Goal: Task Accomplishment & Management: Manage account settings

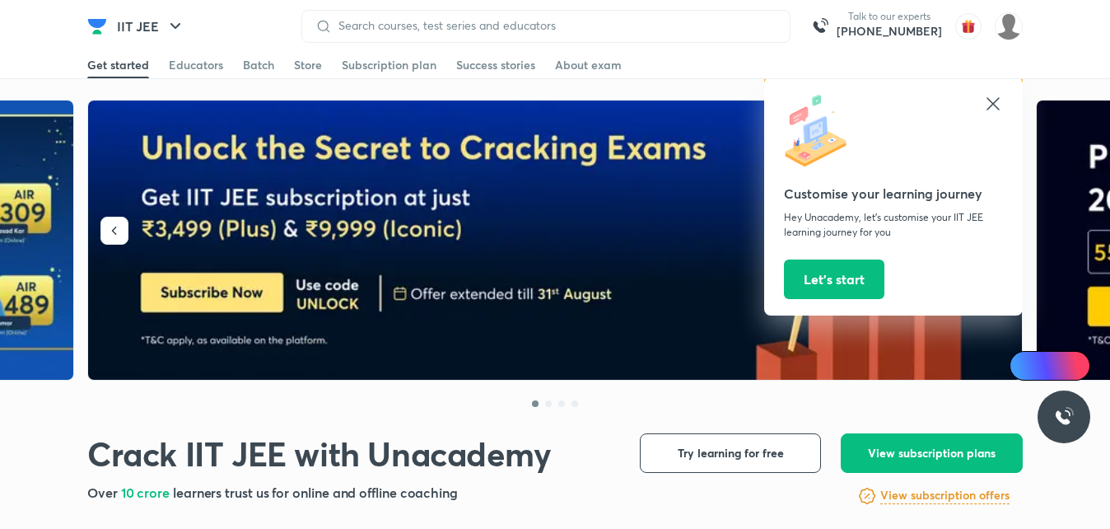
click at [990, 96] on icon at bounding box center [993, 104] width 20 height 20
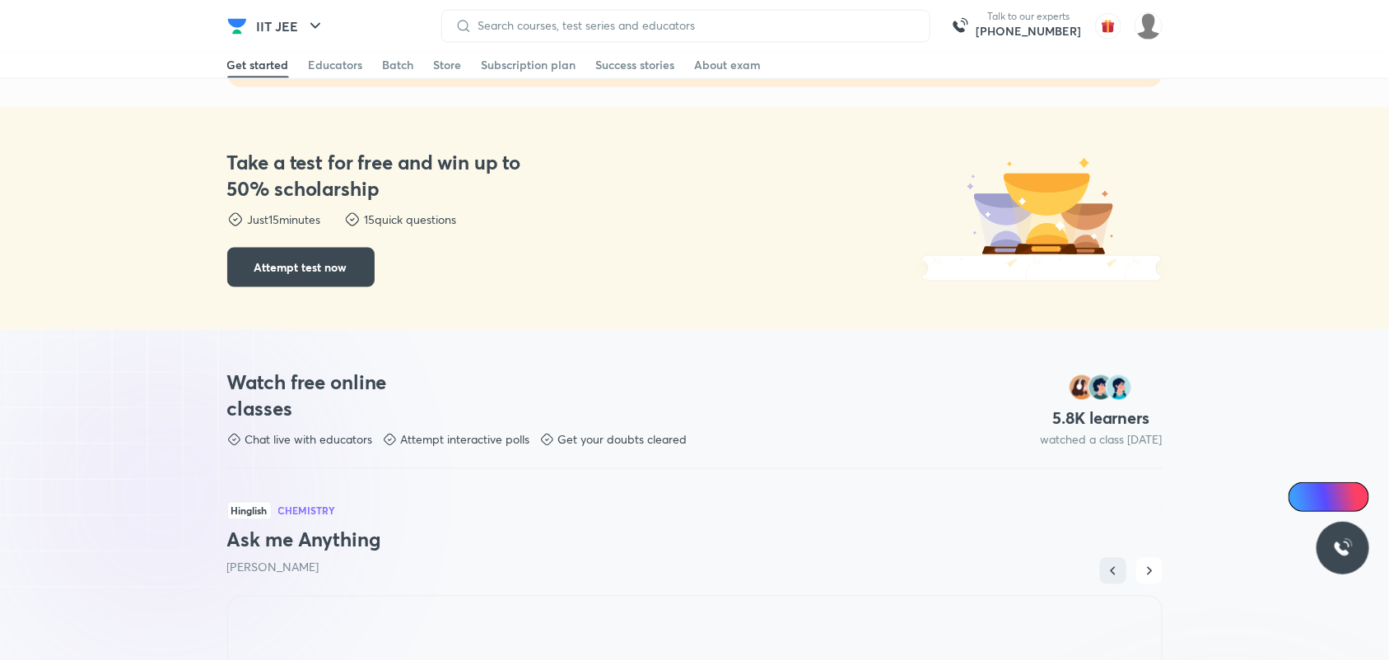
scroll to position [618, 0]
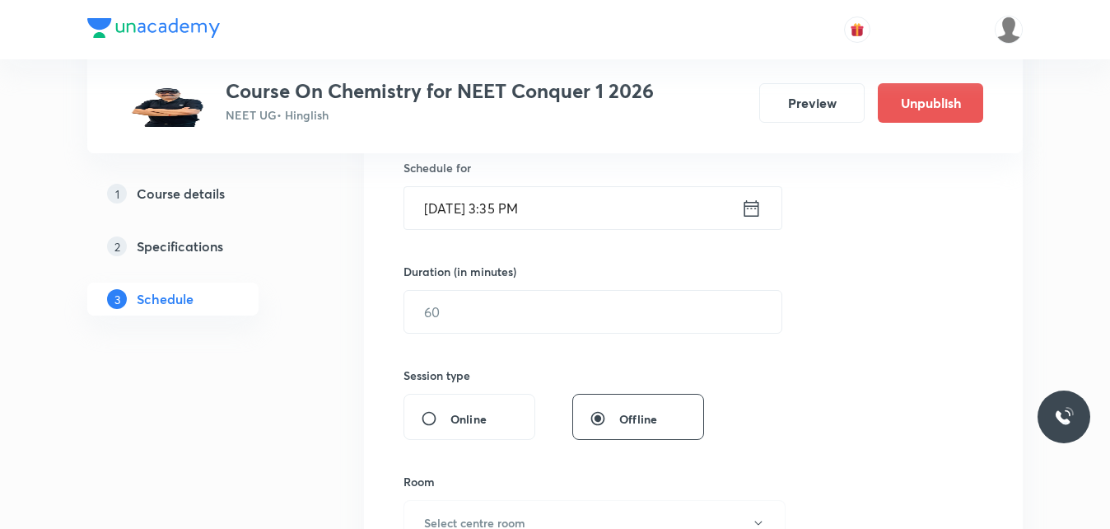
scroll to position [165, 0]
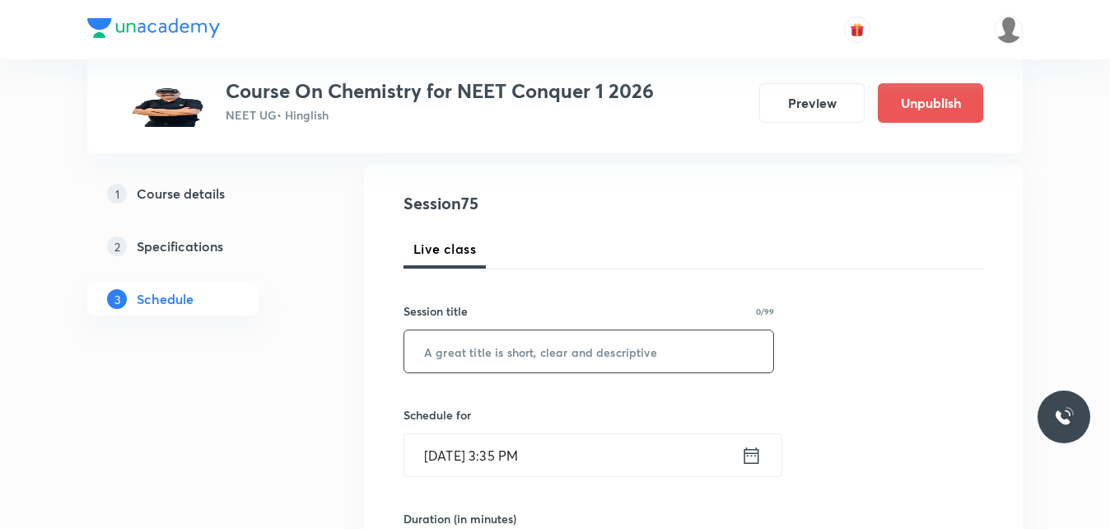
click at [505, 347] on input "text" at bounding box center [588, 351] width 369 height 42
paste input "Thermodynamics"
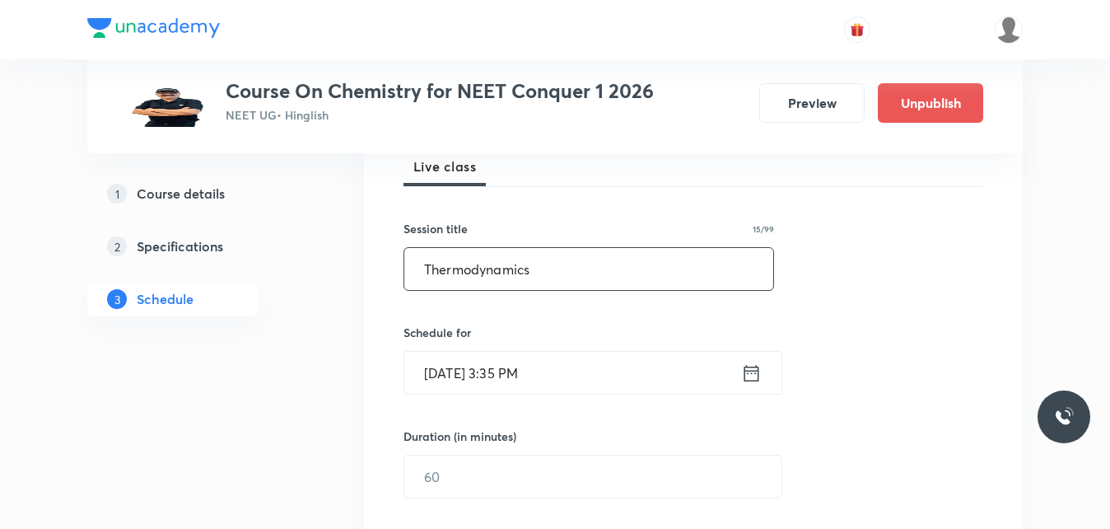
scroll to position [329, 0]
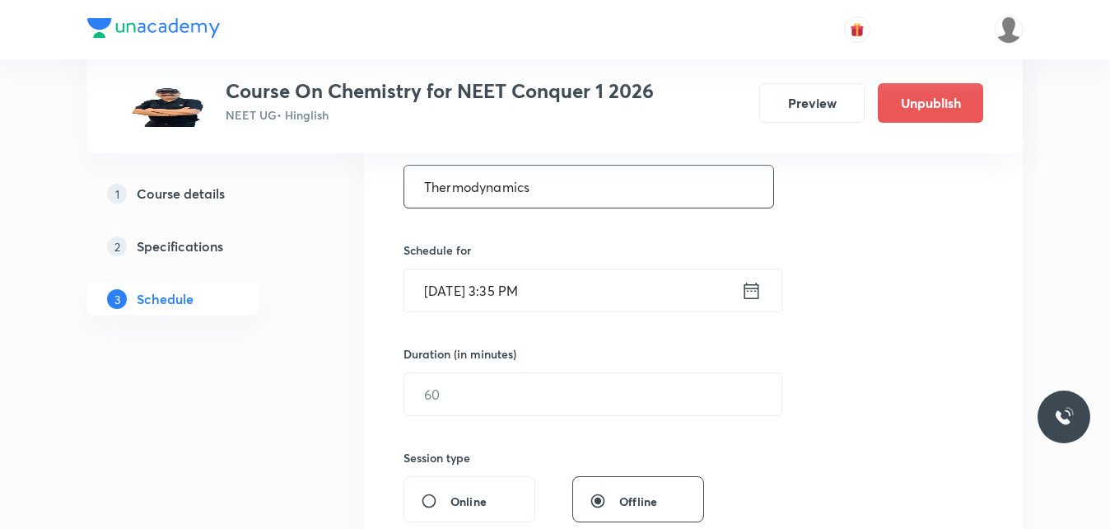
type input "Thermodynamics"
click at [742, 294] on icon at bounding box center [751, 290] width 21 height 23
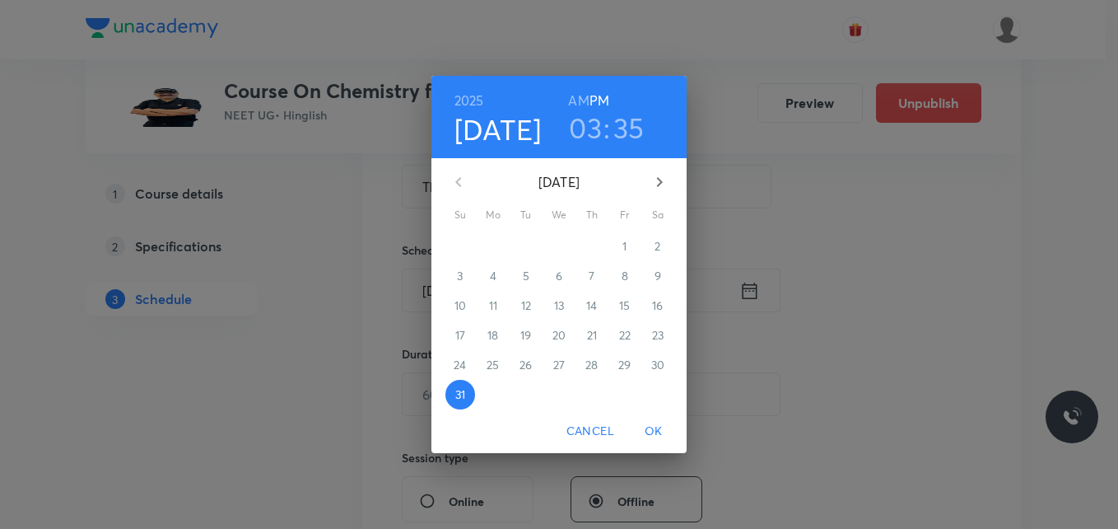
click at [669, 177] on icon "button" at bounding box center [660, 182] width 20 height 20
click at [500, 249] on span "1" at bounding box center [493, 246] width 30 height 16
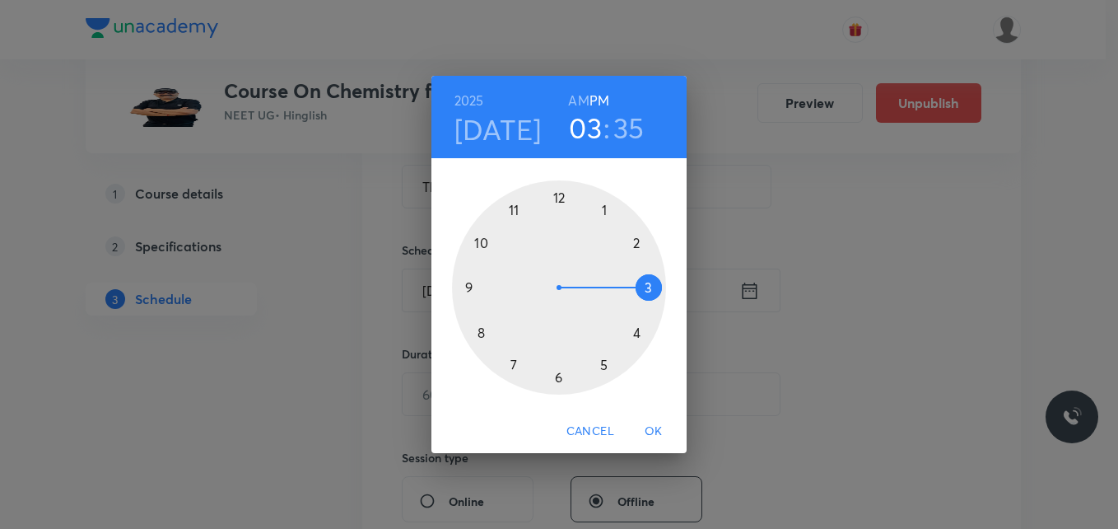
click at [487, 339] on div at bounding box center [559, 287] width 214 height 214
click at [552, 375] on div at bounding box center [559, 287] width 214 height 214
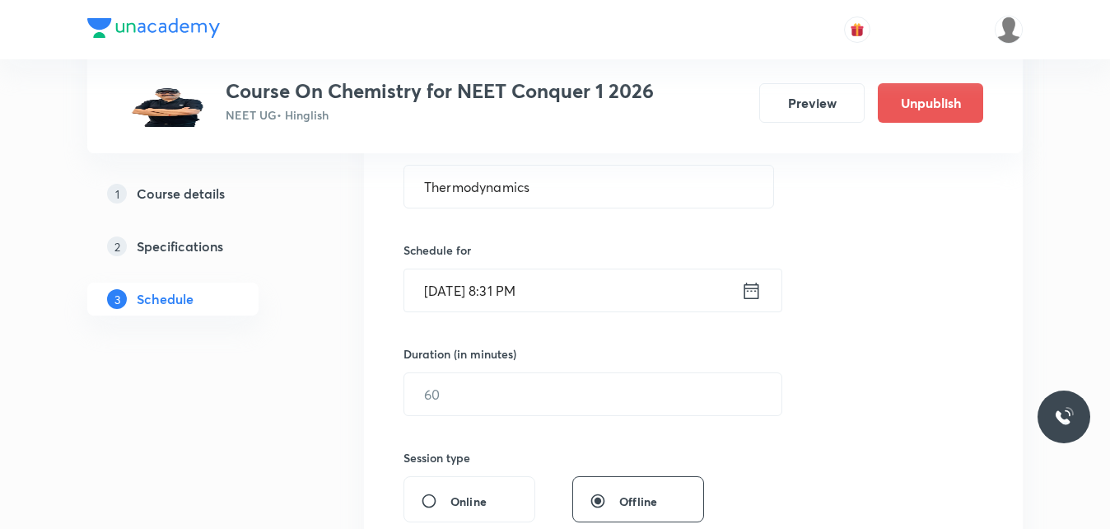
scroll to position [247, 0]
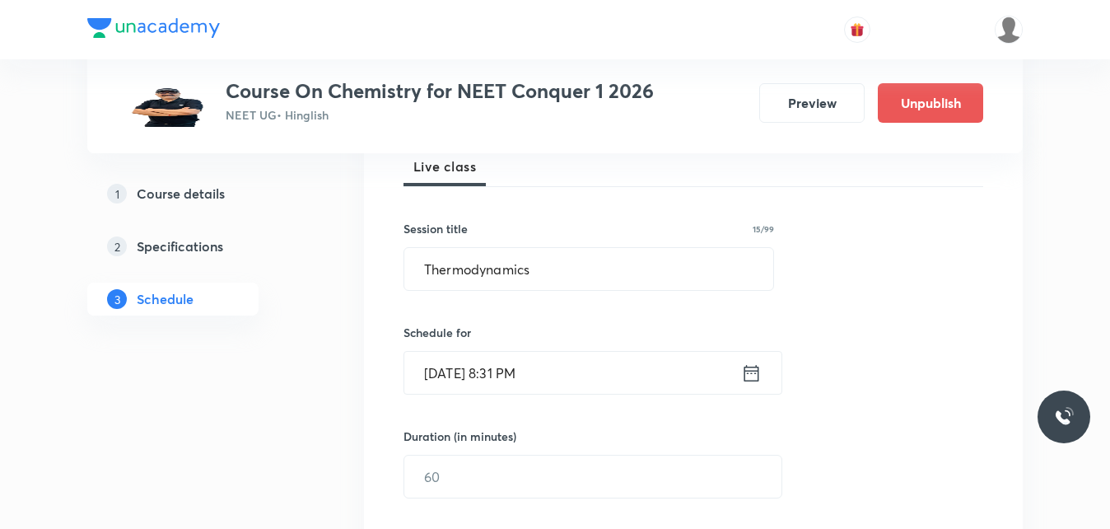
click at [744, 371] on icon at bounding box center [751, 372] width 15 height 16
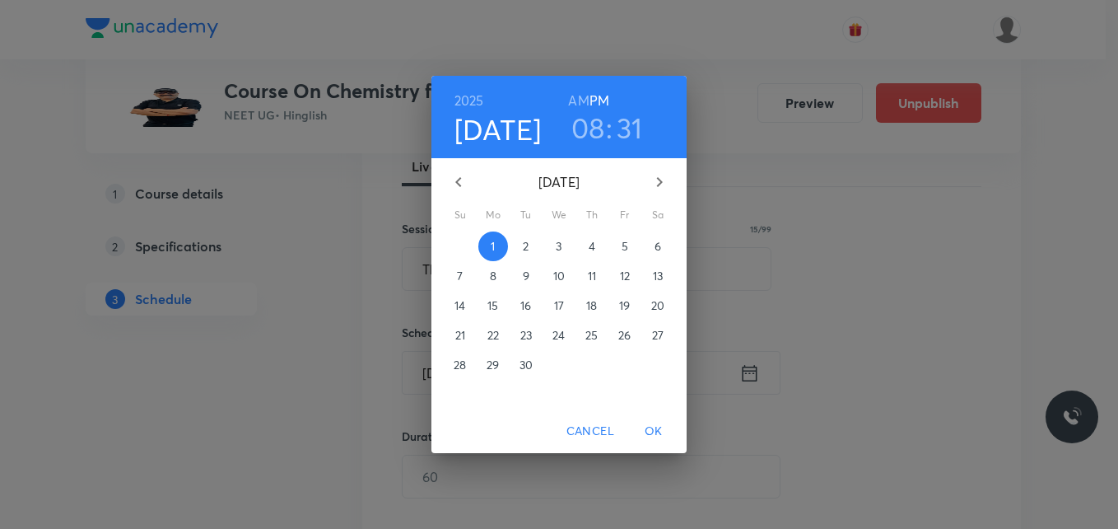
click at [622, 120] on h3 "31" at bounding box center [630, 127] width 26 height 35
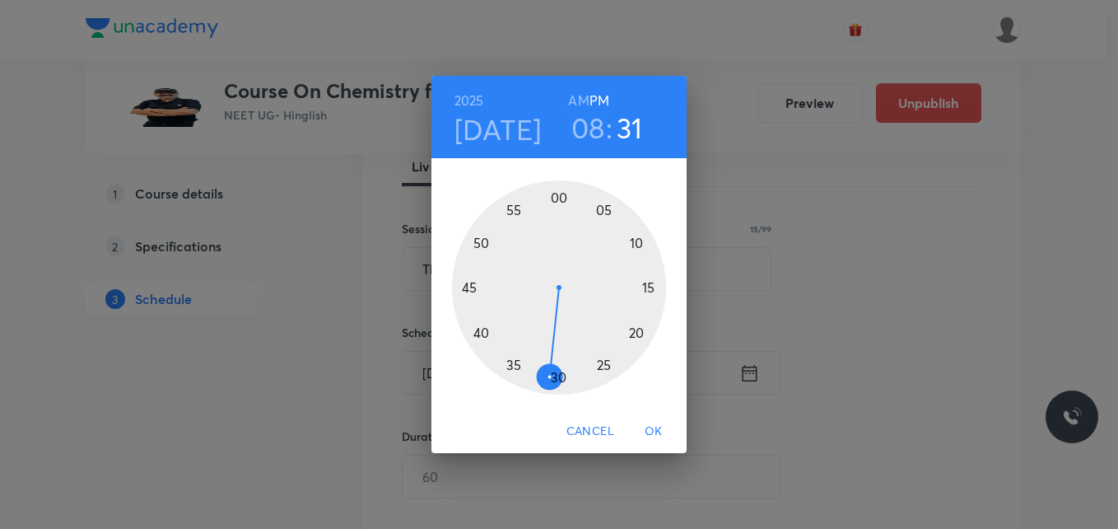
click at [557, 375] on div at bounding box center [559, 287] width 214 height 214
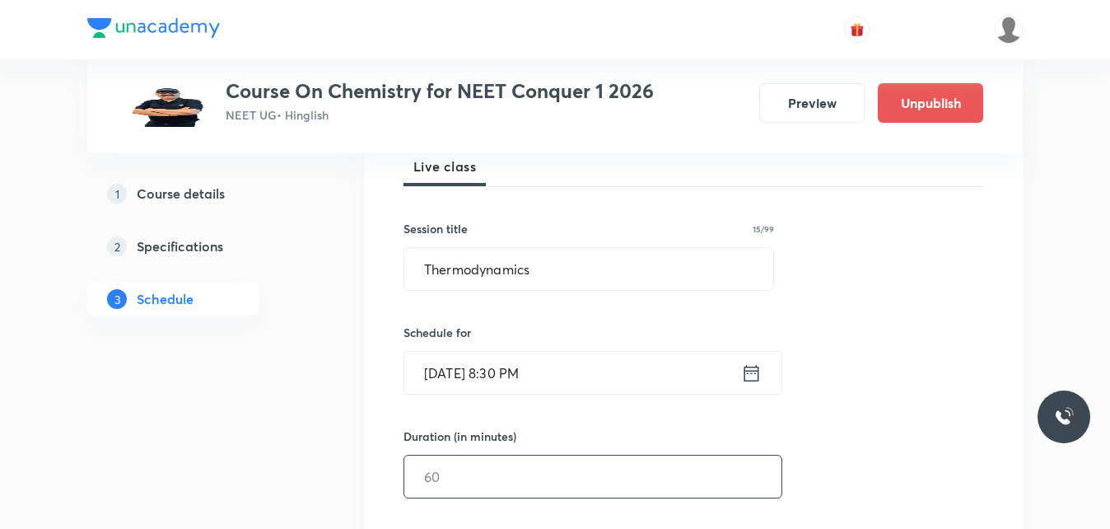
click at [457, 474] on input "text" at bounding box center [592, 476] width 377 height 42
drag, startPoint x: 457, startPoint y: 474, endPoint x: 389, endPoint y: 476, distance: 68.4
click at [389, 476] on div "Session 75 Live class Session title 15/99 Thermodynamics ​ Schedule for Sep 1, …" at bounding box center [693, 495] width 659 height 826
type input "74"
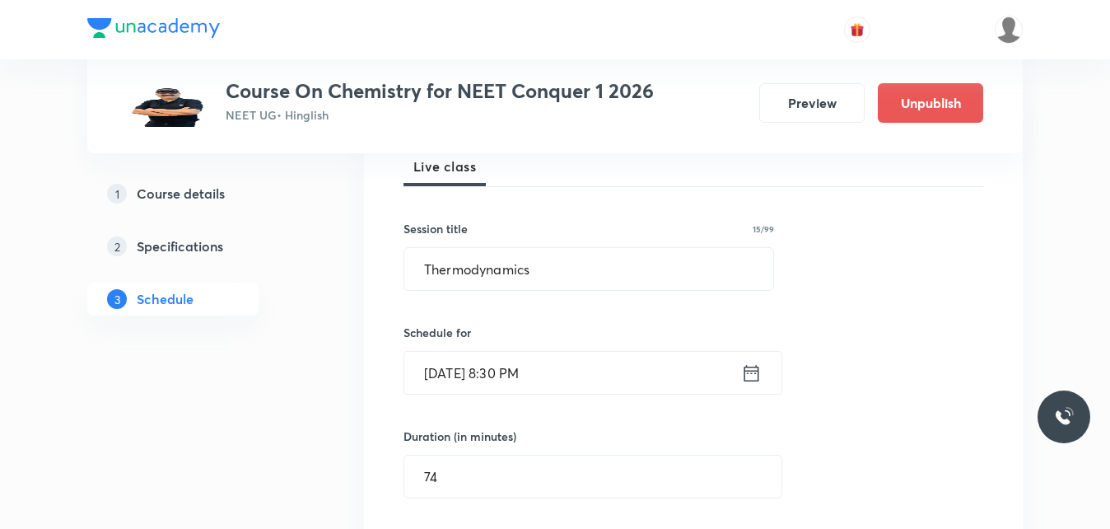
click at [938, 415] on div "Session 75 Live class Session title 15/99 Thermodynamics ​ Schedule for Sep 1, …" at bounding box center [693, 495] width 580 height 773
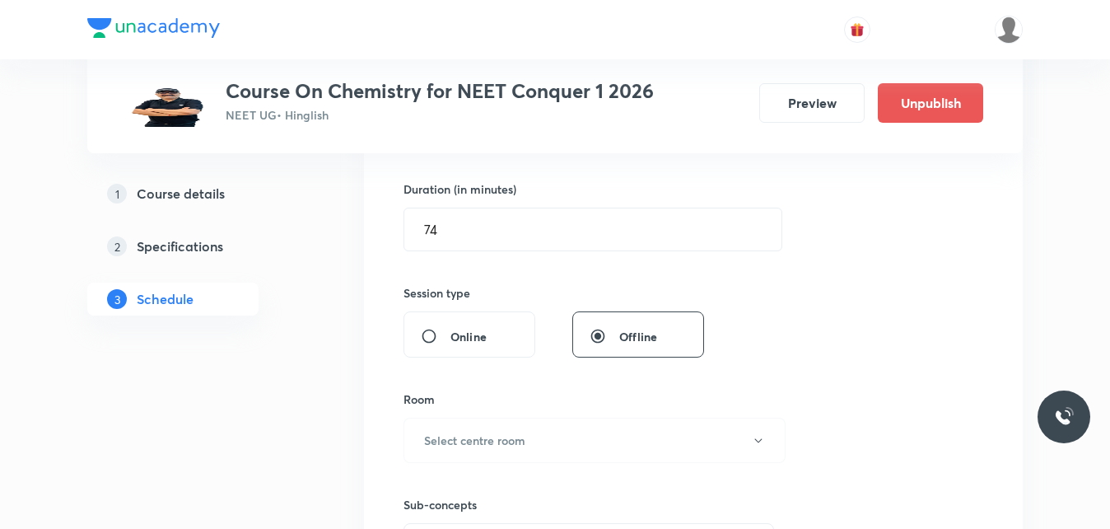
scroll to position [576, 0]
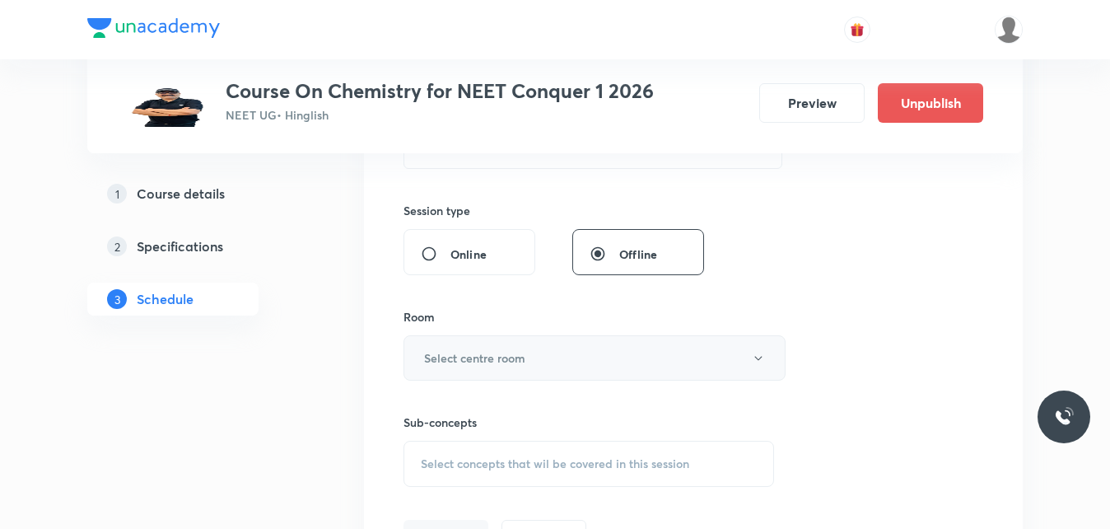
click at [548, 358] on button "Select centre room" at bounding box center [594, 357] width 382 height 45
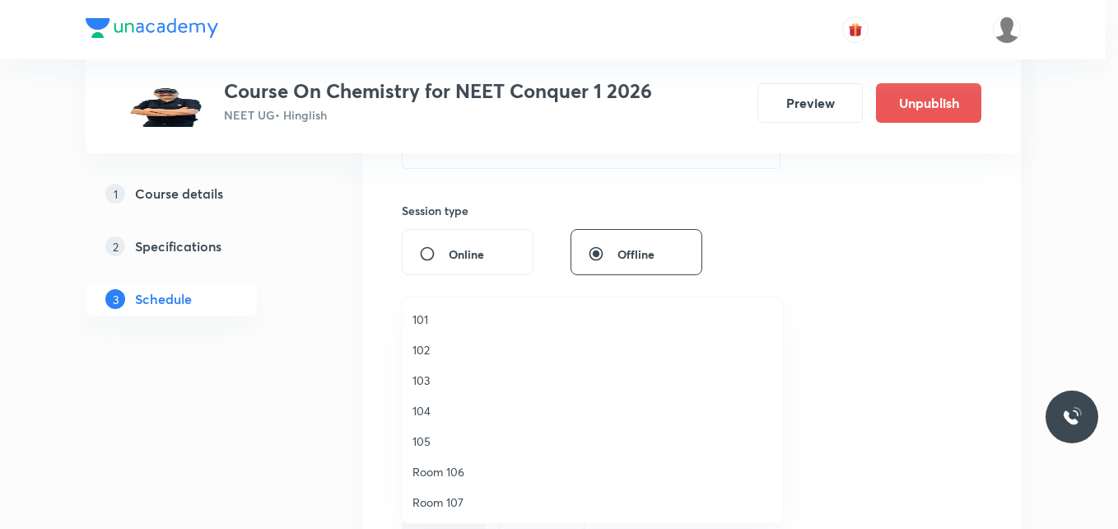
click at [481, 406] on span "104" at bounding box center [593, 410] width 361 height 17
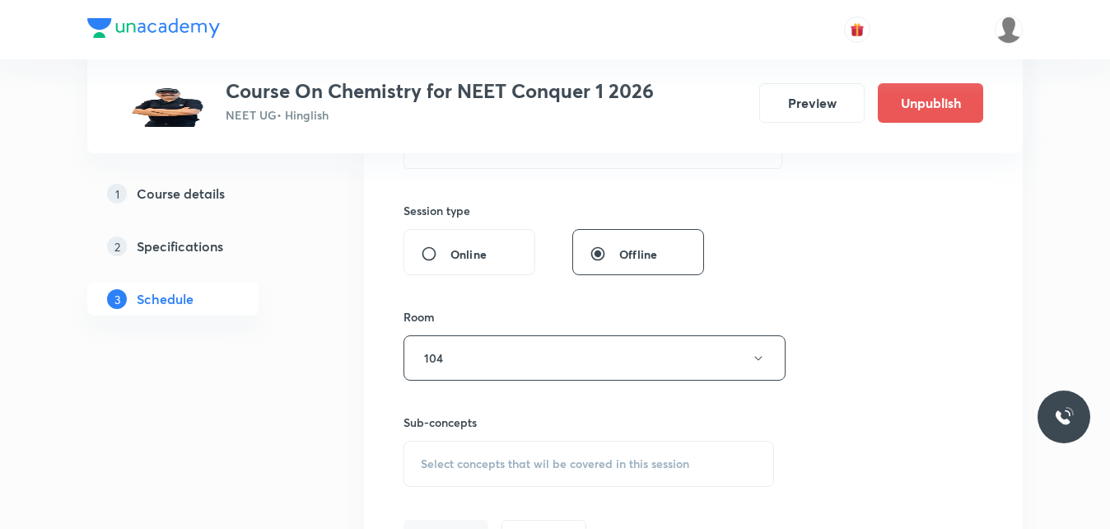
scroll to position [659, 0]
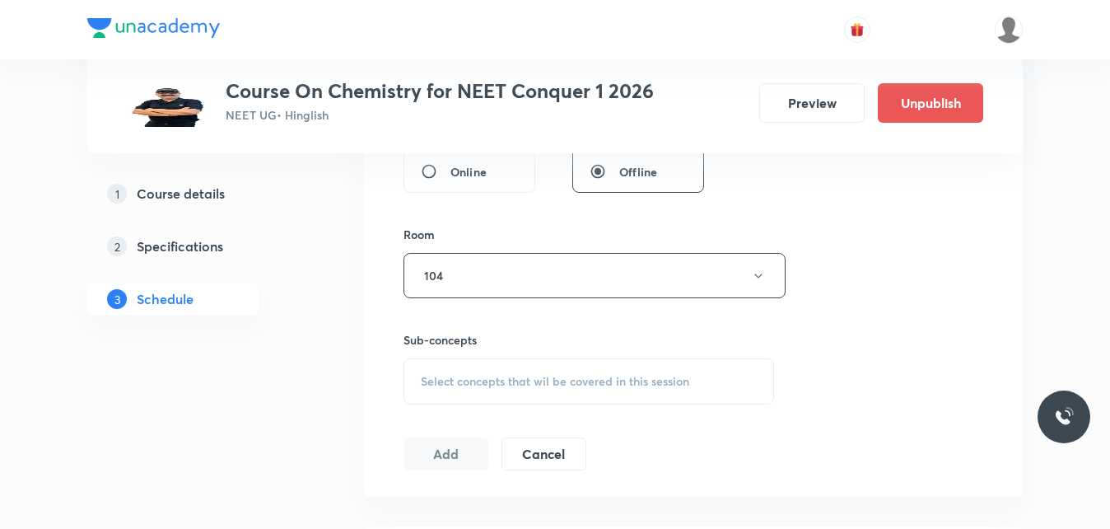
click at [462, 386] on span "Select concepts that wil be covered in this session" at bounding box center [555, 381] width 268 height 13
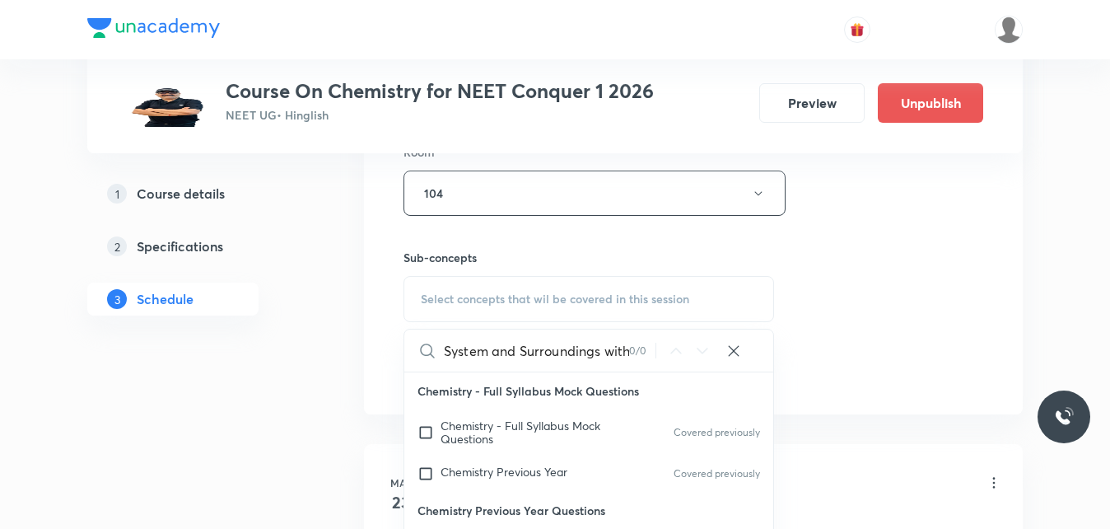
scroll to position [0, 189]
type input "System and Surroundings with some important terminologies"
click at [739, 343] on icon at bounding box center [733, 351] width 16 height 16
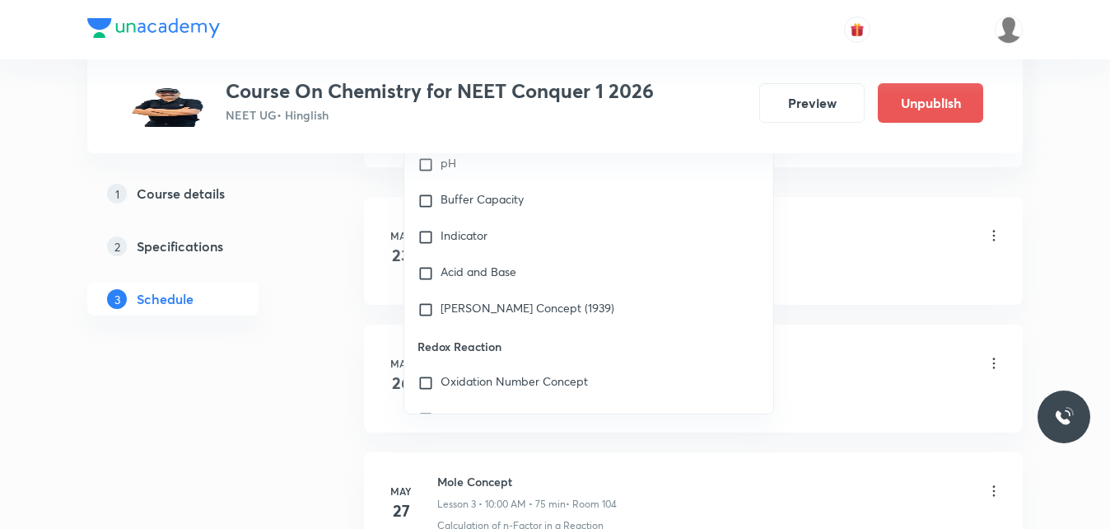
scroll to position [6257, 0]
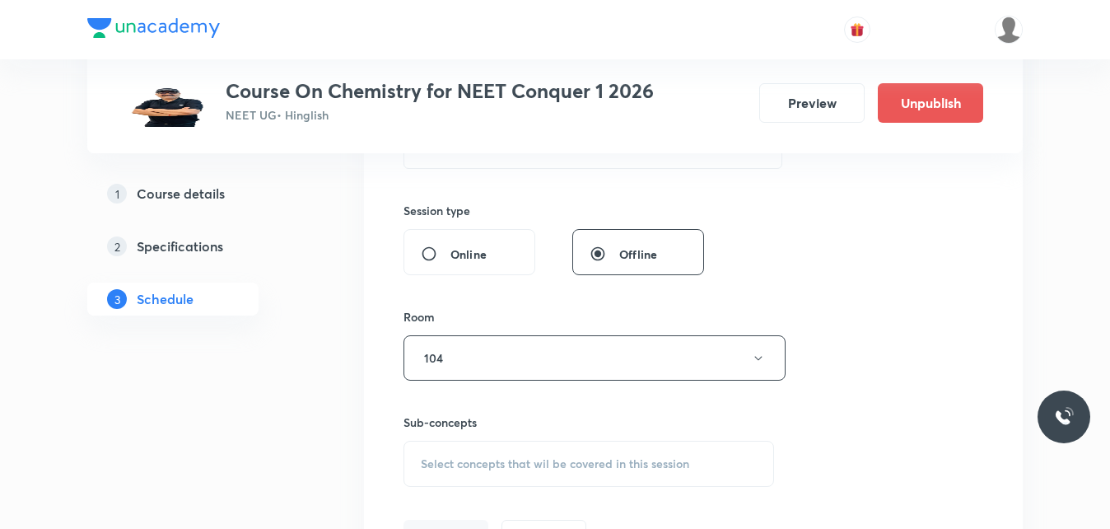
scroll to position [659, 0]
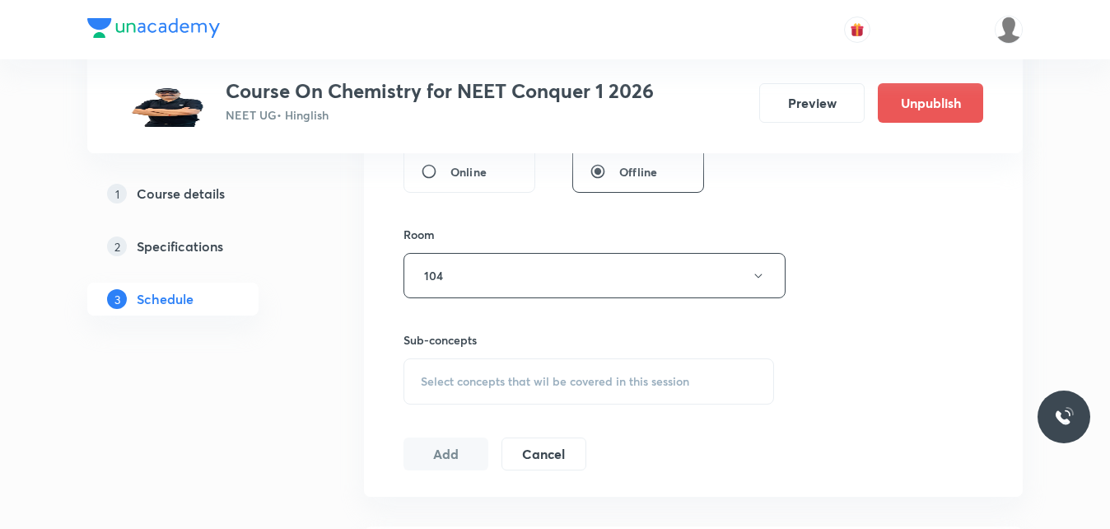
click at [674, 375] on span "Select concepts that wil be covered in this session" at bounding box center [555, 381] width 268 height 13
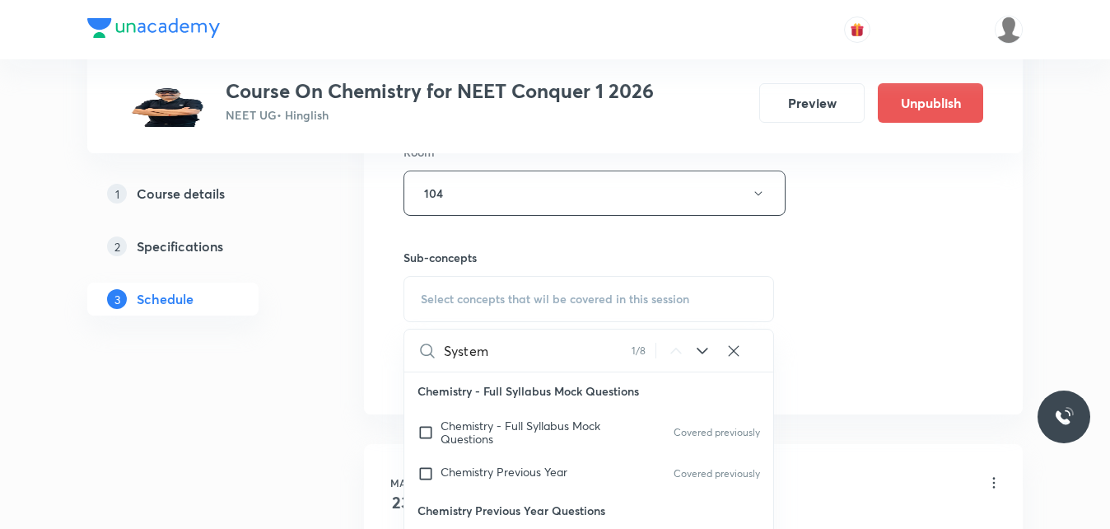
scroll to position [3979, 0]
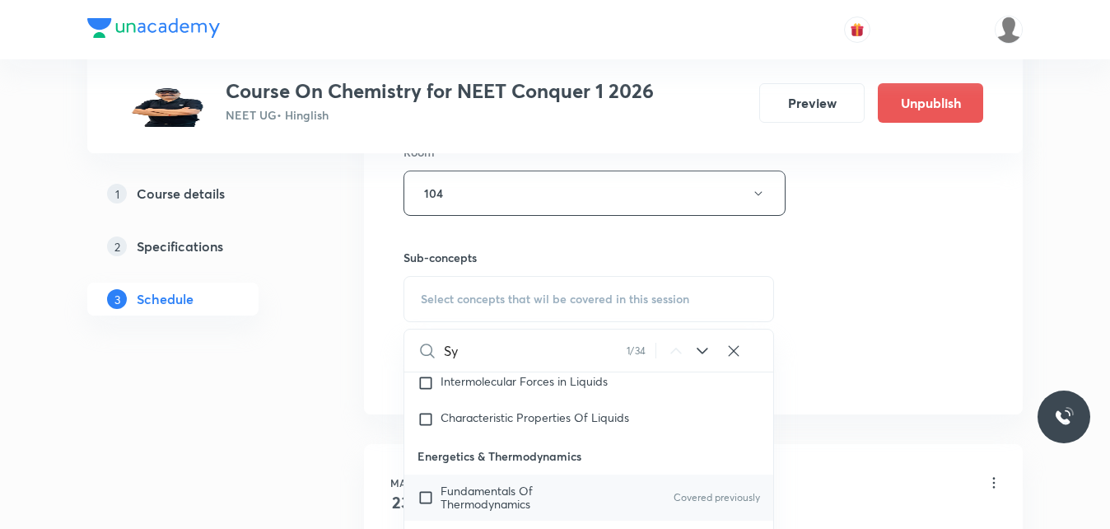
type input "S"
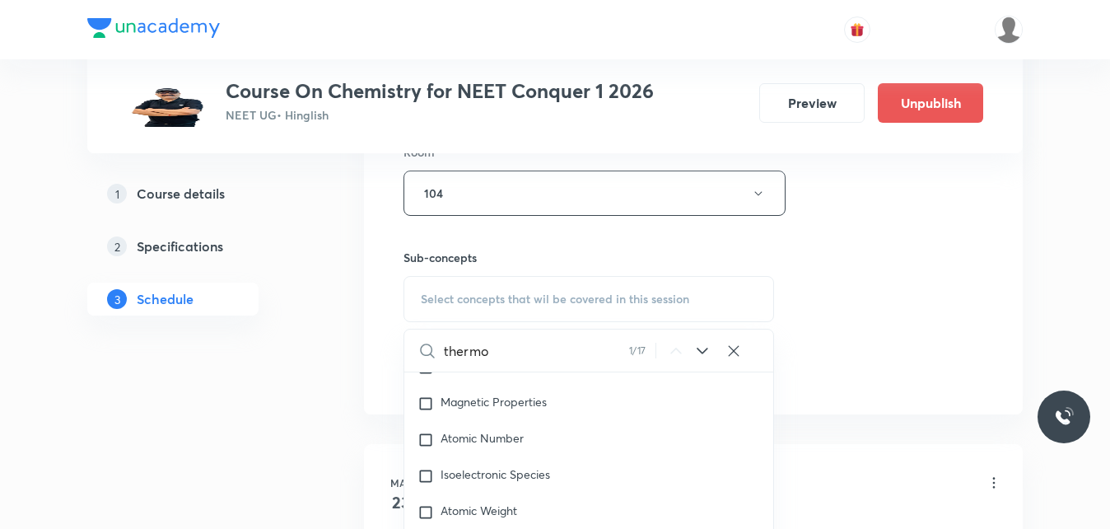
scroll to position [3897, 0]
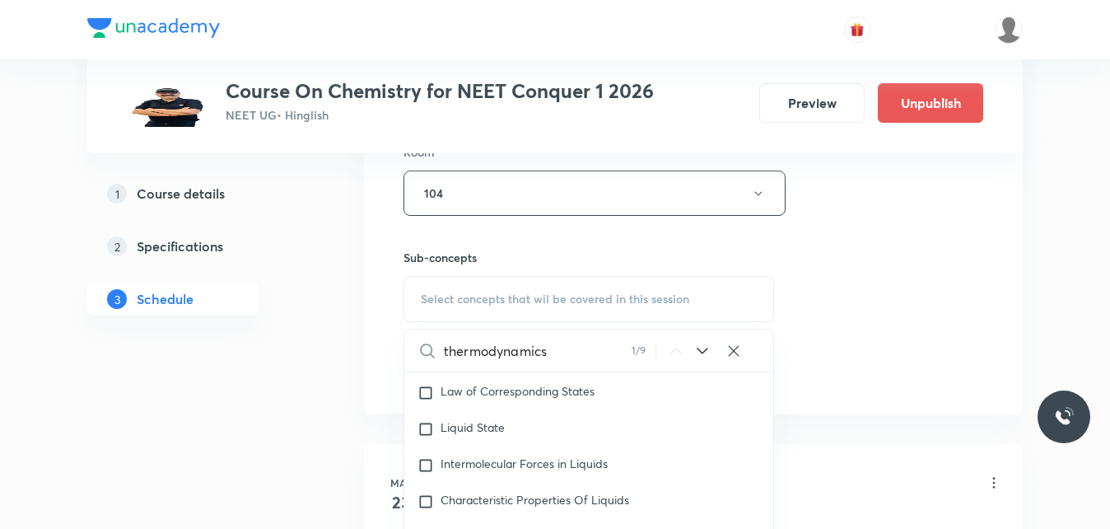
type input "thermodynamics"
click at [701, 357] on icon at bounding box center [702, 351] width 20 height 20
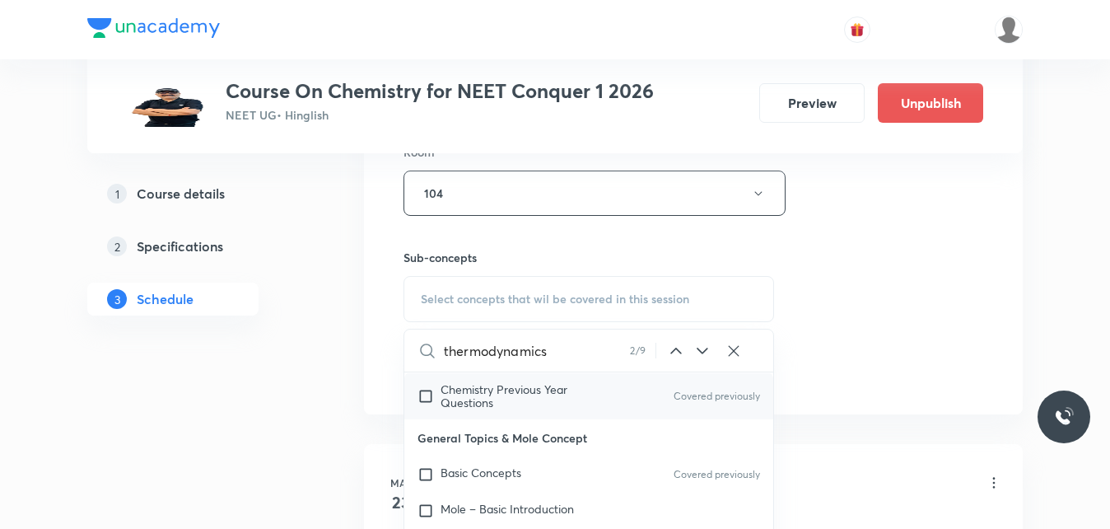
scroll to position [0, 0]
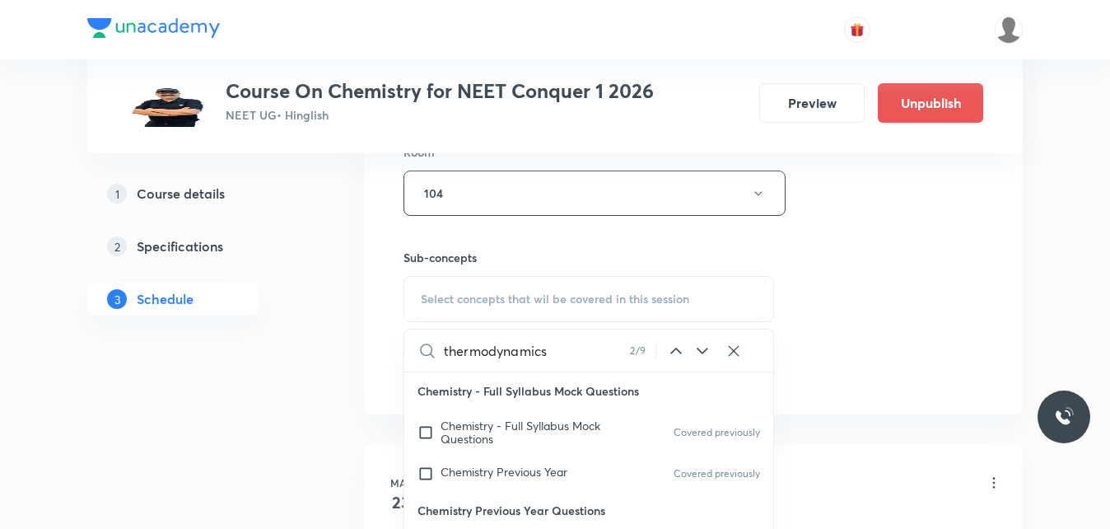
click at [736, 347] on icon at bounding box center [733, 351] width 16 height 16
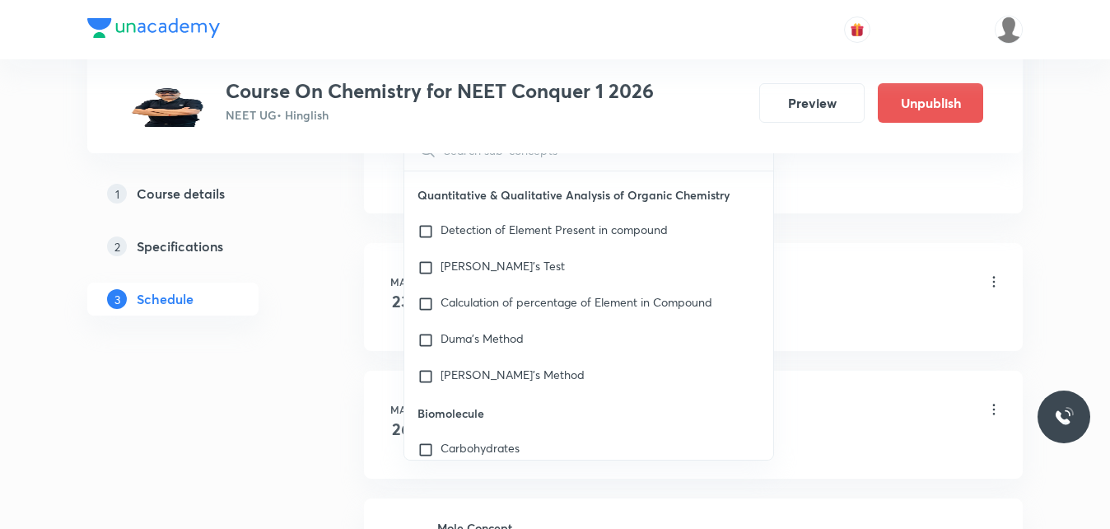
scroll to position [46335, 0]
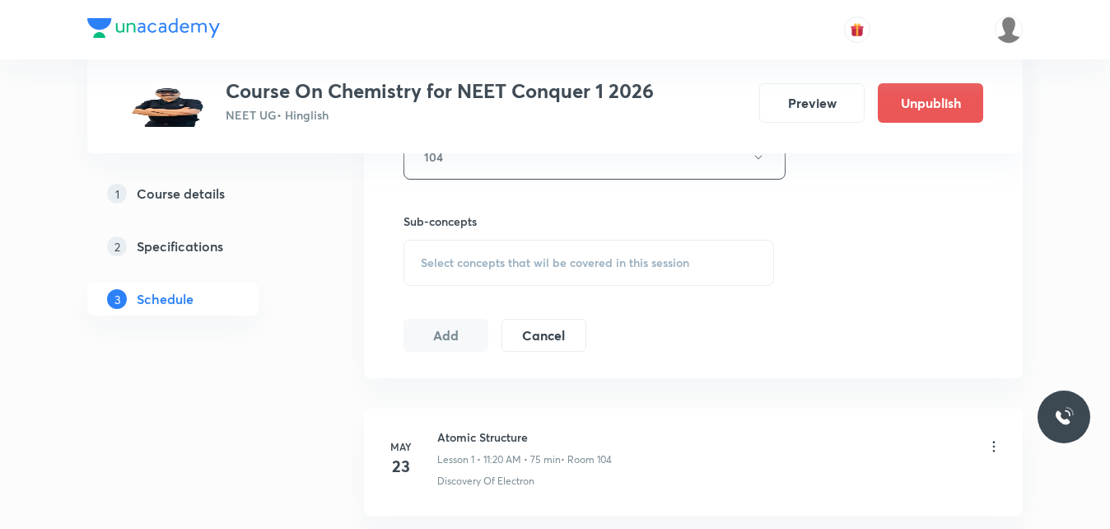
scroll to position [695, 0]
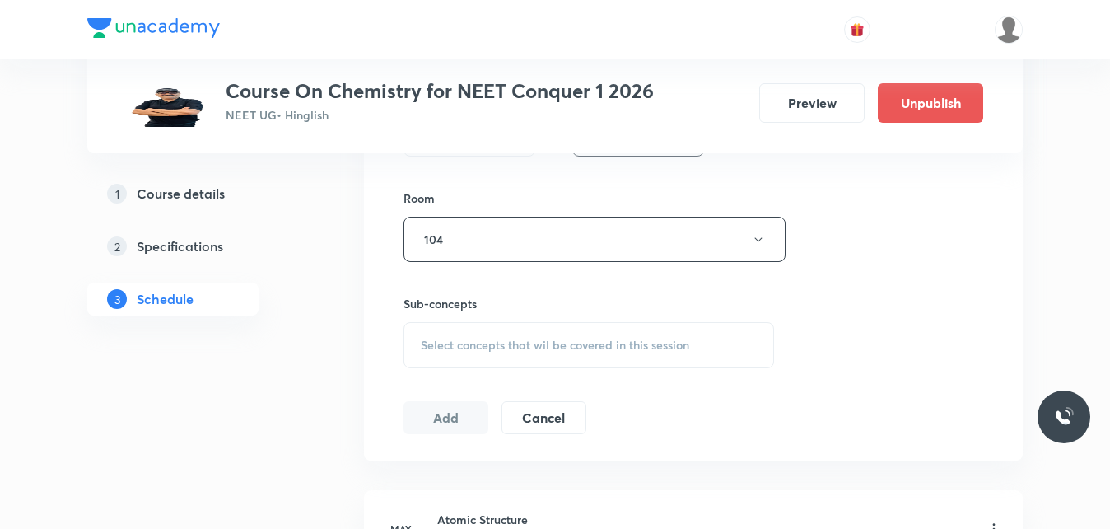
click at [533, 343] on span "Select concepts that wil be covered in this session" at bounding box center [555, 344] width 268 height 13
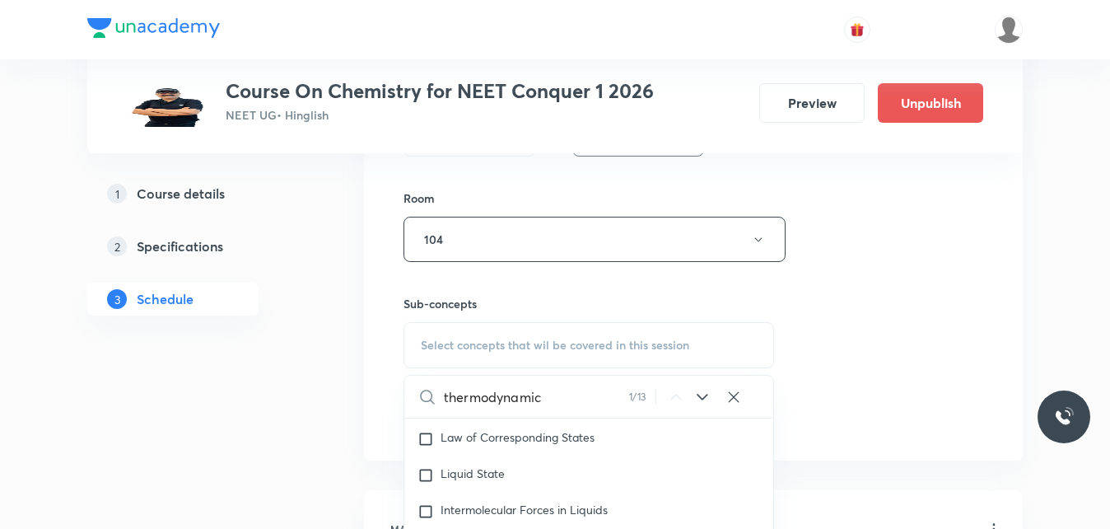
type input "thermodynamic"
click at [703, 390] on icon at bounding box center [702, 397] width 20 height 20
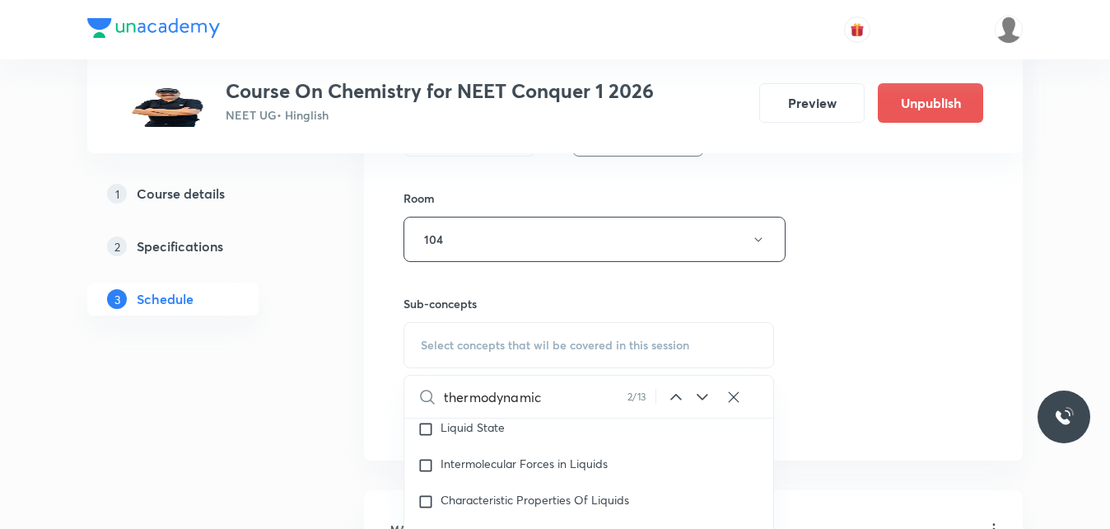
click at [702, 391] on icon at bounding box center [702, 397] width 20 height 20
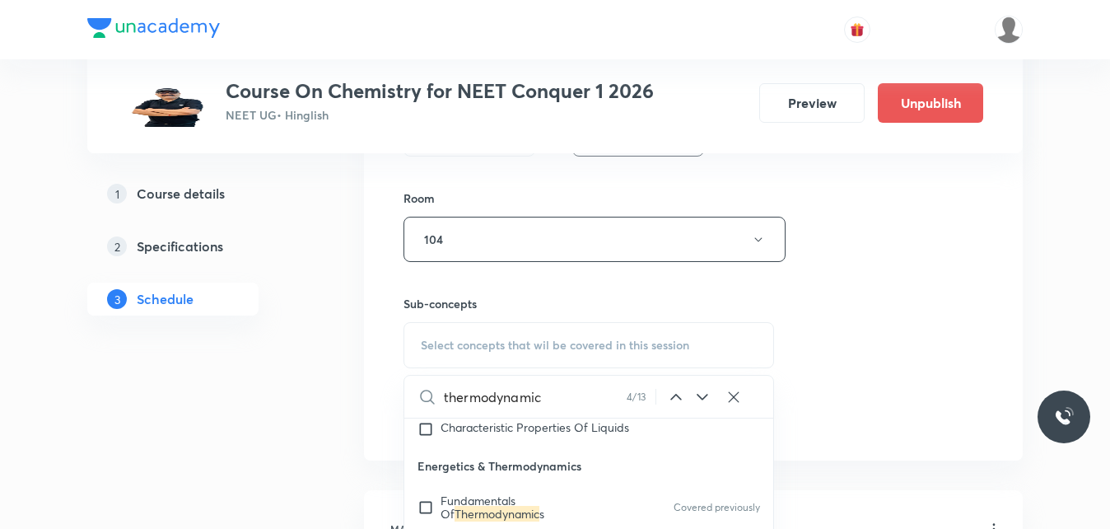
click at [827, 406] on div "Session 75 Live class Session title 15/99 Thermodynamics ​ Schedule for Sep 1, …" at bounding box center [693, 47] width 580 height 773
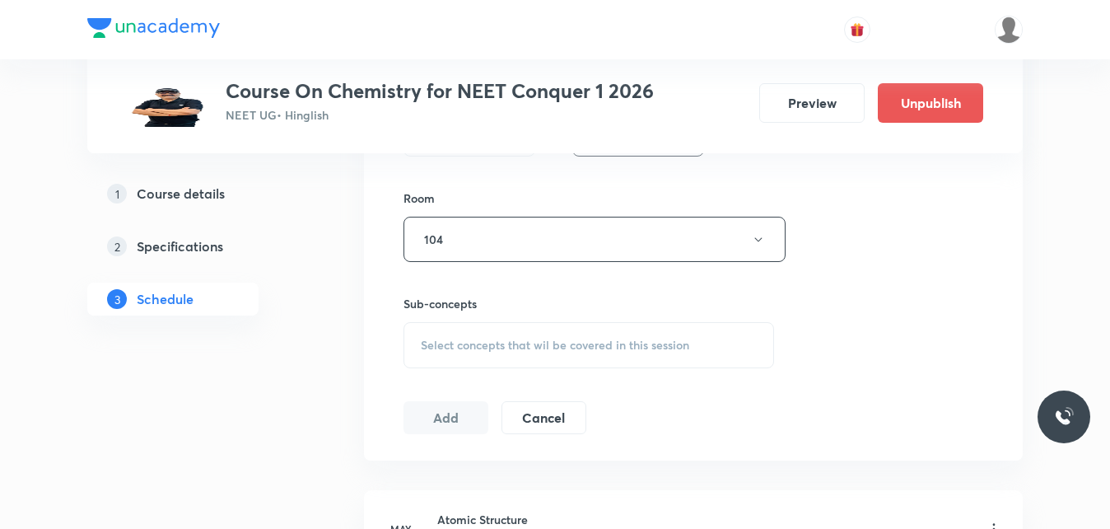
scroll to position [777, 0]
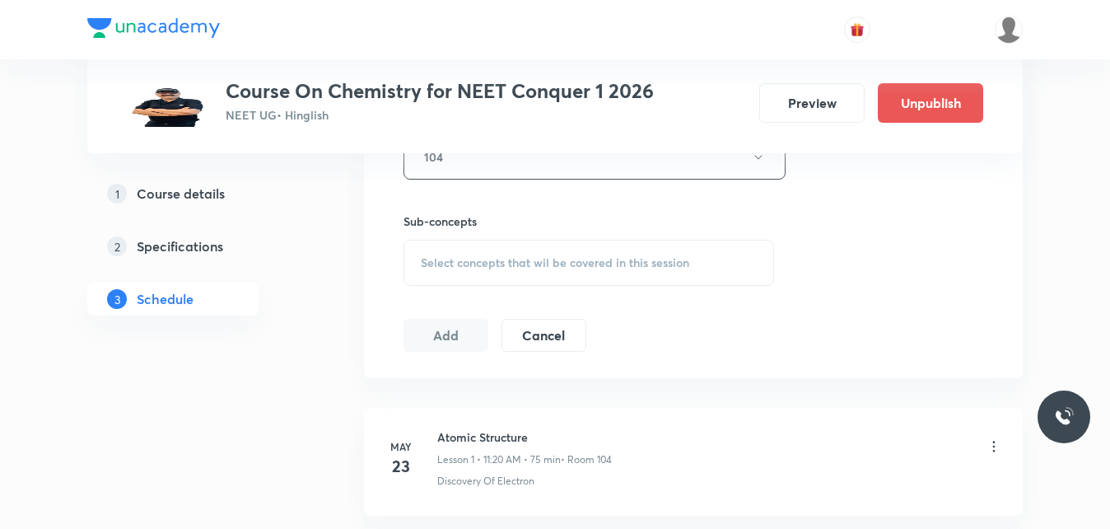
click at [448, 325] on button "Add" at bounding box center [445, 335] width 85 height 33
click at [583, 239] on div "Sub-concepts Select concepts that wil be covered in this session" at bounding box center [588, 248] width 371 height 73
click at [582, 256] on span "Select concepts that wil be covered in this session" at bounding box center [555, 262] width 268 height 13
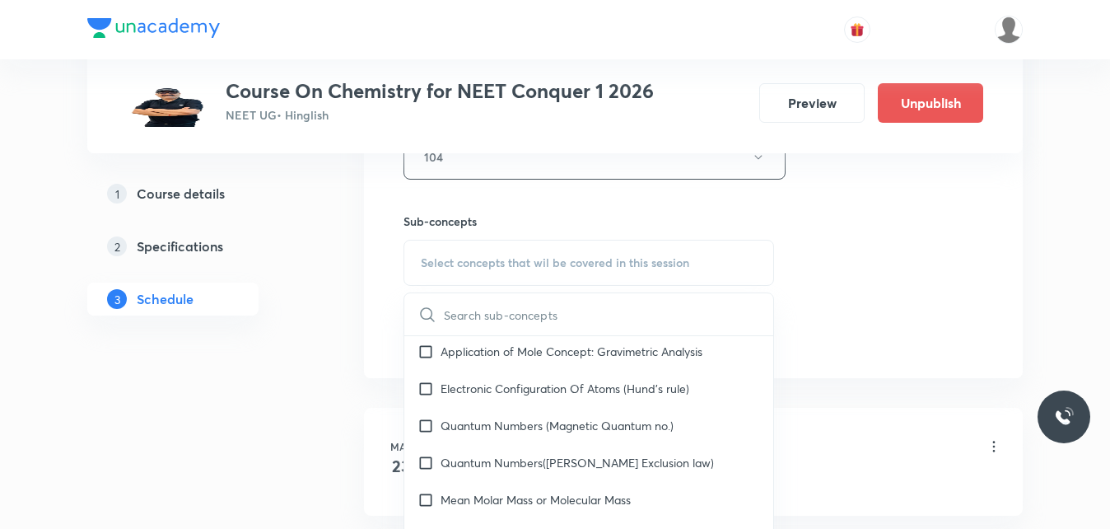
scroll to position [0, 0]
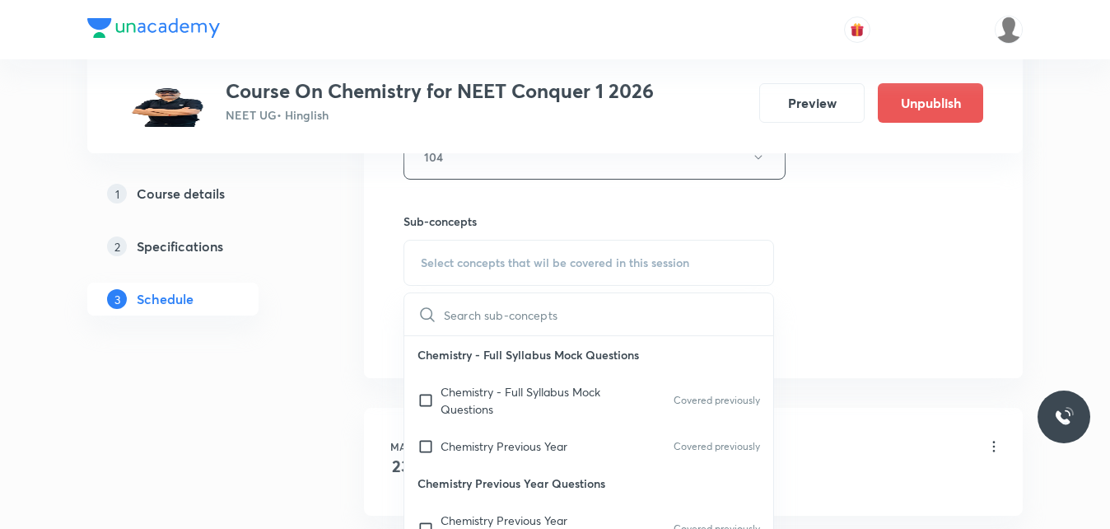
drag, startPoint x: 464, startPoint y: 385, endPoint x: 440, endPoint y: 354, distance: 38.7
drag, startPoint x: 440, startPoint y: 354, endPoint x: 872, endPoint y: 253, distance: 444.0
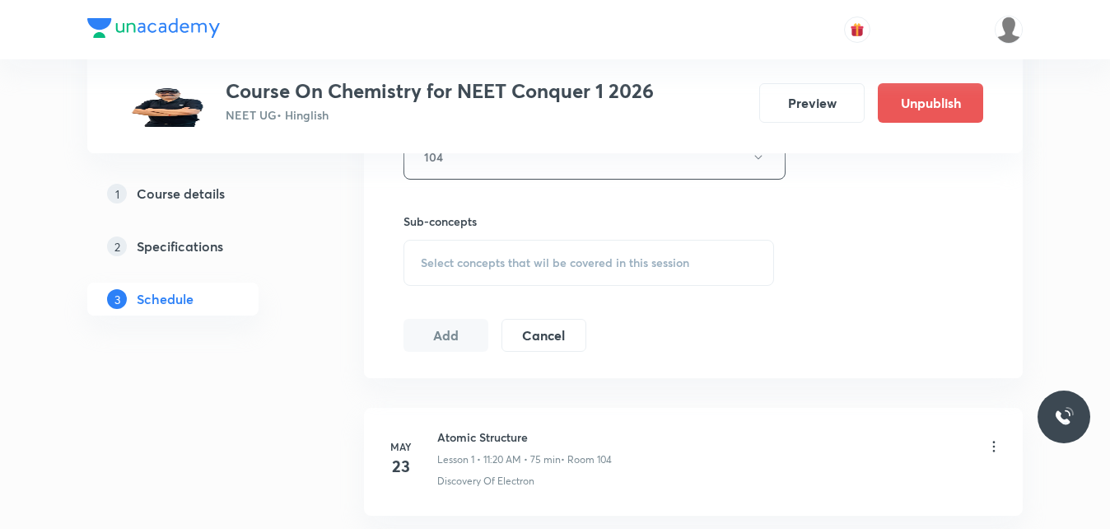
click at [529, 246] on div "Select concepts that wil be covered in this session" at bounding box center [588, 263] width 371 height 46
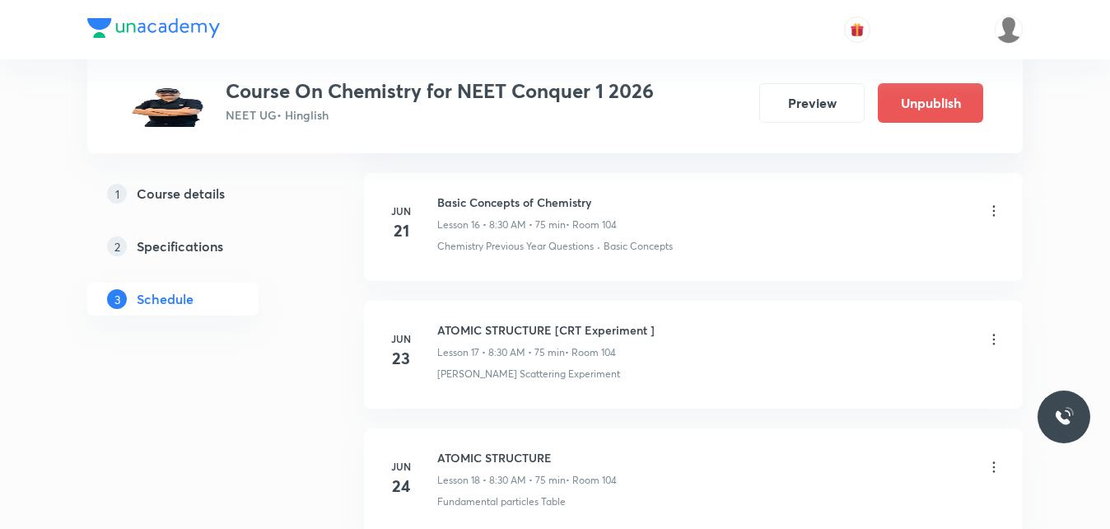
scroll to position [2785, 0]
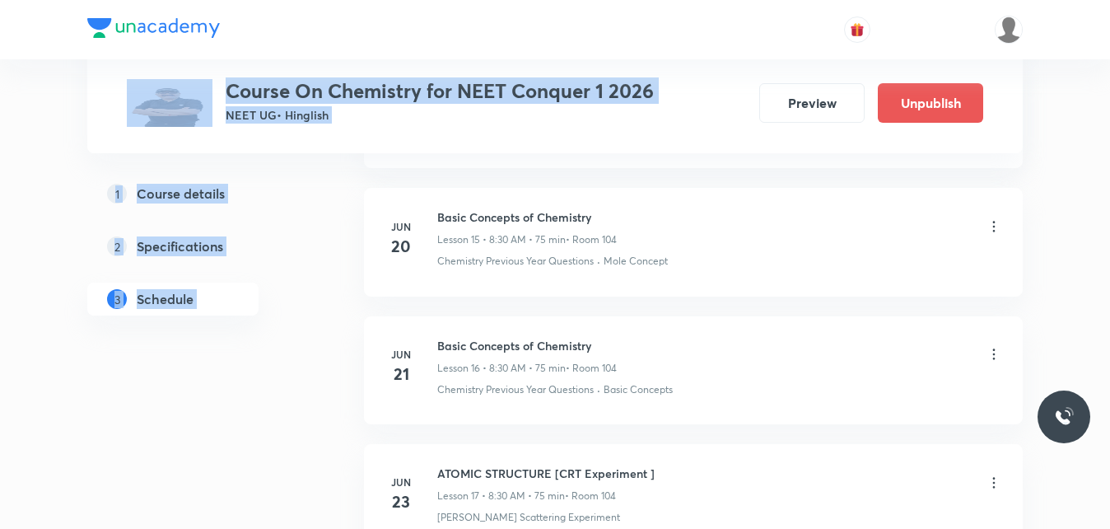
drag, startPoint x: 420, startPoint y: 355, endPoint x: 556, endPoint y: 34, distance: 348.7
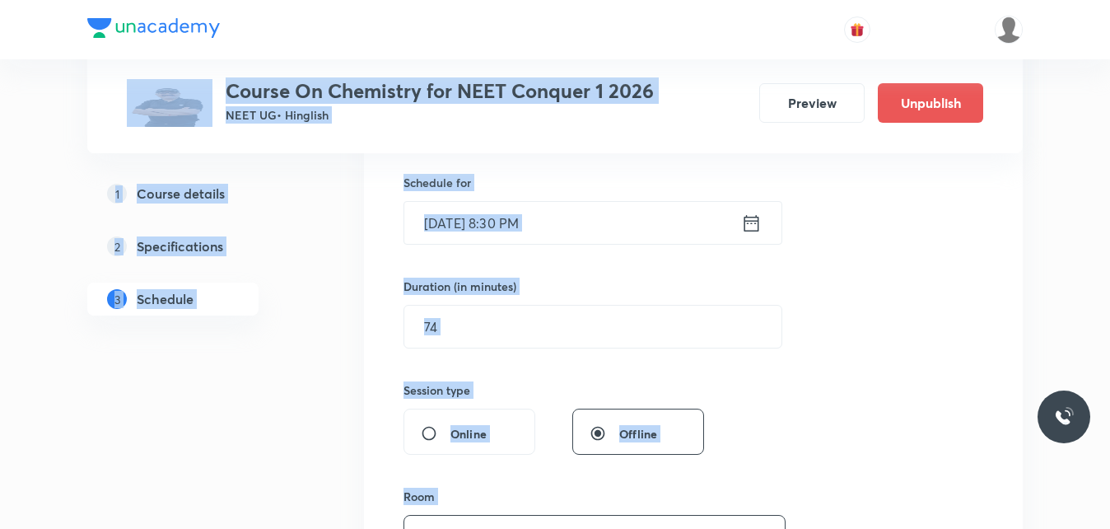
scroll to position [644, 0]
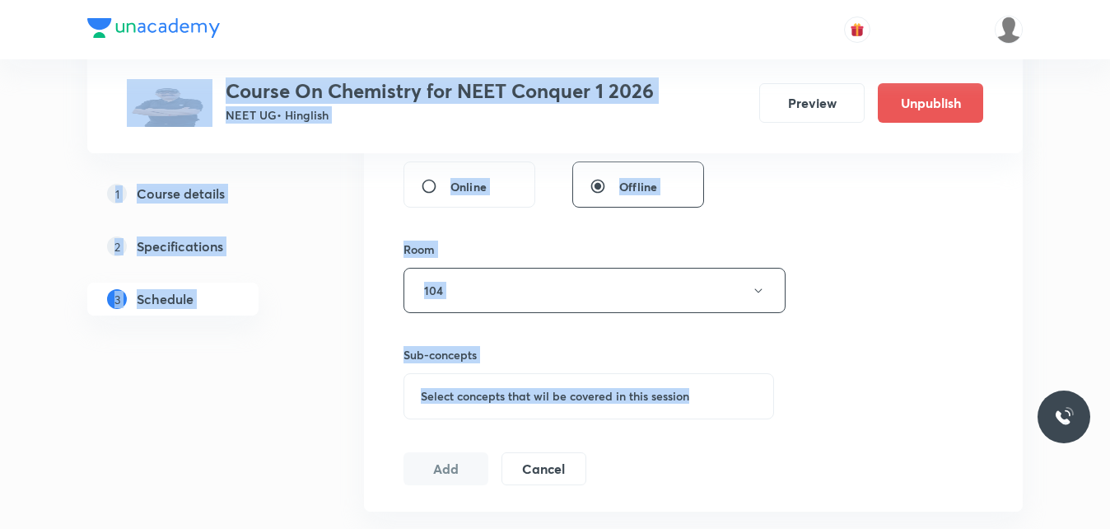
click at [865, 318] on div "Session 75 Live class Session title 15/99 Thermodynamics ​ Schedule for Sep 1, …" at bounding box center [693, 98] width 580 height 773
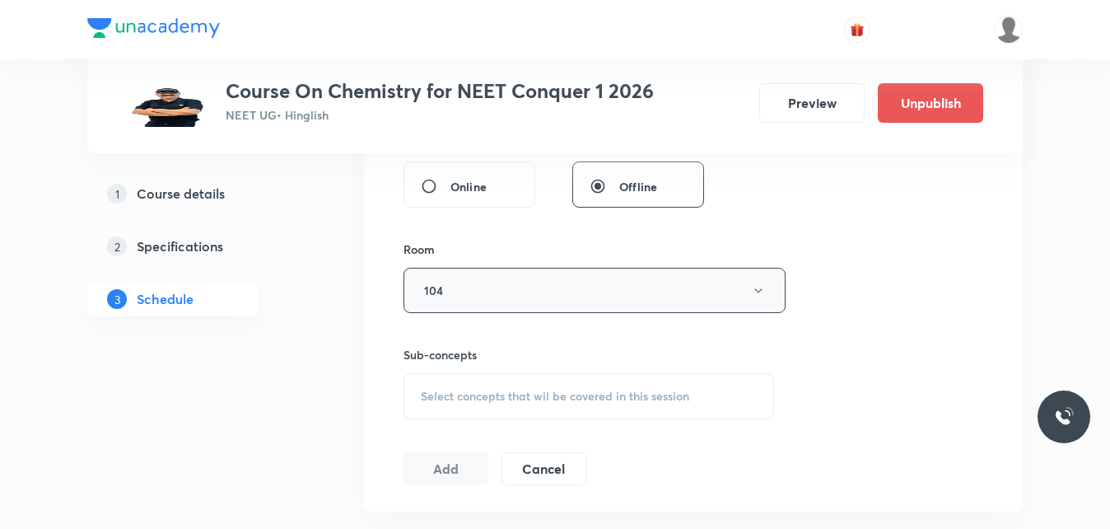
click at [747, 288] on button "104" at bounding box center [594, 290] width 382 height 45
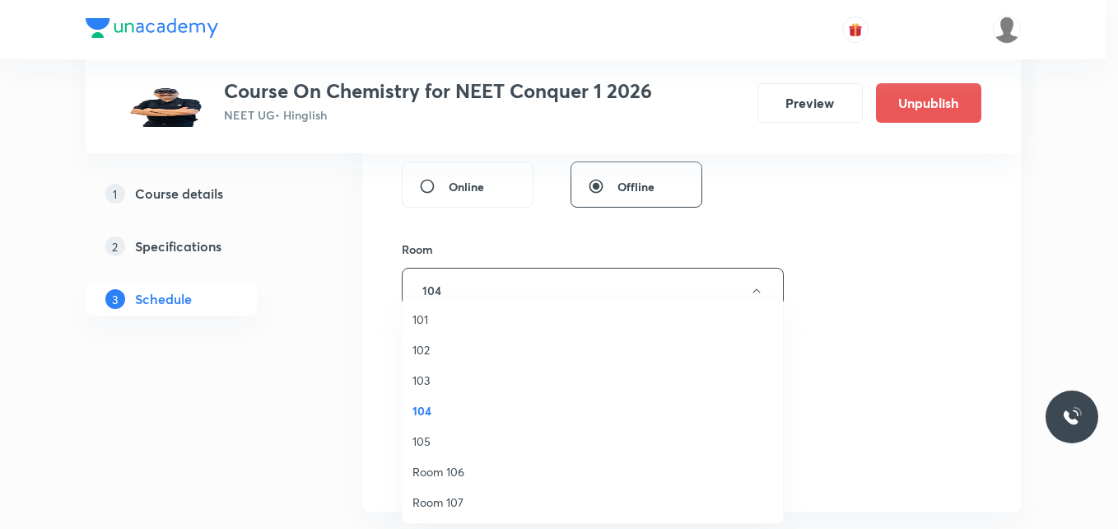
click at [764, 284] on div at bounding box center [559, 264] width 1118 height 529
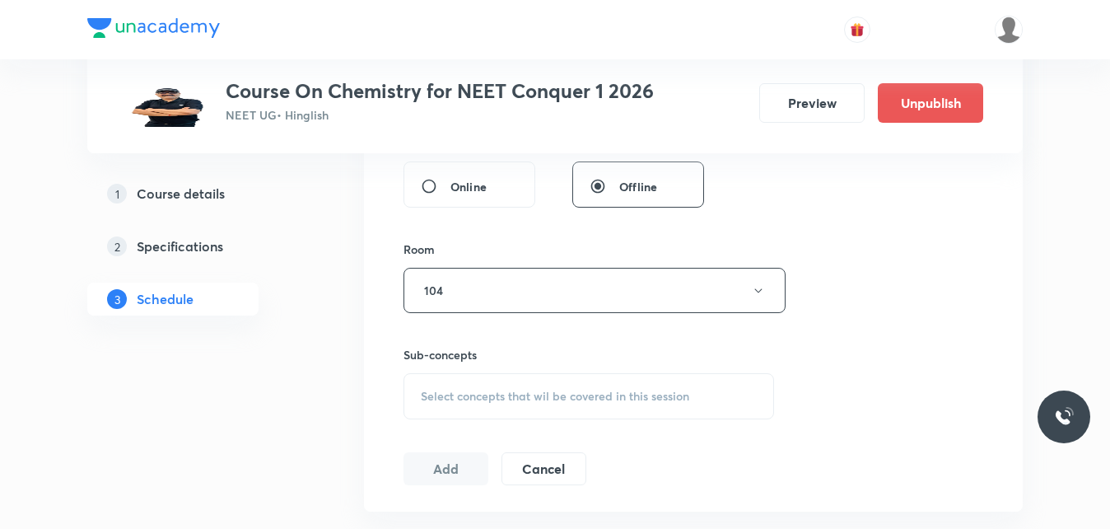
click at [743, 397] on div "Select concepts that wil be covered in this session" at bounding box center [588, 396] width 371 height 46
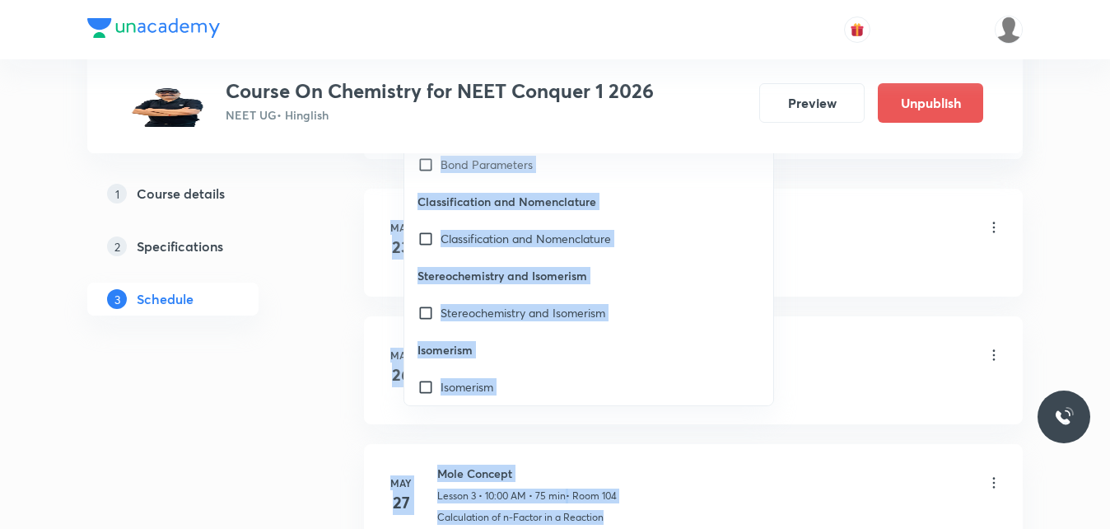
scroll to position [1082, 0]
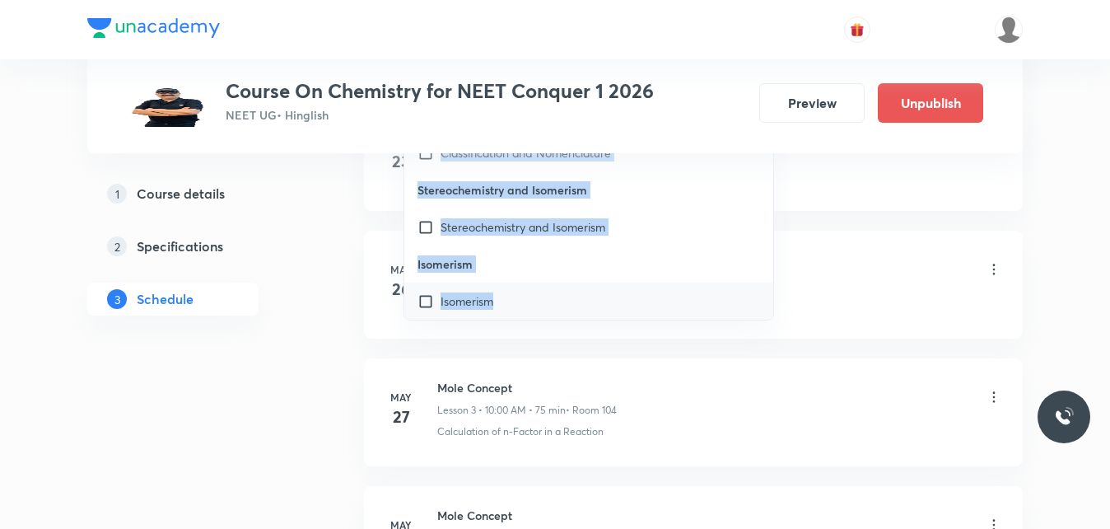
drag, startPoint x: 419, startPoint y: 401, endPoint x: 733, endPoint y: 310, distance: 326.5
click at [733, 310] on div "Chemistry - Full Syllabus Mock Questions Chemistry - Full Syllabus Mock Questio…" at bounding box center [588, 175] width 369 height 288
copy div "Chemistry - Full Syllabus Mock Questions Chemistry - Full Syllabus Mock Questio…"
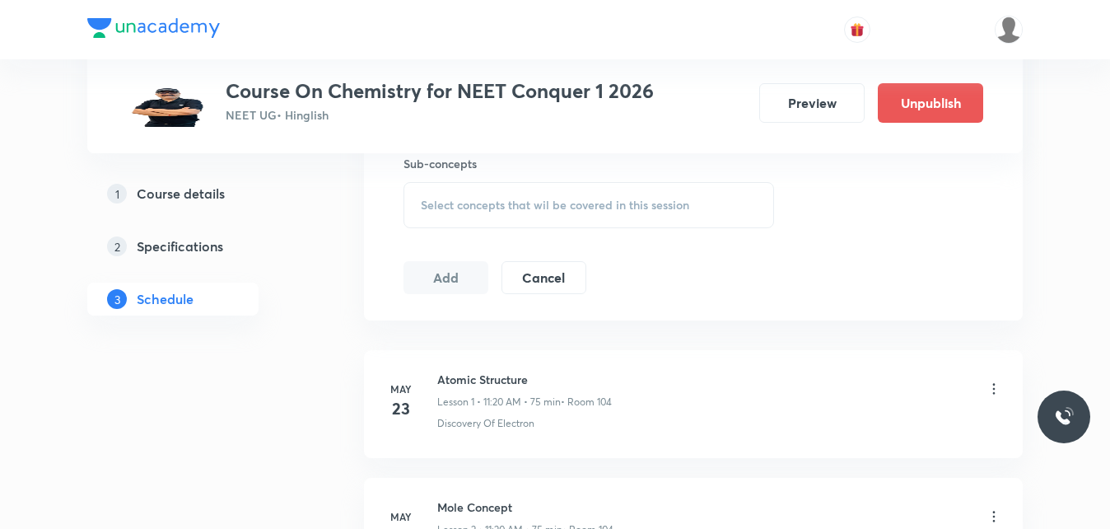
scroll to position [670, 0]
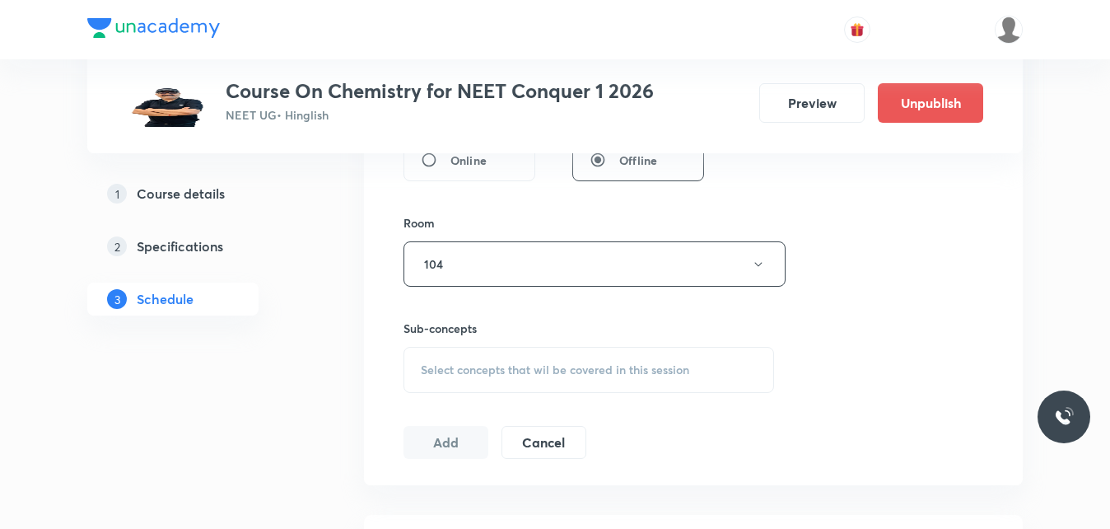
click at [618, 369] on span "Select concepts that wil be covered in this session" at bounding box center [555, 369] width 268 height 13
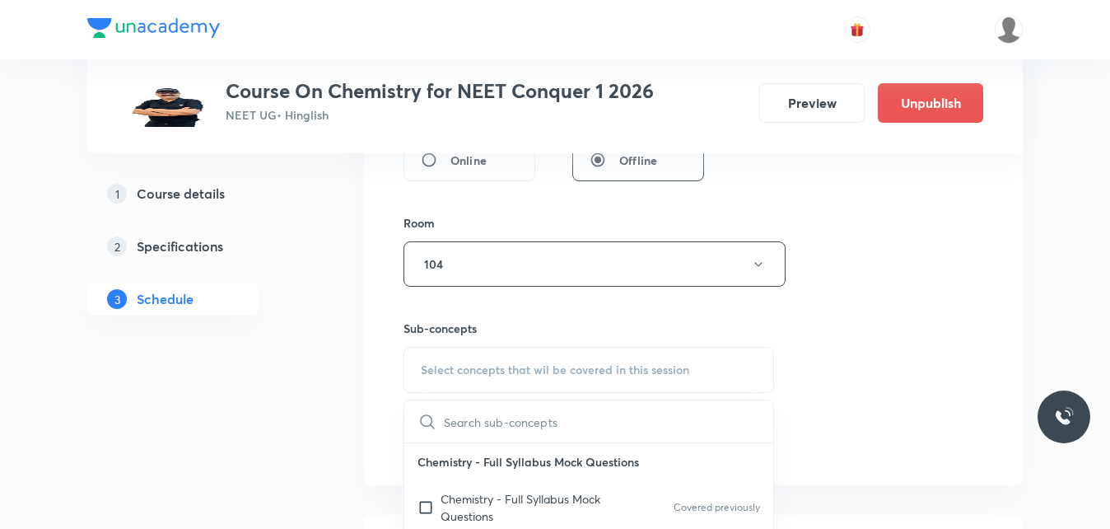
click at [580, 422] on input "text" at bounding box center [608, 421] width 329 height 42
type input "e"
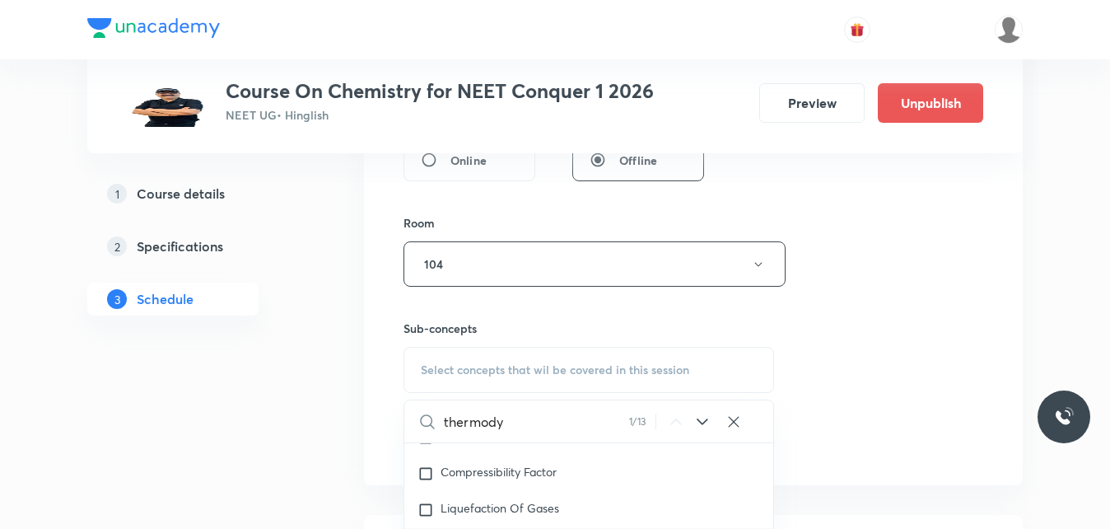
scroll to position [3650, 0]
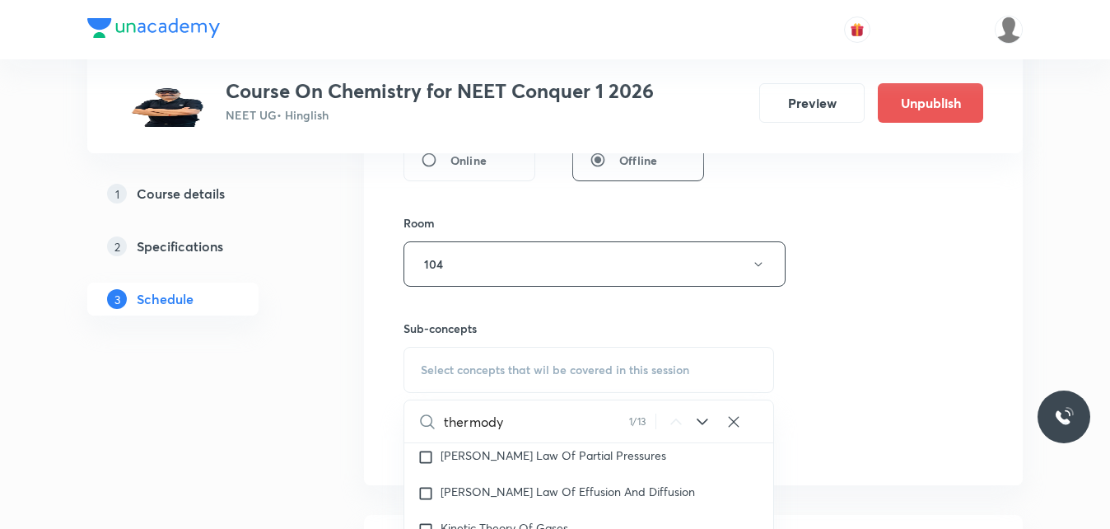
type input "thermody"
click at [688, 421] on div "1 / 13" at bounding box center [685, 421] width 113 height 0
click at [692, 418] on icon at bounding box center [702, 422] width 20 height 20
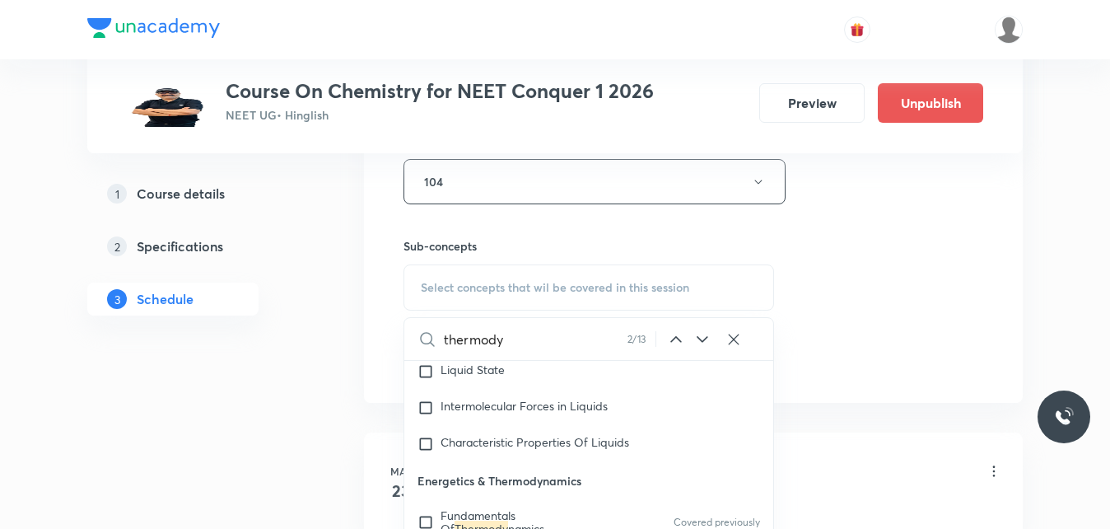
scroll to position [4025, 0]
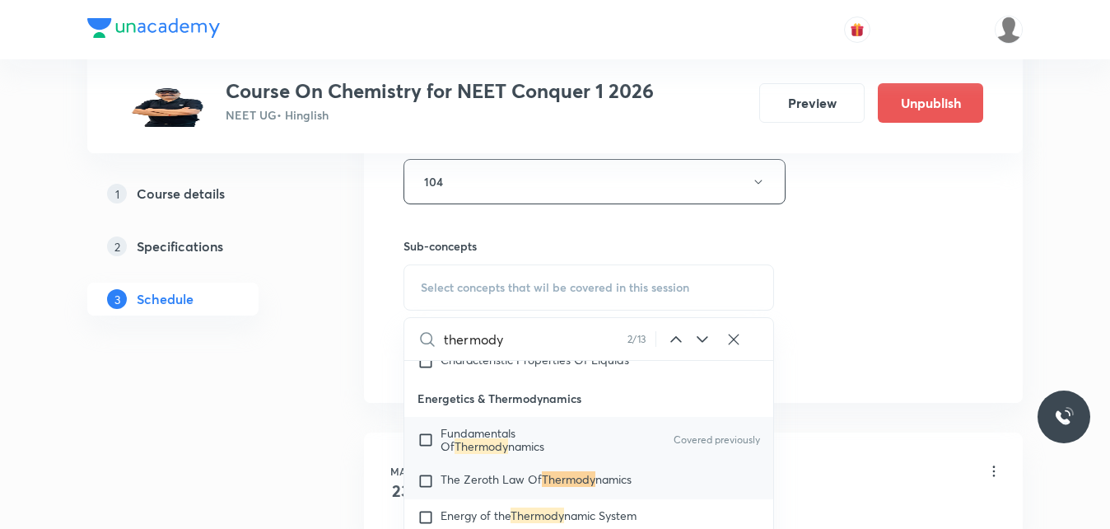
click at [426, 446] on input "checkbox" at bounding box center [428, 439] width 23 height 26
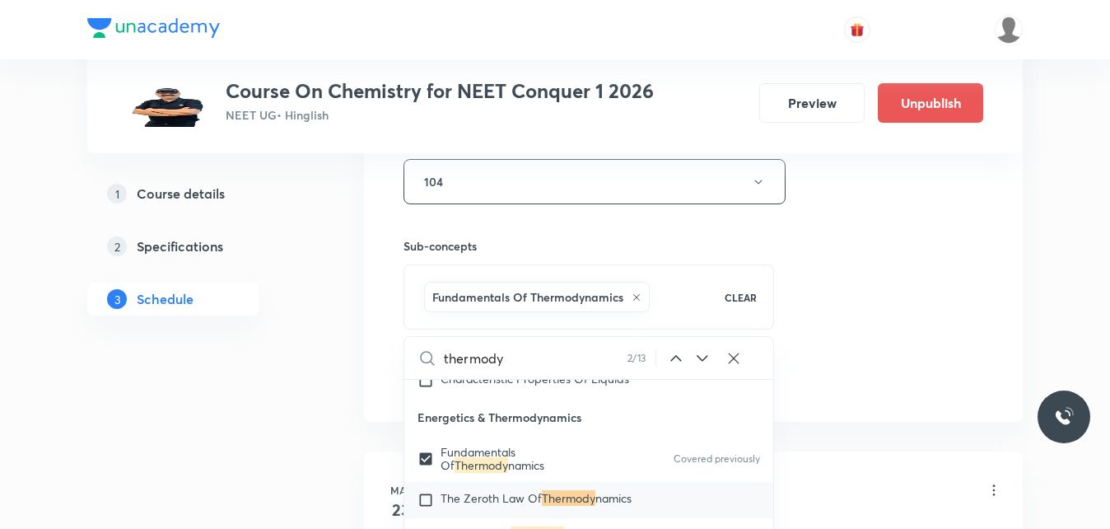
click at [425, 423] on p "Energetics & Thermodynamics" at bounding box center [588, 417] width 369 height 37
click at [428, 470] on input "checkbox" at bounding box center [428, 458] width 23 height 26
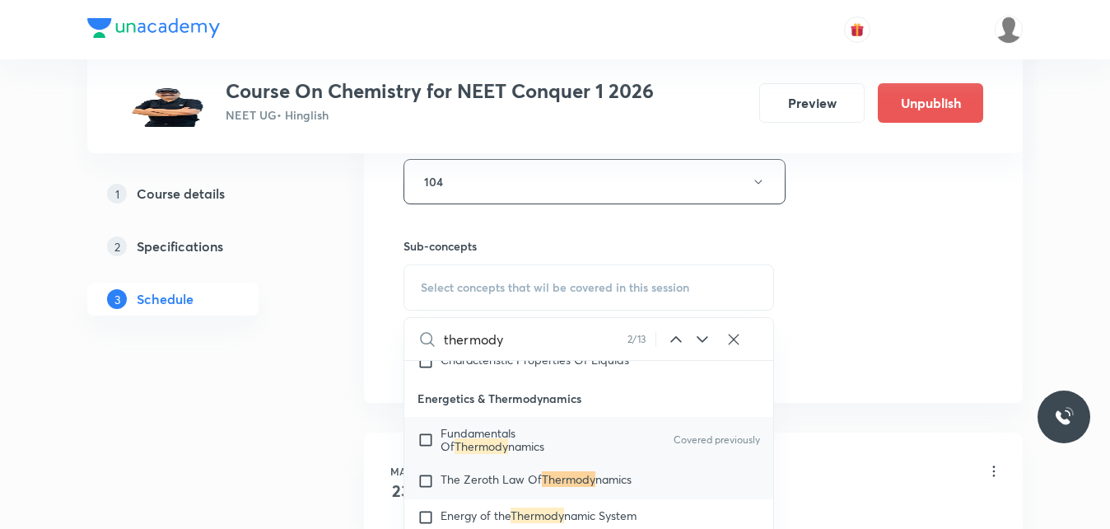
click at [427, 445] on input "checkbox" at bounding box center [428, 439] width 23 height 26
checkbox input "true"
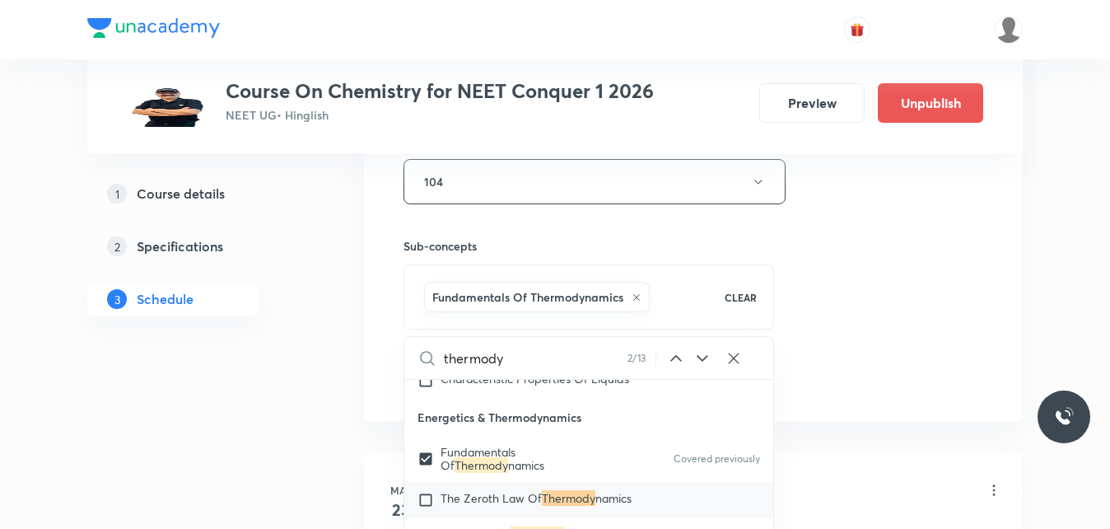
scroll to position [4108, 0]
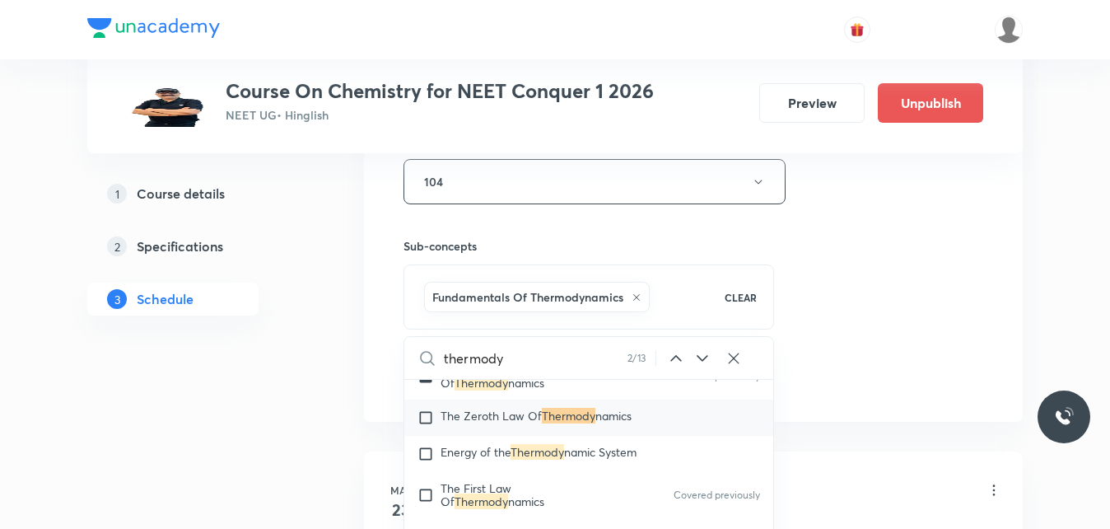
click at [429, 426] on input "checkbox" at bounding box center [428, 417] width 23 height 16
checkbox input "true"
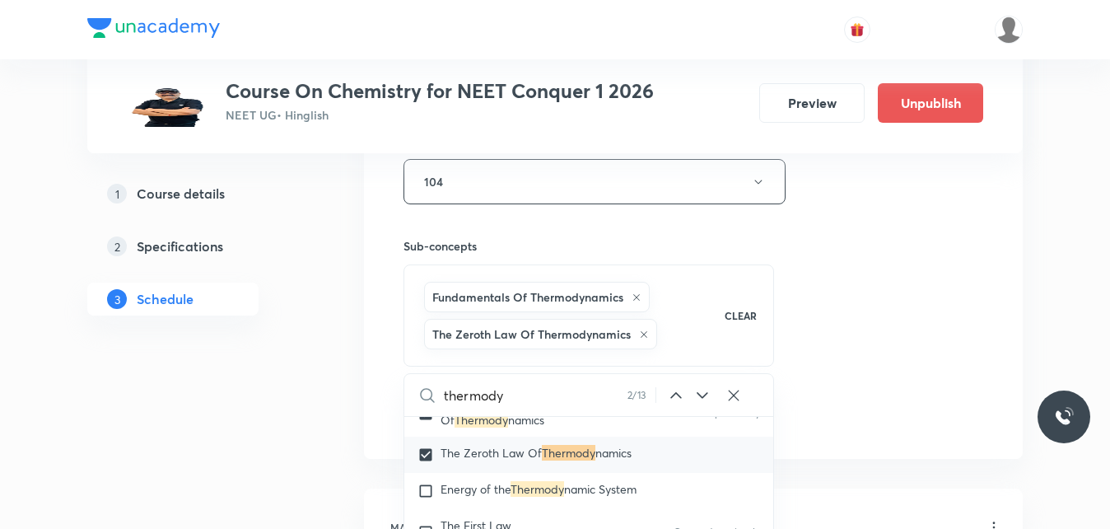
click at [970, 361] on div "Session 75 Live class Session title 15/99 Thermodynamics ​ Schedule for Sep 1, …" at bounding box center [693, 17] width 580 height 829
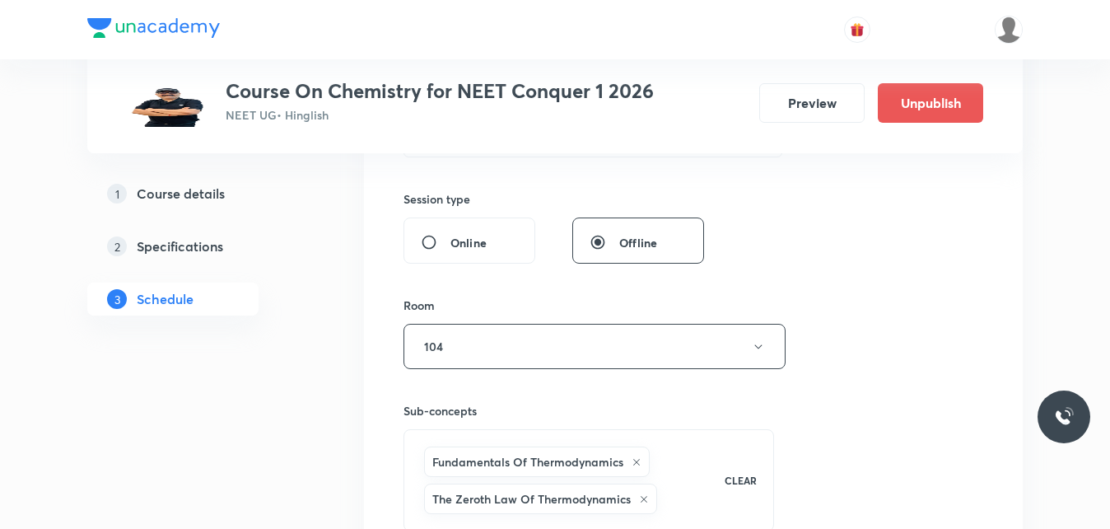
scroll to position [835, 0]
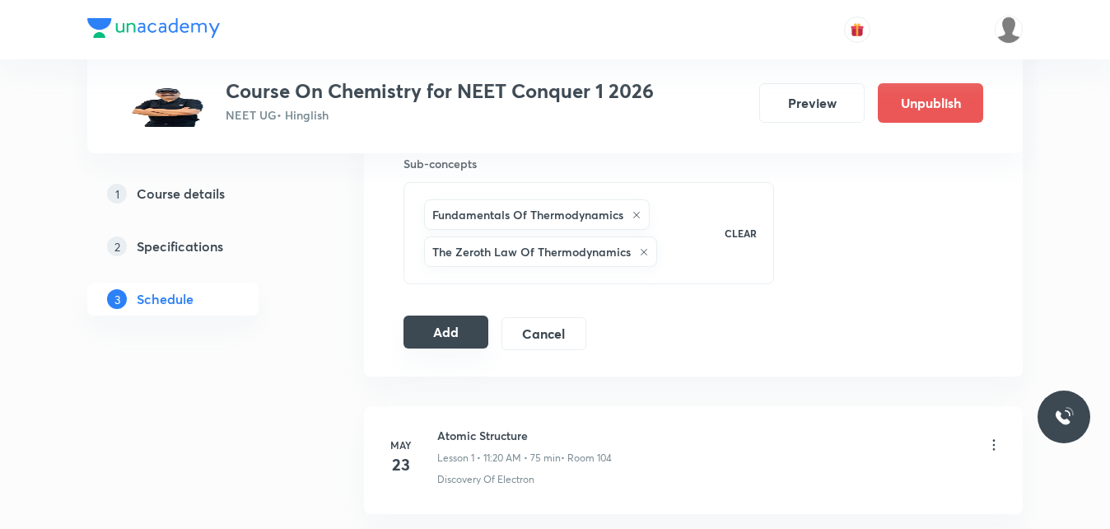
click at [450, 335] on button "Add" at bounding box center [445, 331] width 85 height 33
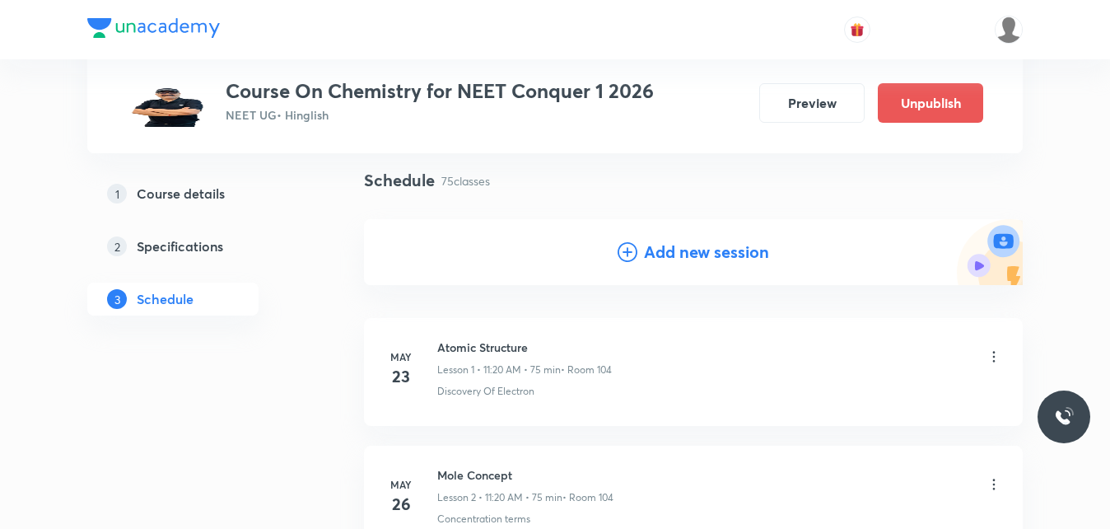
scroll to position [0, 0]
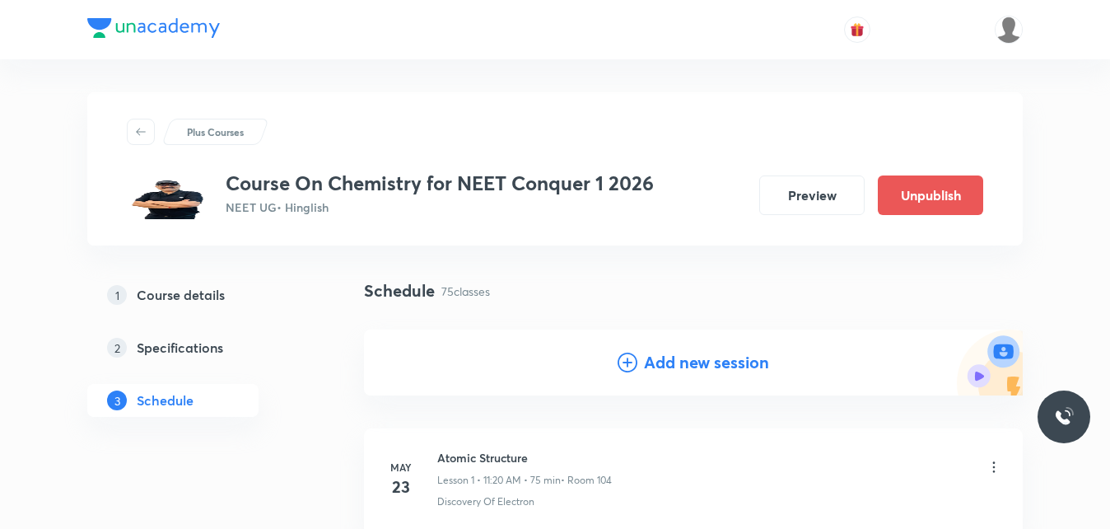
click at [638, 361] on div "Add new session" at bounding box center [693, 362] width 151 height 25
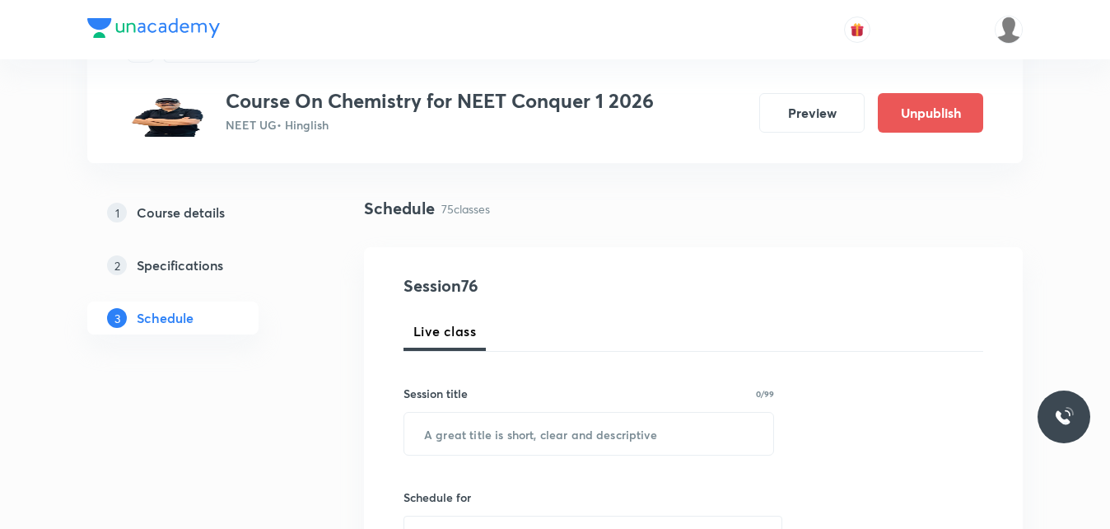
scroll to position [247, 0]
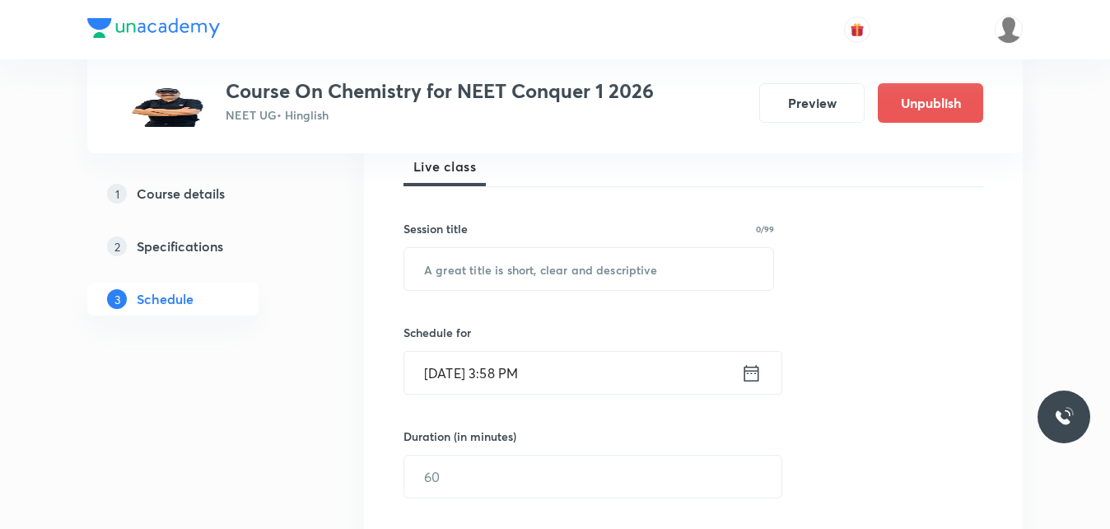
click at [747, 375] on icon at bounding box center [751, 372] width 21 height 23
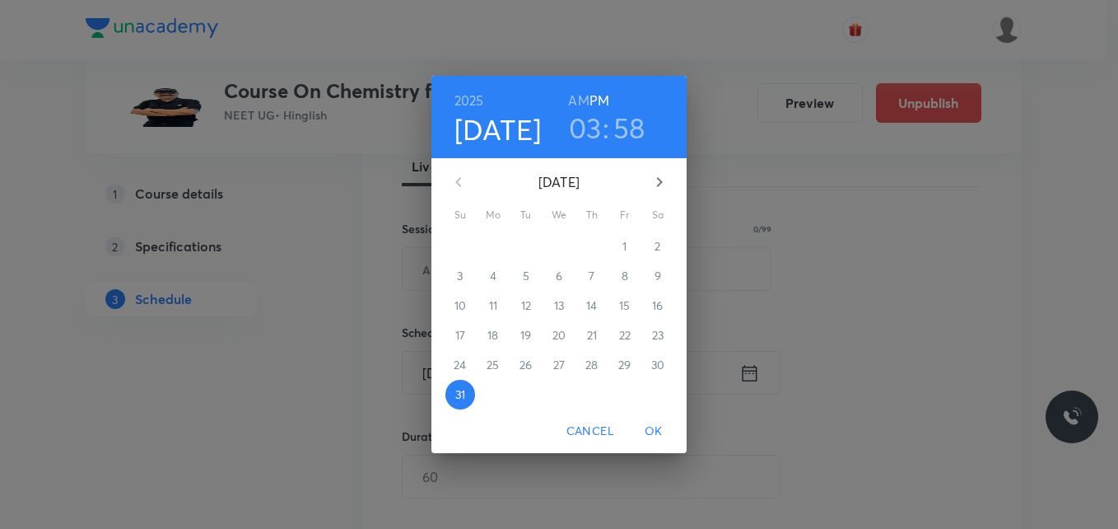
click at [655, 175] on icon "button" at bounding box center [660, 182] width 20 height 20
click at [530, 247] on span "2" at bounding box center [526, 246] width 30 height 16
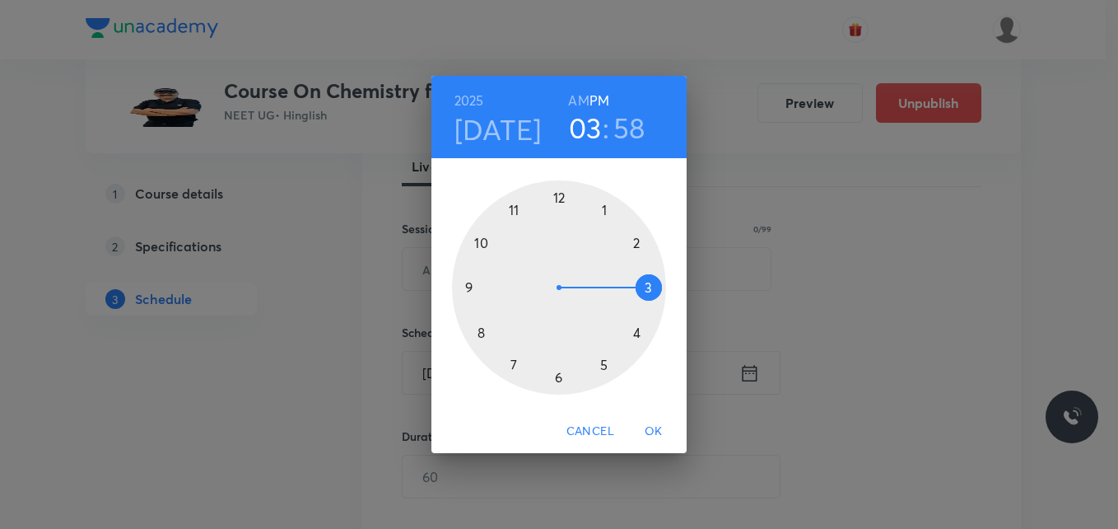
click at [478, 332] on div at bounding box center [559, 287] width 214 height 214
click at [566, 377] on div at bounding box center [559, 287] width 214 height 214
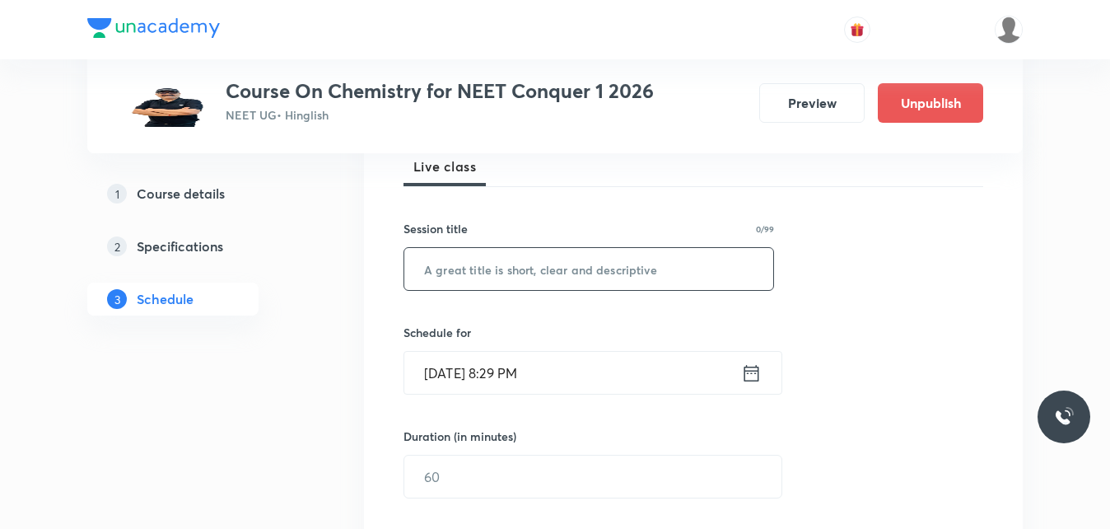
click at [557, 267] on input "text" at bounding box center [588, 269] width 369 height 42
click at [580, 367] on input "Sep 2, 2025, 8:29 PM" at bounding box center [572, 373] width 337 height 42
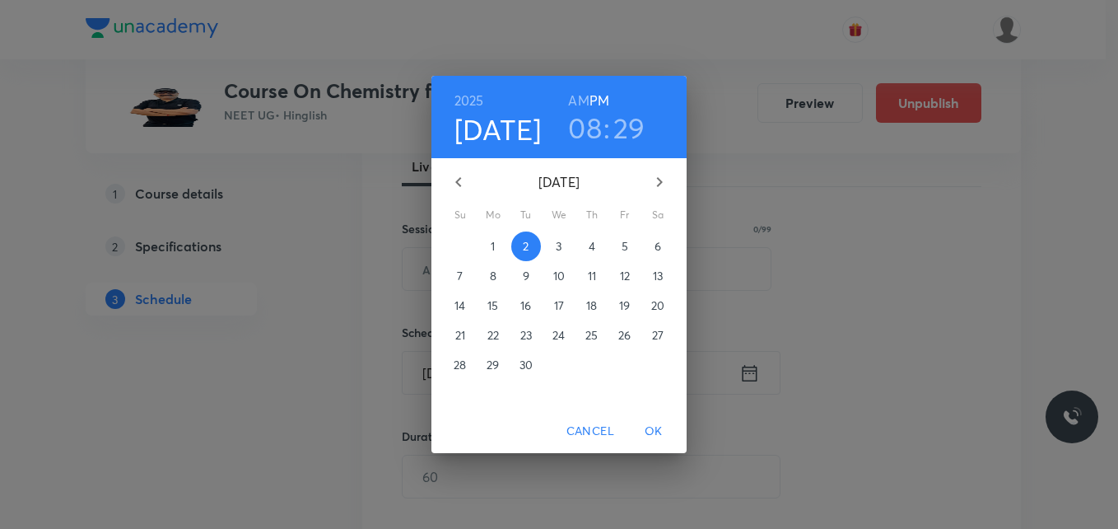
click at [639, 109] on div "2025 Sep 2 08 : 29 AM PM" at bounding box center [559, 117] width 229 height 56
click at [635, 122] on h3 "29" at bounding box center [629, 127] width 32 height 35
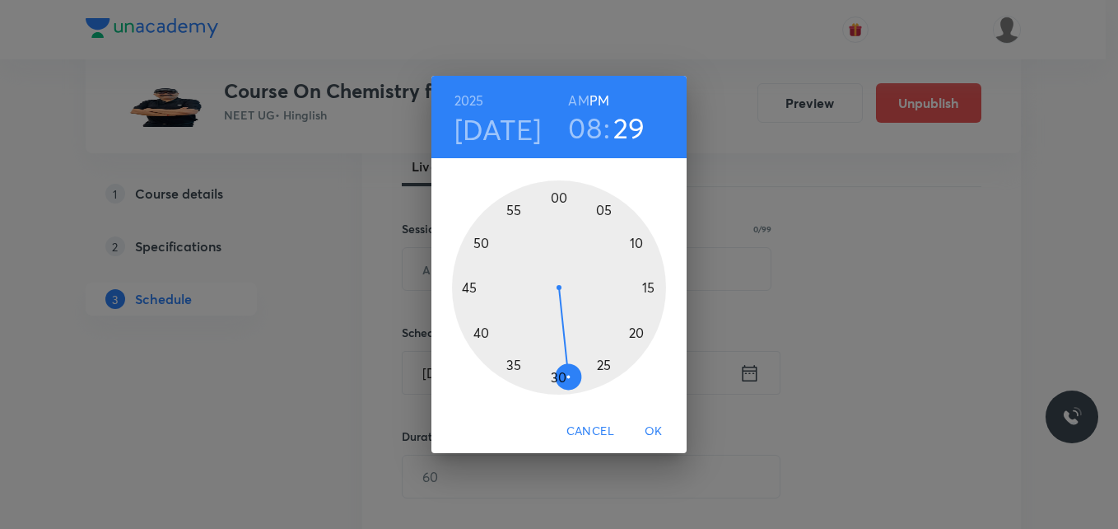
click at [557, 376] on div at bounding box center [559, 287] width 214 height 214
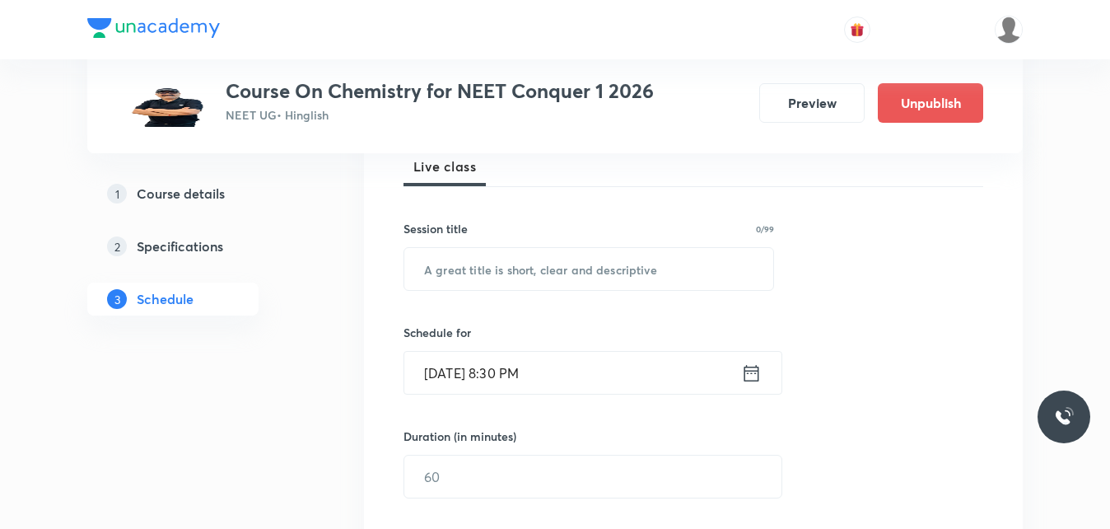
scroll to position [412, 0]
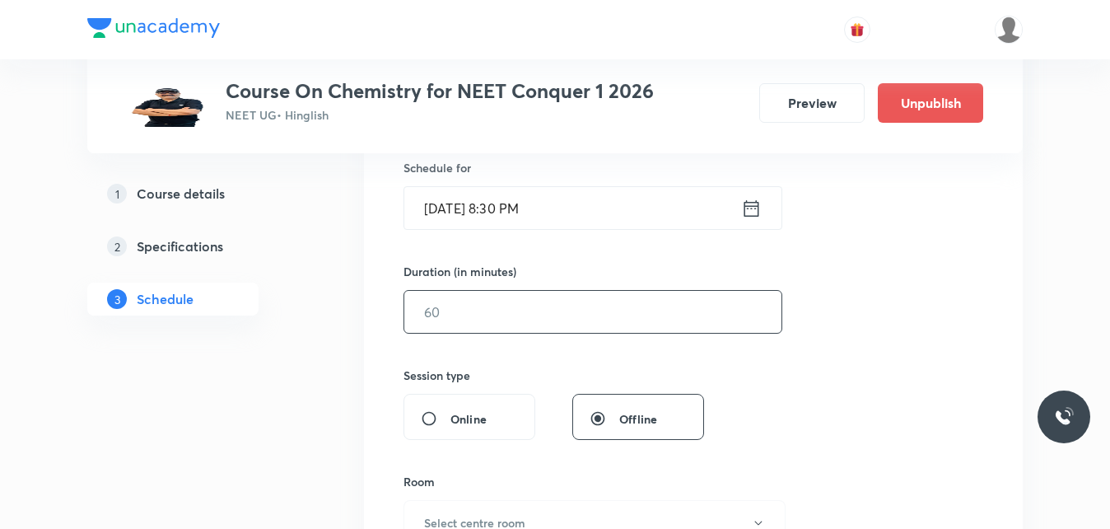
drag, startPoint x: 471, startPoint y: 312, endPoint x: 426, endPoint y: 314, distance: 44.5
click at [426, 314] on input "text" at bounding box center [592, 312] width 377 height 42
type input "74"
click at [860, 404] on div "Session 76 Live class Session title 0/99 ​ Schedule for Sep 2, 2025, 8:30 PM ​ …" at bounding box center [693, 330] width 580 height 773
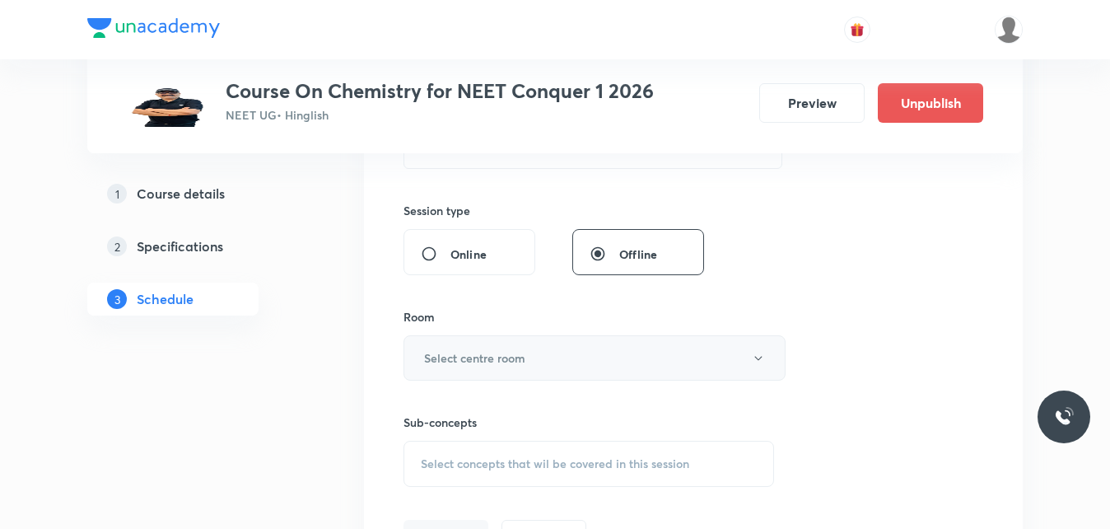
click at [558, 357] on button "Select centre room" at bounding box center [594, 357] width 382 height 45
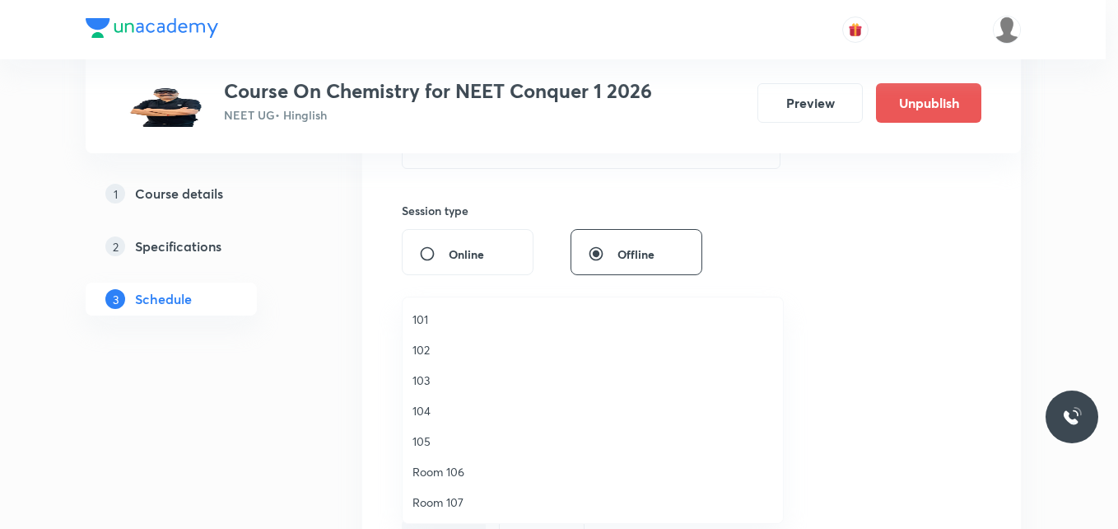
click at [473, 410] on span "104" at bounding box center [593, 410] width 361 height 17
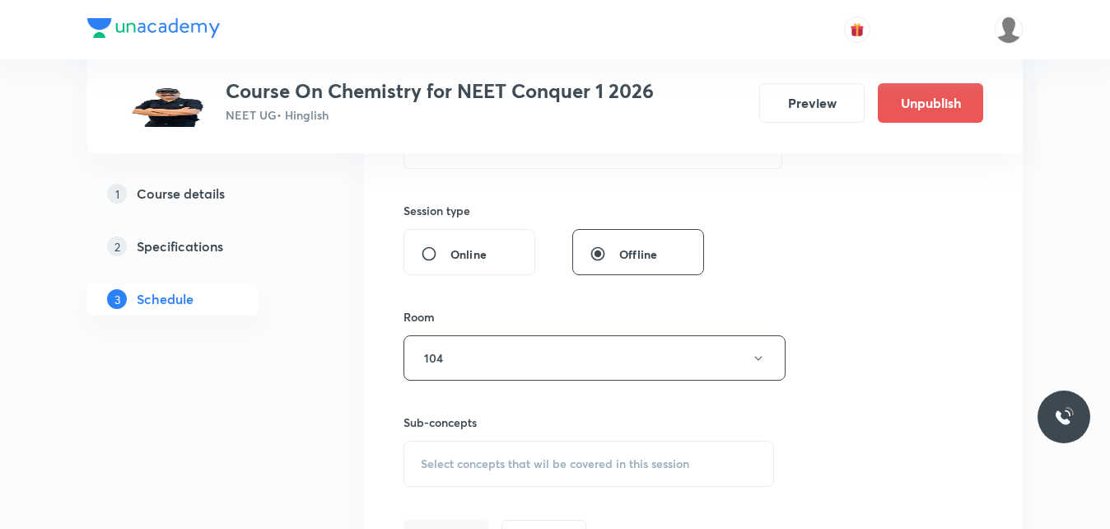
scroll to position [659, 0]
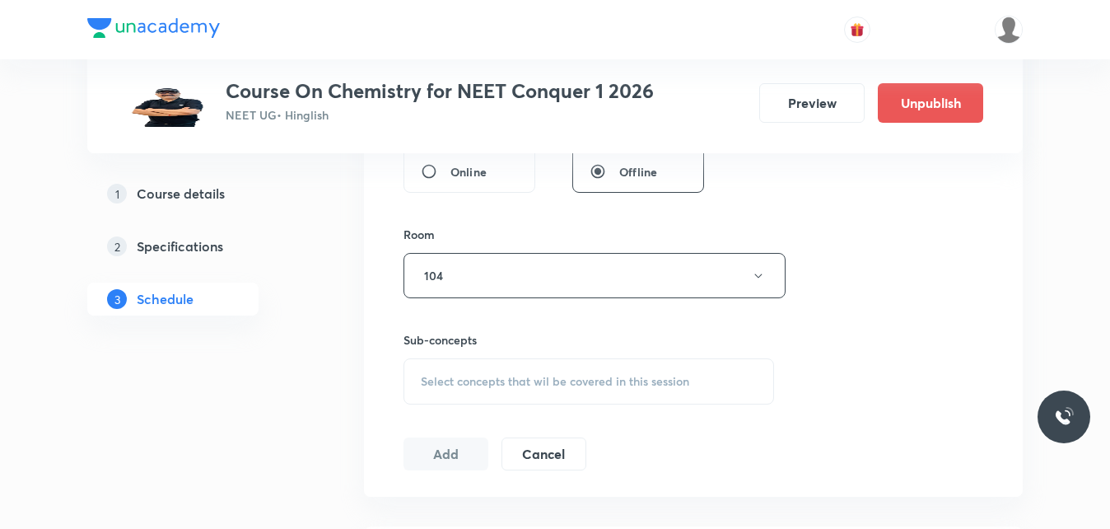
click at [529, 375] on span "Select concepts that wil be covered in this session" at bounding box center [555, 381] width 268 height 13
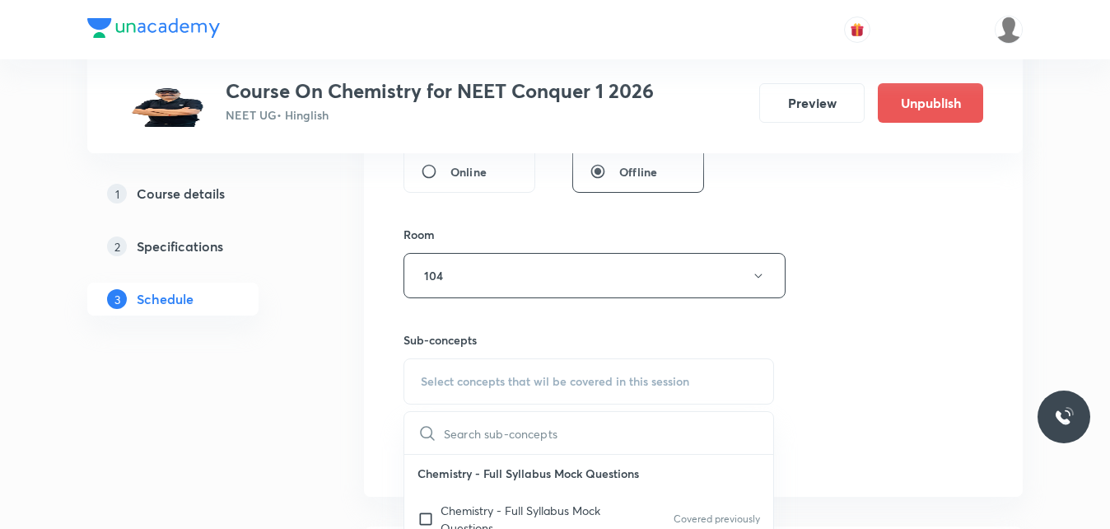
click at [530, 446] on input "text" at bounding box center [608, 433] width 329 height 42
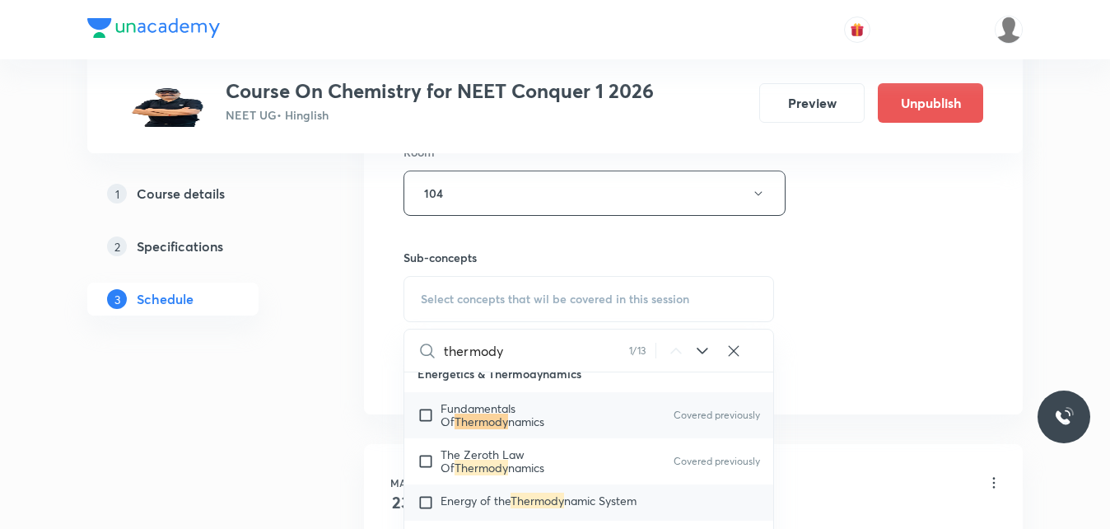
scroll to position [4144, 0]
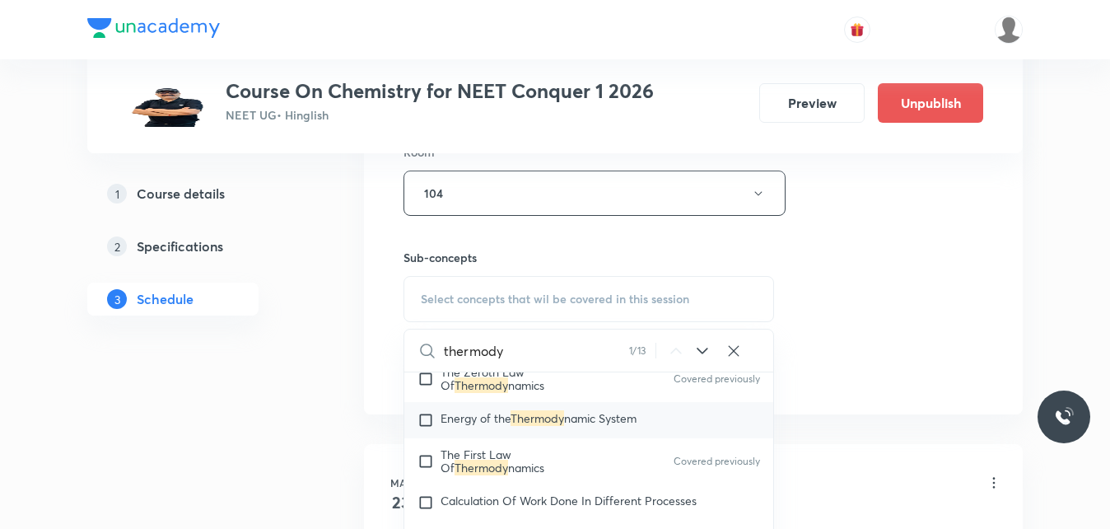
type input "thermody"
click at [425, 426] on input "checkbox" at bounding box center [428, 420] width 23 height 16
checkbox input "true"
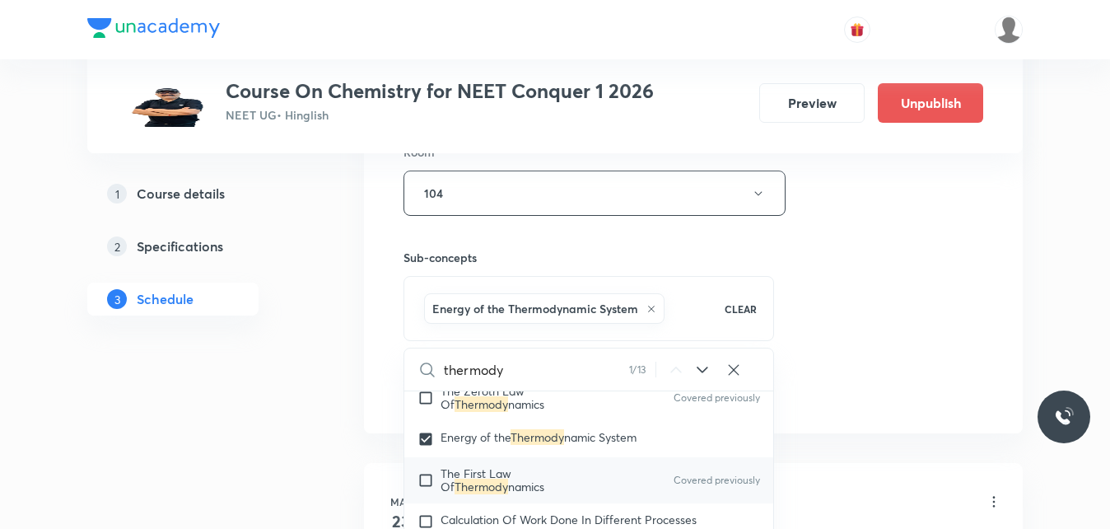
click at [422, 484] on input "checkbox" at bounding box center [428, 480] width 23 height 26
checkbox input "true"
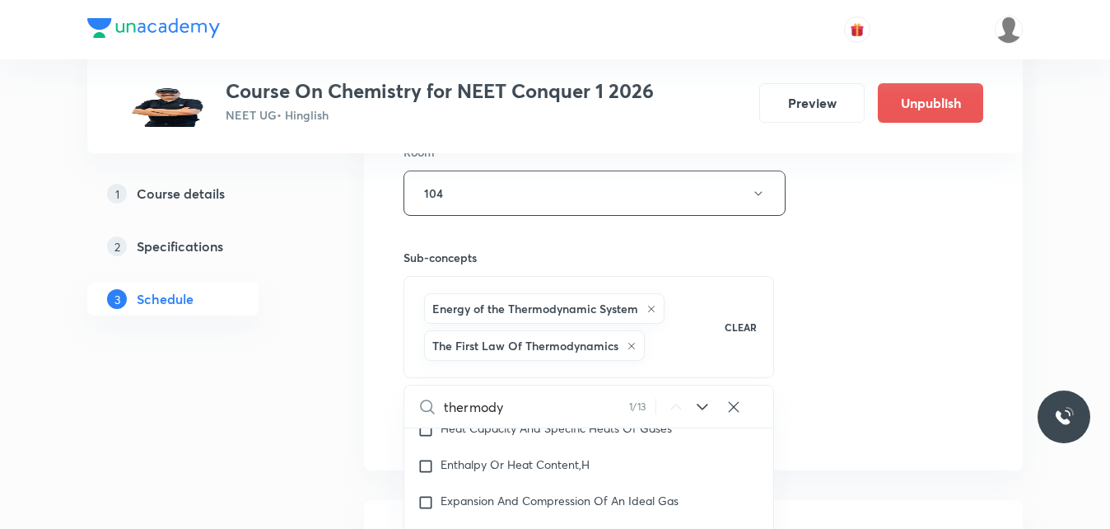
scroll to position [4226, 0]
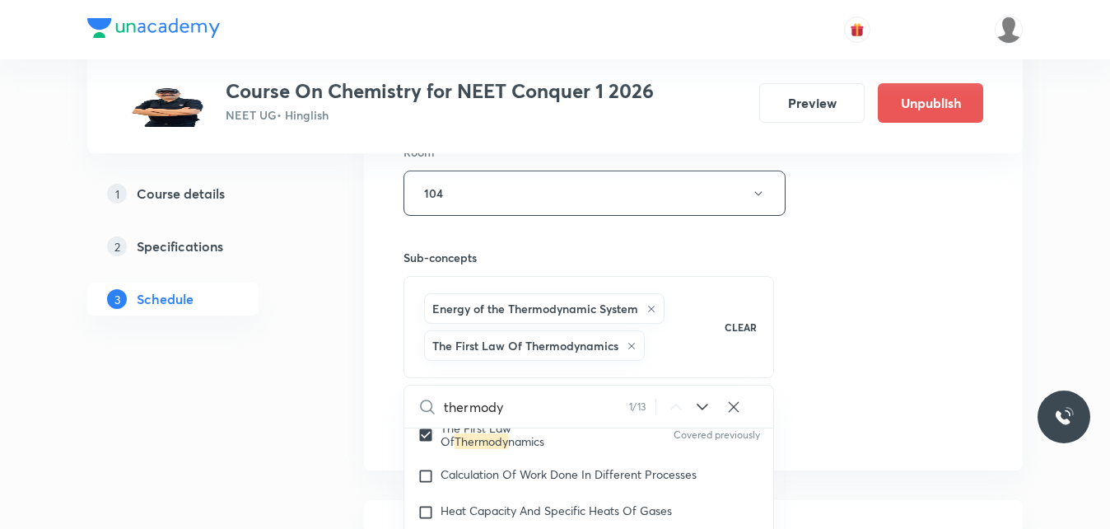
click at [955, 413] on div "Session 76 Live class Session title 0/99 ​ Schedule for Sep 2, 2025, 8:30 PM ​ …" at bounding box center [693, 29] width 580 height 829
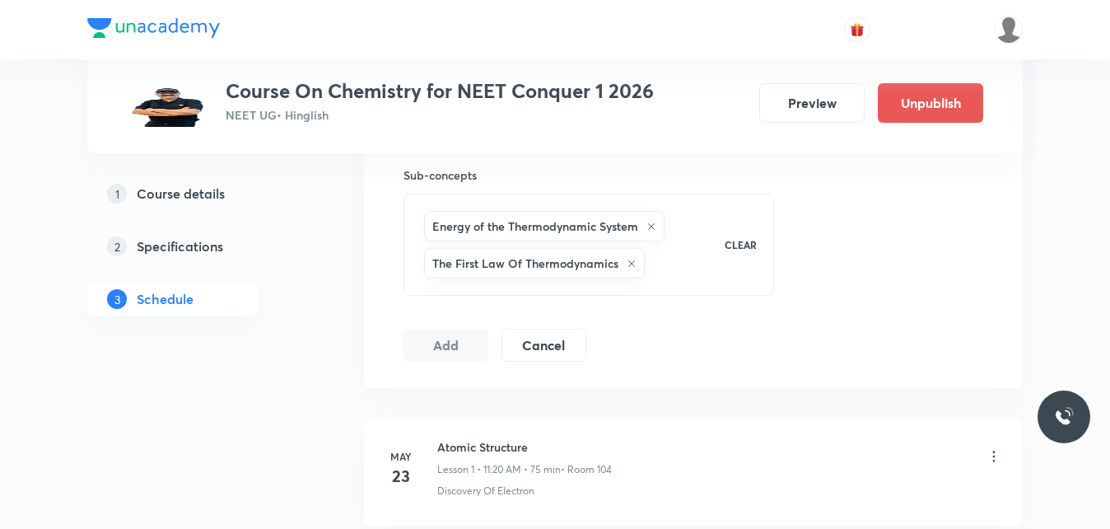
scroll to position [741, 0]
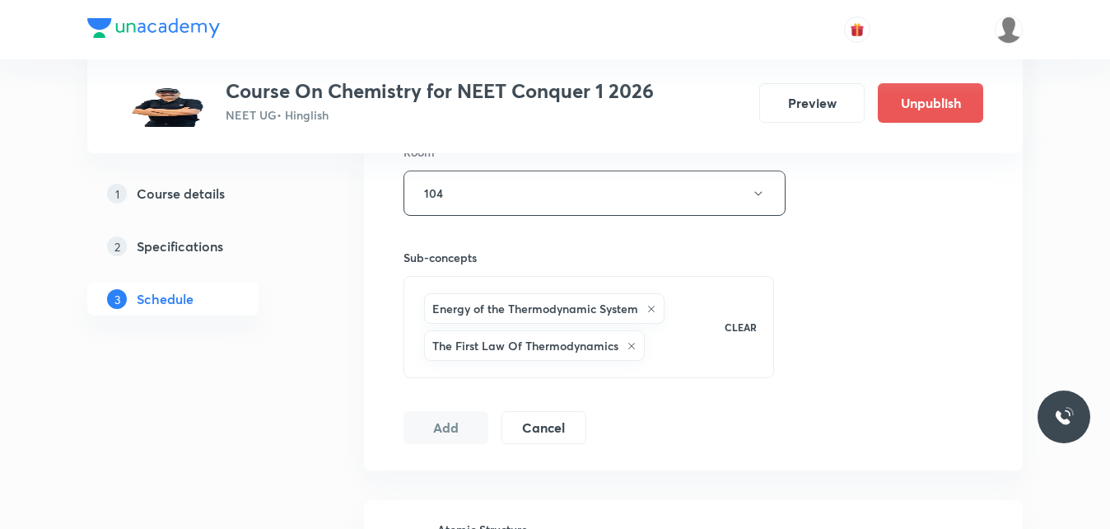
click at [436, 424] on button "Add" at bounding box center [445, 427] width 85 height 33
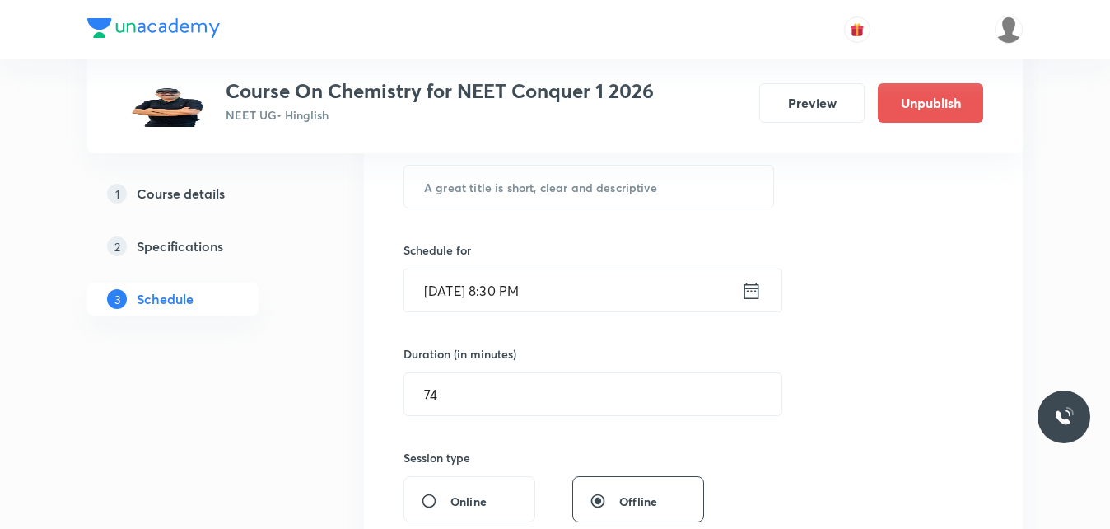
scroll to position [247, 0]
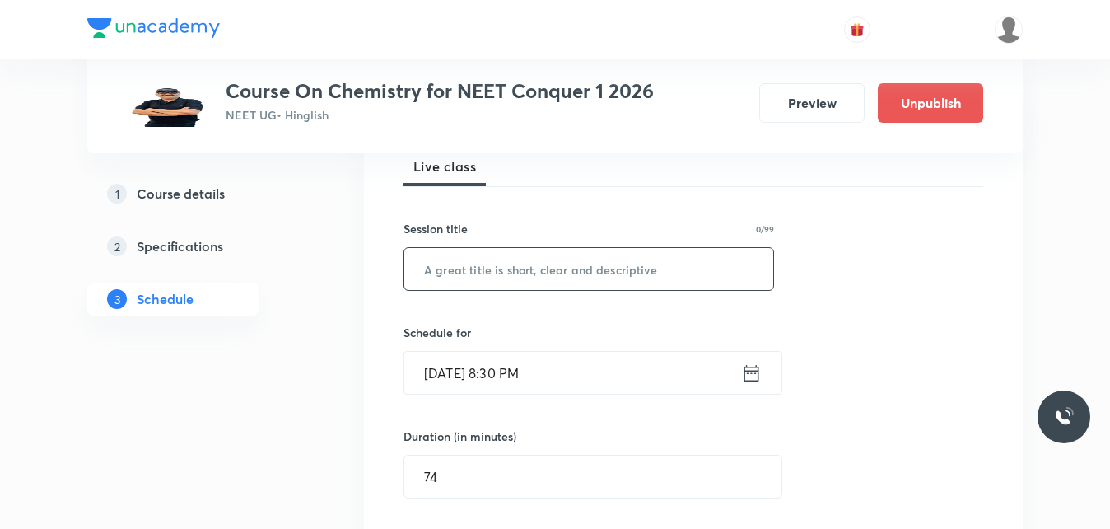
click at [674, 277] on input "text" at bounding box center [588, 269] width 369 height 42
type input "Thermodynamics"
click at [990, 269] on div "Session 76 Live class Session title 15/99 Thermodynamics ​ Schedule for Sep 2, …" at bounding box center [693, 523] width 659 height 882
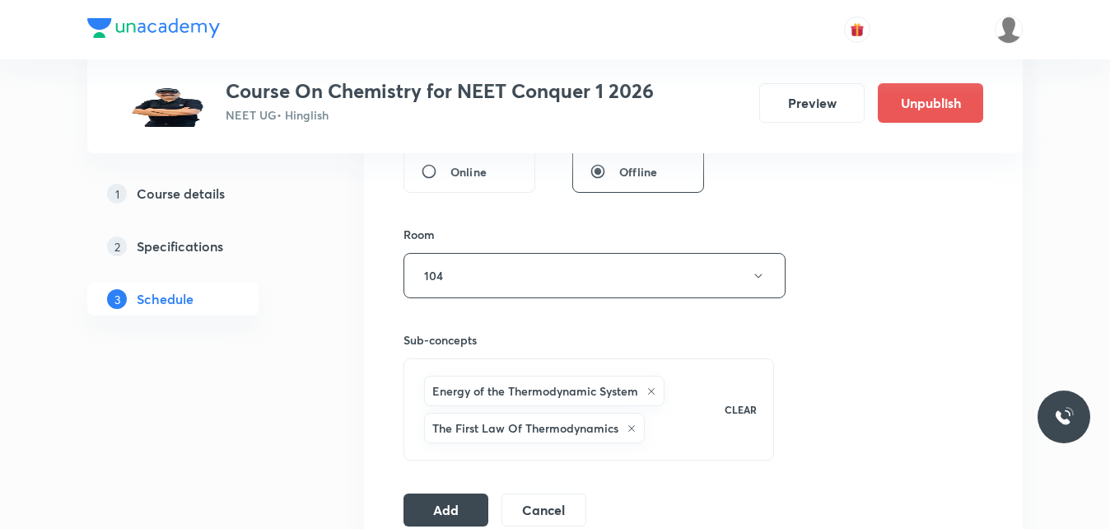
scroll to position [823, 0]
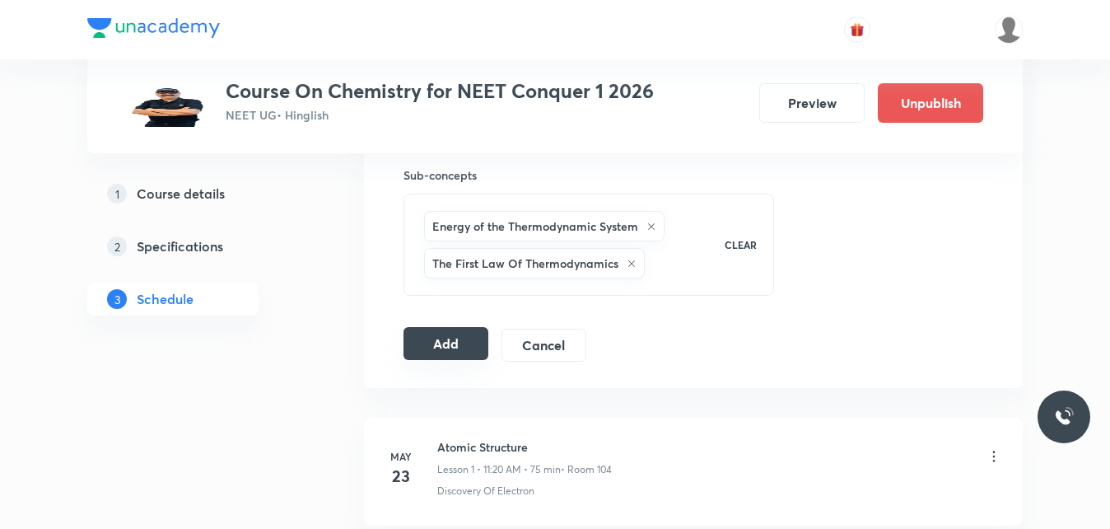
click at [438, 350] on button "Add" at bounding box center [445, 343] width 85 height 33
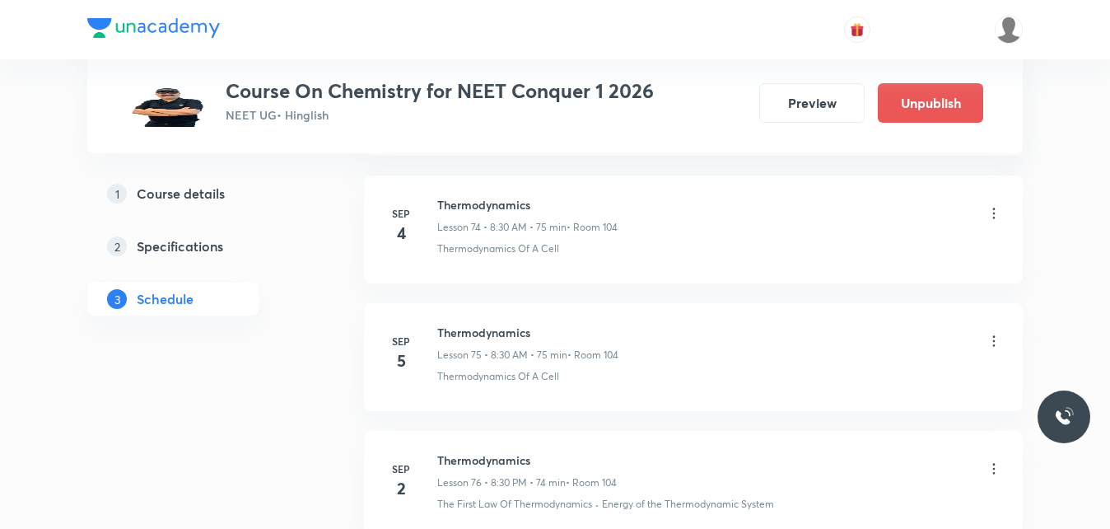
scroll to position [9738, 0]
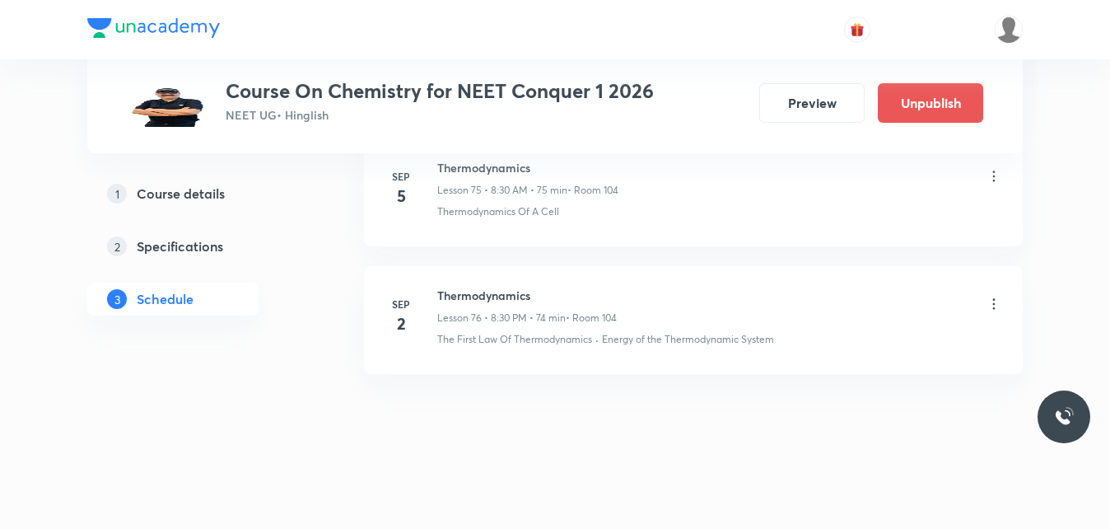
click at [991, 298] on icon at bounding box center [994, 304] width 16 height 16
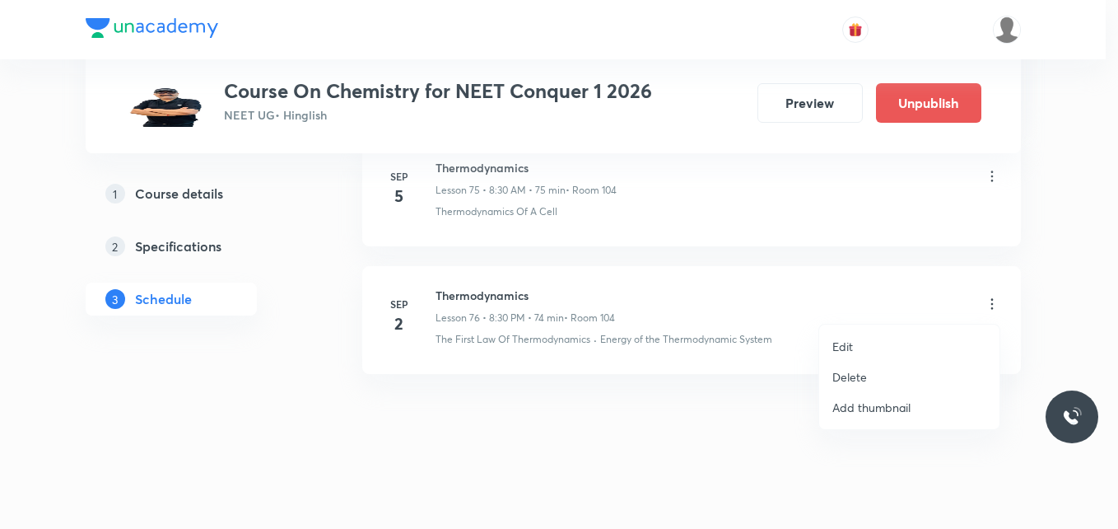
click at [874, 372] on li "Delete" at bounding box center [909, 376] width 180 height 30
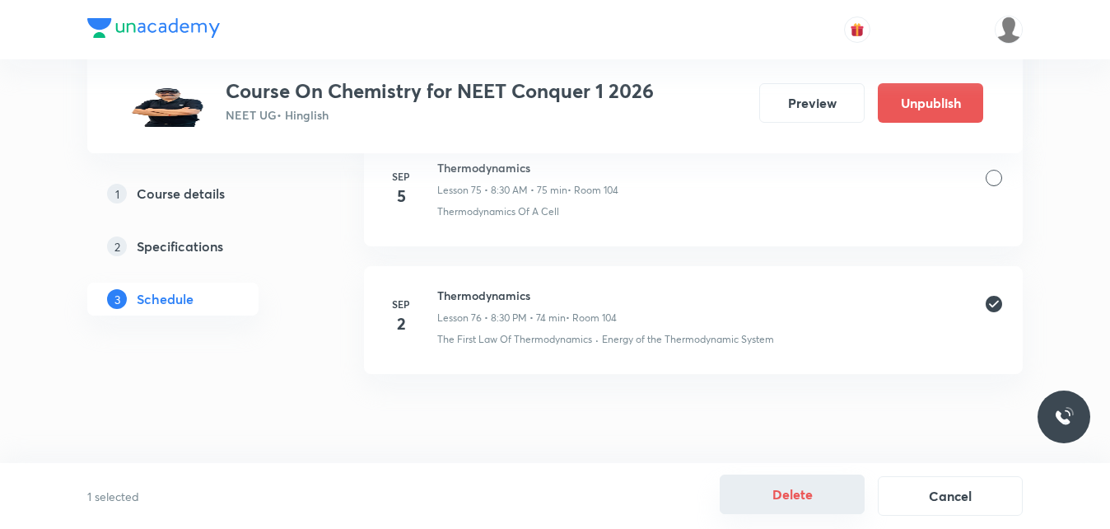
click at [800, 500] on button "Delete" at bounding box center [792, 494] width 145 height 40
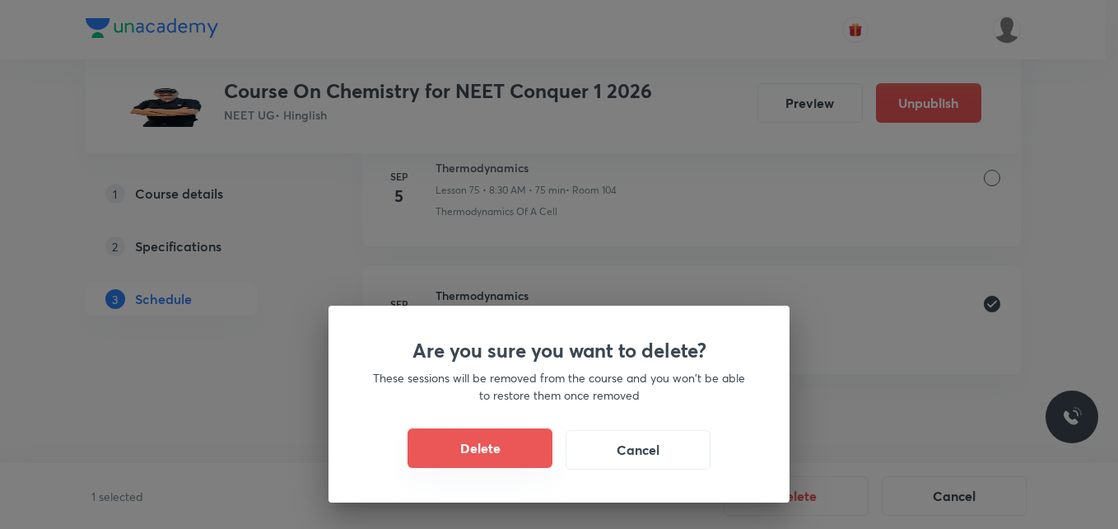
click at [425, 431] on button "Delete" at bounding box center [480, 448] width 145 height 40
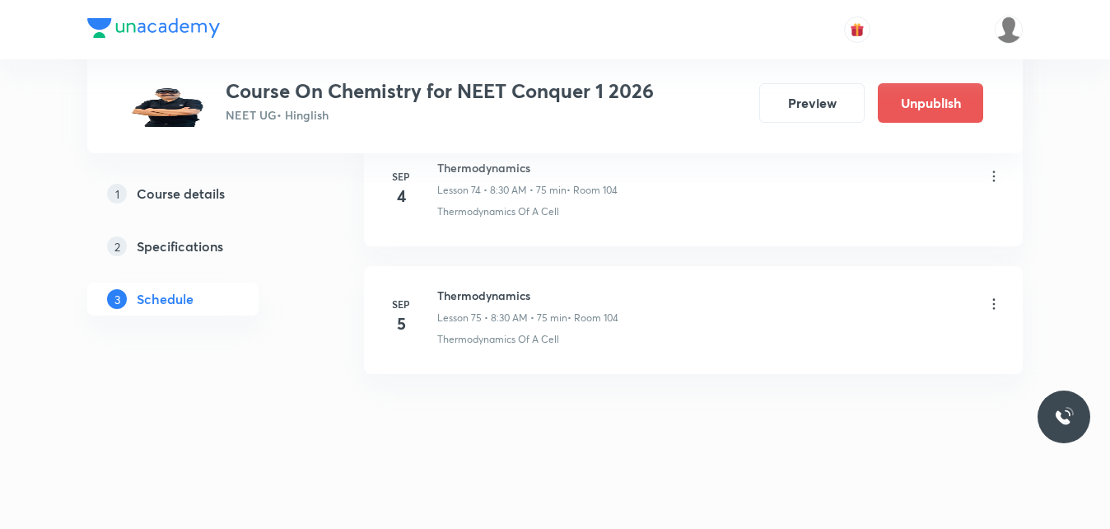
scroll to position [9610, 0]
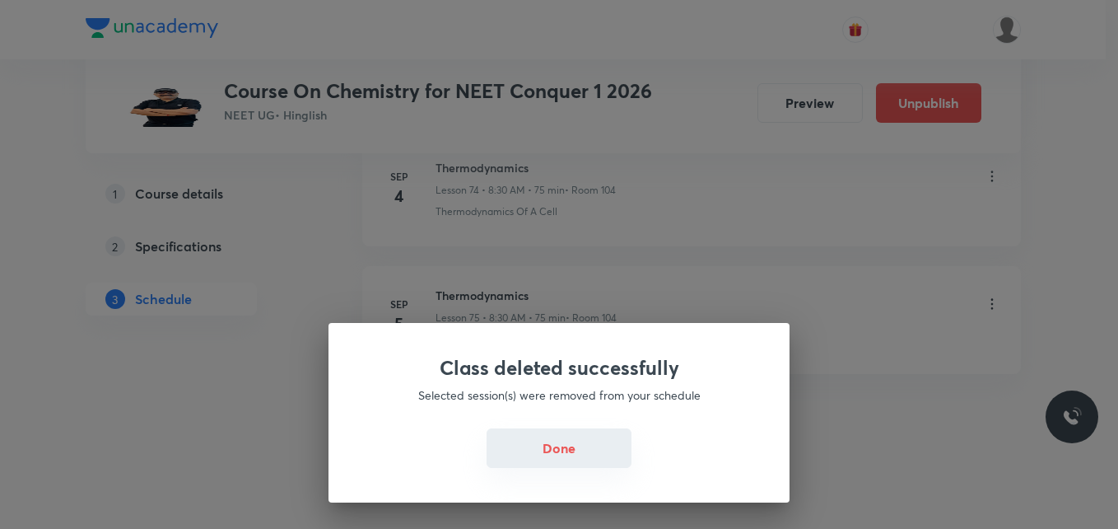
click at [543, 450] on button "Done" at bounding box center [559, 448] width 145 height 40
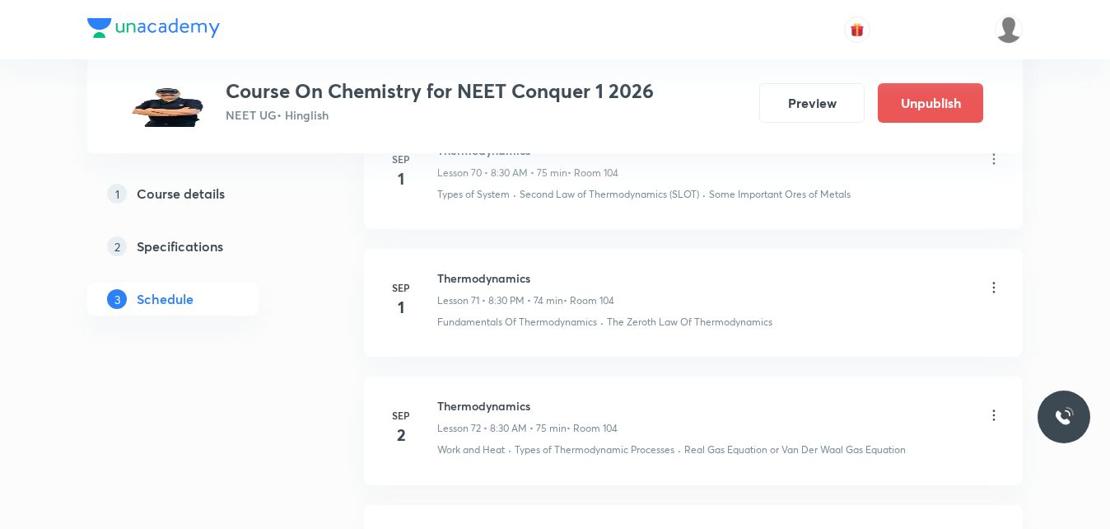
scroll to position [9034, 0]
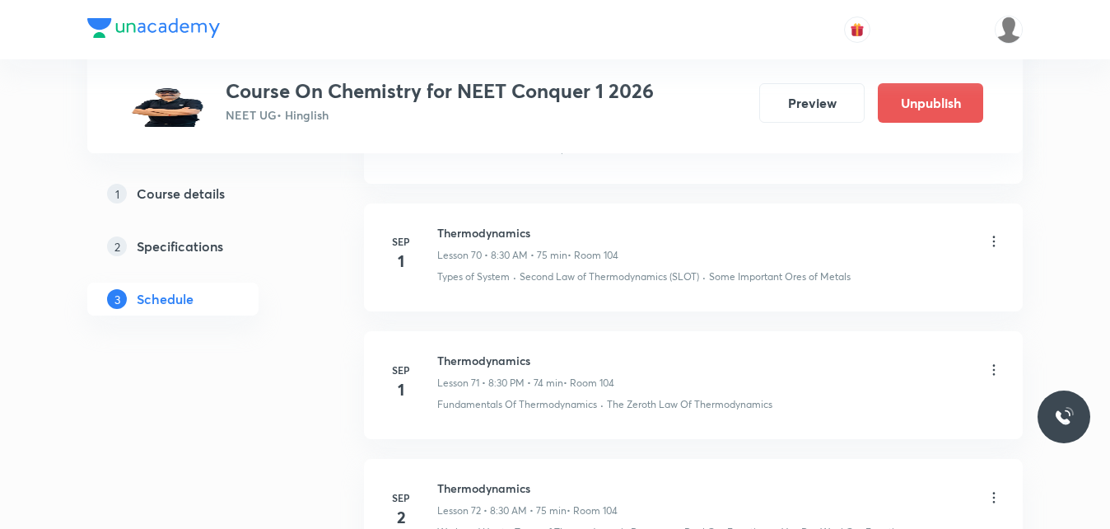
click at [996, 372] on icon at bounding box center [994, 369] width 16 height 16
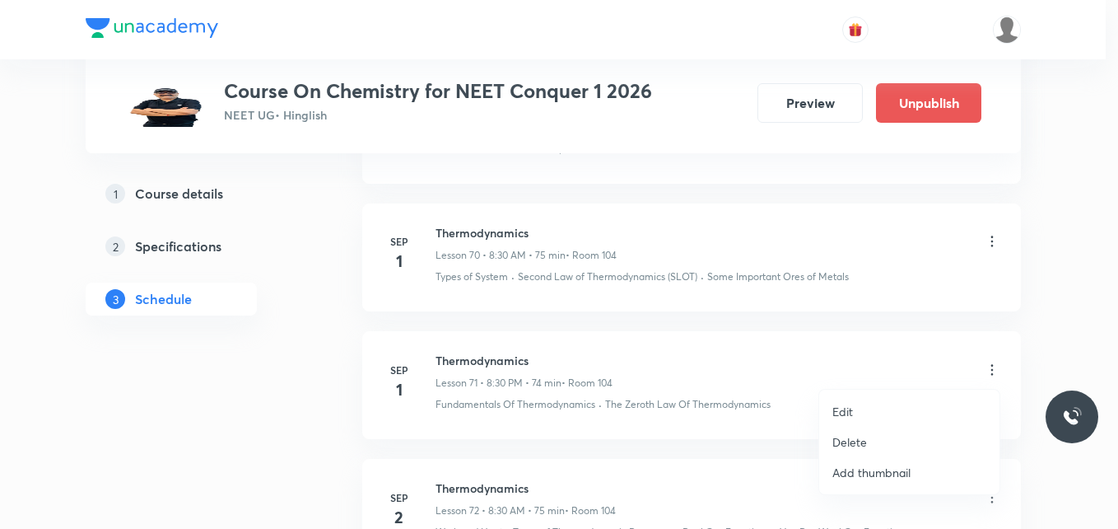
click at [903, 440] on li "Delete" at bounding box center [909, 441] width 180 height 30
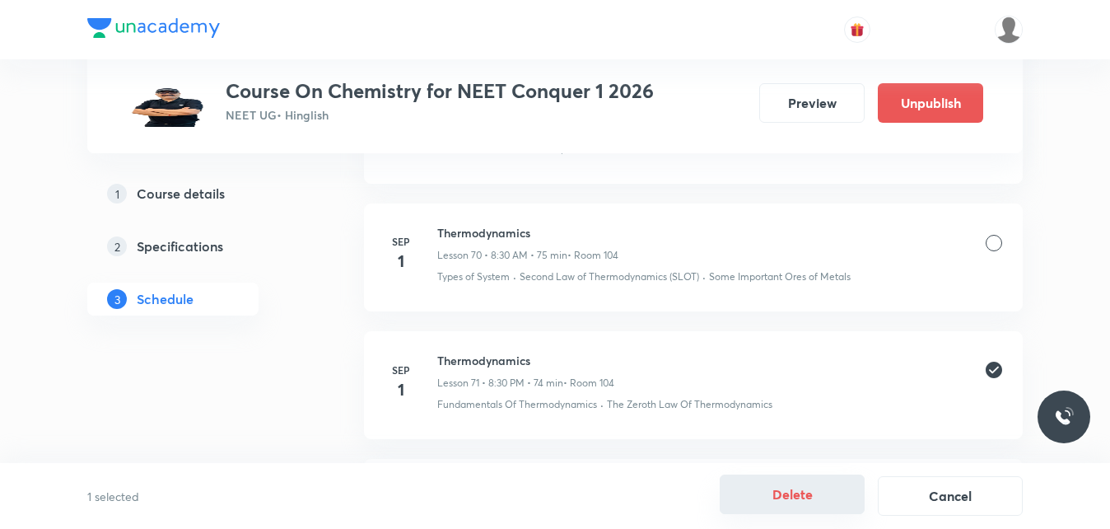
click at [808, 488] on button "Delete" at bounding box center [792, 494] width 145 height 40
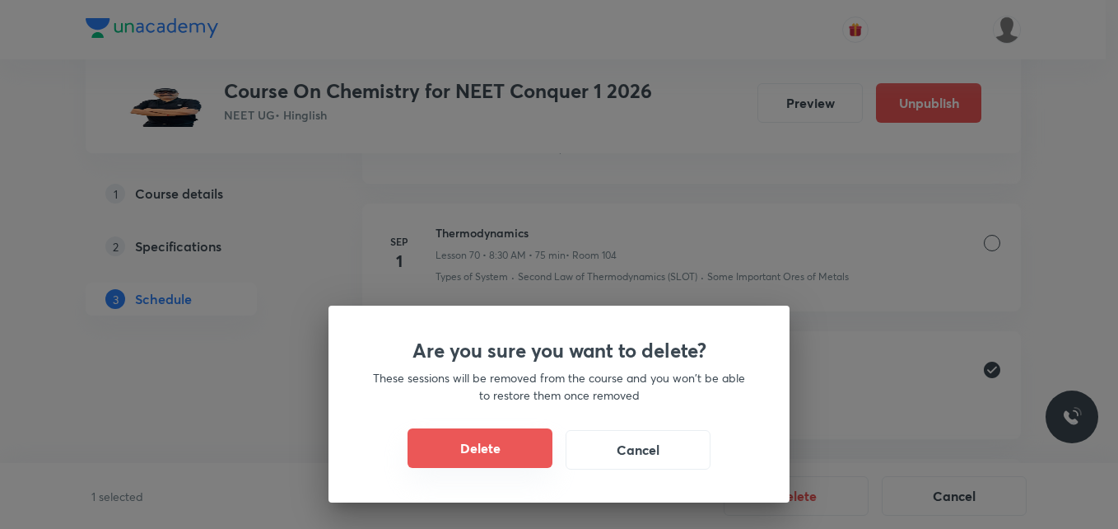
click at [471, 435] on button "Delete" at bounding box center [480, 448] width 145 height 40
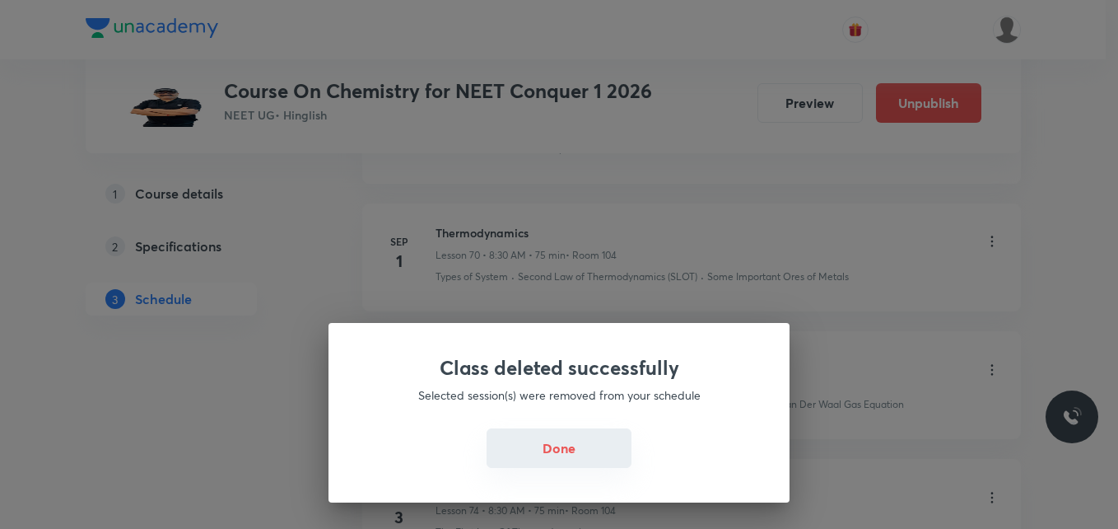
click at [564, 434] on button "Done" at bounding box center [559, 448] width 145 height 40
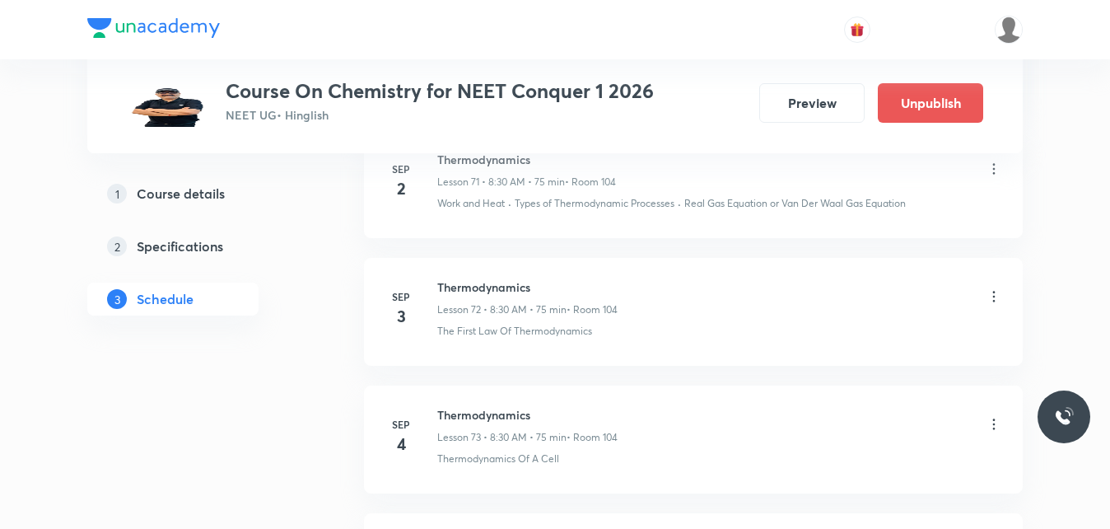
scroll to position [9482, 0]
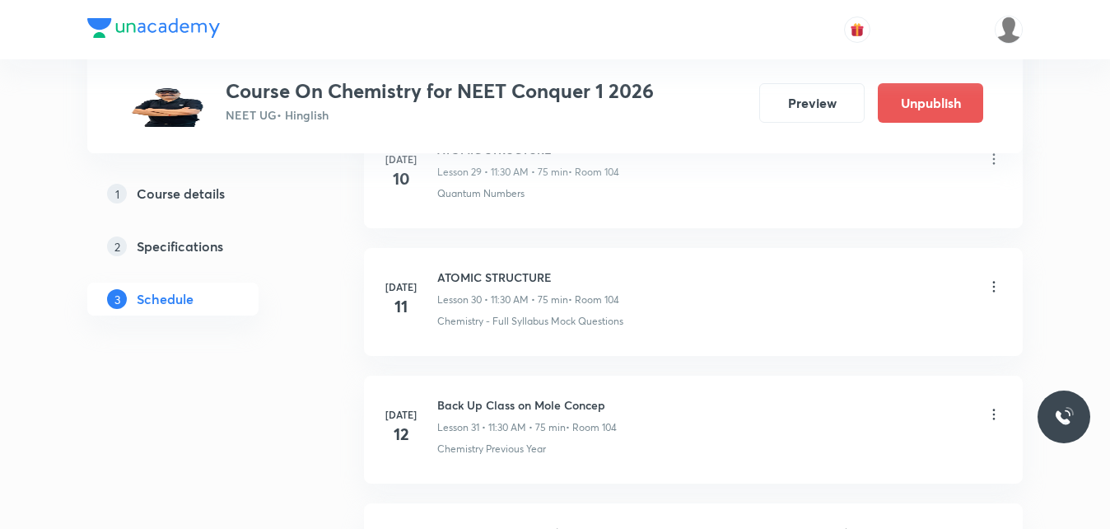
scroll to position [3224, 0]
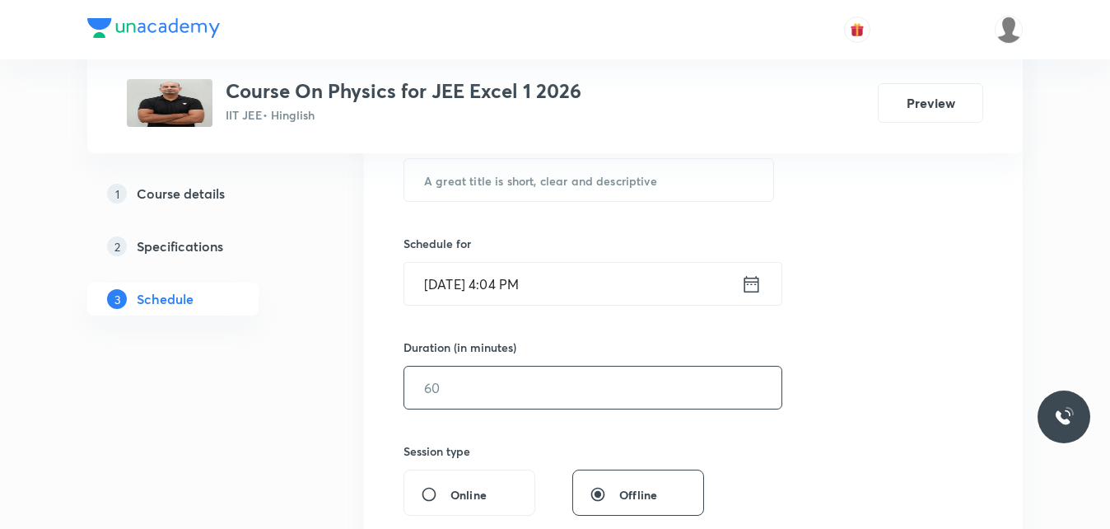
scroll to position [171, 0]
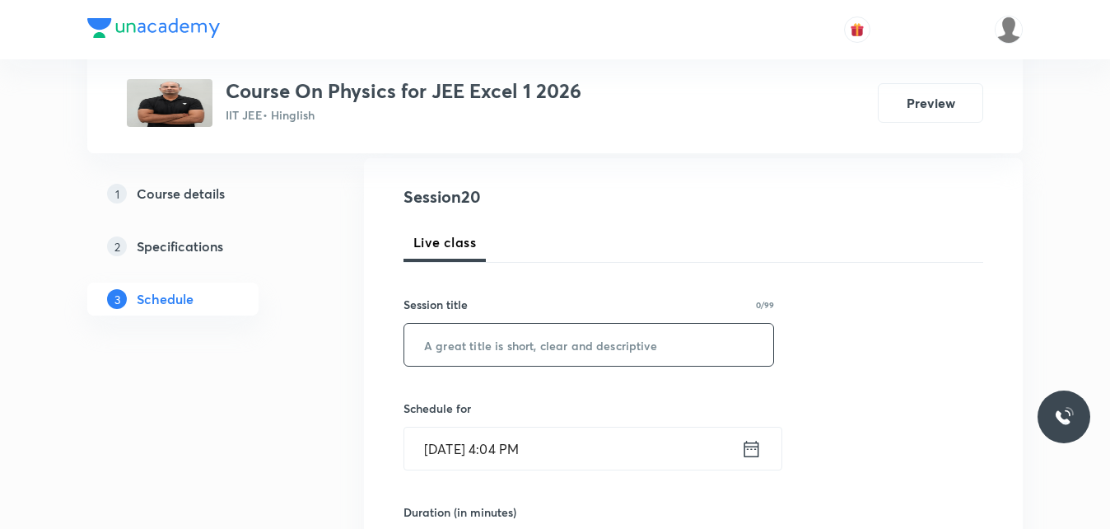
click at [636, 347] on input "text" at bounding box center [588, 345] width 369 height 42
drag, startPoint x: 590, startPoint y: 342, endPoint x: 228, endPoint y: 307, distance: 363.9
type input "[PERSON_NAME] law of motion"
click at [758, 450] on icon at bounding box center [751, 448] width 15 height 16
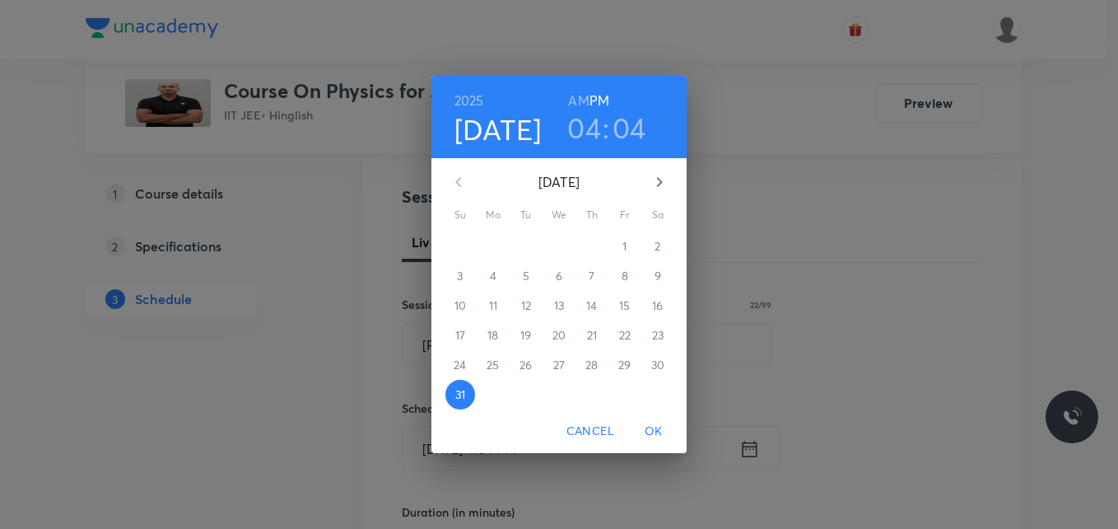
click at [624, 246] on div "1" at bounding box center [624, 246] width 33 height 30
click at [660, 186] on icon "button" at bounding box center [660, 182] width 20 height 20
click at [496, 245] on span "1" at bounding box center [493, 246] width 30 height 16
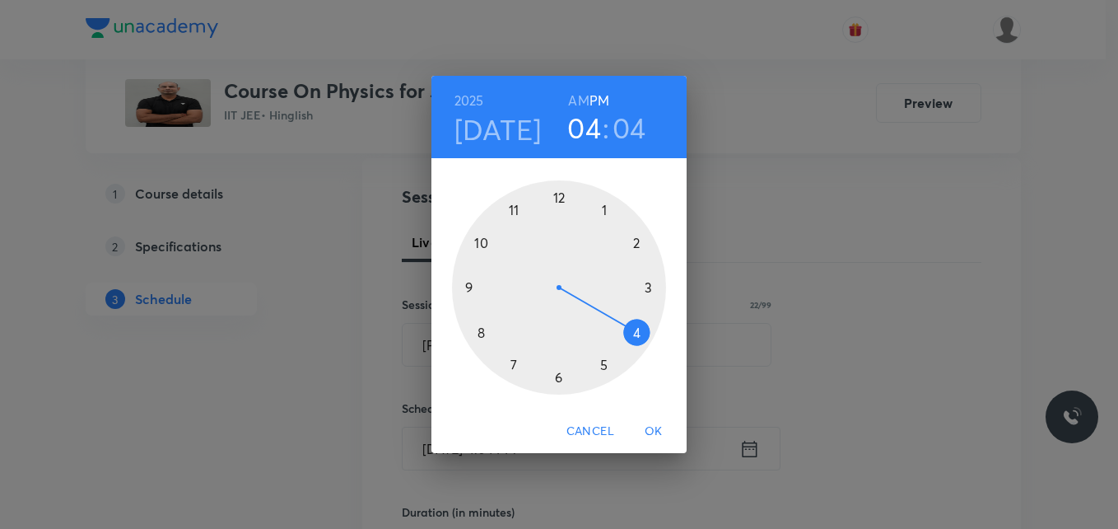
click at [552, 191] on div at bounding box center [559, 287] width 214 height 214
click at [560, 196] on div at bounding box center [559, 287] width 214 height 214
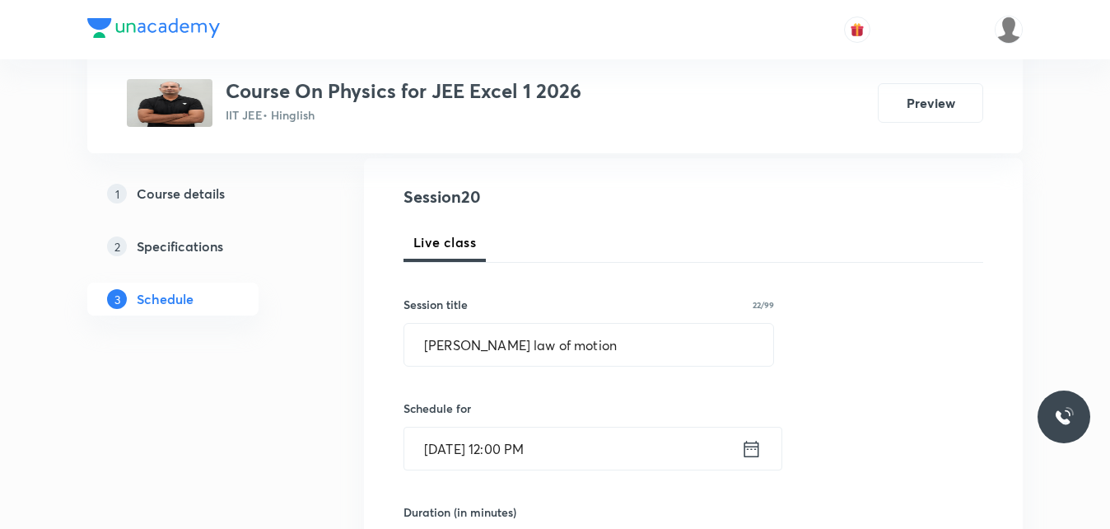
click at [747, 448] on icon at bounding box center [751, 448] width 21 height 23
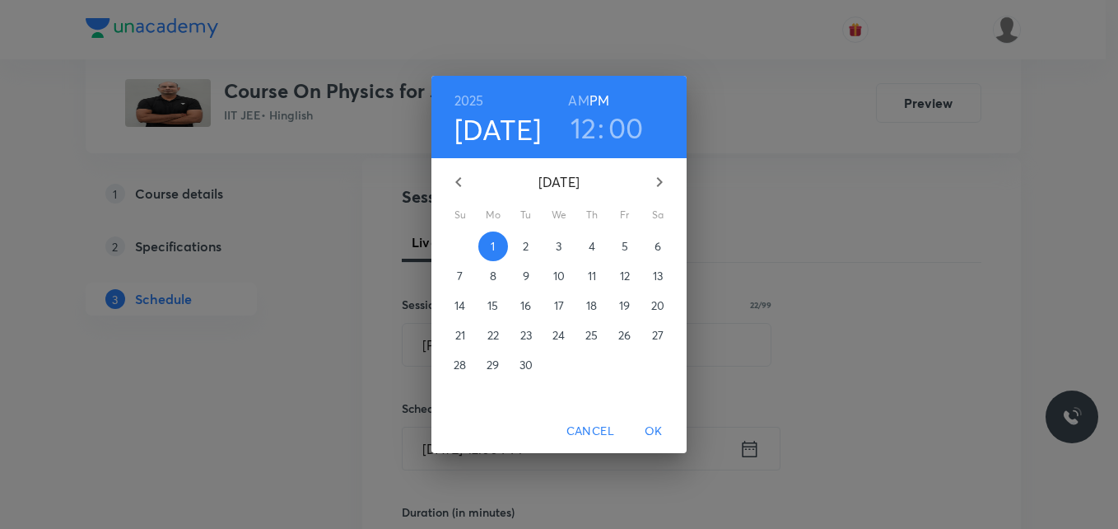
click at [659, 441] on button "OK" at bounding box center [653, 431] width 53 height 30
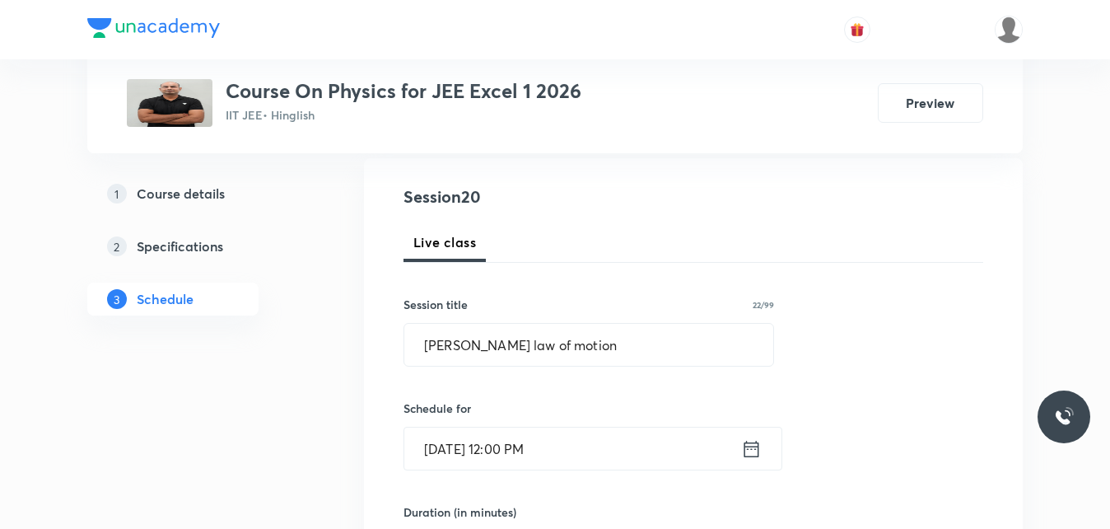
scroll to position [254, 0]
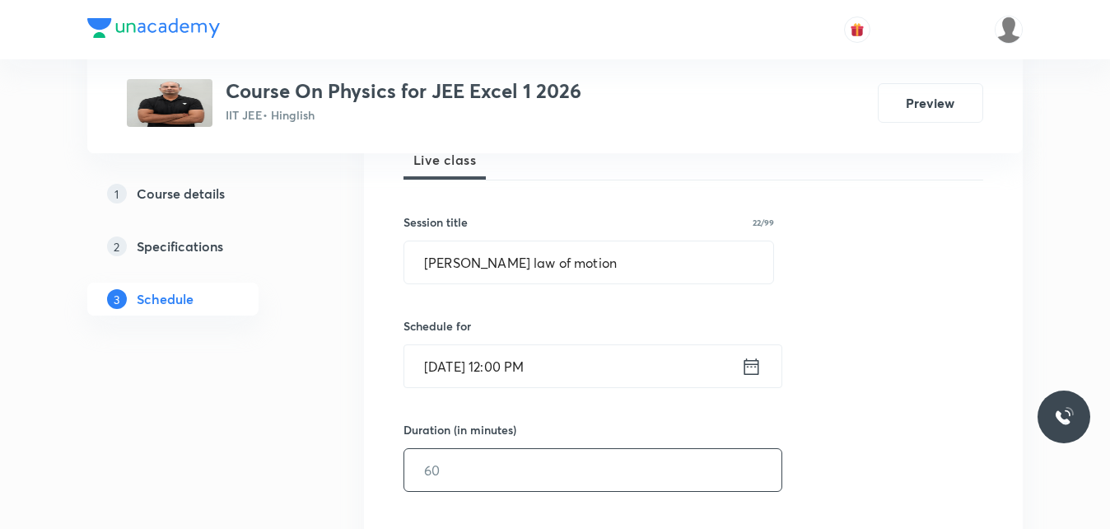
click at [445, 464] on input "text" at bounding box center [592, 470] width 377 height 42
type input "55"
click at [819, 397] on div "Session 20 Live class Session title 22/99 Newton's law of motion ​ Schedule for…" at bounding box center [693, 488] width 580 height 773
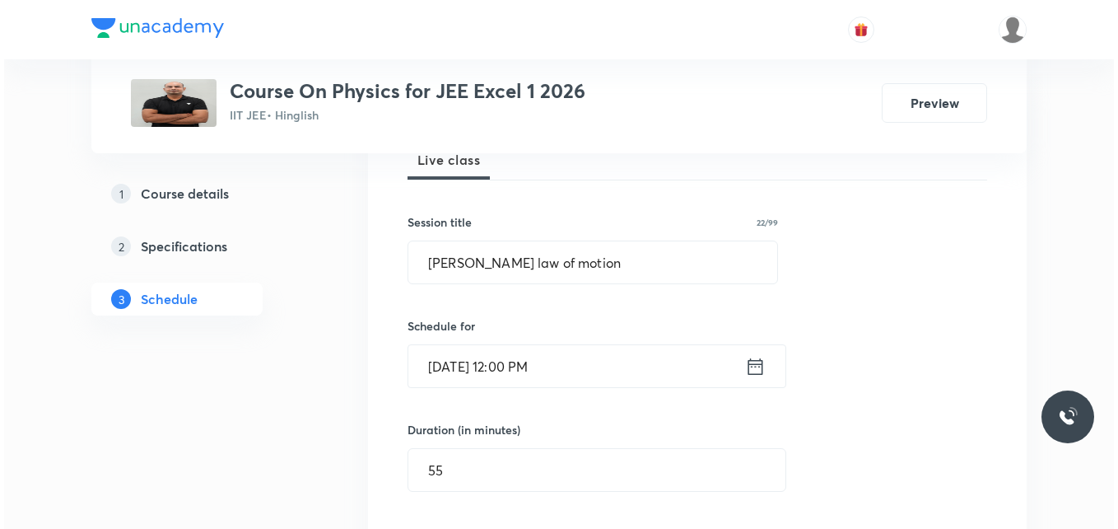
scroll to position [501, 0]
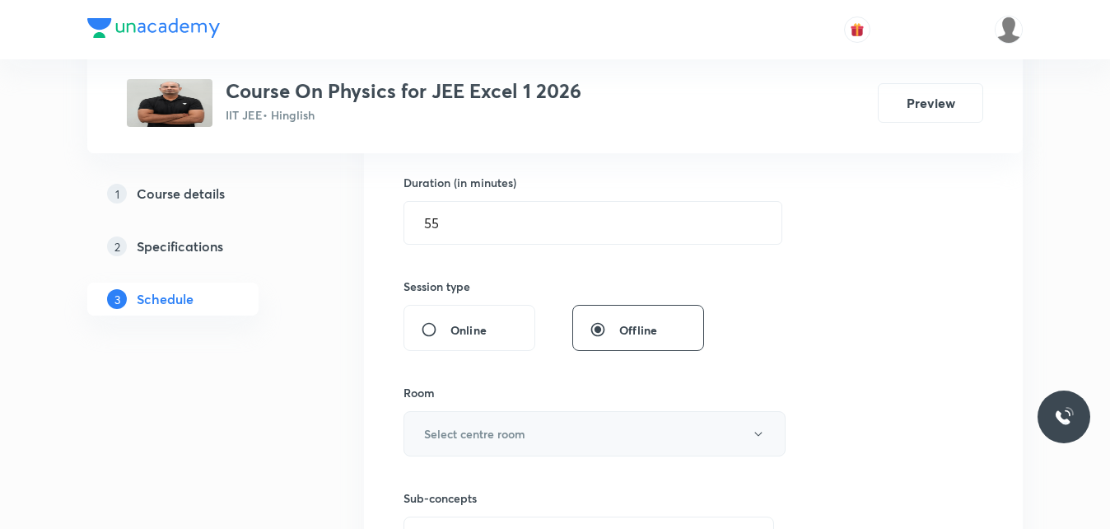
click at [537, 427] on button "Select centre room" at bounding box center [594, 433] width 382 height 45
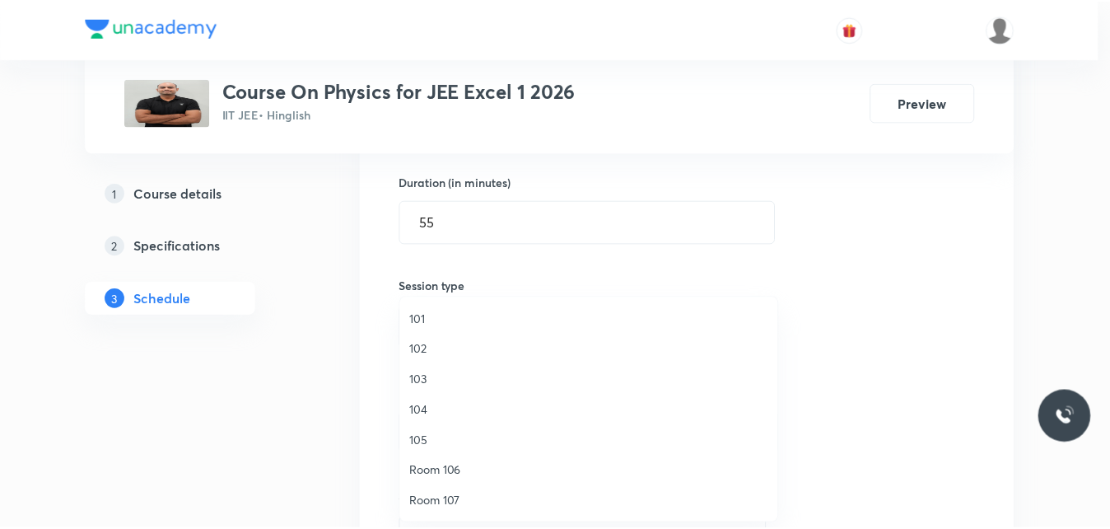
scroll to position [1, 0]
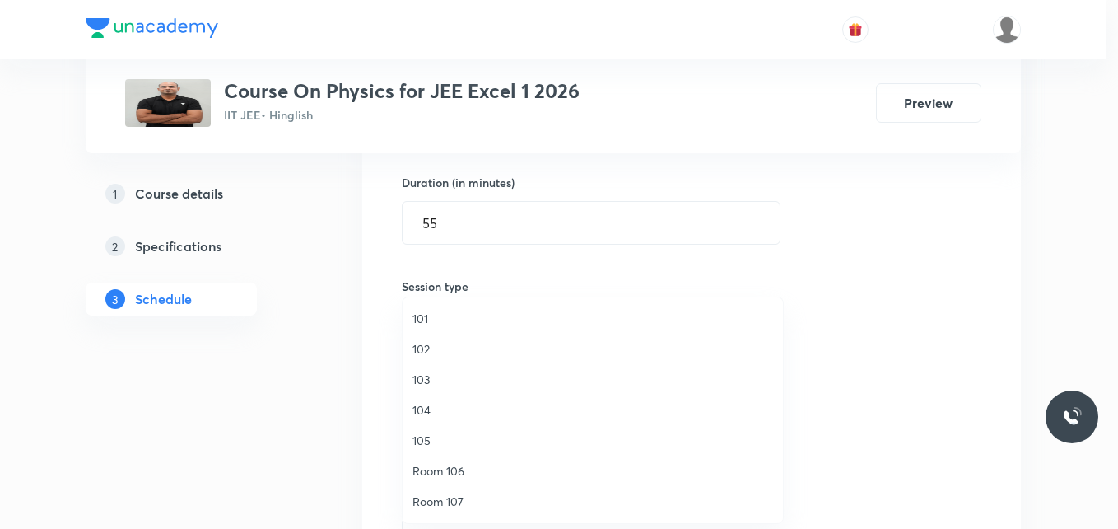
click at [478, 471] on span "Room 106" at bounding box center [593, 470] width 361 height 17
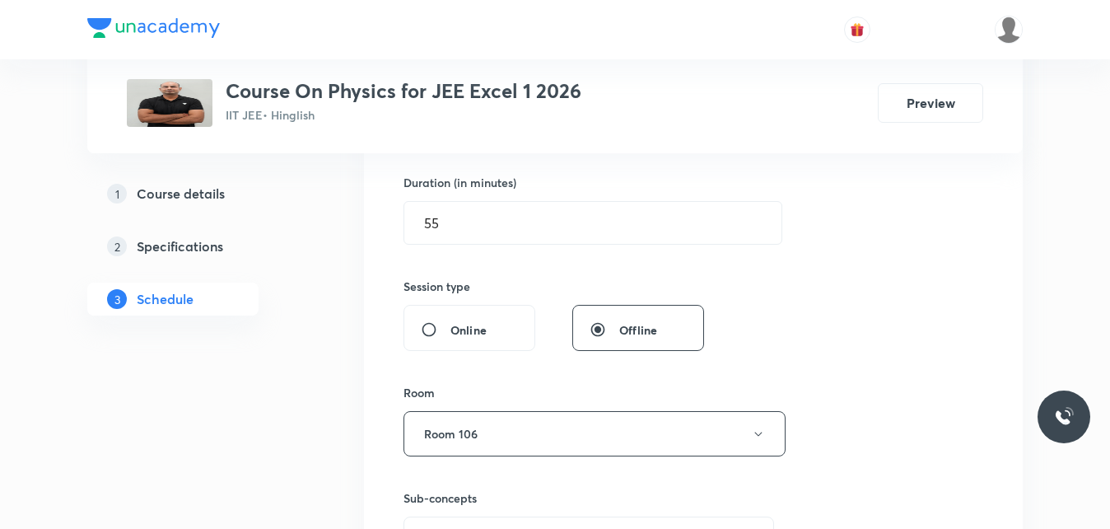
scroll to position [583, 0]
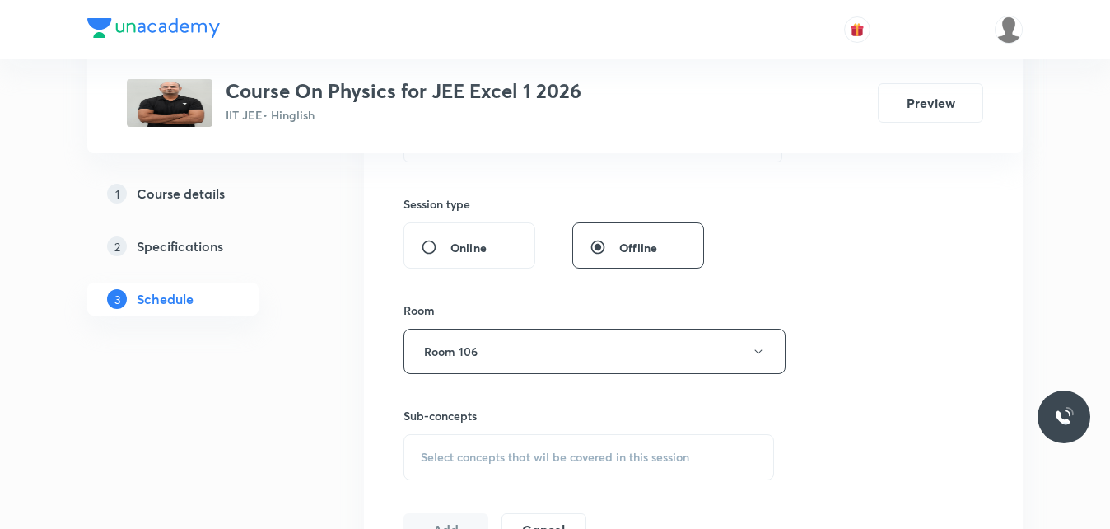
click at [522, 461] on span "Select concepts that wil be covered in this session" at bounding box center [555, 456] width 268 height 13
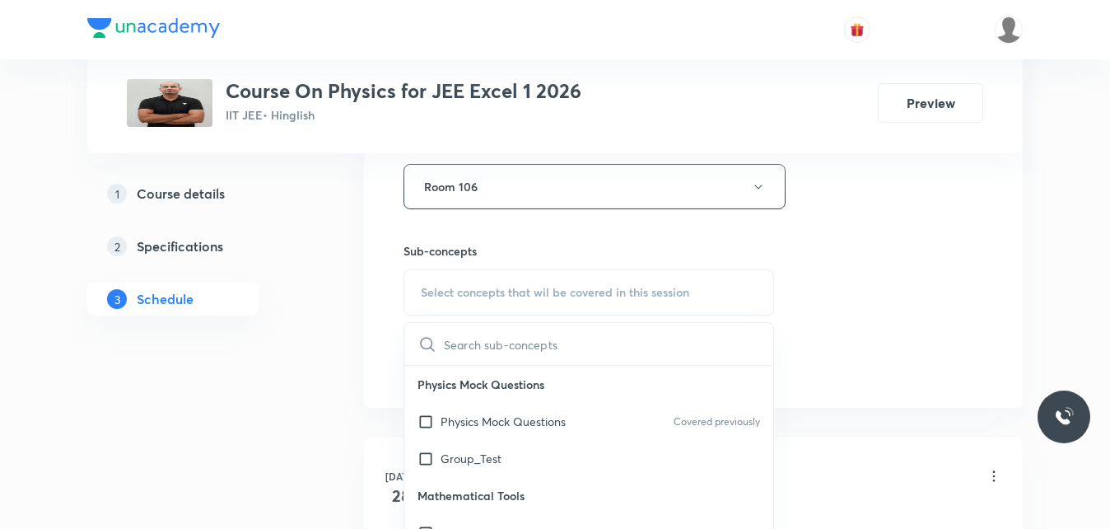
click at [542, 342] on input "text" at bounding box center [608, 344] width 329 height 42
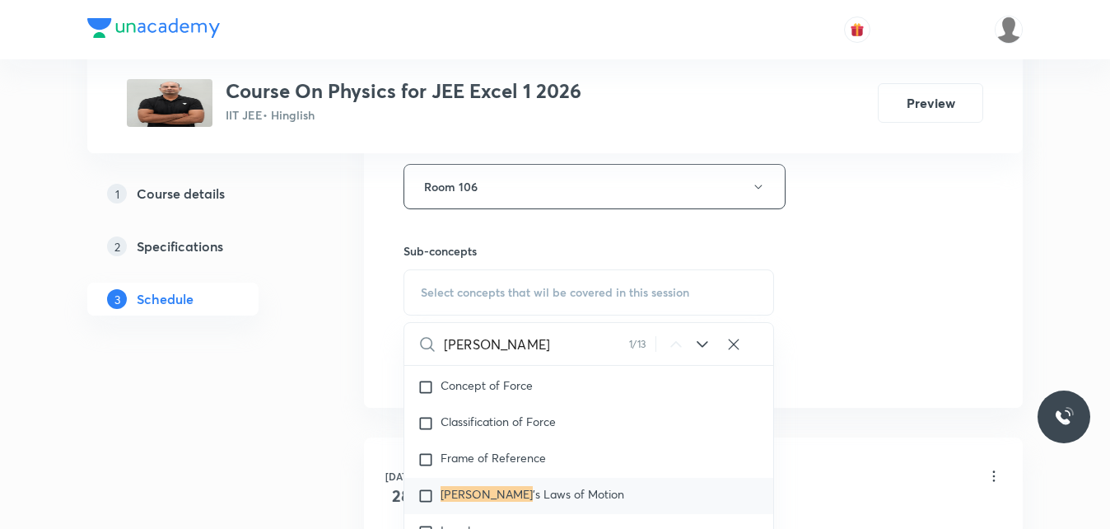
scroll to position [2883, 0]
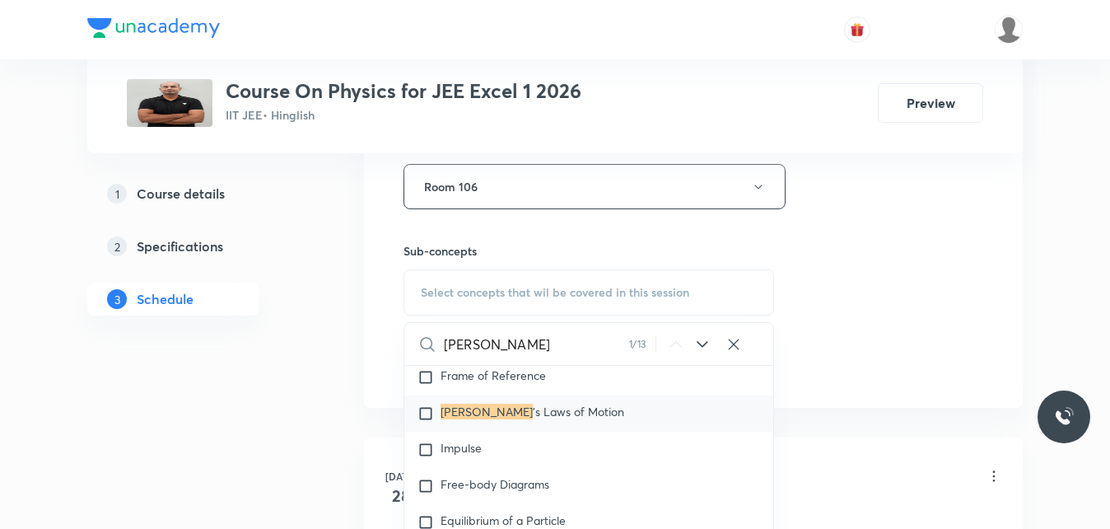
type input "newton"
click at [423, 413] on input "checkbox" at bounding box center [428, 413] width 23 height 16
checkbox input "true"
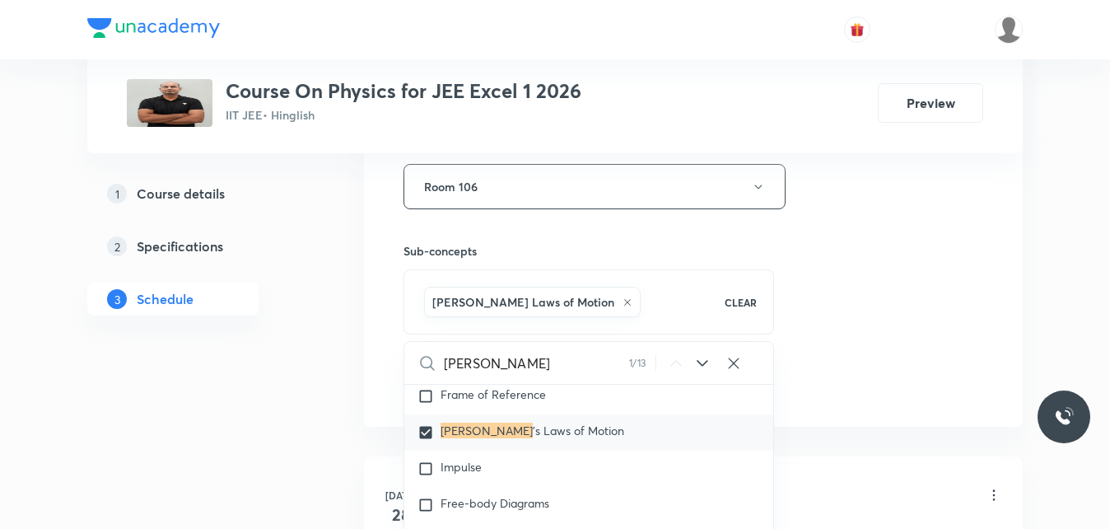
click at [881, 399] on div "Session 20 Live class Session title 22/99 Newton's law of motion ​ Schedule for…" at bounding box center [693, 4] width 580 height 792
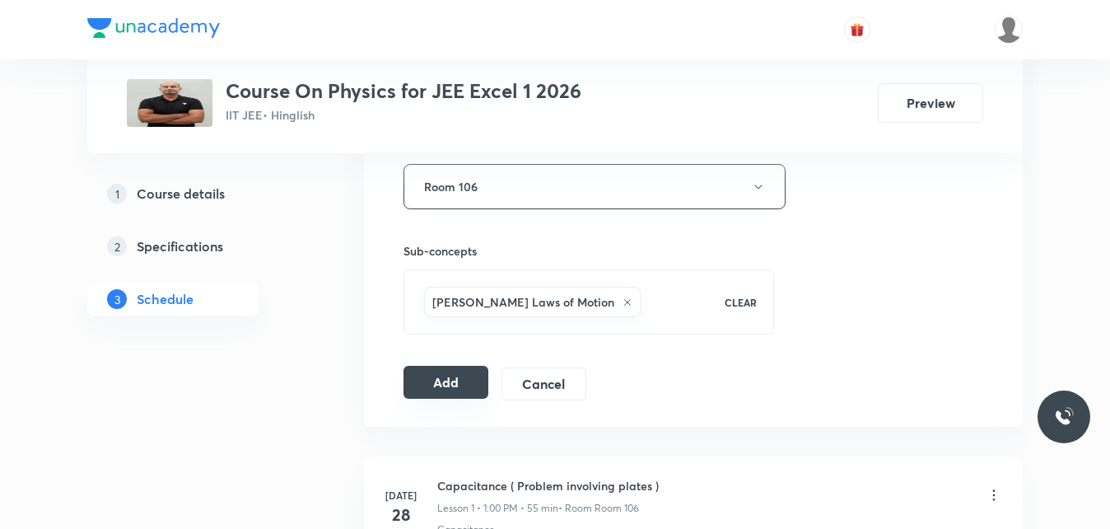
click at [415, 381] on button "Add" at bounding box center [445, 382] width 85 height 33
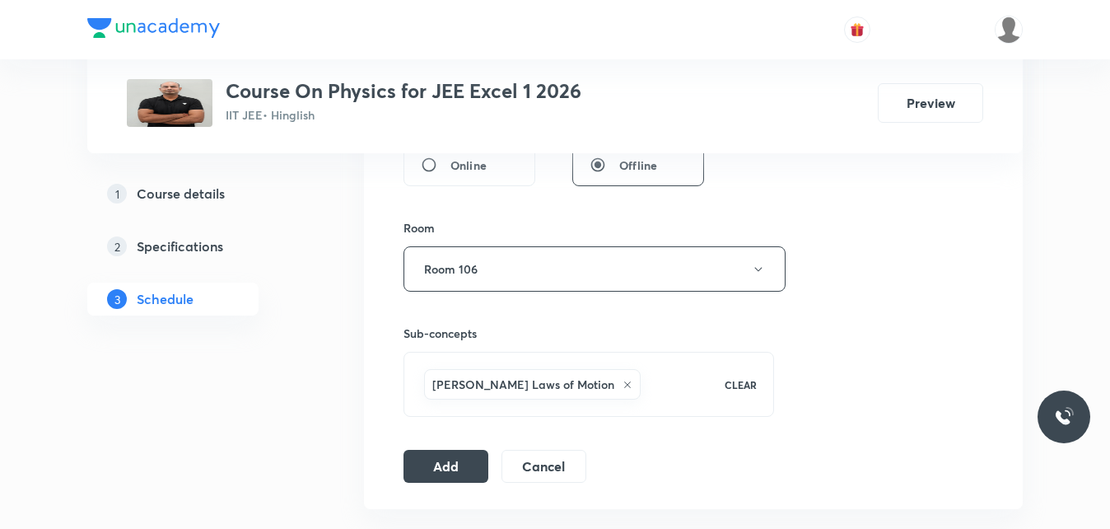
scroll to position [748, 0]
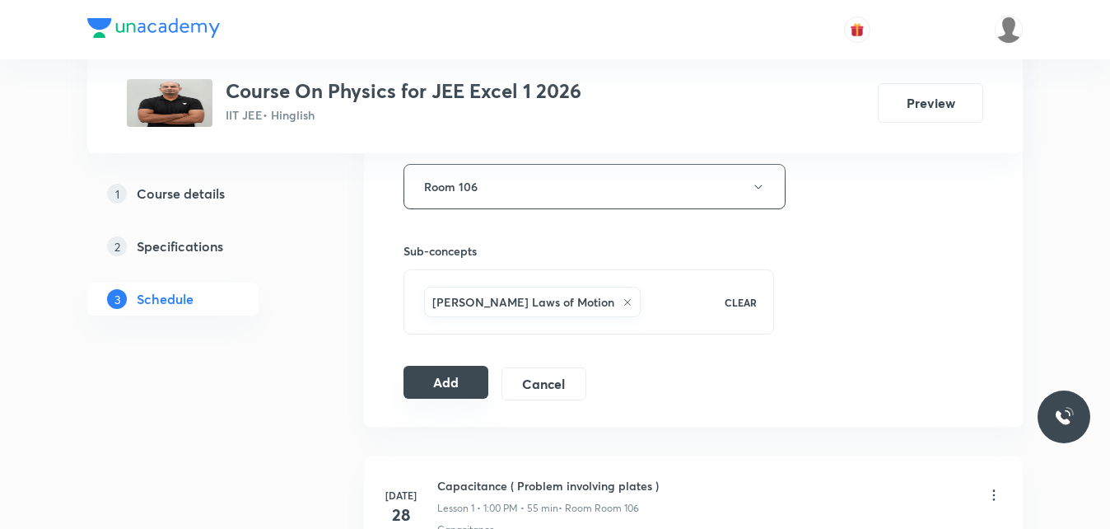
click at [455, 372] on button "Add" at bounding box center [445, 382] width 85 height 33
click at [449, 388] on button "Add" at bounding box center [445, 382] width 85 height 33
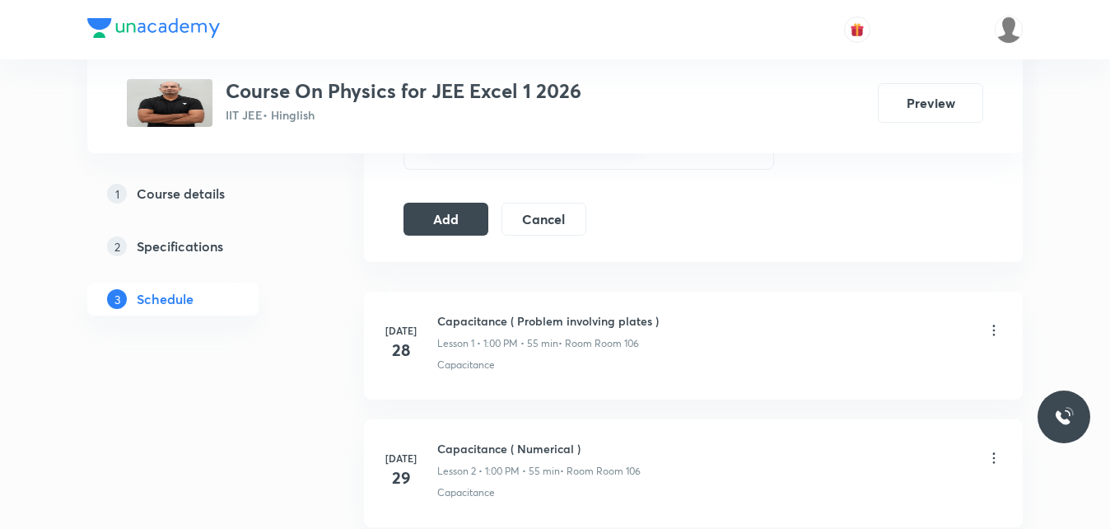
scroll to position [665, 0]
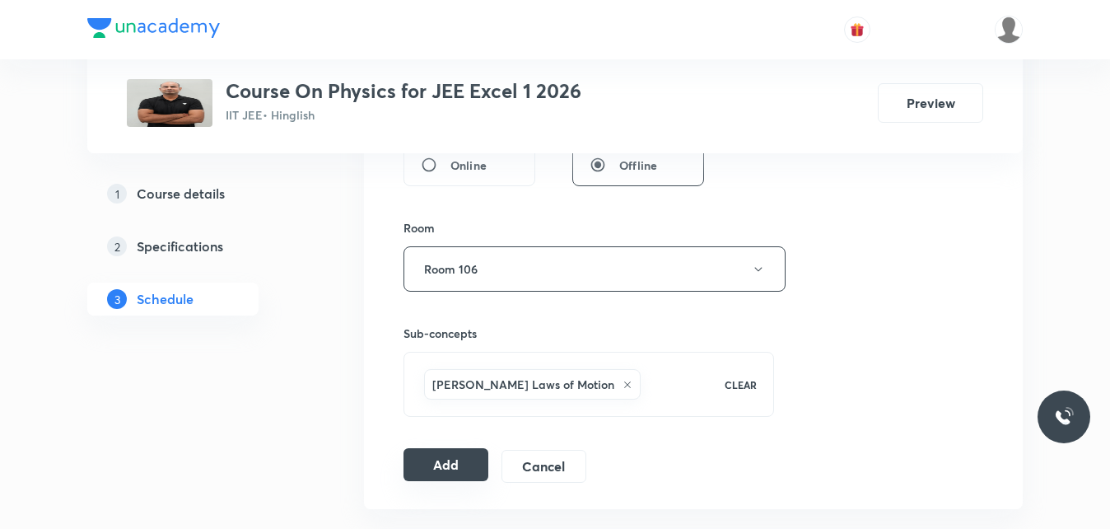
click at [431, 465] on button "Add" at bounding box center [445, 464] width 85 height 33
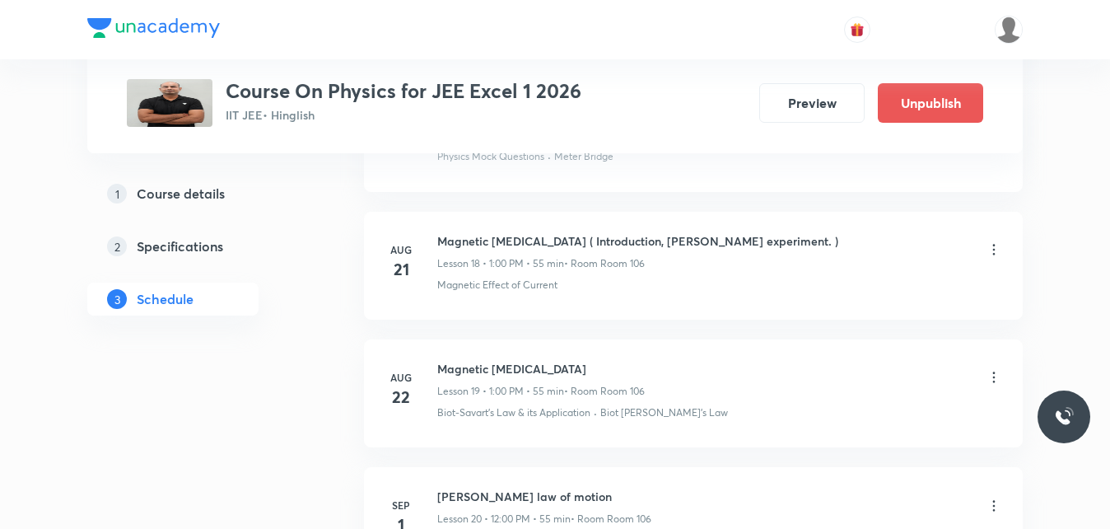
scroll to position [2589, 0]
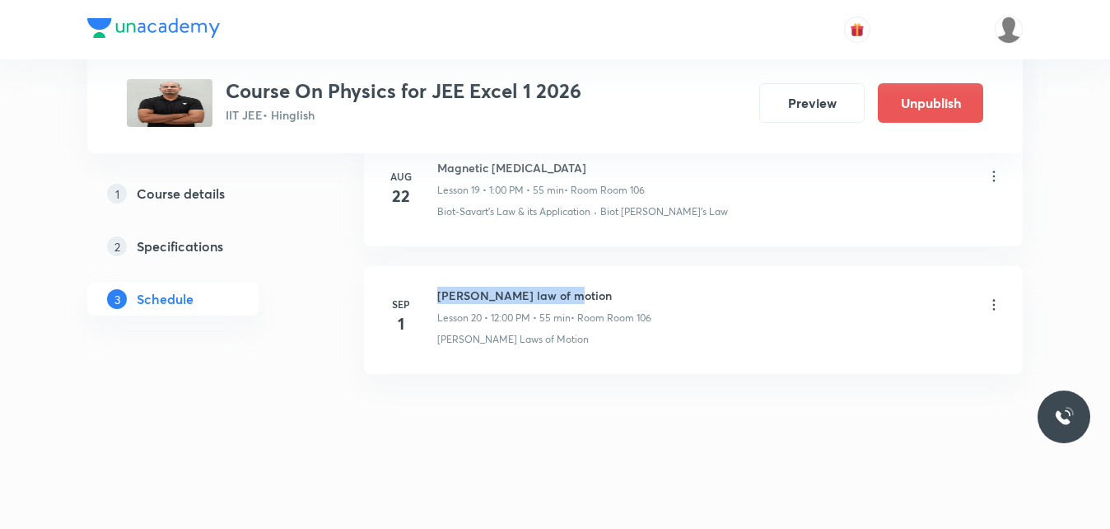
drag, startPoint x: 562, startPoint y: 294, endPoint x: 434, endPoint y: 293, distance: 128.4
click at [434, 293] on div "Sep 1 Newton's law of motion Lesson 20 • 12:00 PM • 55 min • Room Room 106 Newt…" at bounding box center [694, 317] width 618 height 60
drag, startPoint x: 434, startPoint y: 293, endPoint x: 500, endPoint y: 299, distance: 66.1
copy h6 "Newton's law of motion"
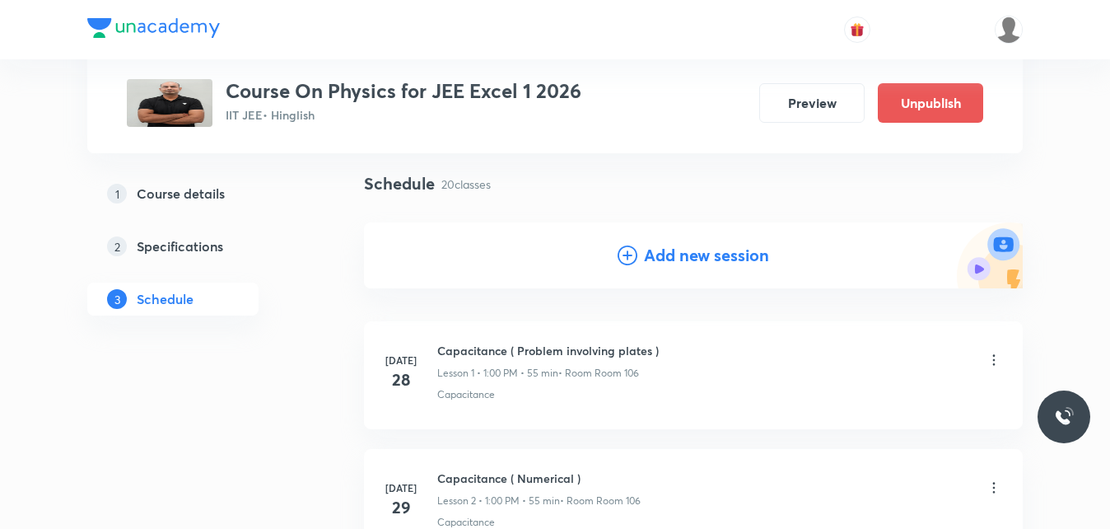
scroll to position [63, 0]
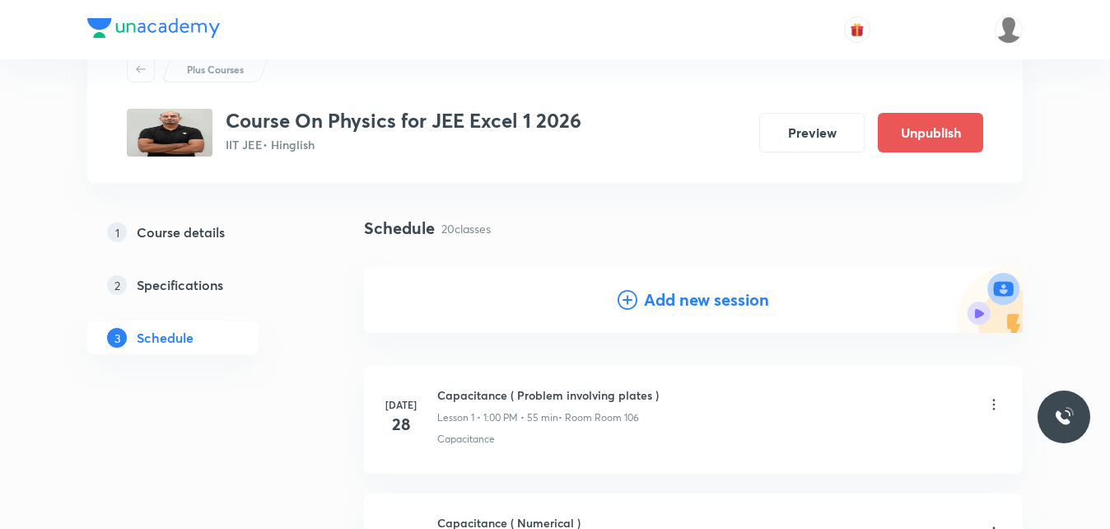
click at [649, 292] on h4 "Add new session" at bounding box center [706, 299] width 125 height 25
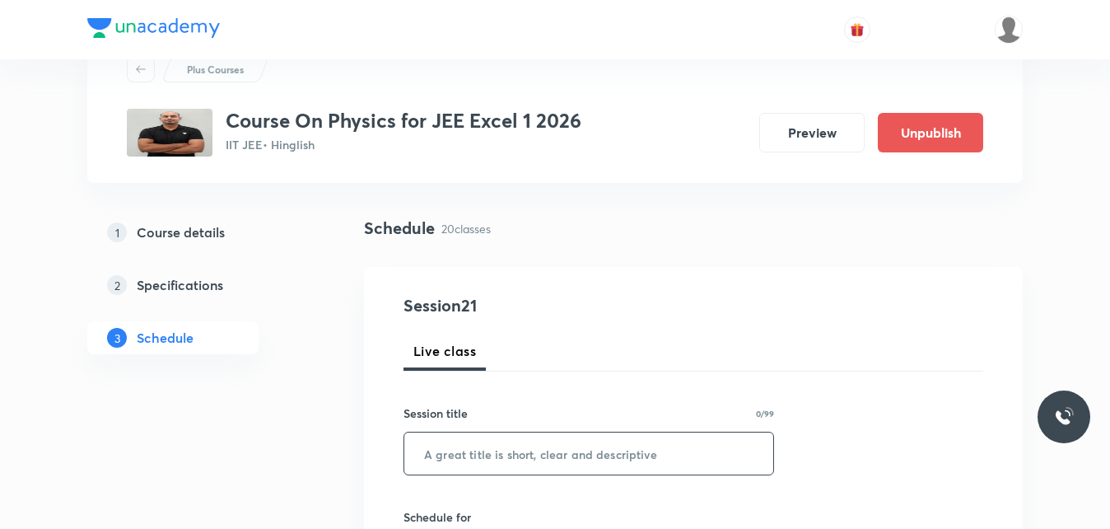
click at [506, 458] on input "text" at bounding box center [588, 453] width 369 height 42
paste input "Newton's law of motion"
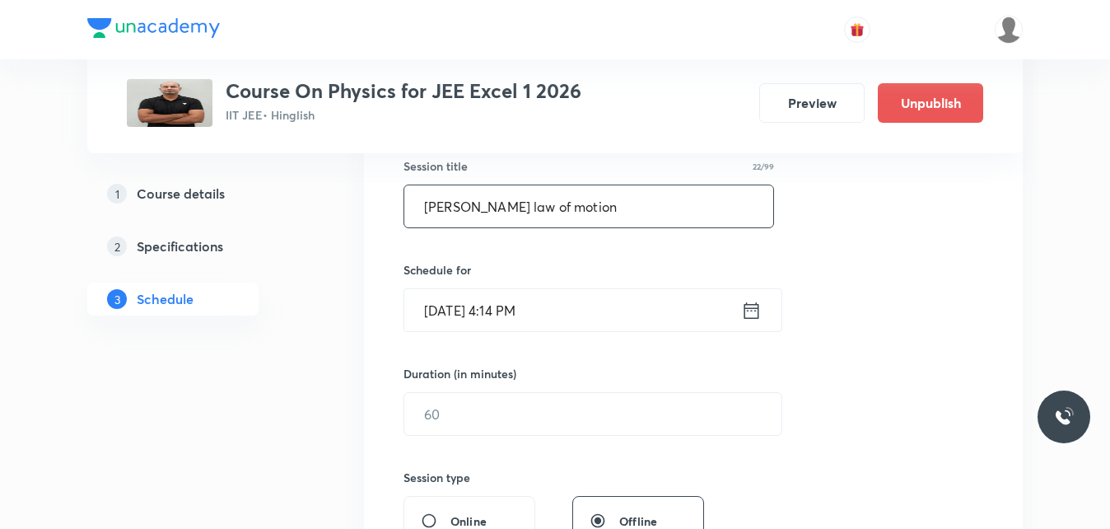
type input "Newton's law of motion"
click at [749, 314] on icon at bounding box center [751, 310] width 21 height 23
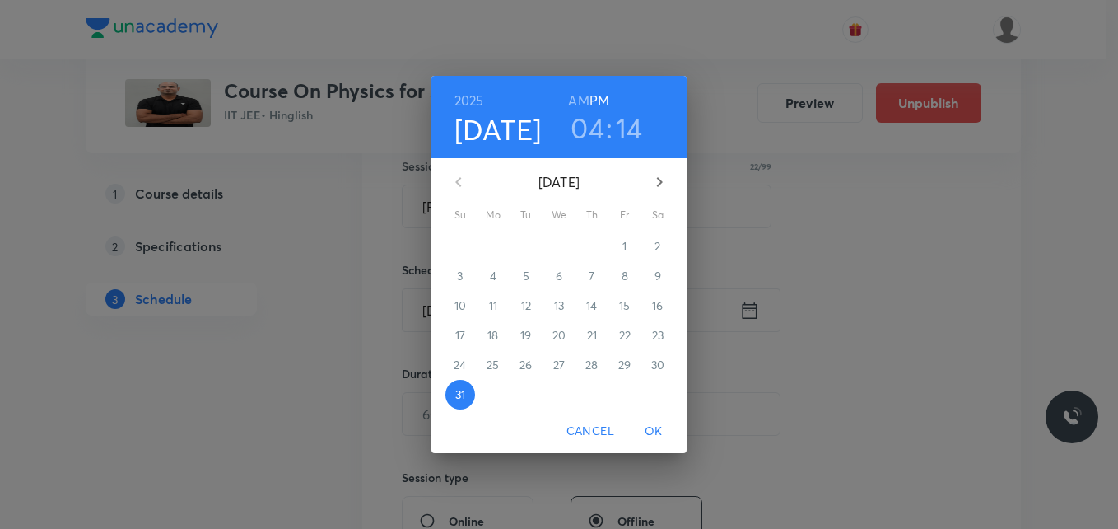
click at [665, 180] on icon "button" at bounding box center [660, 182] width 20 height 20
click at [523, 247] on p "2" at bounding box center [526, 246] width 6 height 16
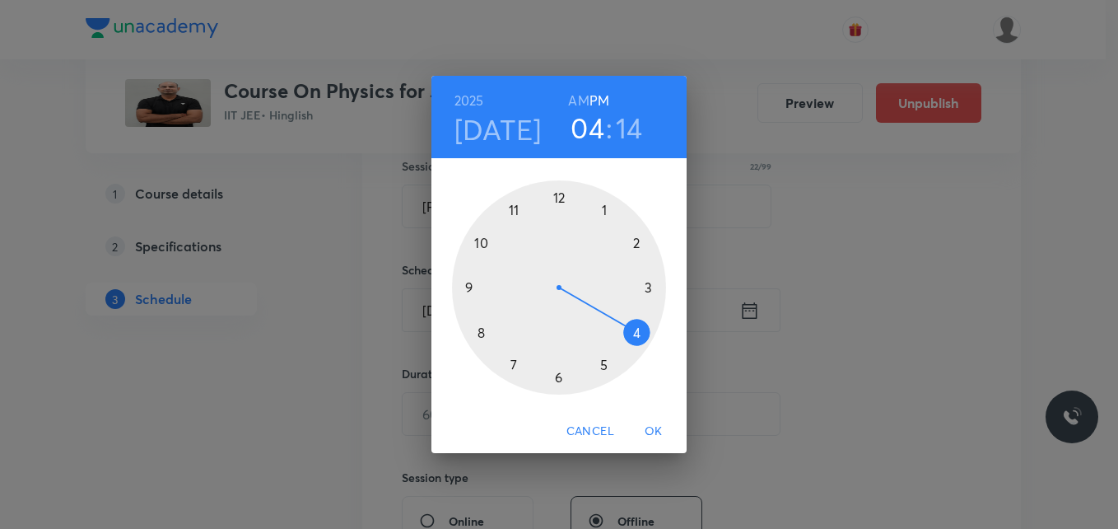
click at [561, 199] on div at bounding box center [559, 287] width 214 height 214
click at [560, 194] on div at bounding box center [559, 287] width 214 height 214
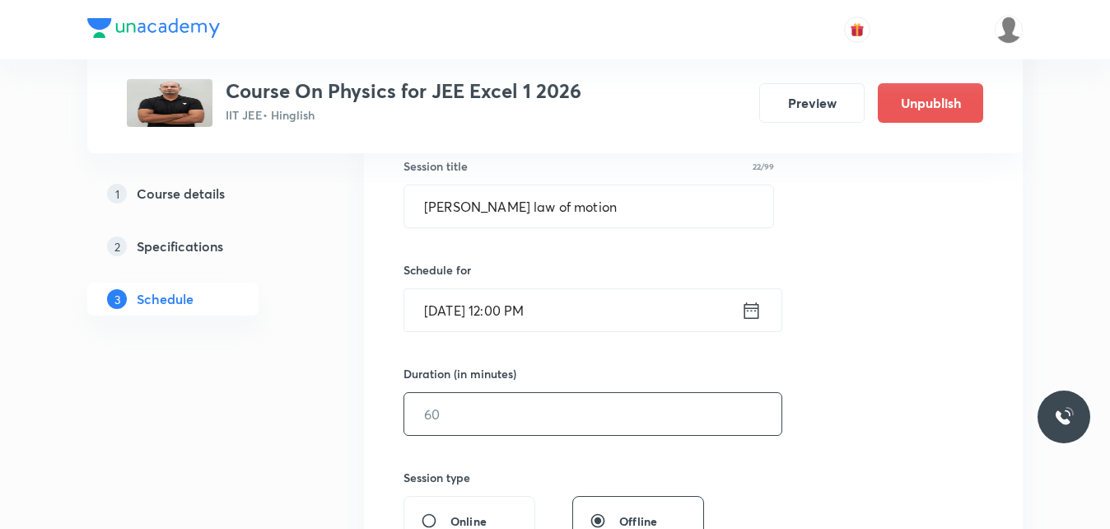
drag, startPoint x: 493, startPoint y: 422, endPoint x: 397, endPoint y: 412, distance: 96.9
click at [397, 412] on div "Session 21 Live class Session title 22/99 Newton's law of motion ​ Schedule for…" at bounding box center [693, 433] width 659 height 826
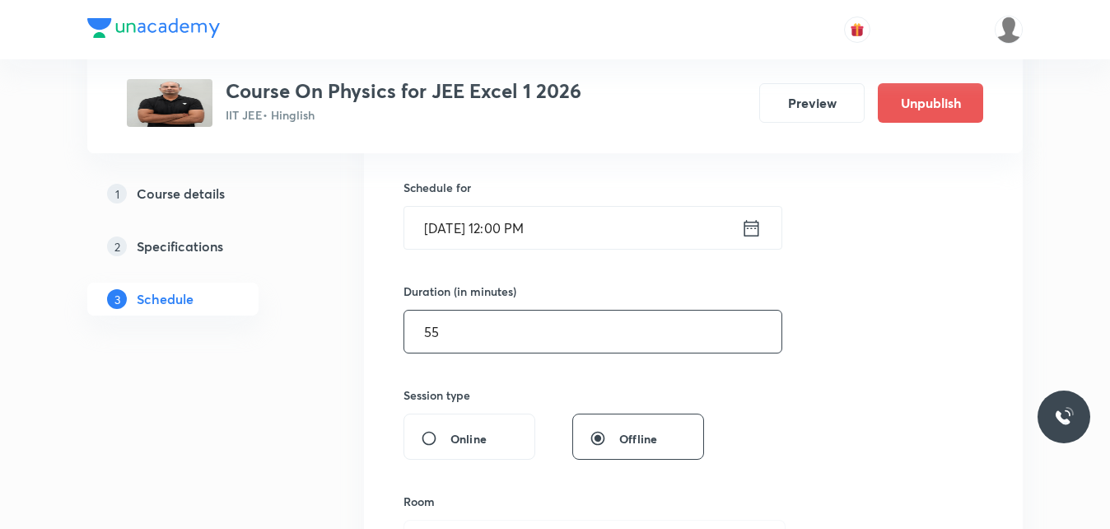
scroll to position [557, 0]
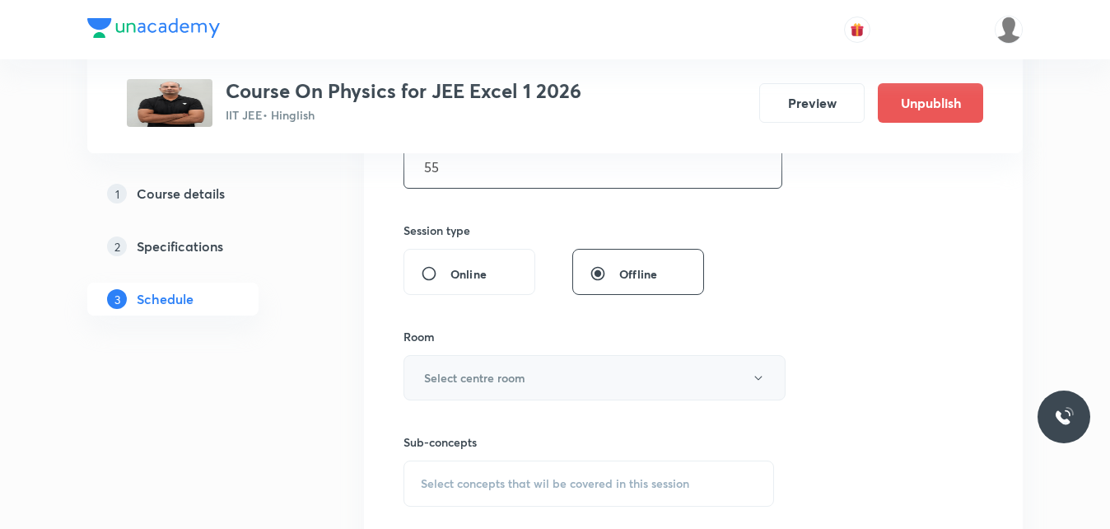
type input "55"
click at [499, 380] on h6 "Select centre room" at bounding box center [474, 377] width 101 height 17
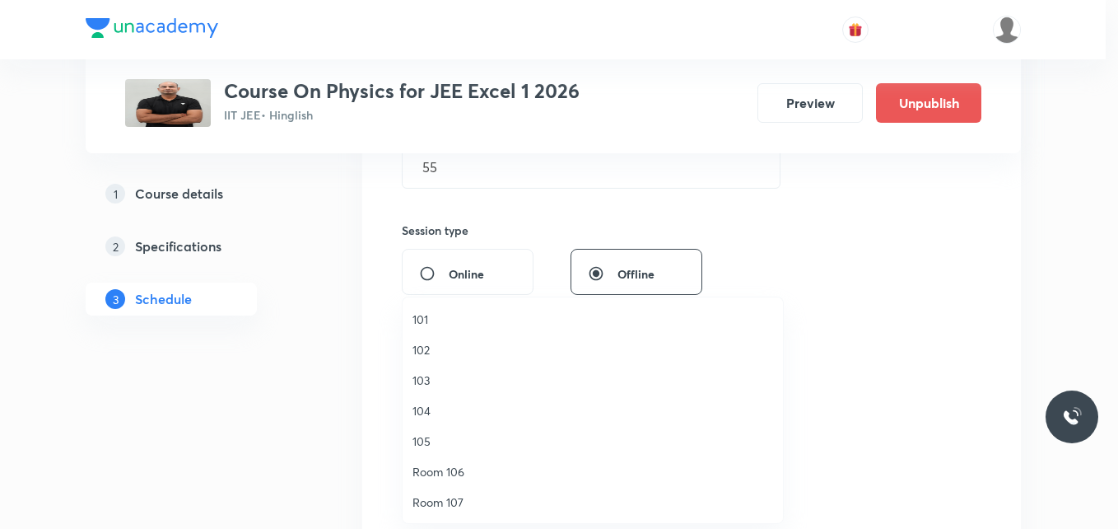
click at [469, 467] on span "Room 106" at bounding box center [593, 471] width 361 height 17
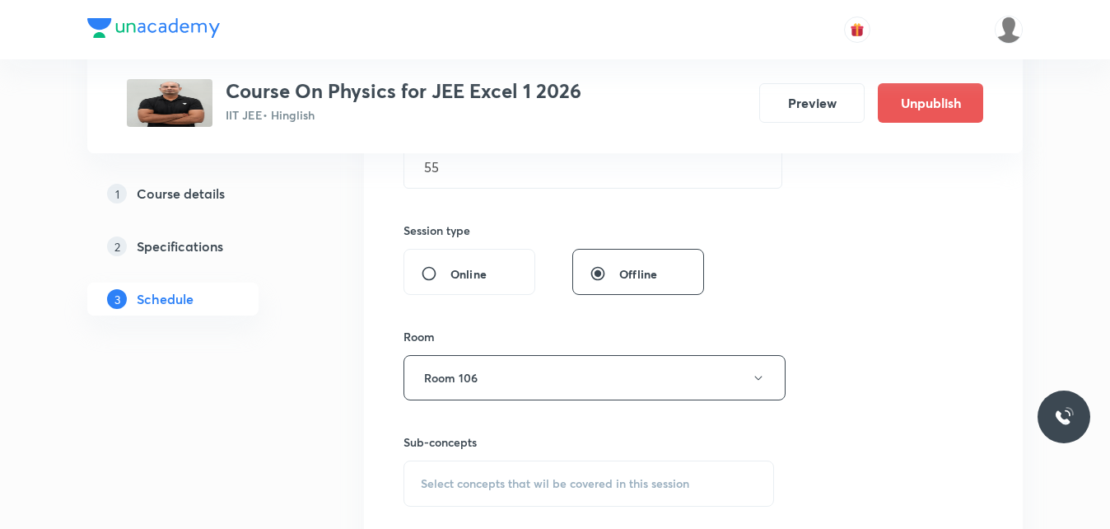
scroll to position [639, 0]
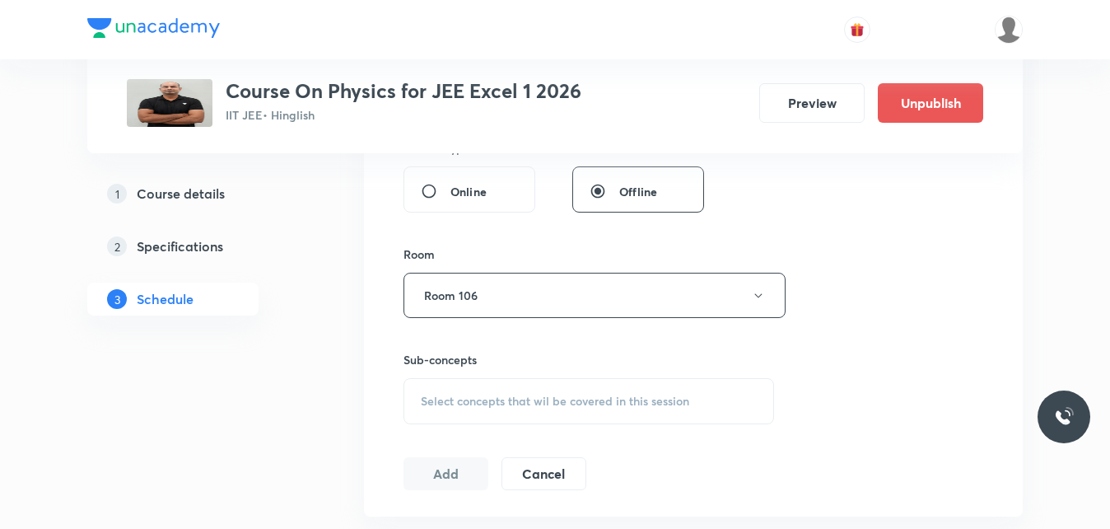
click at [464, 394] on span "Select concepts that wil be covered in this session" at bounding box center [555, 400] width 268 height 13
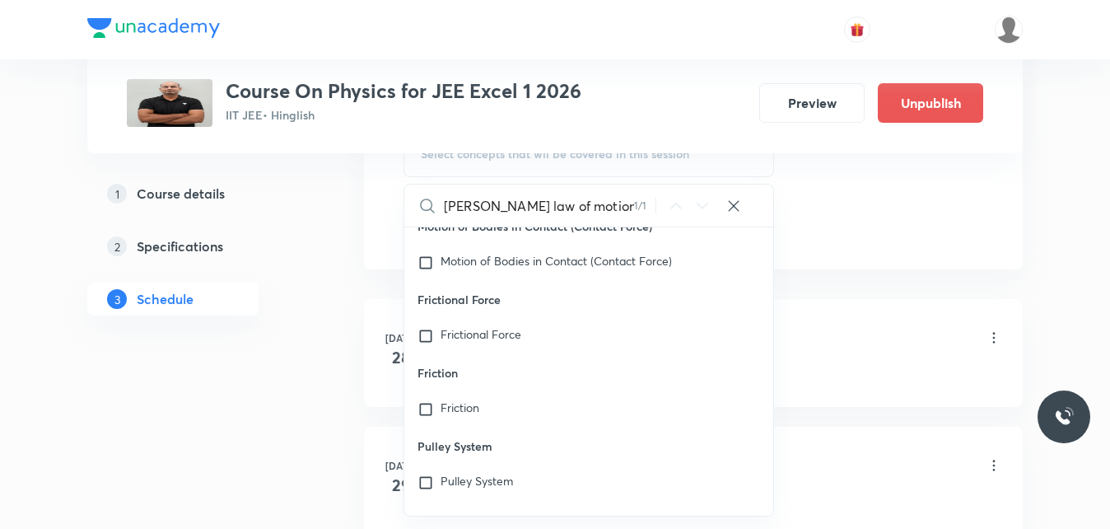
scroll to position [30374, 0]
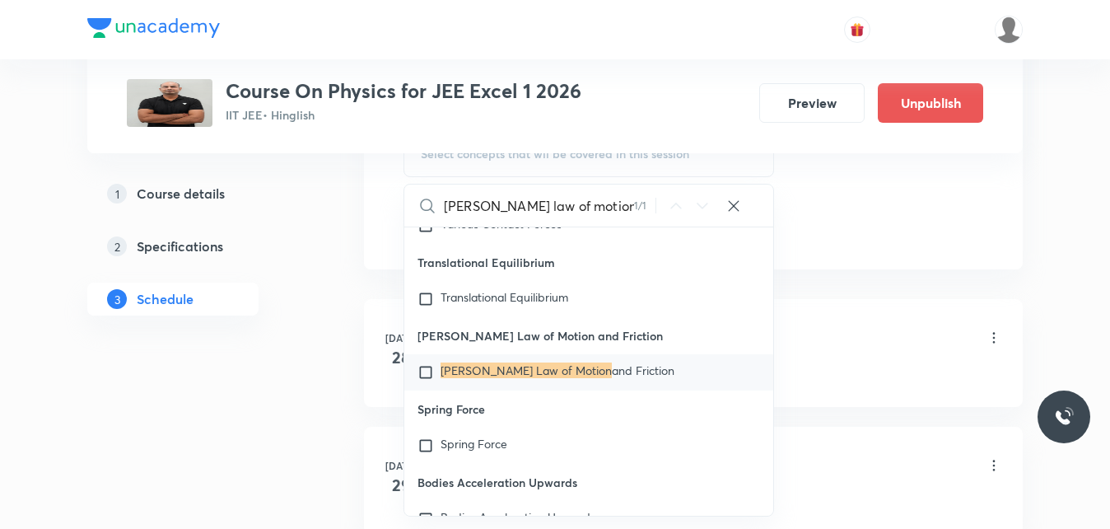
type input "Newton's law of motion"
click at [422, 364] on input "checkbox" at bounding box center [428, 372] width 23 height 16
checkbox input "true"
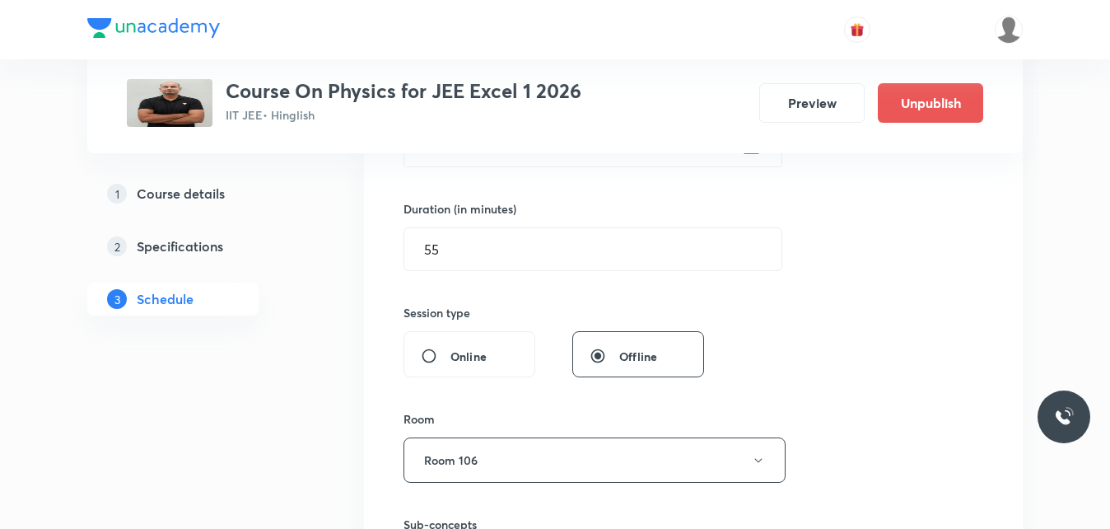
scroll to position [639, 0]
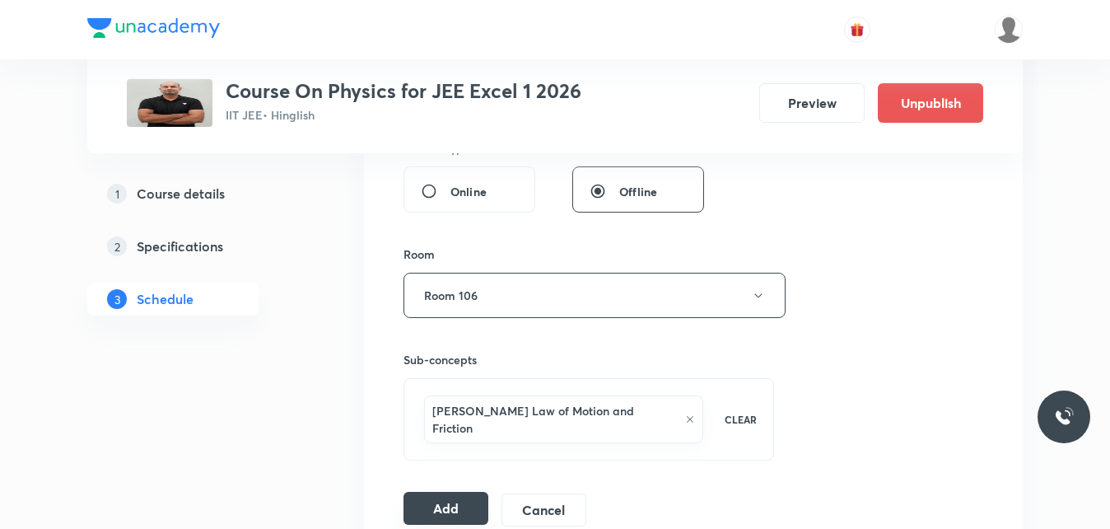
click at [431, 492] on button "Add" at bounding box center [445, 508] width 85 height 33
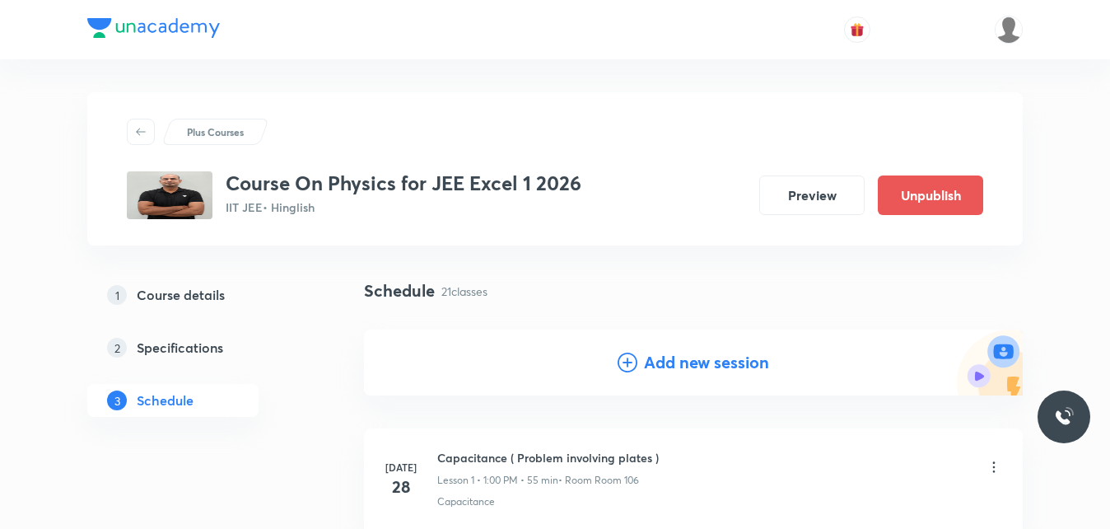
scroll to position [82, 0]
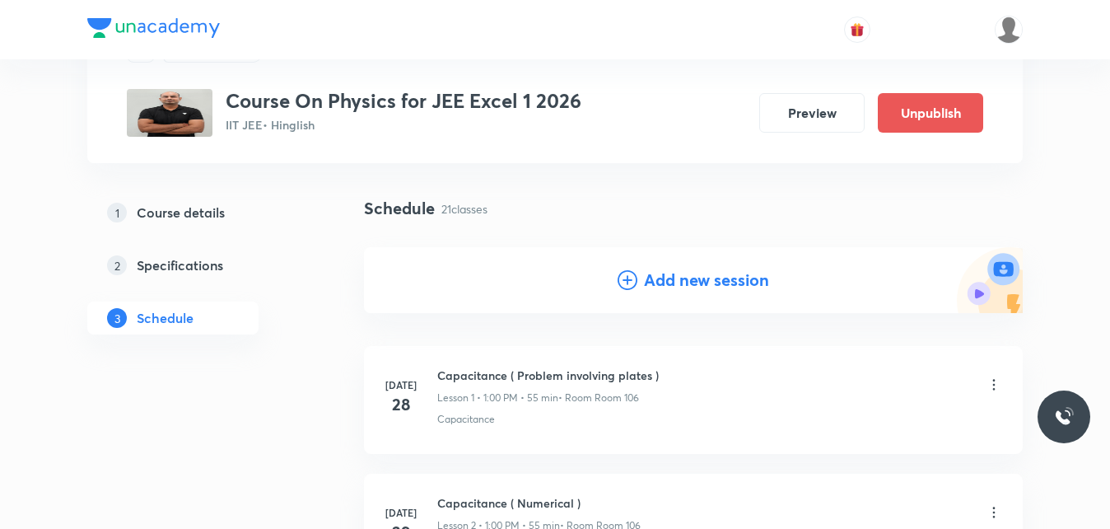
click at [711, 282] on h4 "Add new session" at bounding box center [706, 280] width 125 height 25
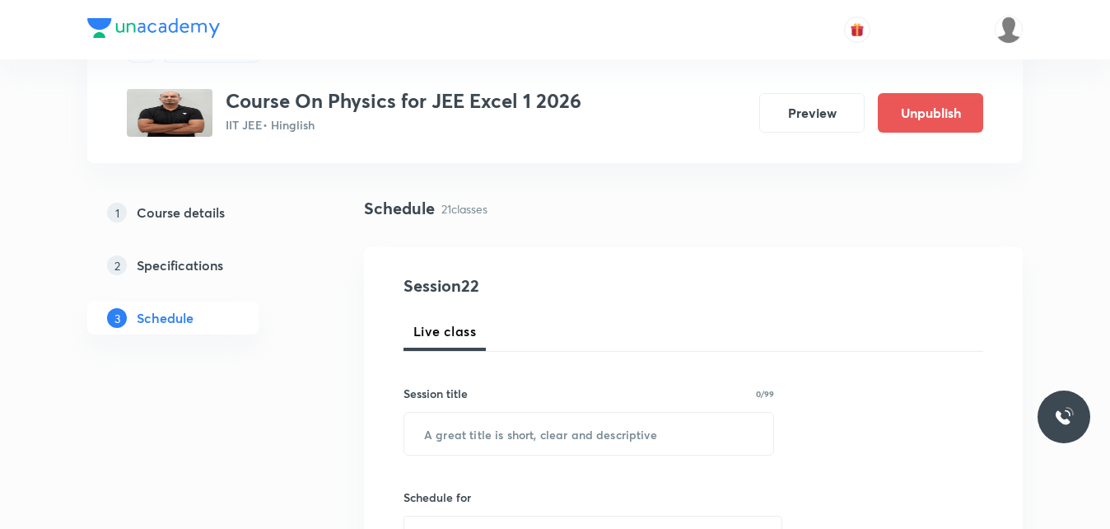
scroll to position [247, 0]
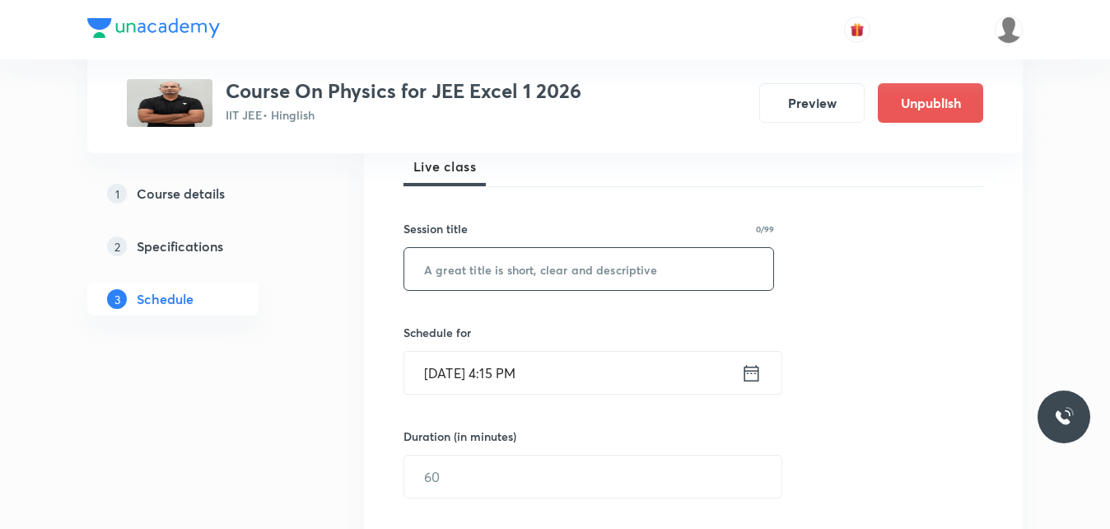
click at [513, 271] on input "text" at bounding box center [588, 269] width 369 height 42
paste input "Newton's law of motion"
type input "Newton's law of motion"
click at [743, 373] on icon at bounding box center [751, 372] width 21 height 23
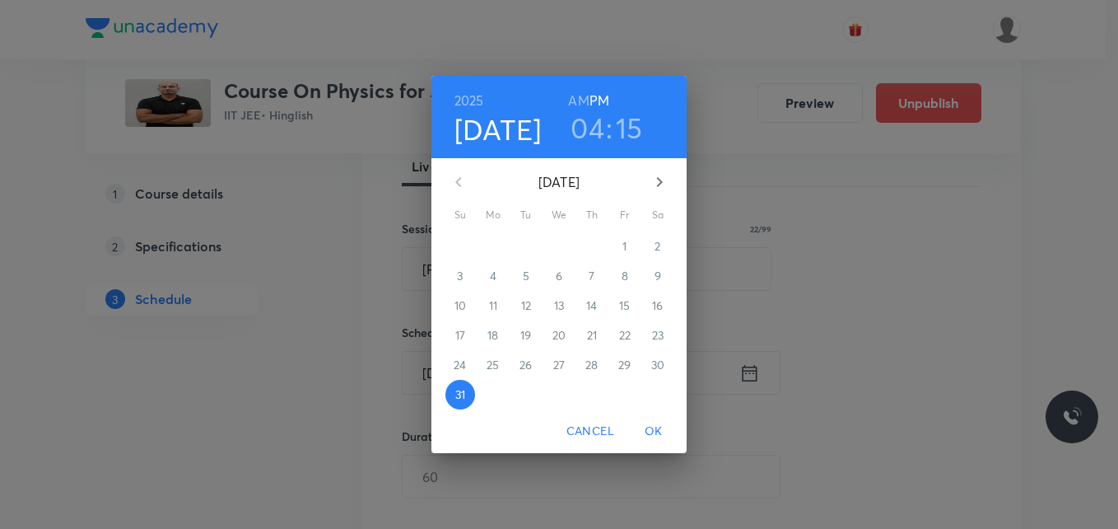
click at [459, 277] on div "3" at bounding box center [460, 276] width 33 height 30
click at [670, 175] on button "button" at bounding box center [660, 182] width 40 height 40
click at [556, 249] on p "3" at bounding box center [559, 246] width 6 height 16
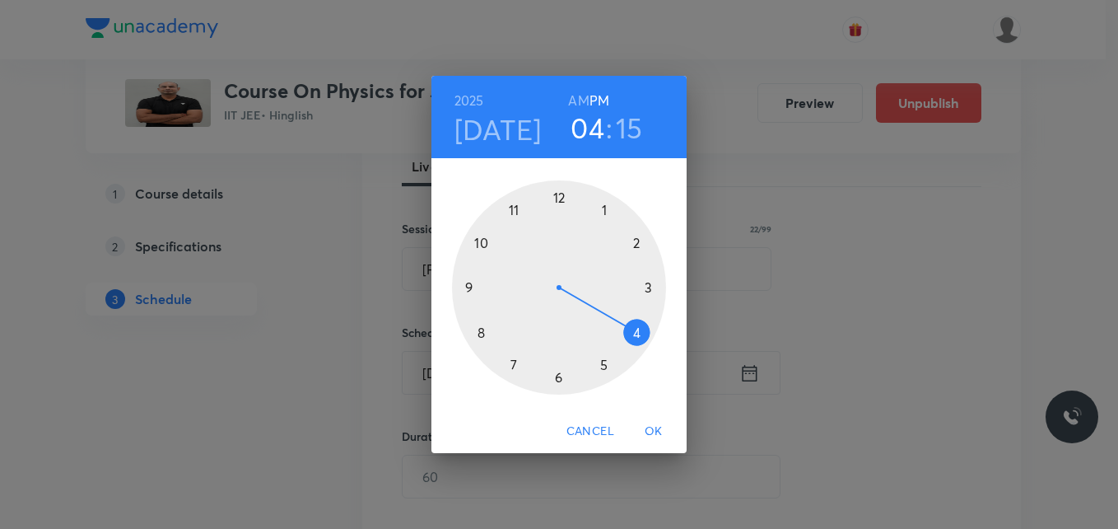
click at [552, 190] on div at bounding box center [559, 287] width 214 height 214
click at [560, 202] on div at bounding box center [559, 287] width 214 height 214
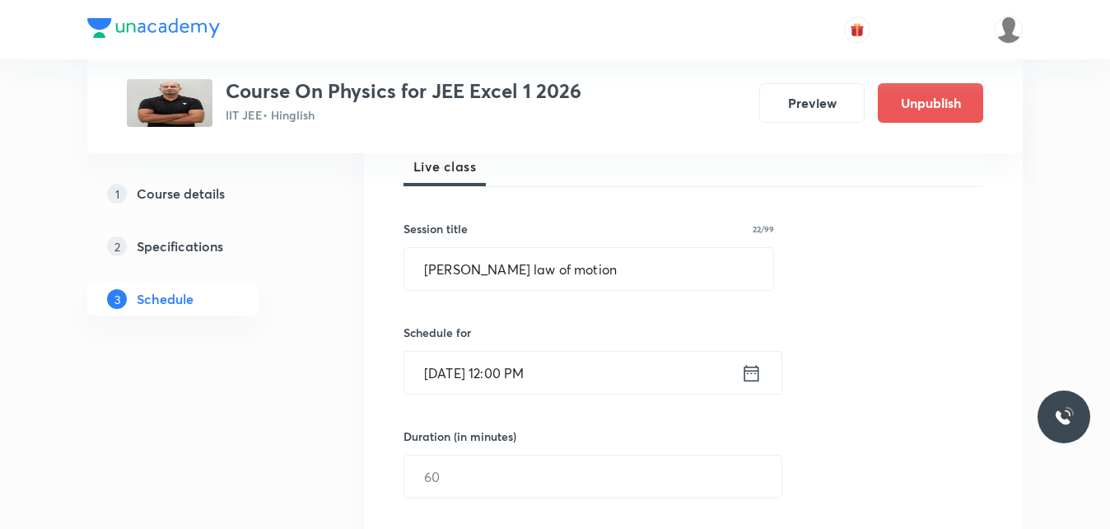
scroll to position [329, 0]
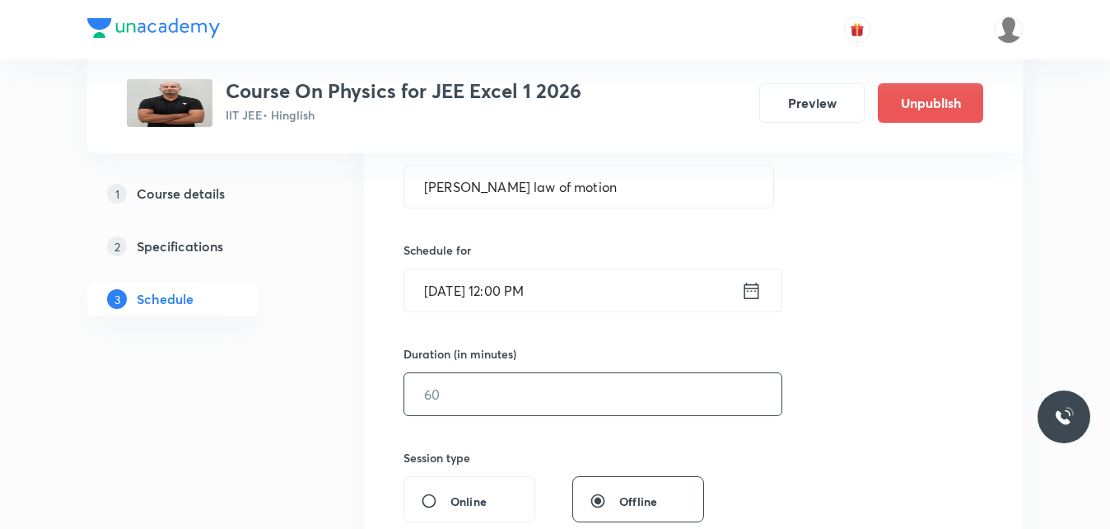
click at [498, 391] on input "text" at bounding box center [592, 394] width 377 height 42
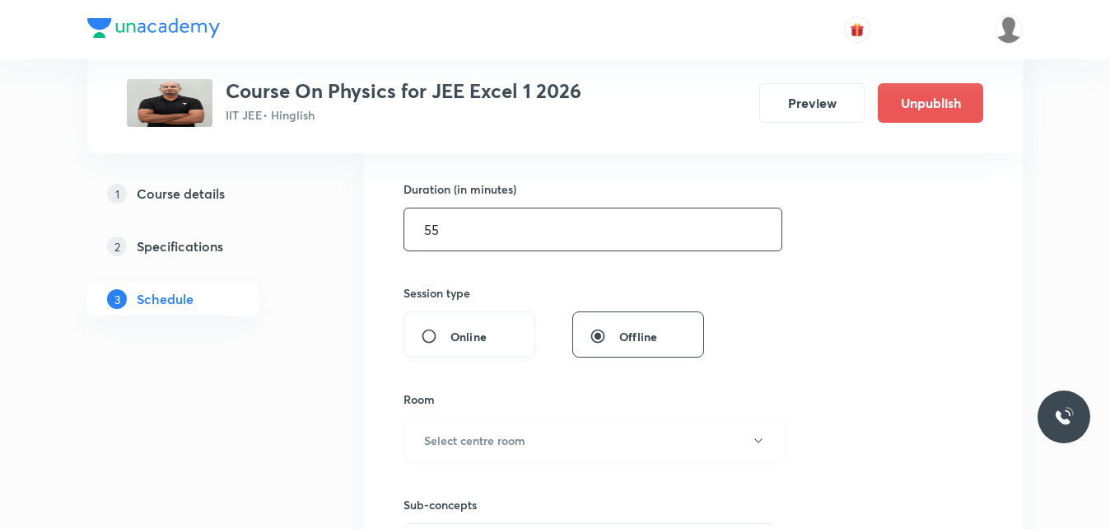
scroll to position [576, 0]
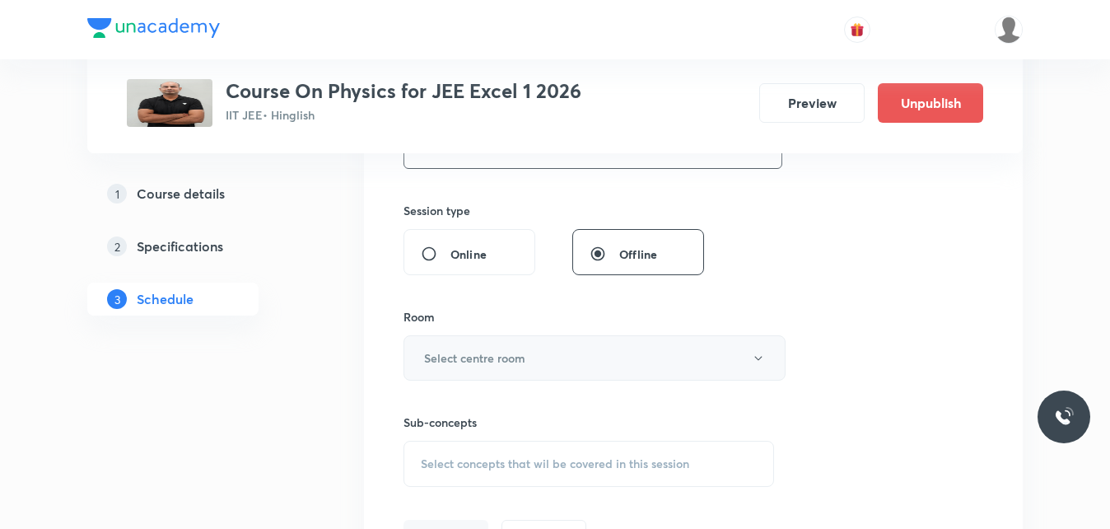
type input "55"
click at [492, 374] on button "Select centre room" at bounding box center [594, 357] width 382 height 45
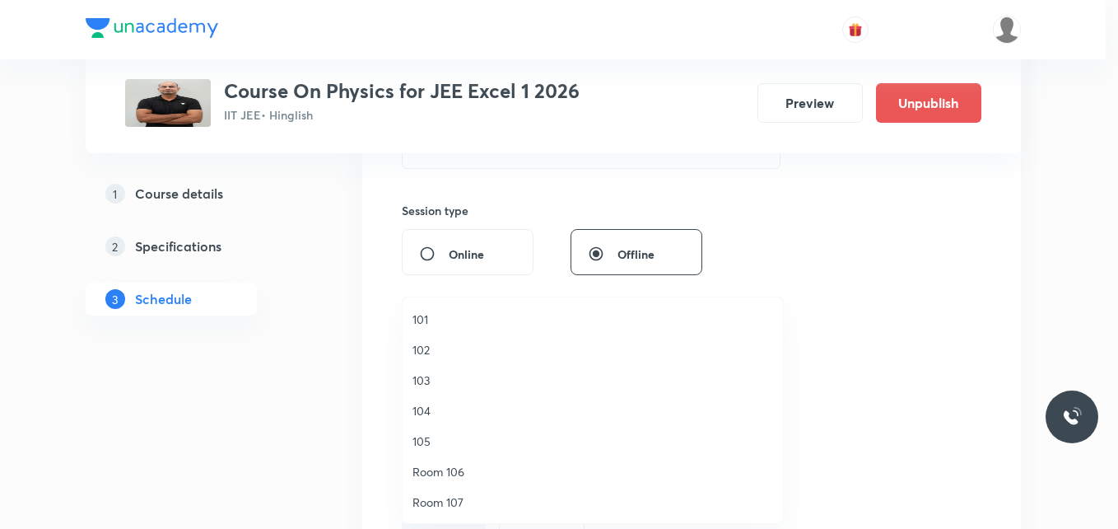
click at [444, 469] on span "Room 106" at bounding box center [593, 471] width 361 height 17
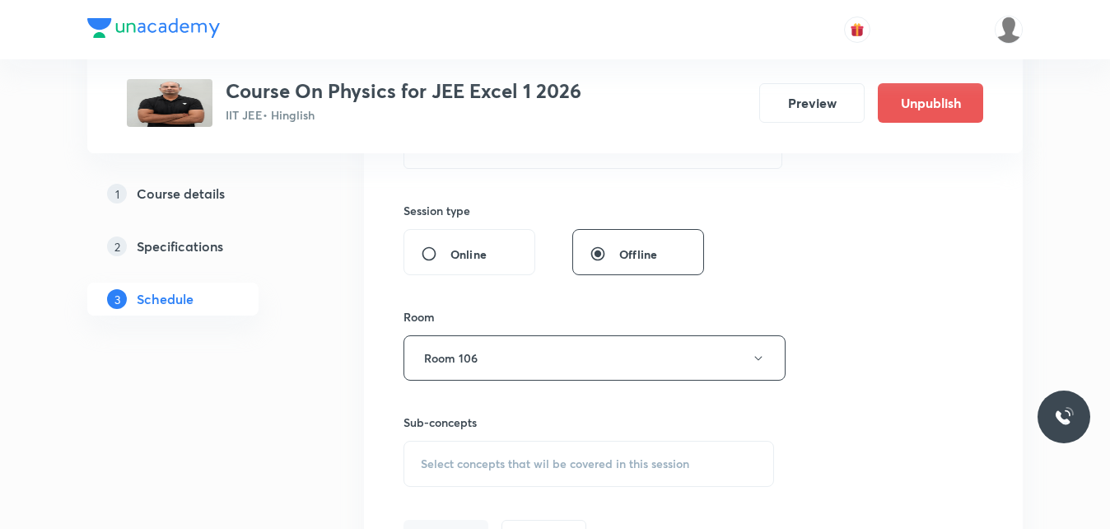
click at [465, 463] on span "Select concepts that wil be covered in this session" at bounding box center [555, 463] width 268 height 13
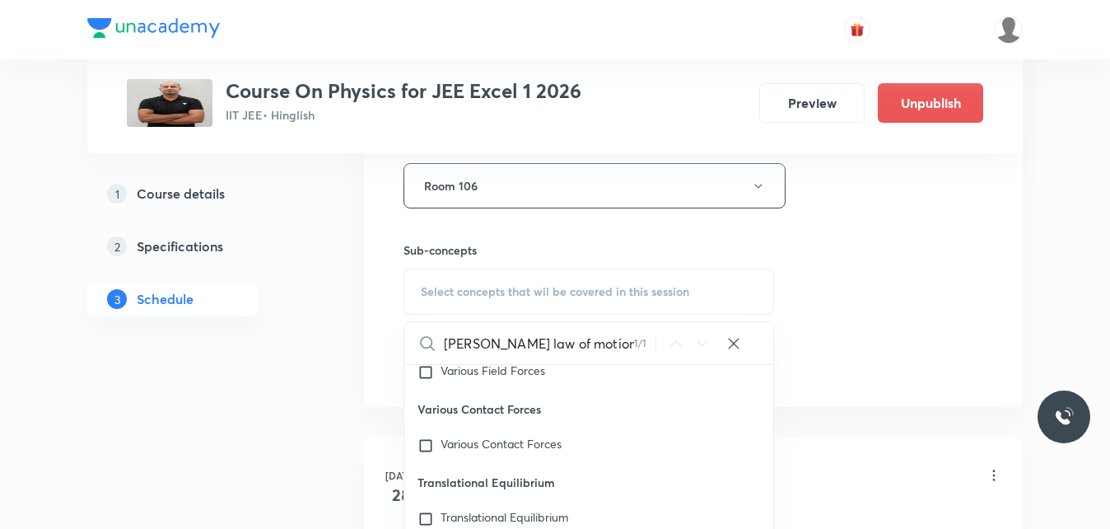
scroll to position [831, 0]
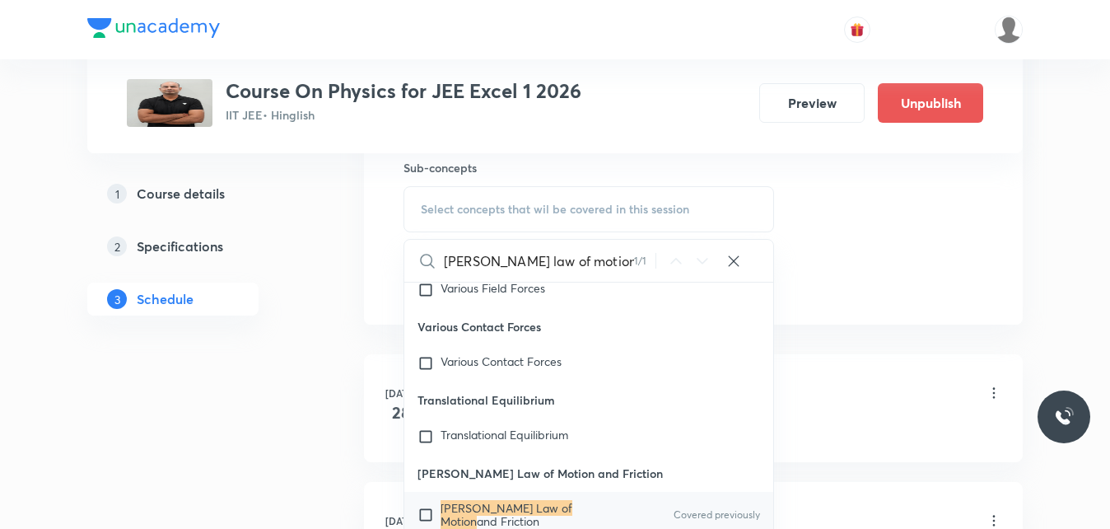
type input "Newton's law of motion"
click at [427, 501] on input "checkbox" at bounding box center [428, 514] width 23 height 26
checkbox input "true"
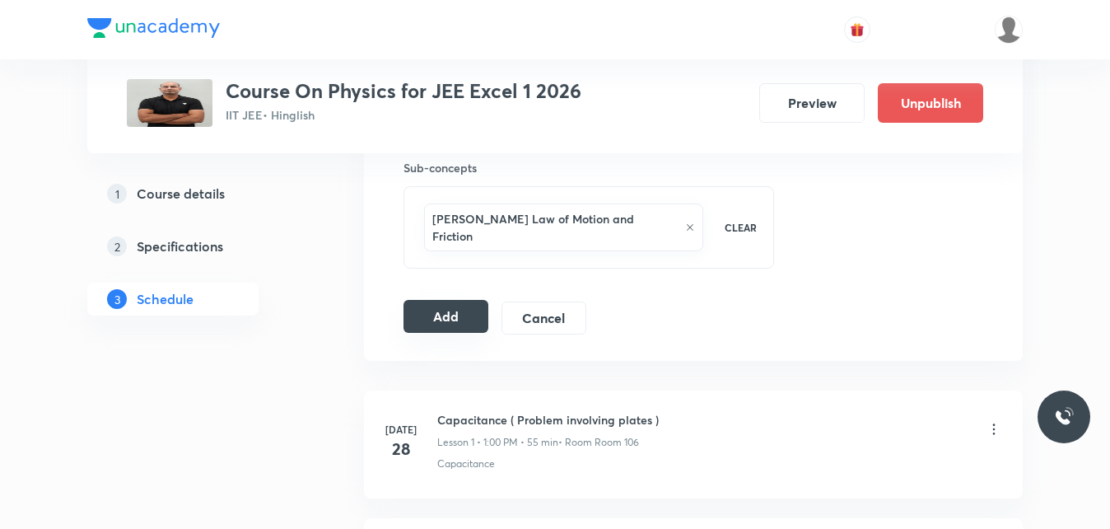
click at [459, 301] on button "Add" at bounding box center [445, 316] width 85 height 33
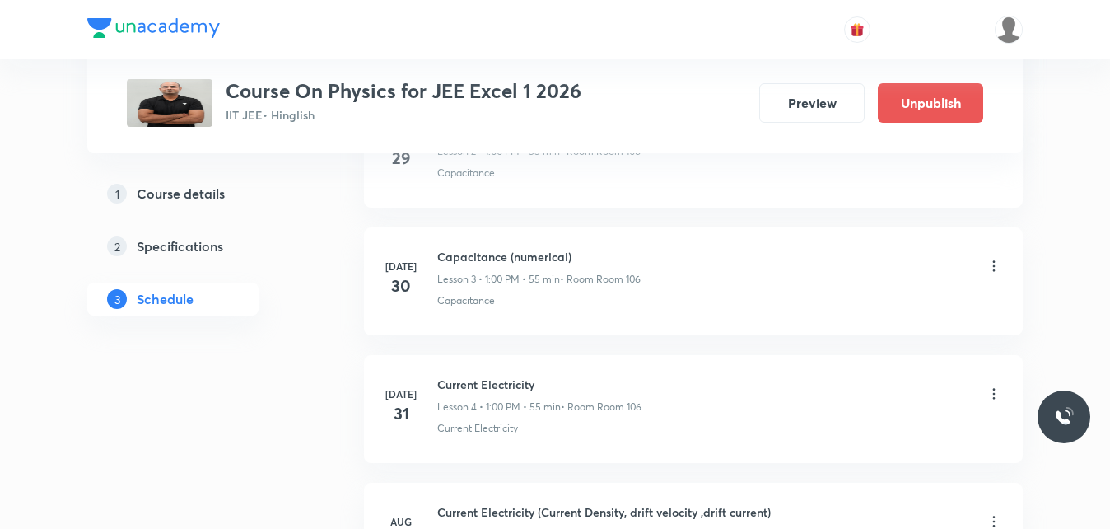
scroll to position [0, 0]
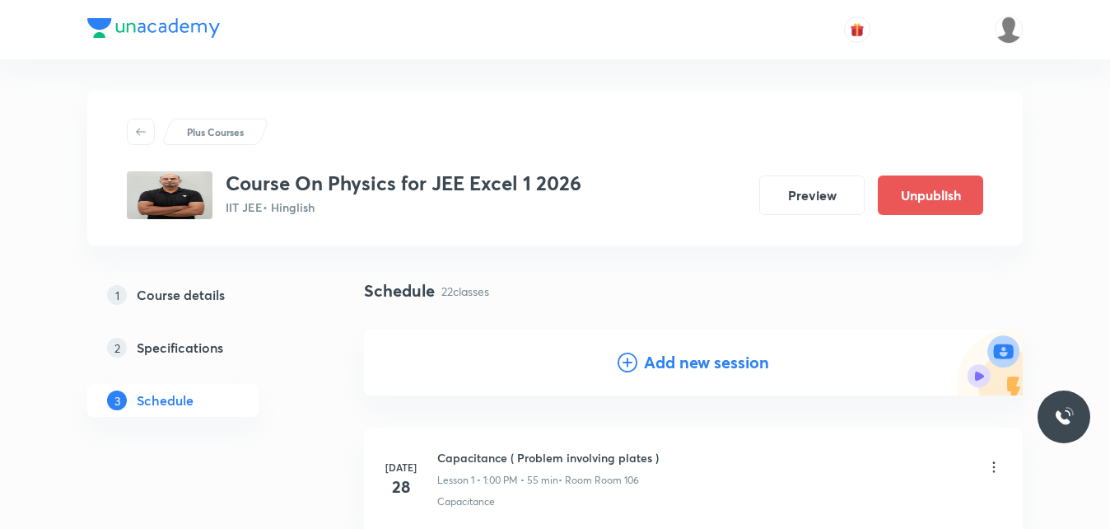
click at [662, 361] on h4 "Add new session" at bounding box center [706, 362] width 125 height 25
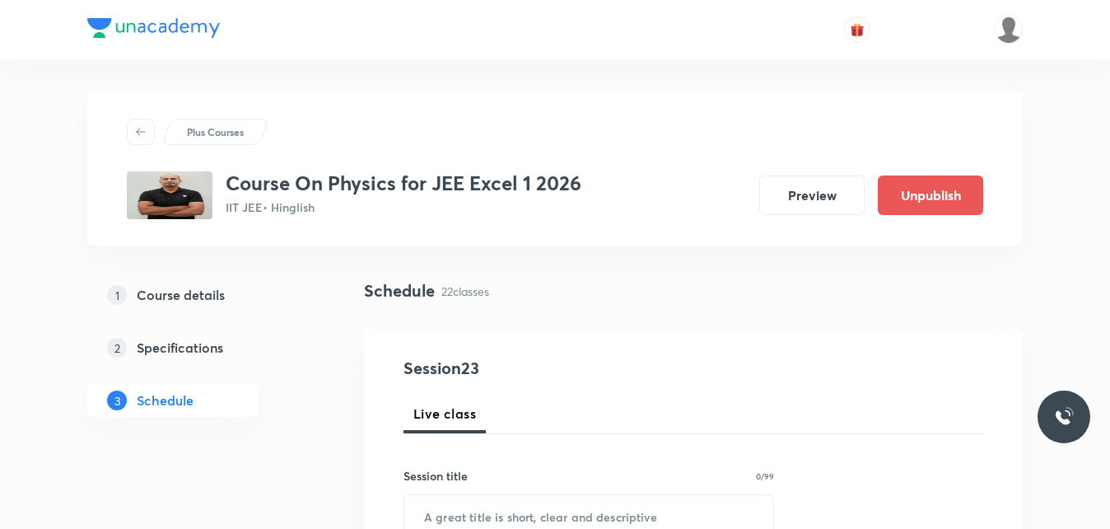
scroll to position [82, 0]
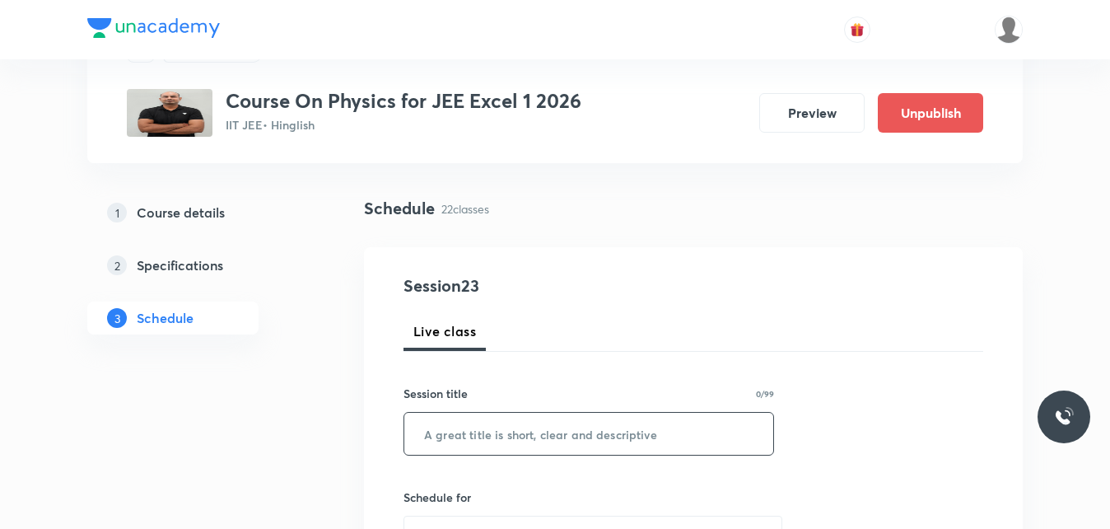
click at [457, 438] on input "text" at bounding box center [588, 434] width 369 height 42
paste input "Newton's law of motion"
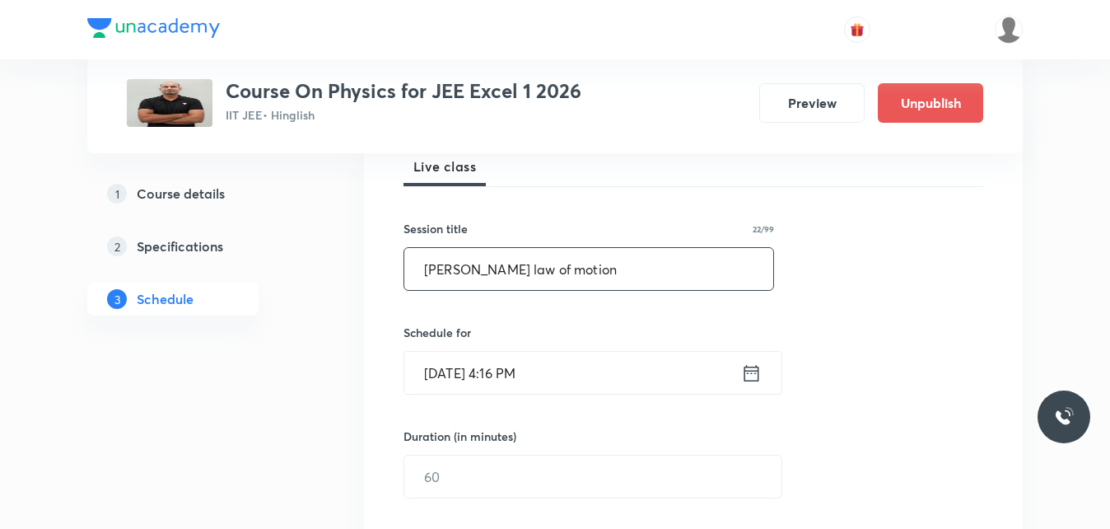
type input "Newton's law of motion"
click at [759, 366] on icon at bounding box center [751, 372] width 21 height 23
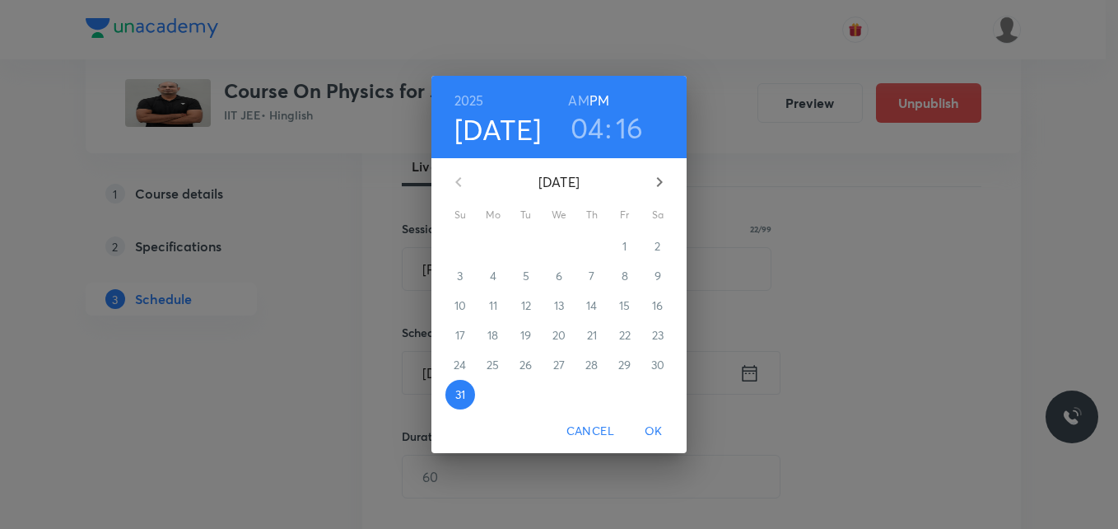
click at [495, 279] on div "4" at bounding box center [493, 276] width 33 height 30
click at [662, 177] on icon "button" at bounding box center [660, 182] width 20 height 20
click at [592, 251] on p "4" at bounding box center [592, 246] width 7 height 16
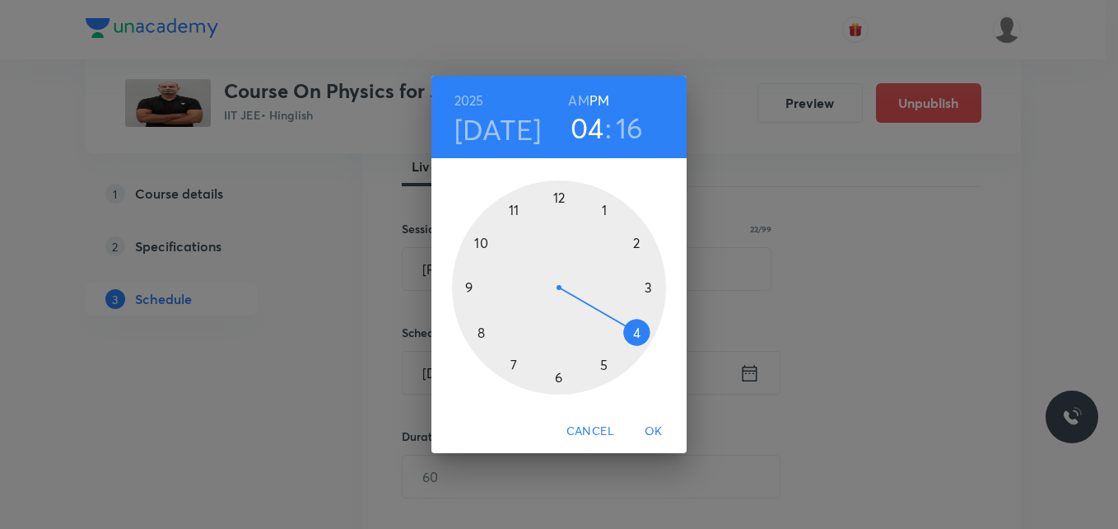
click at [554, 195] on div at bounding box center [559, 287] width 214 height 214
click at [560, 191] on div at bounding box center [559, 287] width 214 height 214
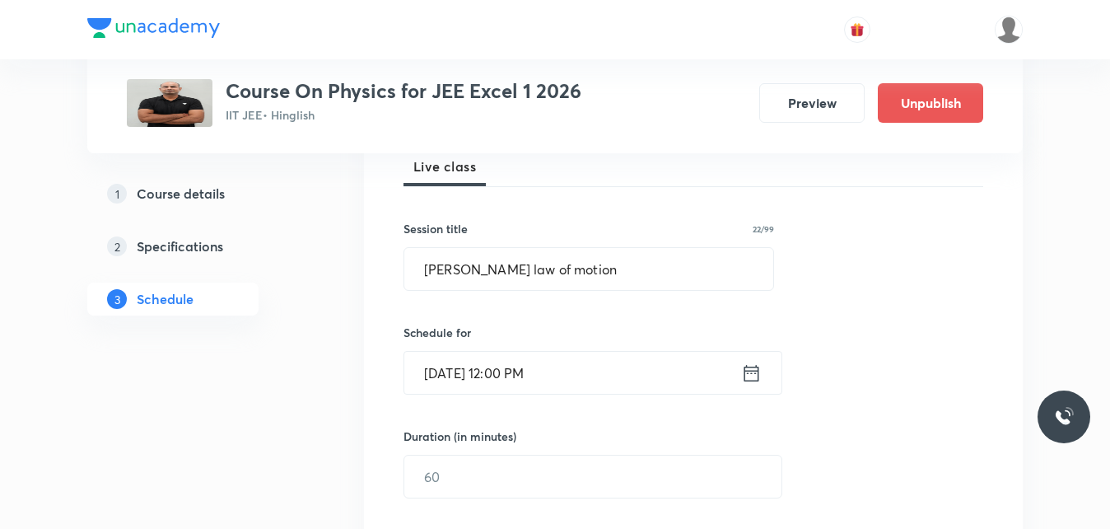
scroll to position [329, 0]
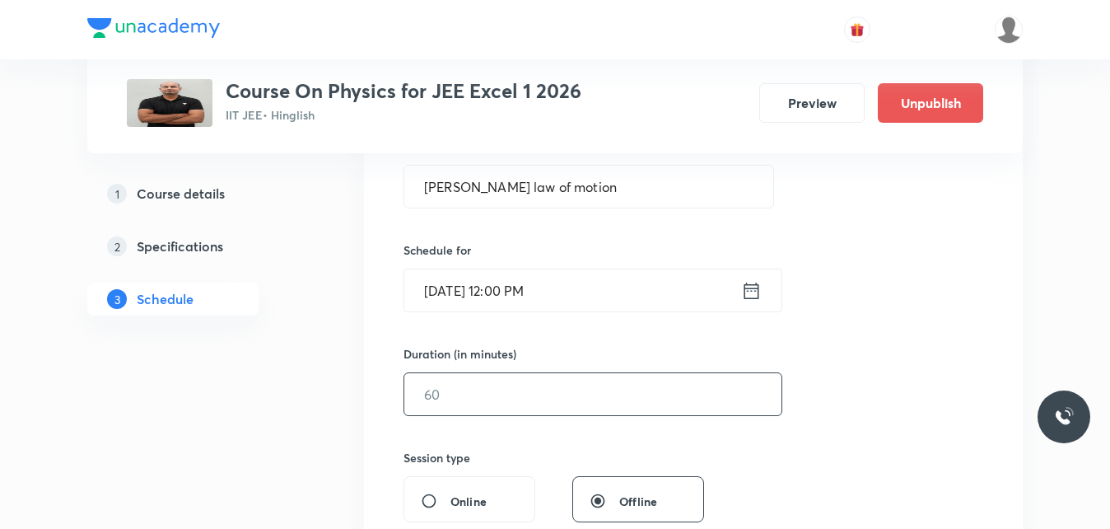
drag, startPoint x: 444, startPoint y: 389, endPoint x: 391, endPoint y: 403, distance: 54.3
click at [391, 403] on div "Session 23 Live class Session title 22/99 Newton's law of motion ​ Schedule for…" at bounding box center [693, 413] width 659 height 826
type input "55"
click at [856, 401] on div "Session 23 Live class Session title 22/99 Newton's law of motion ​ Schedule for…" at bounding box center [693, 412] width 580 height 773
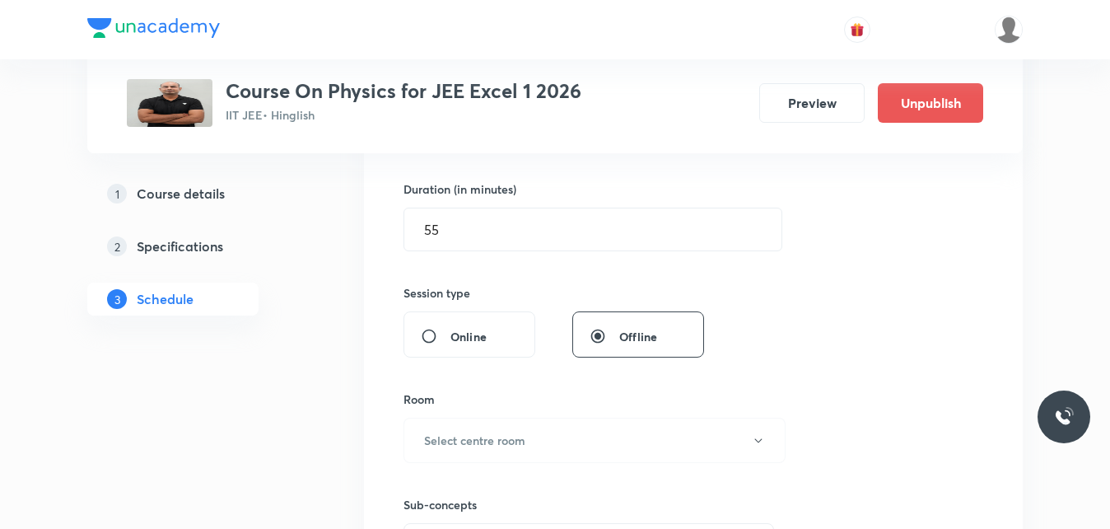
scroll to position [576, 0]
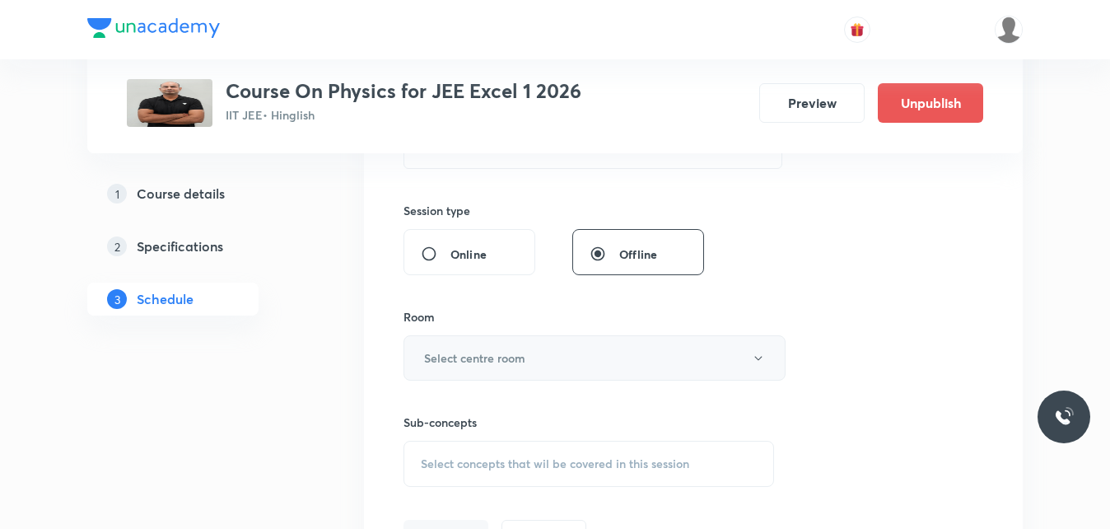
click at [658, 352] on button "Select centre room" at bounding box center [594, 357] width 382 height 45
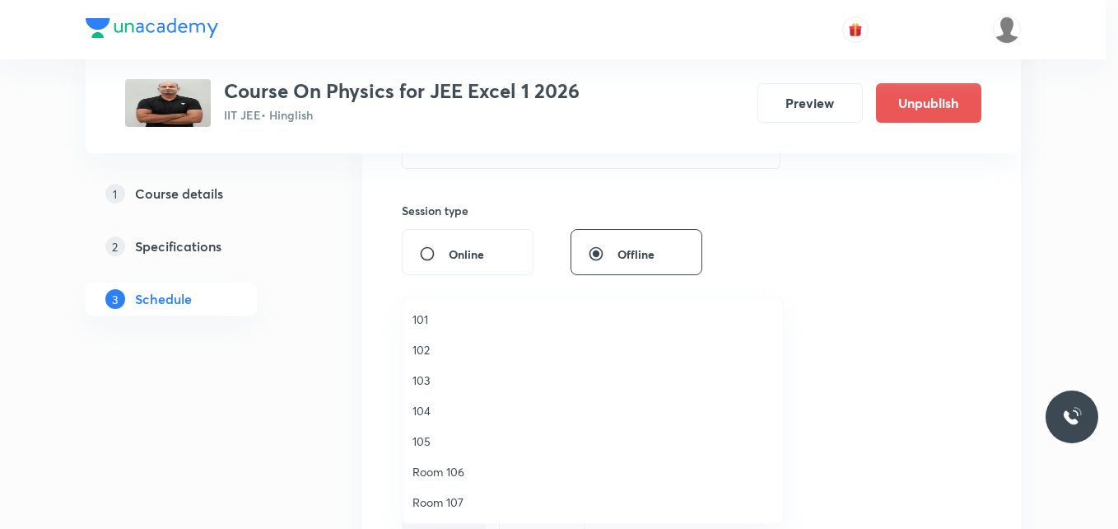
click at [440, 473] on span "Room 106" at bounding box center [593, 471] width 361 height 17
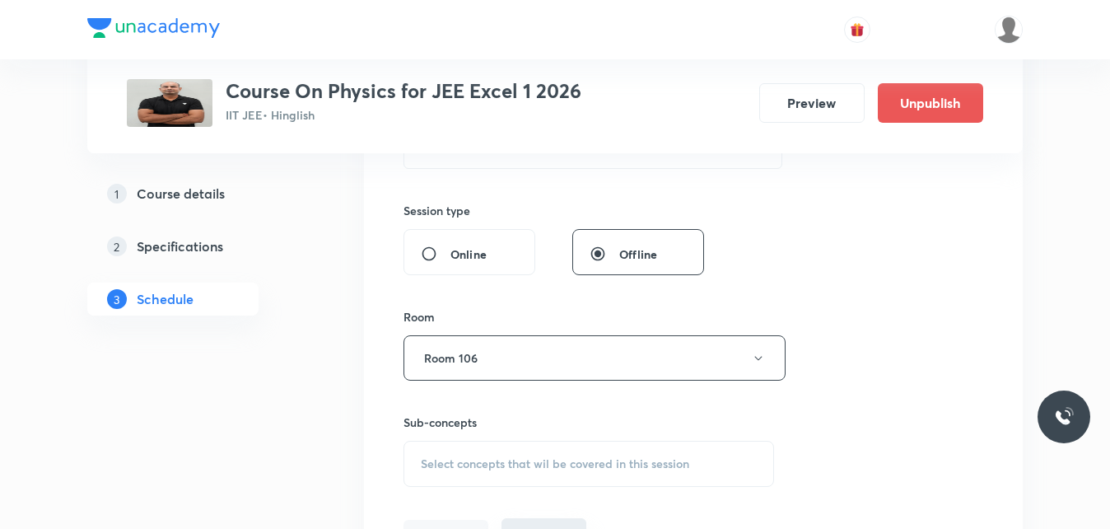
scroll to position [659, 0]
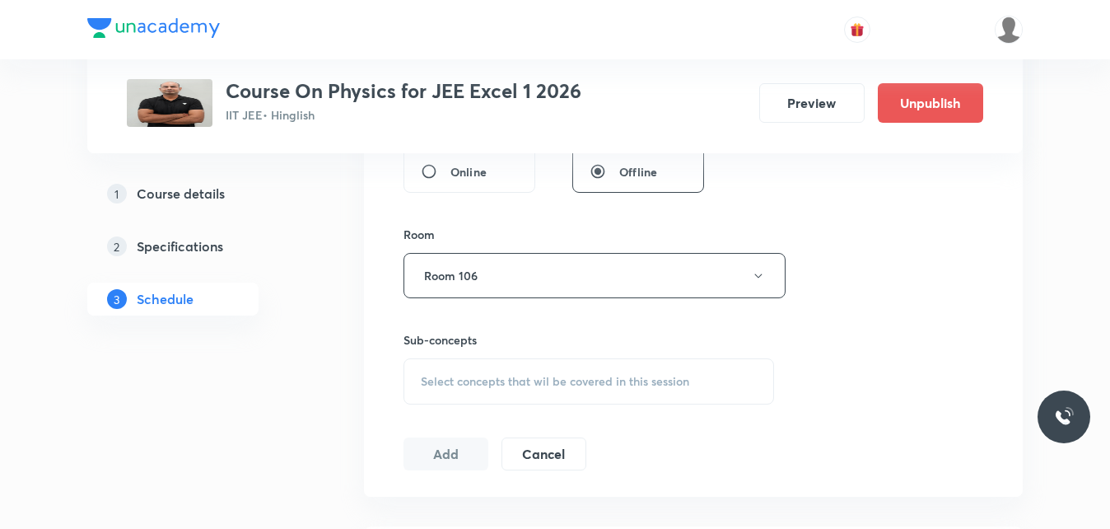
click at [603, 379] on span "Select concepts that wil be covered in this session" at bounding box center [555, 381] width 268 height 13
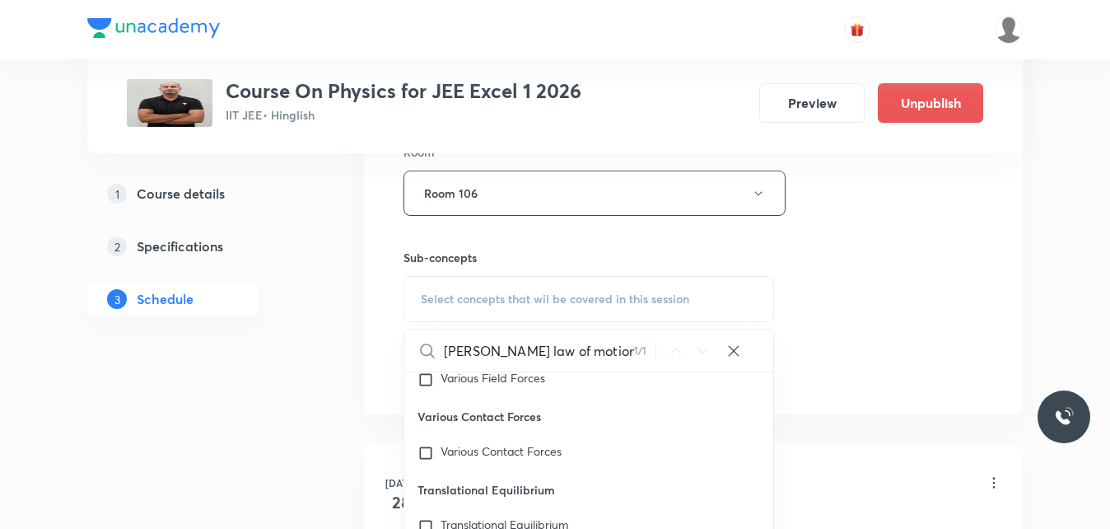
scroll to position [906, 0]
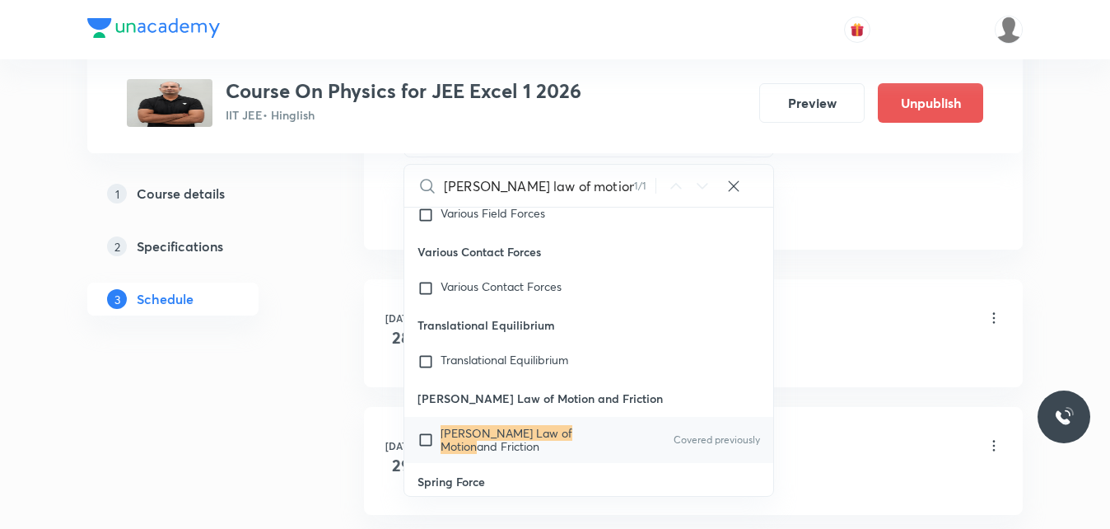
type input "Newton's law of motion"
click at [425, 426] on input "checkbox" at bounding box center [428, 439] width 23 height 26
checkbox input "true"
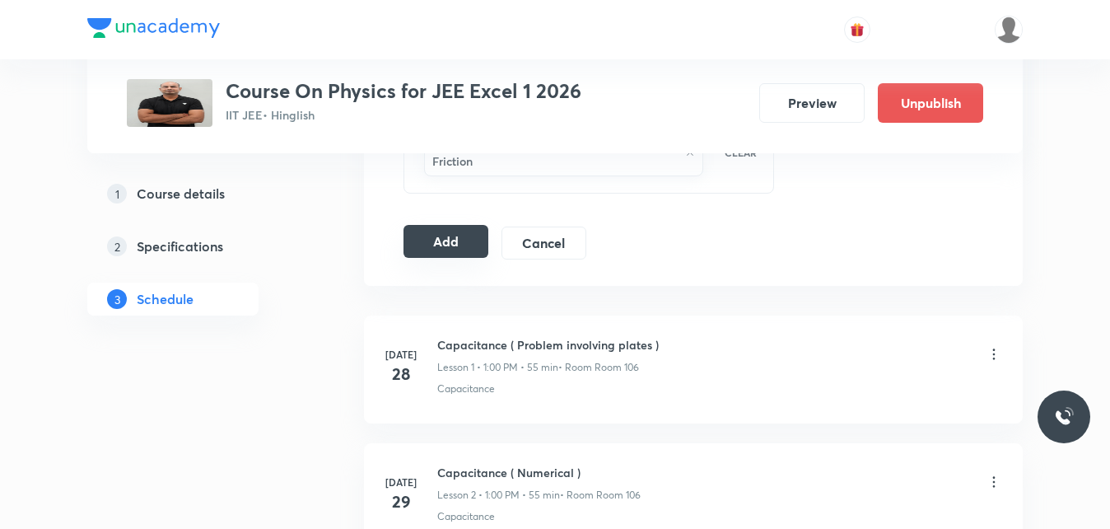
click at [473, 225] on button "Add" at bounding box center [445, 241] width 85 height 33
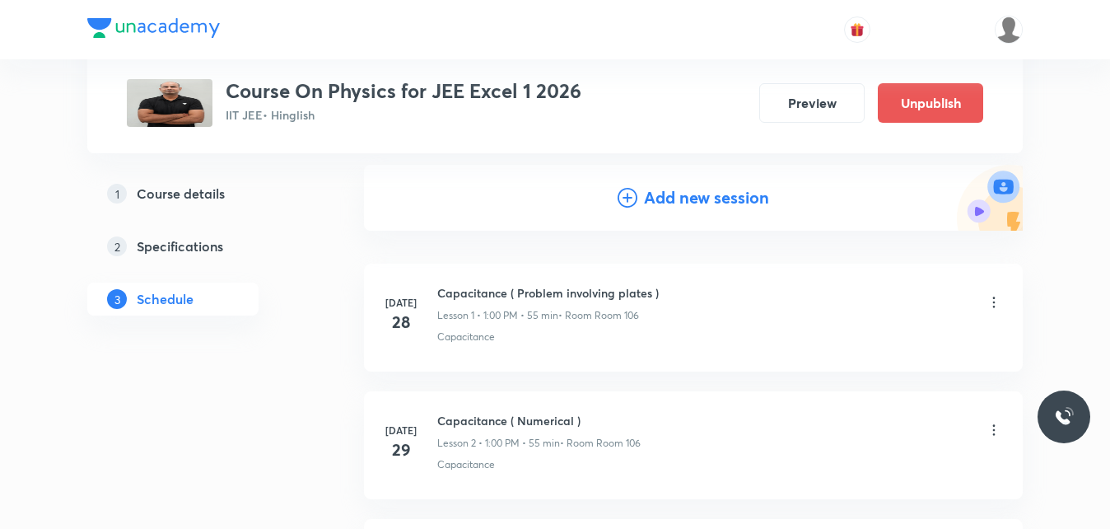
scroll to position [82, 0]
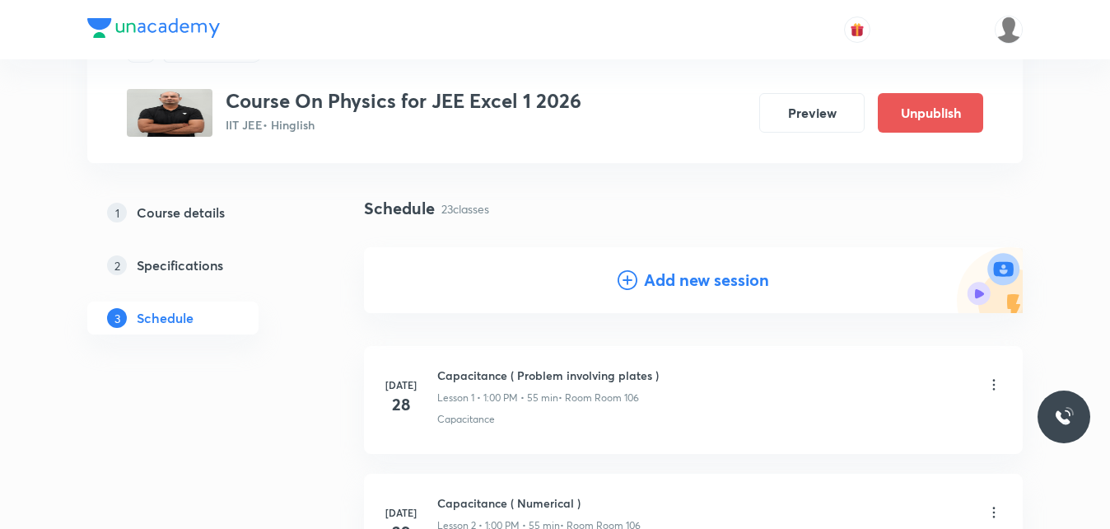
click at [680, 275] on h4 "Add new session" at bounding box center [706, 280] width 125 height 25
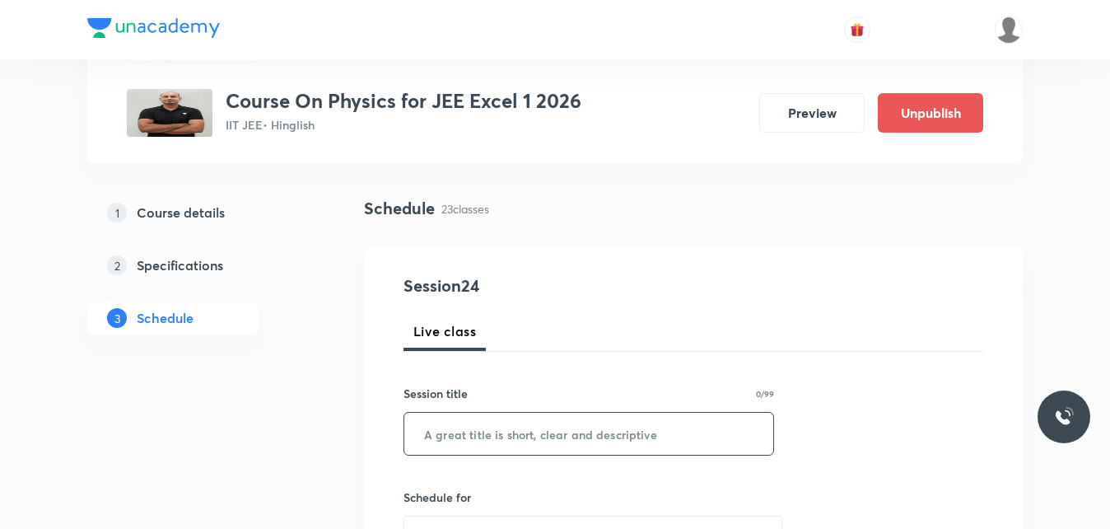
click at [486, 430] on input "text" at bounding box center [588, 434] width 369 height 42
paste input "[PERSON_NAME] law of motion"
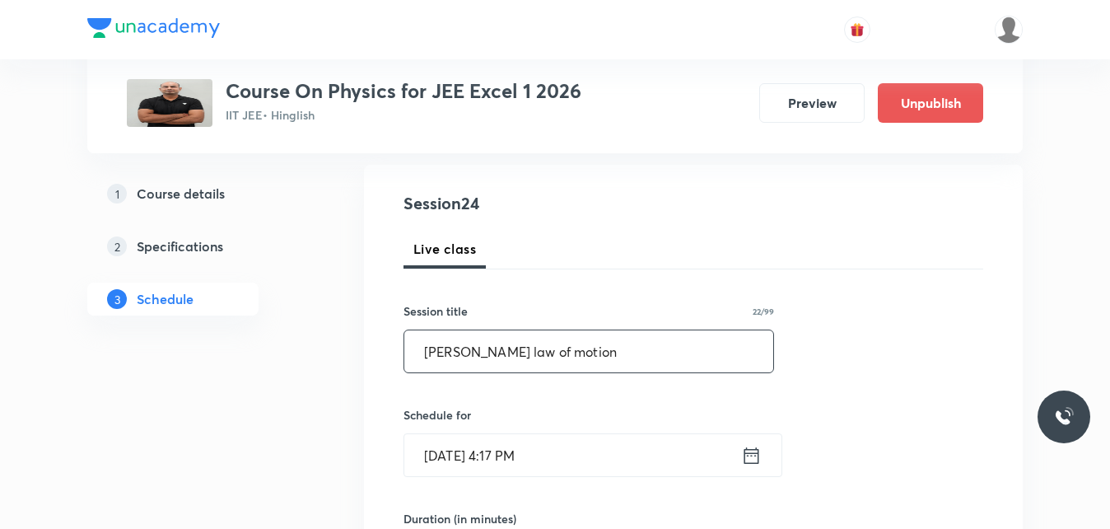
type input "[PERSON_NAME] law of motion"
click at [755, 462] on icon at bounding box center [751, 455] width 21 height 23
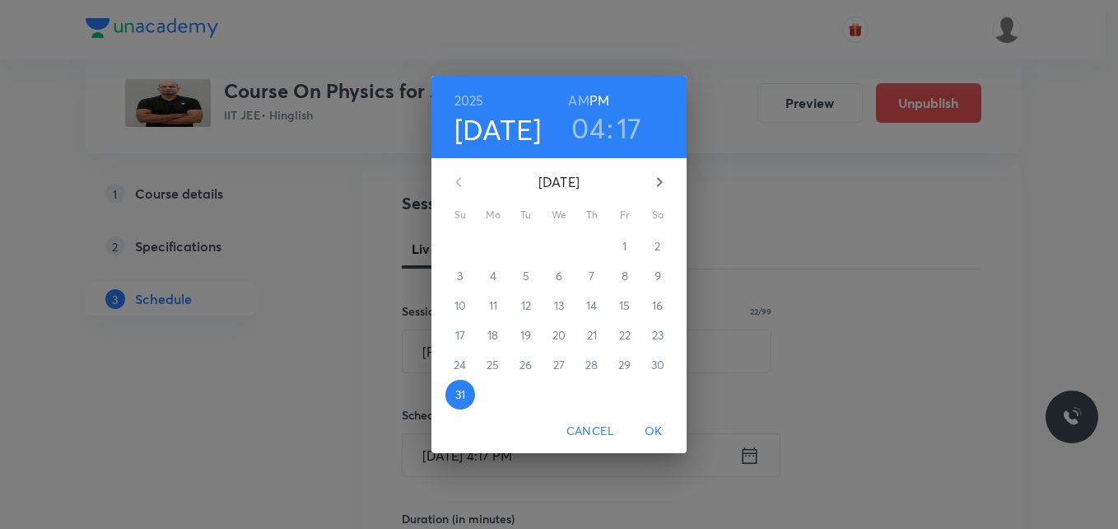
click at [655, 178] on icon "button" at bounding box center [660, 182] width 20 height 20
click at [620, 252] on span "5" at bounding box center [625, 246] width 30 height 16
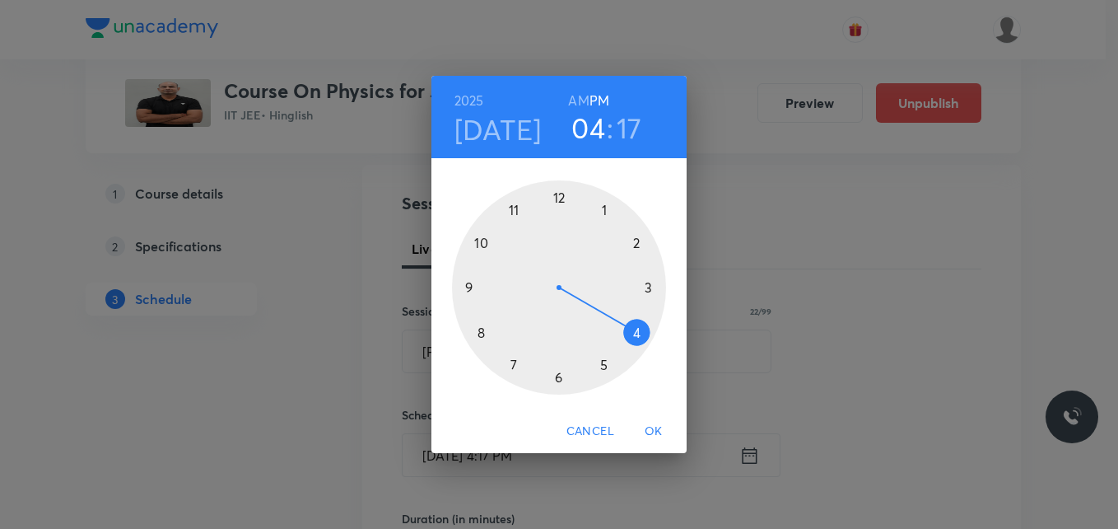
click at [565, 198] on div at bounding box center [559, 287] width 214 height 214
click at [560, 198] on div at bounding box center [559, 287] width 214 height 214
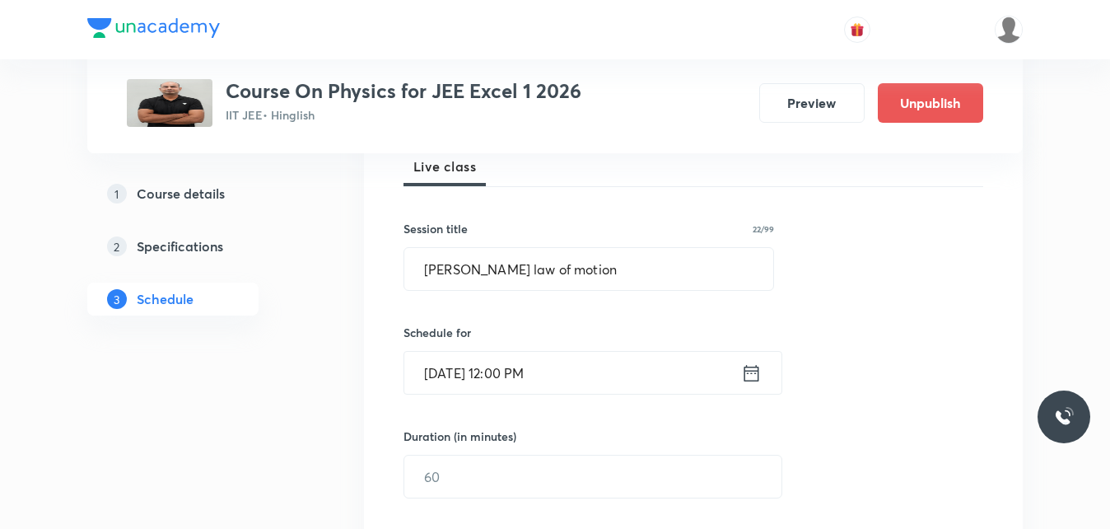
scroll to position [329, 0]
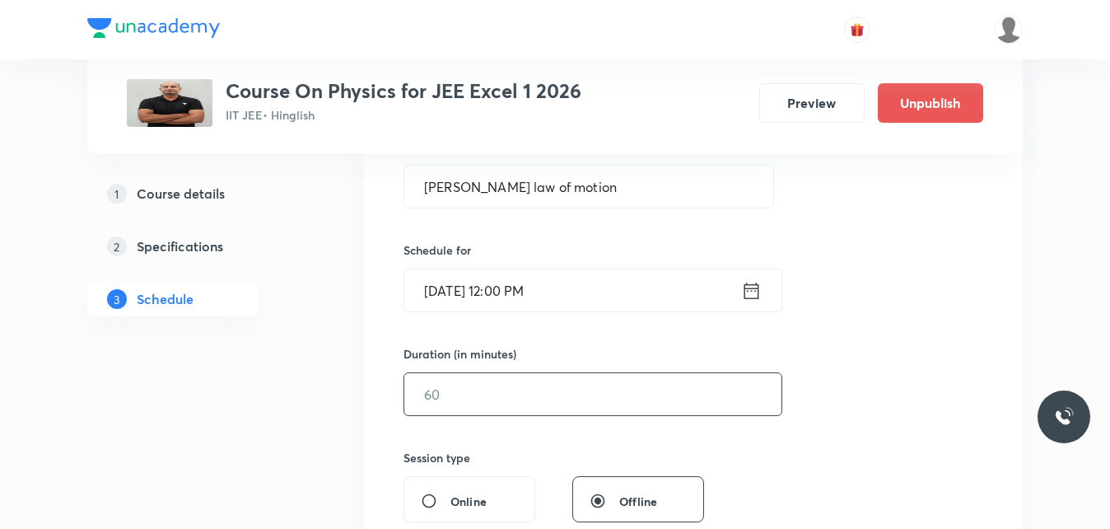
click at [477, 385] on input "text" at bounding box center [592, 394] width 377 height 42
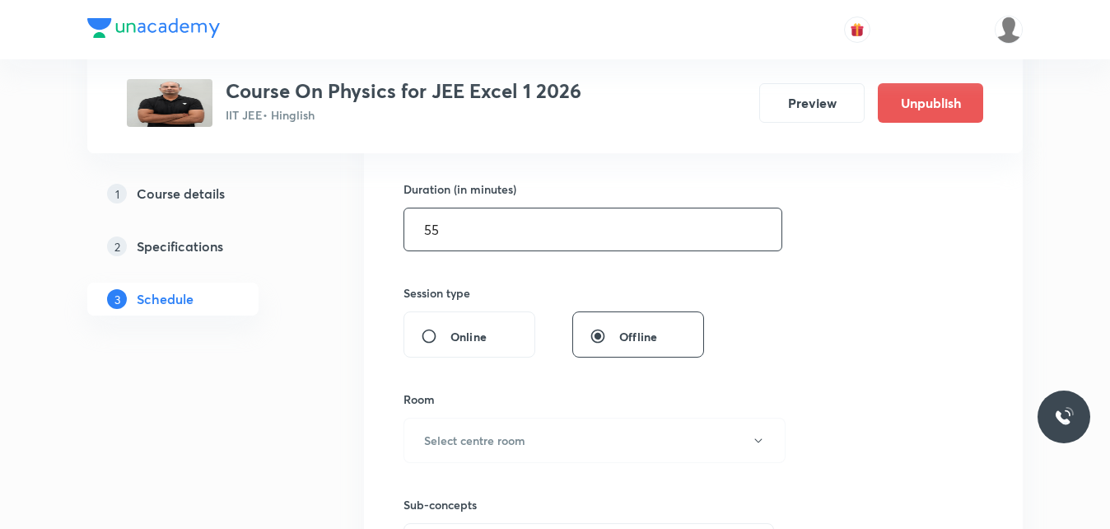
scroll to position [576, 0]
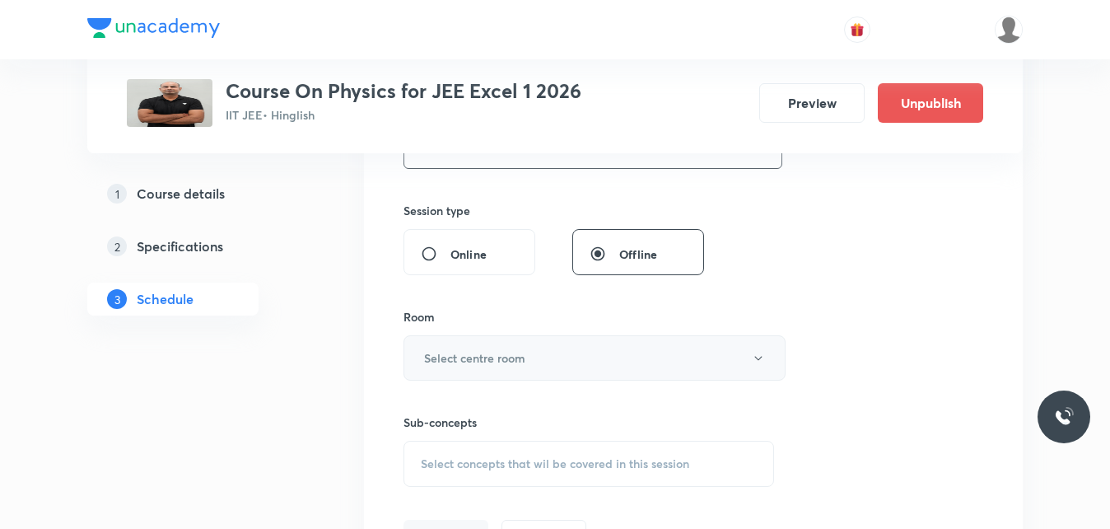
type input "55"
click at [498, 356] on h6 "Select centre room" at bounding box center [474, 357] width 101 height 17
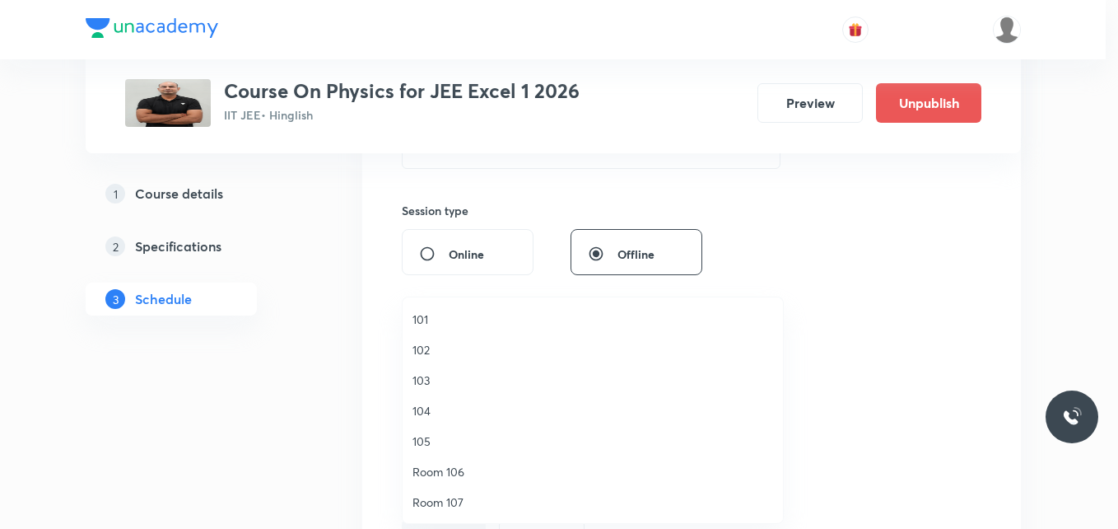
click at [438, 473] on span "Room 106" at bounding box center [593, 471] width 361 height 17
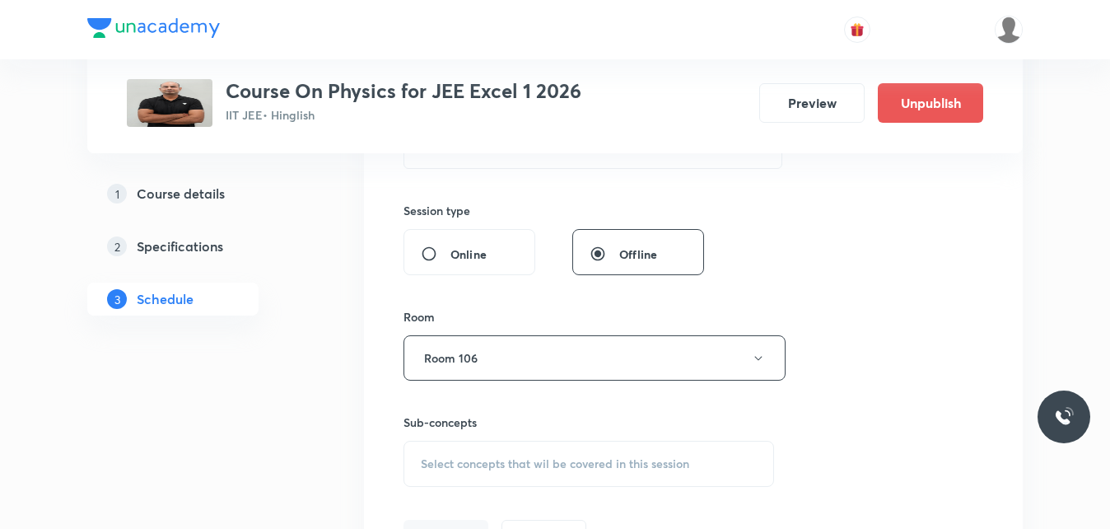
click at [461, 465] on span "Select concepts that wil be covered in this session" at bounding box center [555, 463] width 268 height 13
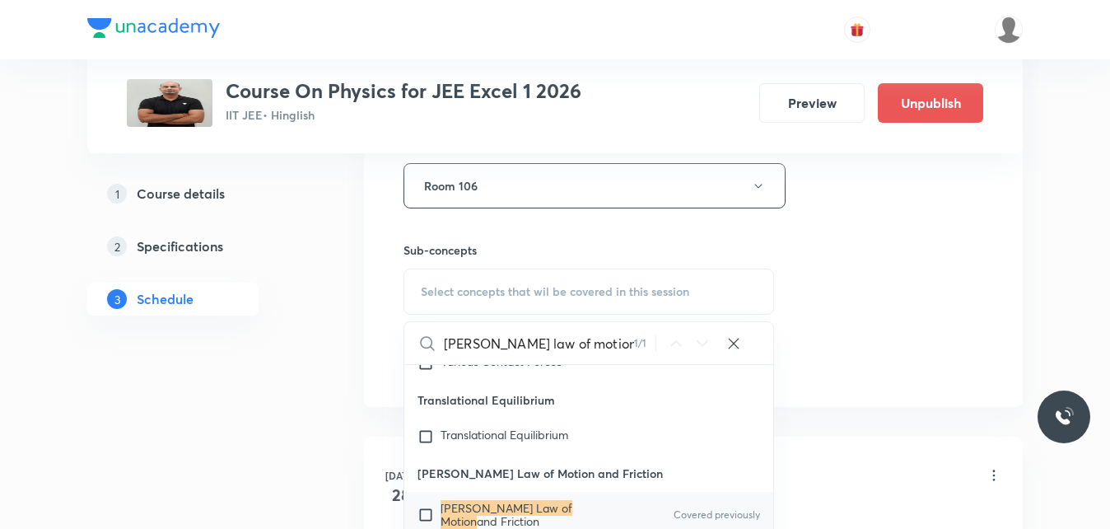
scroll to position [913, 0]
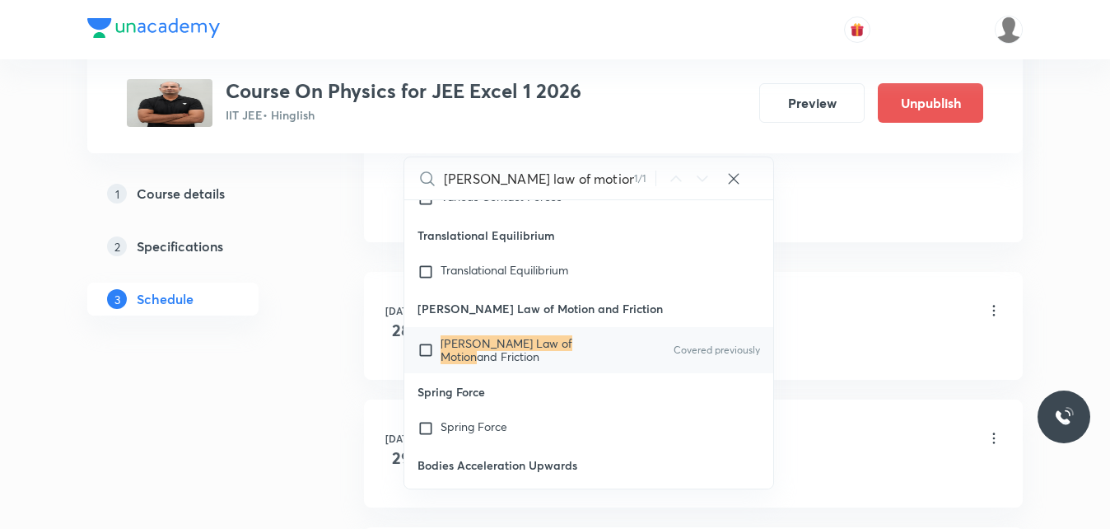
type input "[PERSON_NAME] law of motion"
click at [417, 337] on input "checkbox" at bounding box center [428, 350] width 23 height 26
checkbox input "true"
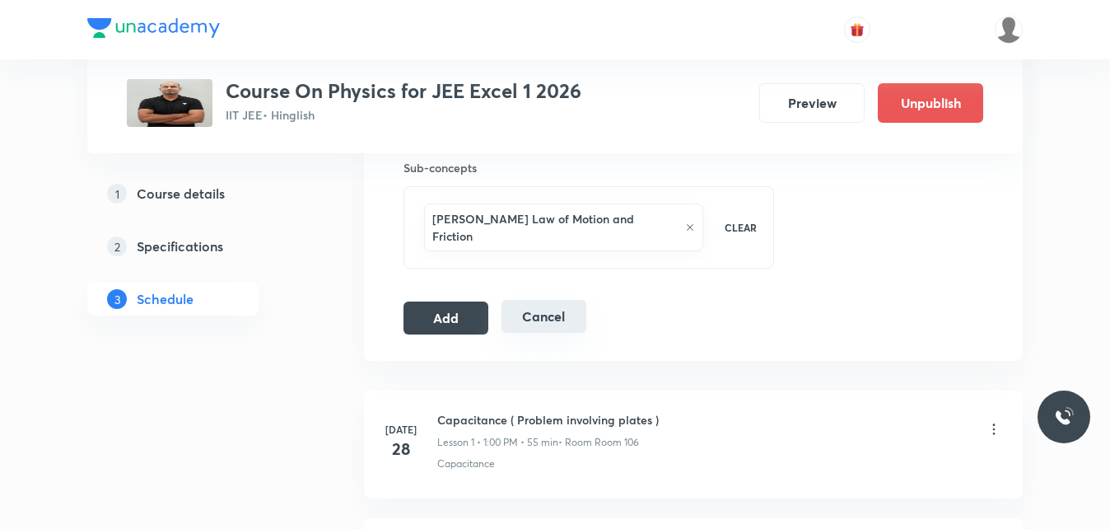
scroll to position [748, 0]
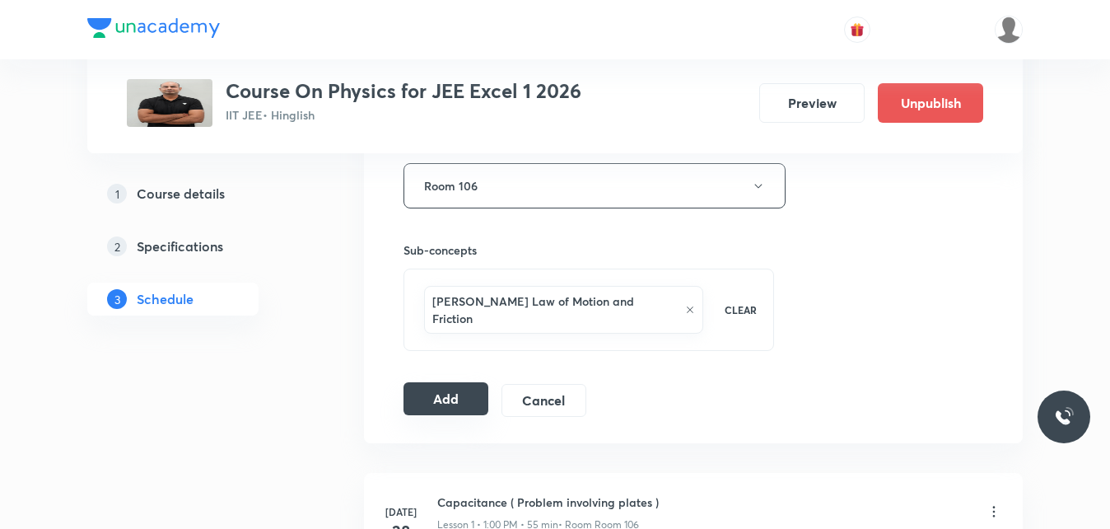
click at [415, 382] on button "Add" at bounding box center [445, 398] width 85 height 33
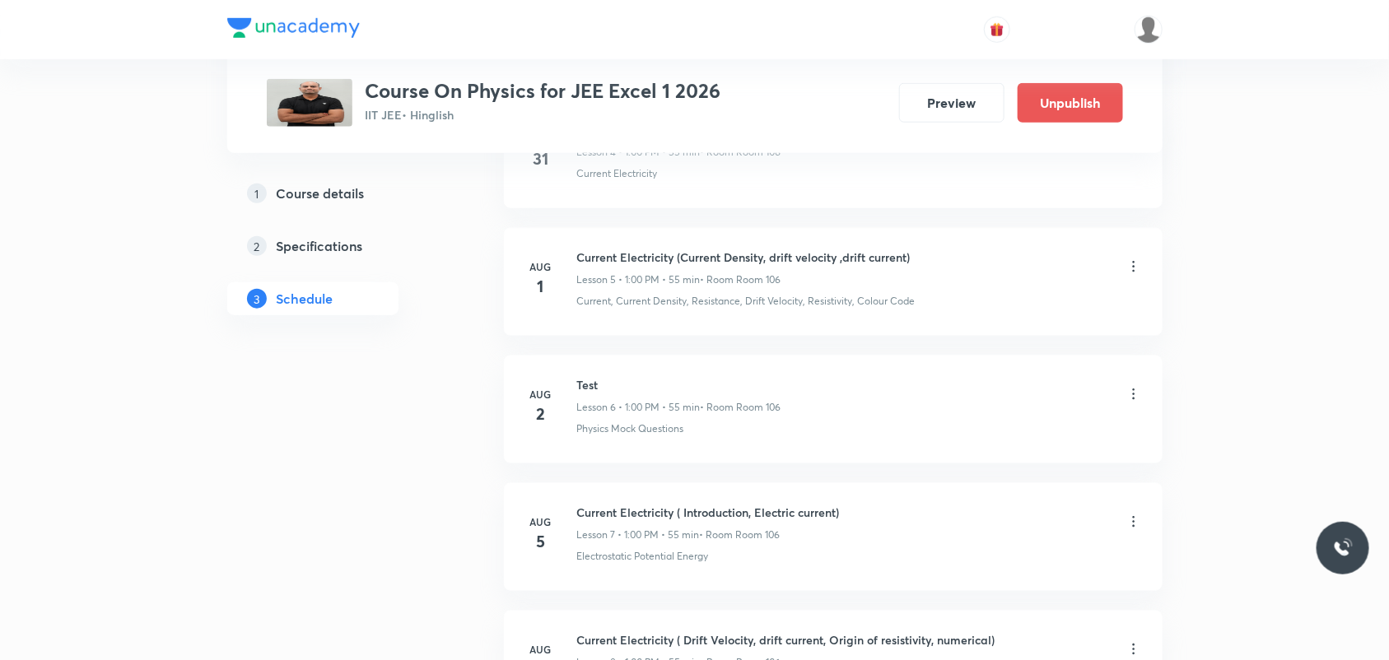
scroll to position [93, 0]
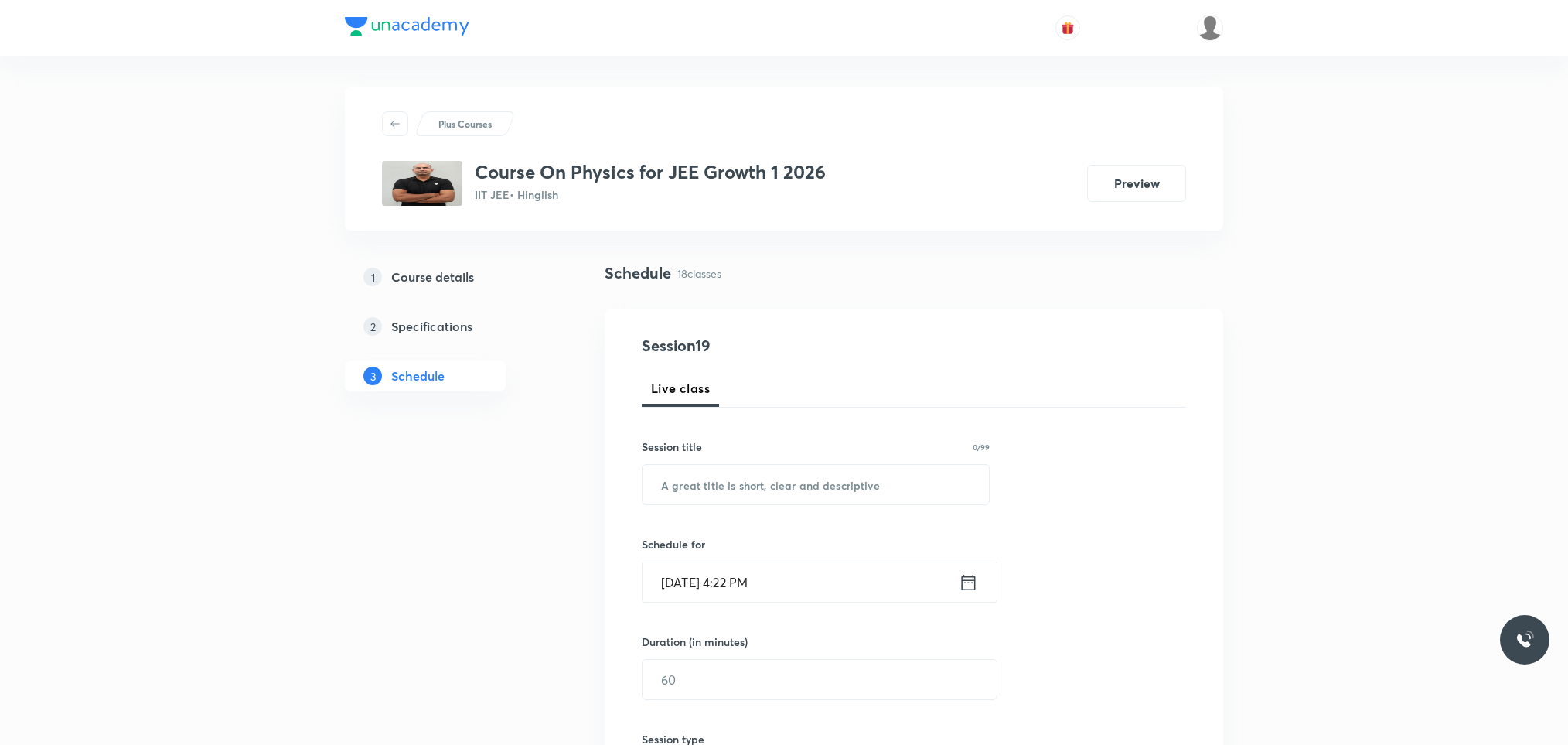
scroll to position [116, 0]
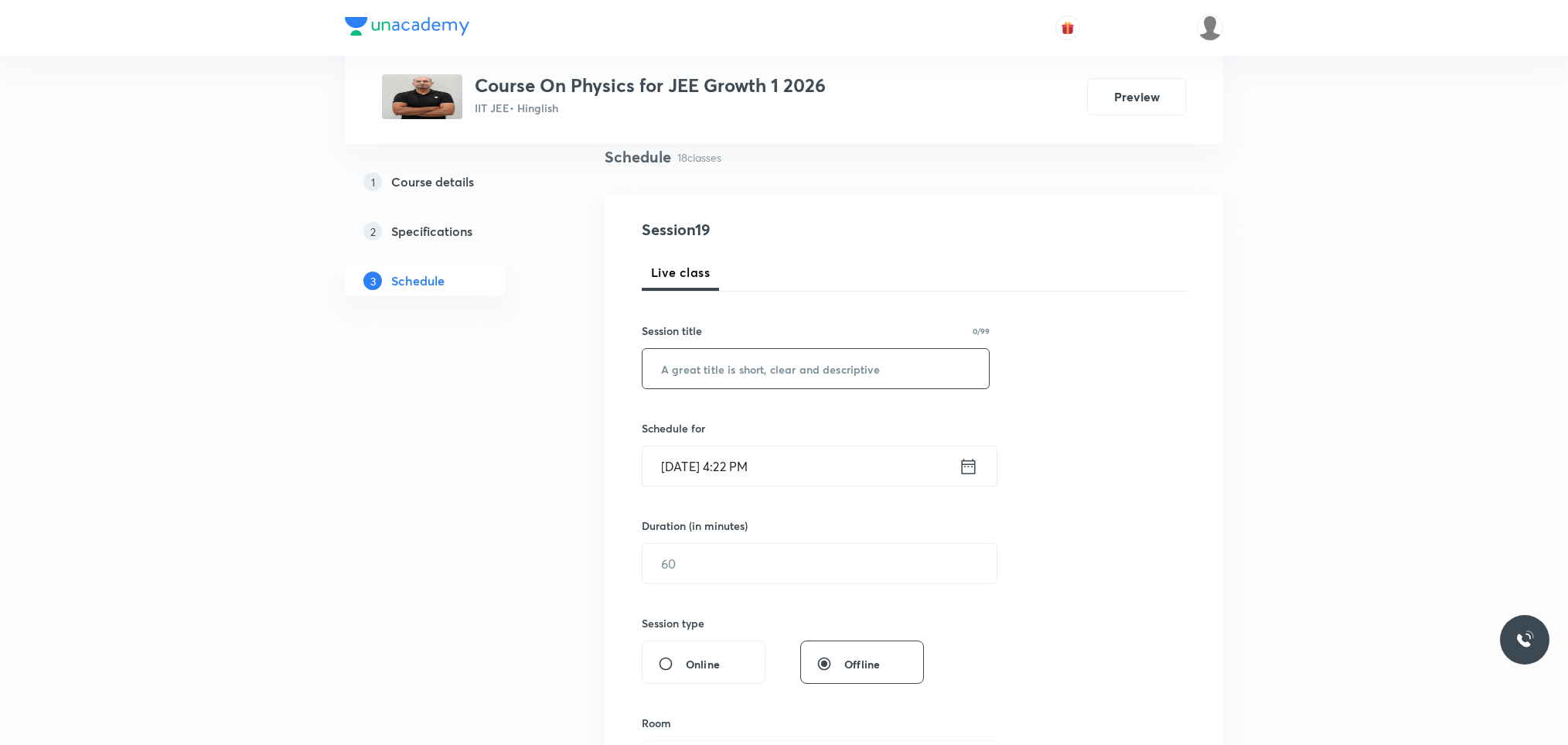
click at [795, 375] on input "text" at bounding box center [815, 368] width 346 height 39
paste input "Moving charges & Magnetism"
type input "Moving charges & Magnetism"
click at [961, 470] on icon at bounding box center [968, 465] width 14 height 15
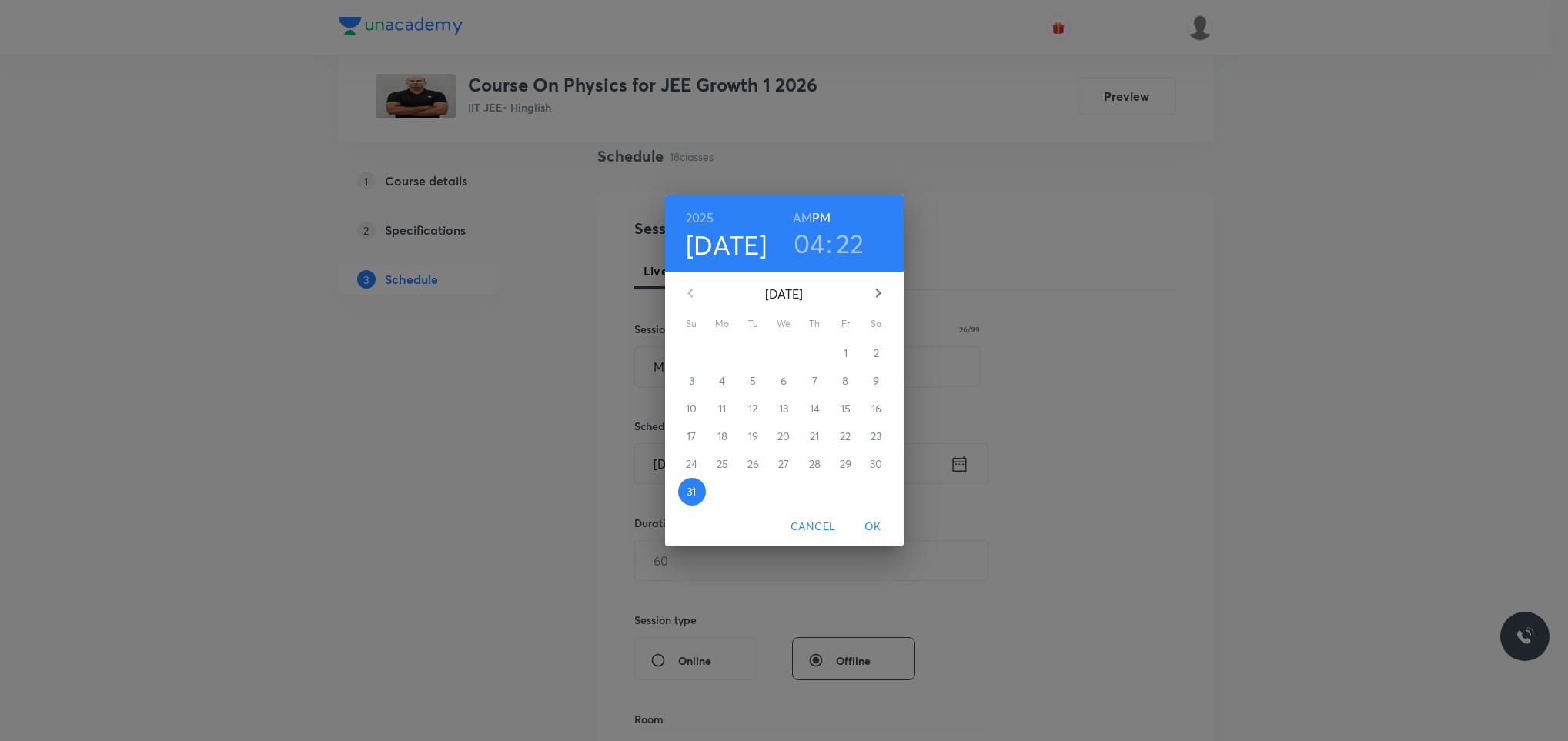
click at [880, 295] on icon "button" at bounding box center [879, 293] width 19 height 19
click at [723, 349] on p "1" at bounding box center [723, 353] width 4 height 15
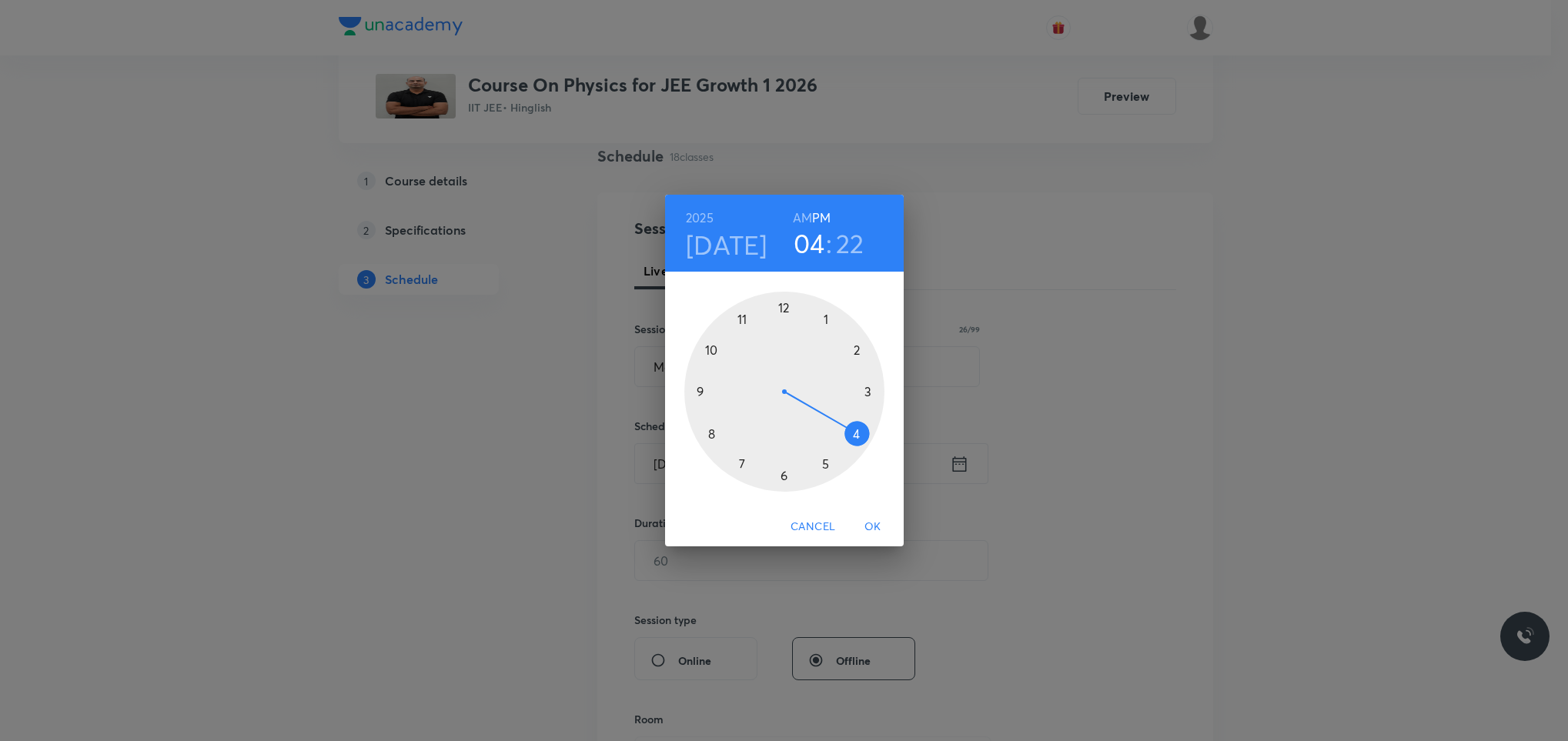
click at [823, 314] on div at bounding box center [784, 392] width 200 height 200
click at [777, 301] on div at bounding box center [784, 392] width 200 height 200
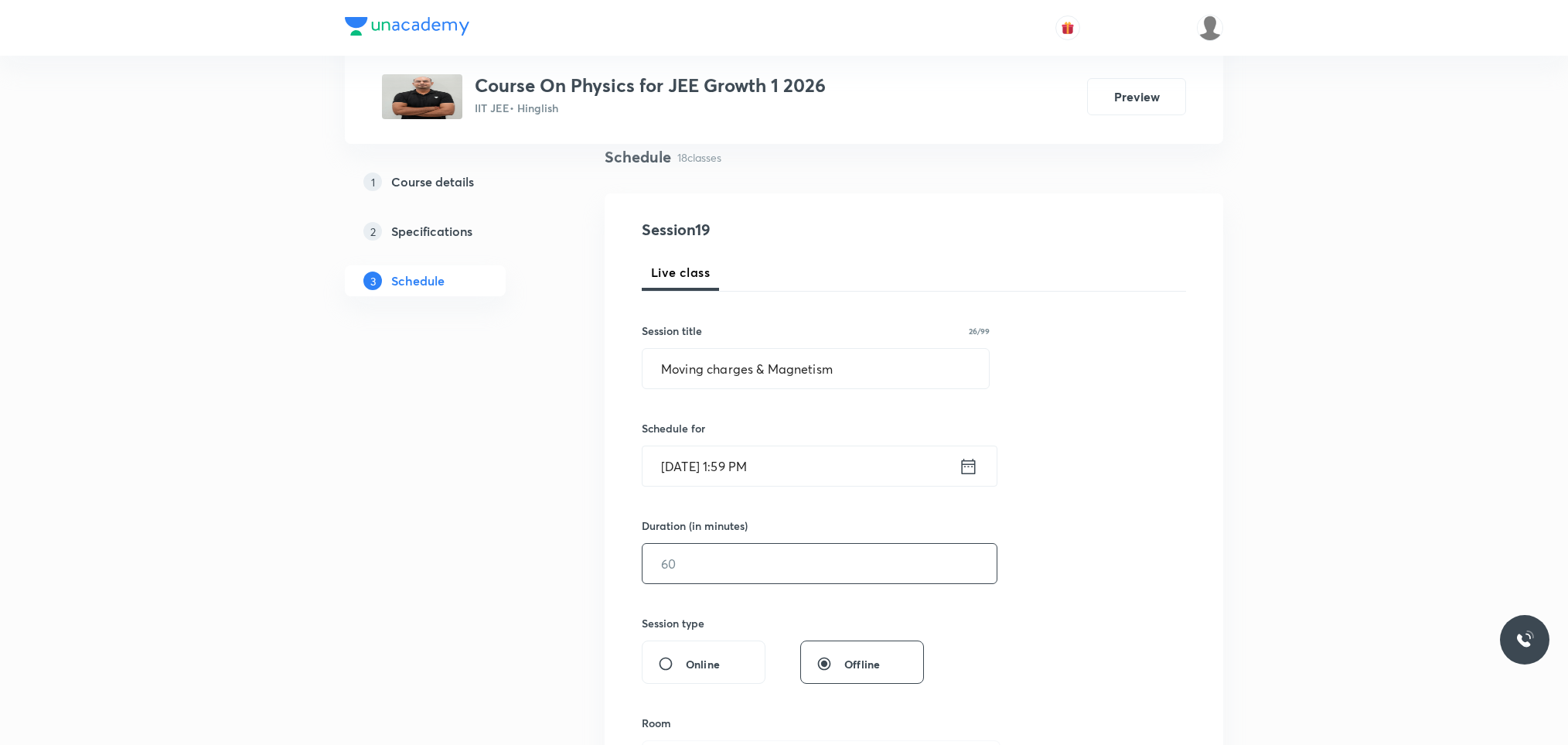
click at [700, 562] on input "text" at bounding box center [819, 564] width 354 height 39
type input "55"
click at [1072, 602] on div "Session 19 Live class Session title 26/99 Moving charges & Magnetism ​ Schedule…" at bounding box center [914, 581] width 545 height 726
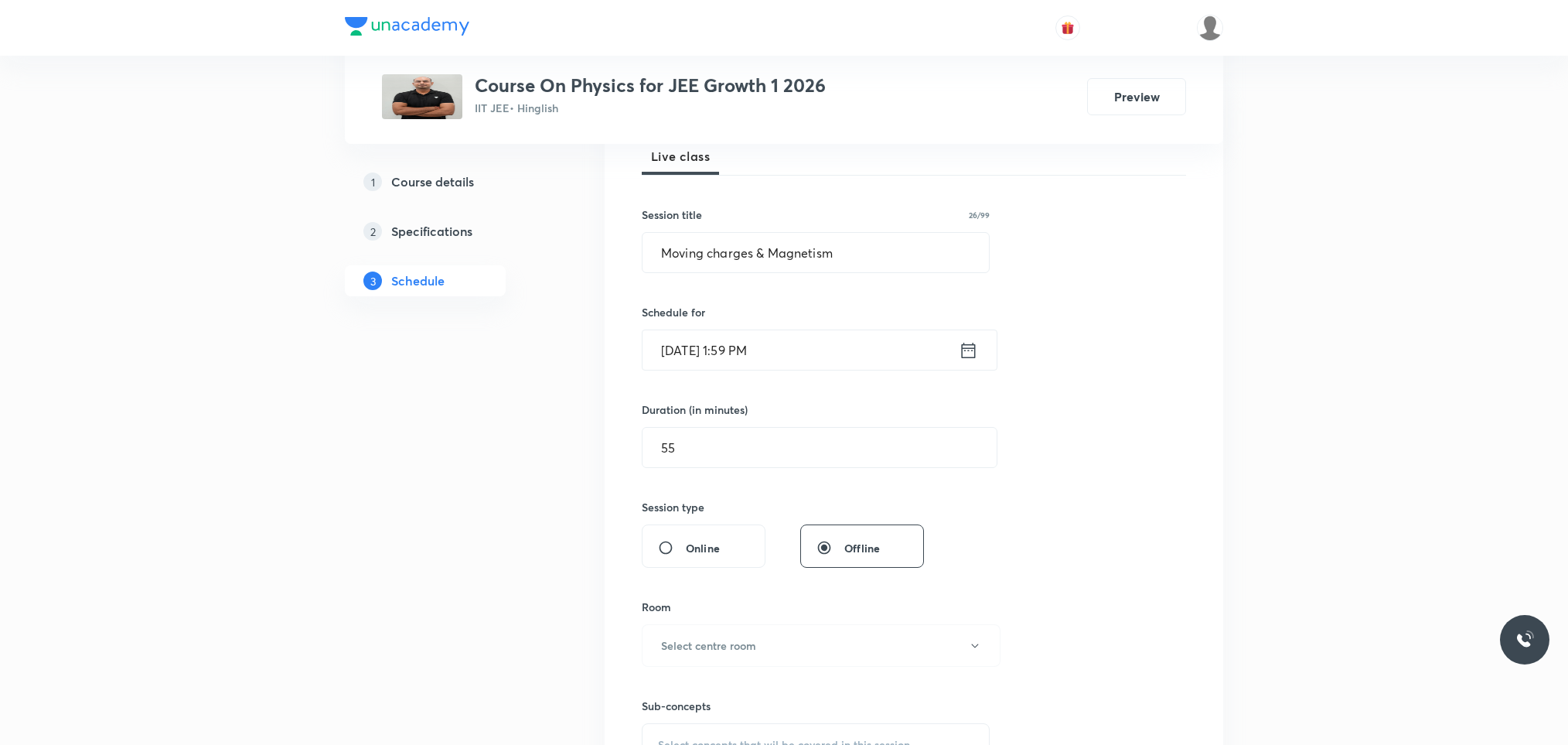
scroll to position [349, 0]
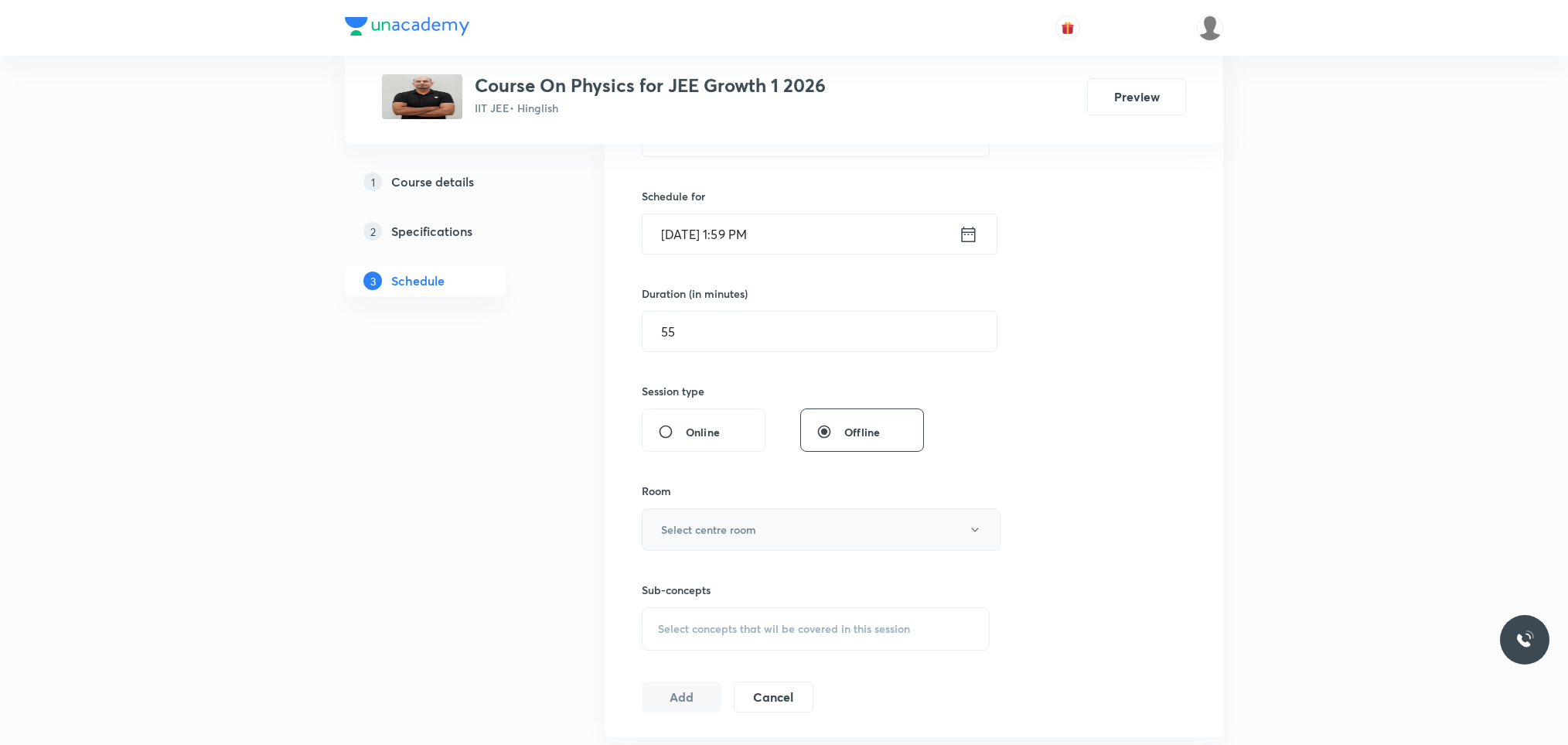
click at [765, 530] on button "Select centre room" at bounding box center [821, 529] width 359 height 42
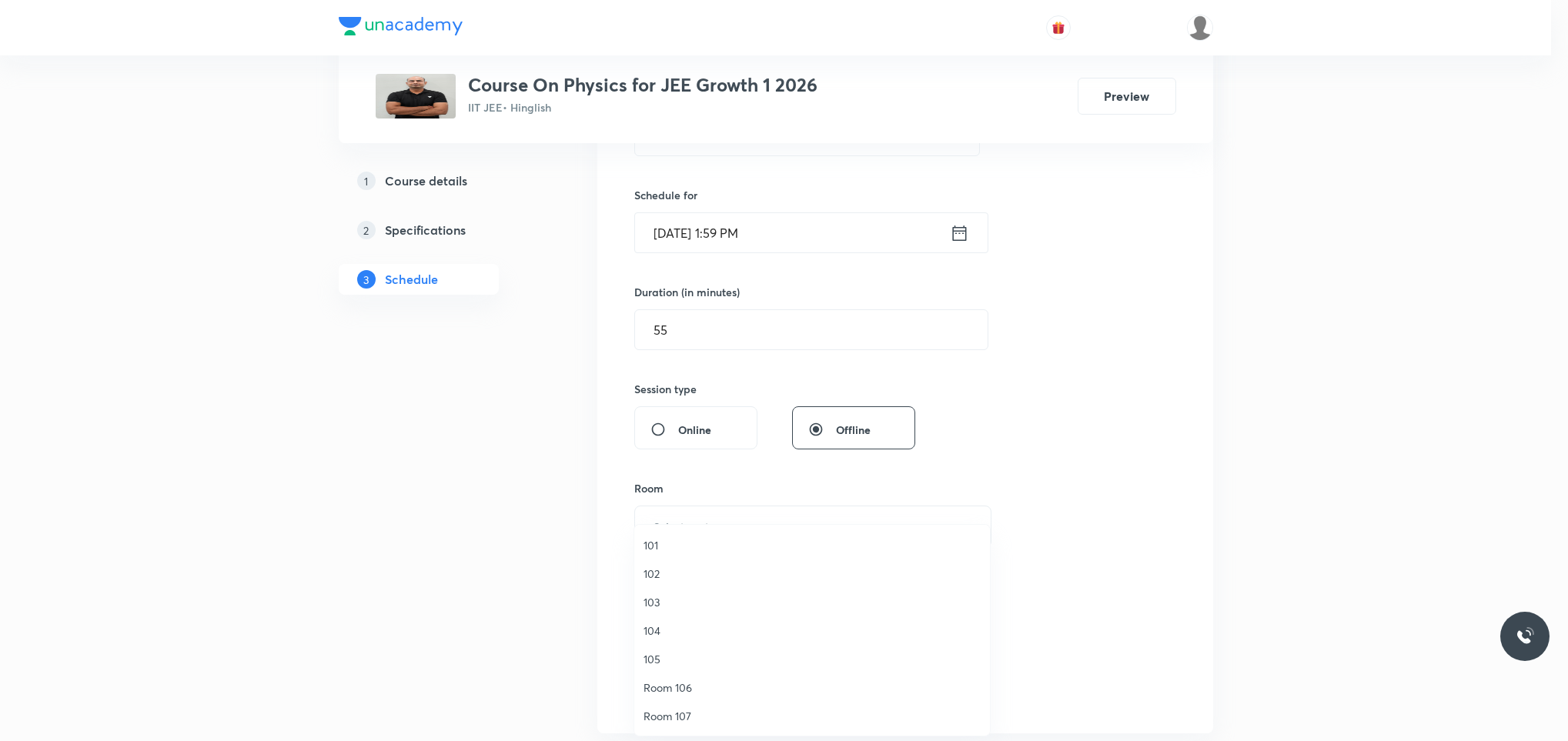
click at [691, 708] on span "Room 107" at bounding box center [812, 715] width 338 height 16
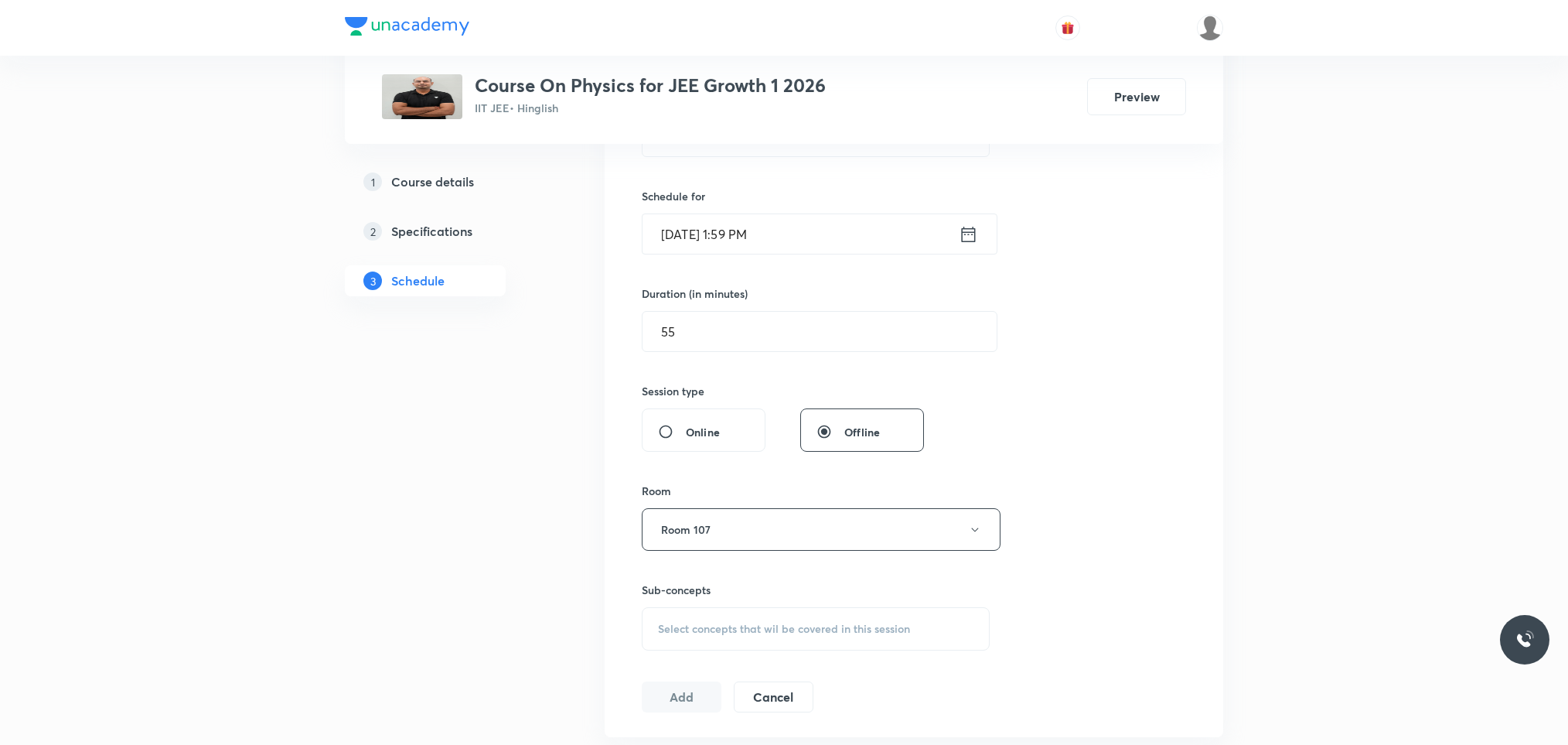
click at [768, 633] on span "Select concepts that wil be covered in this session" at bounding box center [784, 629] width 252 height 12
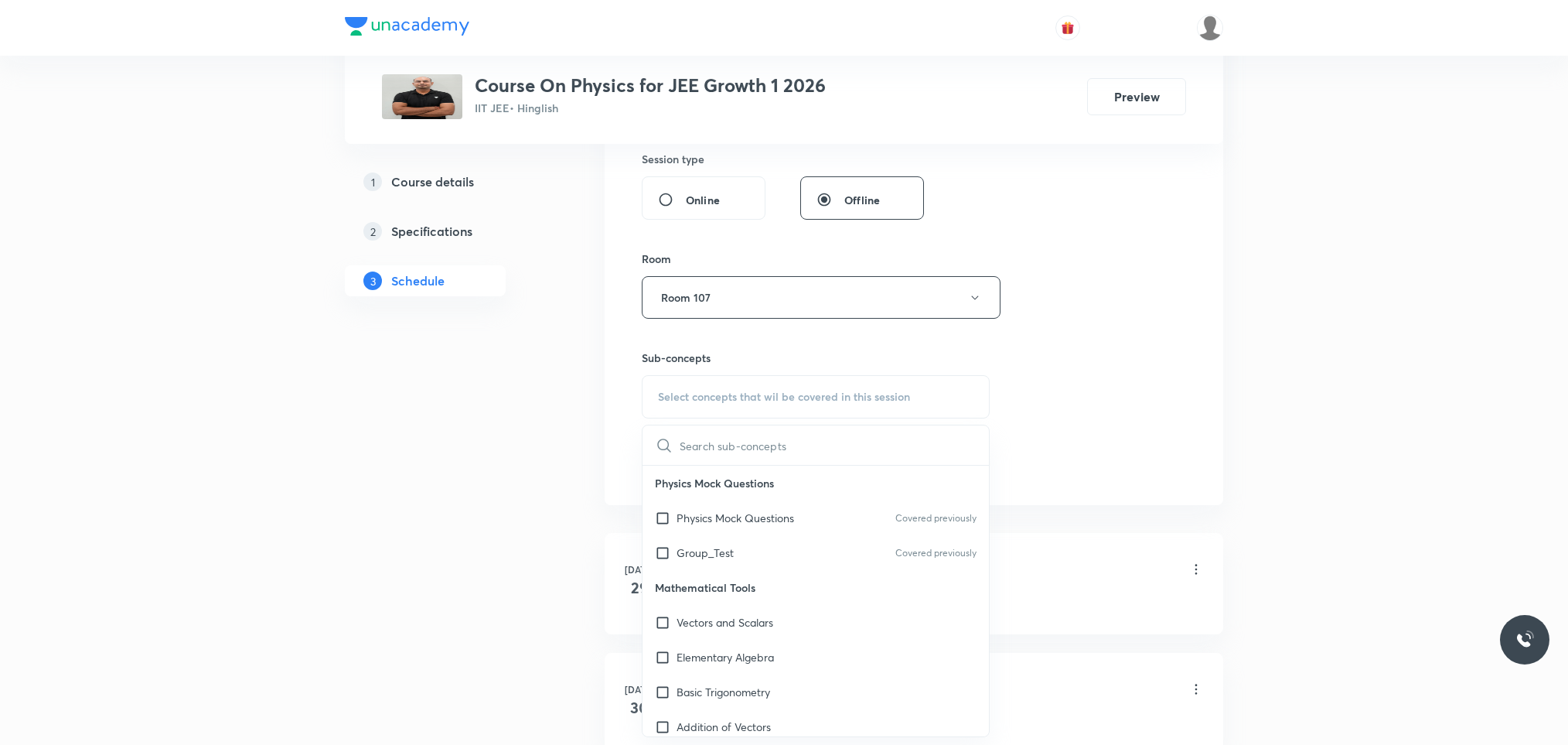
paste input "Moving charges & Magnetism"
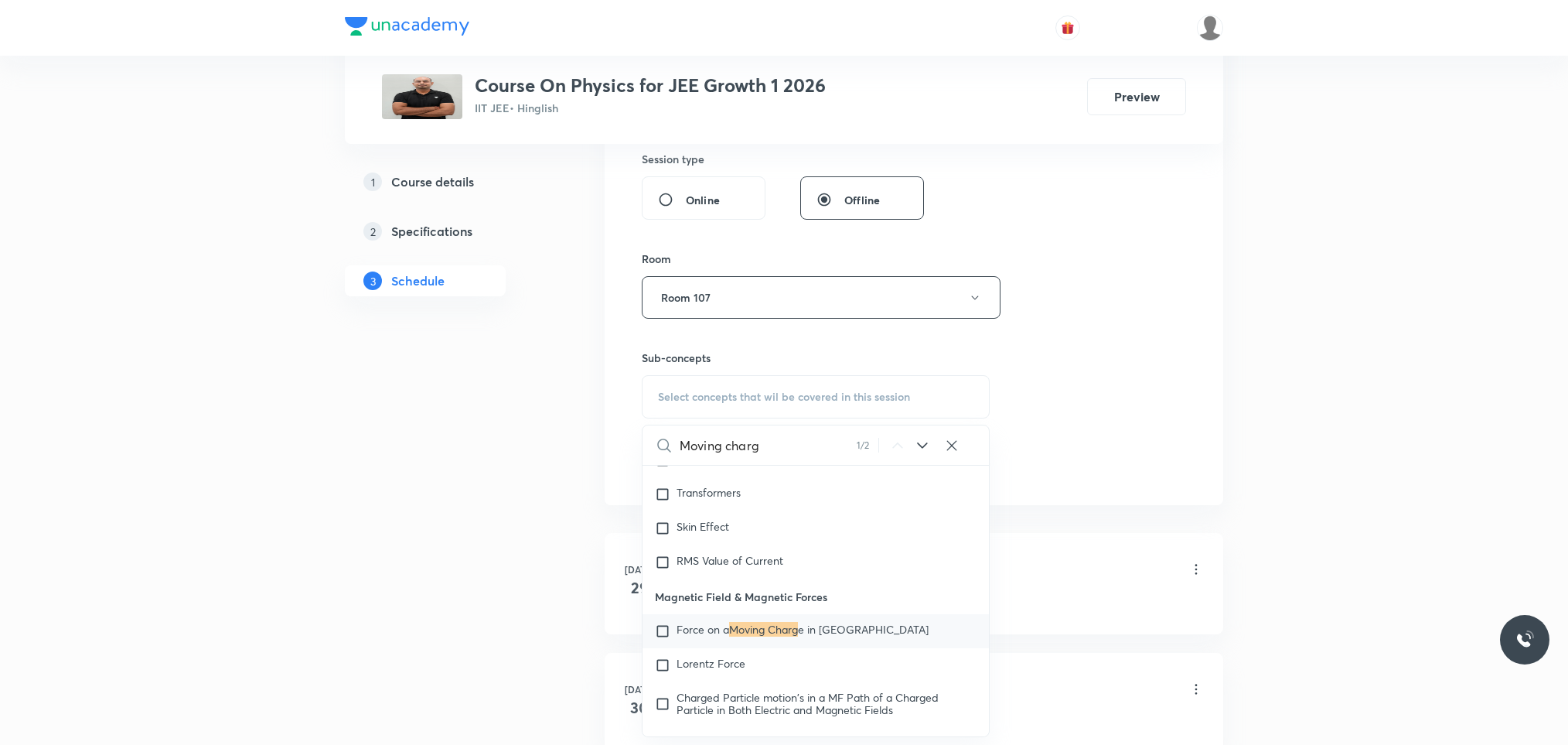
scroll to position [18409, 0]
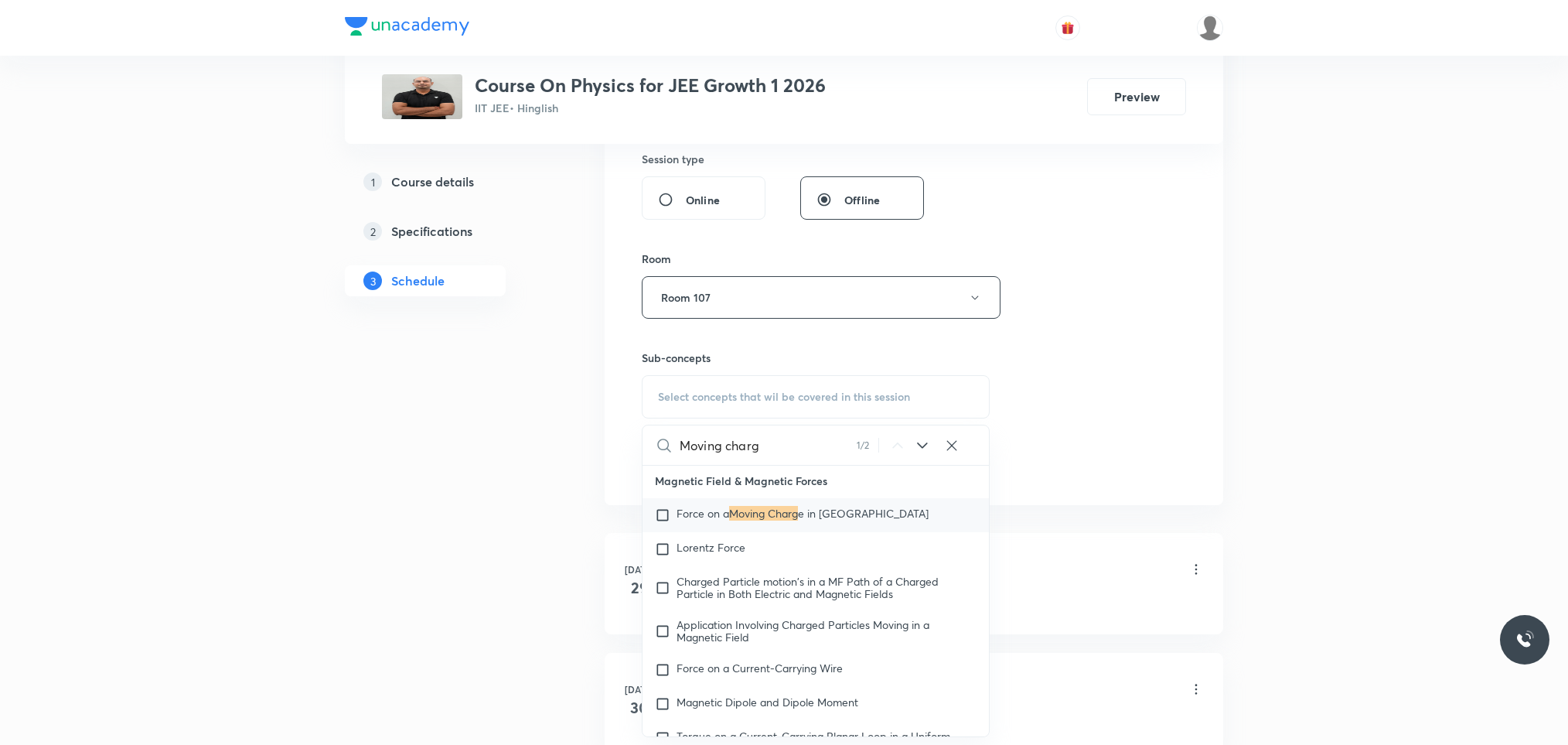
type input "Moving charg"
drag, startPoint x: 826, startPoint y: 520, endPoint x: 645, endPoint y: 515, distance: 181.1
click at [645, 498] on p "Magnetic Field & Magnetic Forces" at bounding box center [815, 480] width 346 height 35
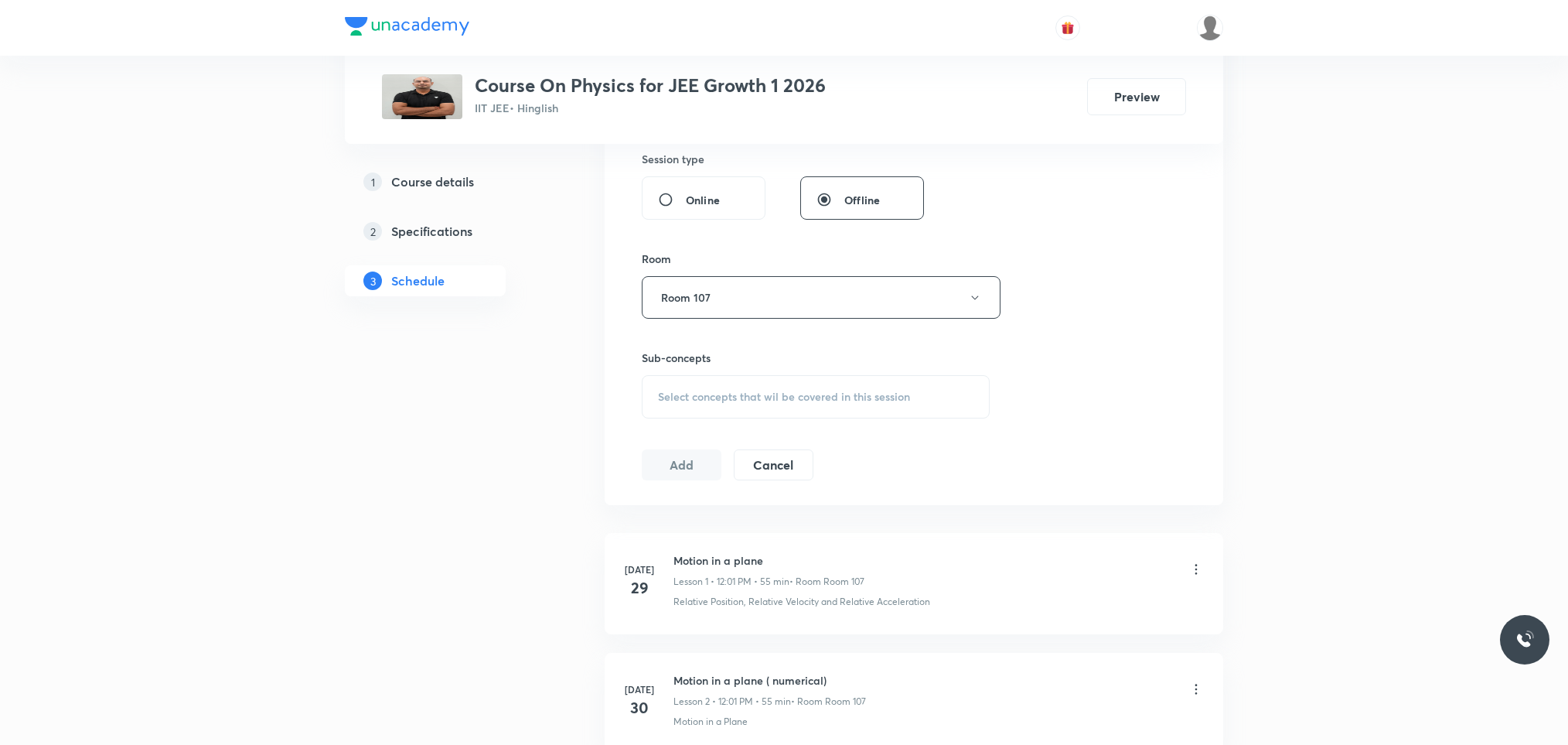
click at [884, 388] on div "Select concepts that wil be covered in this session" at bounding box center [815, 396] width 348 height 43
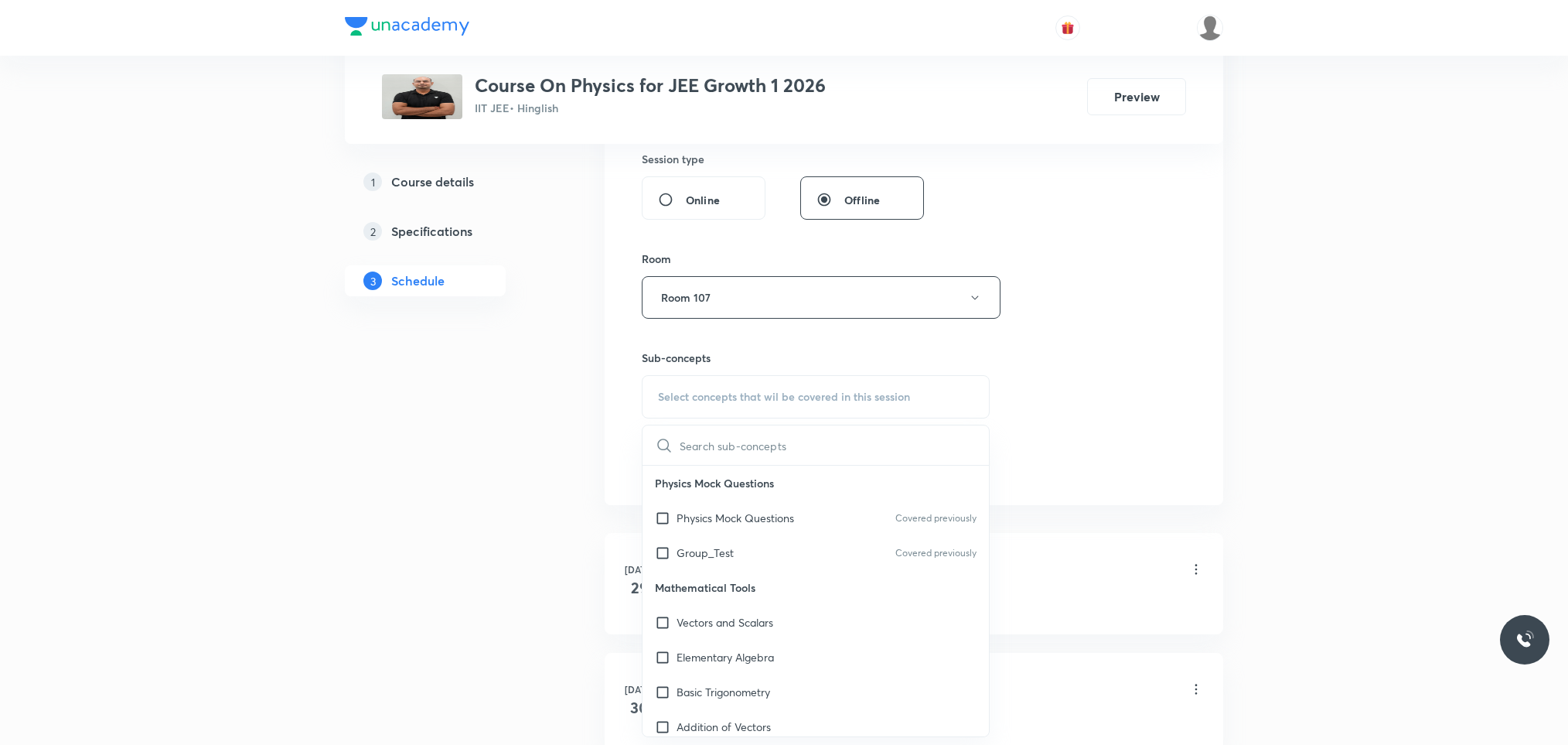
click at [776, 455] on input "text" at bounding box center [834, 445] width 309 height 39
paste input "Moving charges & Magnetism"
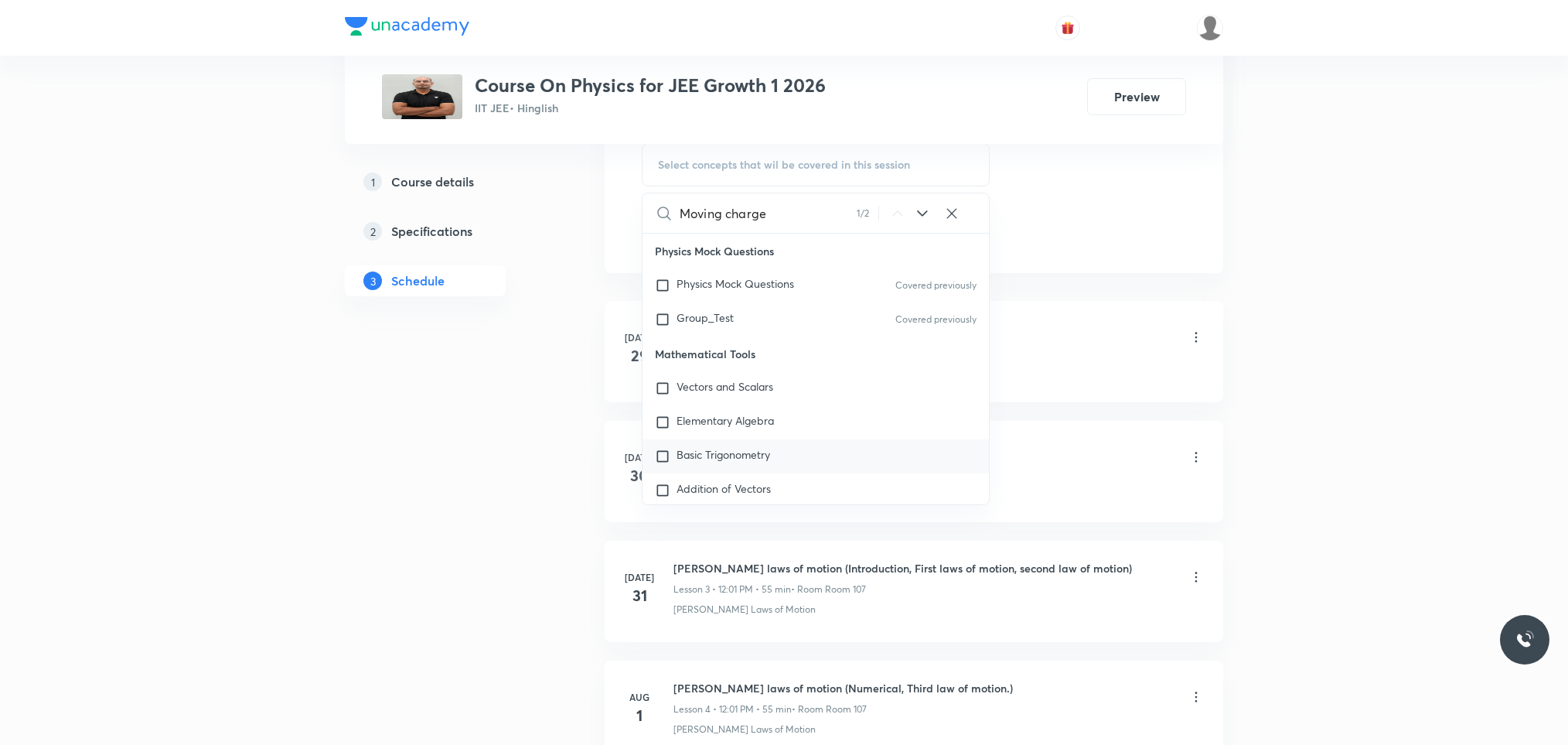
scroll to position [18292, 0]
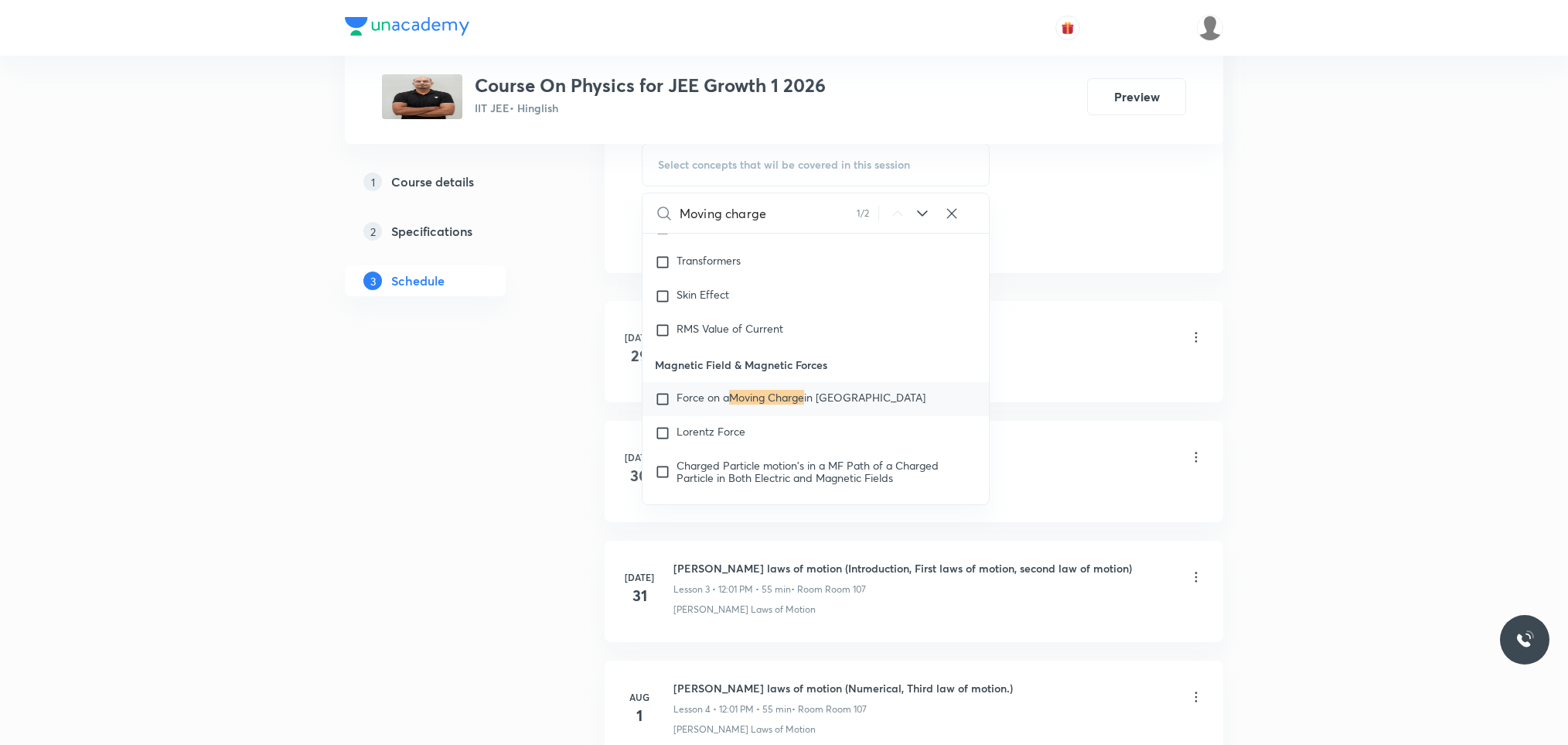
type input "Moving charge"
drag, startPoint x: 823, startPoint y: 404, endPoint x: 750, endPoint y: 406, distance: 73.0
click at [750, 382] on p "Magnetic Field & Magnetic Forces" at bounding box center [815, 365] width 346 height 35
click at [743, 382] on p "Magnetic Field & Magnetic Forces" at bounding box center [815, 365] width 346 height 35
drag, startPoint x: 746, startPoint y: 401, endPoint x: 830, endPoint y: 404, distance: 84.1
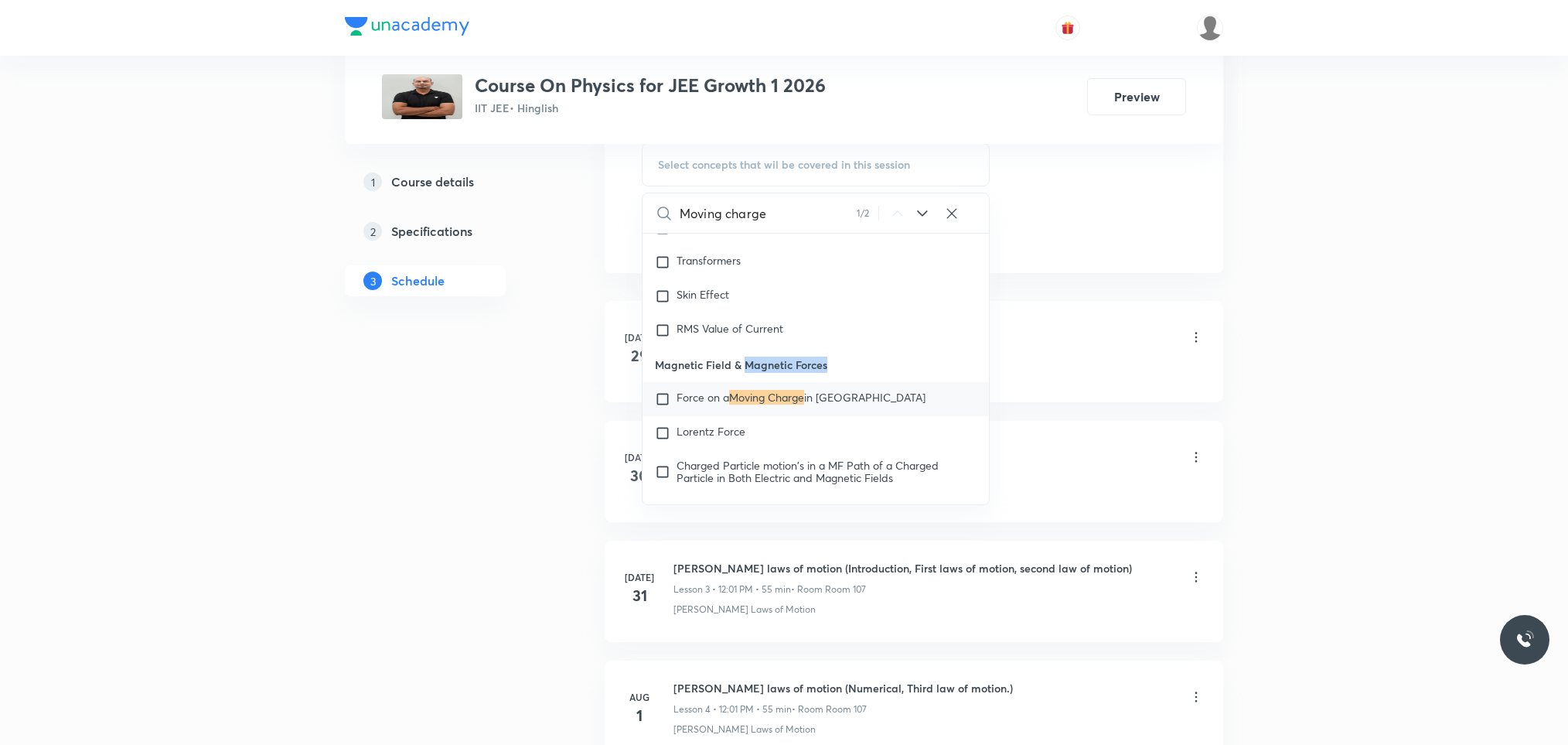
click at [830, 382] on p "Magnetic Field & Magnetic Forces" at bounding box center [815, 365] width 346 height 35
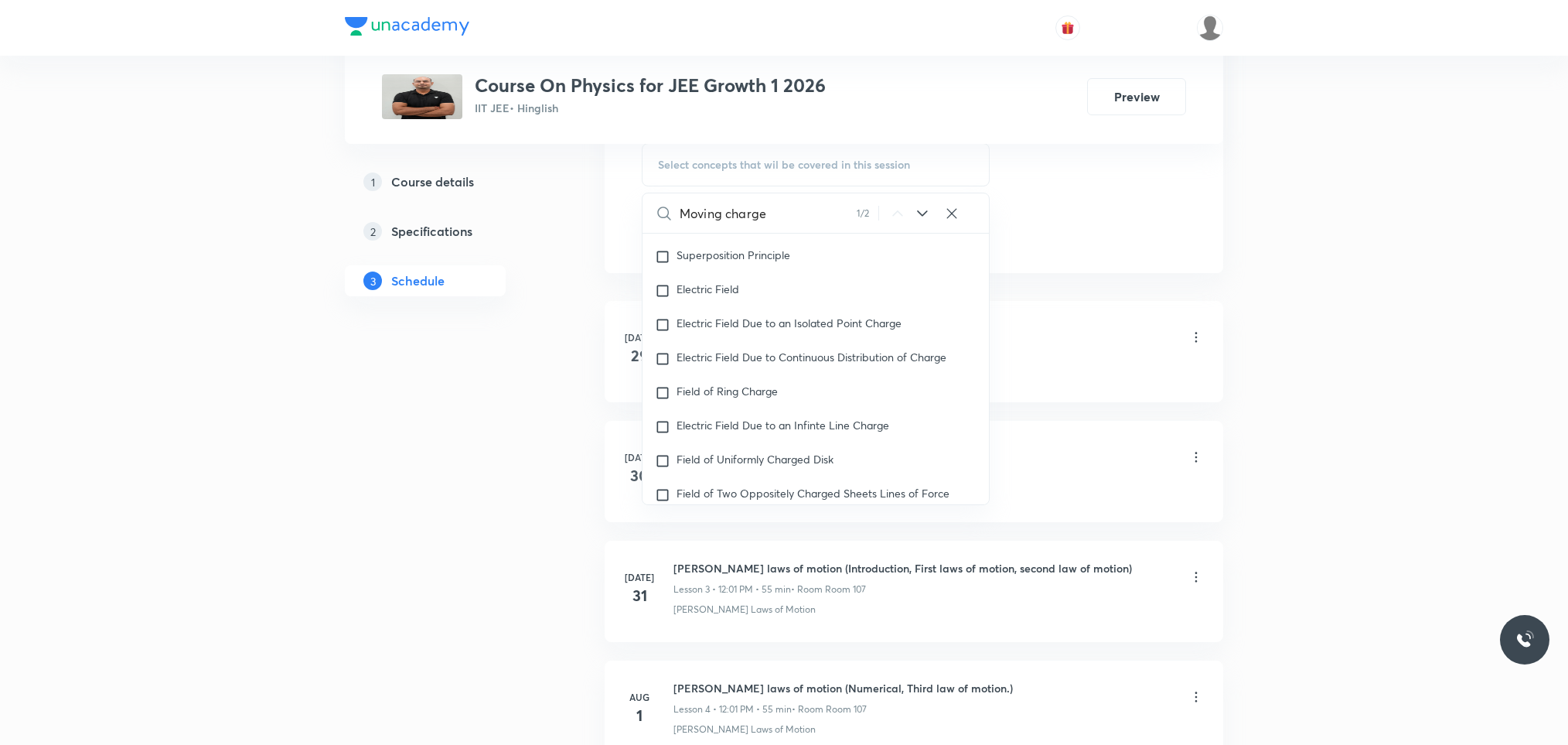
scroll to position [12723, 0]
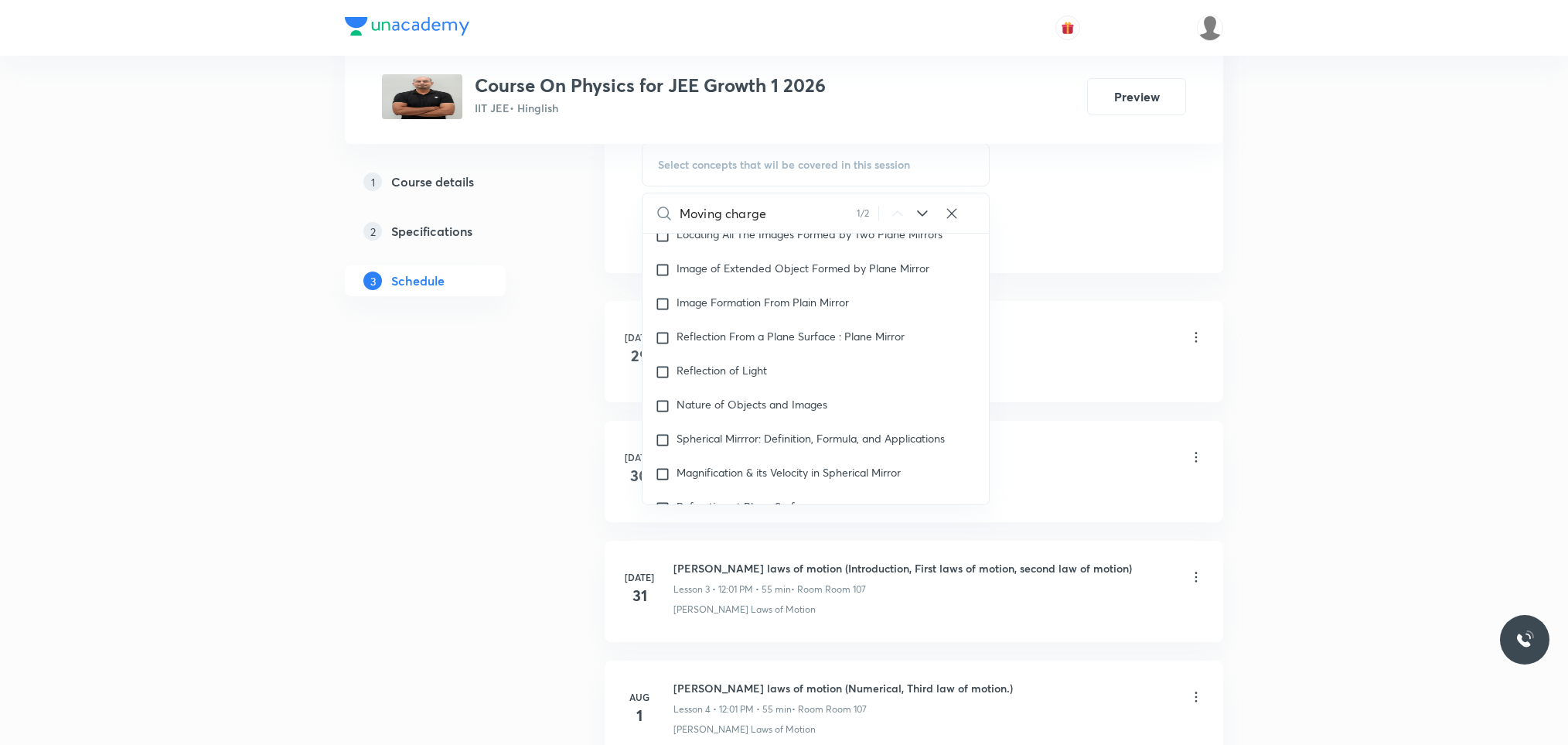
drag, startPoint x: 801, startPoint y: 221, endPoint x: 601, endPoint y: 213, distance: 200.2
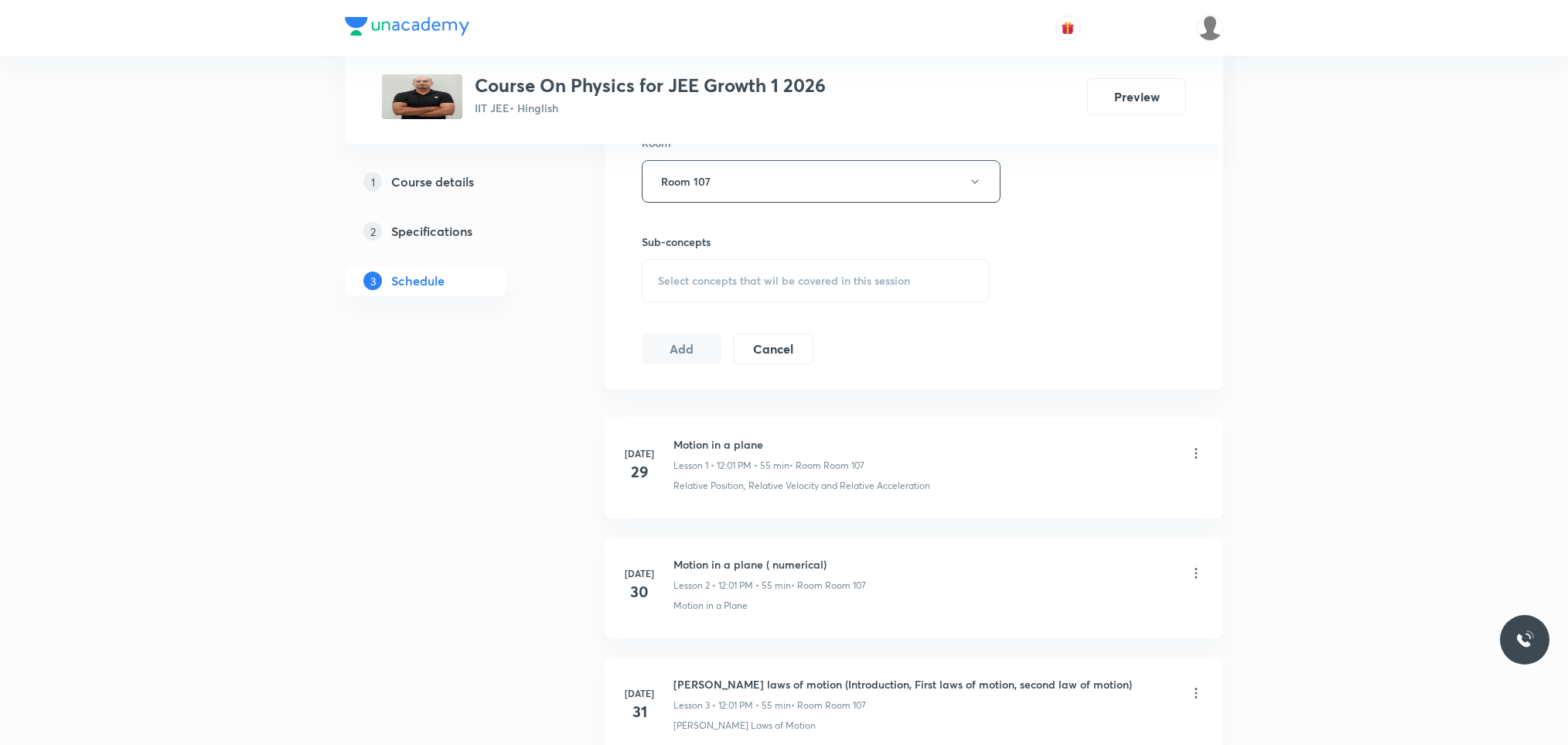
scroll to position [581, 0]
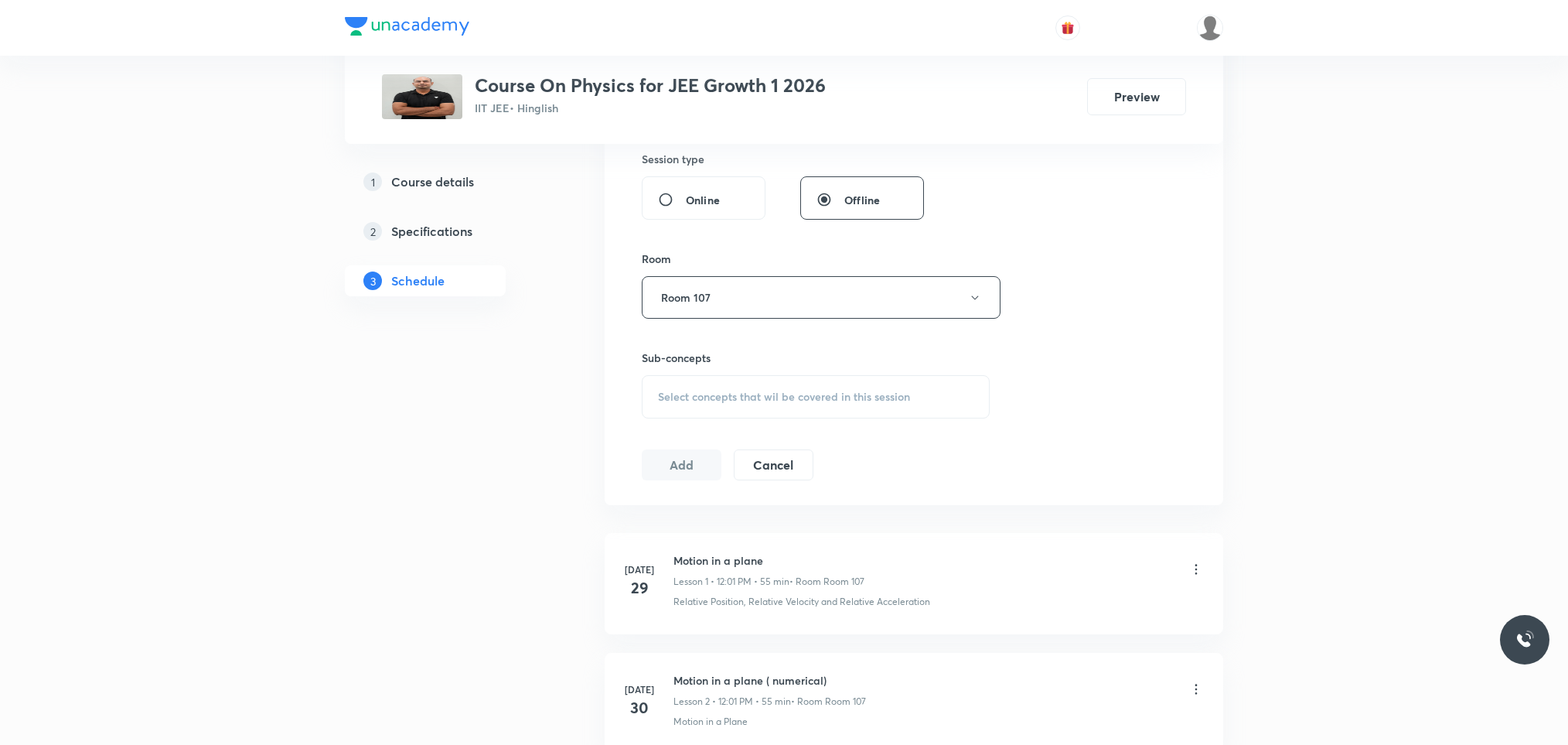
click at [763, 400] on span "Select concepts that wil be covered in this session" at bounding box center [784, 396] width 252 height 12
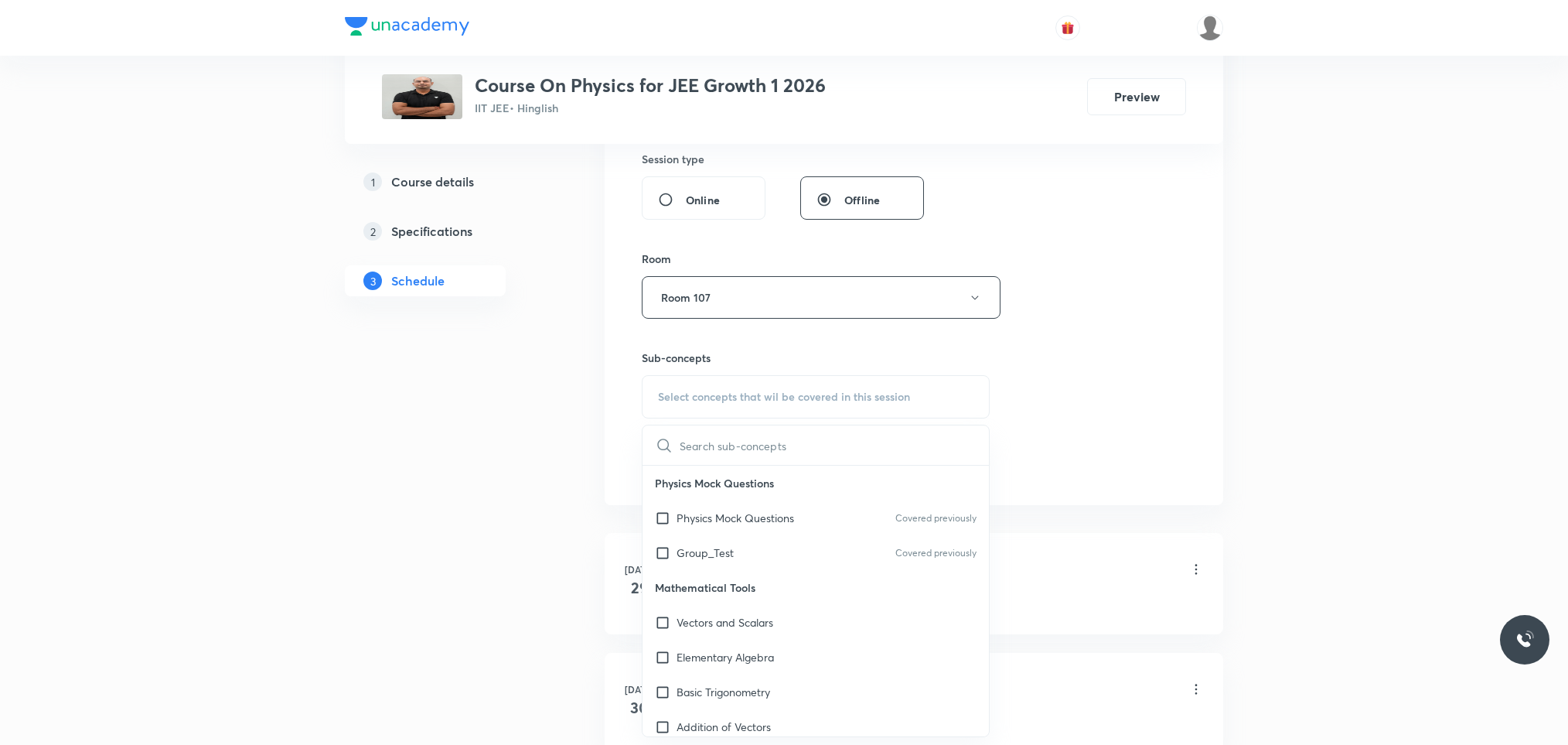
click at [746, 449] on input "text" at bounding box center [834, 445] width 309 height 39
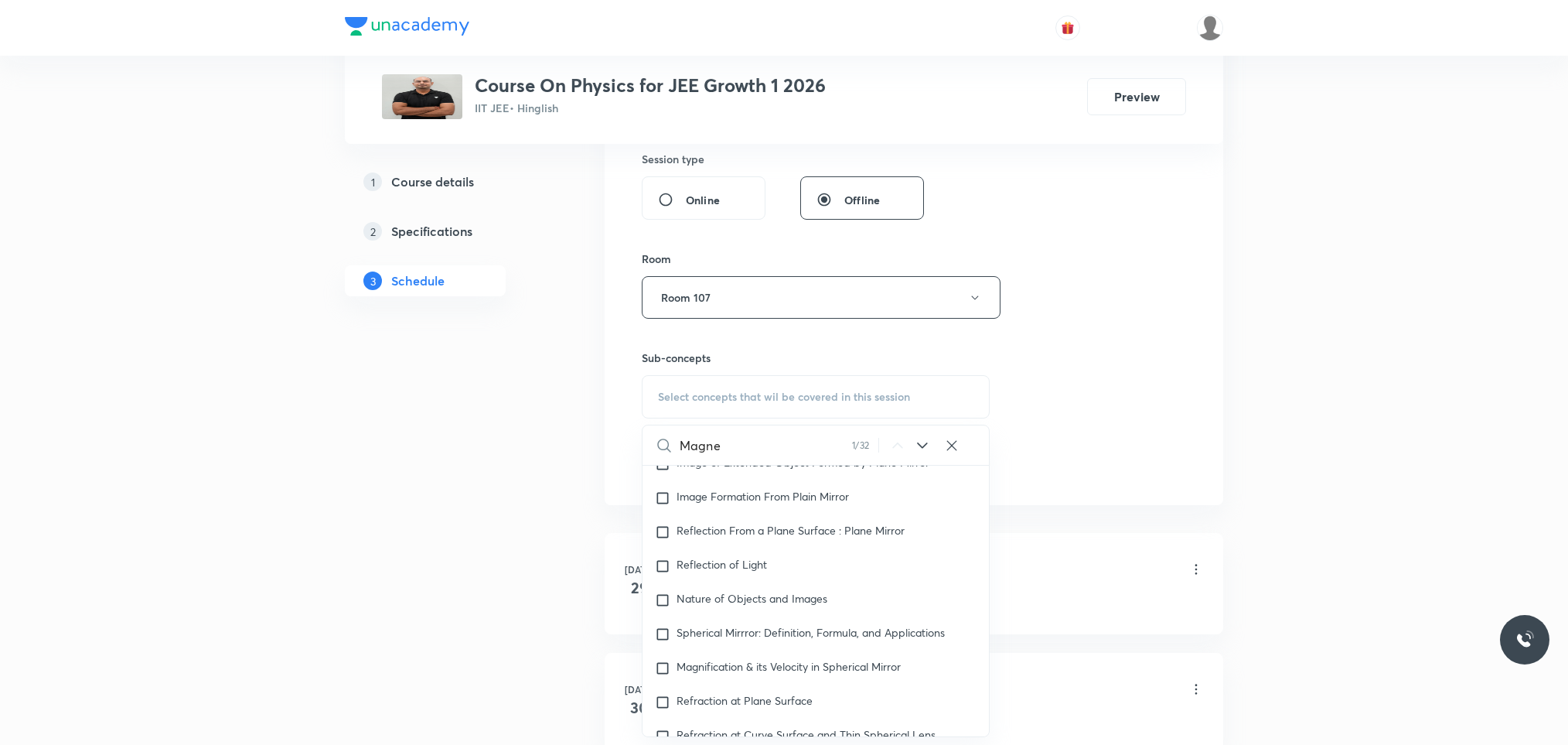
scroll to position [18292, 0]
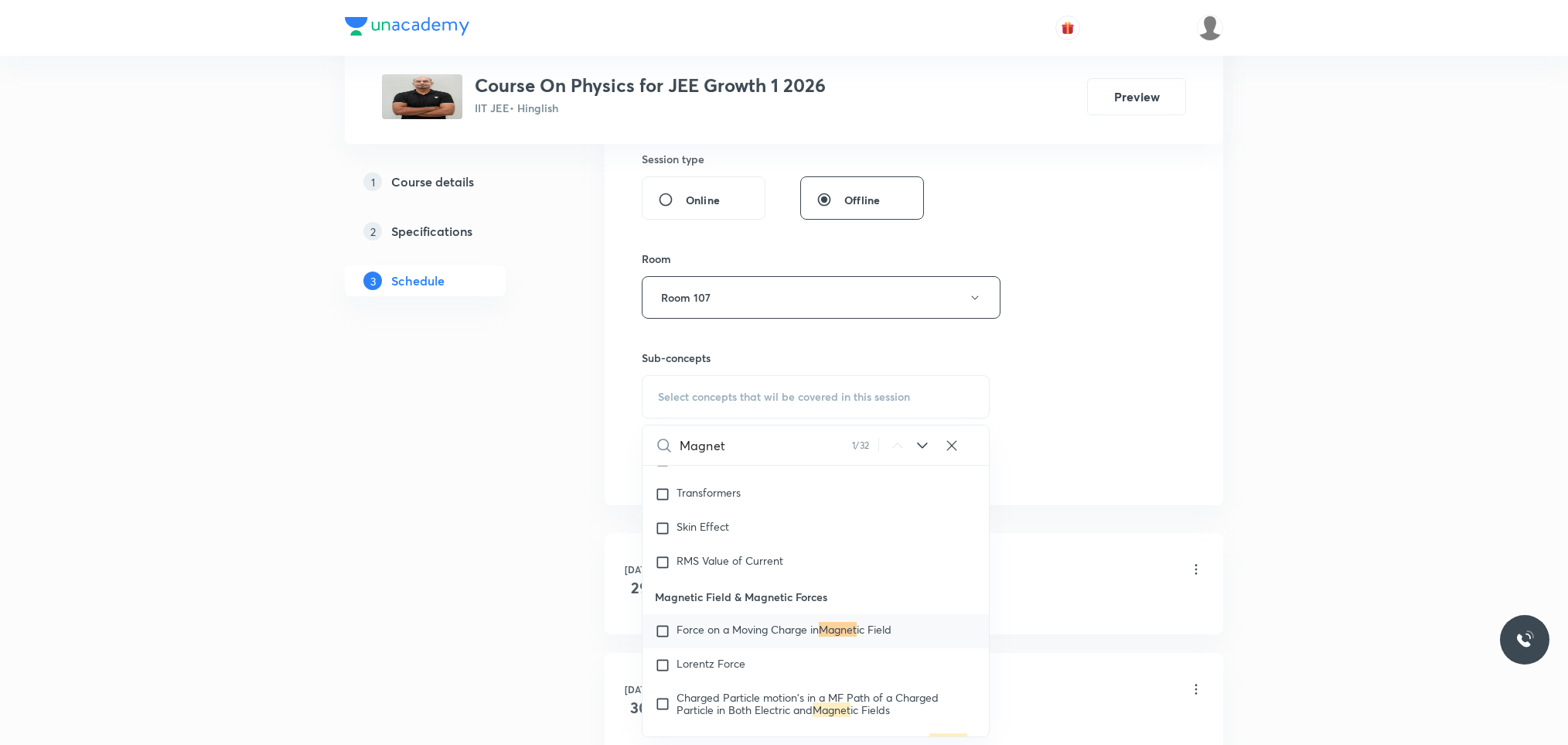
type input "Magnet"
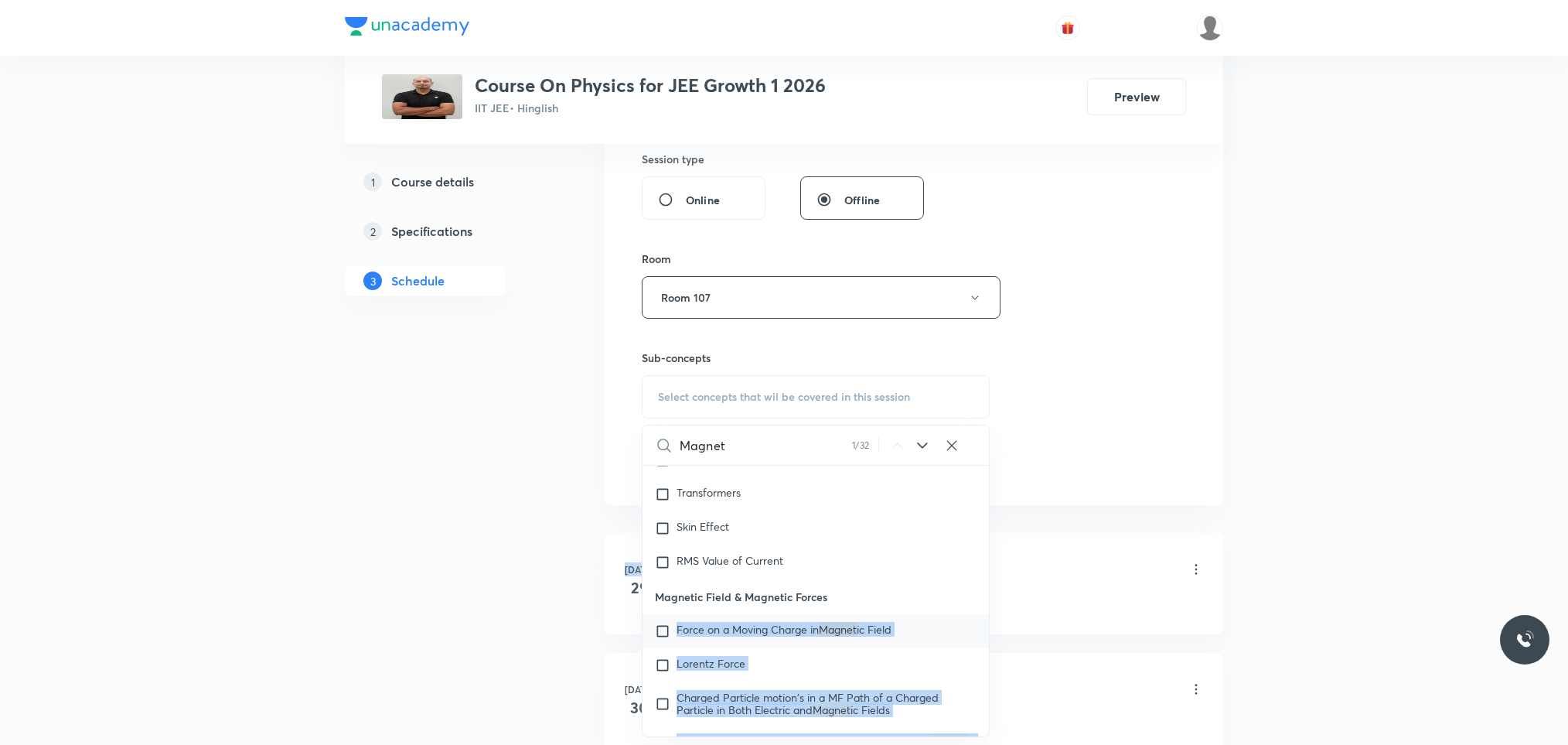
drag, startPoint x: 838, startPoint y: 632, endPoint x: 629, endPoint y: 620, distance: 209.3
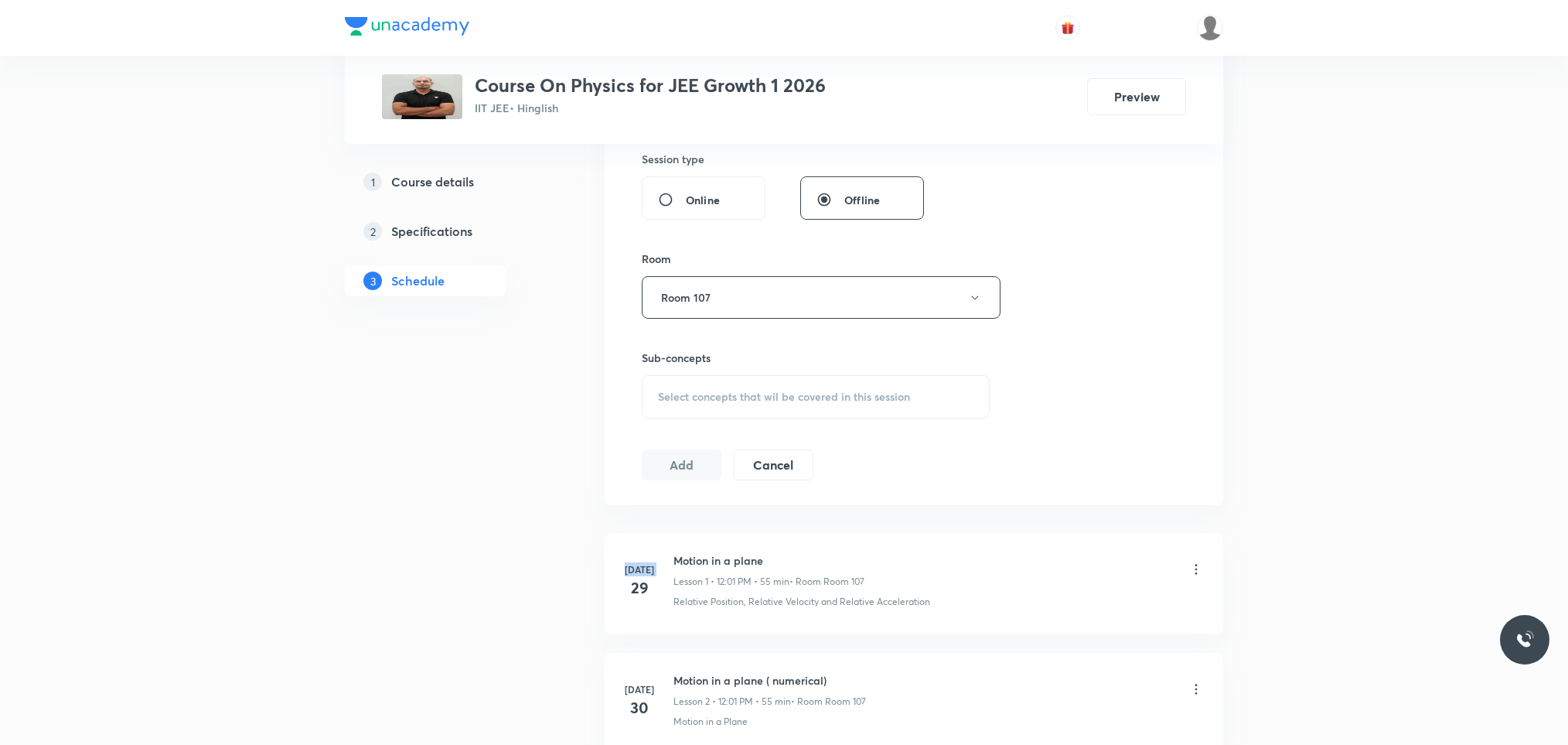
click at [776, 391] on span "Select concepts that wil be covered in this session" at bounding box center [784, 396] width 252 height 12
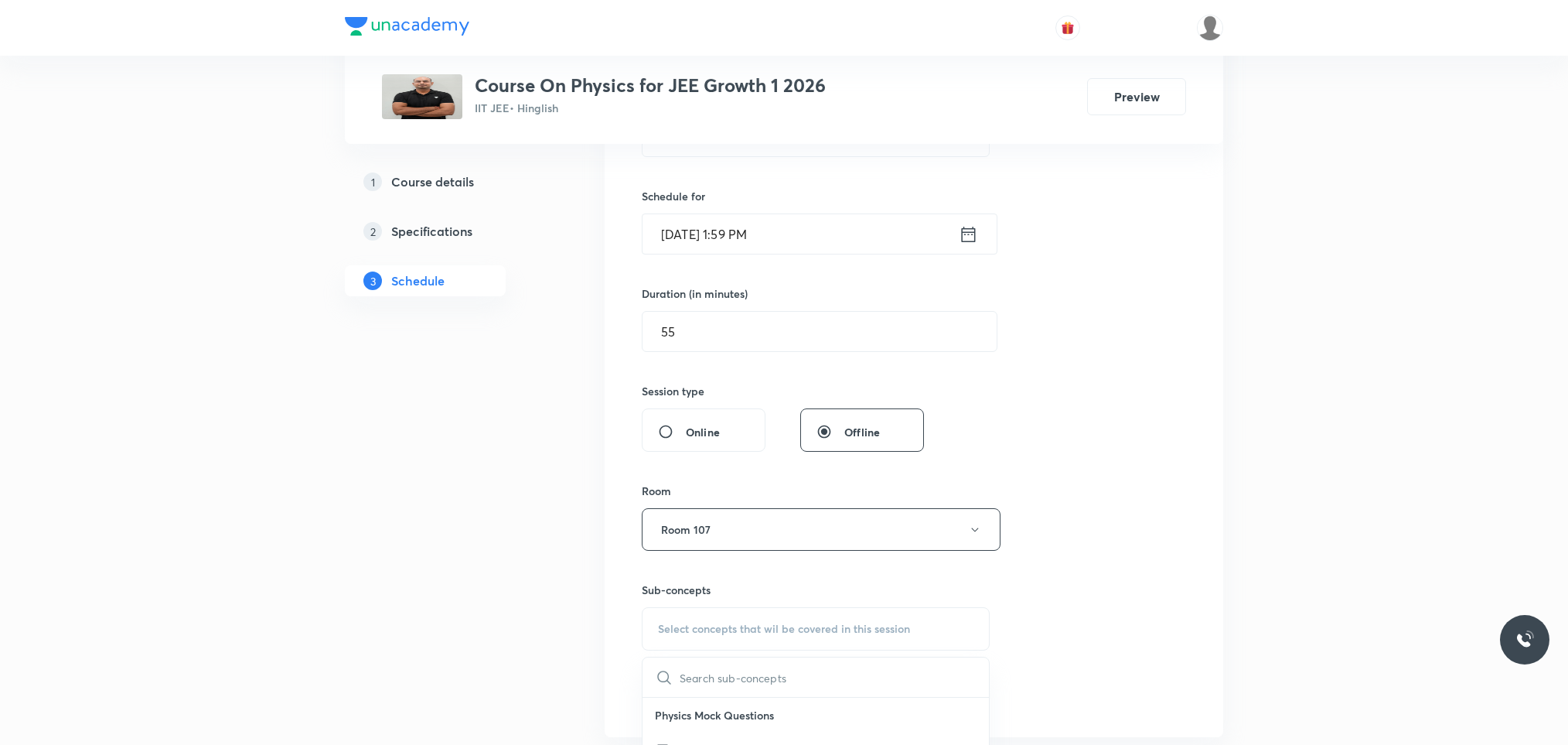
scroll to position [0, 0]
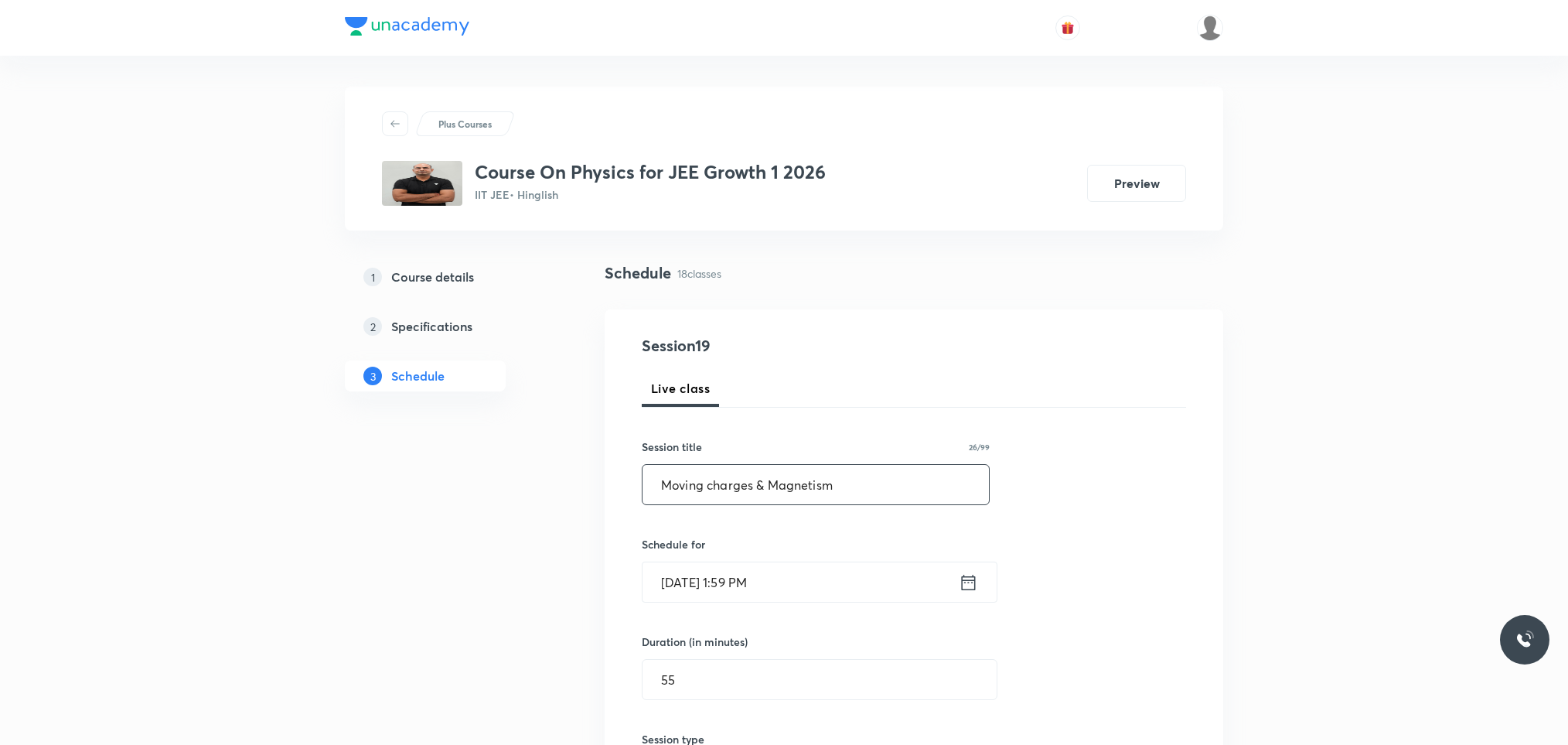
drag, startPoint x: 868, startPoint y: 497, endPoint x: 647, endPoint y: 475, distance: 222.1
click at [647, 475] on input "Moving charges & Magnetism" at bounding box center [815, 485] width 346 height 39
paste input "text"
type input "M"
click at [807, 476] on input "Magnetic field and" at bounding box center [815, 485] width 346 height 39
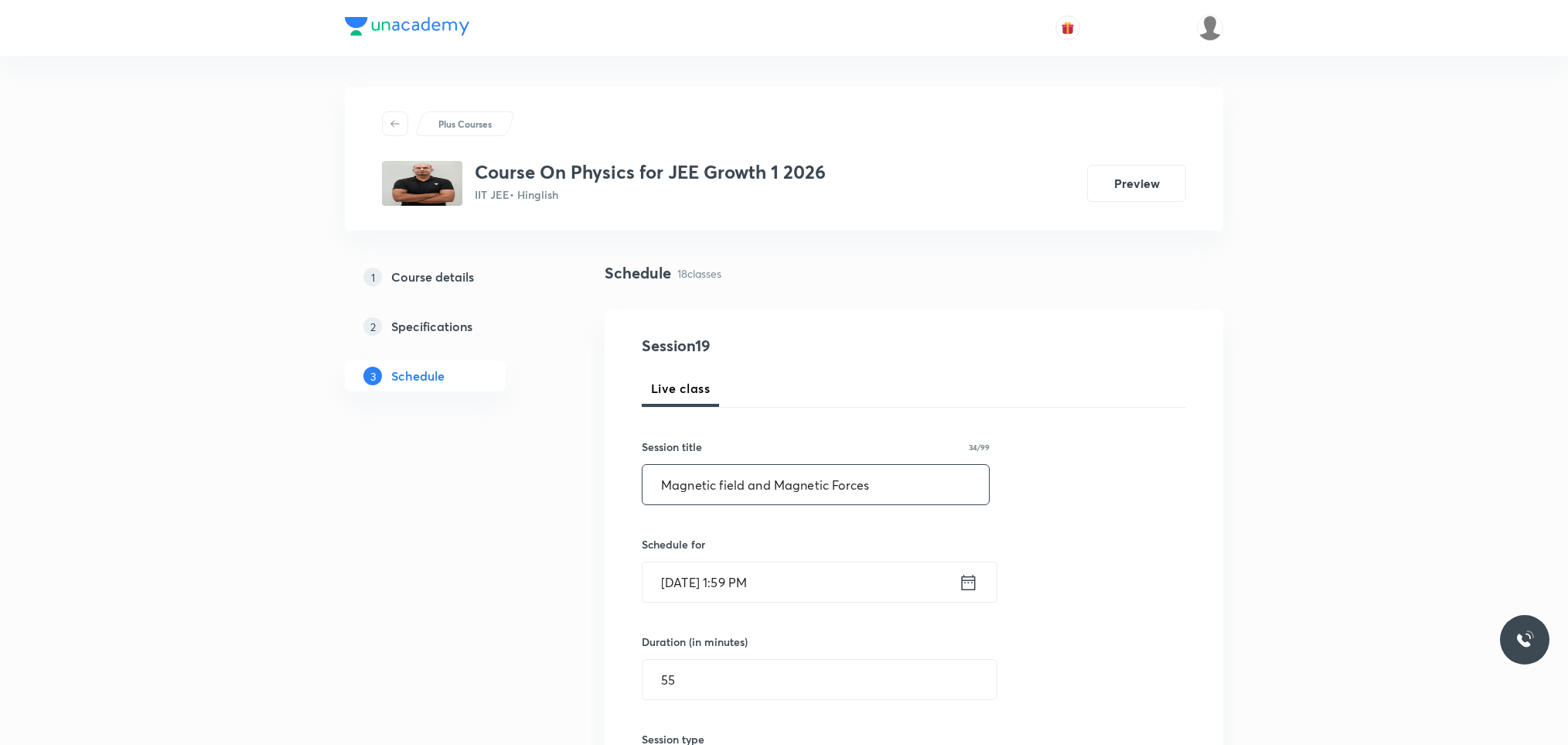
type input "Magnetic field and Magnetic Forces"
drag, startPoint x: 894, startPoint y: 478, endPoint x: 597, endPoint y: 483, distance: 297.0
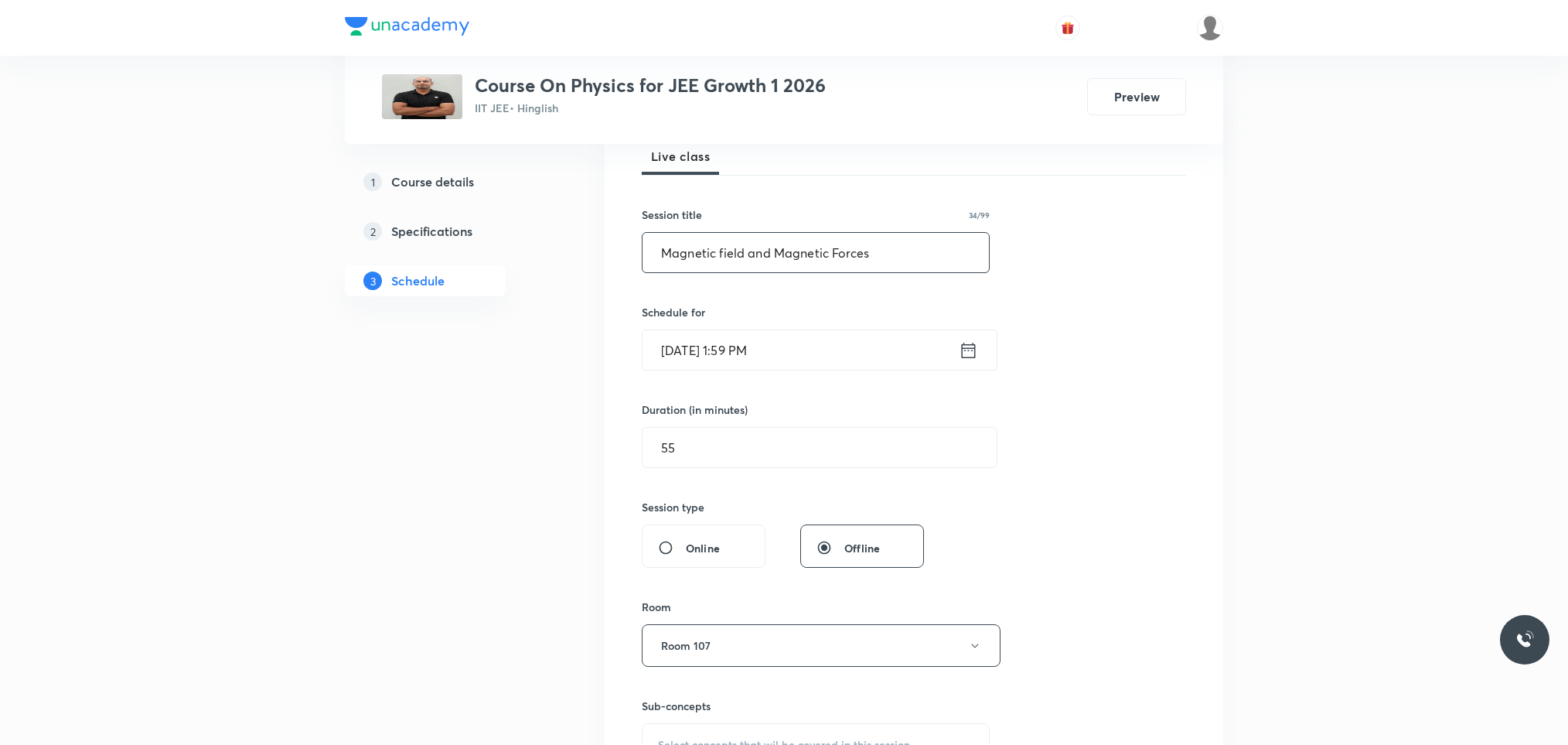
scroll to position [349, 0]
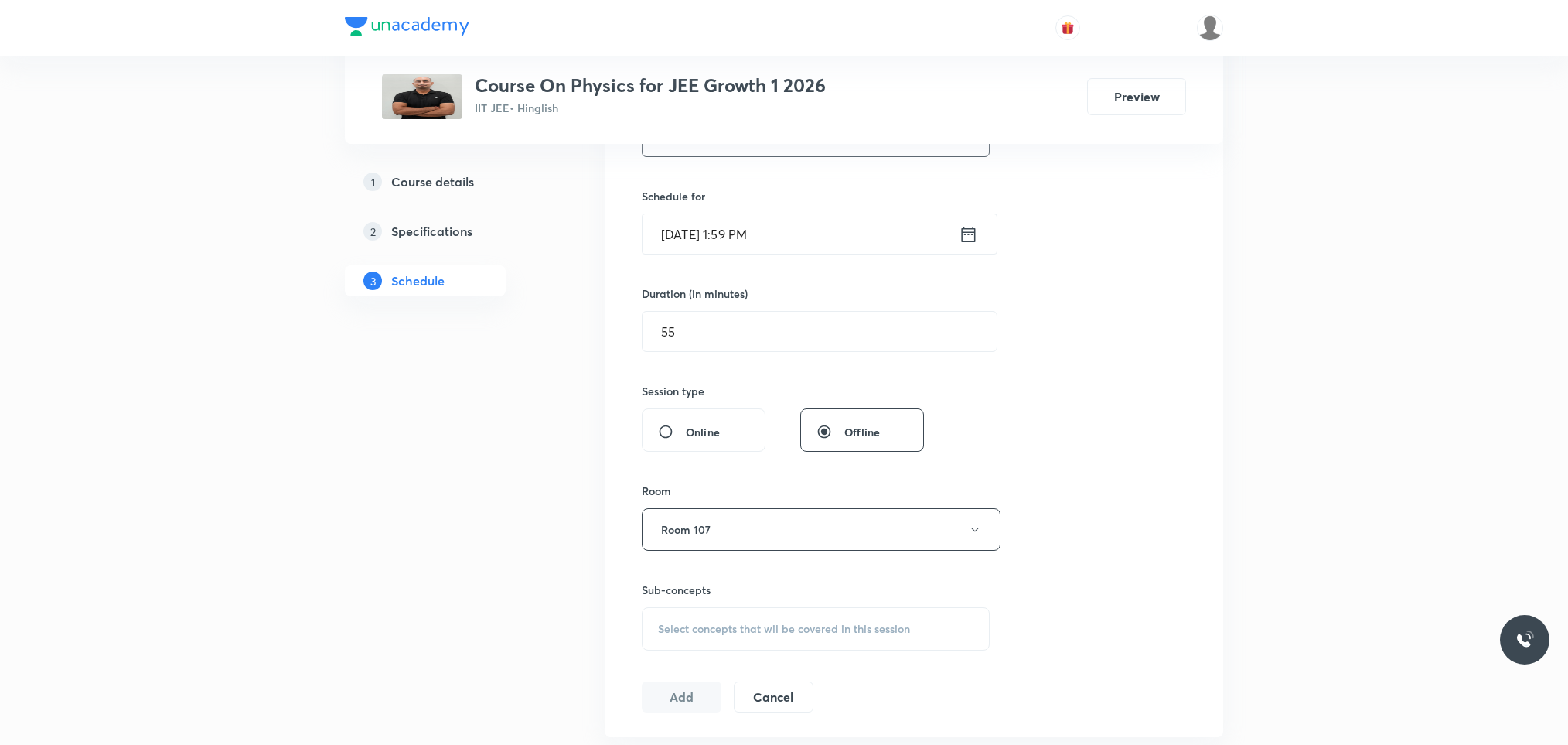
click at [750, 620] on div "Select concepts that wil be covered in this session" at bounding box center [815, 629] width 348 height 43
click at [745, 675] on input "text" at bounding box center [834, 677] width 309 height 39
drag, startPoint x: 860, startPoint y: 685, endPoint x: 717, endPoint y: 690, distance: 143.1
click at [717, 690] on div "Magnetic field and Magnetic Forces 0 / 0 ​" at bounding box center [815, 677] width 346 height 39
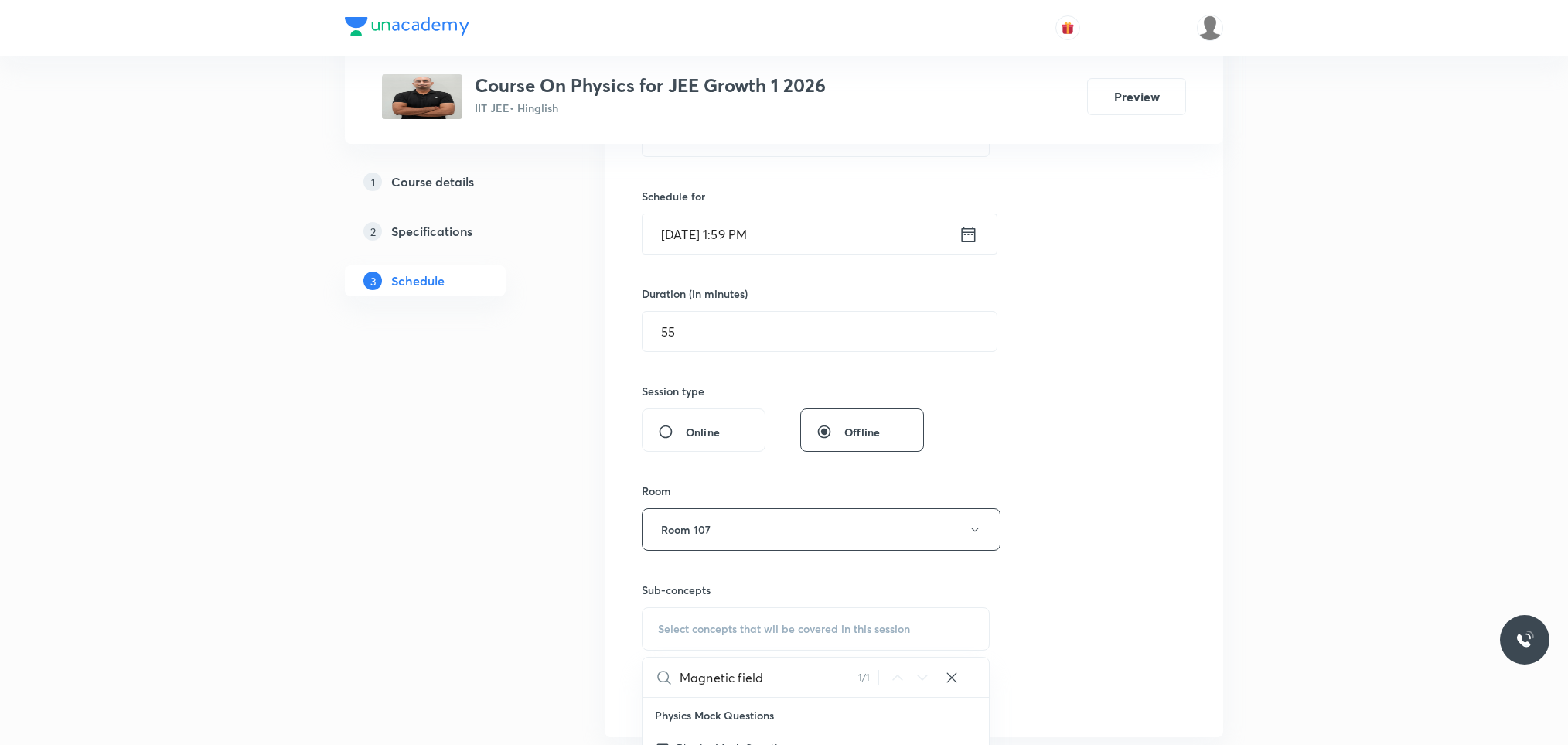
scroll to position [18292, 0]
type input "Magnetic field"
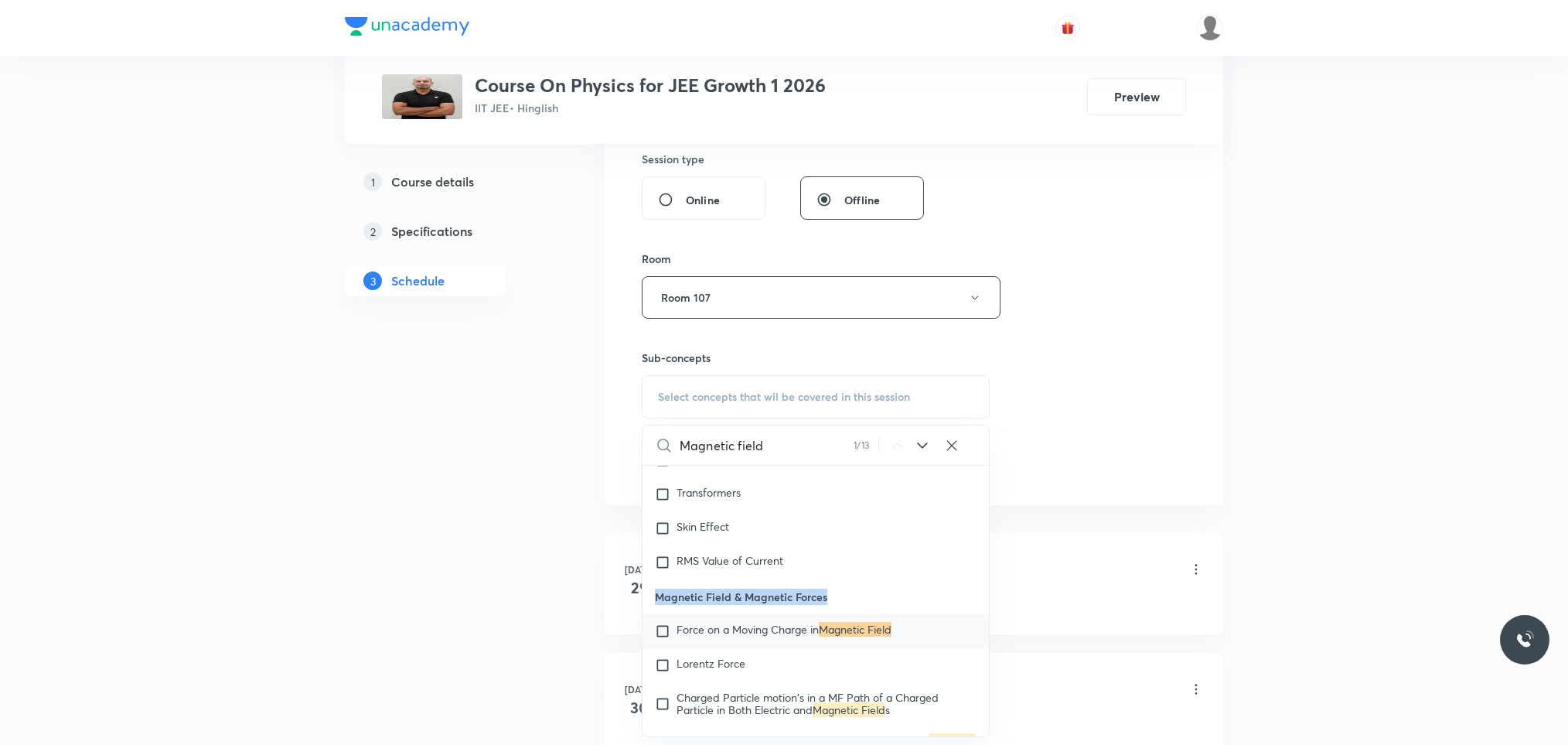
drag, startPoint x: 658, startPoint y: 638, endPoint x: 835, endPoint y: 639, distance: 177.0
click at [835, 614] on p "Magnetic Field & Magnetic Forces" at bounding box center [815, 597] width 346 height 35
drag, startPoint x: 835, startPoint y: 639, endPoint x: 781, endPoint y: 633, distance: 54.3
copy p "Magnetic Field & Magnetic Forces"
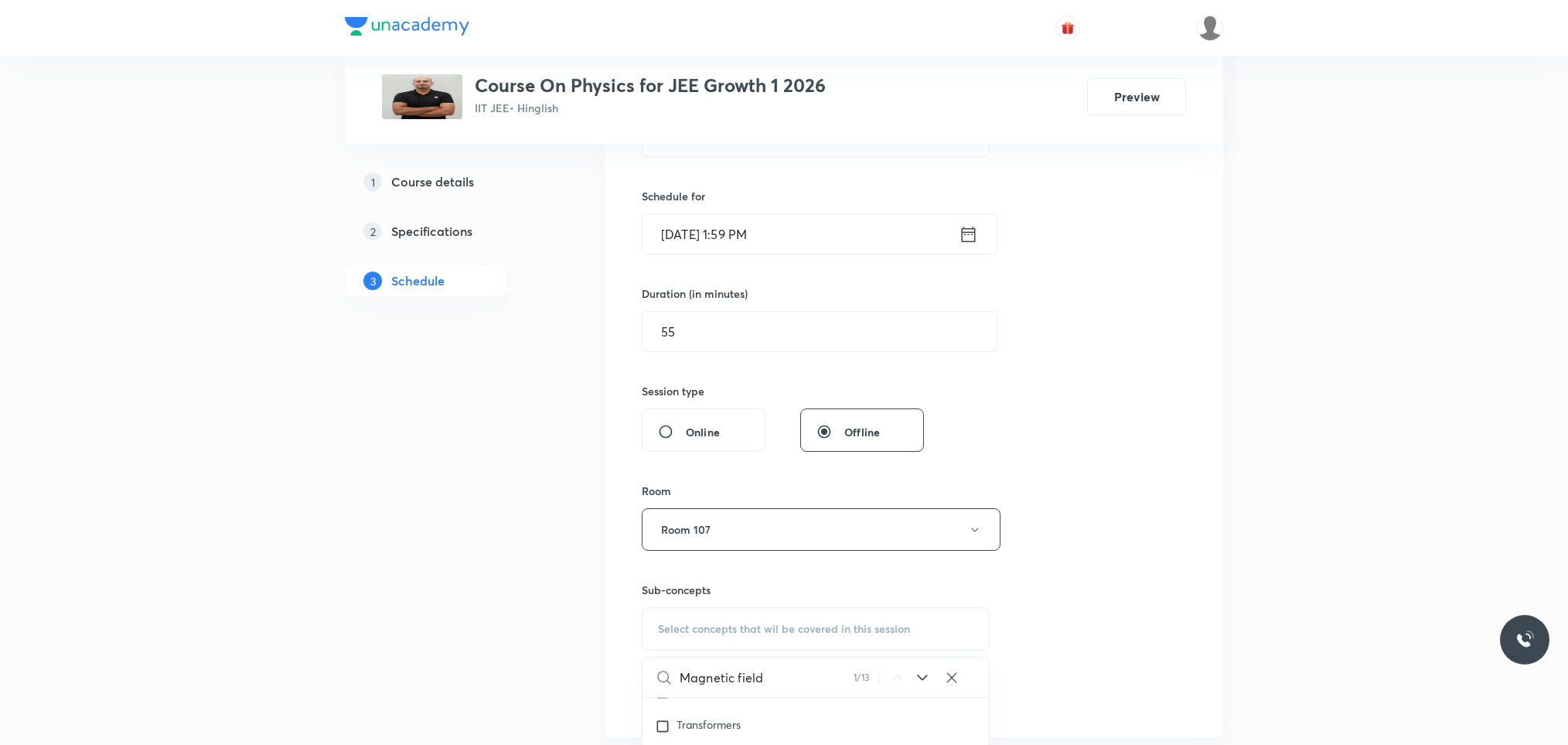
scroll to position [116, 0]
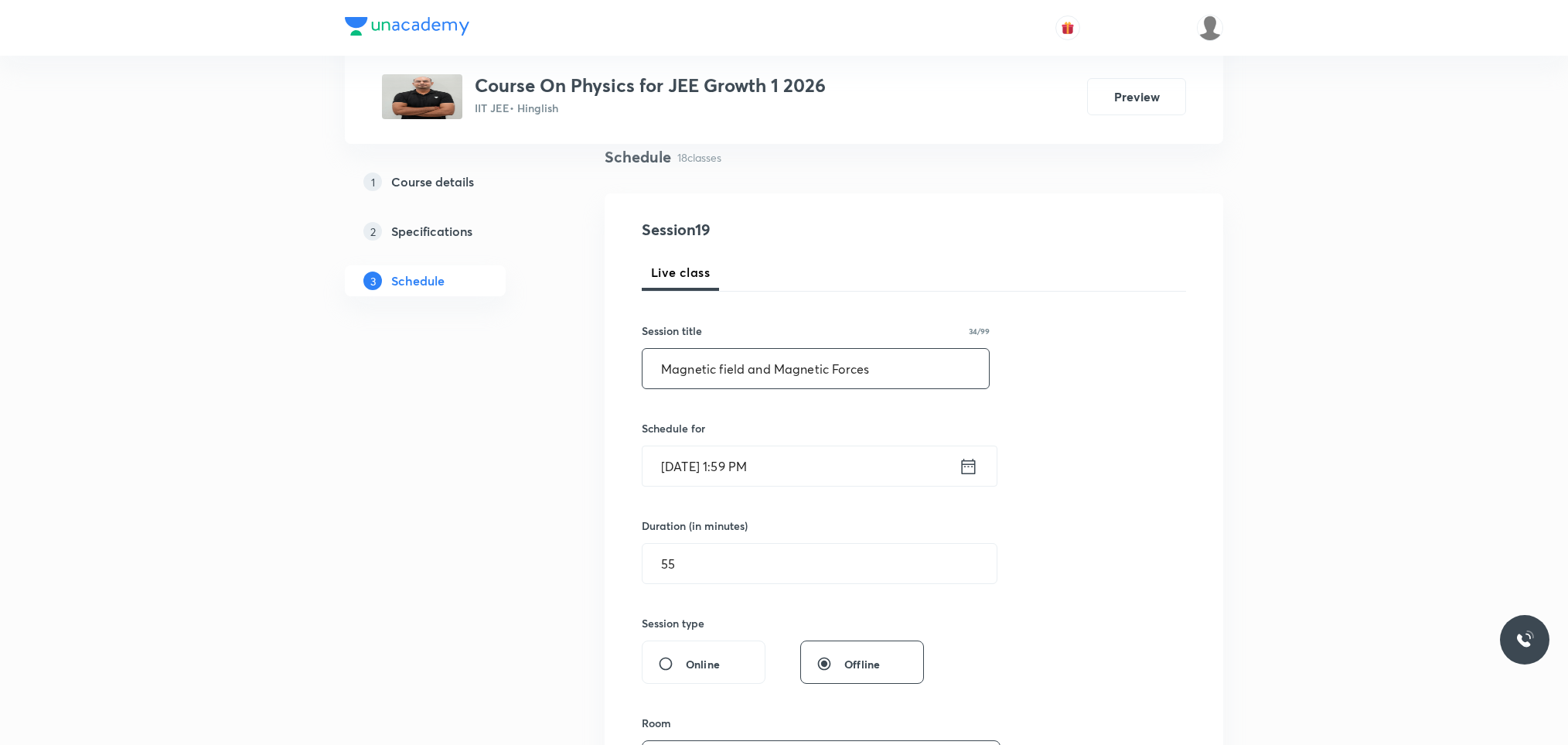
drag, startPoint x: 909, startPoint y: 380, endPoint x: 584, endPoint y: 391, distance: 325.2
paste input "Field &"
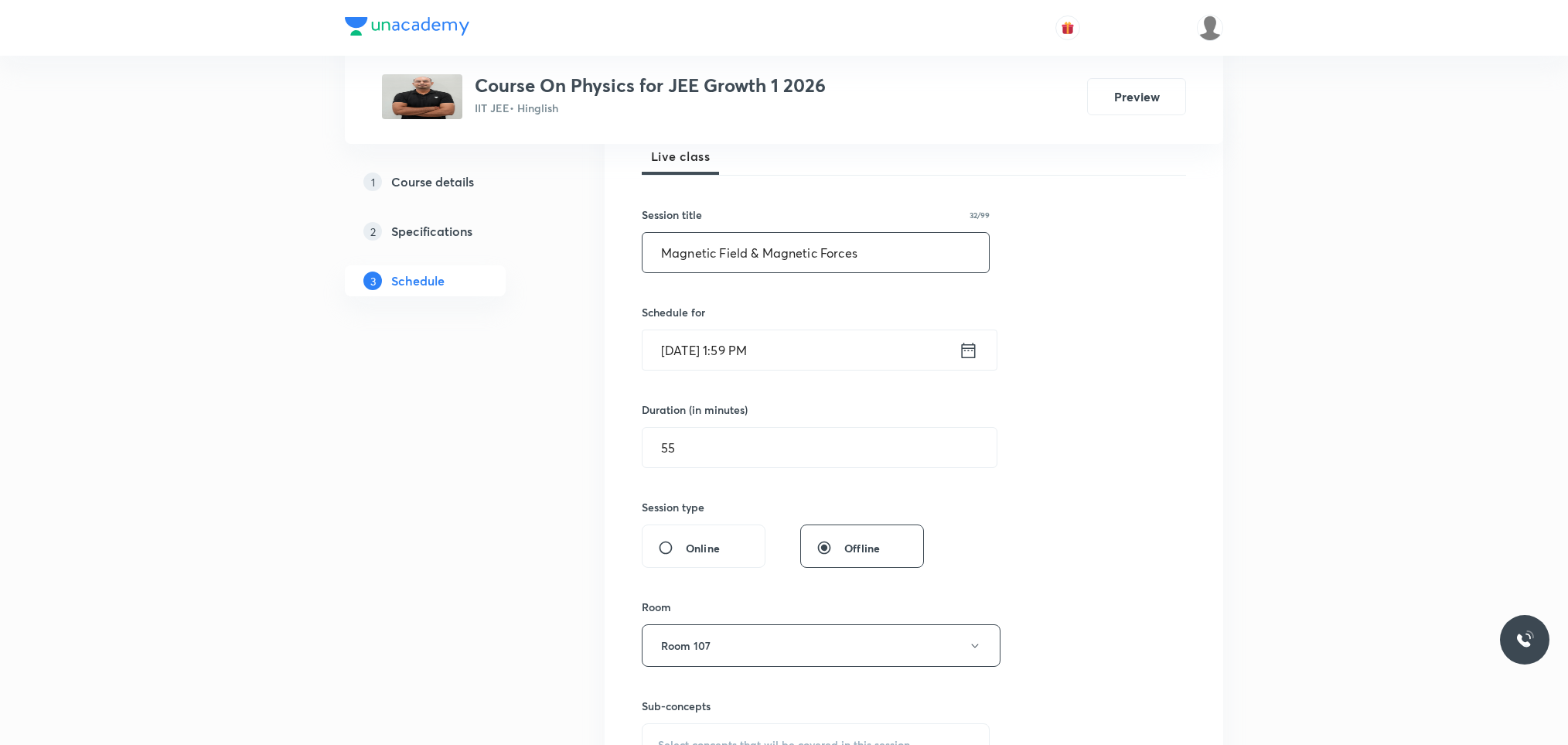
scroll to position [349, 0]
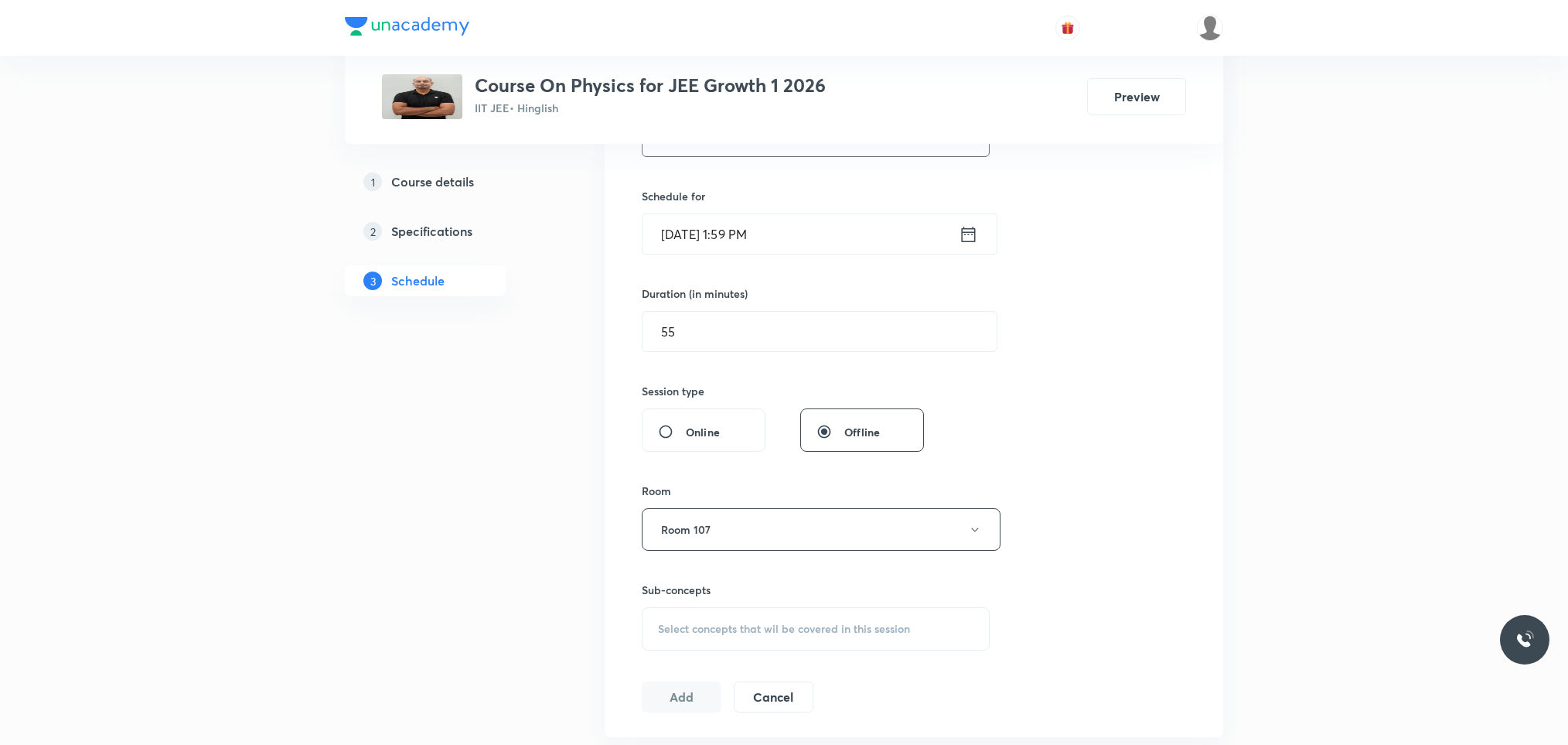
type input "Magnetic Field & Magnetic Forces"
click at [786, 625] on span "Select concepts that wil be covered in this session" at bounding box center [784, 629] width 252 height 12
click at [779, 680] on input "text" at bounding box center [834, 677] width 309 height 39
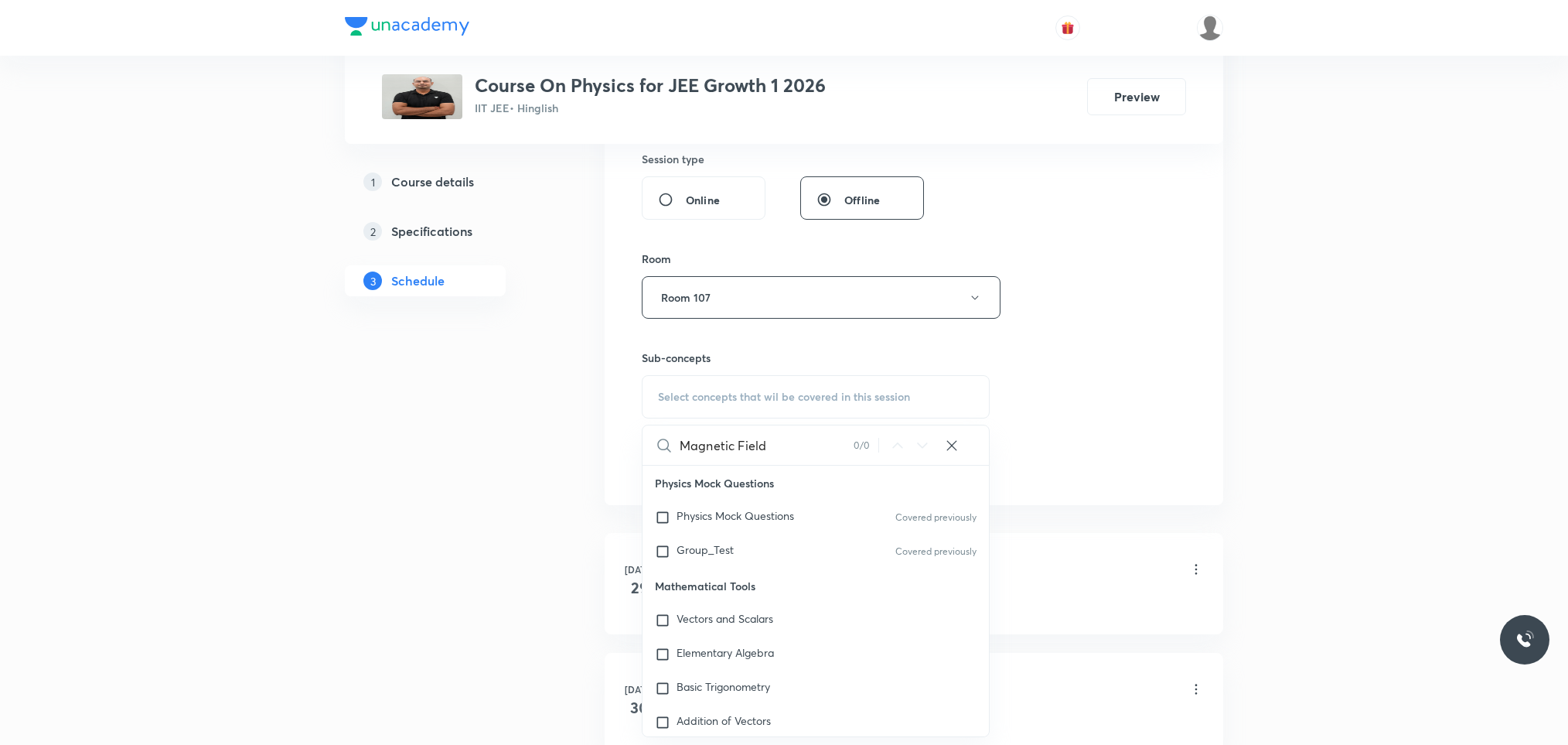
scroll to position [18292, 0]
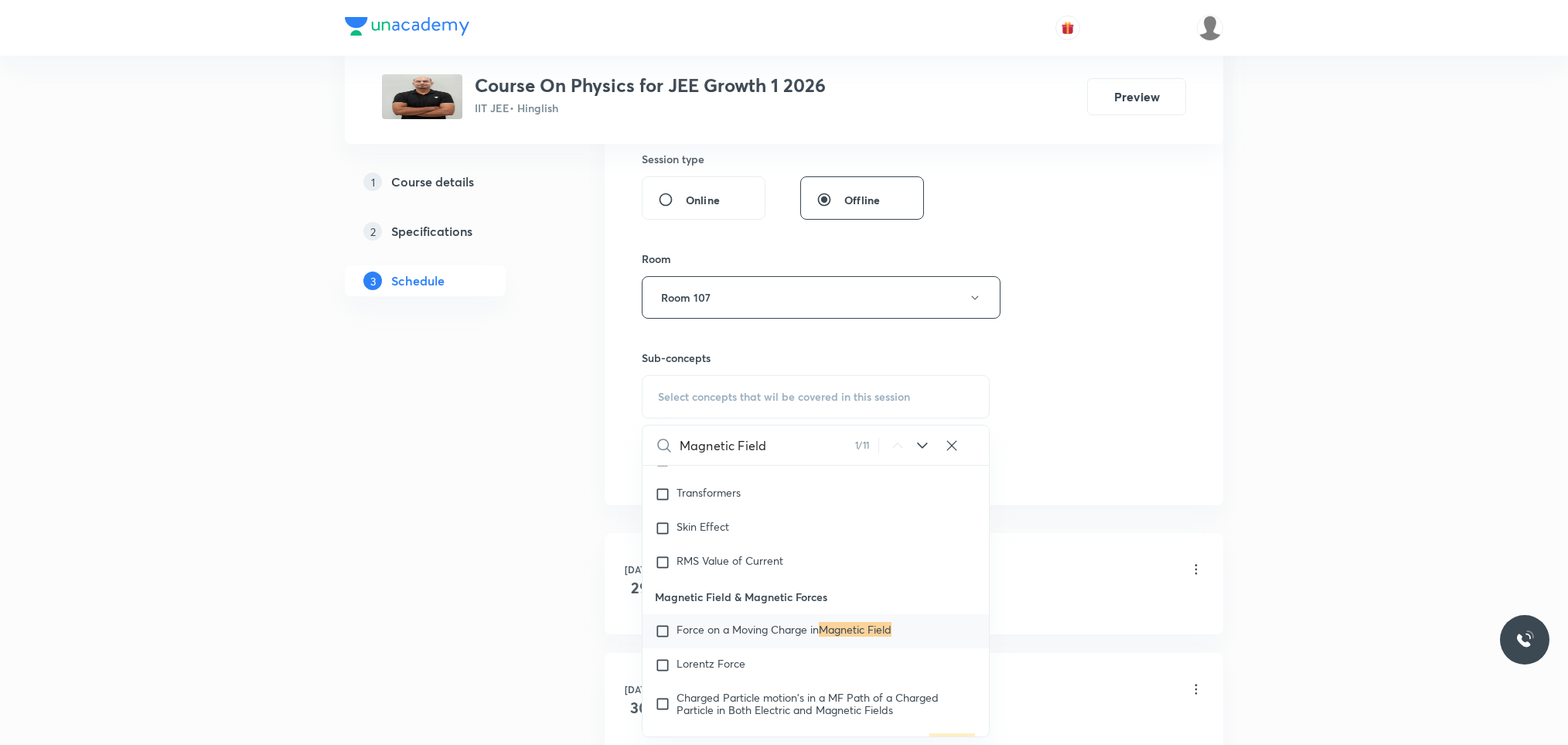
type input "Magnetic Field"
click at [663, 639] on input "checkbox" at bounding box center [665, 631] width 22 height 15
checkbox input "true"
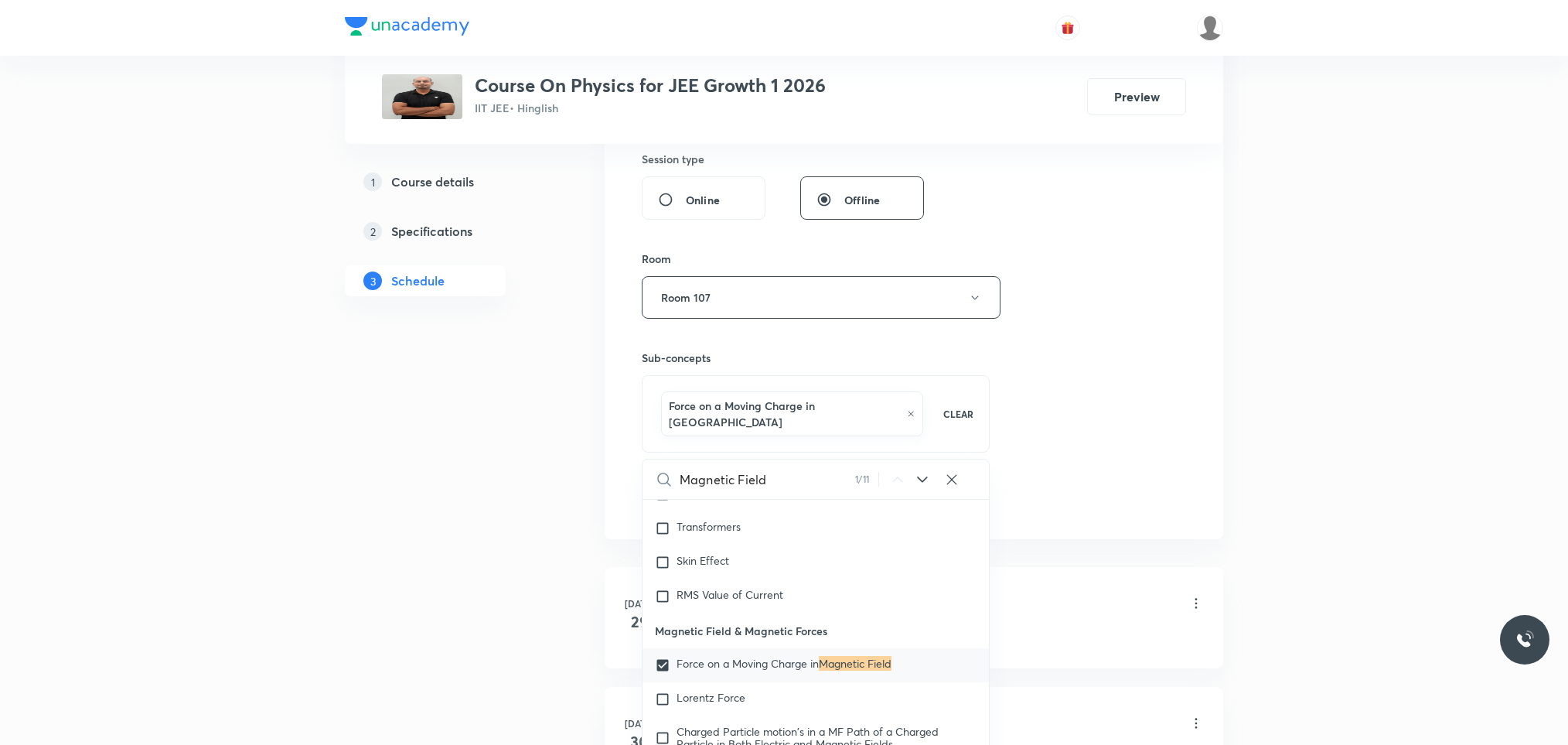
scroll to position [18409, 0]
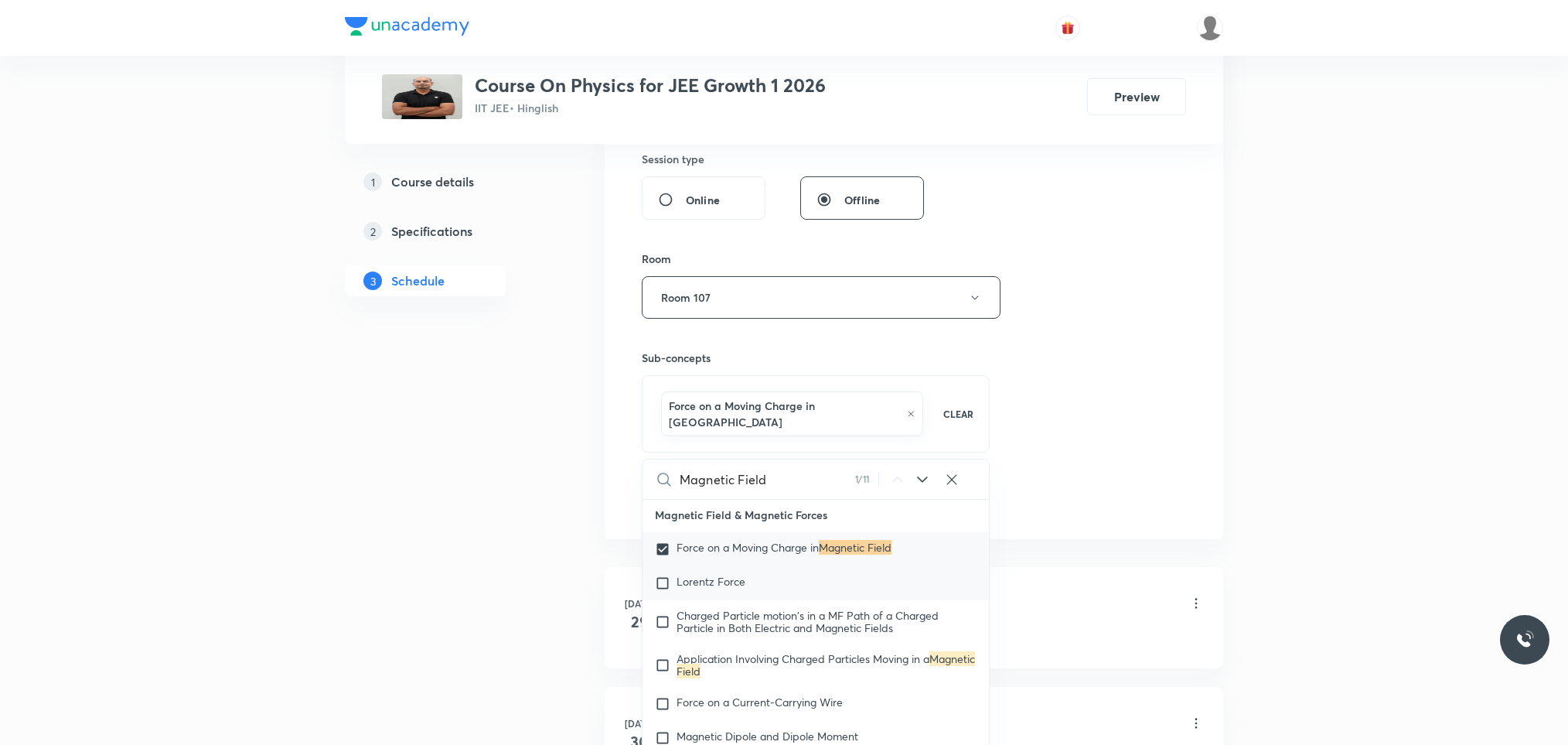
click at [659, 591] on input "checkbox" at bounding box center [665, 583] width 22 height 15
checkbox input "true"
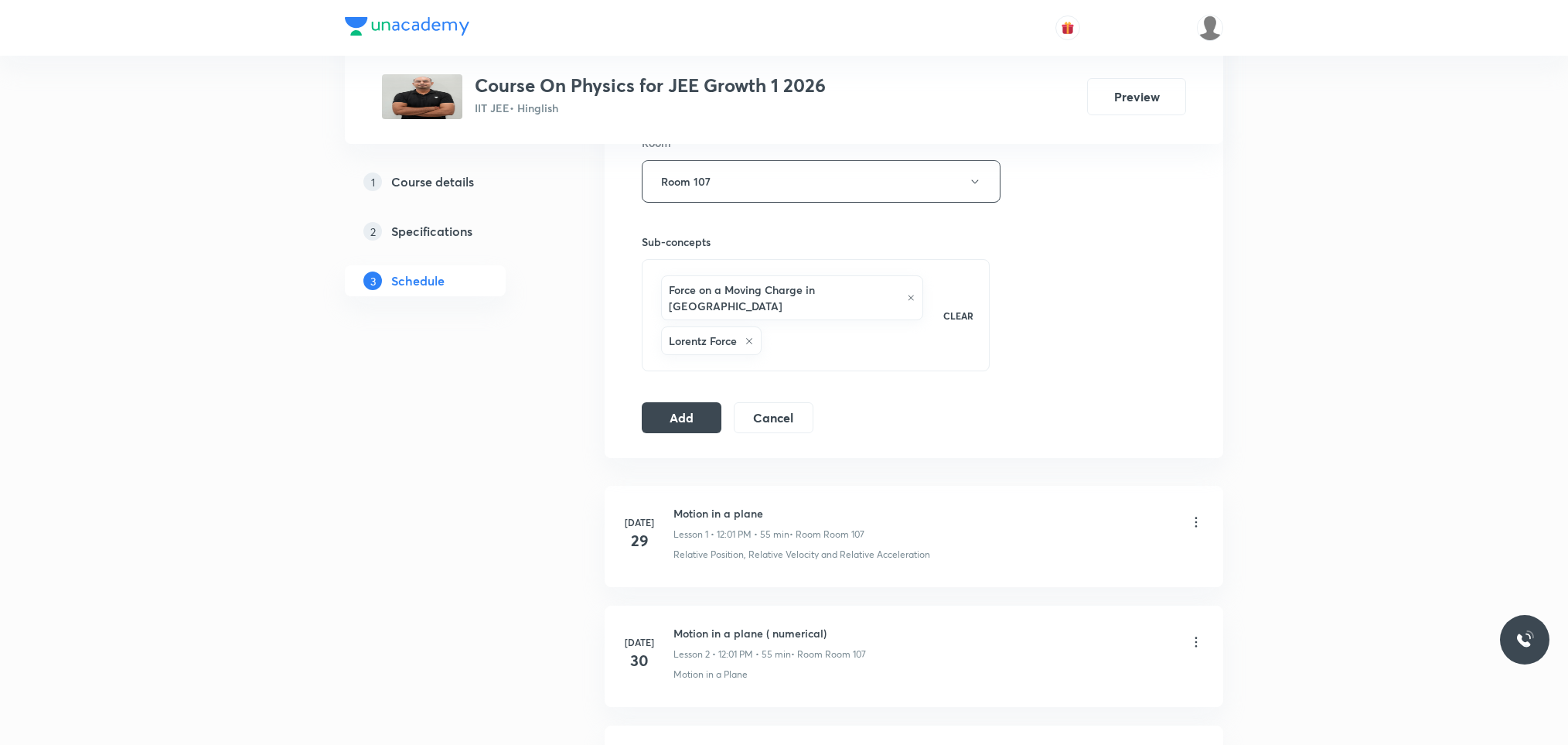
scroll to position [464, 0]
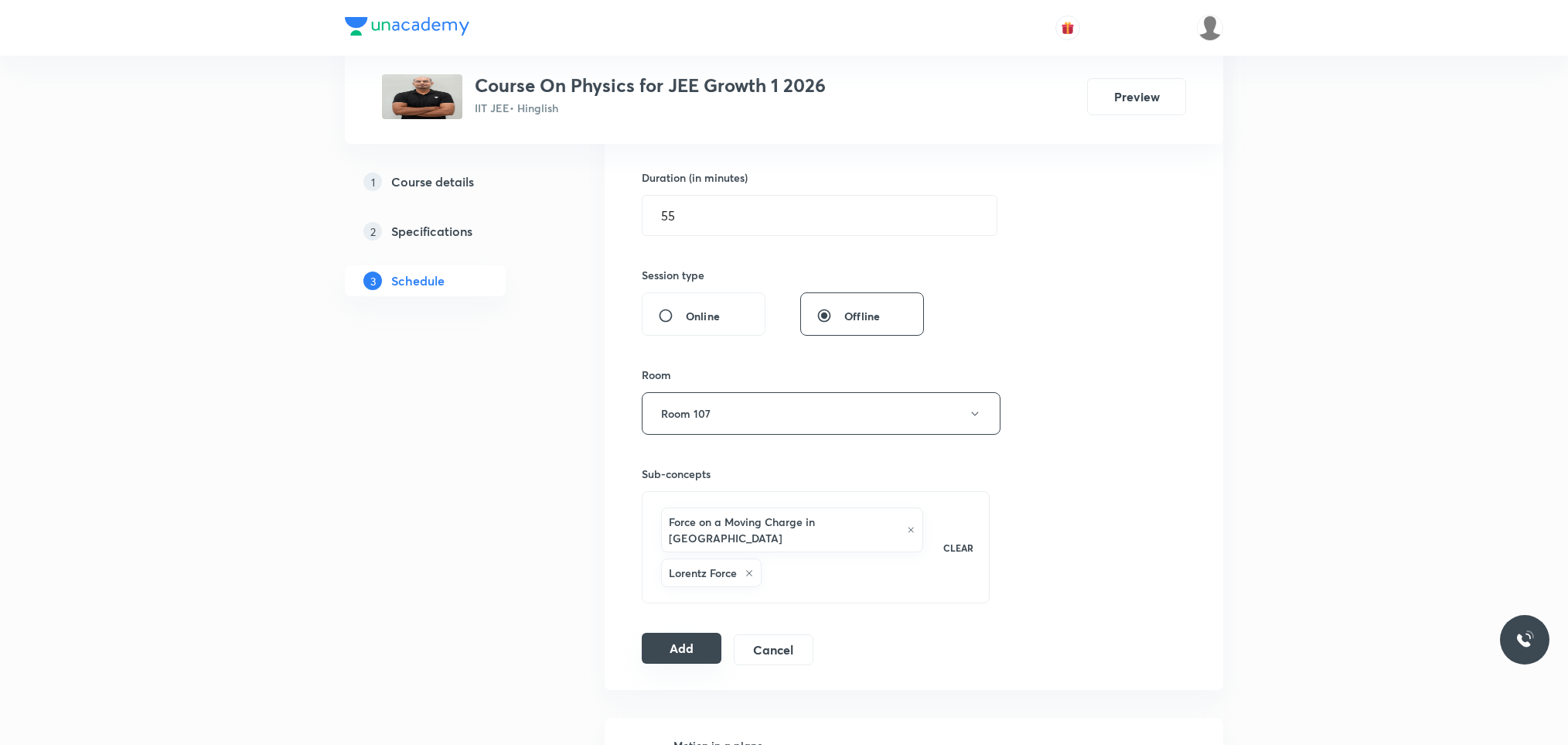
click at [657, 641] on button "Add" at bounding box center [681, 648] width 80 height 31
click at [682, 633] on button "Add" at bounding box center [681, 648] width 80 height 31
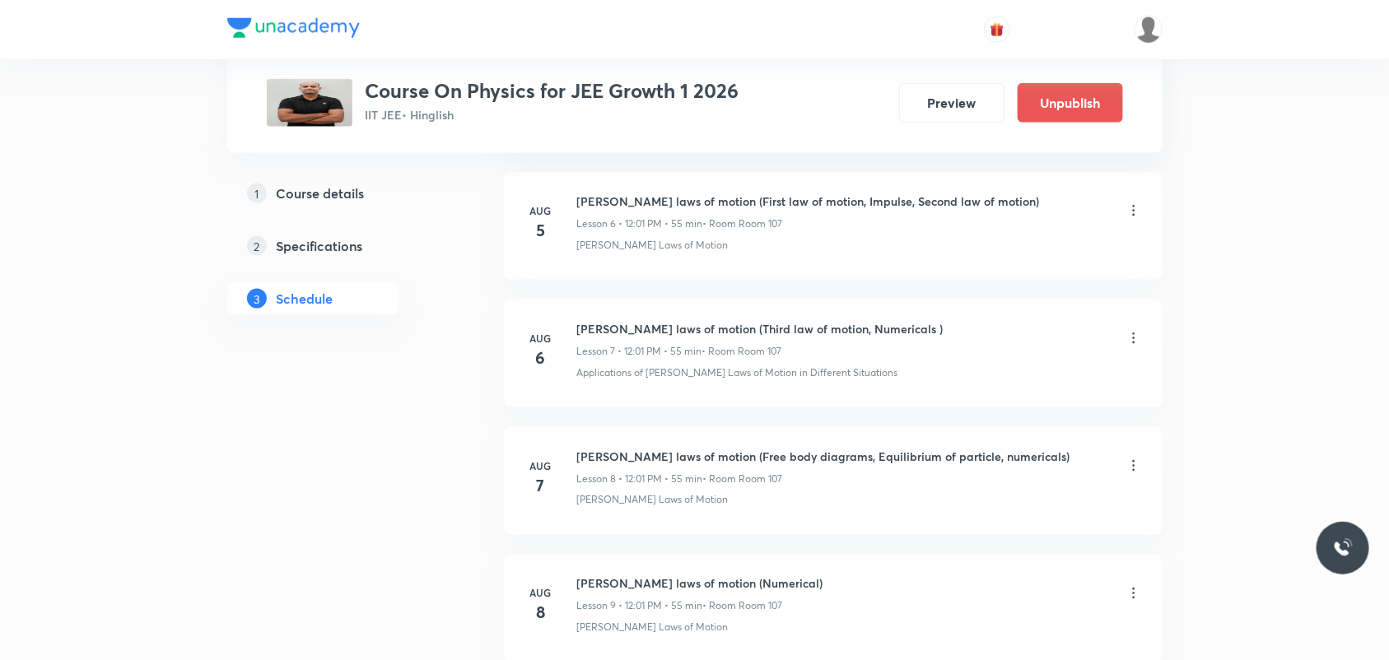
scroll to position [71, 0]
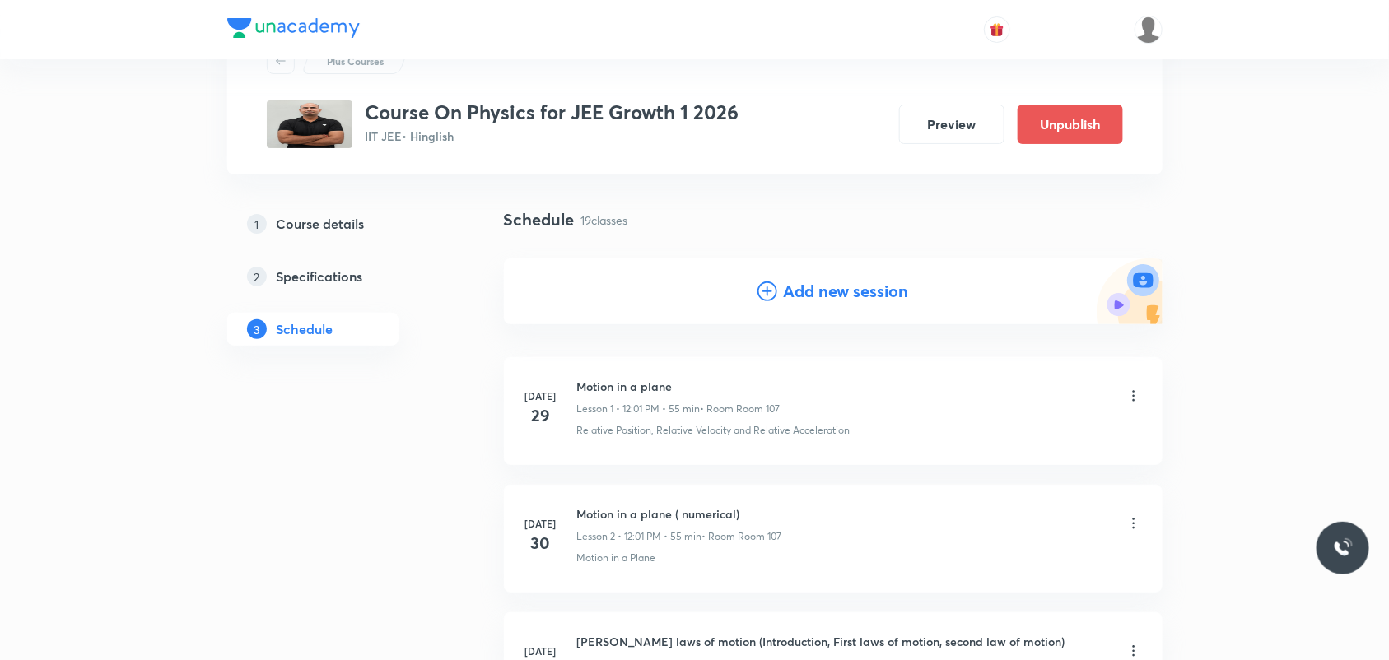
click at [817, 292] on h4 "Add new session" at bounding box center [846, 291] width 125 height 25
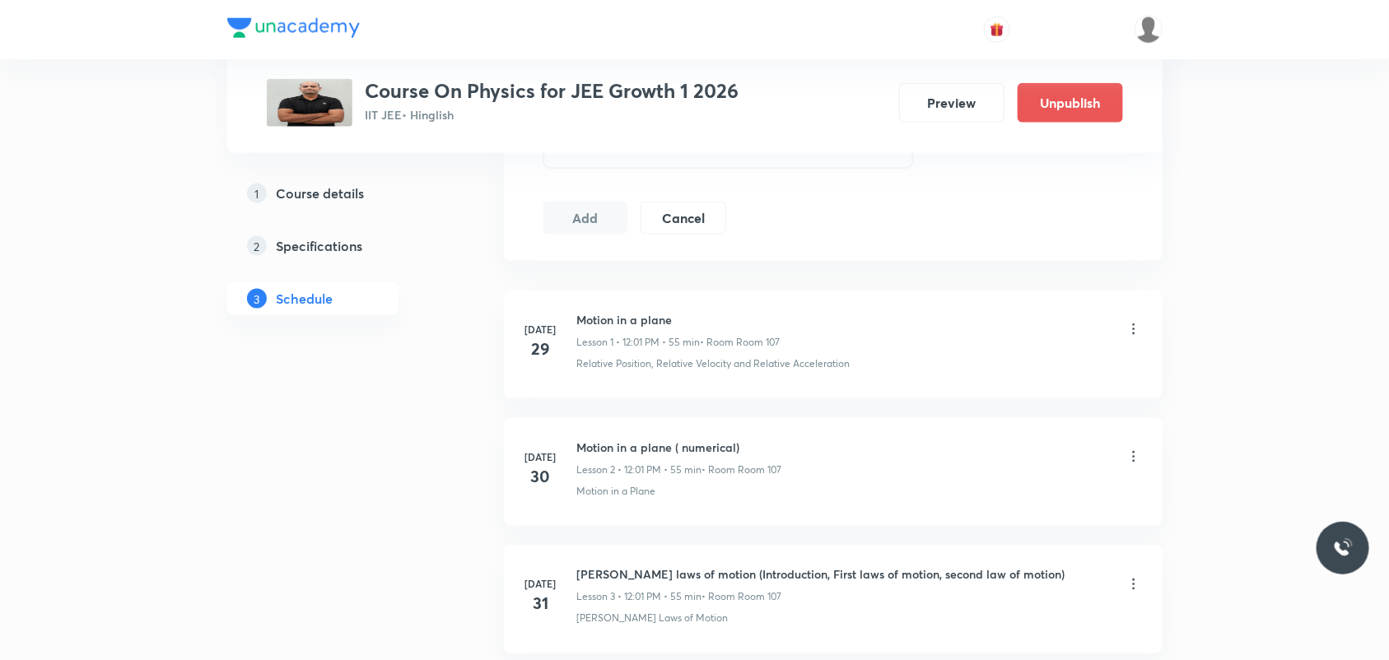
scroll to position [688, 0]
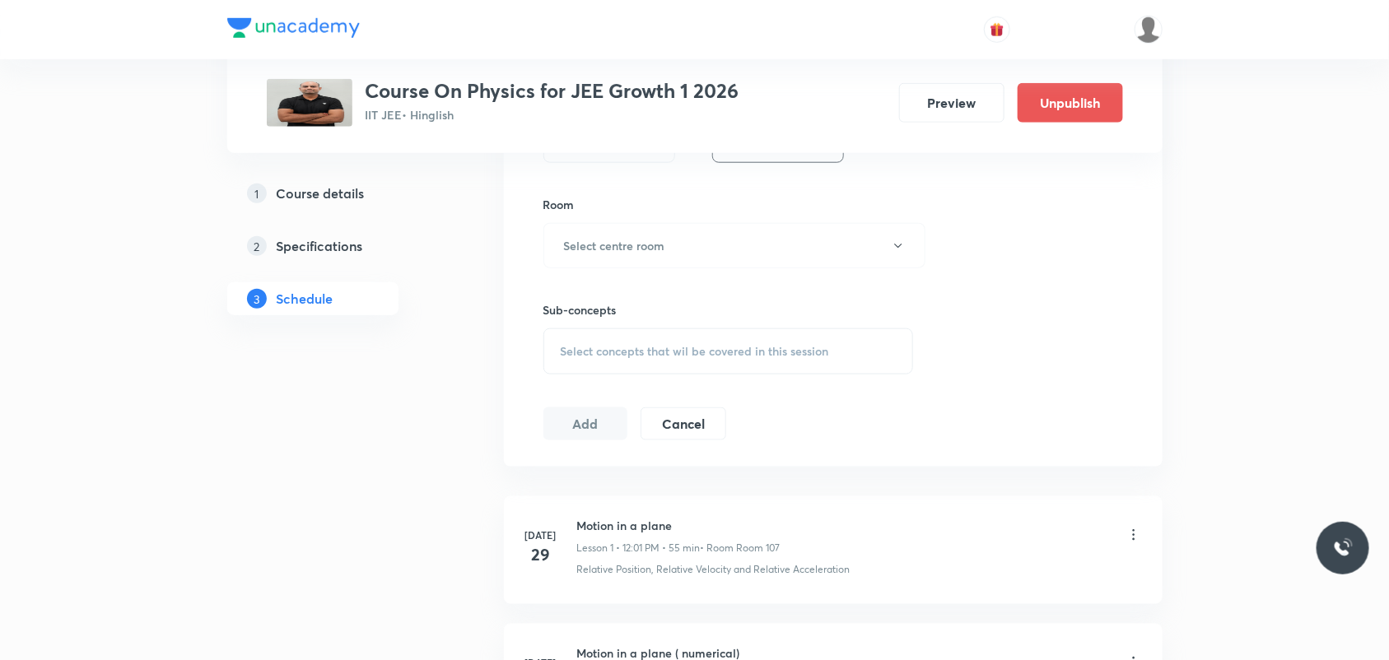
click at [711, 356] on span "Select concepts that wil be covered in this session" at bounding box center [695, 351] width 268 height 13
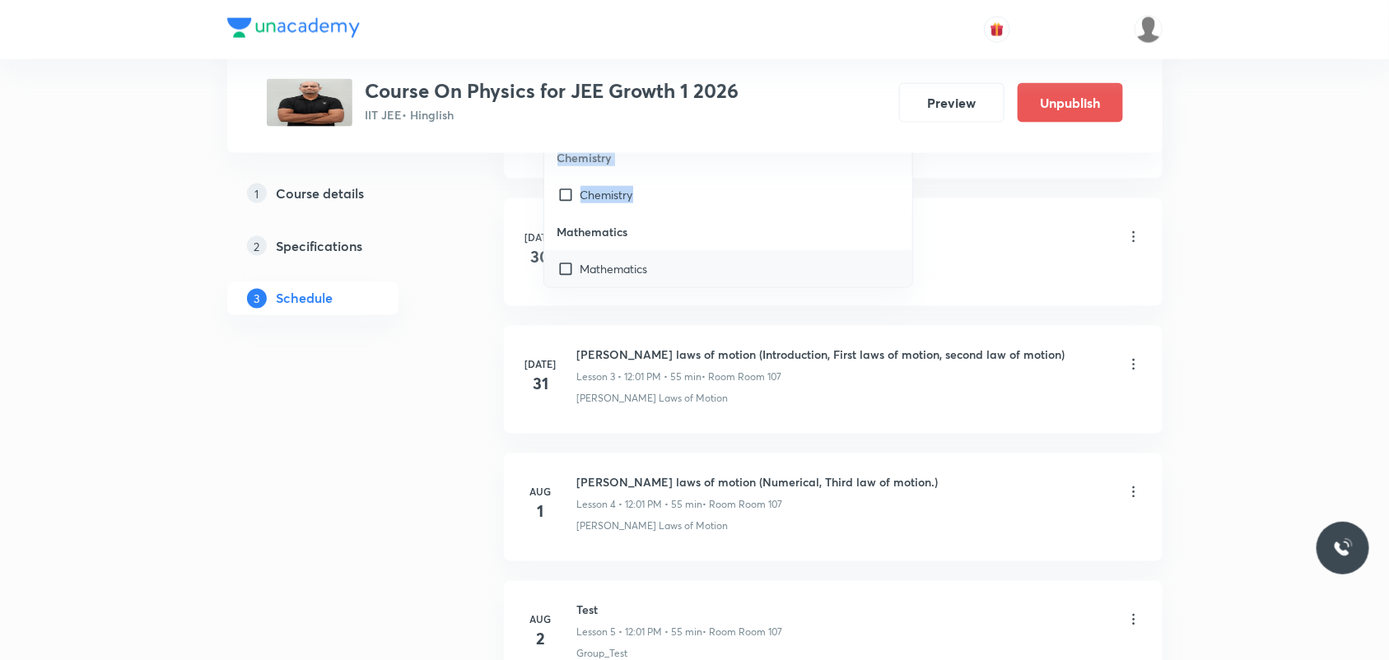
scroll to position [48069, 0]
drag, startPoint x: 557, startPoint y: 441, endPoint x: 855, endPoint y: 284, distance: 336.3
click at [855, 284] on div "Physics Mock Questions Physics Mock Questions Covered previously Group_Test Cov…" at bounding box center [728, 143] width 369 height 288
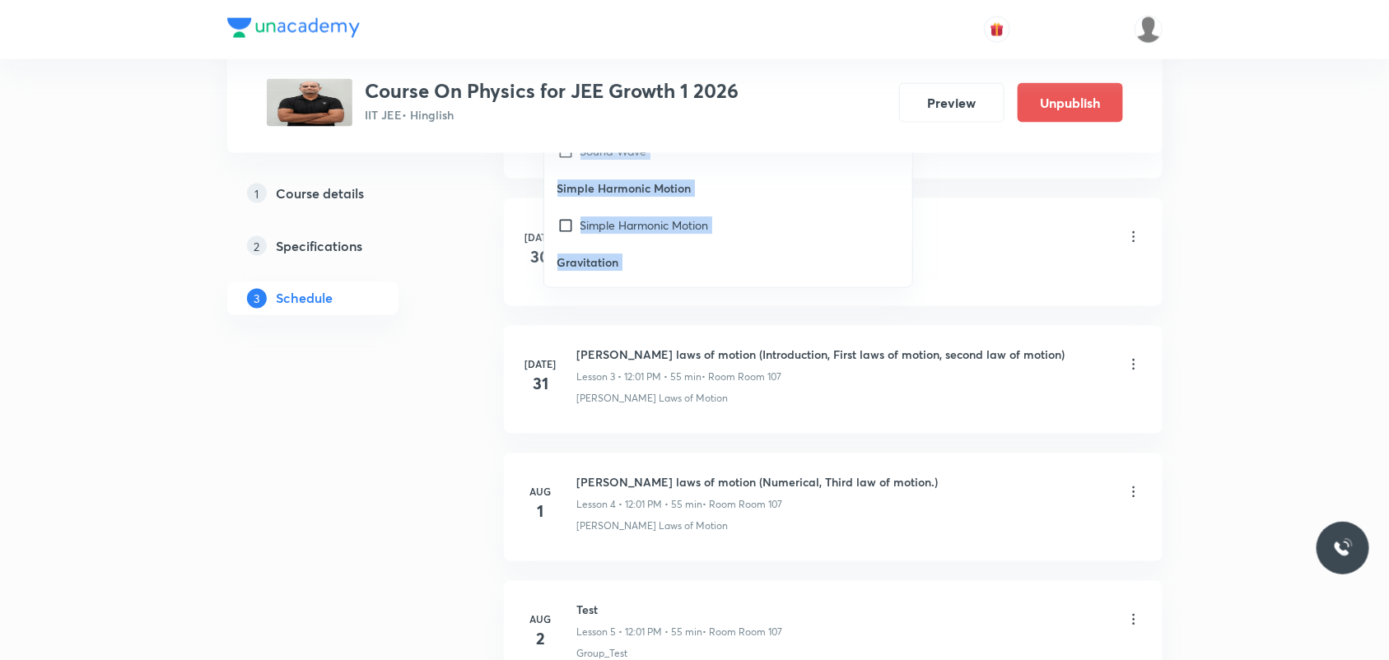
copy div "Physics Mock Questions Physics Mock Questions Covered previously Group_Test Cov…"
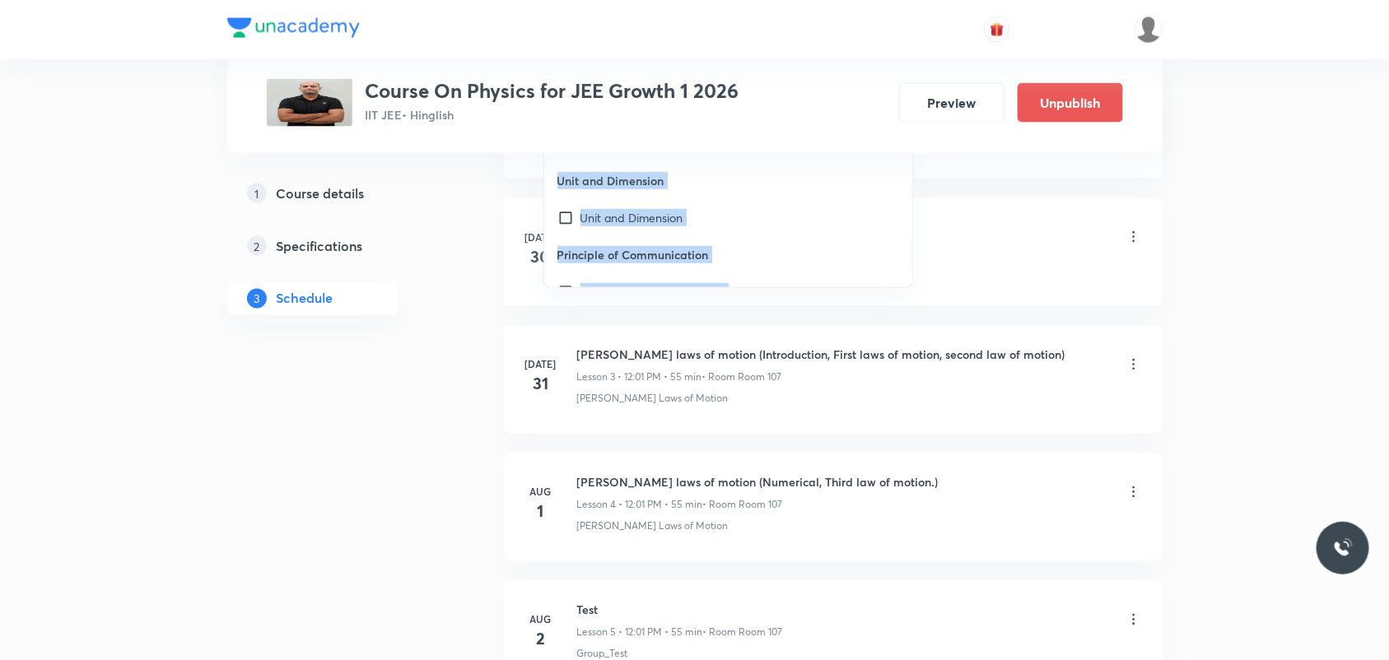
scroll to position [44364, 0]
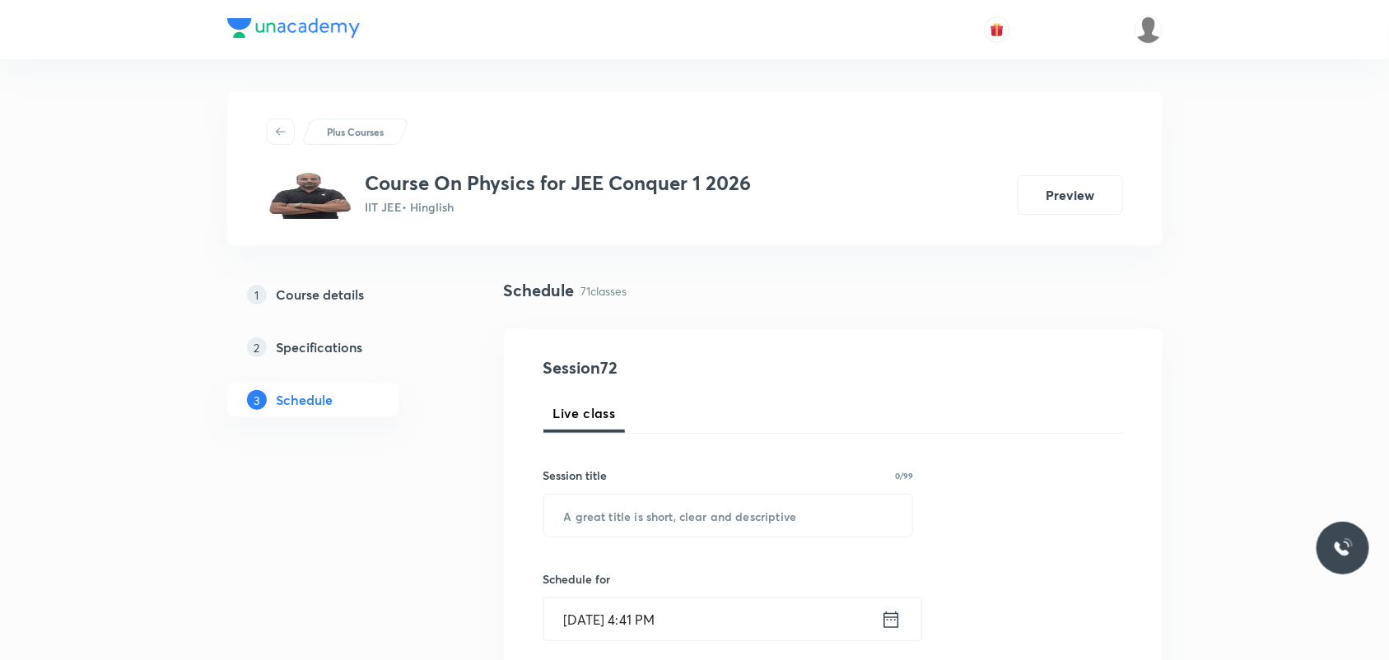
scroll to position [103, 0]
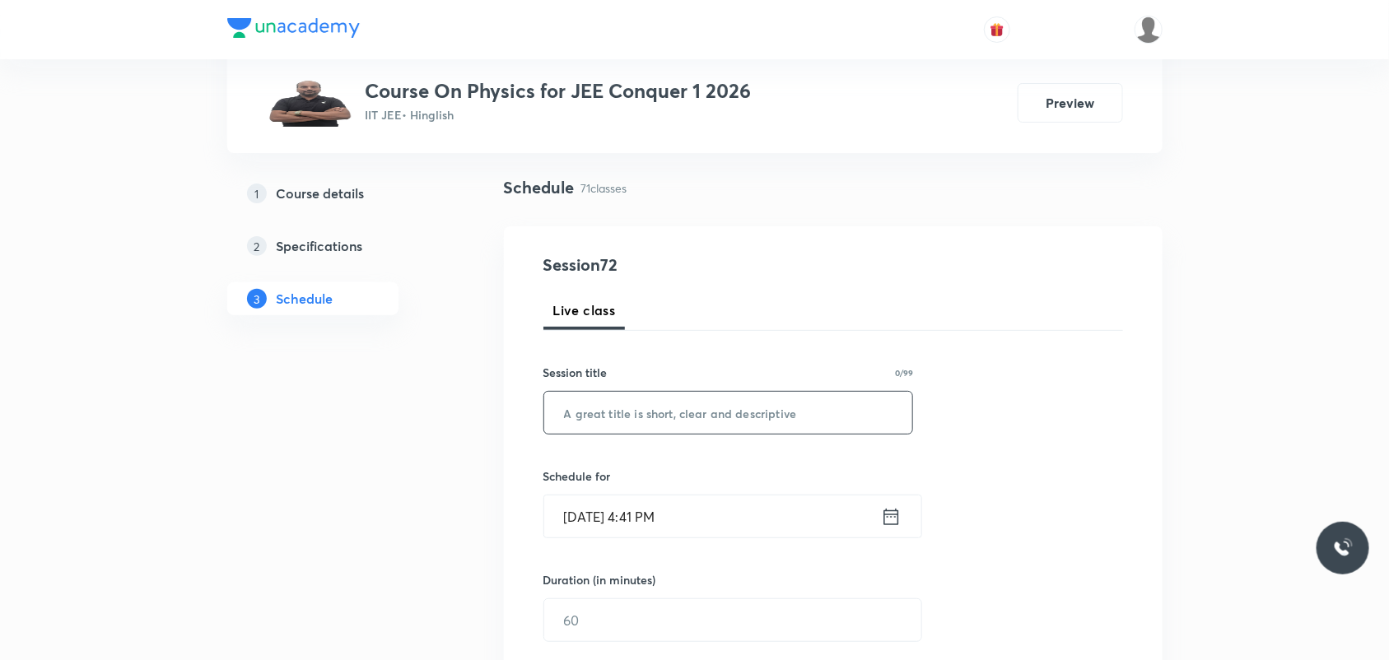
click at [620, 422] on input "text" at bounding box center [728, 413] width 369 height 42
paste input "Fluids"
type input "Fluids"
click at [892, 516] on icon at bounding box center [891, 517] width 21 height 23
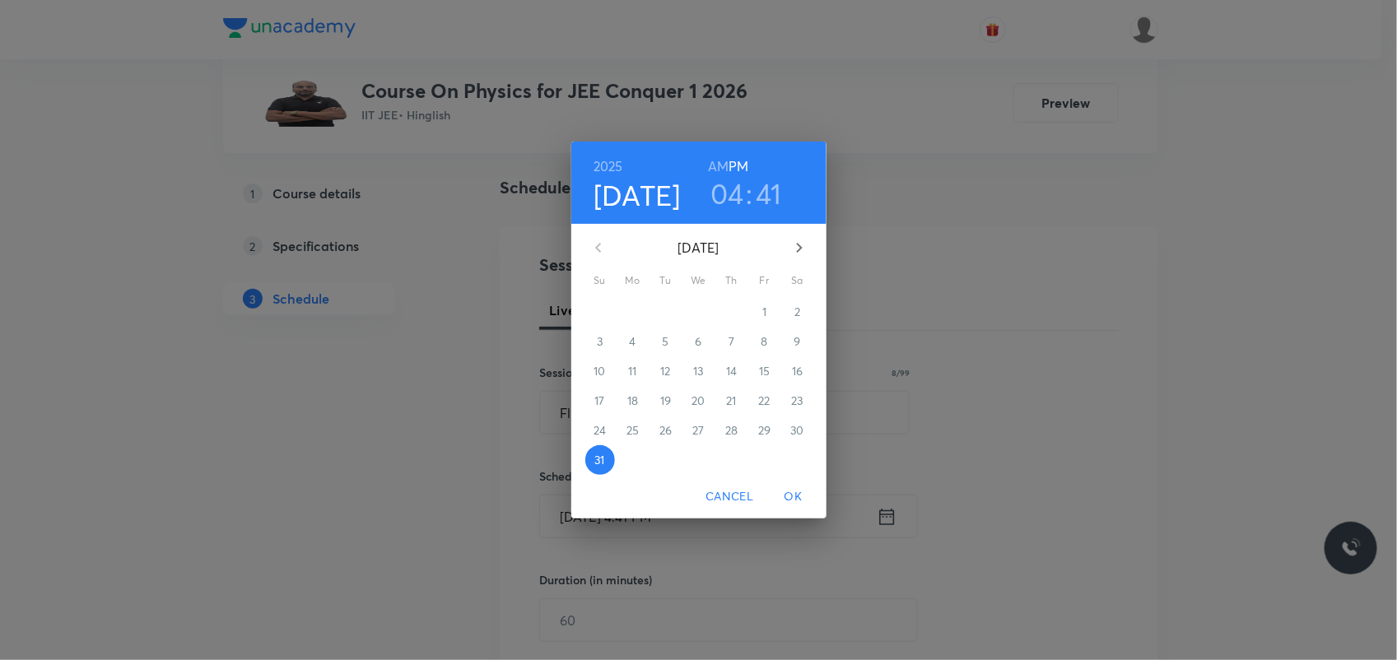
click at [763, 315] on div "1" at bounding box center [764, 312] width 33 height 30
click at [799, 240] on icon "button" at bounding box center [800, 248] width 20 height 20
click at [623, 306] on span "1" at bounding box center [633, 312] width 30 height 16
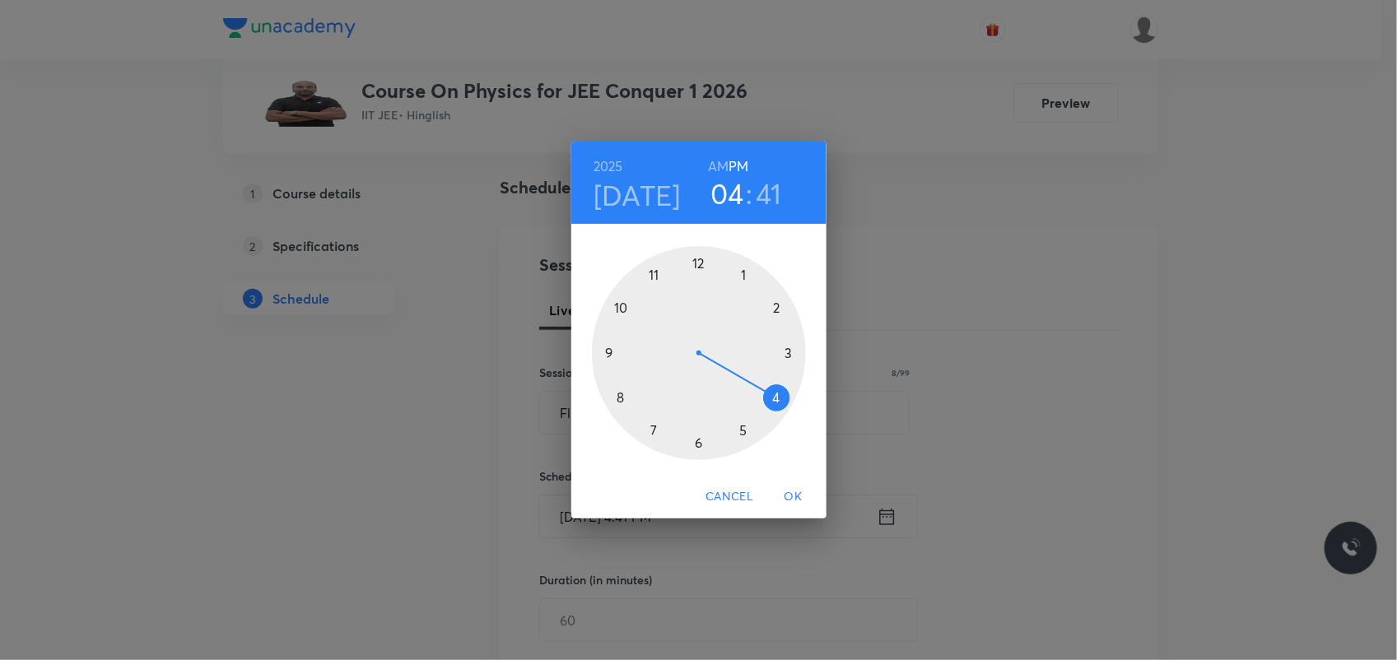
click at [1167, 435] on div "[DATE] 04 : 41 AM PM 1 2 3 4 5 6 7 8 9 10 11 12 Cancel OK" at bounding box center [698, 330] width 1397 height 660
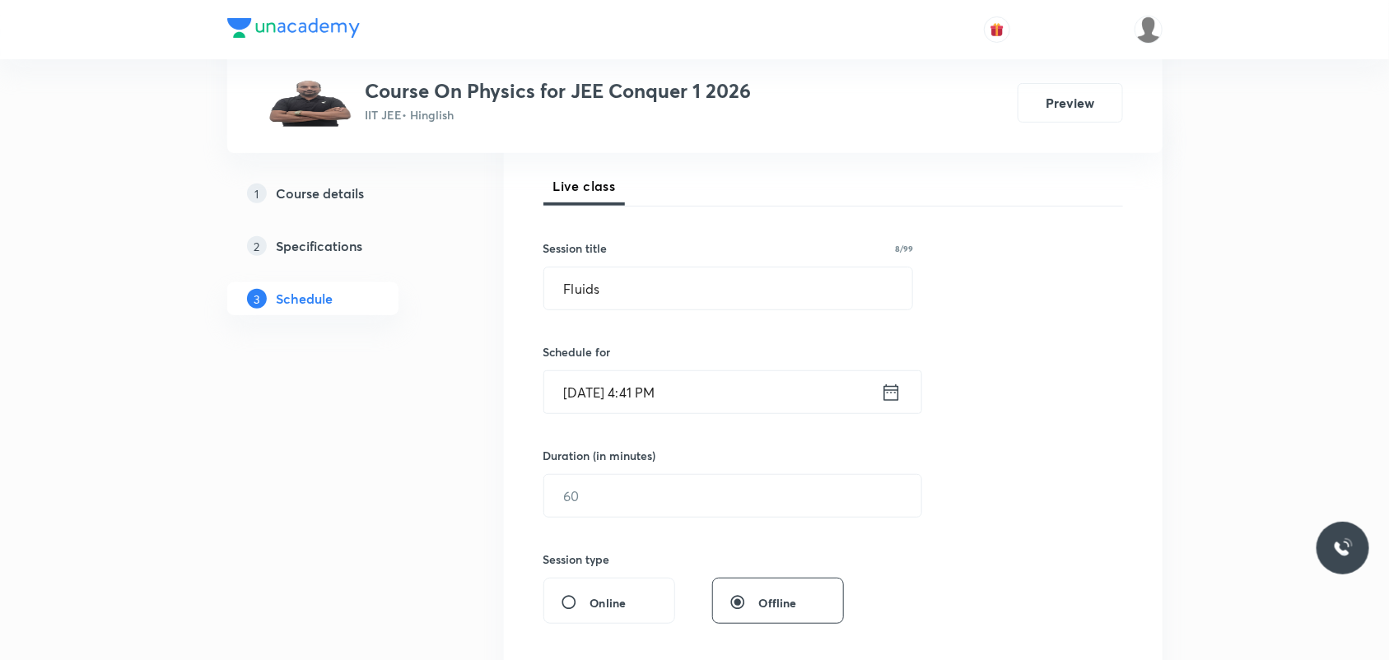
scroll to position [129, 0]
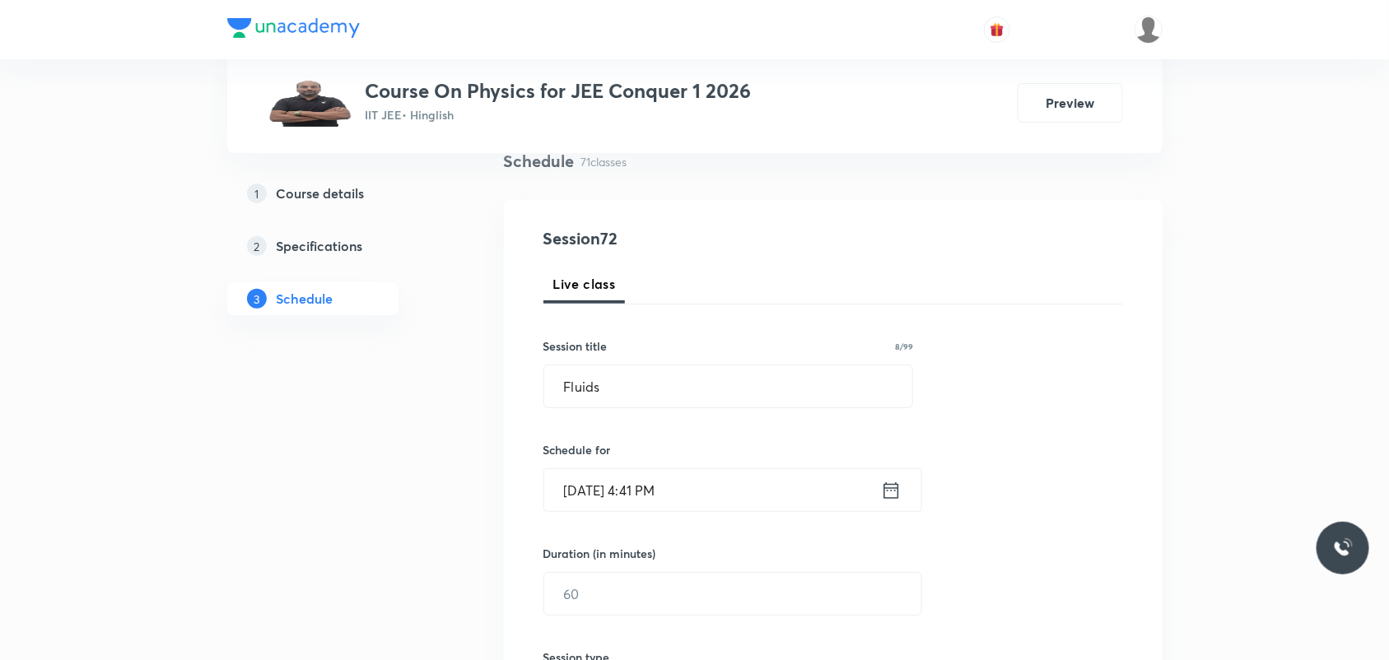
click at [887, 492] on icon at bounding box center [891, 490] width 21 height 23
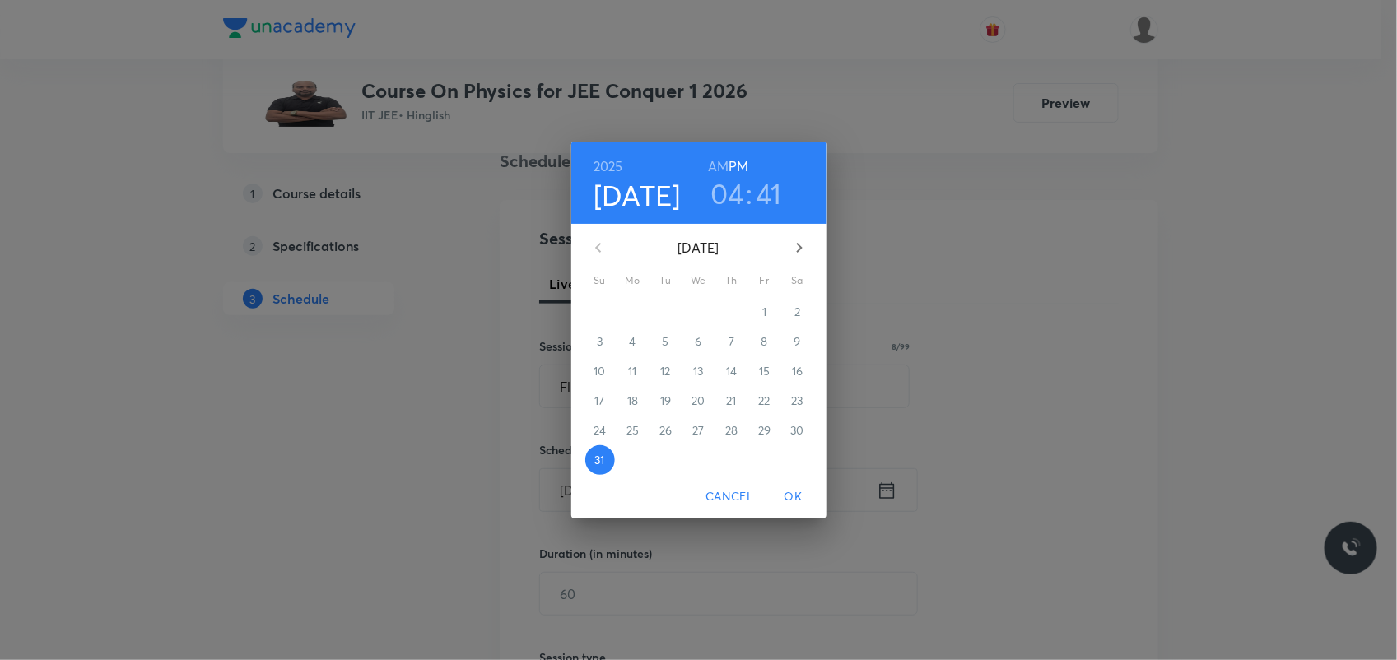
click at [746, 179] on h3 ":" at bounding box center [749, 193] width 7 height 35
click at [731, 193] on h3 "04" at bounding box center [728, 193] width 34 height 35
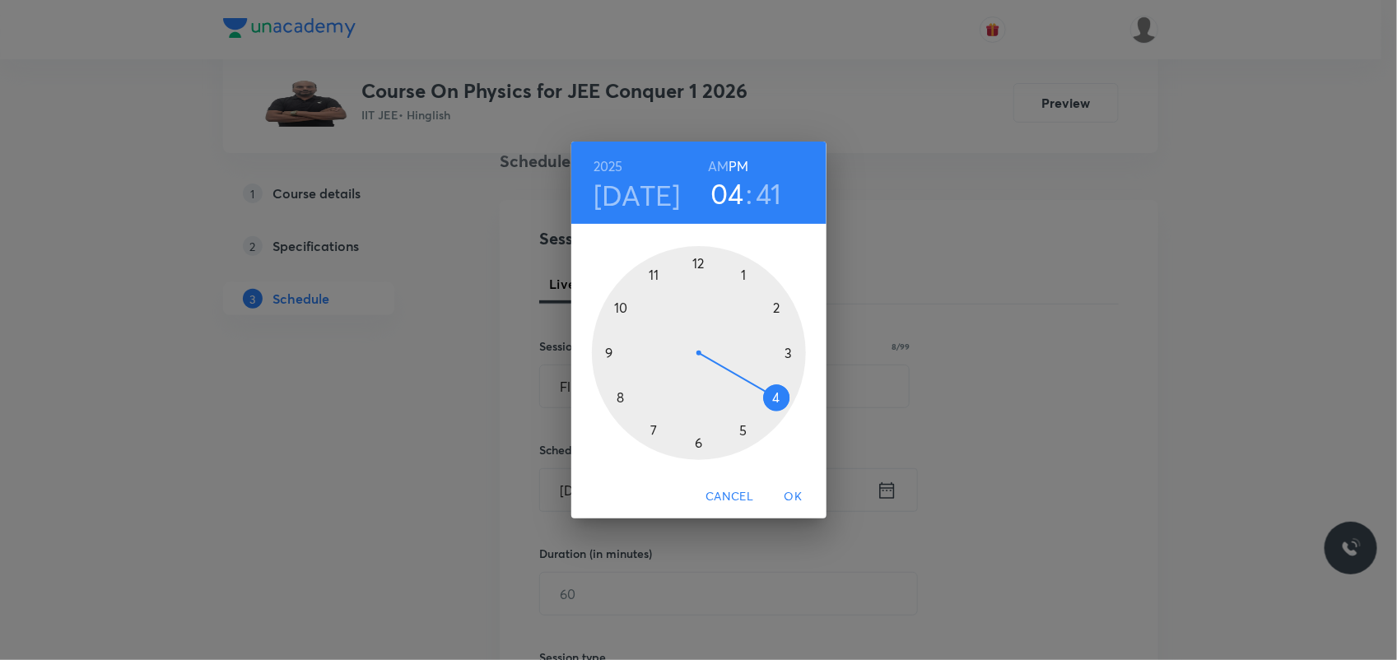
click at [622, 389] on div at bounding box center [699, 353] width 214 height 214
click at [701, 441] on div at bounding box center [699, 353] width 214 height 214
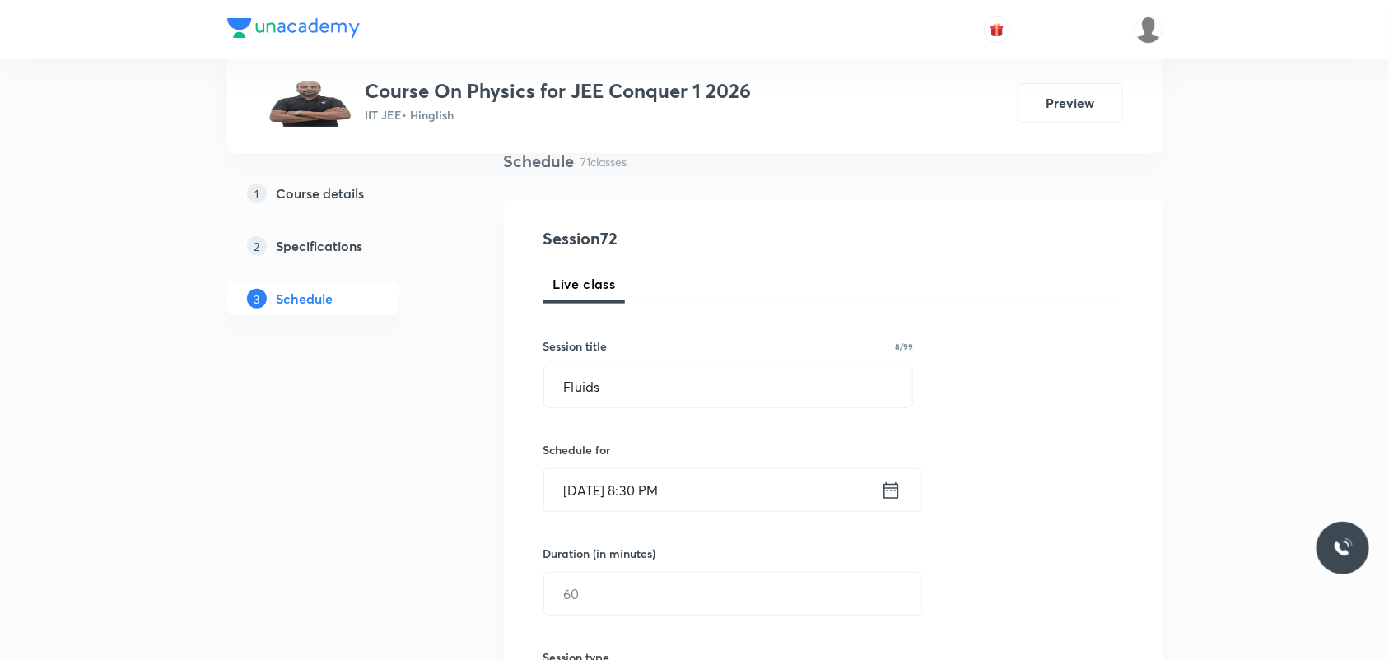
click at [696, 494] on input "[DATE] 8:30 PM" at bounding box center [712, 490] width 337 height 42
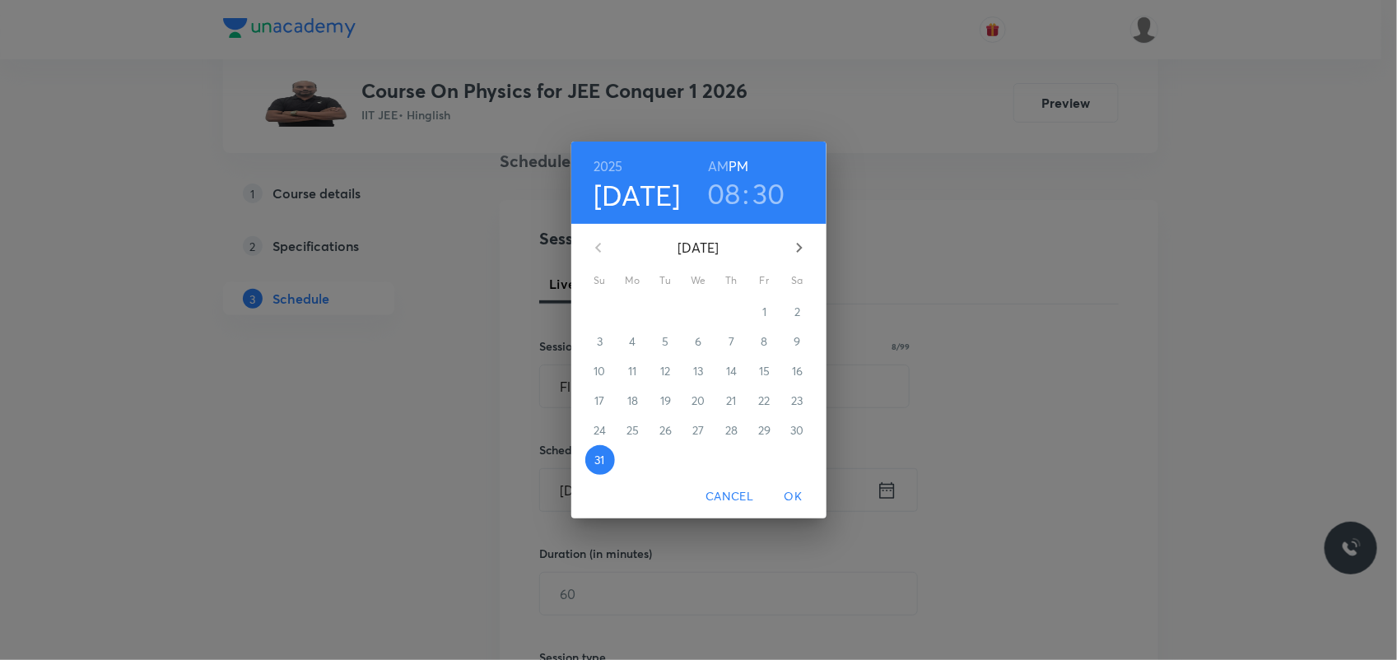
click at [716, 161] on h6 "AM" at bounding box center [718, 166] width 21 height 23
click at [803, 492] on span "OK" at bounding box center [794, 497] width 40 height 21
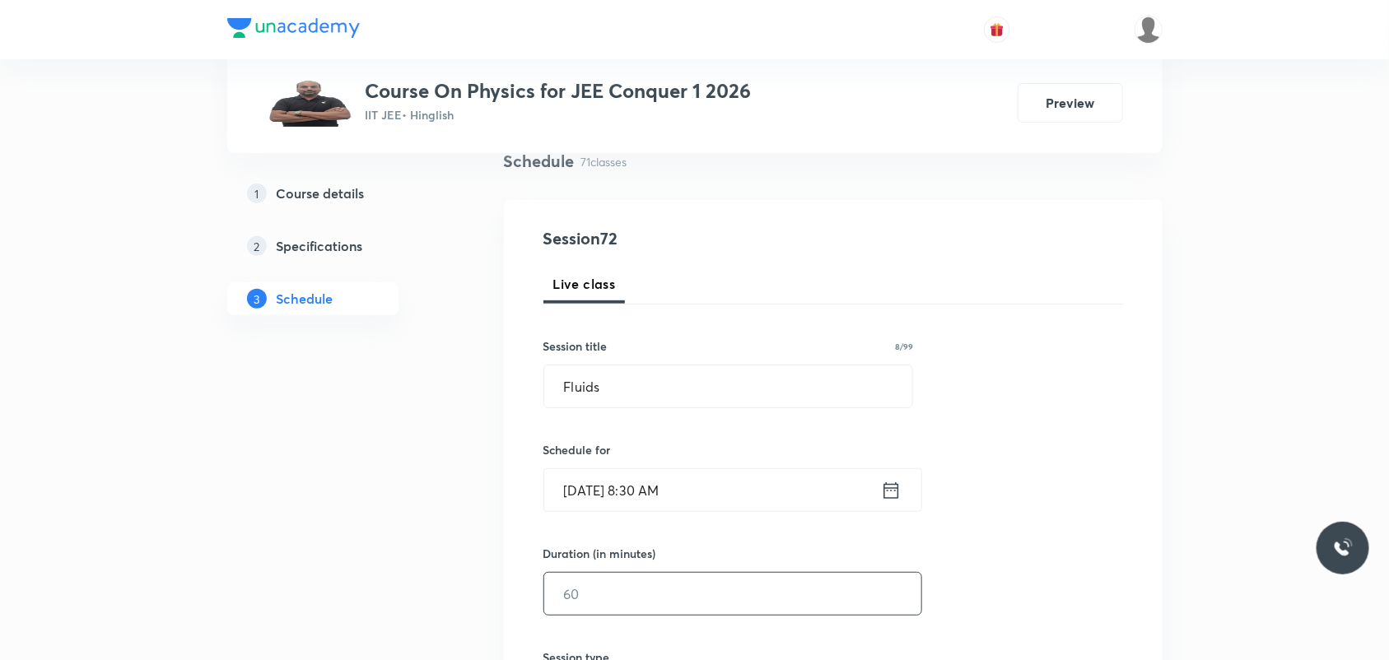
drag, startPoint x: 579, startPoint y: 593, endPoint x: 532, endPoint y: 591, distance: 47.0
click at [532, 591] on div "Session 72 Live class Session title 8/99 Fluids ​ Schedule for [DATE] 8:30 AM ​…" at bounding box center [833, 613] width 659 height 826
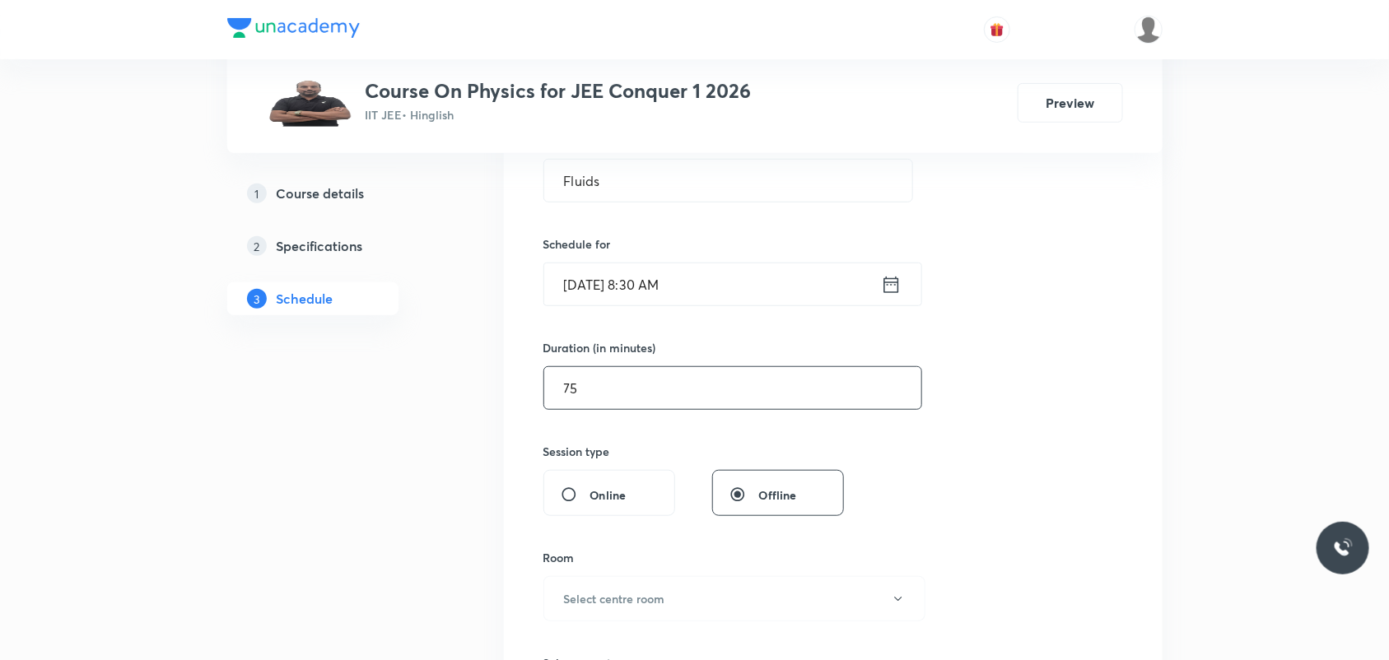
scroll to position [438, 0]
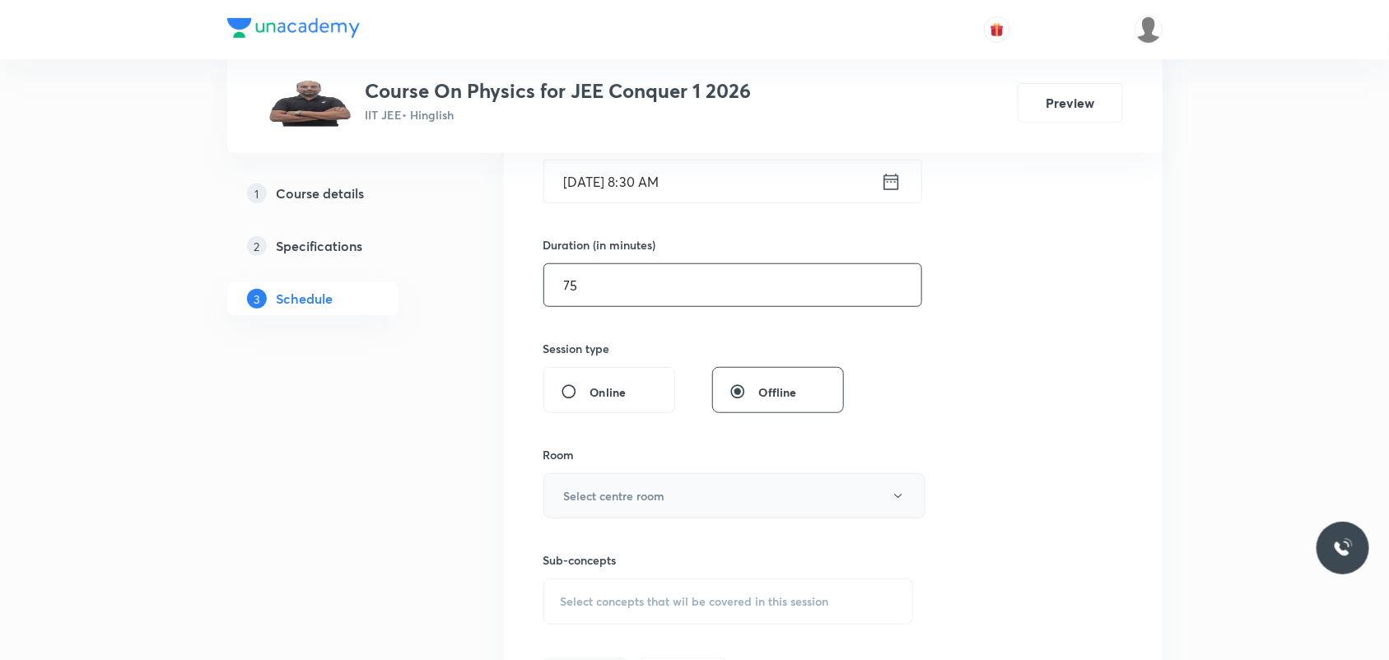
type input "75"
click at [669, 504] on button "Select centre room" at bounding box center [734, 495] width 382 height 45
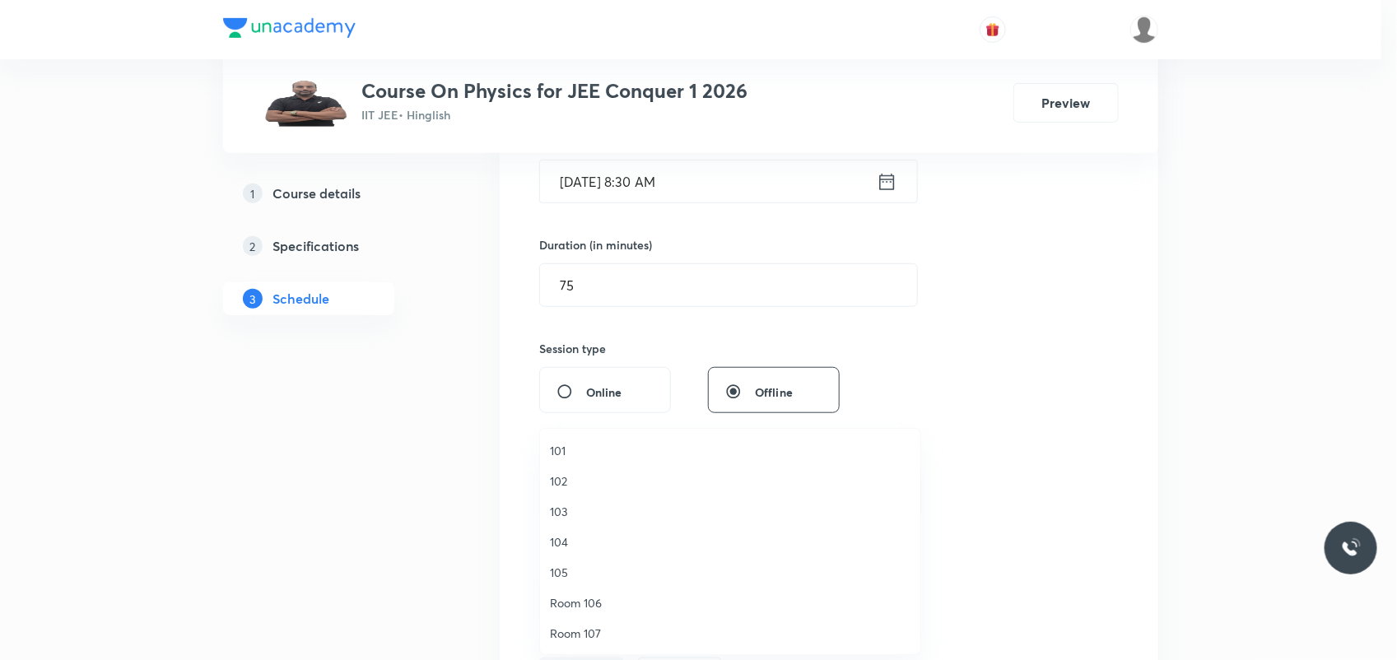
click at [576, 506] on span "103" at bounding box center [730, 511] width 361 height 17
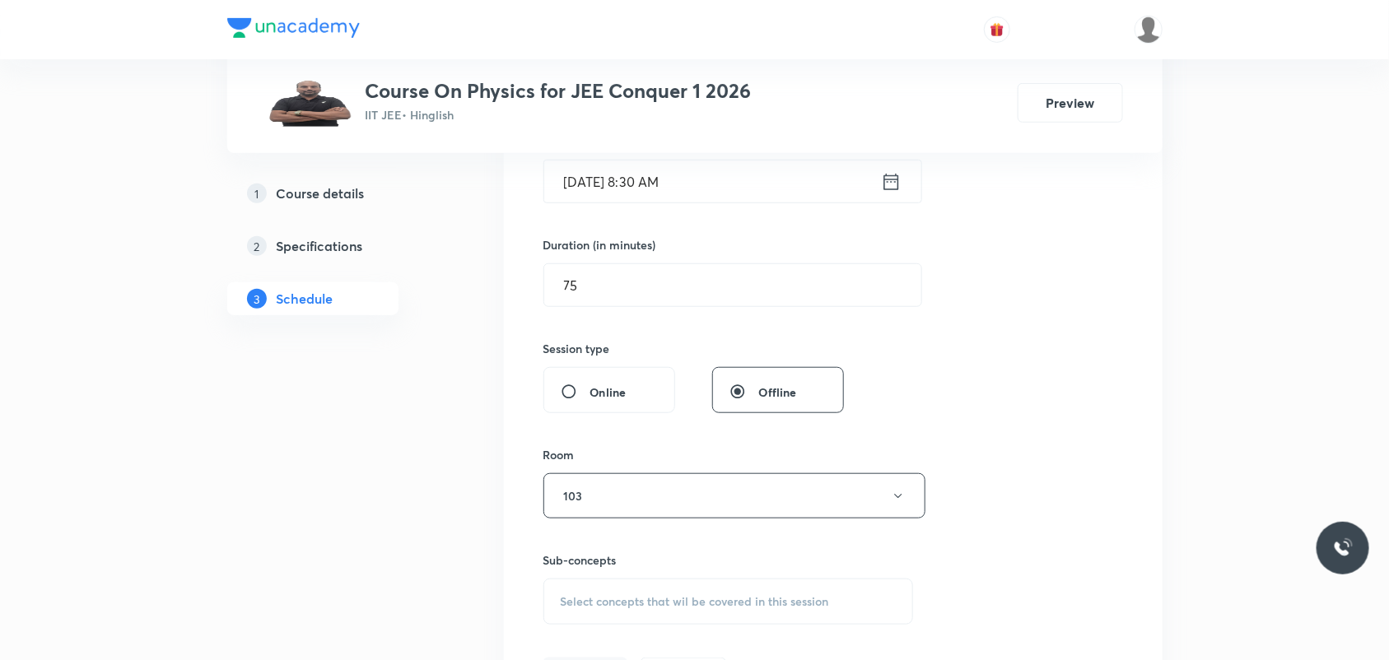
click at [757, 608] on span "Select concepts that wil be covered in this session" at bounding box center [695, 601] width 268 height 13
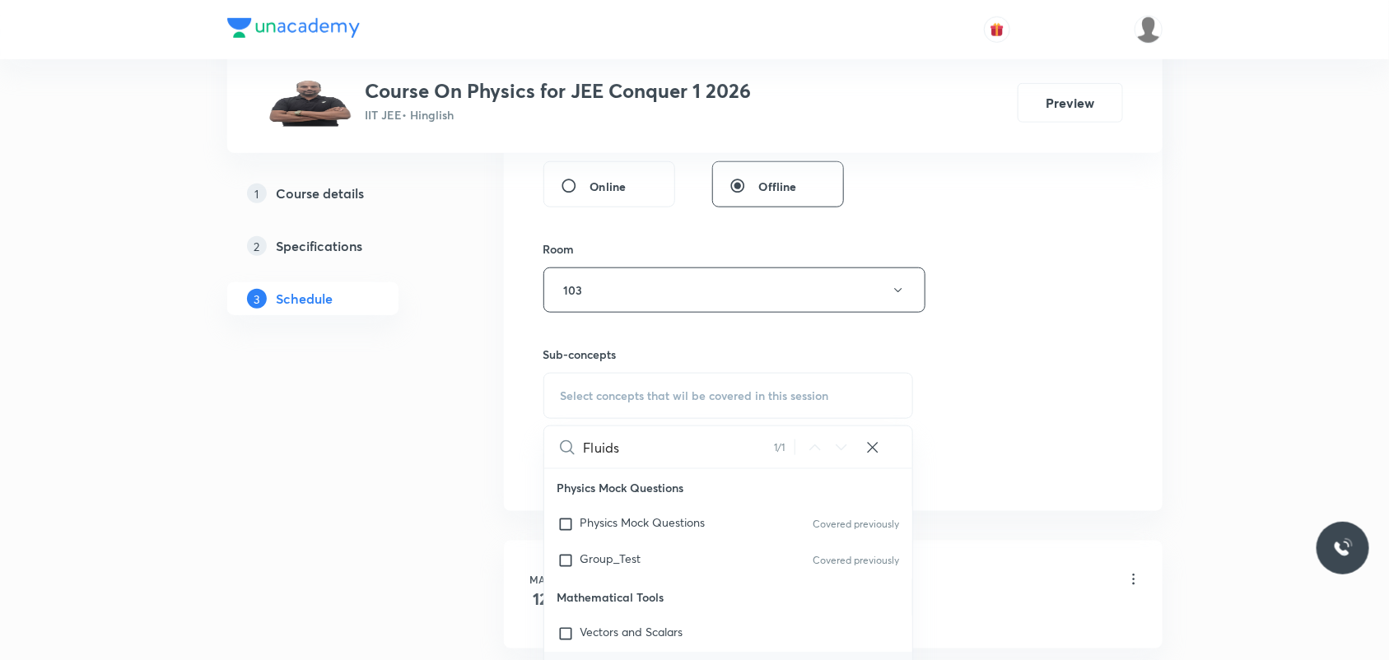
scroll to position [9432, 0]
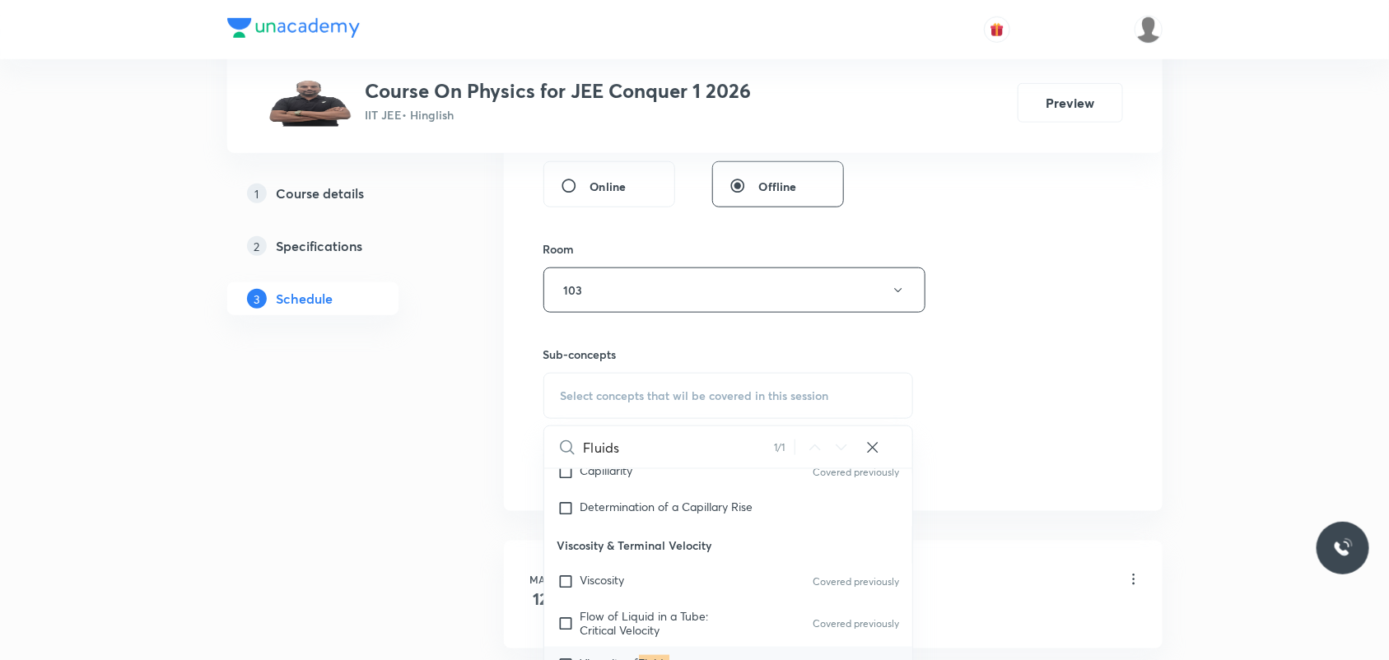
type input "Fluids"
click at [815, 446] on icon at bounding box center [815, 448] width 11 height 6
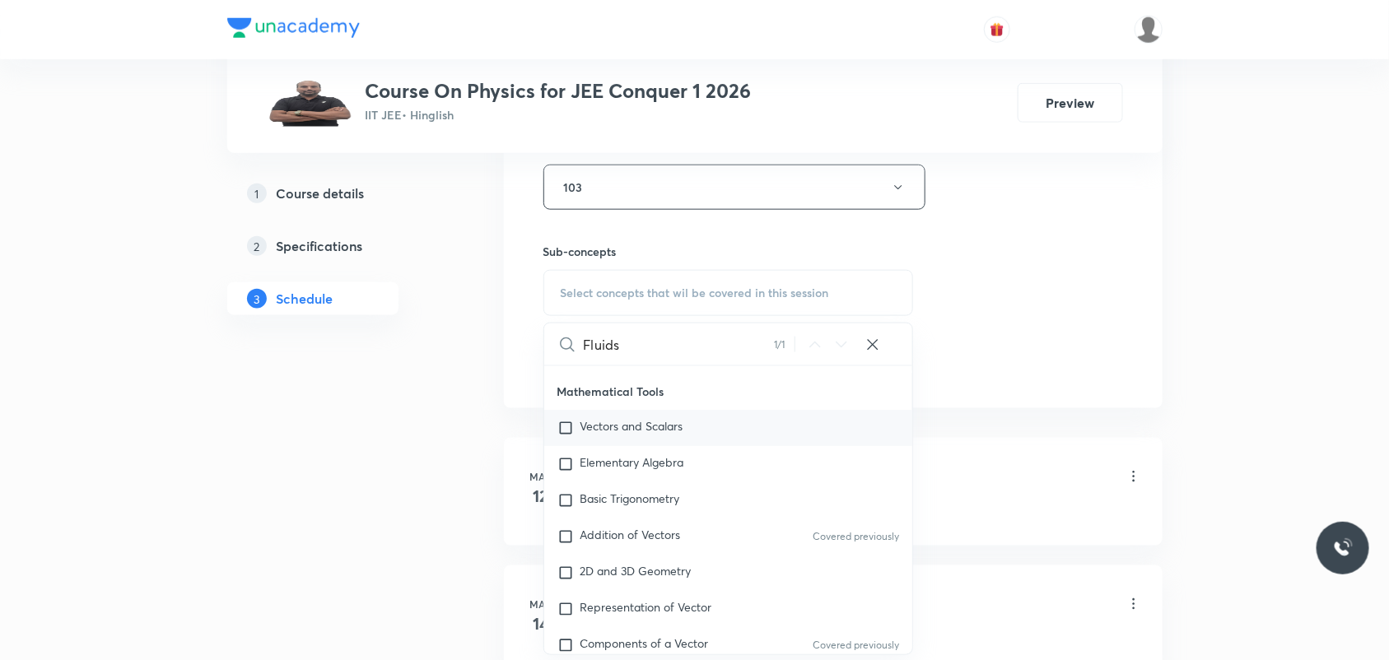
scroll to position [0, 0]
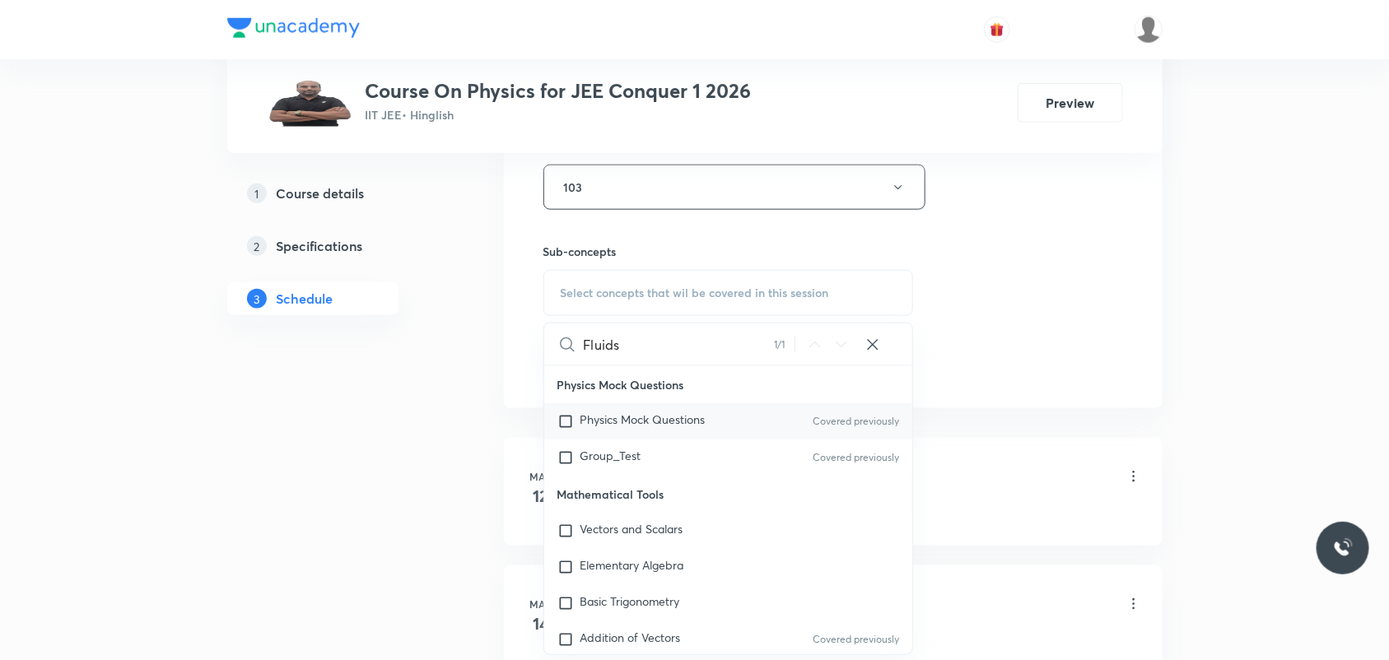
click at [572, 426] on input "checkbox" at bounding box center [568, 421] width 23 height 16
checkbox input "true"
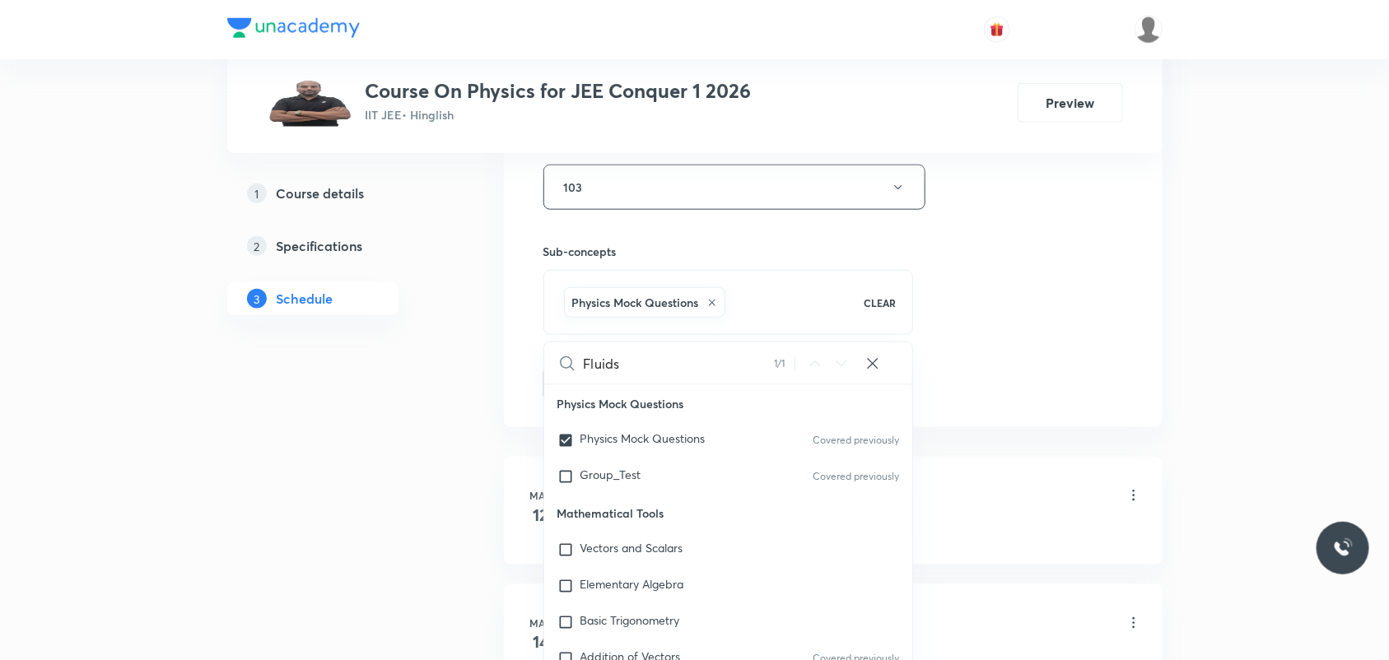
click at [1120, 346] on div "Session 72 Live class Session title 8/99 Fluids ​ Schedule for [DATE] 8:30 AM ​…" at bounding box center [833, 5] width 580 height 792
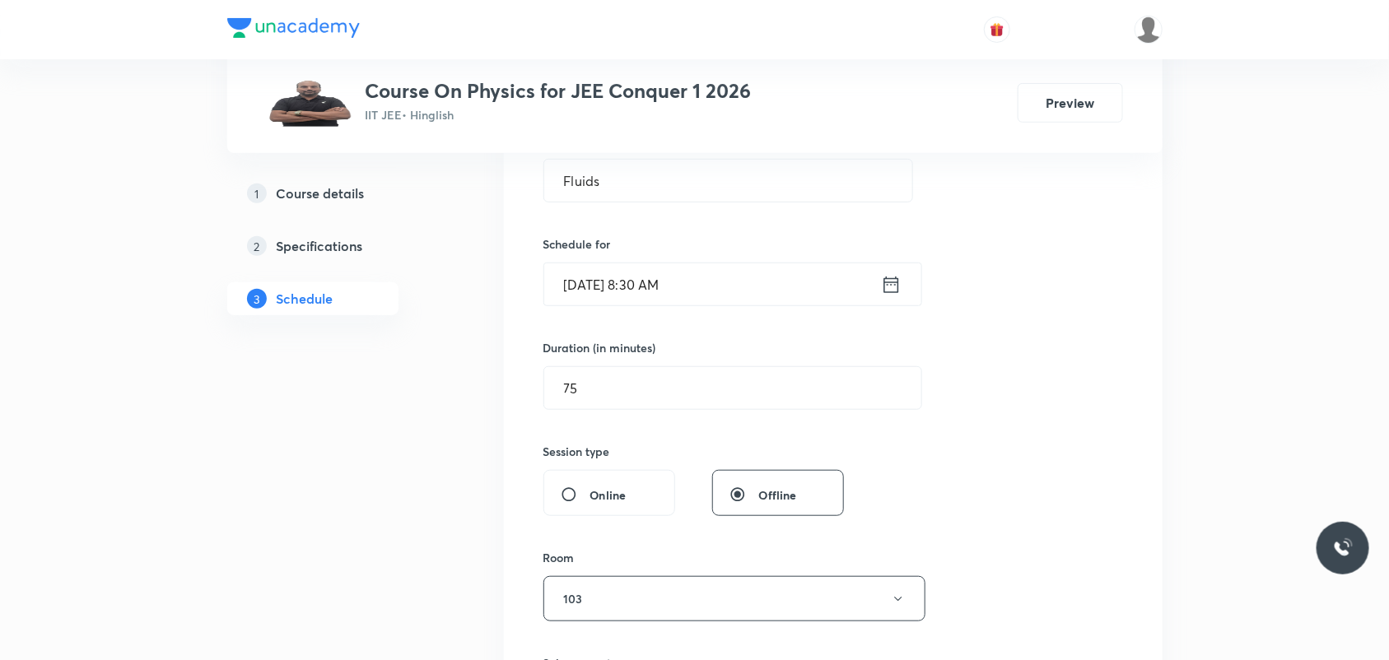
scroll to position [541, 0]
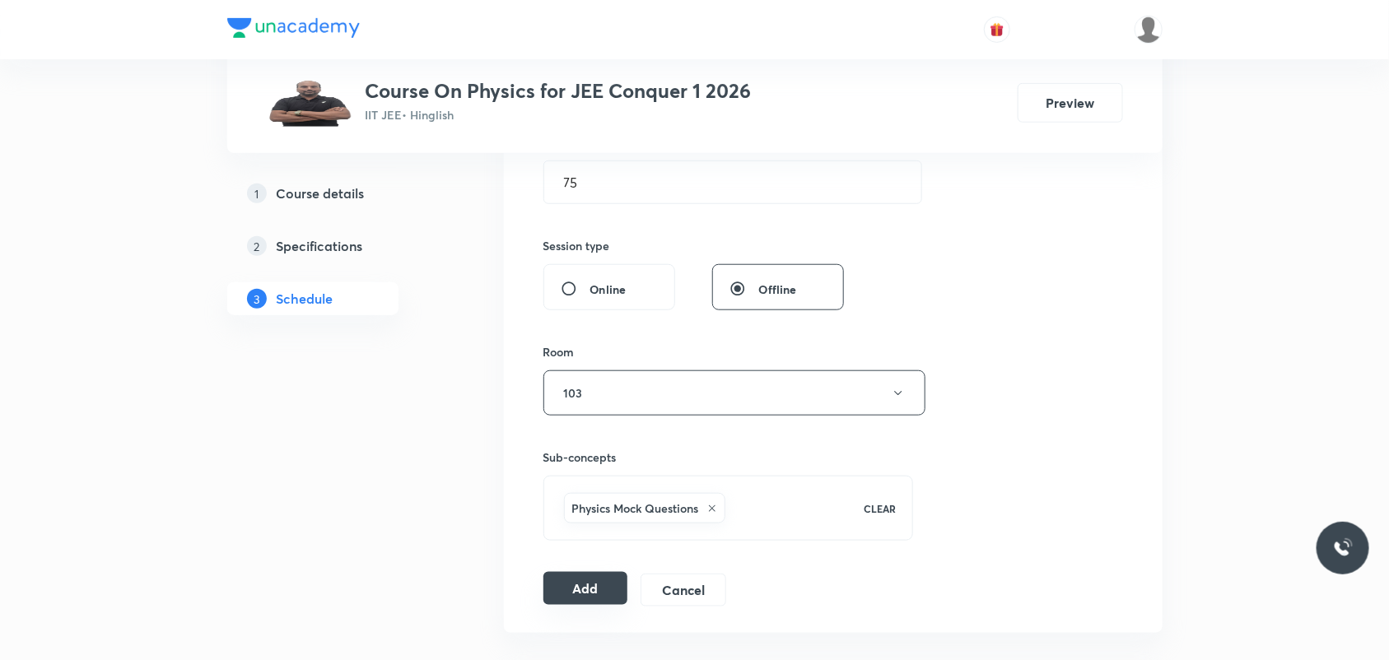
click at [583, 589] on button "Add" at bounding box center [585, 588] width 85 height 33
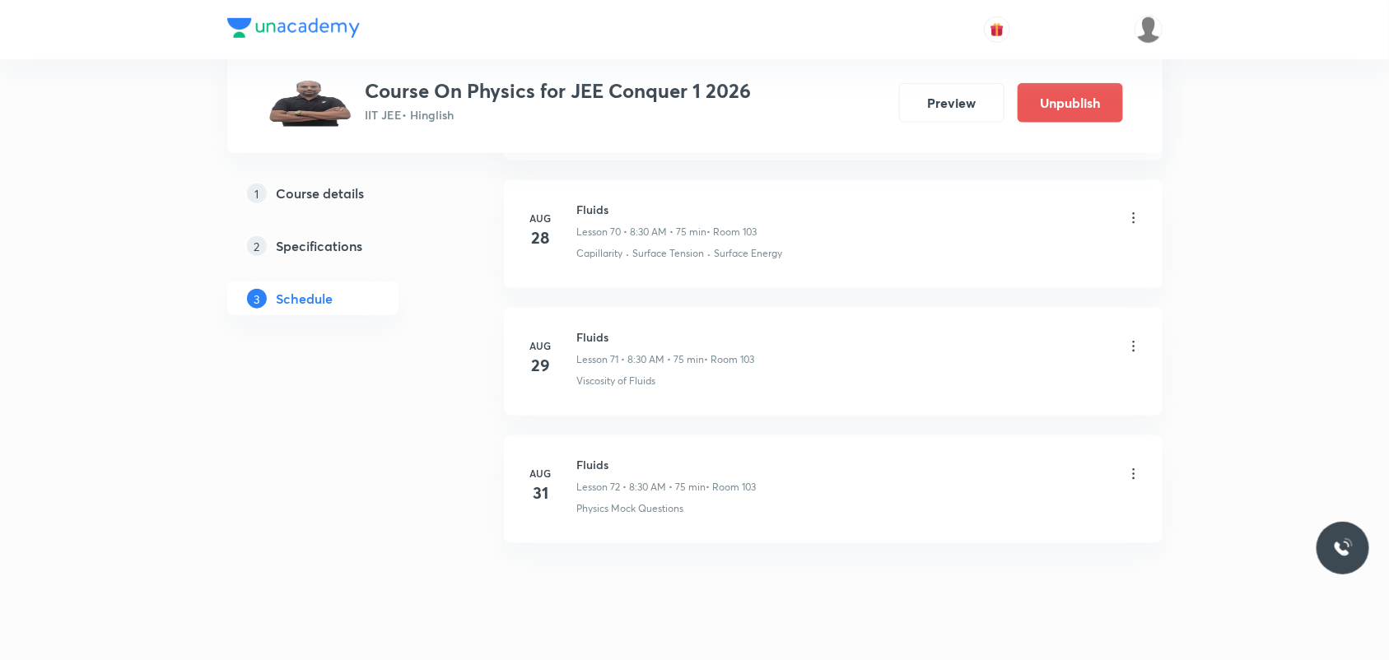
scroll to position [9119, 0]
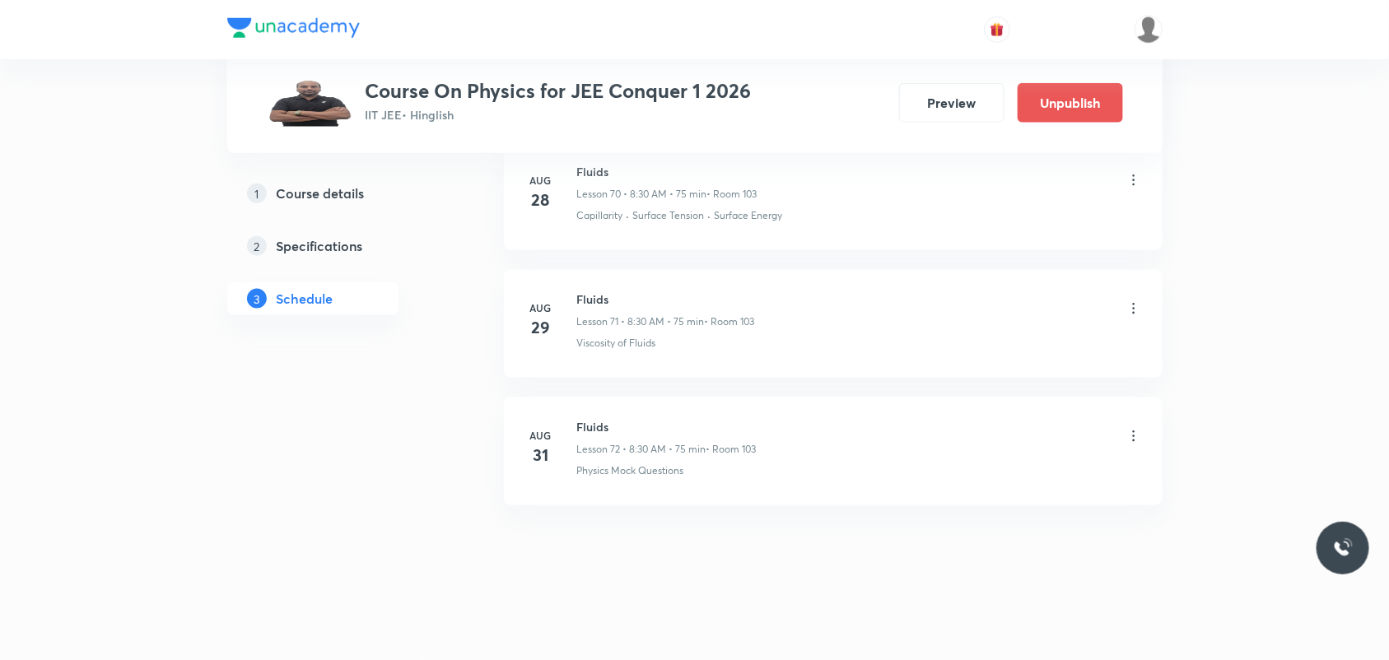
click at [1130, 432] on icon at bounding box center [1134, 436] width 16 height 16
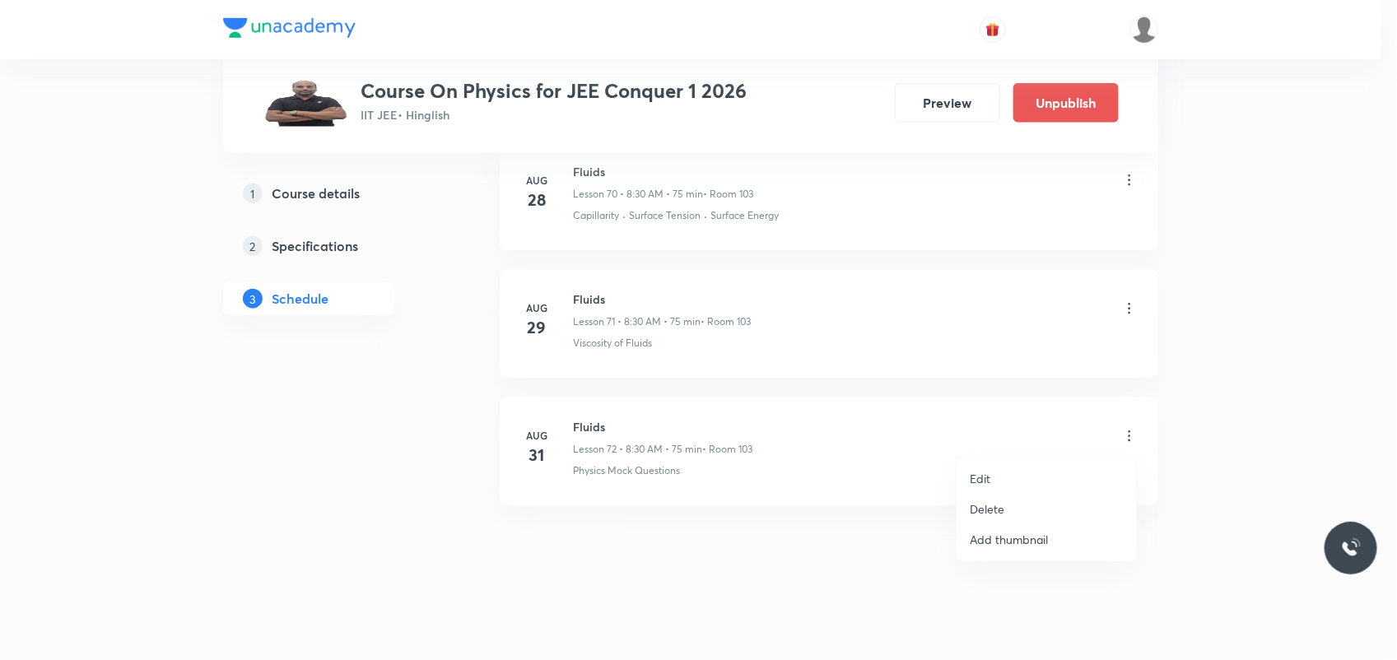
click at [1035, 473] on li "Edit" at bounding box center [1047, 479] width 180 height 30
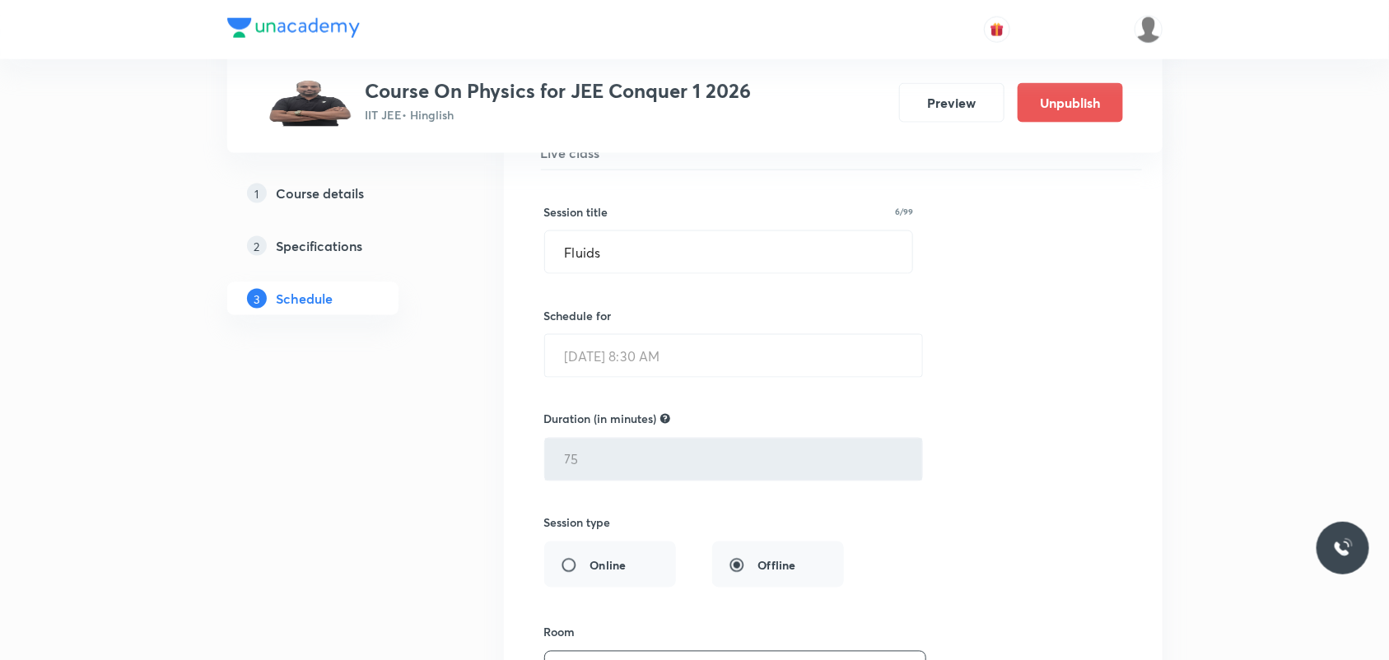
scroll to position [9634, 0]
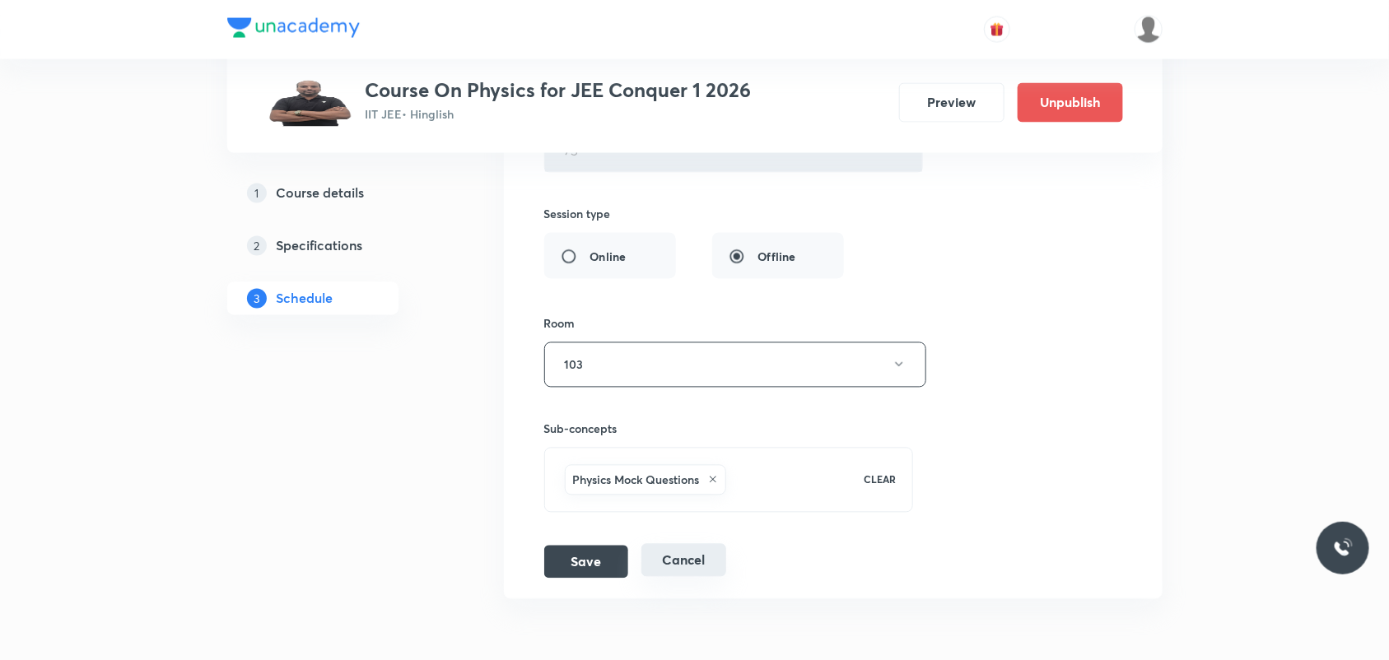
click at [663, 577] on button "Cancel" at bounding box center [683, 560] width 85 height 33
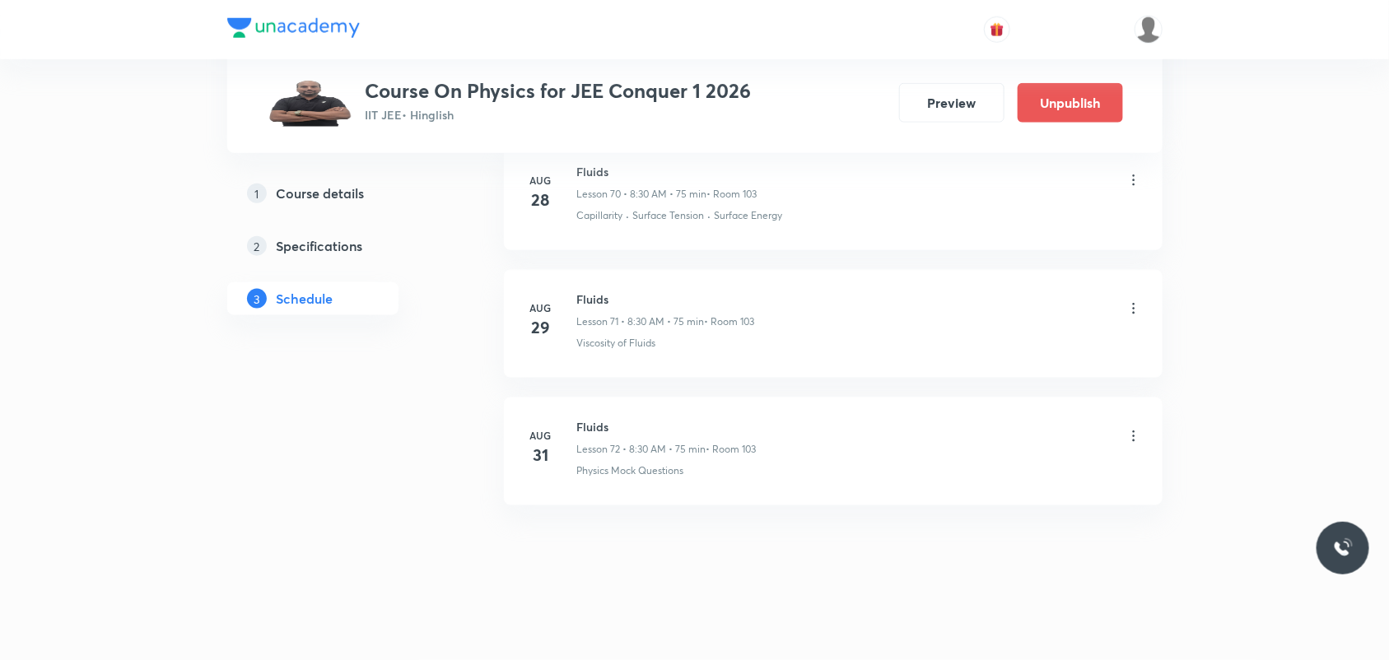
click at [1134, 436] on icon at bounding box center [1134, 436] width 16 height 16
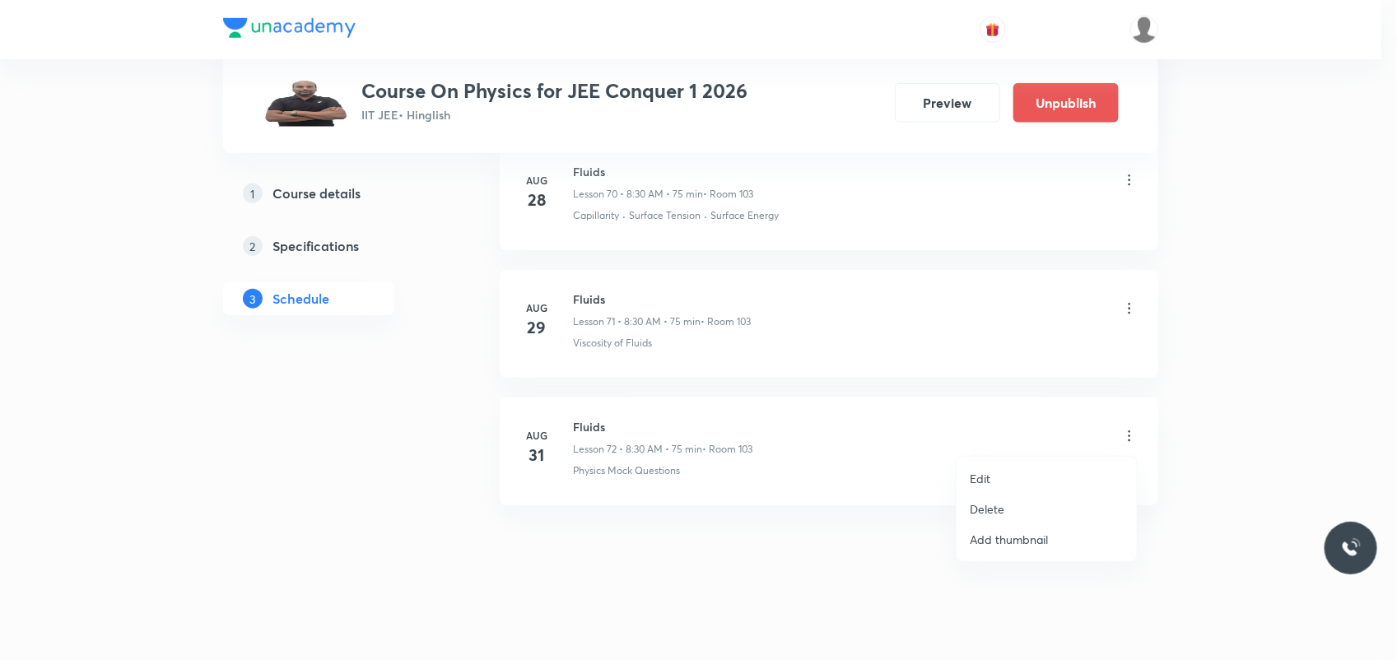
click at [1022, 507] on li "Delete" at bounding box center [1047, 509] width 180 height 30
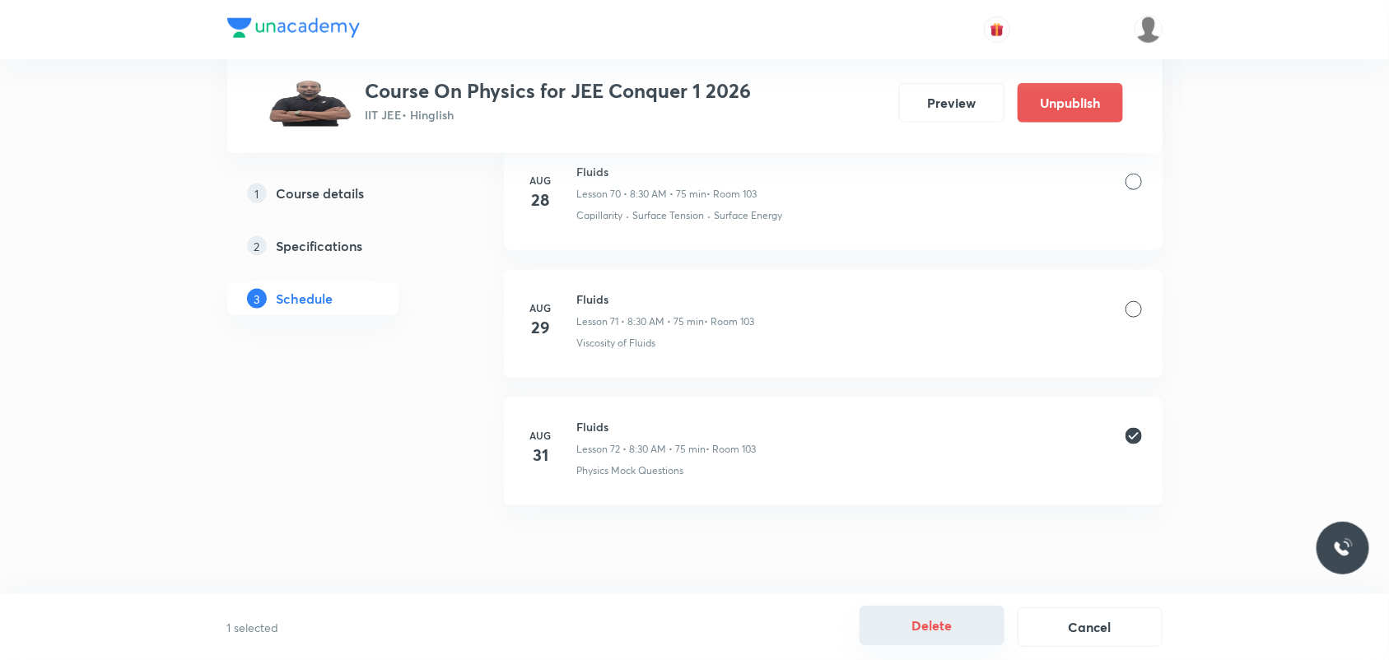
click at [967, 626] on button "Delete" at bounding box center [932, 626] width 145 height 40
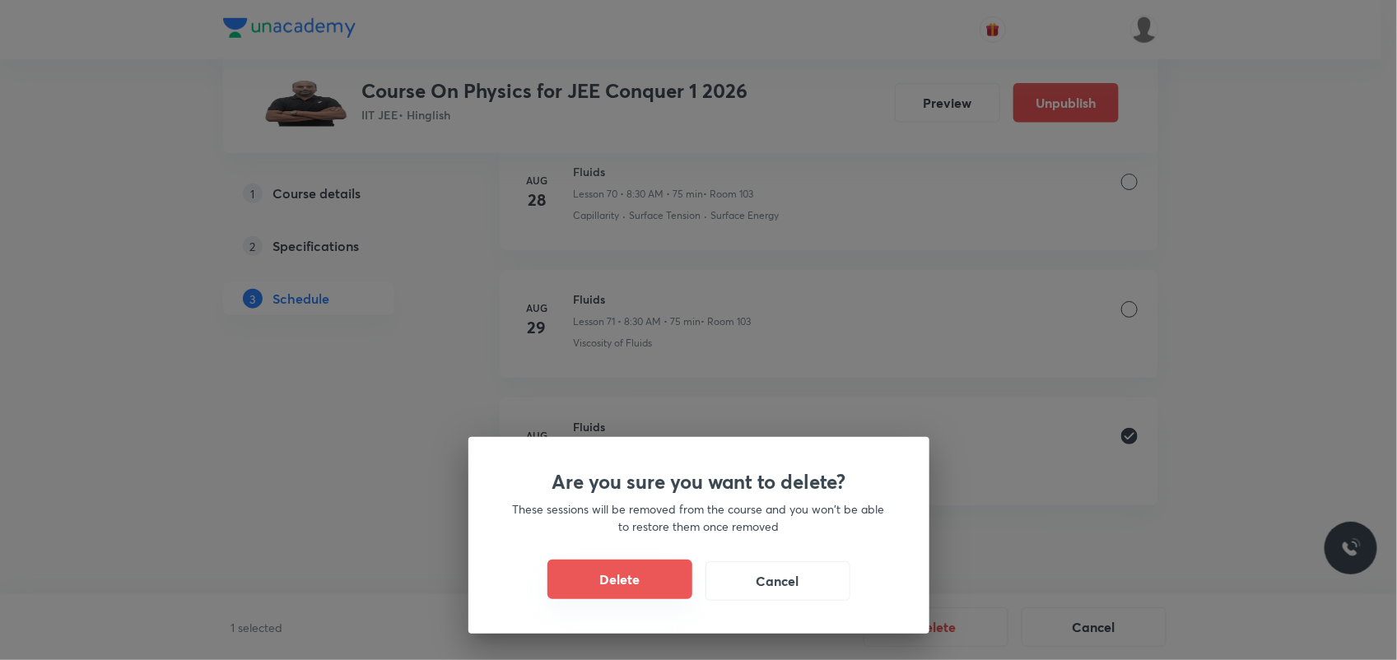
click at [632, 575] on button "Delete" at bounding box center [620, 580] width 145 height 40
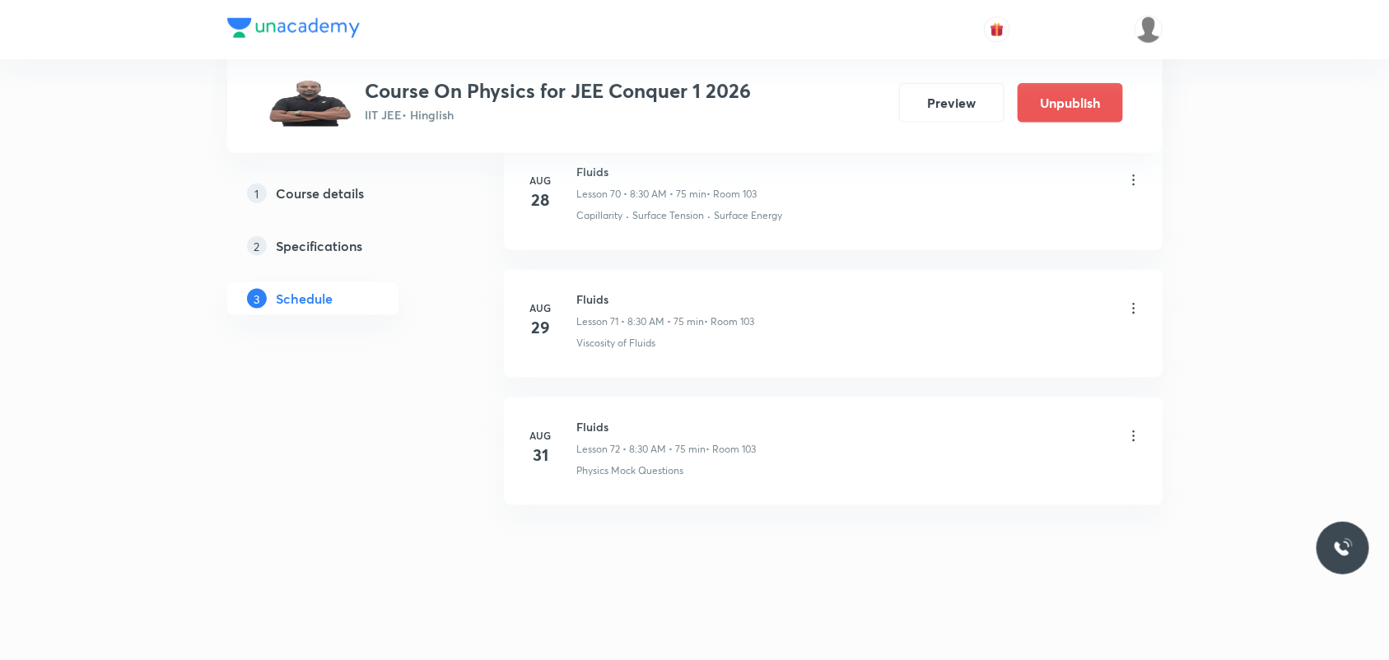
scroll to position [8991, 0]
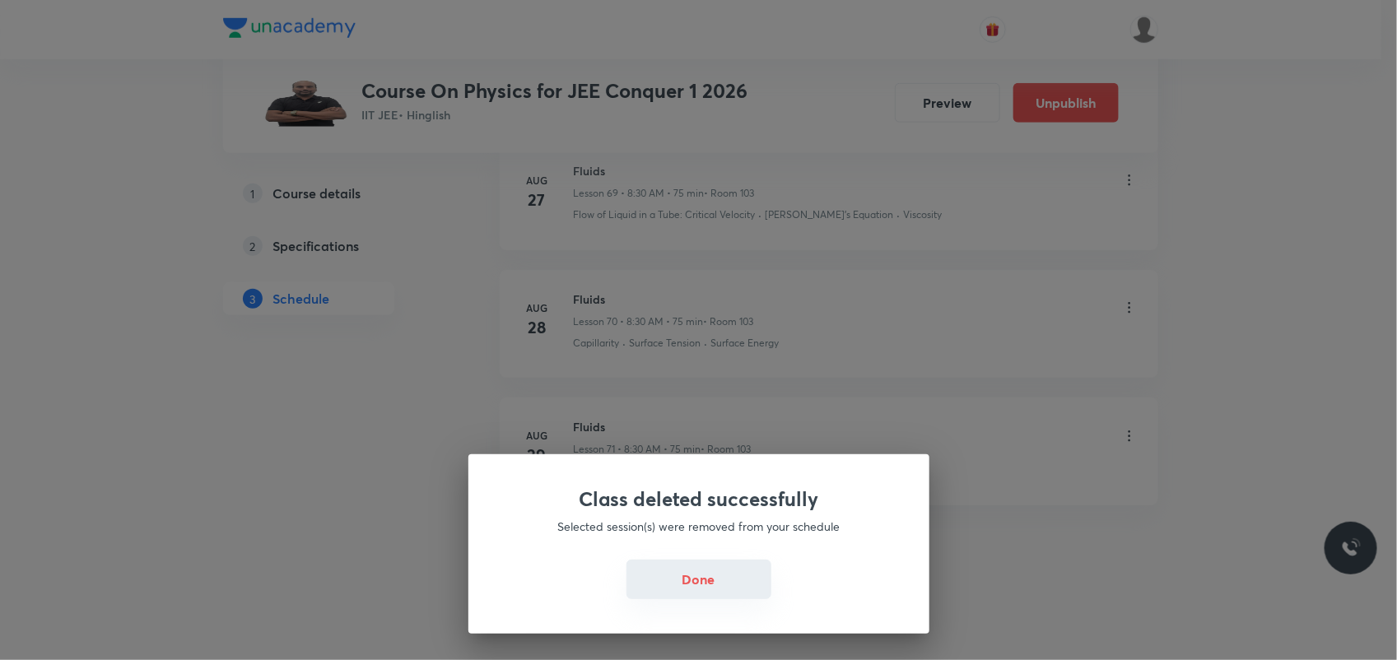
click at [727, 572] on button "Done" at bounding box center [699, 580] width 145 height 40
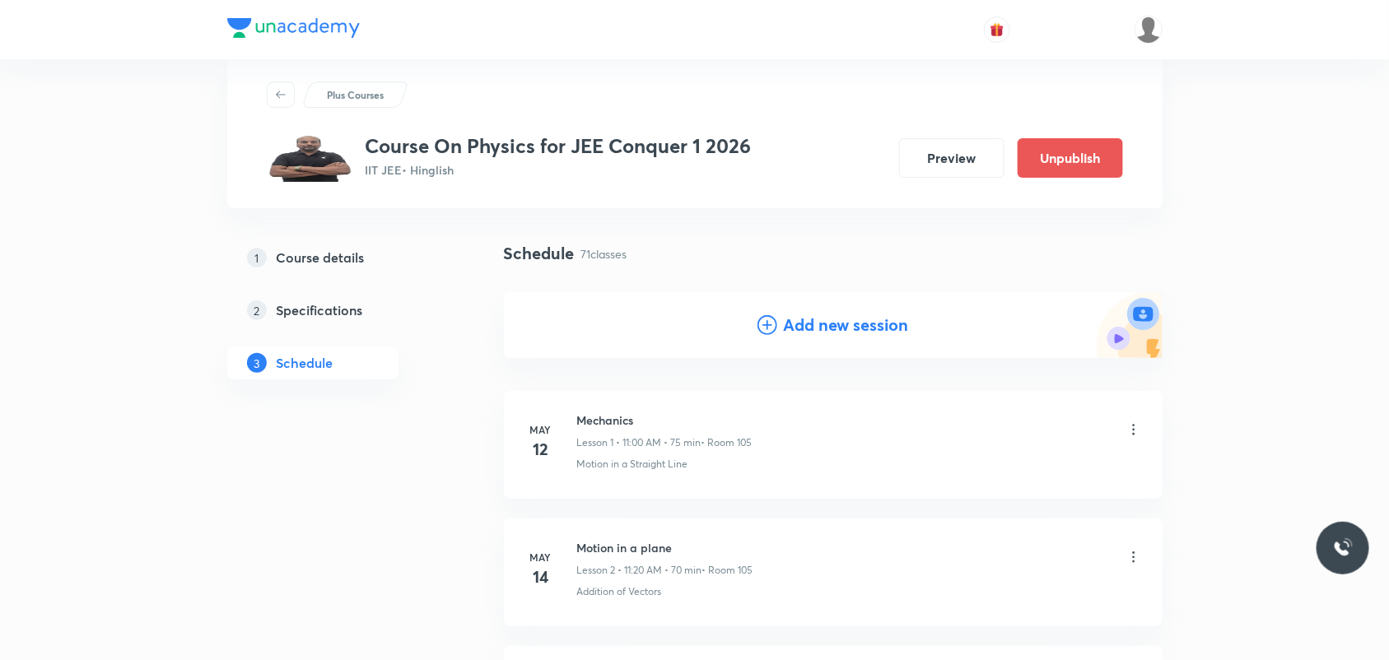
scroll to position [0, 0]
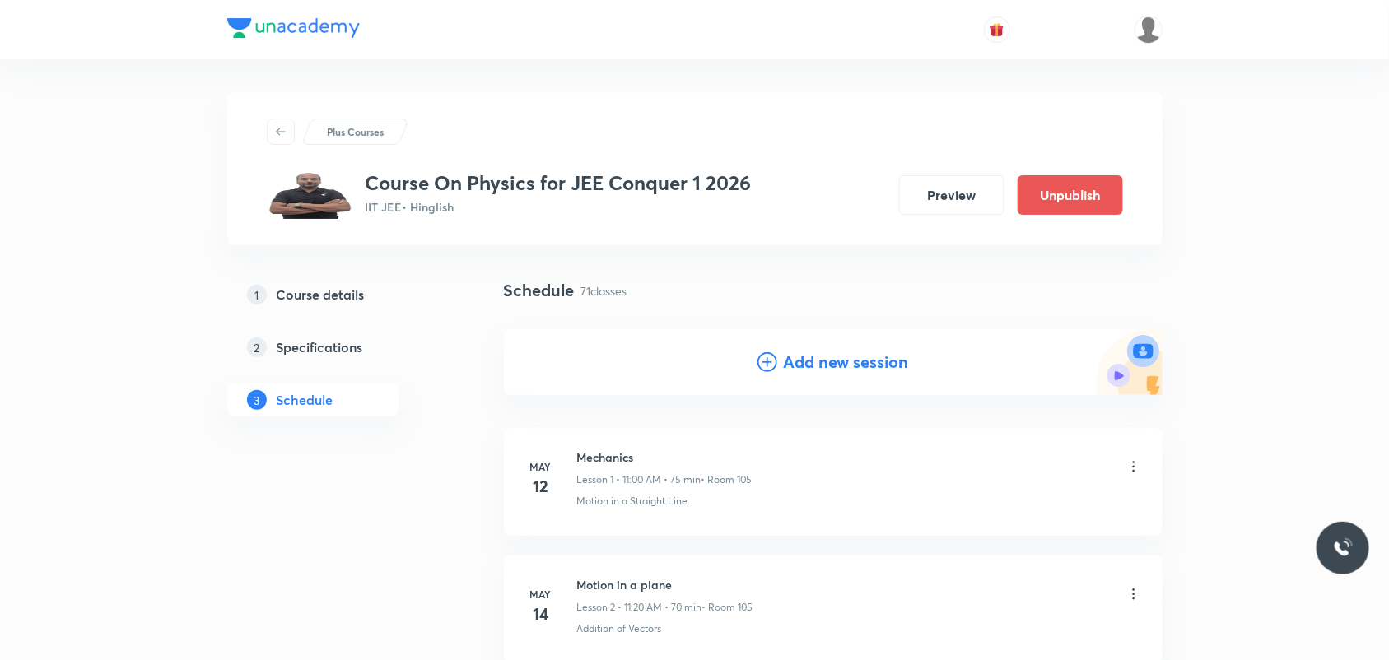
click at [804, 347] on div "Add new session" at bounding box center [833, 362] width 659 height 66
click at [804, 362] on h4 "Add new session" at bounding box center [846, 362] width 125 height 25
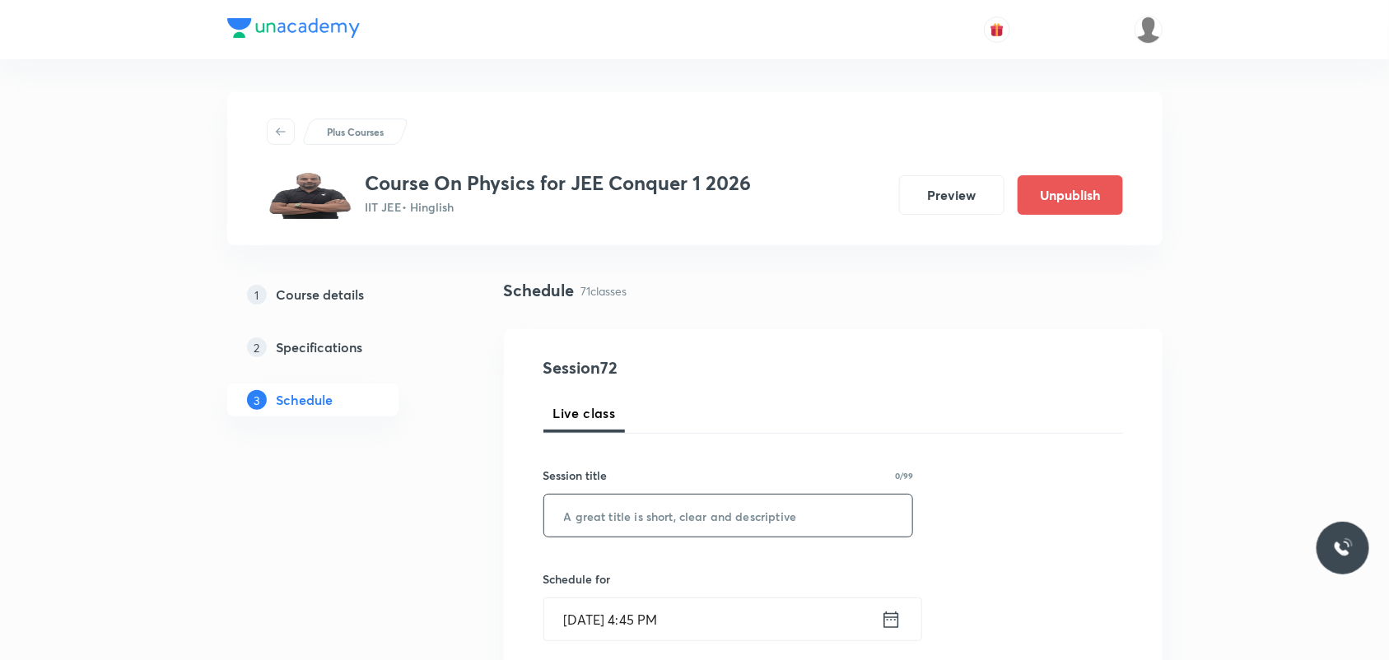
scroll to position [103, 0]
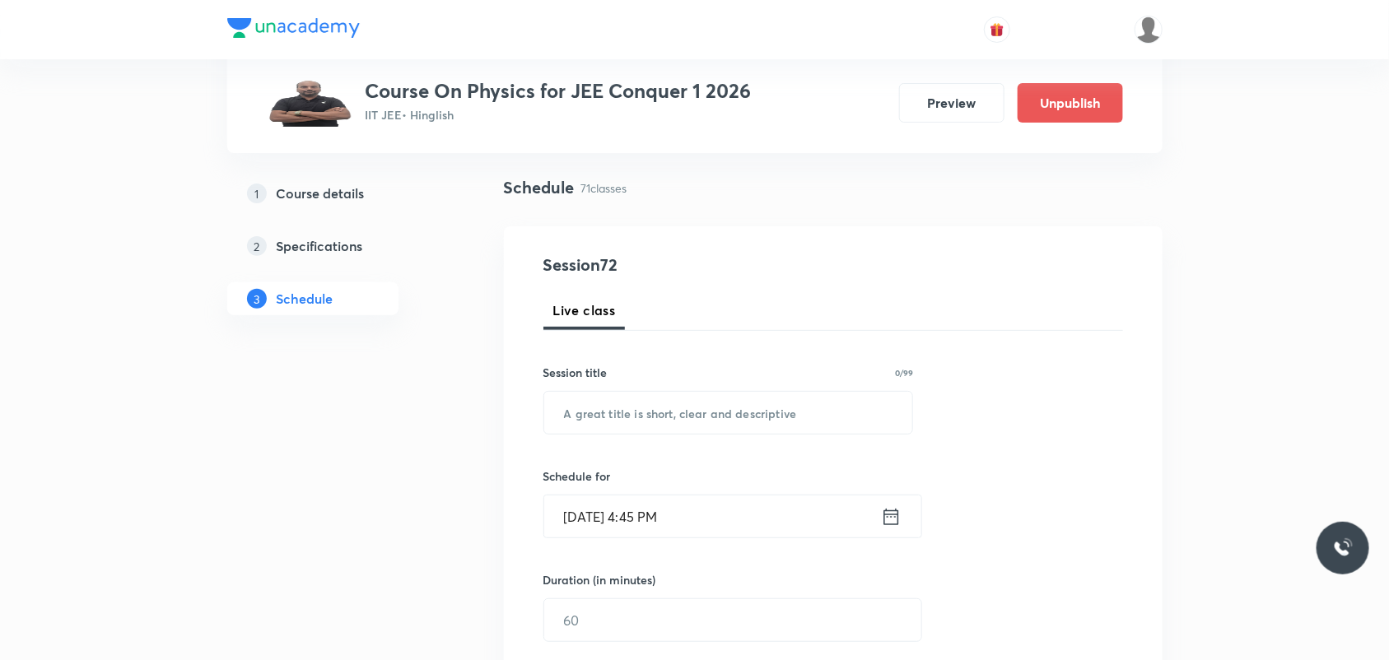
click at [893, 524] on icon at bounding box center [891, 517] width 21 height 23
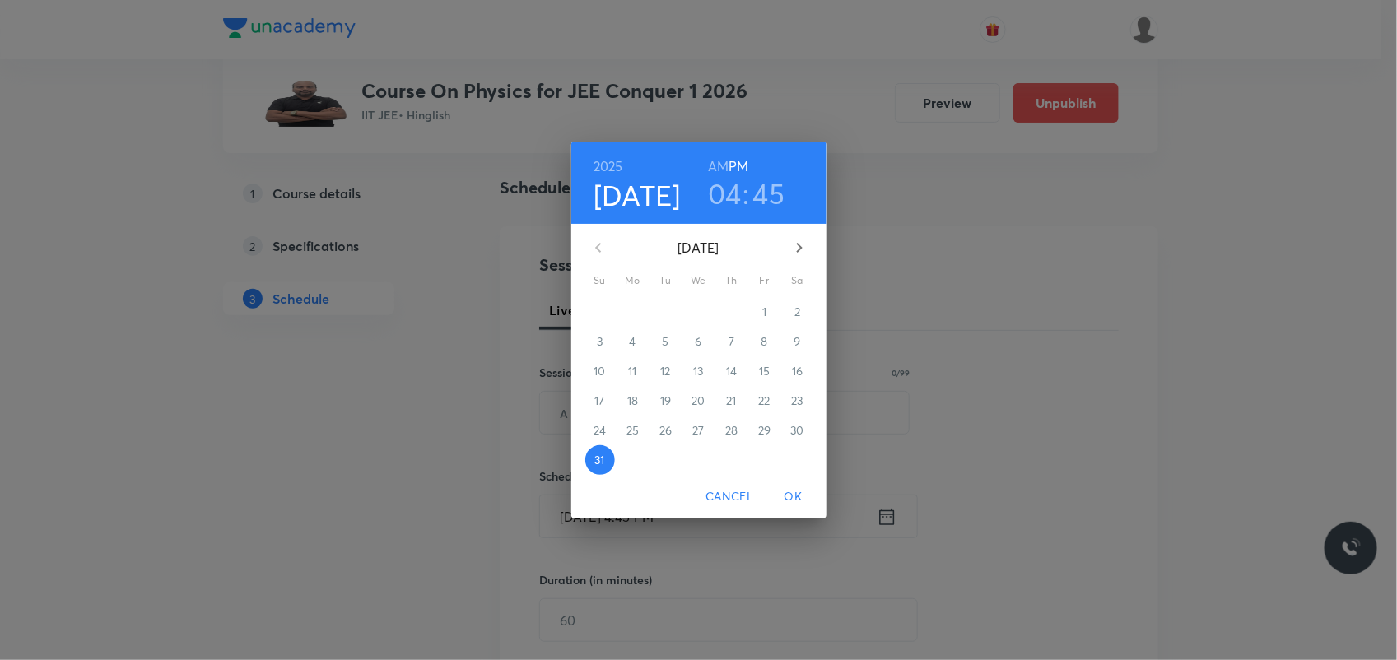
click at [799, 251] on icon "button" at bounding box center [799, 248] width 6 height 10
click at [636, 307] on span "1" at bounding box center [633, 312] width 30 height 16
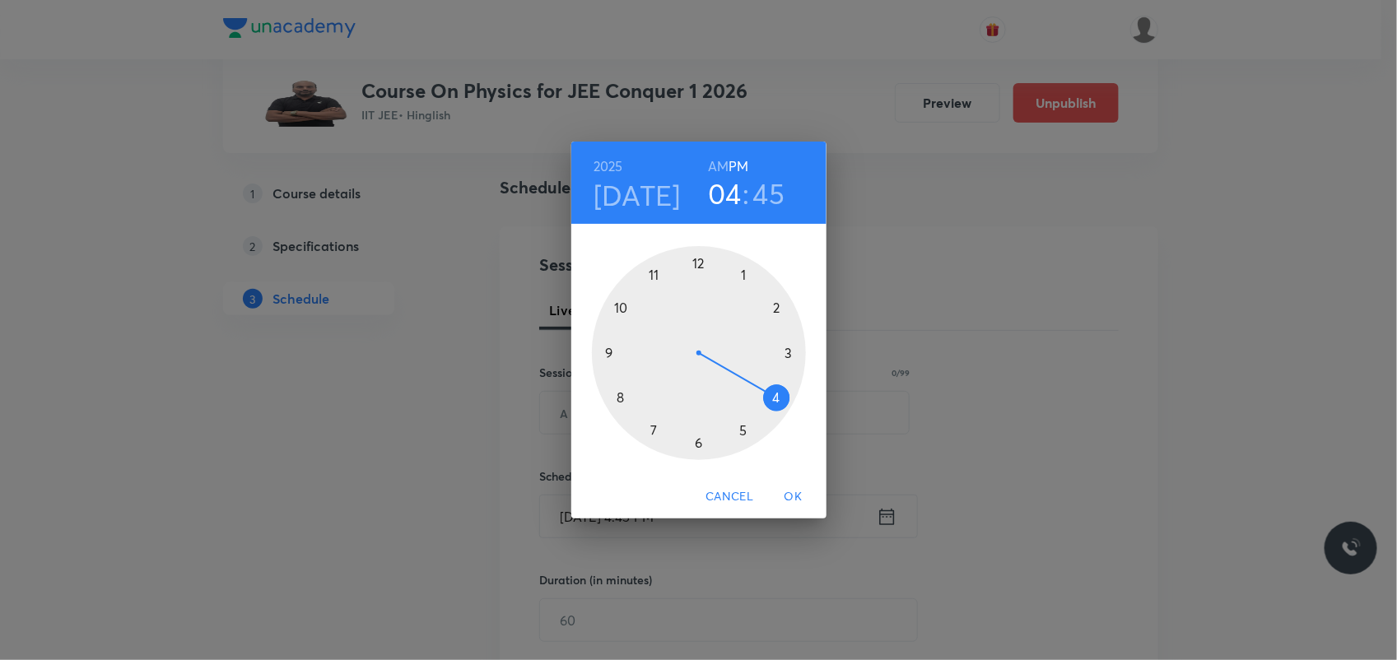
click at [721, 157] on h6 "AM" at bounding box center [718, 166] width 21 height 23
click at [631, 391] on div at bounding box center [699, 353] width 214 height 214
click at [700, 442] on div at bounding box center [699, 353] width 214 height 214
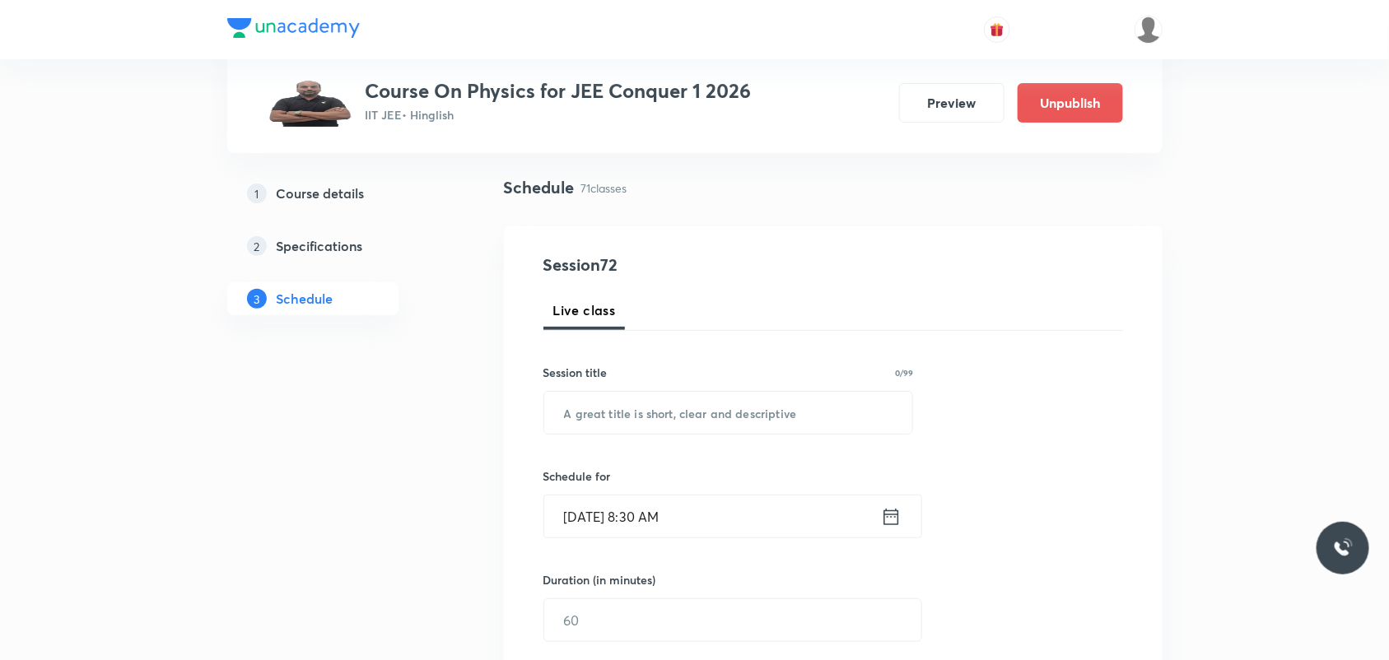
scroll to position [206, 0]
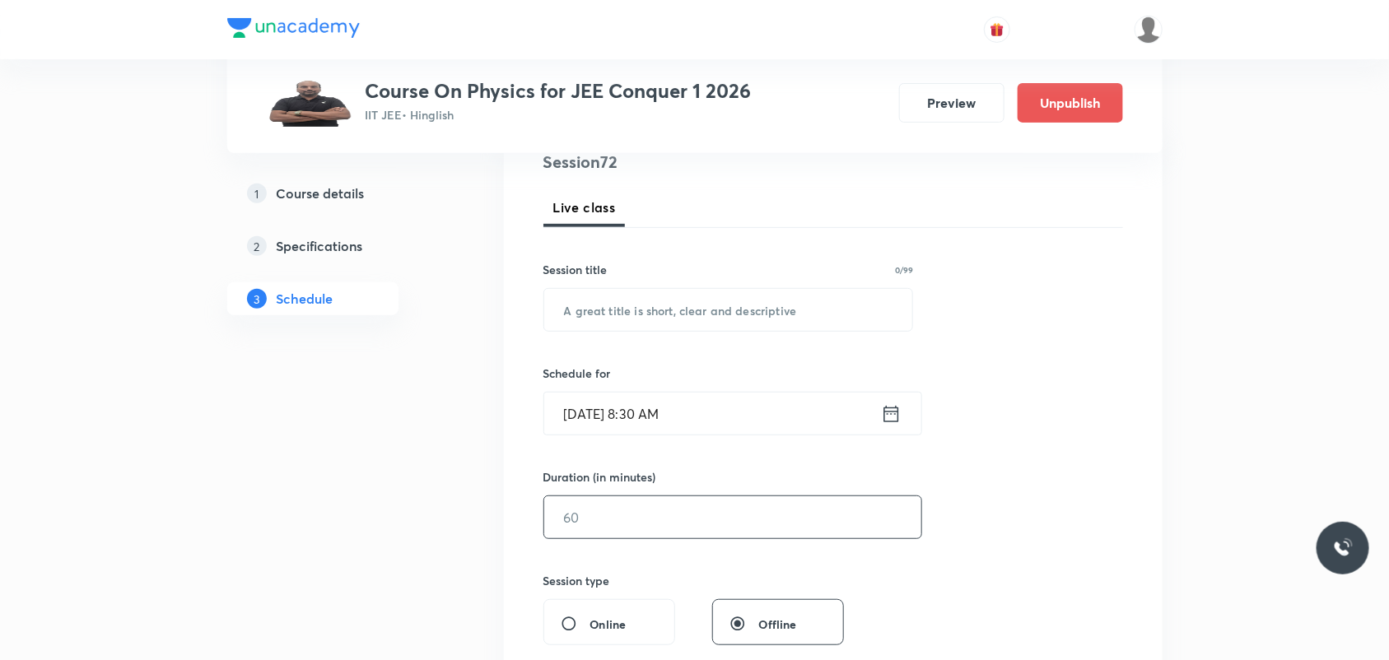
click at [619, 513] on input "text" at bounding box center [732, 517] width 377 height 42
type input "5"
type input "75"
click at [672, 298] on input "text" at bounding box center [728, 310] width 369 height 42
paste input "Fluids"
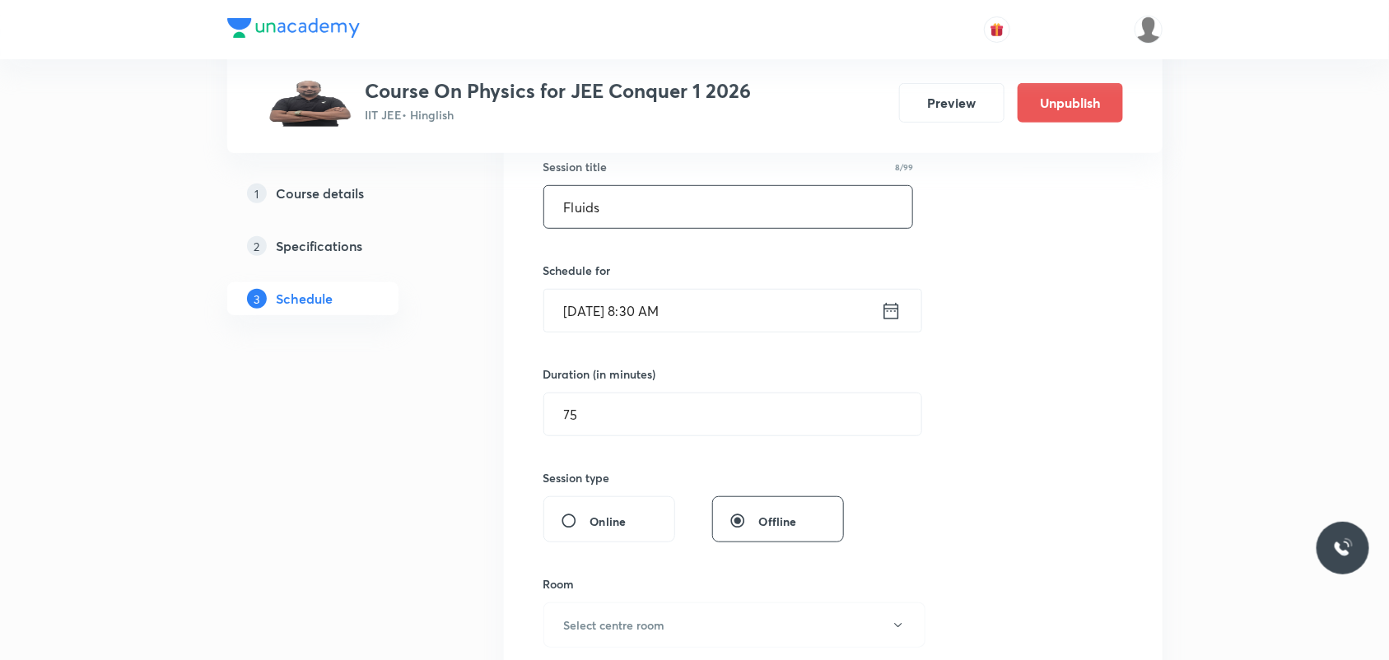
scroll to position [515, 0]
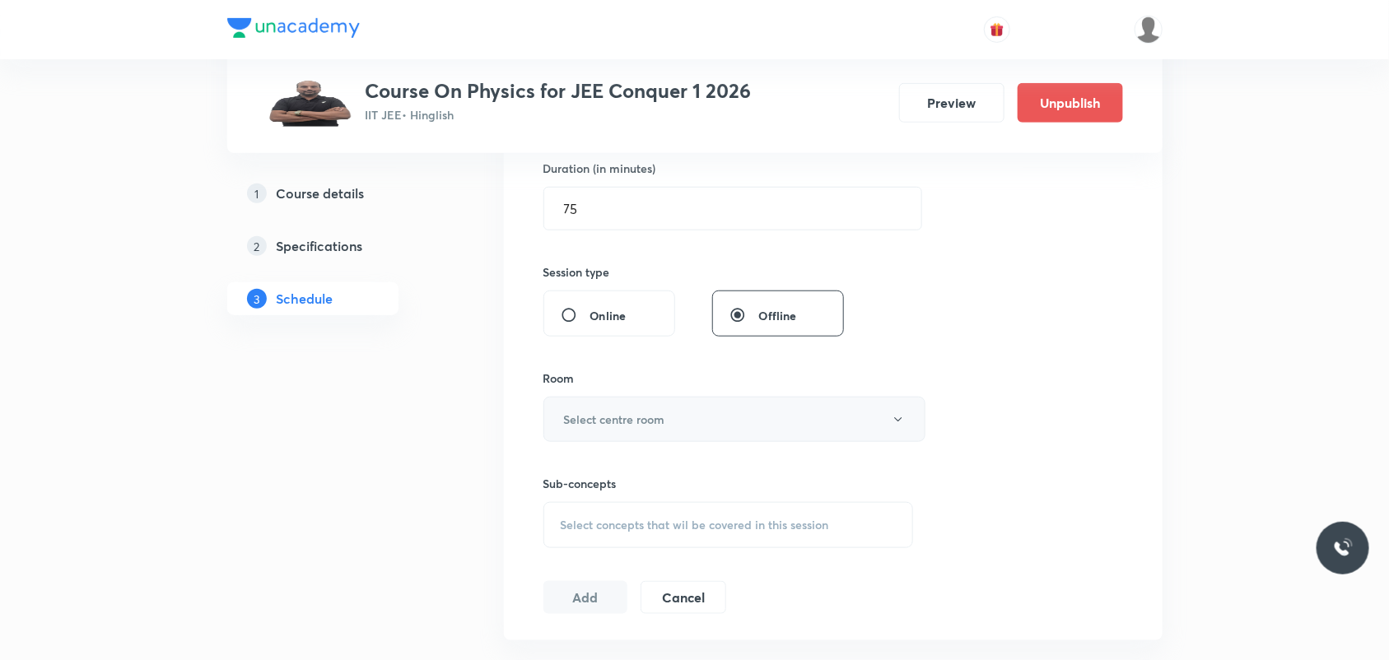
type input "Fluids"
click at [655, 428] on h6 "Select centre room" at bounding box center [614, 419] width 101 height 17
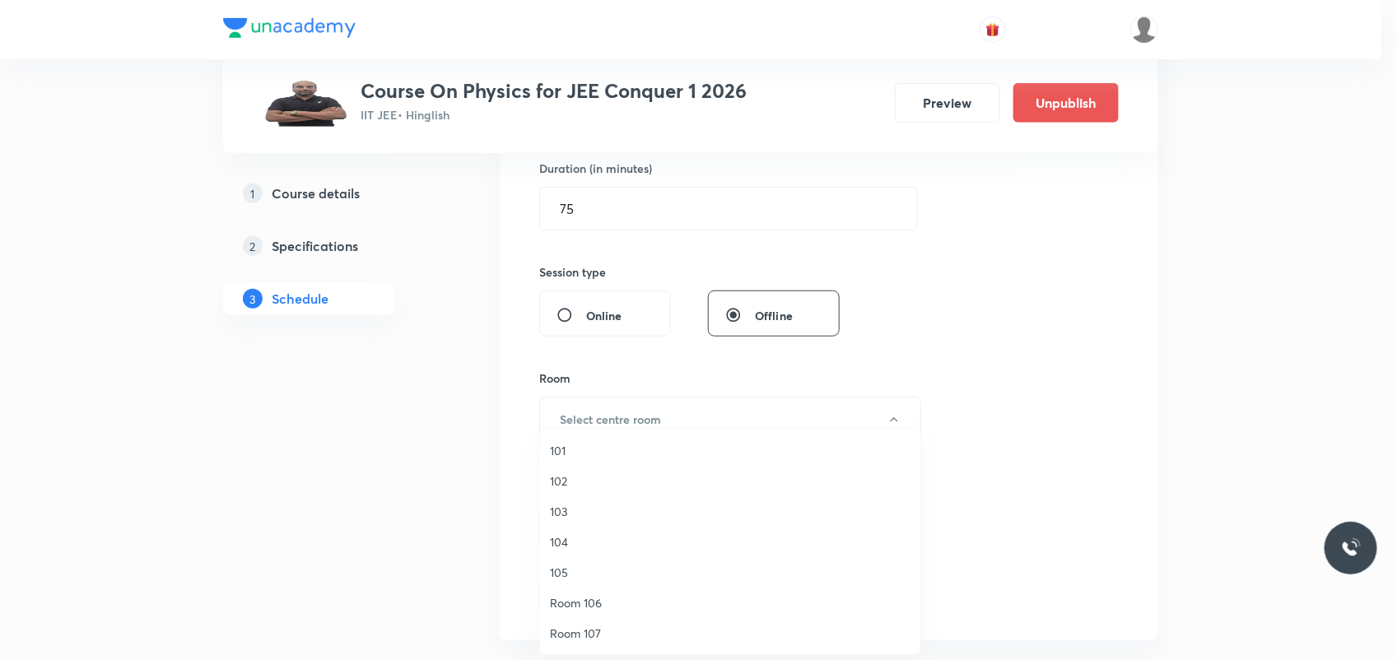
click at [605, 510] on span "103" at bounding box center [730, 511] width 361 height 17
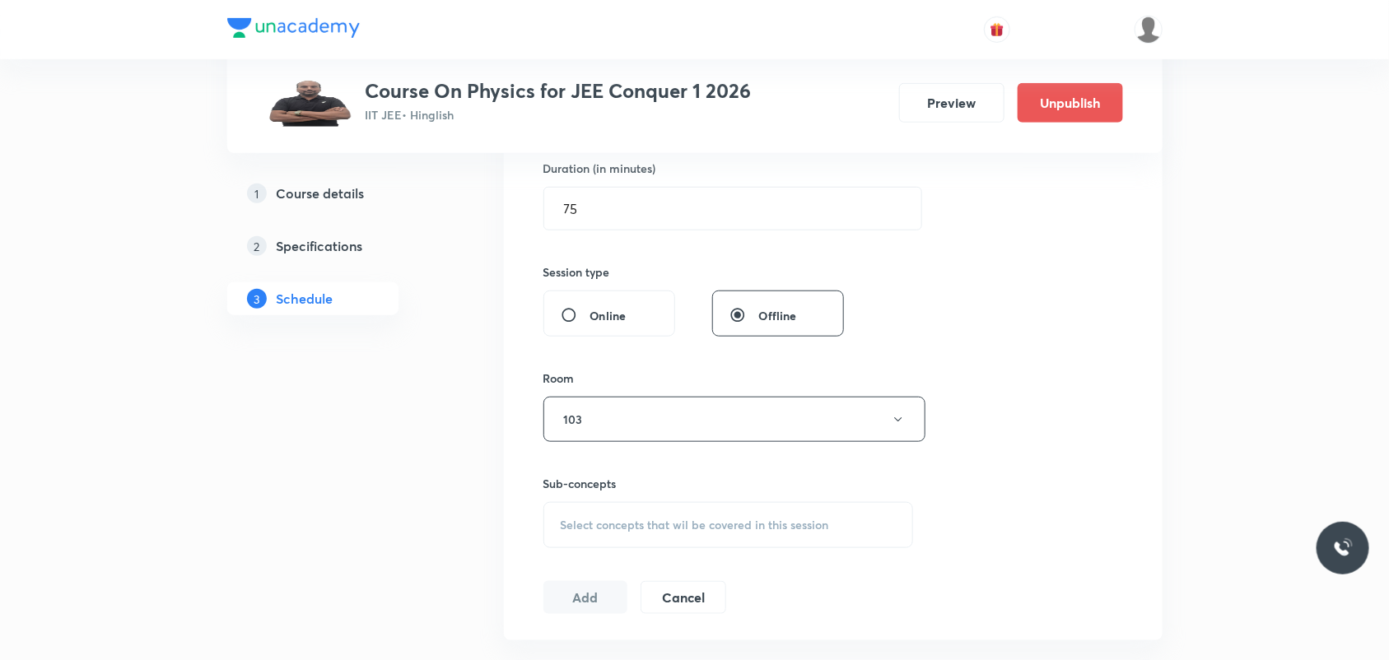
click at [604, 523] on span "Select concepts that wil be covered in this session" at bounding box center [695, 525] width 268 height 13
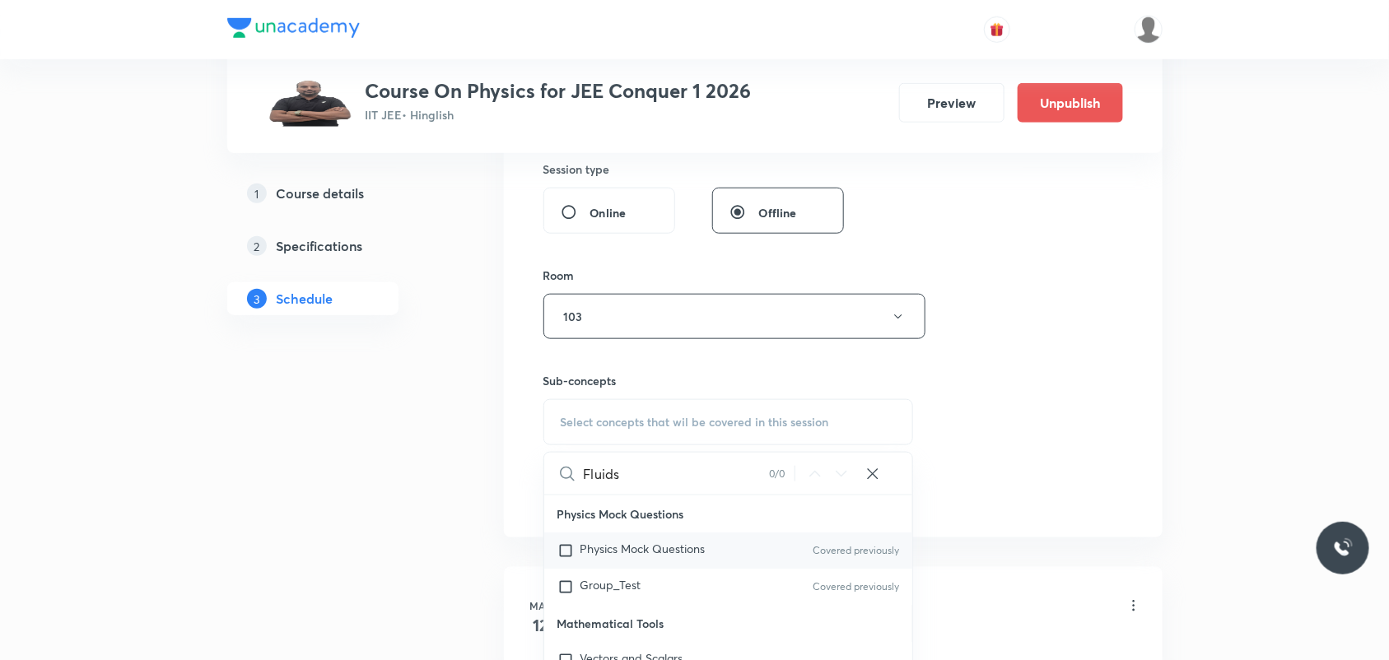
type input "Fluids"
click at [562, 554] on input "checkbox" at bounding box center [568, 551] width 23 height 16
checkbox input "true"
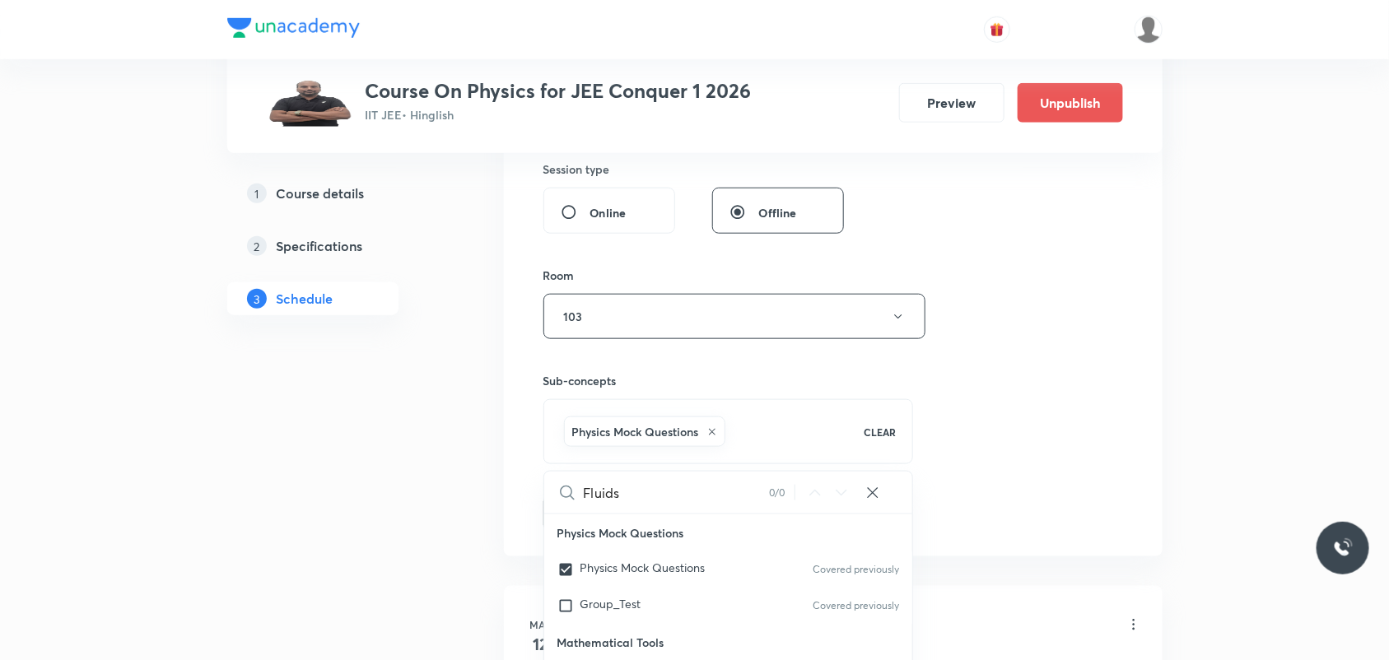
click at [1121, 533] on div "Session 72 Live class Session title 8/99 Fluids ​ Schedule for [DATE] 8:30 AM ​…" at bounding box center [833, 134] width 659 height 845
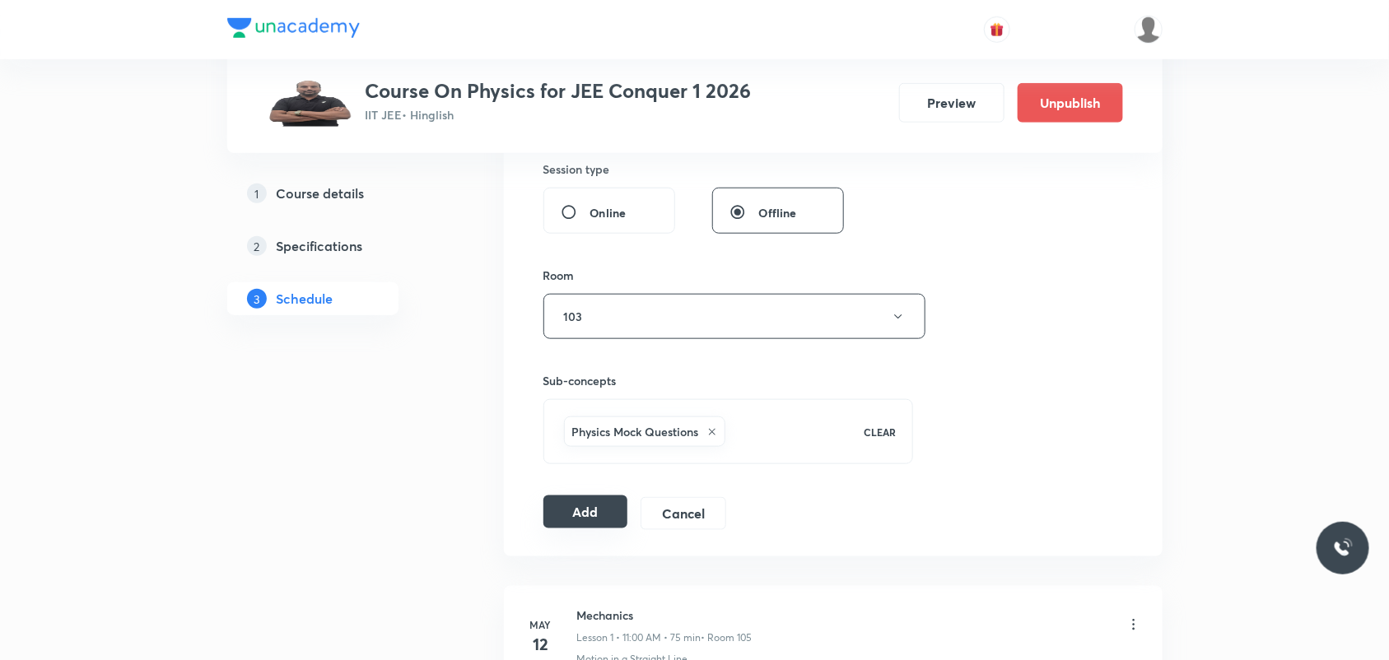
click at [574, 509] on button "Add" at bounding box center [585, 512] width 85 height 33
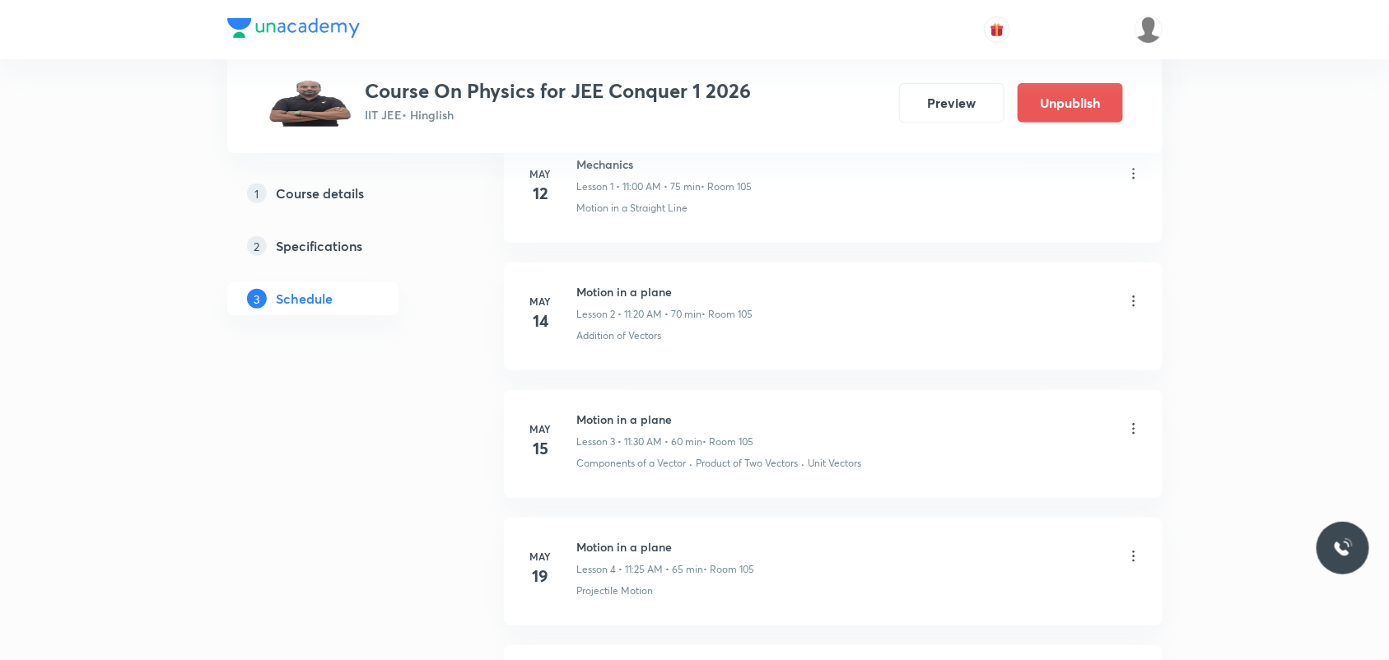
scroll to position [0, 0]
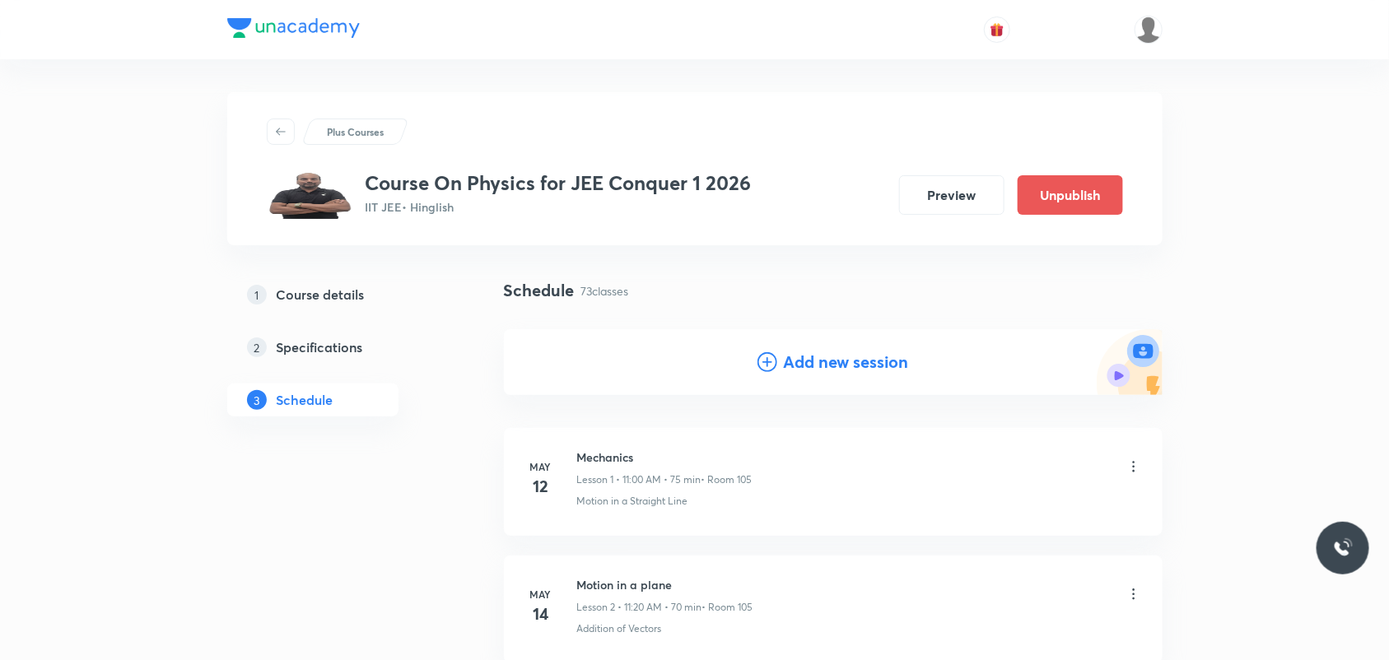
click at [820, 364] on h4 "Add new session" at bounding box center [846, 362] width 125 height 25
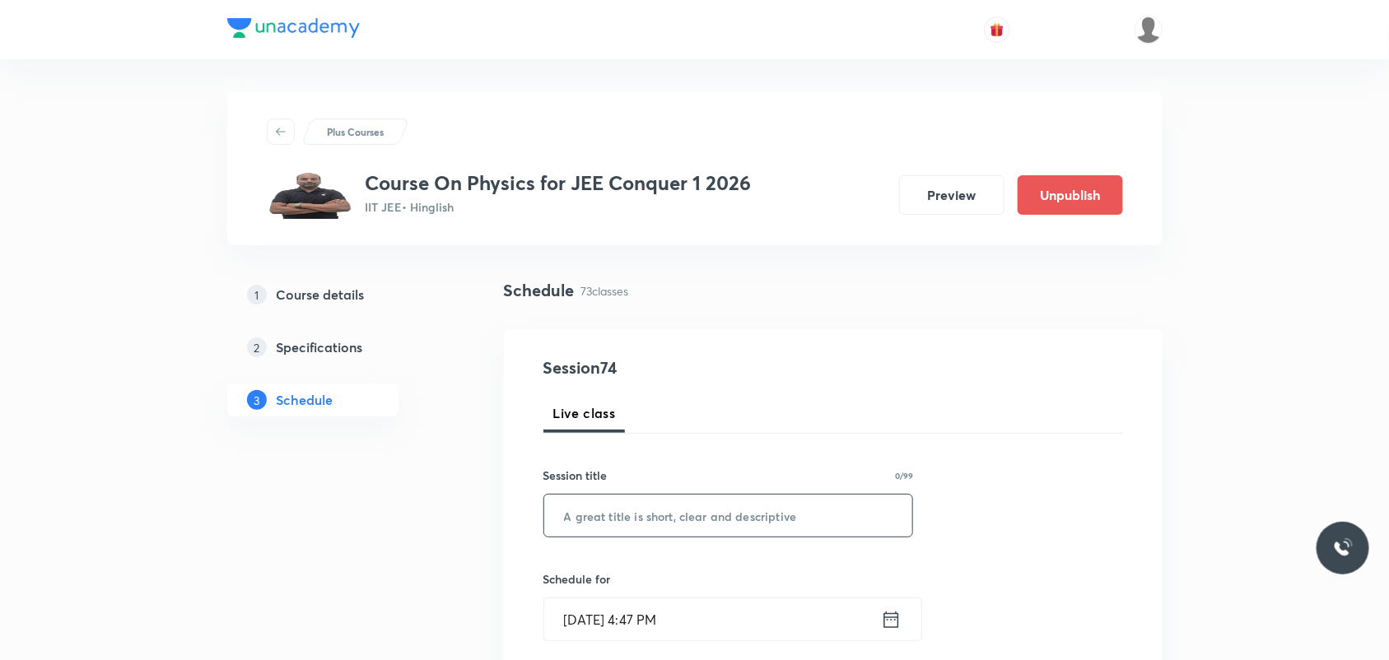
click at [681, 505] on input "text" at bounding box center [728, 516] width 369 height 42
paste input "Fluids"
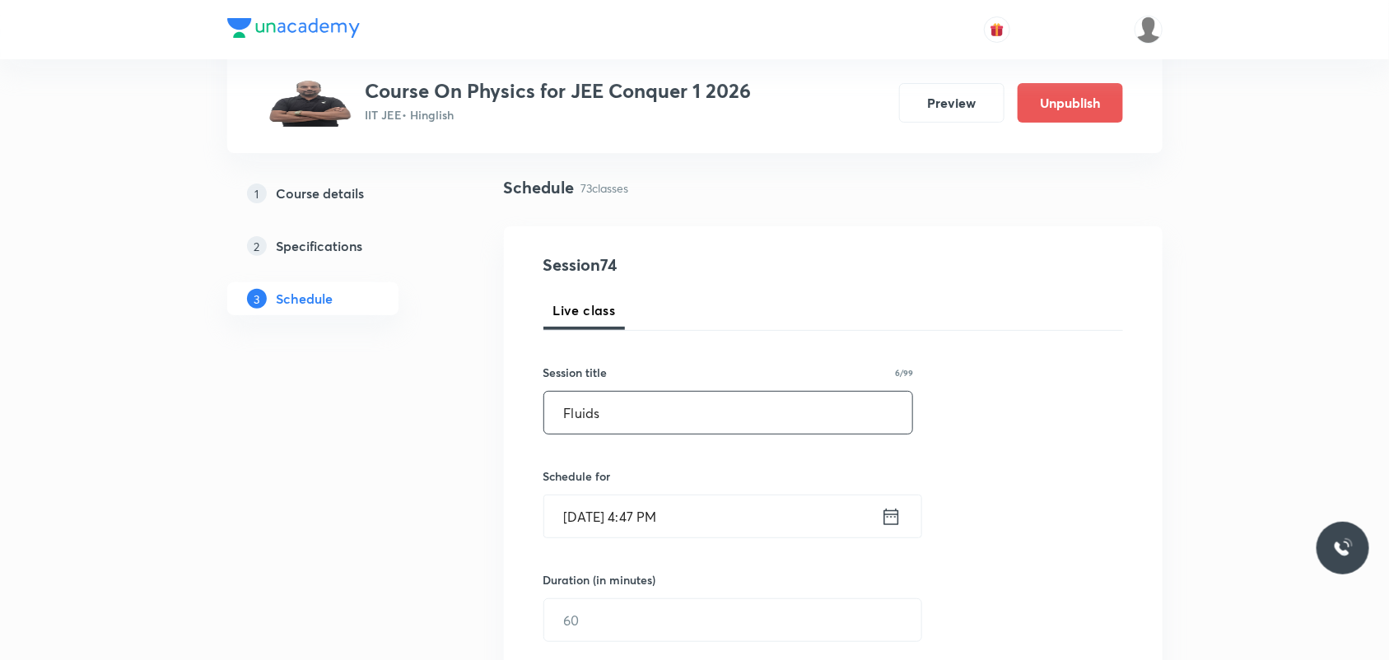
scroll to position [206, 0]
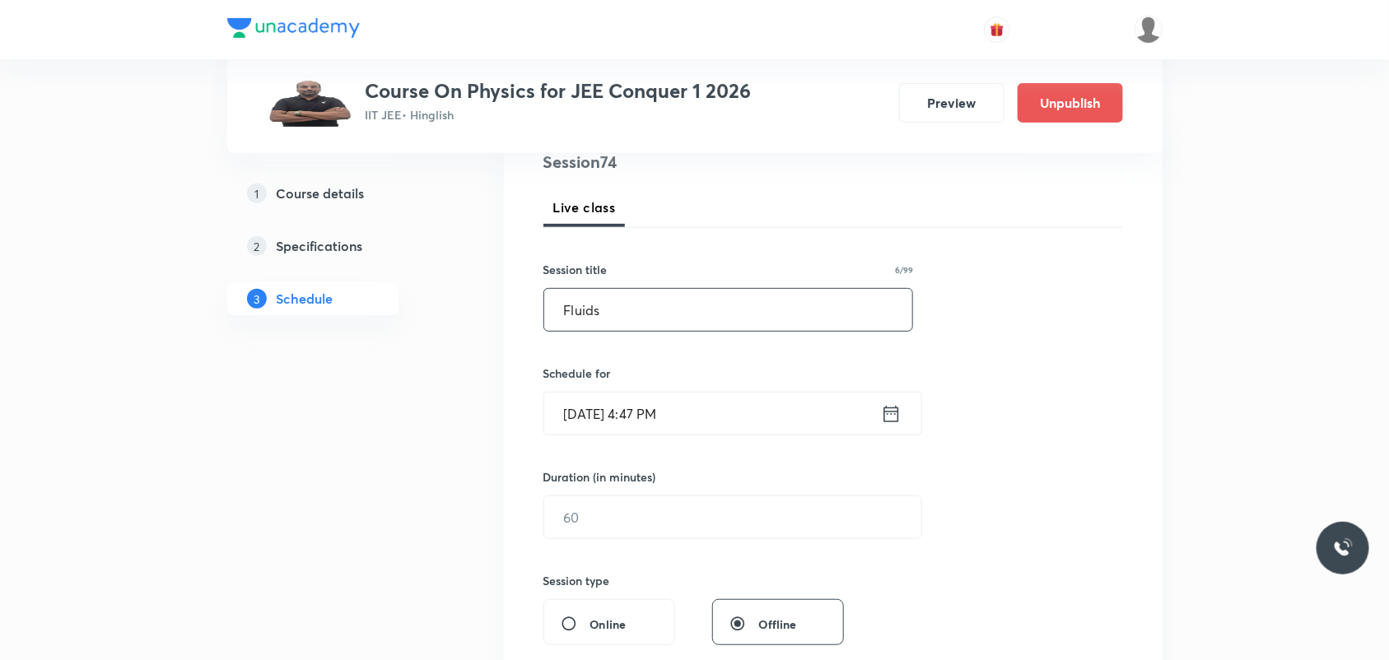
type input "Fluids"
click at [889, 421] on icon at bounding box center [891, 414] width 21 height 23
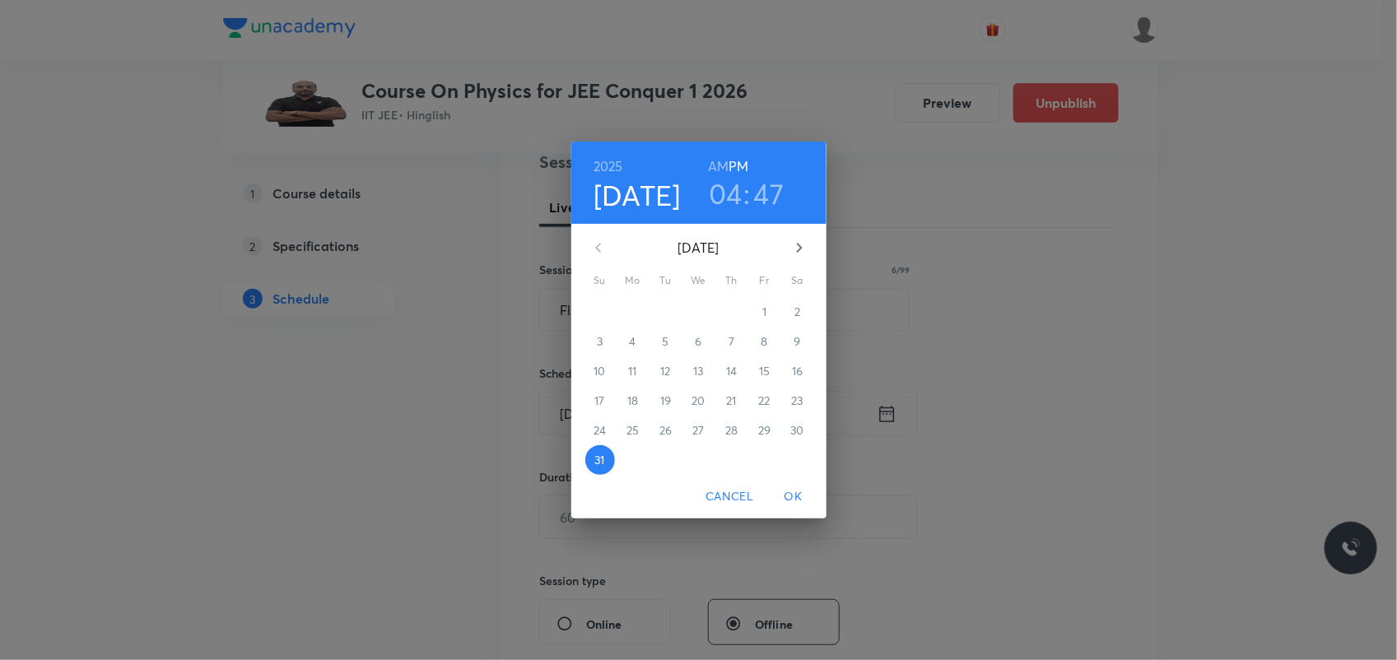
click at [787, 240] on button "button" at bounding box center [800, 248] width 40 height 40
click at [669, 305] on span "2" at bounding box center [666, 312] width 30 height 16
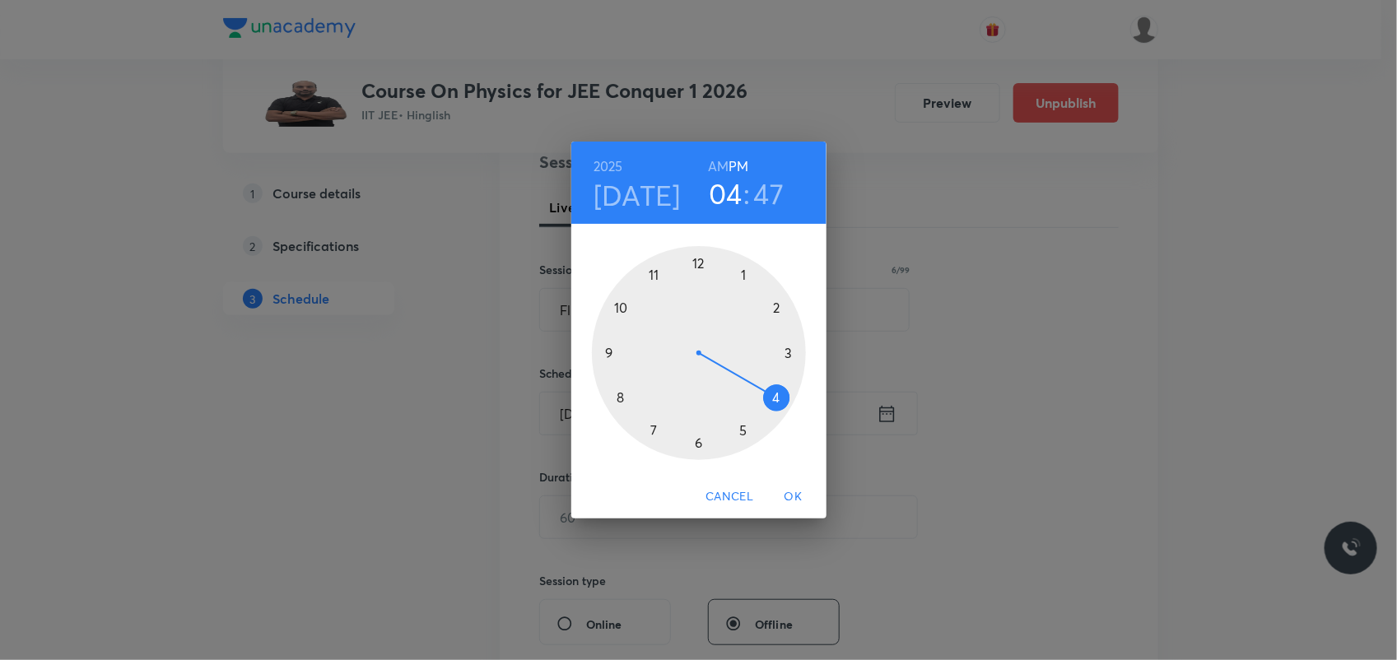
click at [713, 158] on h6 "AM" at bounding box center [718, 166] width 21 height 23
click at [624, 396] on div at bounding box center [699, 353] width 214 height 214
click at [697, 436] on div at bounding box center [699, 353] width 214 height 214
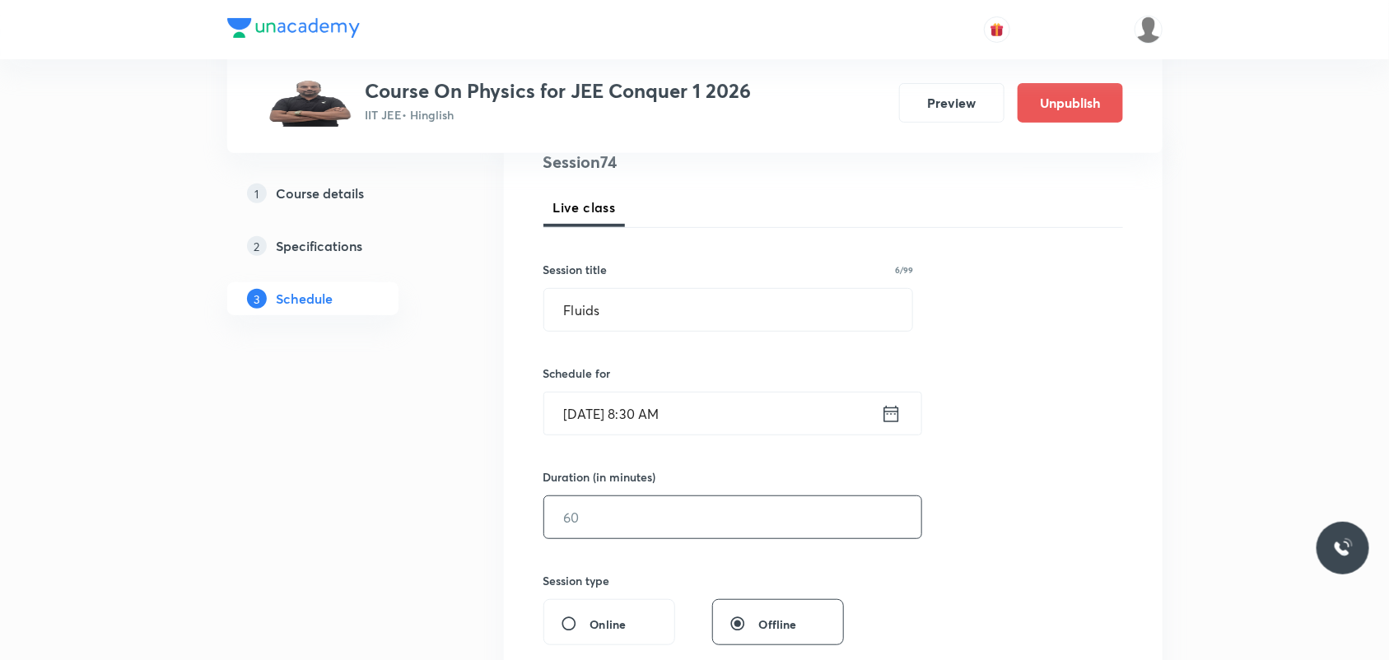
drag, startPoint x: 601, startPoint y: 527, endPoint x: 532, endPoint y: 527, distance: 69.2
click at [532, 527] on div "Session 74 Live class Session title 6/99 Fluids ​ Schedule for [DATE] 8:30 AM ​…" at bounding box center [833, 537] width 659 height 826
type input "75"
click at [1130, 539] on div "Session 74 Live class Session title 6/99 Fluids ​ Schedule for [DATE] 8:30 AM ​…" at bounding box center [833, 537] width 659 height 826
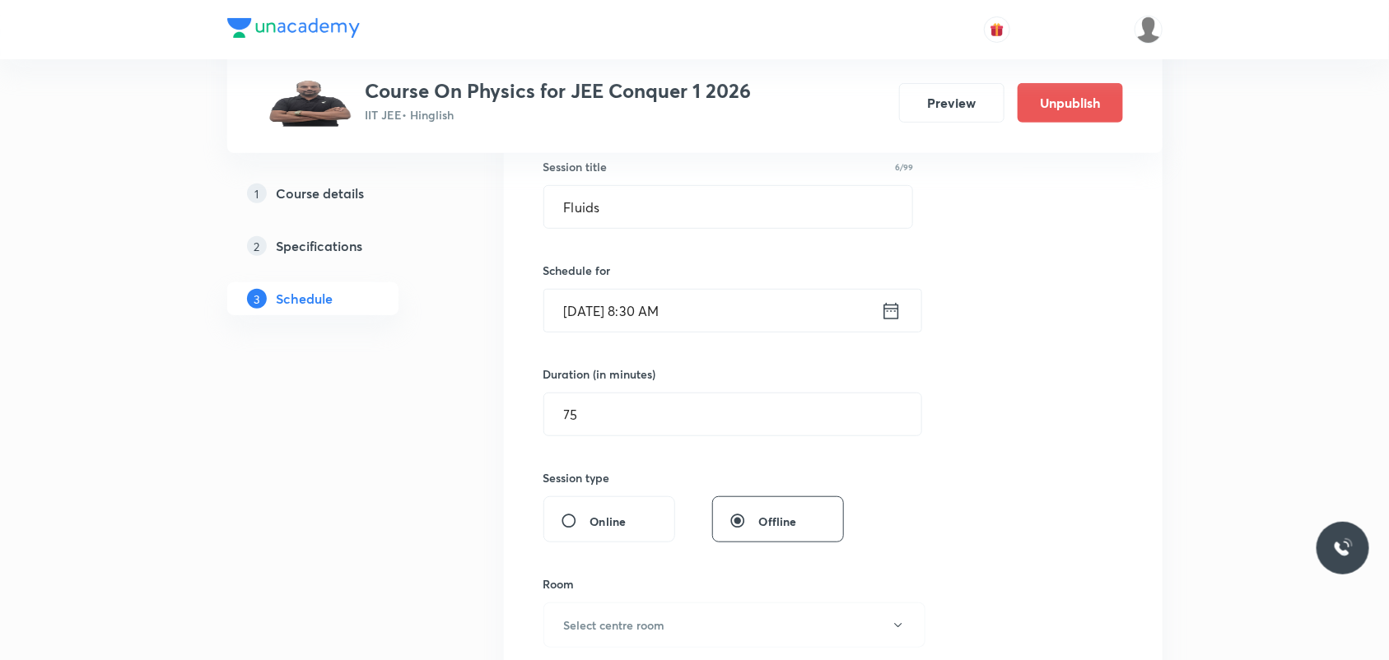
scroll to position [412, 0]
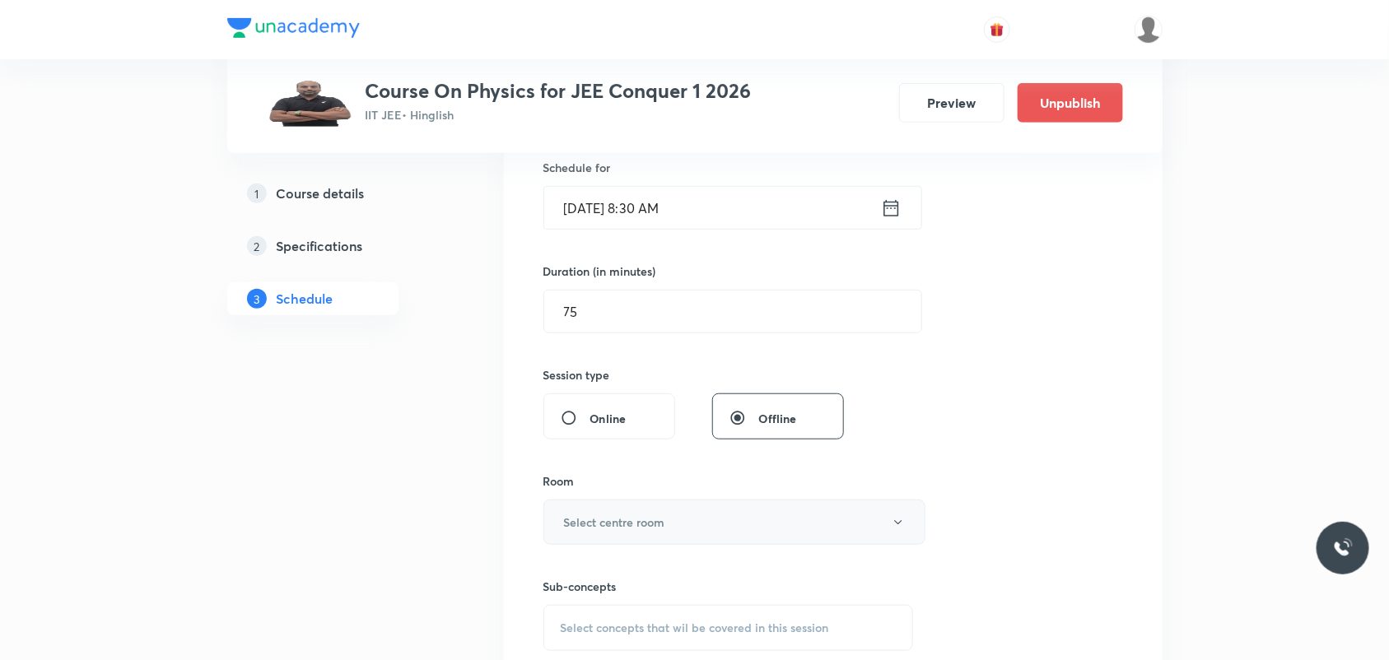
click at [676, 520] on button "Select centre room" at bounding box center [734, 522] width 382 height 45
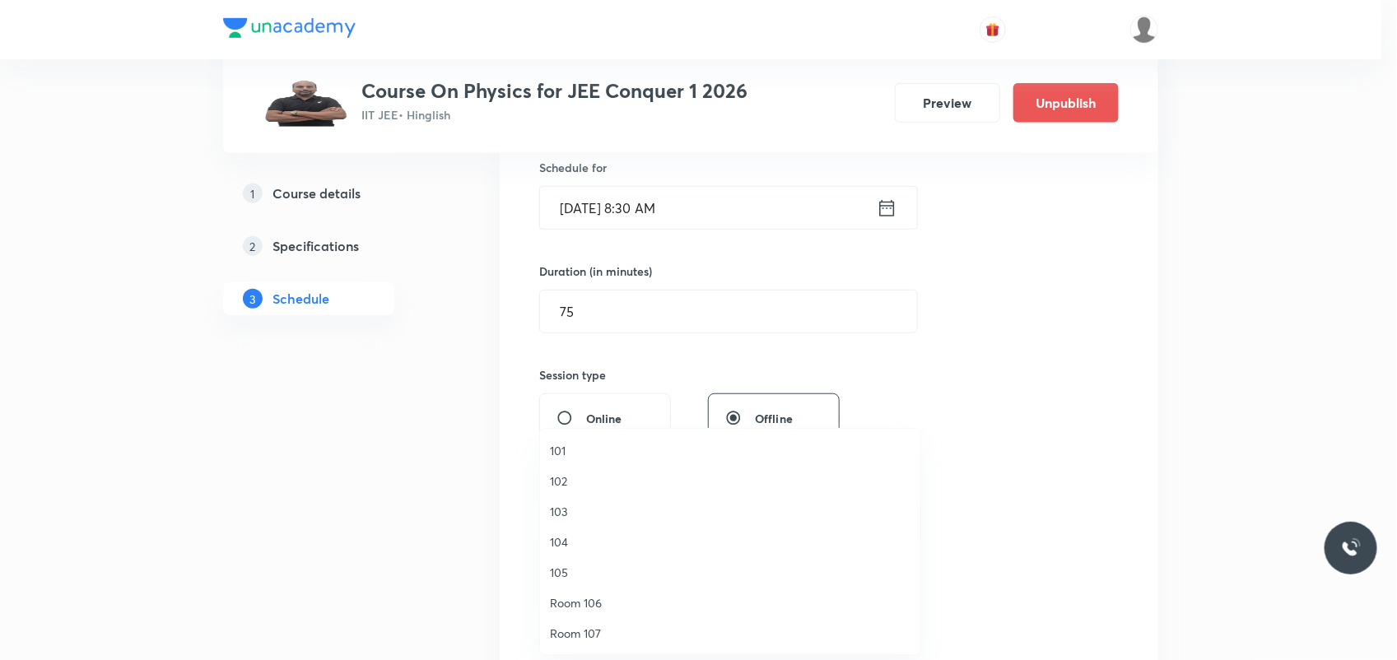
click at [554, 507] on span "103" at bounding box center [730, 511] width 361 height 17
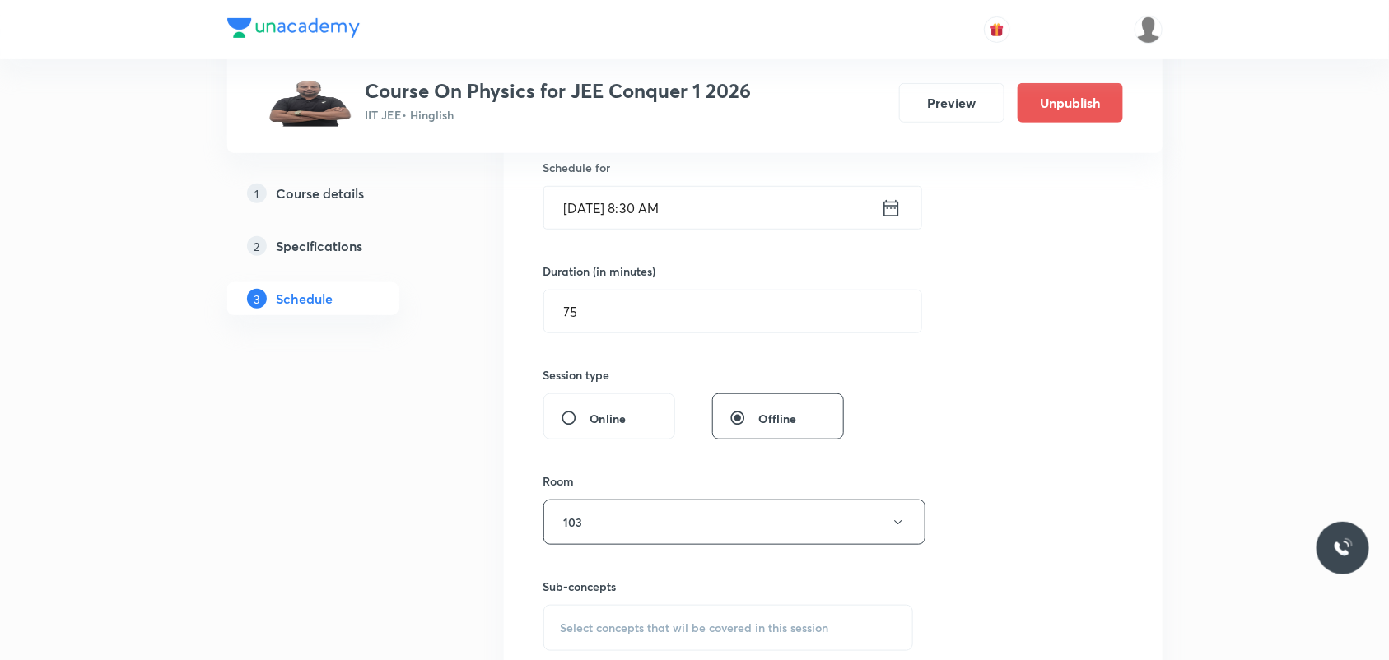
click at [1132, 505] on div "Session 74 Live class Session title 6/99 Fluids ​ Schedule for [DATE] 8:30 AM ​…" at bounding box center [833, 331] width 659 height 826
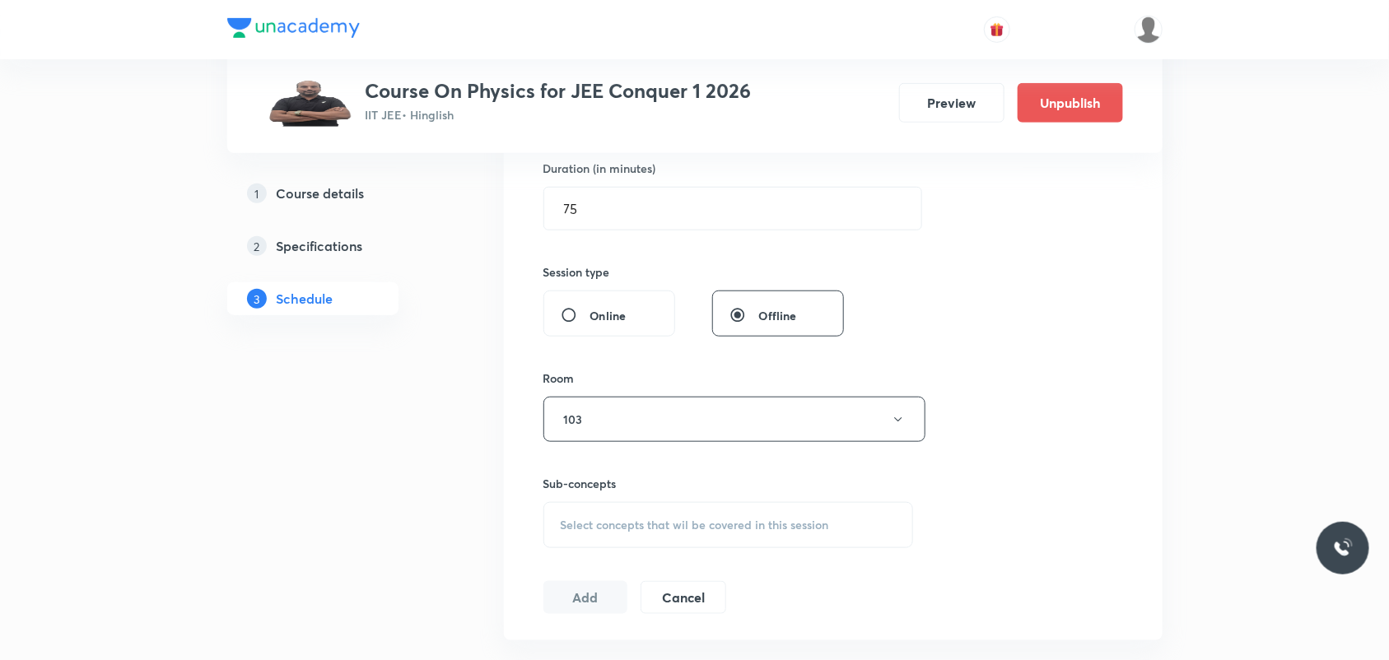
click at [636, 520] on span "Select concepts that wil be covered in this session" at bounding box center [695, 525] width 268 height 13
click at [589, 659] on p "Physics Mock Questions" at bounding box center [642, 654] width 125 height 17
checkbox input "true"
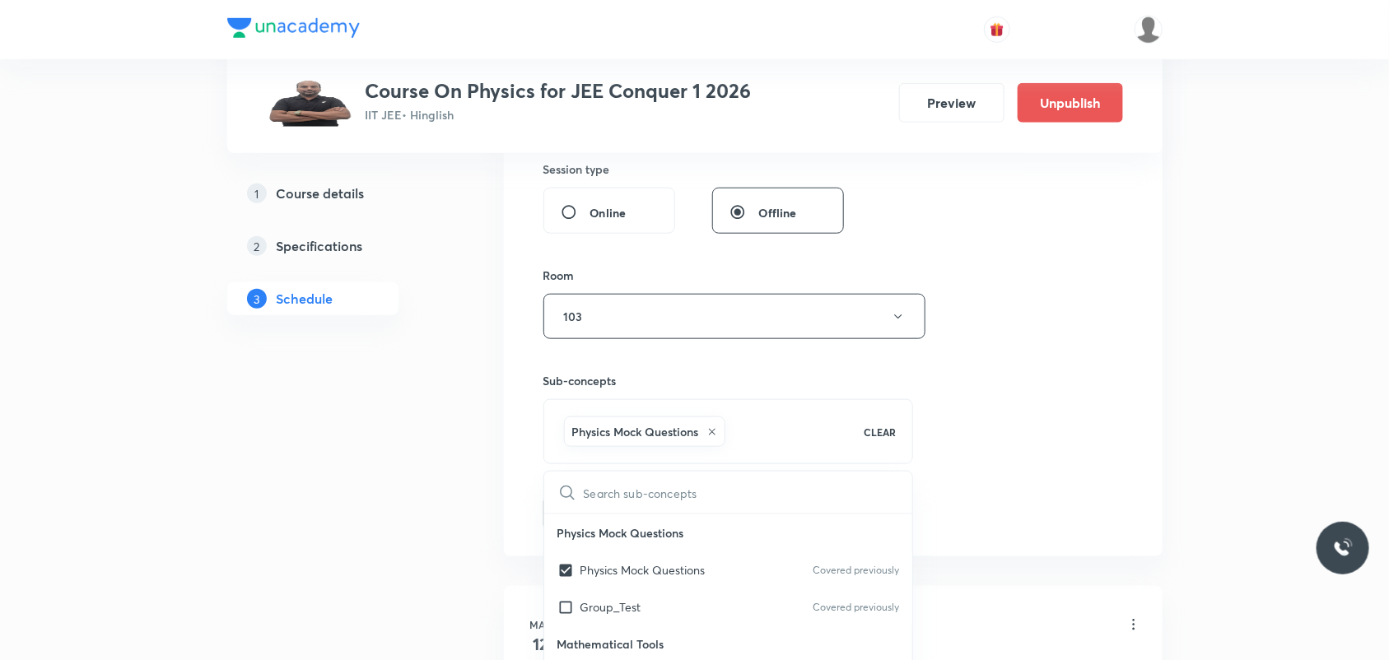
scroll to position [720, 0]
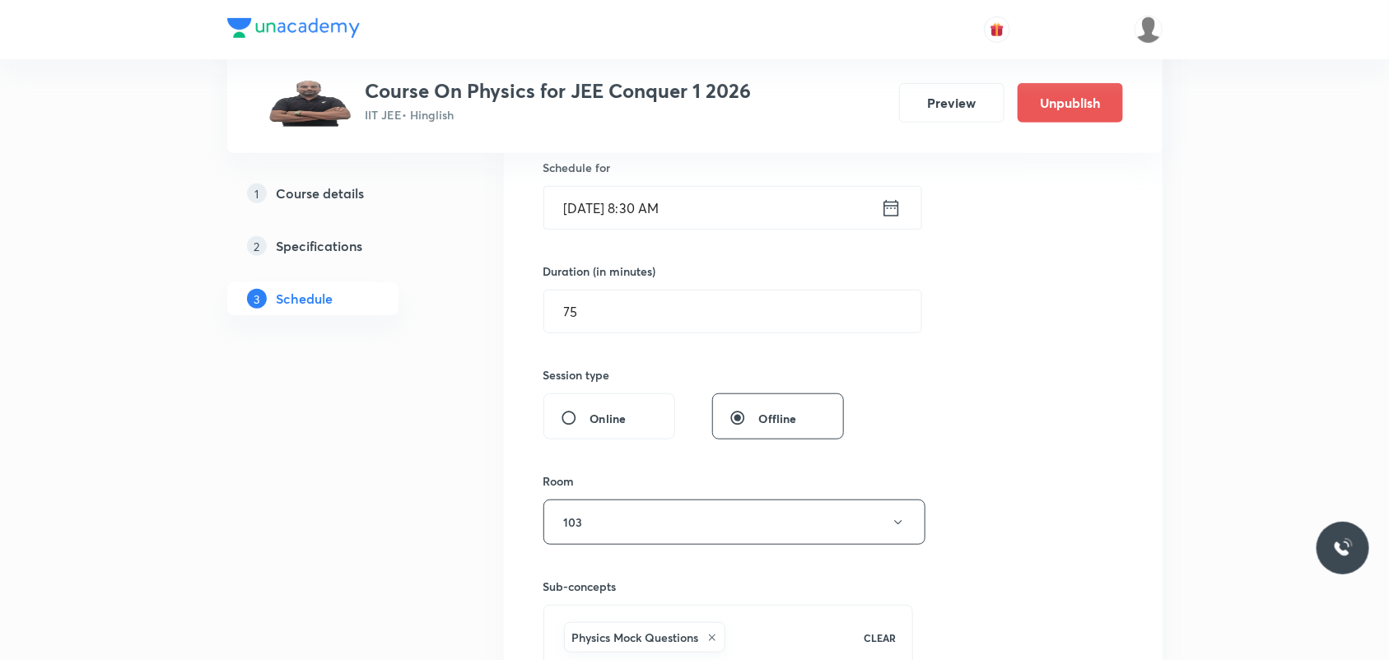
scroll to position [618, 0]
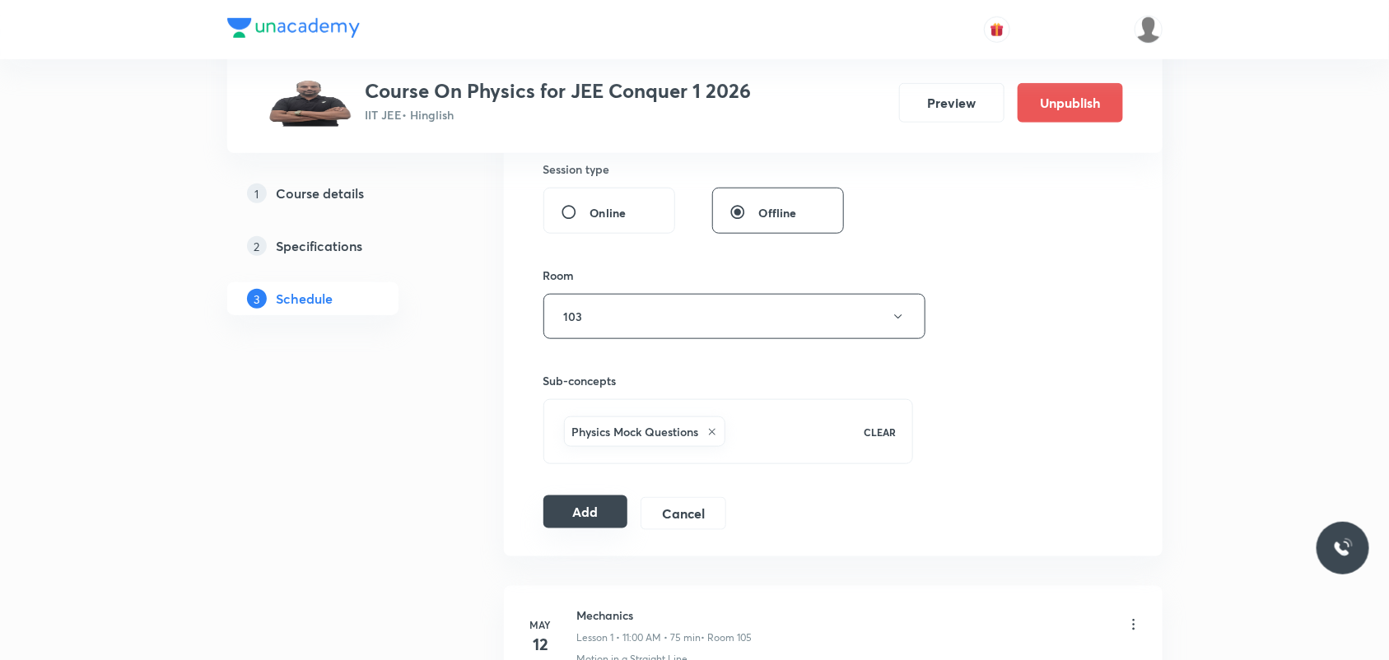
click at [591, 519] on button "Add" at bounding box center [585, 512] width 85 height 33
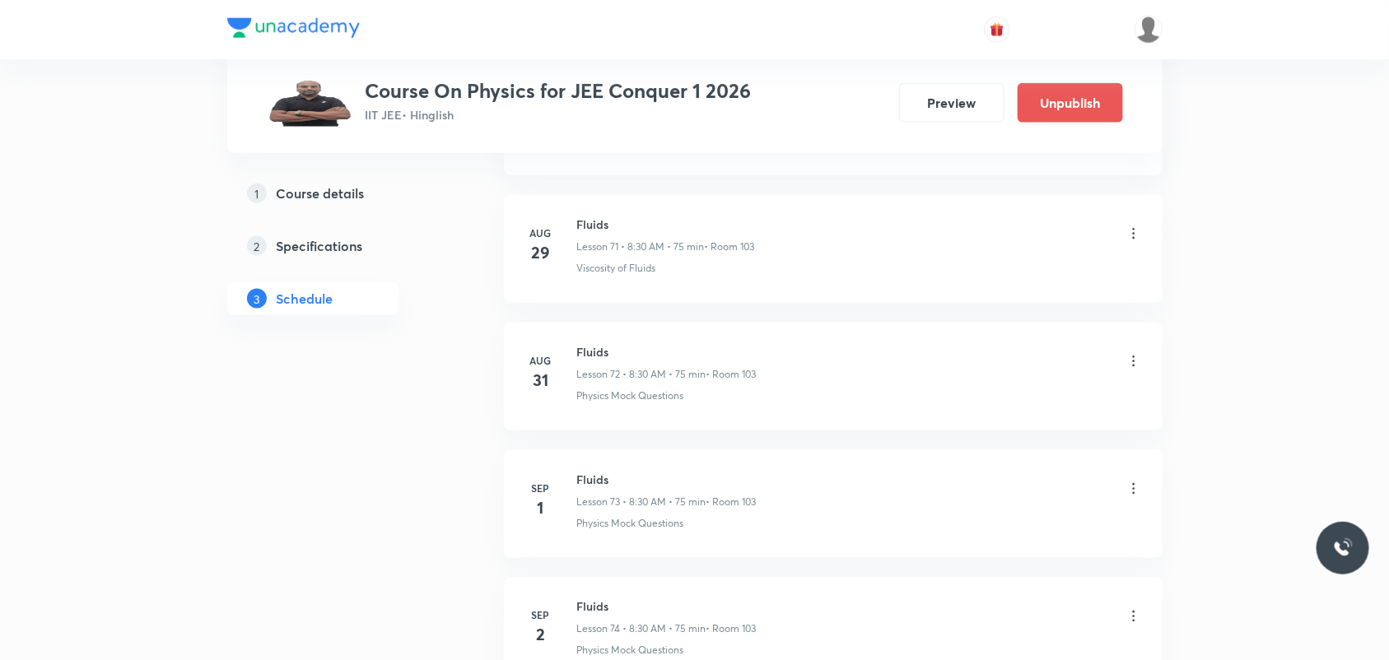
scroll to position [9273, 0]
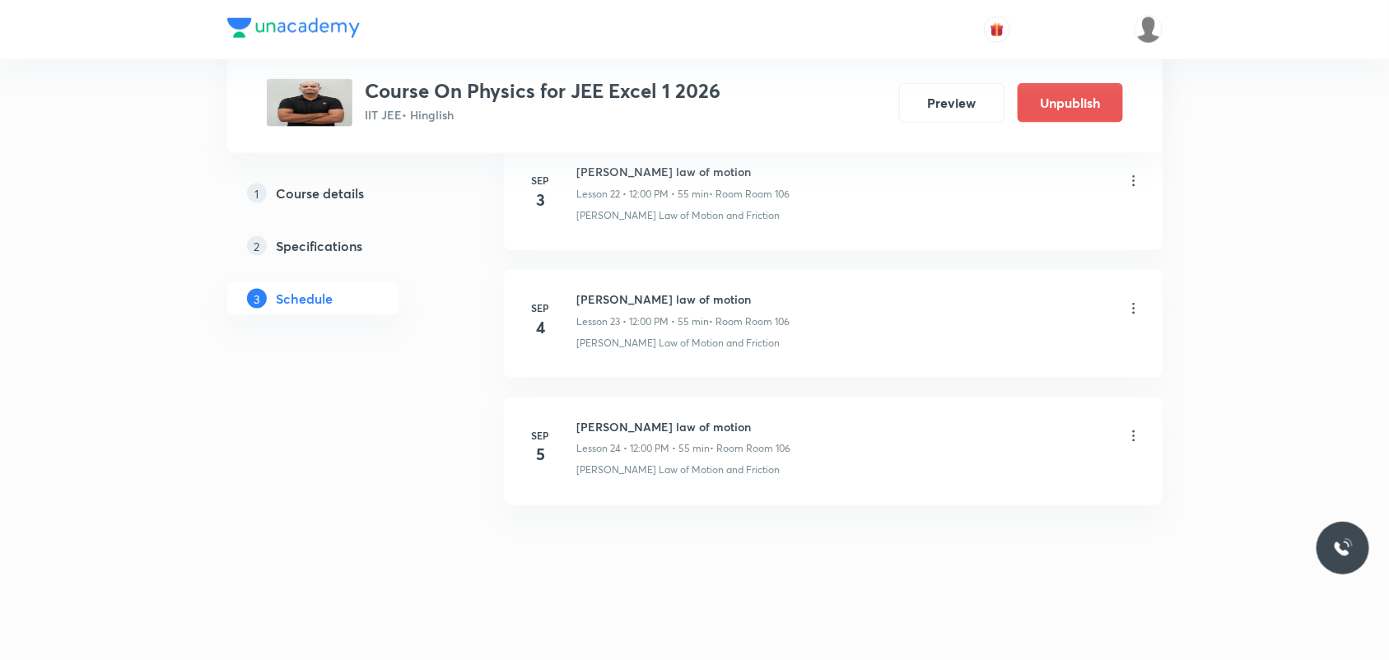
scroll to position [3425, 0]
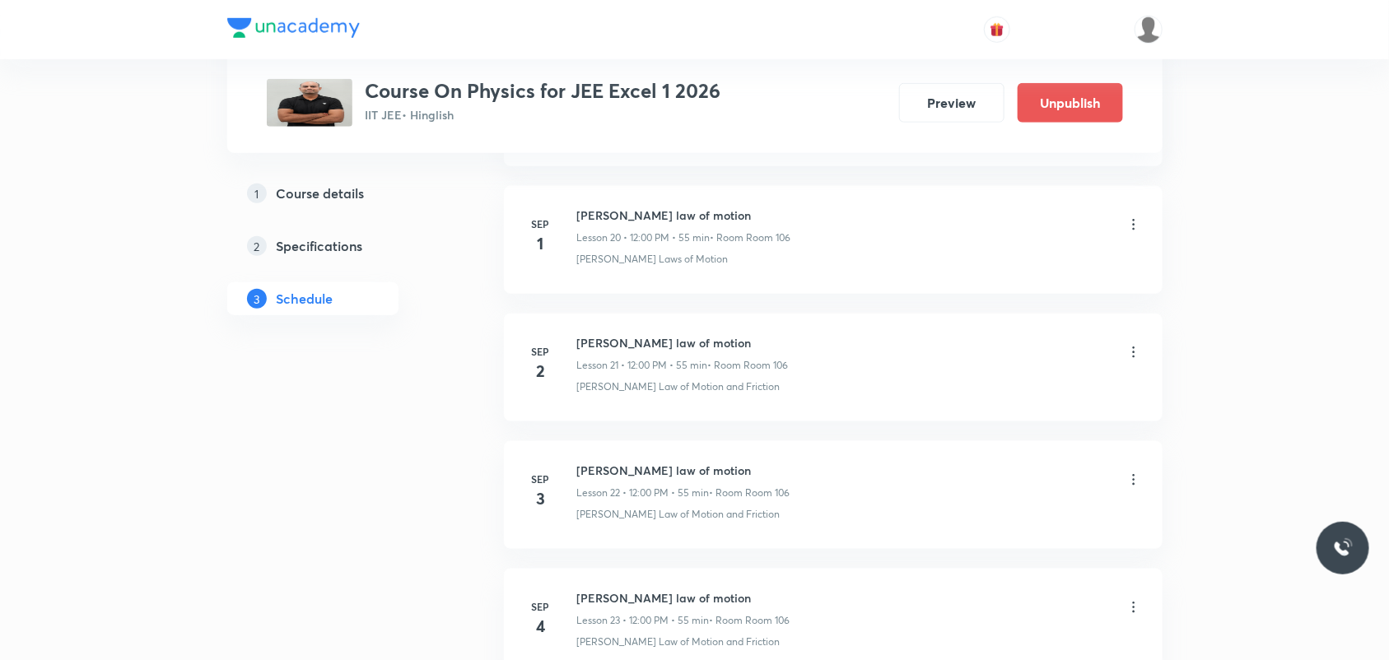
click at [1138, 226] on icon at bounding box center [1134, 225] width 16 height 16
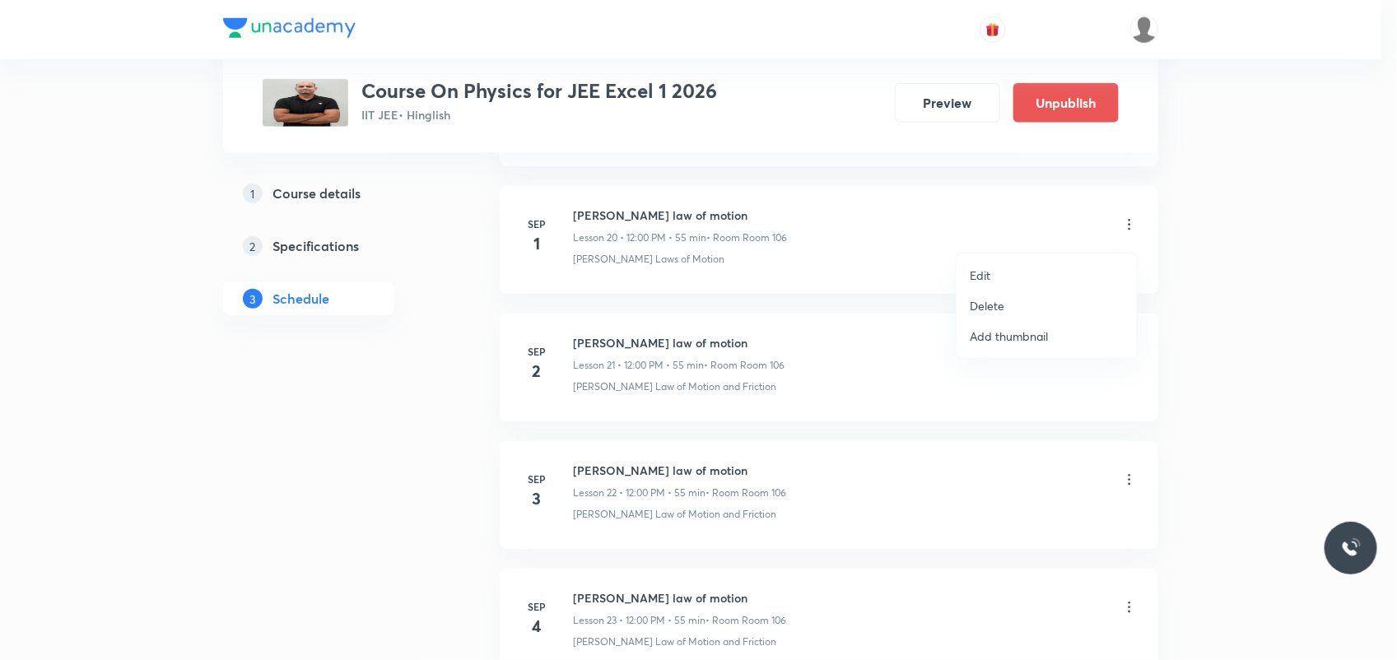
click at [1067, 281] on li "Edit" at bounding box center [1047, 275] width 180 height 30
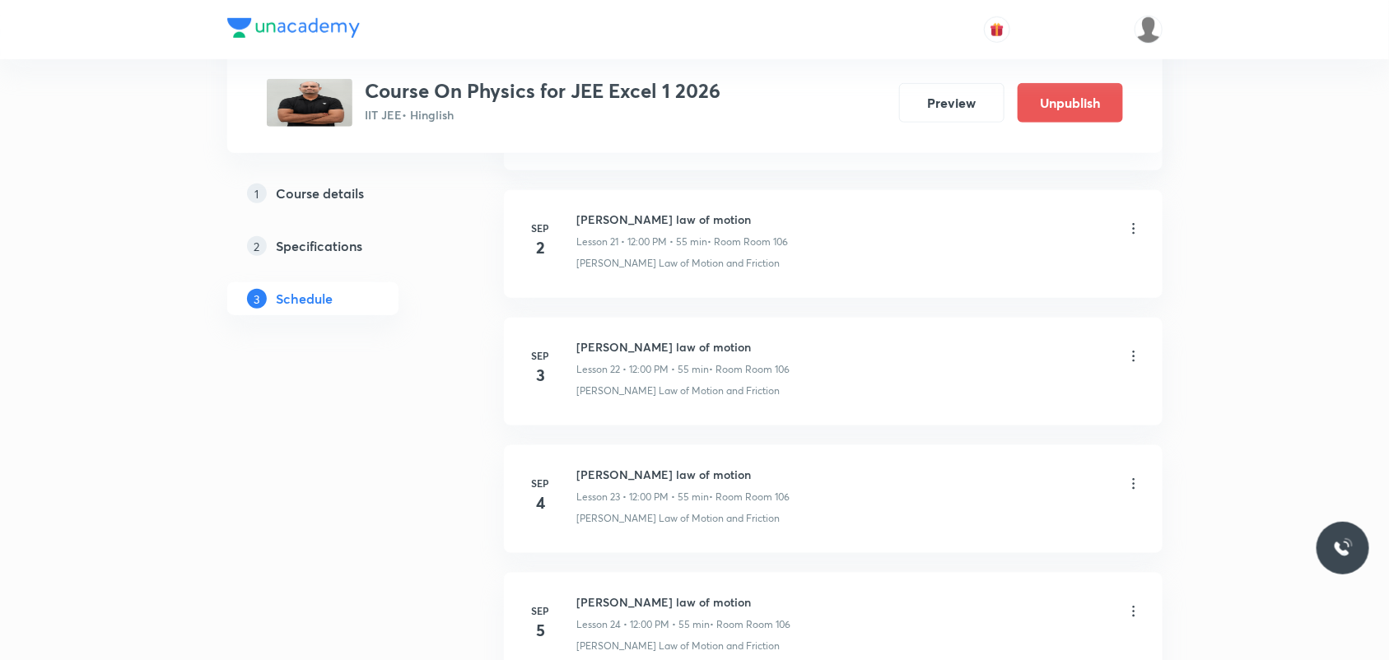
click at [1126, 237] on icon at bounding box center [1134, 229] width 16 height 16
click at [1136, 236] on icon at bounding box center [1134, 229] width 16 height 16
click at [1135, 236] on icon at bounding box center [1134, 229] width 16 height 16
click at [1128, 236] on icon at bounding box center [1134, 229] width 16 height 16
click at [614, 244] on p "Lesson 21 • 12:00 PM • 55 min" at bounding box center [642, 242] width 131 height 15
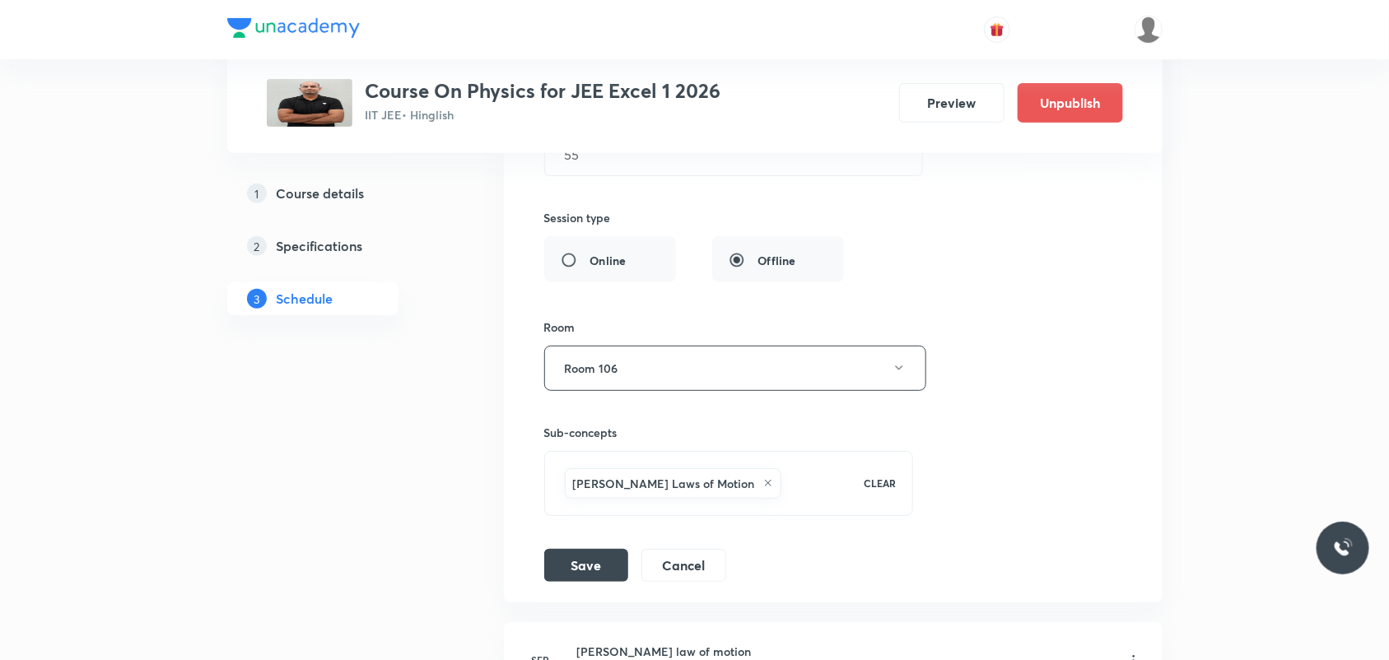
scroll to position [2684, 0]
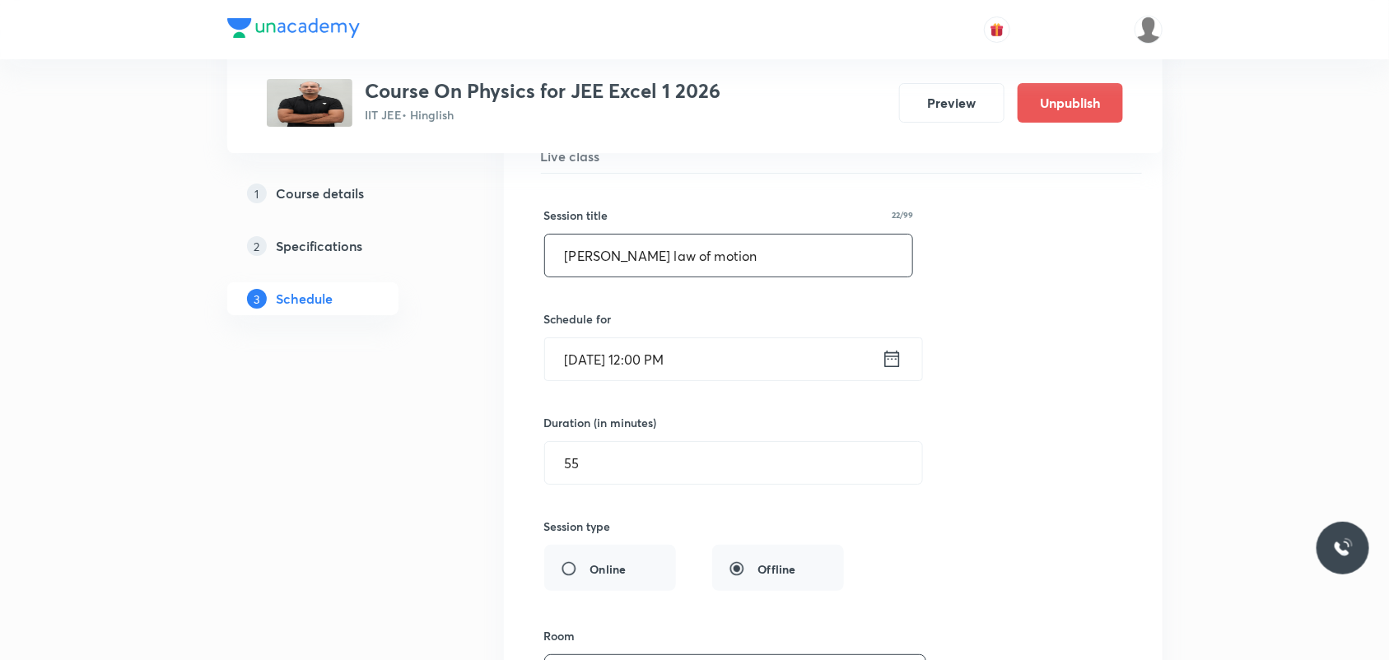
drag, startPoint x: 780, startPoint y: 263, endPoint x: 482, endPoint y: 261, distance: 297.2
drag, startPoint x: 672, startPoint y: 268, endPoint x: 465, endPoint y: 305, distance: 210.0
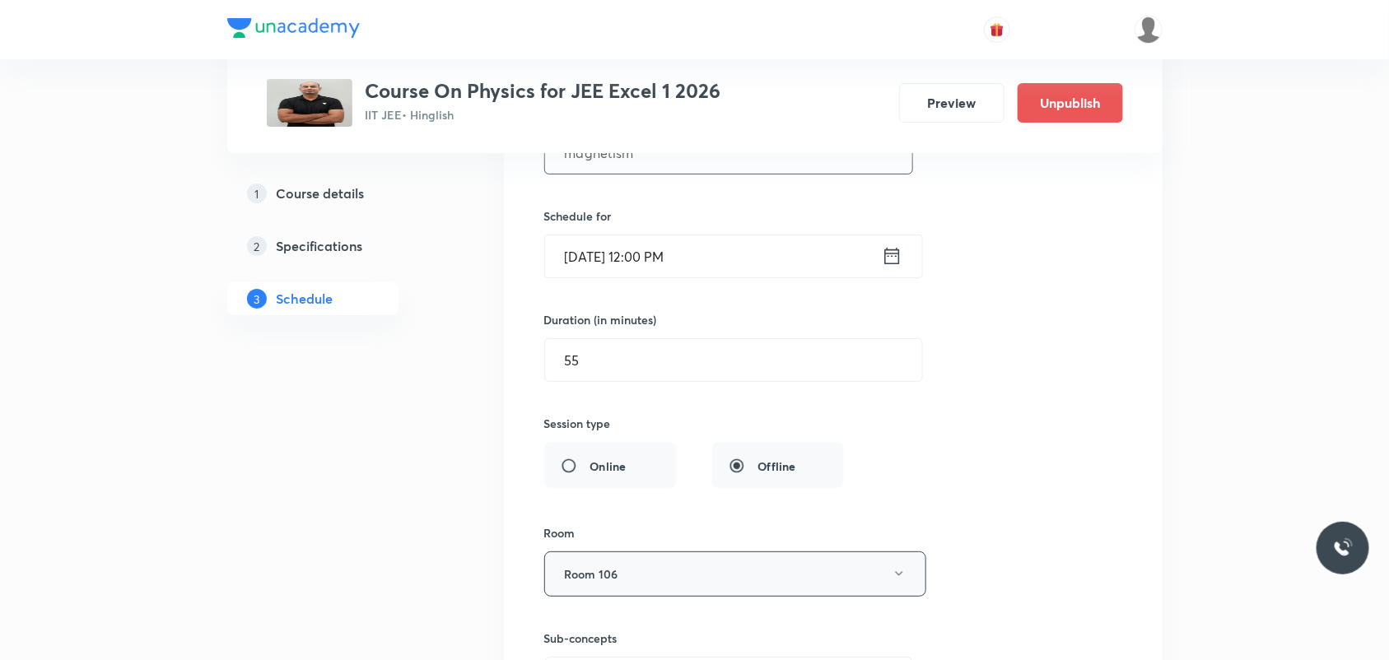
type input "magnetism"
click at [673, 580] on button "Room 106" at bounding box center [735, 574] width 382 height 45
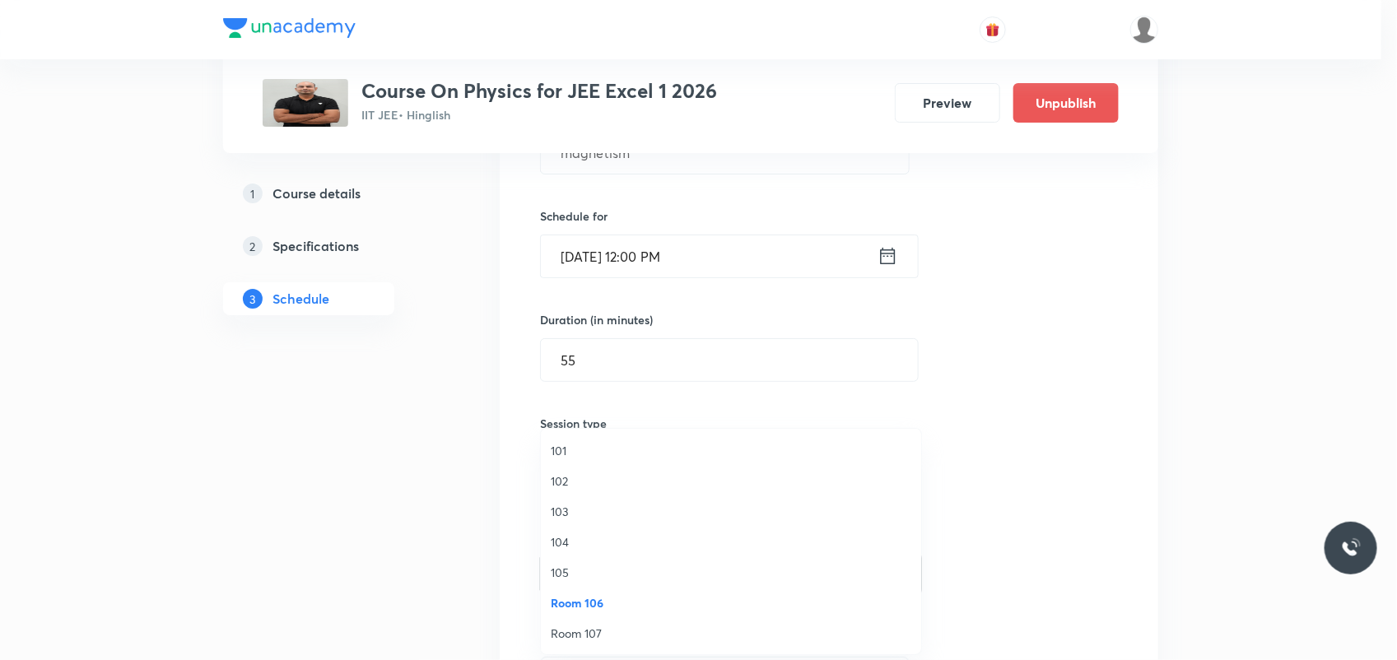
click at [568, 590] on li "Room 106" at bounding box center [731, 603] width 380 height 30
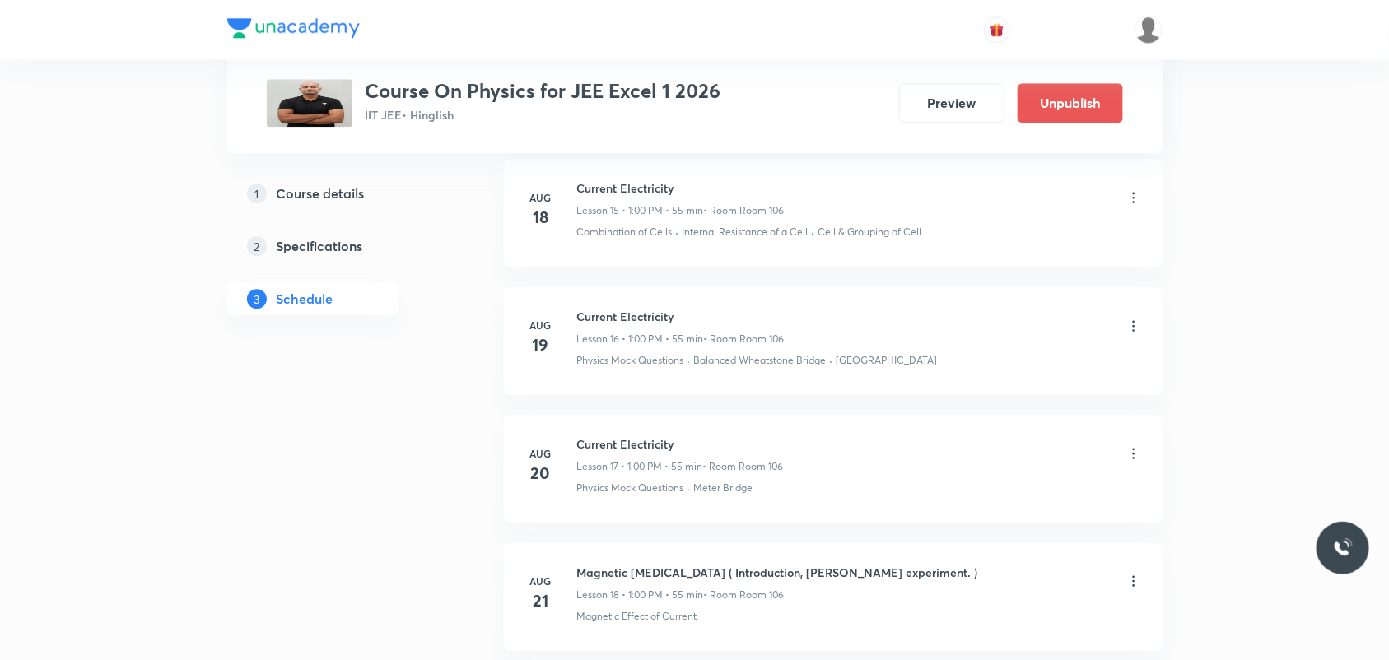
scroll to position [2067, 0]
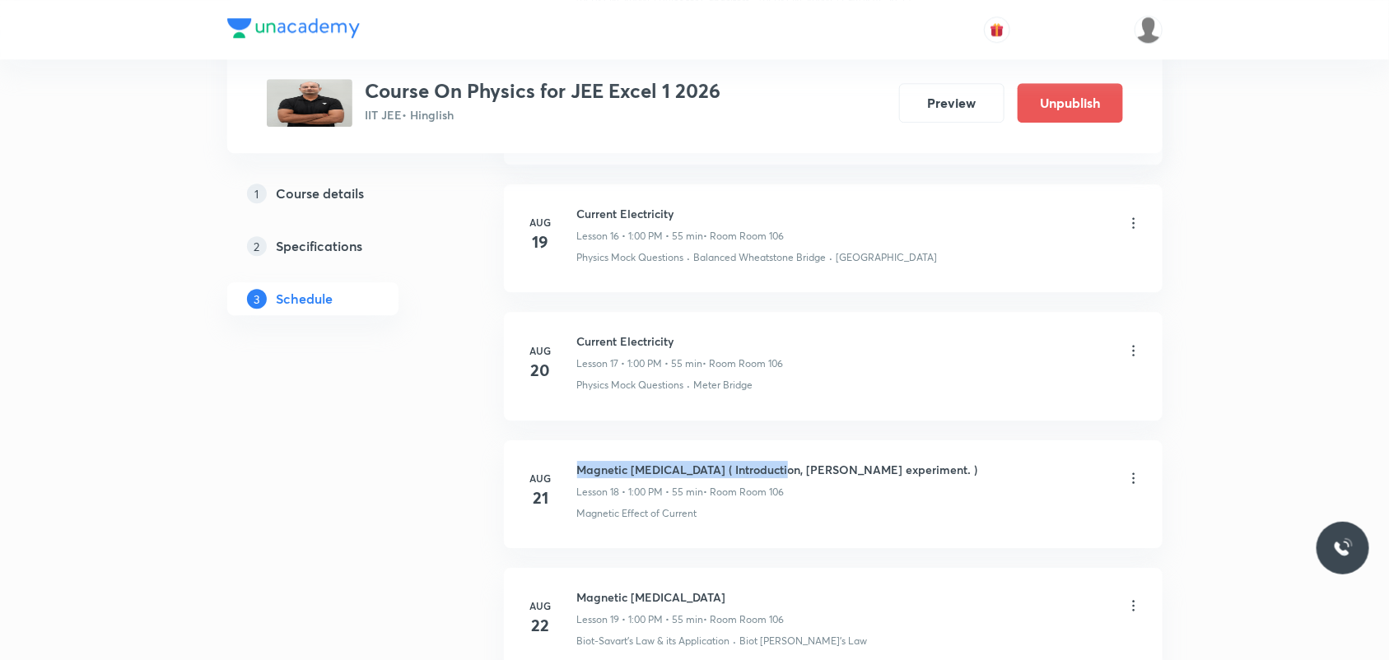
drag, startPoint x: 578, startPoint y: 474, endPoint x: 767, endPoint y: 474, distance: 188.5
click at [767, 474] on h6 "Magnetic [MEDICAL_DATA] ( Introduction, [PERSON_NAME] experiment. )" at bounding box center [777, 469] width 401 height 17
drag, startPoint x: 767, startPoint y: 474, endPoint x: 701, endPoint y: 473, distance: 65.9
copy h6 "Magnetic [MEDICAL_DATA]"
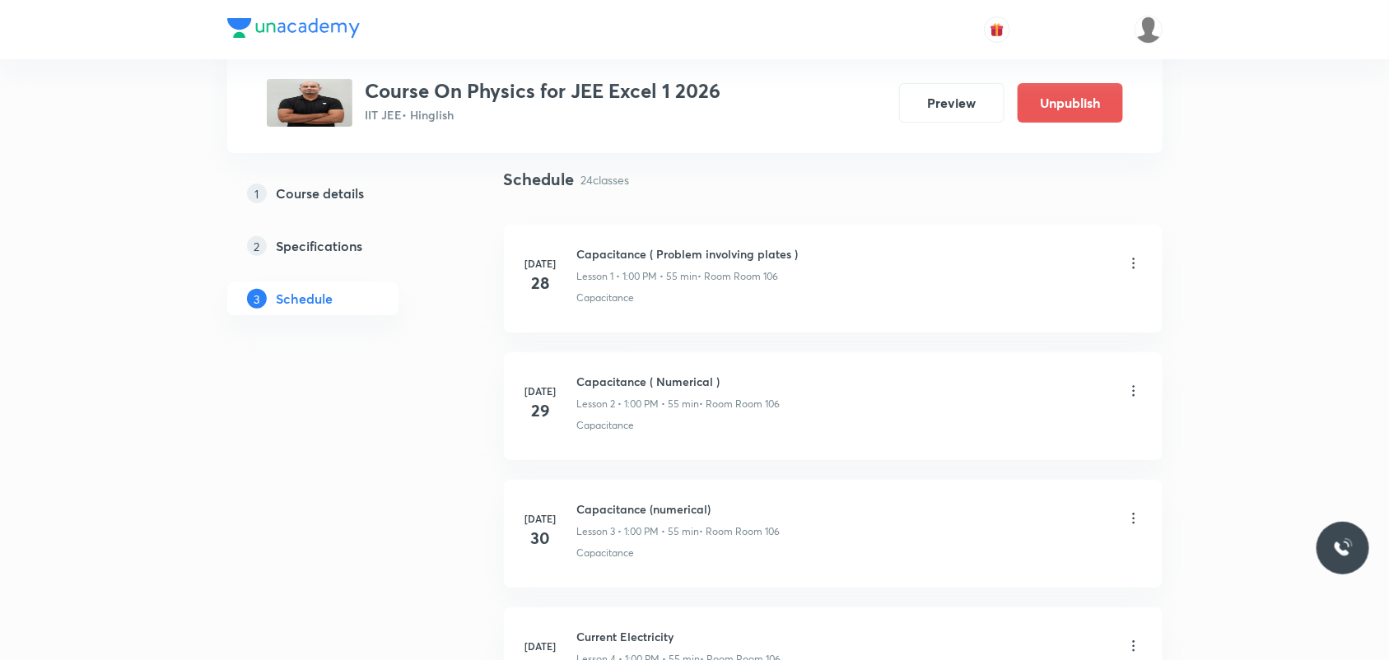
scroll to position [0, 0]
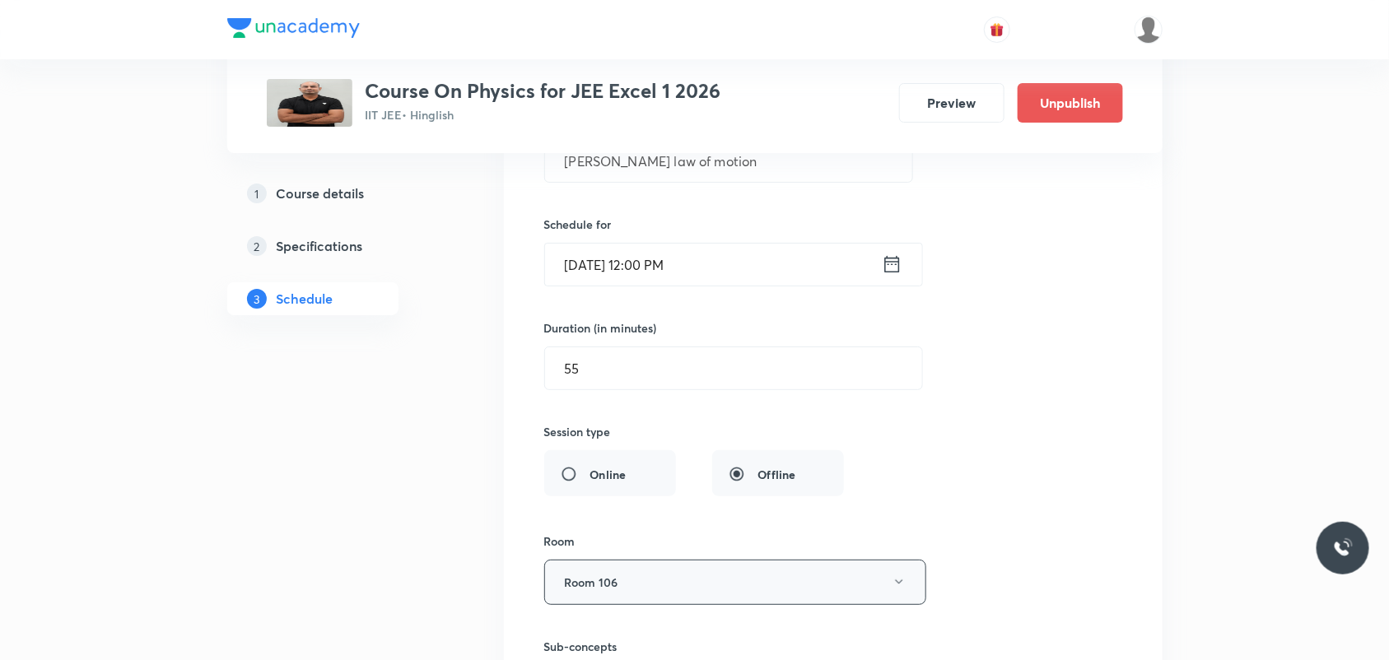
scroll to position [2573, 0]
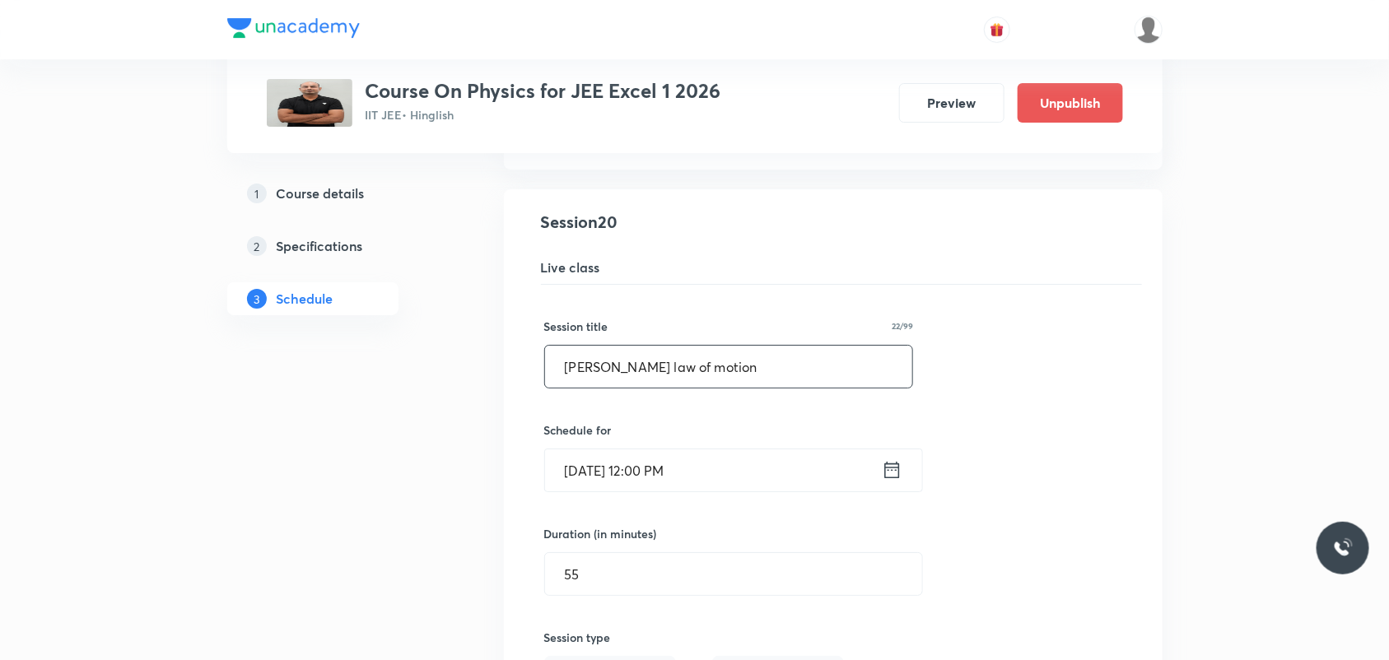
drag, startPoint x: 734, startPoint y: 380, endPoint x: 490, endPoint y: 381, distance: 243.7
paste input "Moving charges & Magnetism"
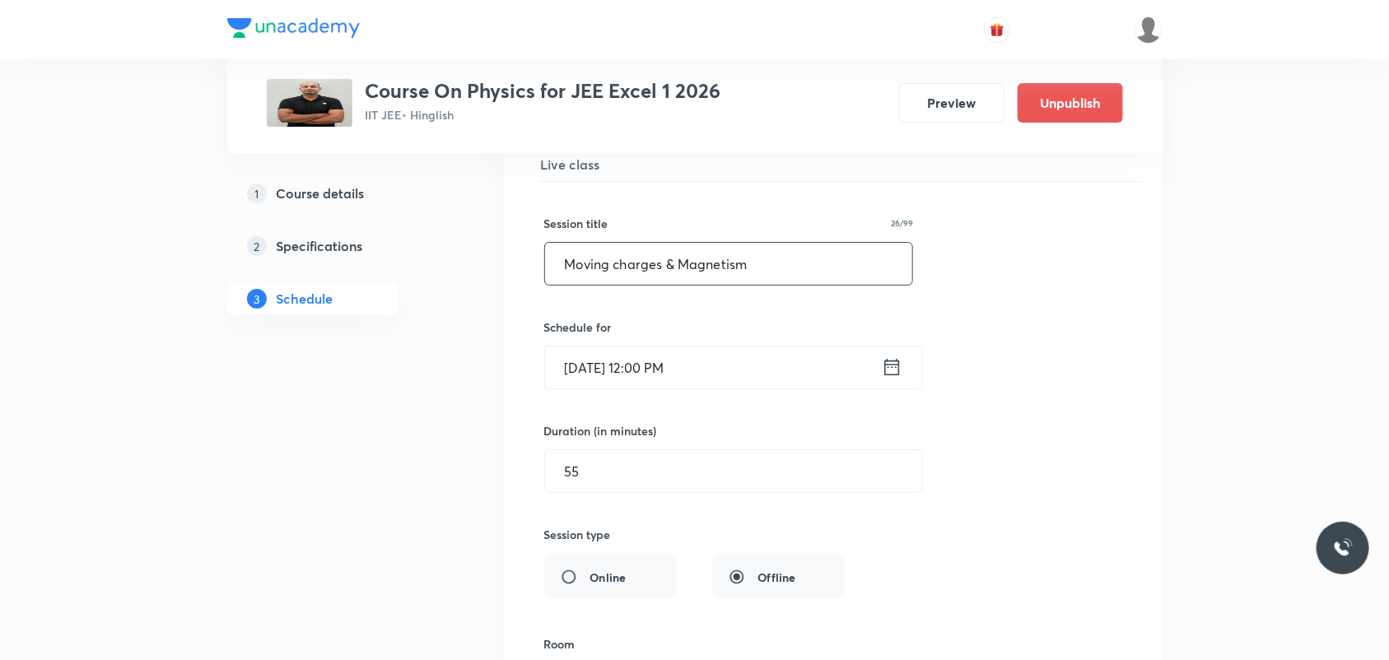
scroll to position [2779, 0]
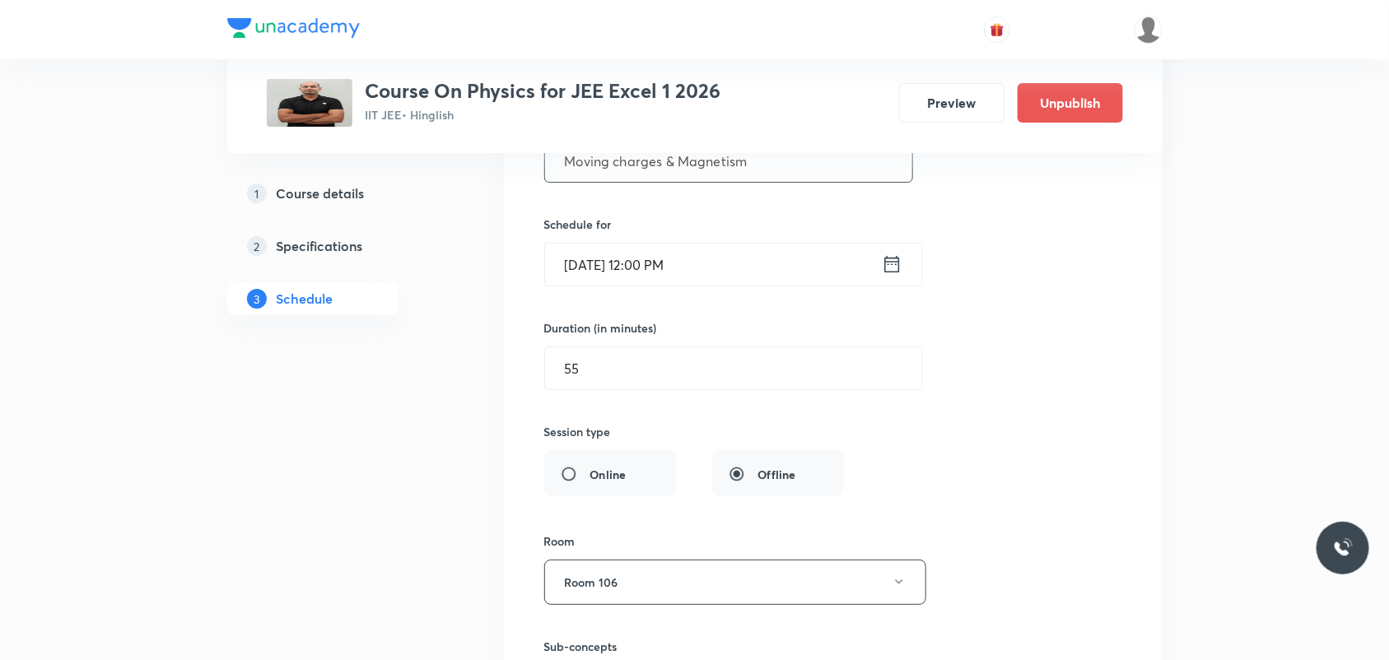
type input "Moving charges & Magnetism"
click at [897, 268] on icon at bounding box center [892, 264] width 21 height 23
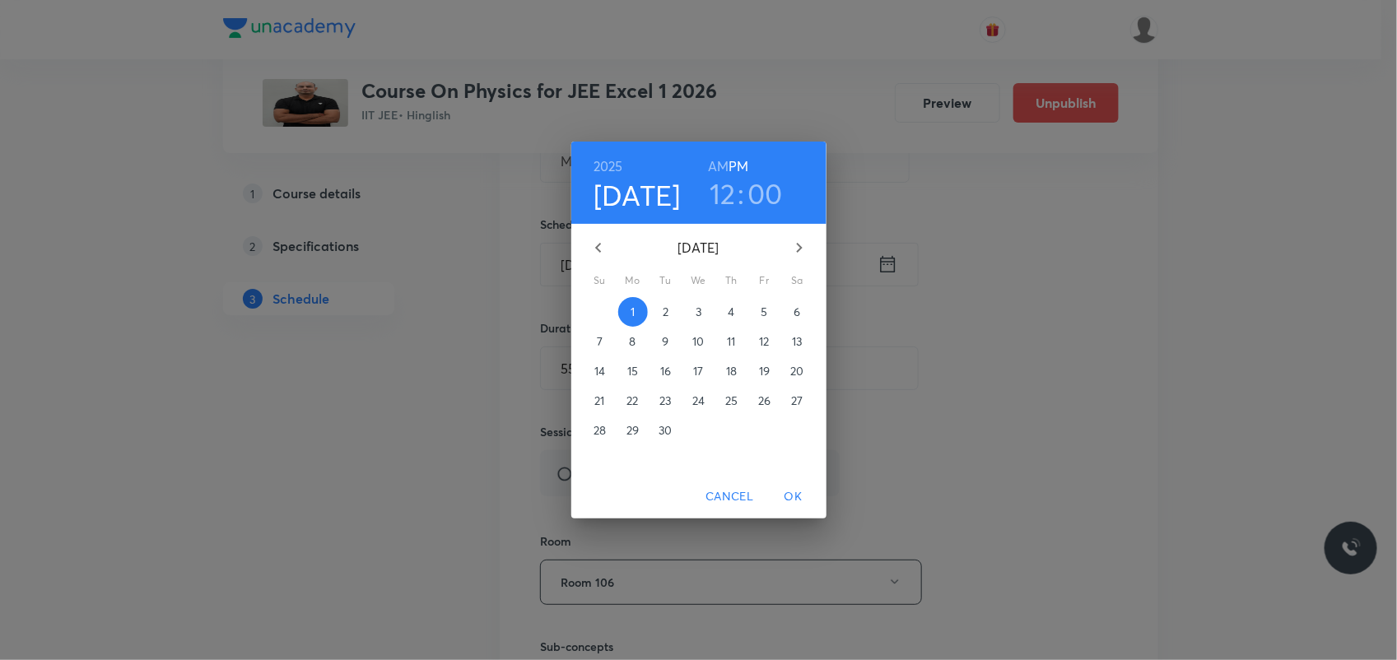
click at [731, 206] on h3 "12" at bounding box center [723, 193] width 26 height 35
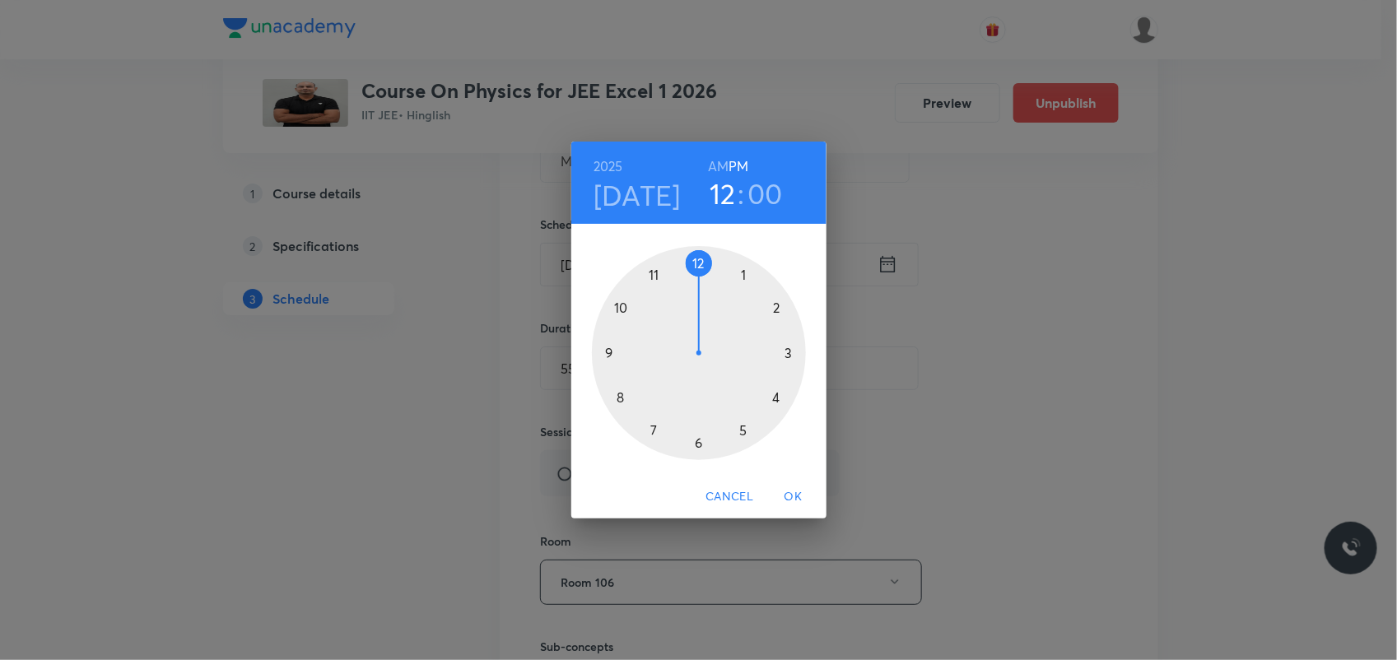
click at [738, 269] on div at bounding box center [699, 353] width 214 height 214
click at [981, 361] on div "[DATE] 01 : 00 AM PM 00 05 10 15 20 25 30 35 40 45 50 55 Cancel OK" at bounding box center [698, 330] width 1397 height 660
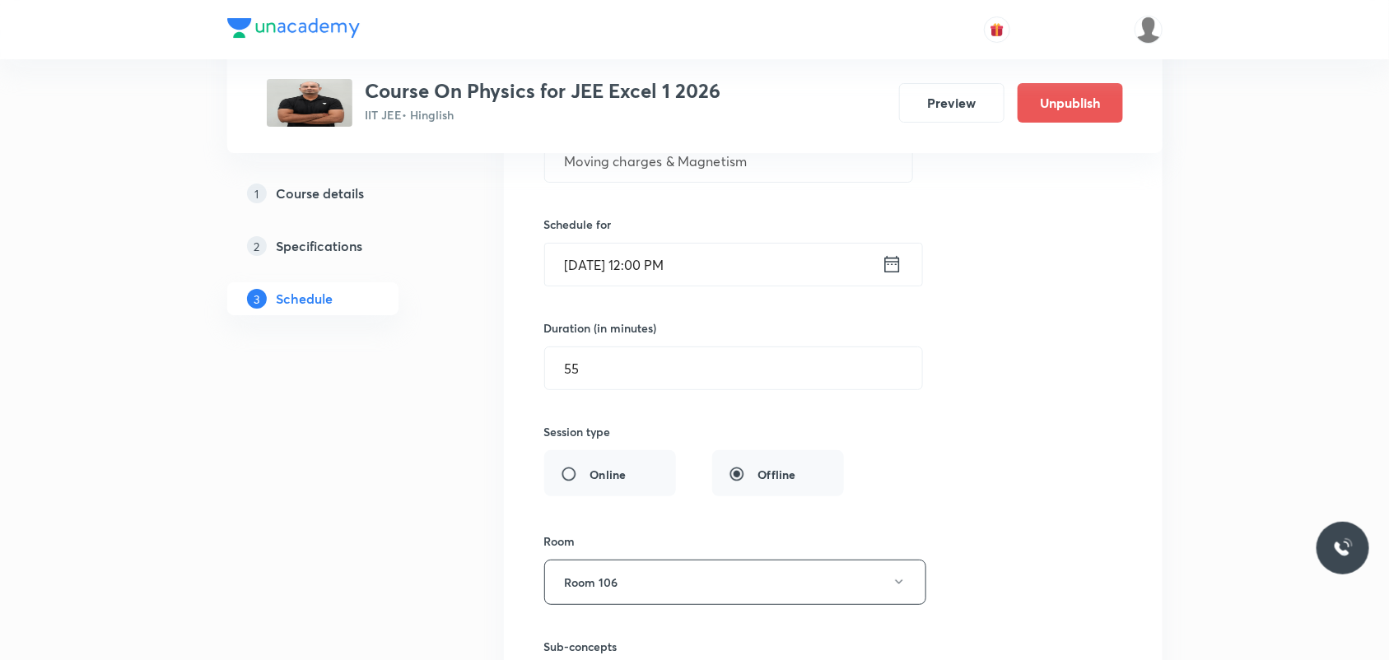
scroll to position [2676, 0]
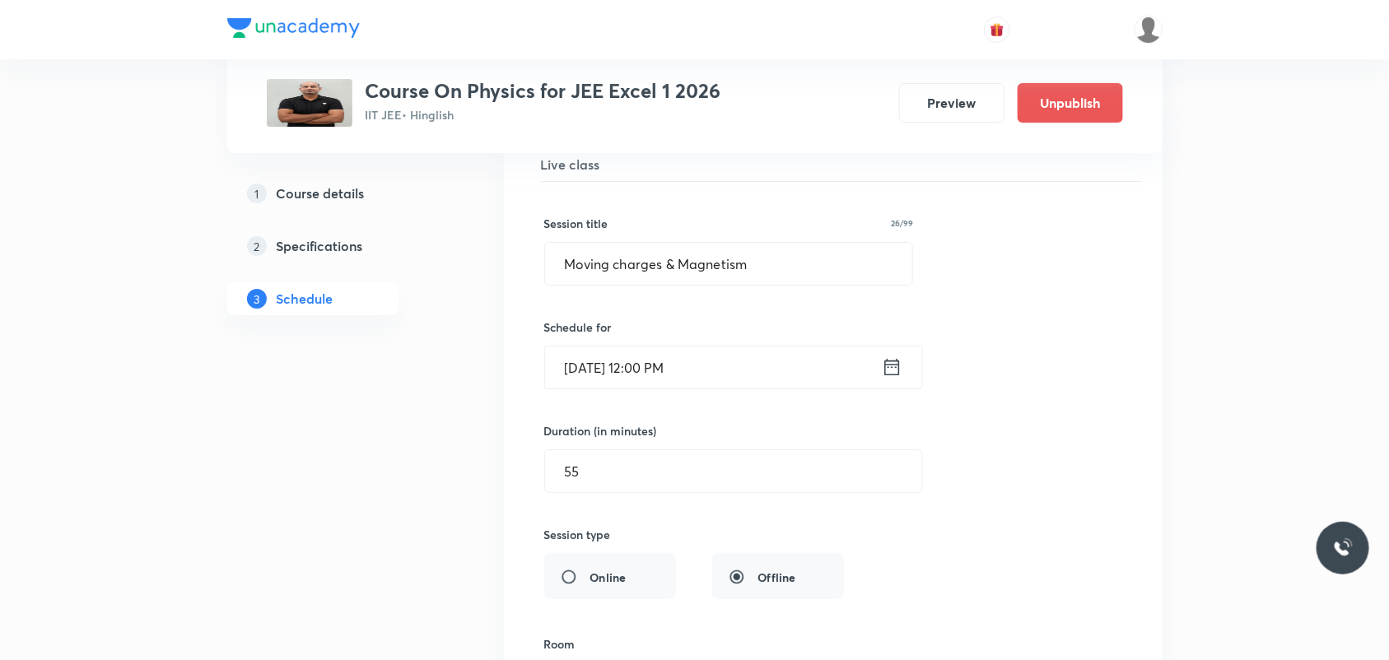
click at [888, 375] on icon at bounding box center [892, 367] width 21 height 23
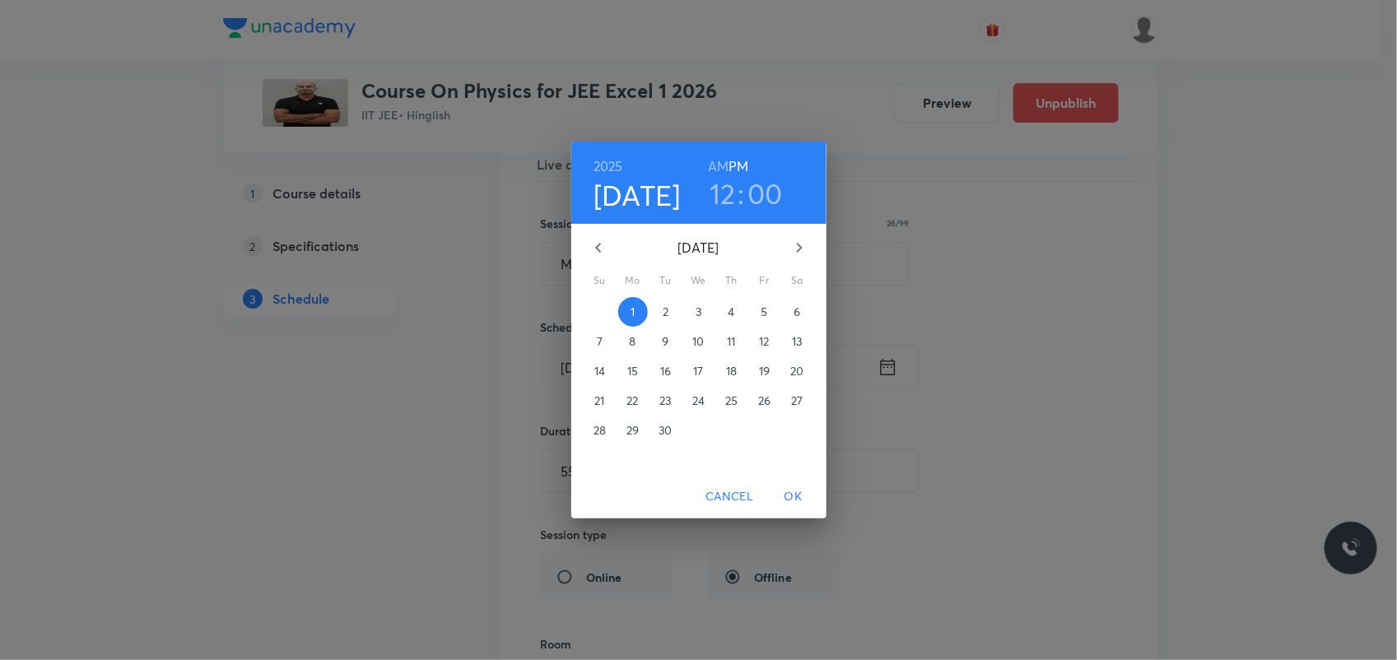
click at [725, 194] on h3 "12" at bounding box center [723, 193] width 26 height 35
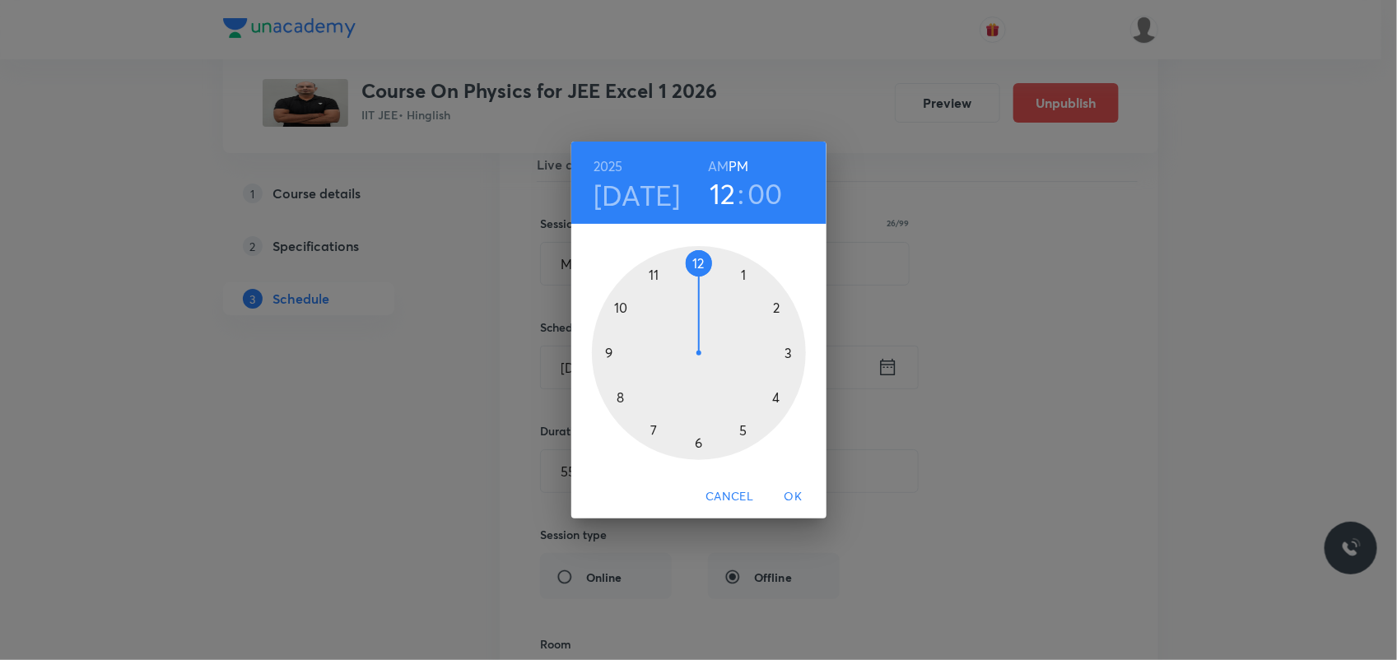
click at [745, 270] on div at bounding box center [699, 353] width 214 height 214
click at [701, 260] on div at bounding box center [699, 353] width 214 height 214
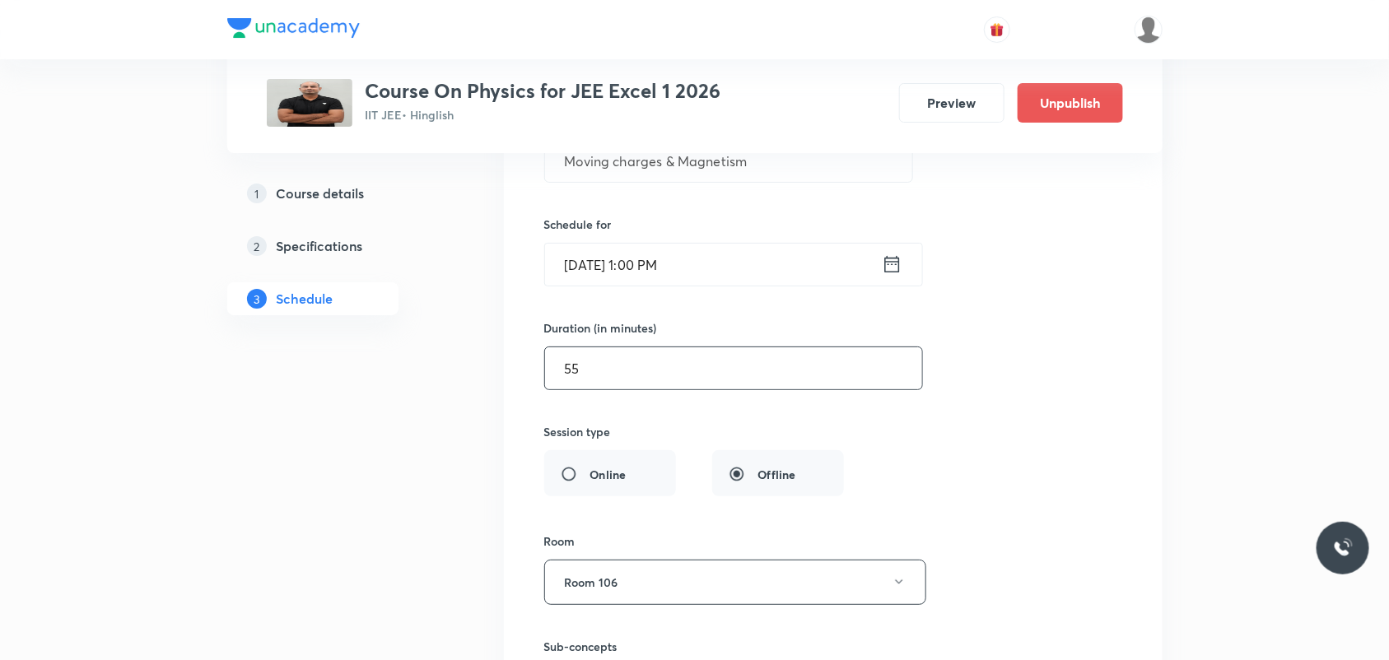
scroll to position [2985, 0]
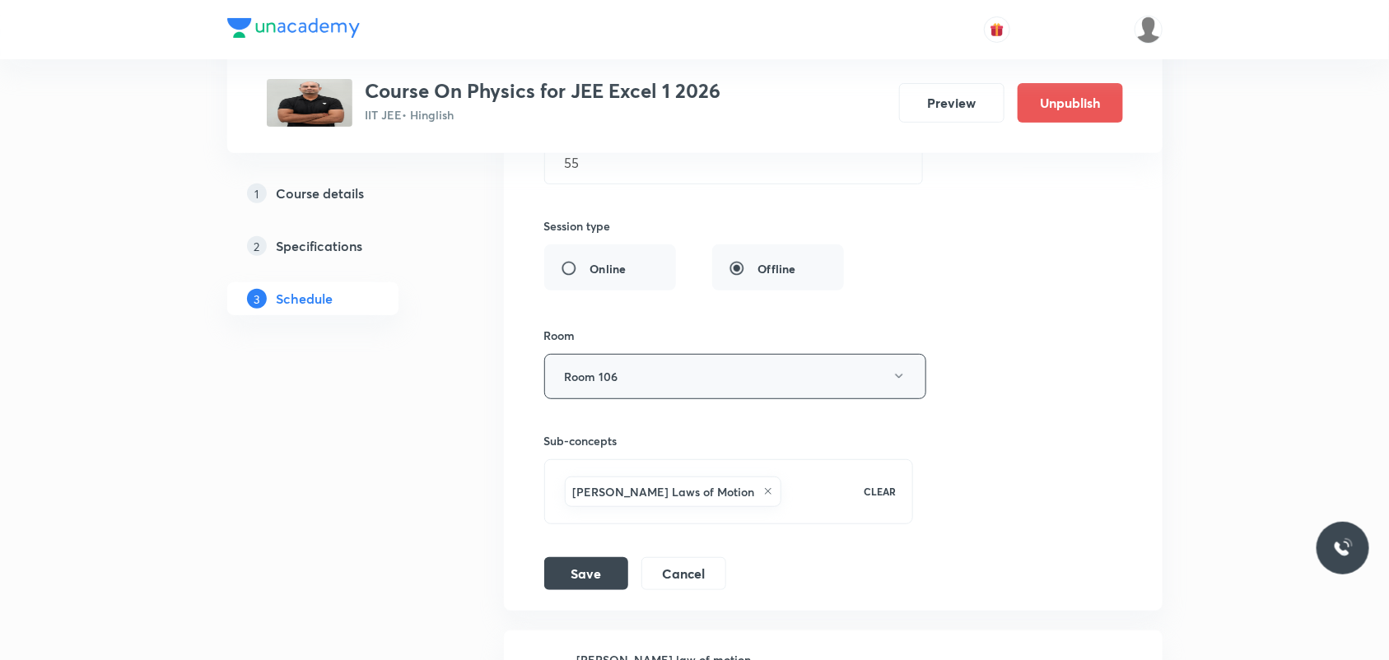
click at [775, 393] on button "Room 106" at bounding box center [735, 376] width 382 height 45
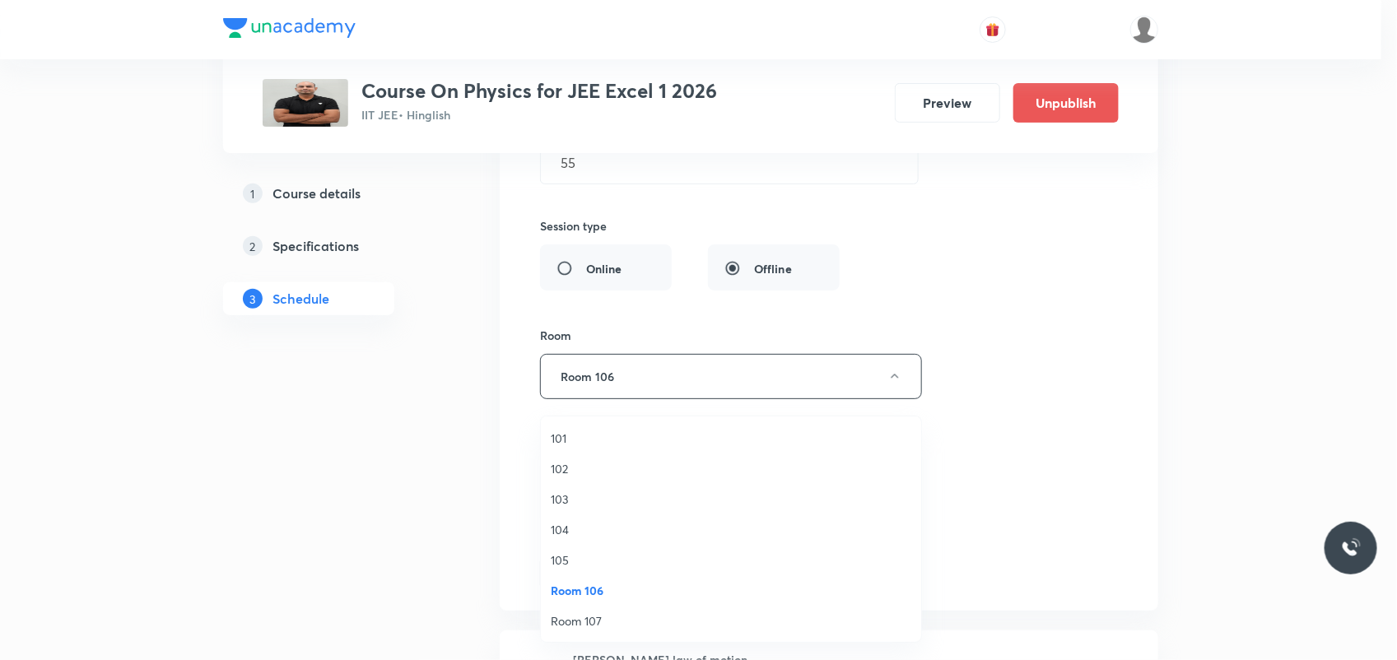
click at [591, 614] on span "Room 107" at bounding box center [731, 621] width 361 height 17
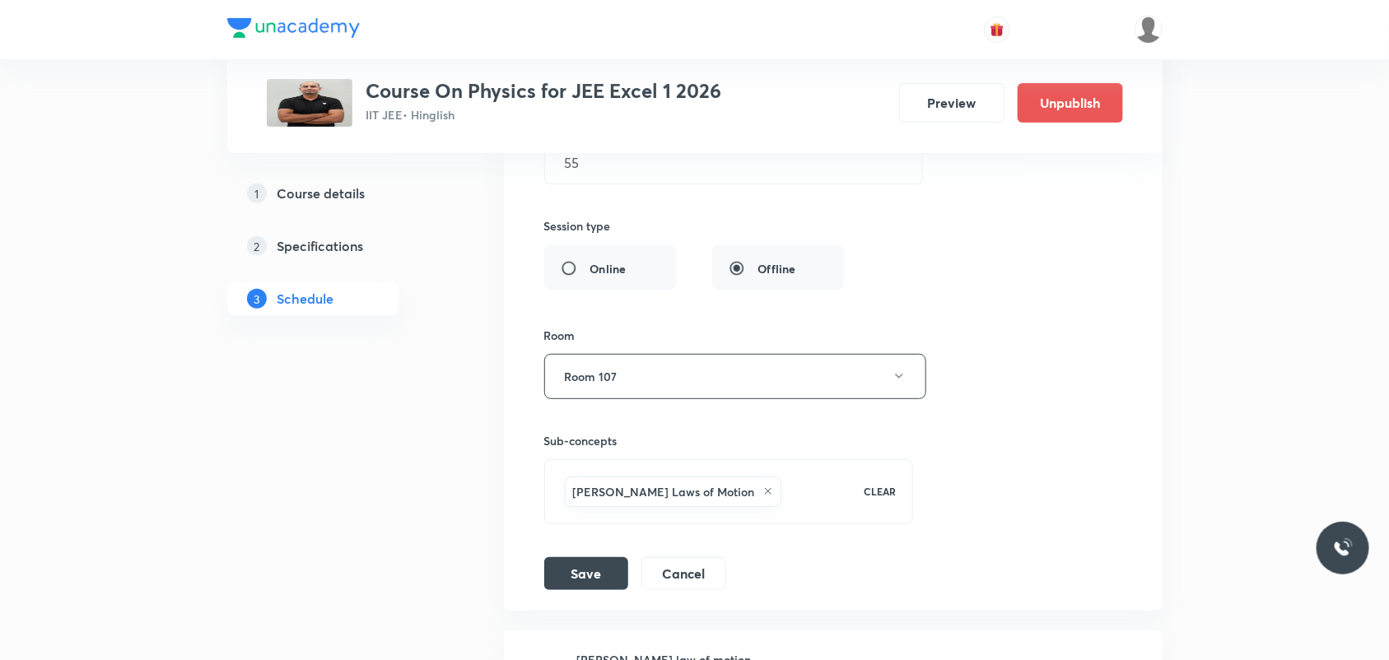
click at [763, 496] on icon at bounding box center [768, 492] width 10 height 10
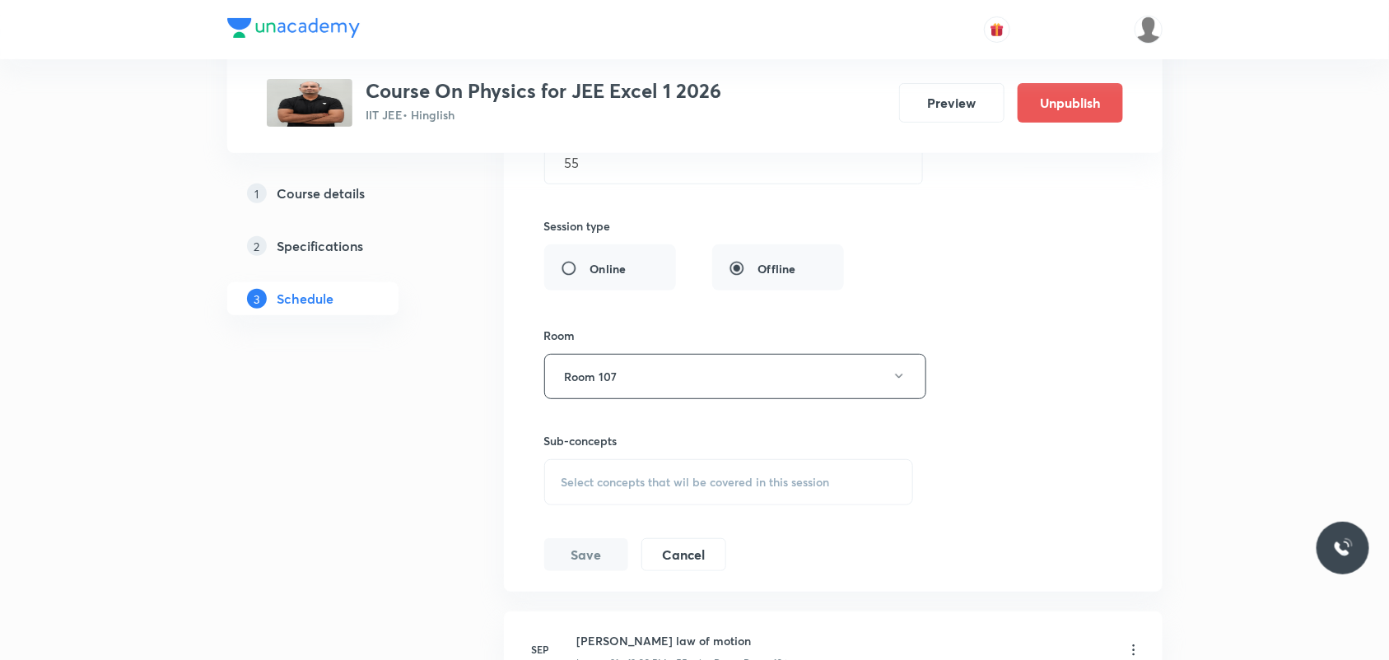
click at [648, 487] on span "Select concepts that wil be covered in this session" at bounding box center [696, 482] width 268 height 13
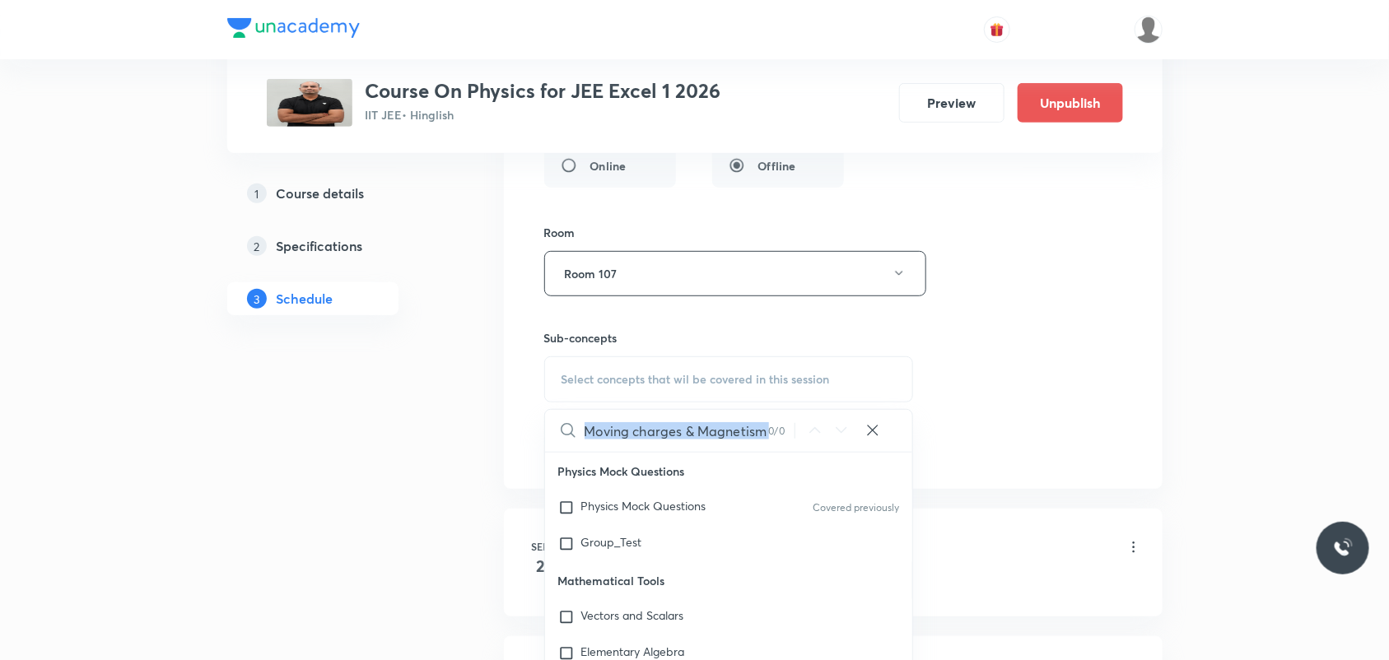
drag, startPoint x: 767, startPoint y: 432, endPoint x: 608, endPoint y: 424, distance: 159.9
click at [608, 424] on div "Moving charges & Magnetism 0 / 0 ​" at bounding box center [729, 431] width 368 height 42
drag, startPoint x: 576, startPoint y: 431, endPoint x: 700, endPoint y: 438, distance: 123.7
click at [700, 438] on div "Moving charges & Magnetism 0 / 0 ​" at bounding box center [729, 431] width 368 height 42
click at [688, 439] on input "Moving charges & Magnetism" at bounding box center [677, 431] width 184 height 42
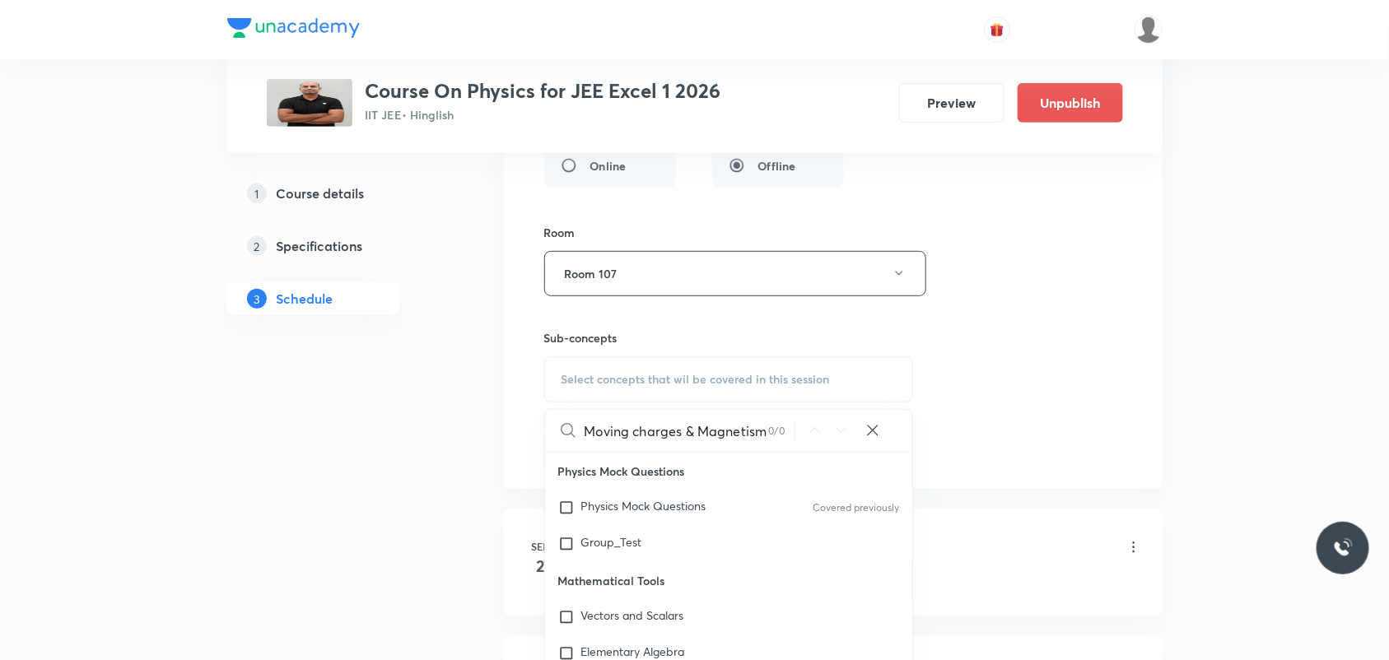
click at [696, 436] on input "Moving charges & Magnetism" at bounding box center [677, 431] width 184 height 42
click at [701, 436] on input "Moving charges & Magnetism" at bounding box center [677, 431] width 184 height 42
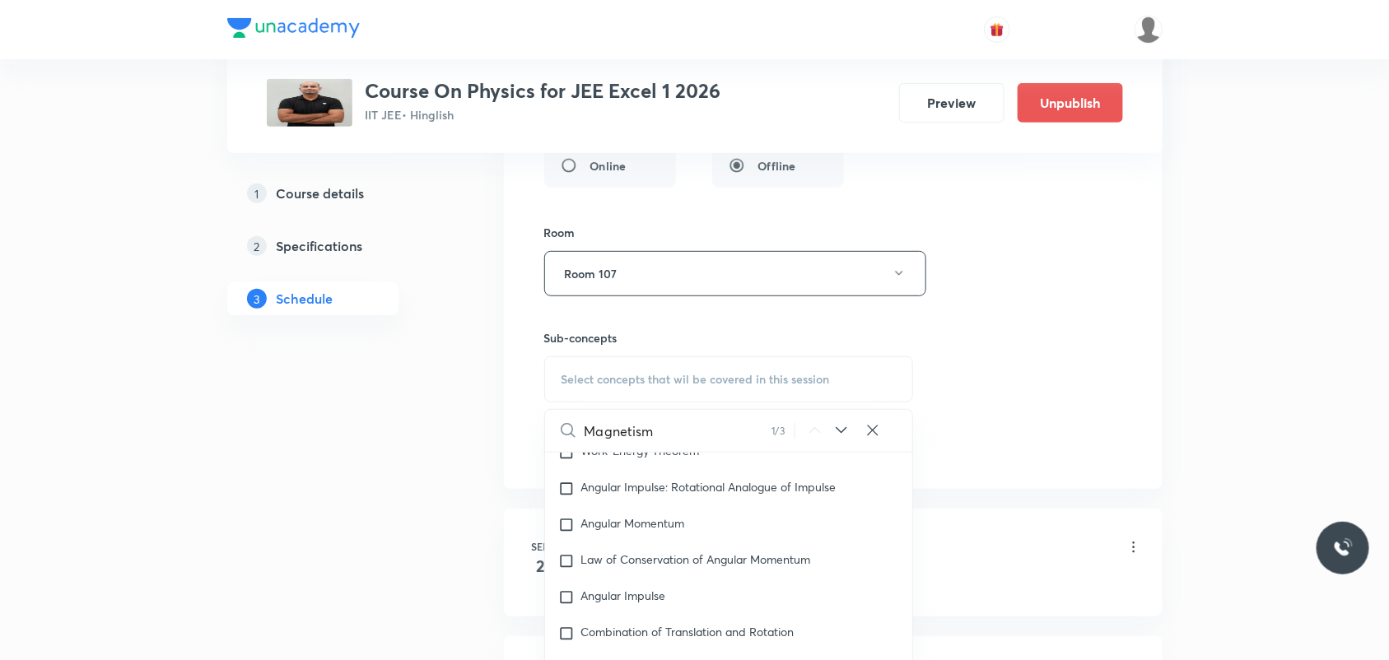
scroll to position [0, 0]
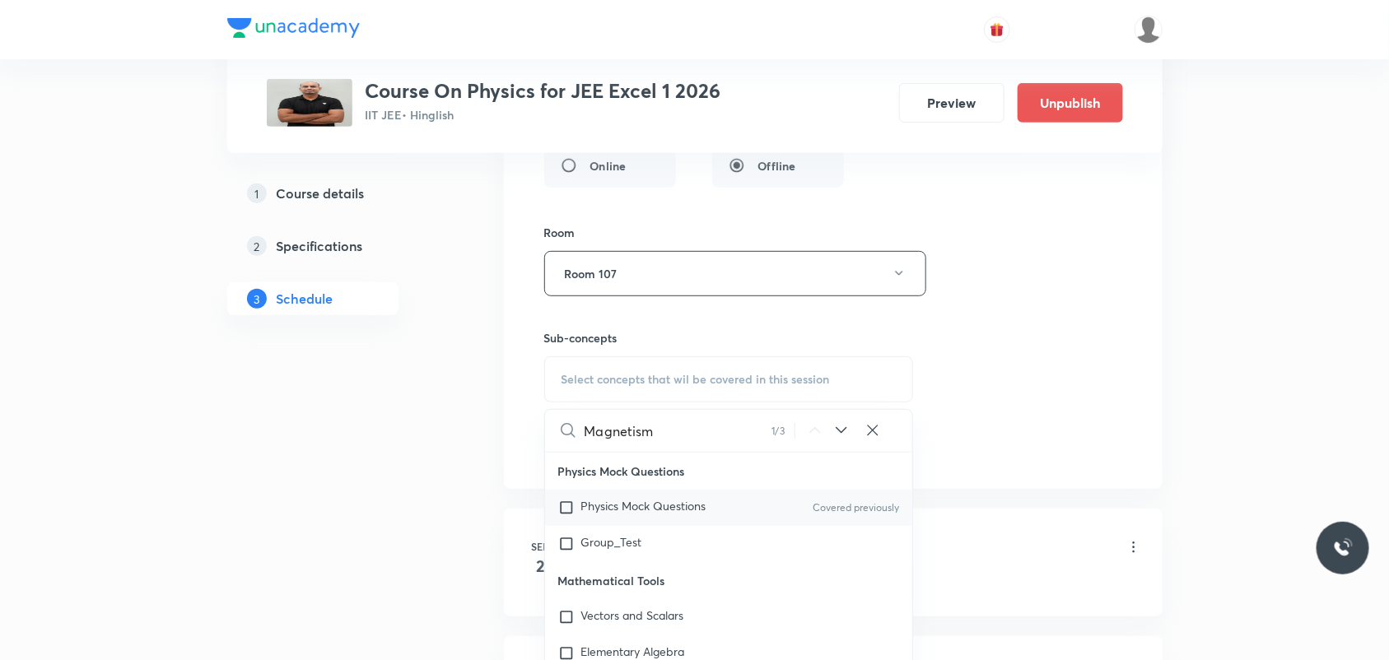
type input "Magnetism"
click at [568, 502] on div "Physics Mock Questions Covered previously" at bounding box center [729, 508] width 368 height 36
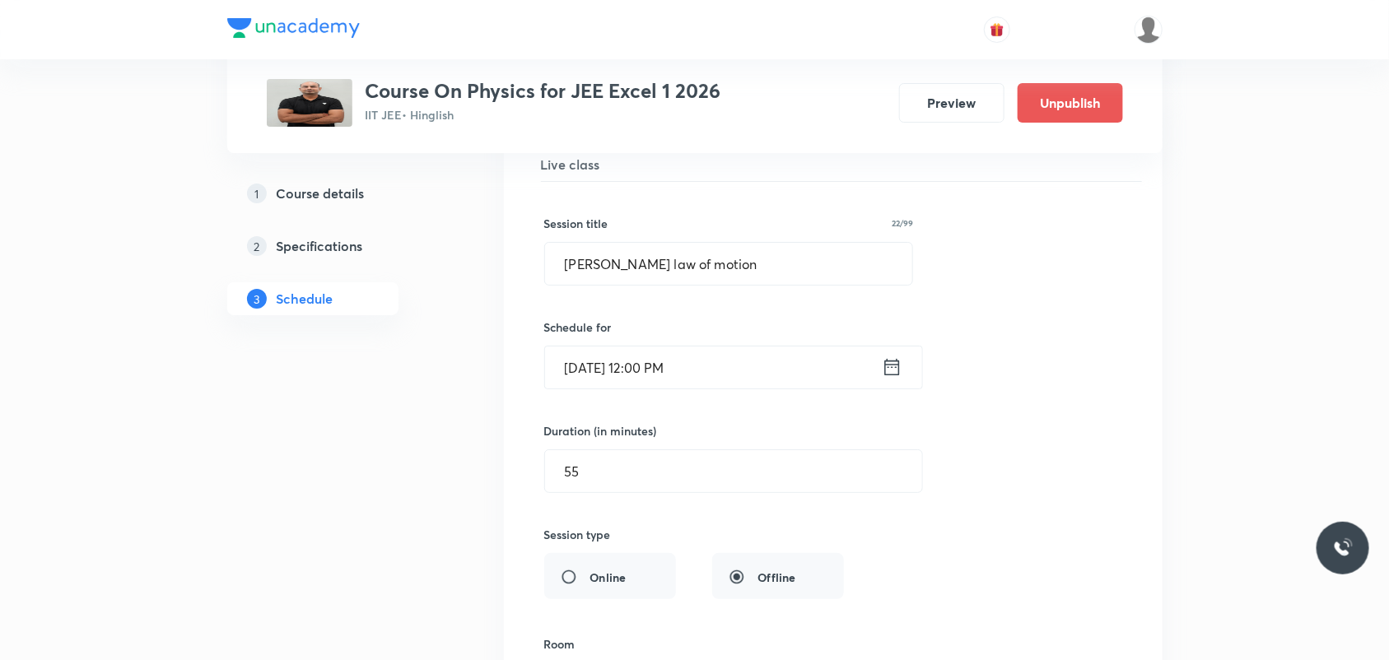
scroll to position [2573, 0]
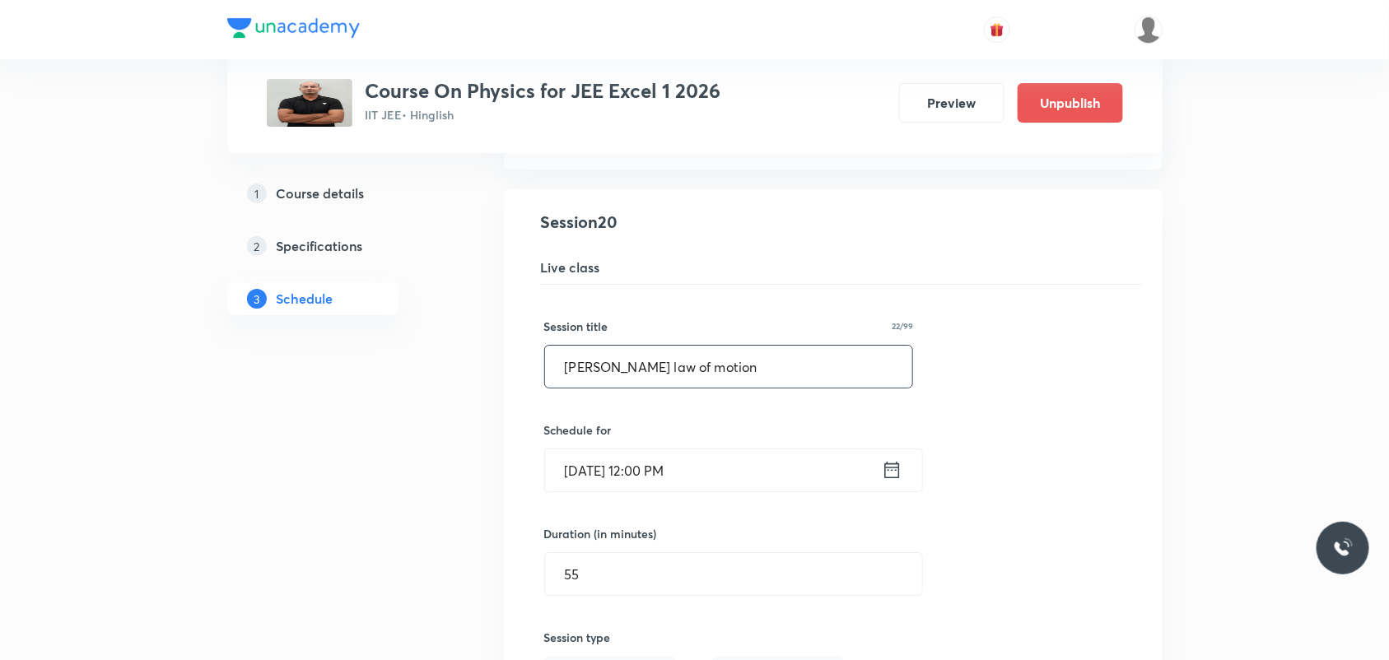
drag, startPoint x: 737, startPoint y: 365, endPoint x: 355, endPoint y: 375, distance: 382.2
paste input "Moving charges & Magnetism"
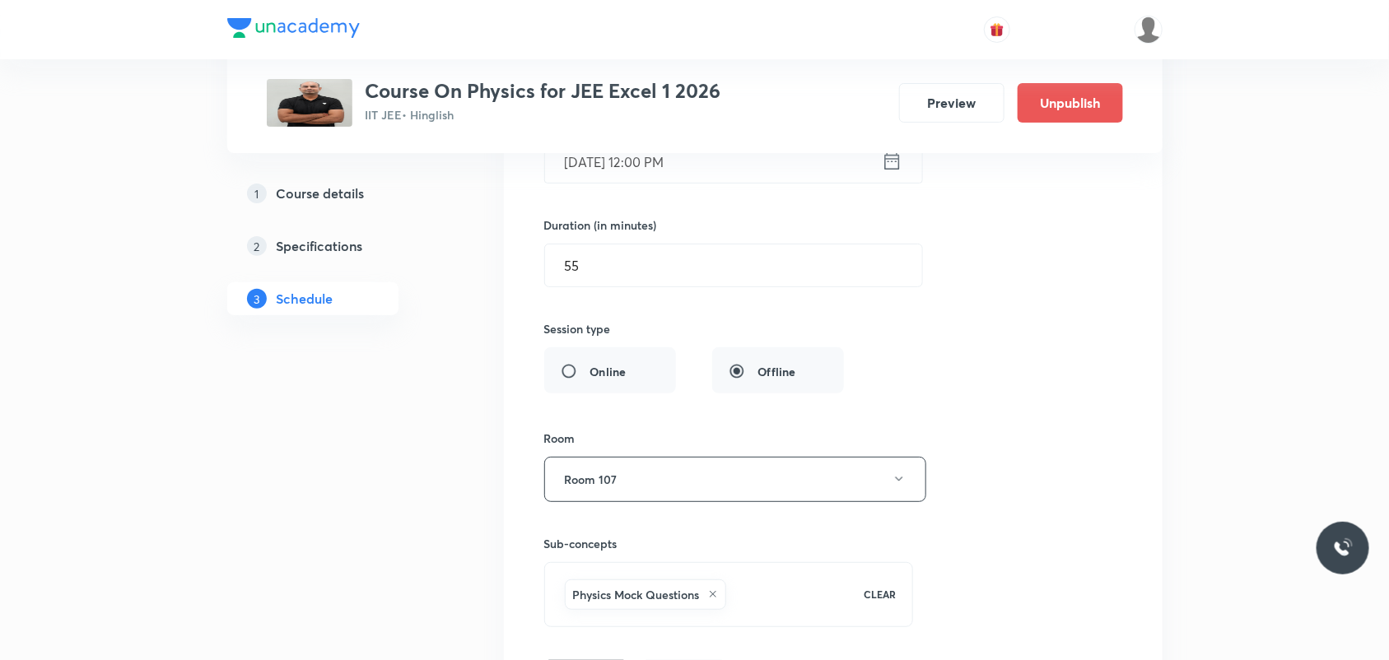
scroll to position [3088, 0]
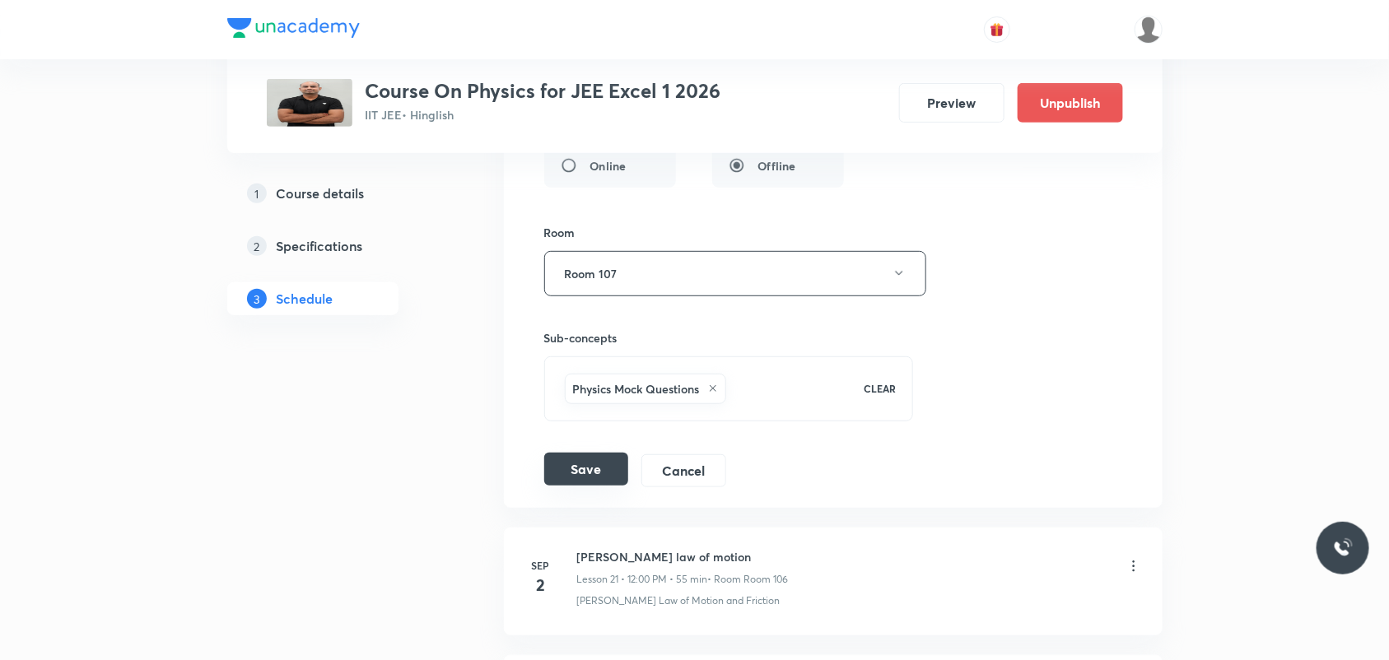
type input "Moving charges & Magnetism"
click at [594, 486] on button "Save" at bounding box center [586, 469] width 84 height 33
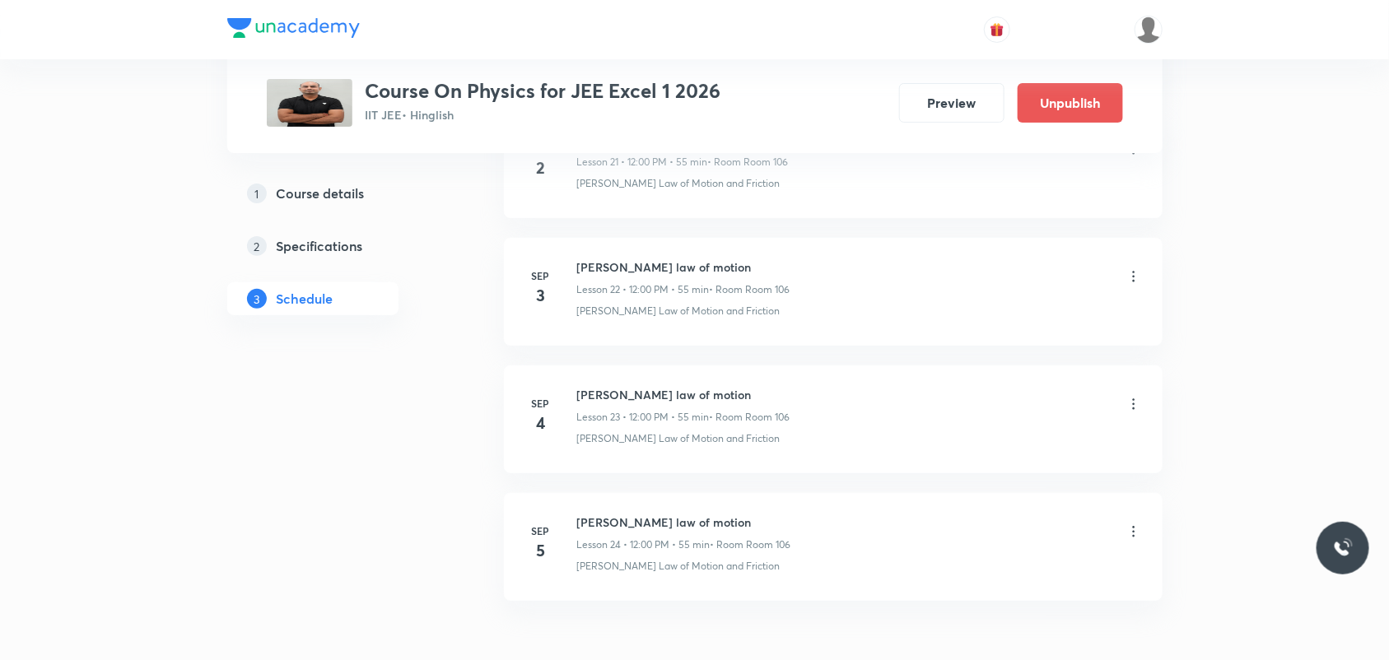
scroll to position [2666, 0]
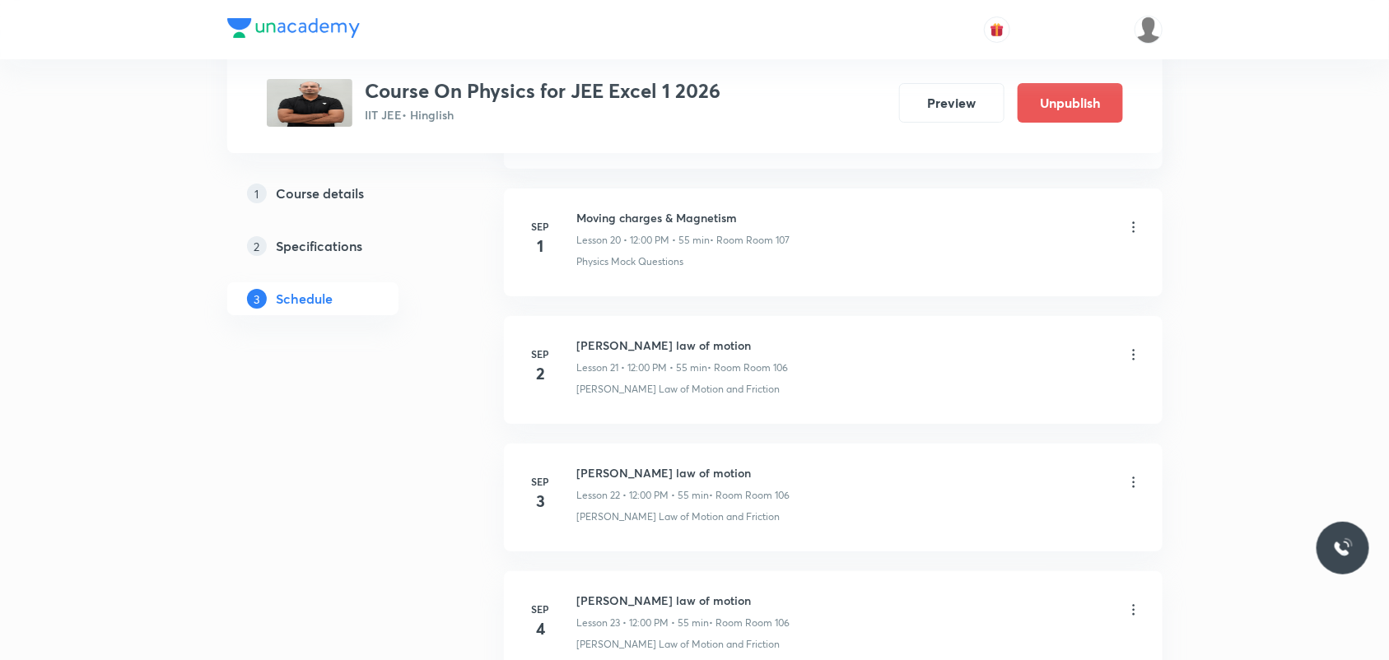
click at [1132, 352] on icon at bounding box center [1134, 355] width 16 height 16
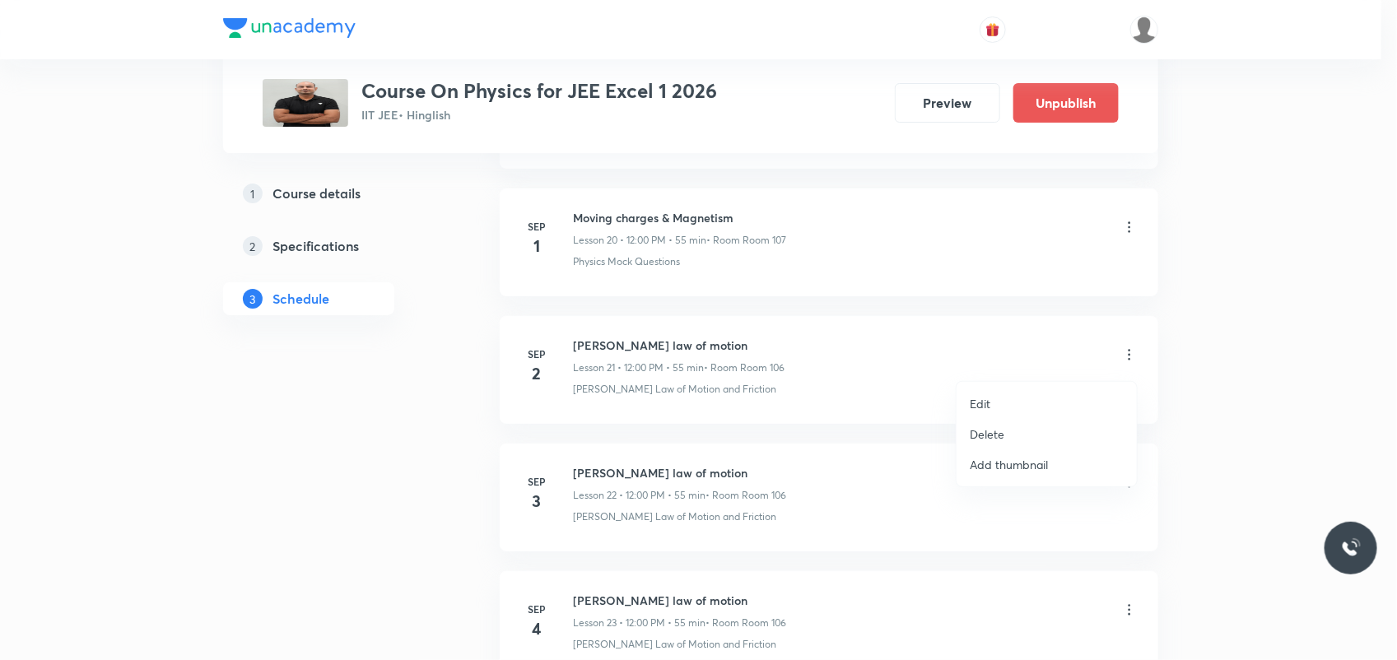
click at [1033, 399] on li "Edit" at bounding box center [1047, 404] width 180 height 30
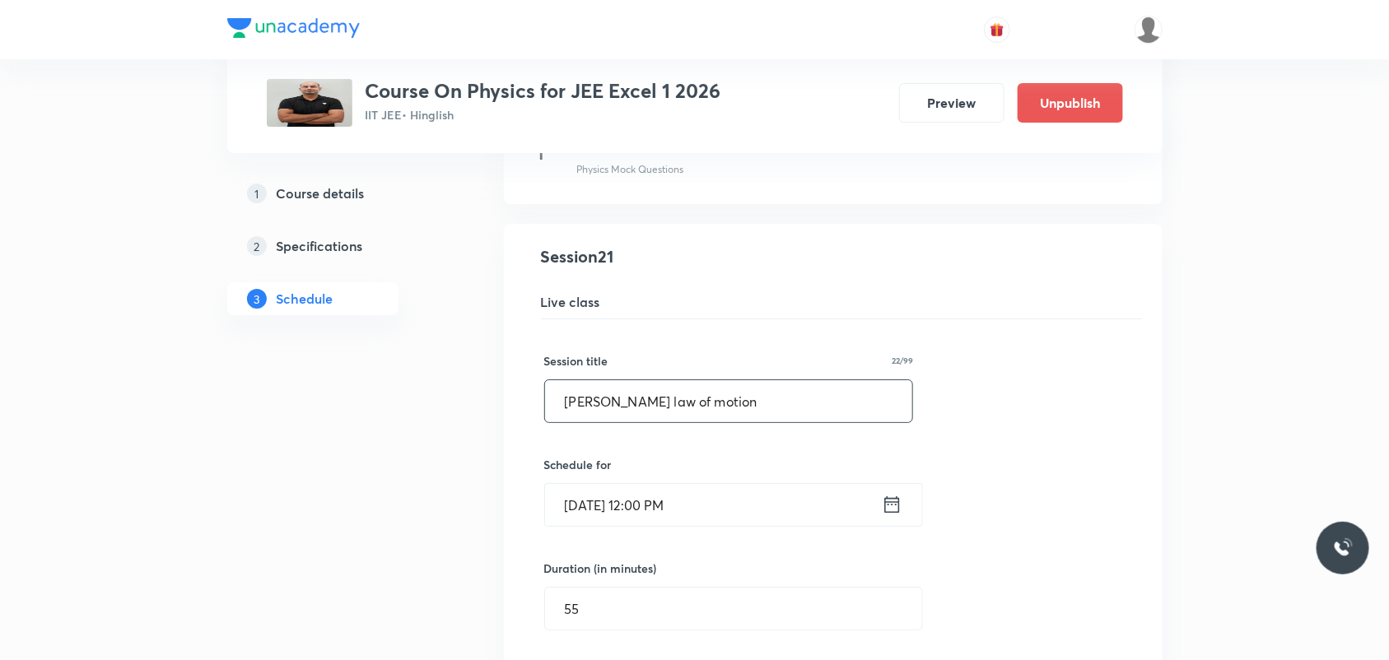
drag, startPoint x: 799, startPoint y: 404, endPoint x: 429, endPoint y: 410, distance: 370.6
paste input "Moving charges & Magnetism"
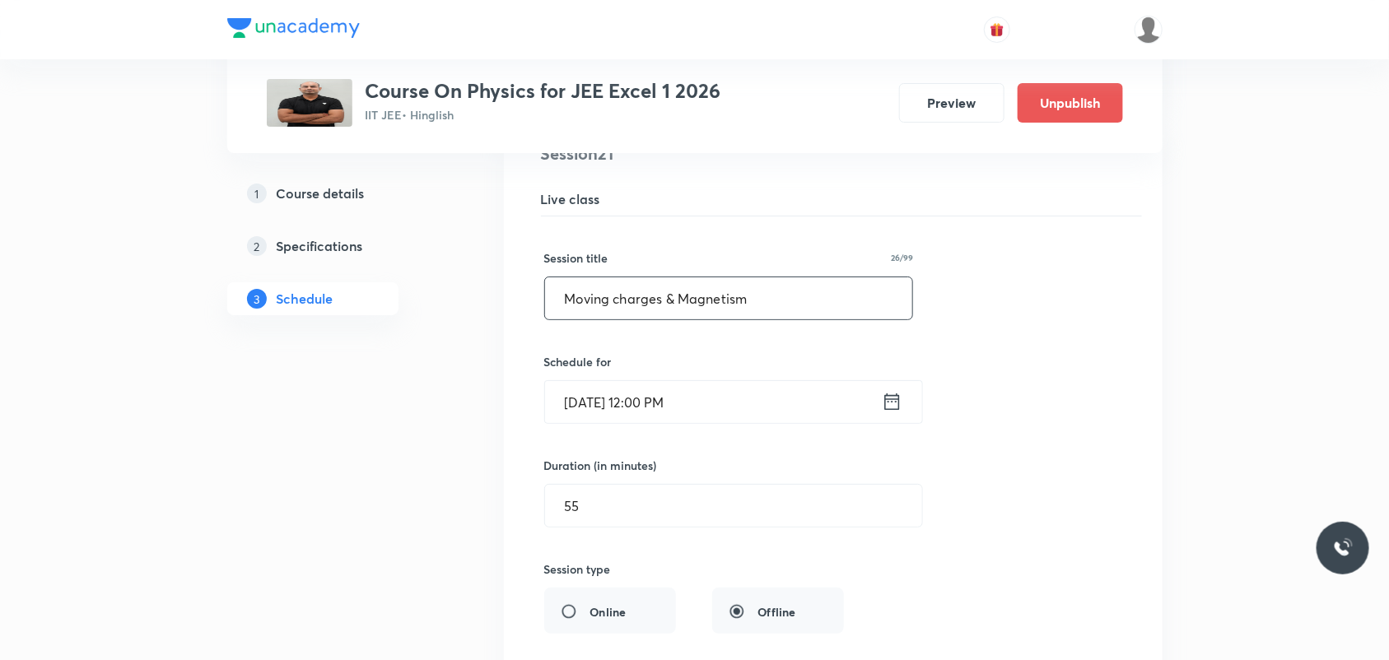
type input "Moving charges & Magnetism"
click at [890, 408] on icon at bounding box center [891, 402] width 15 height 16
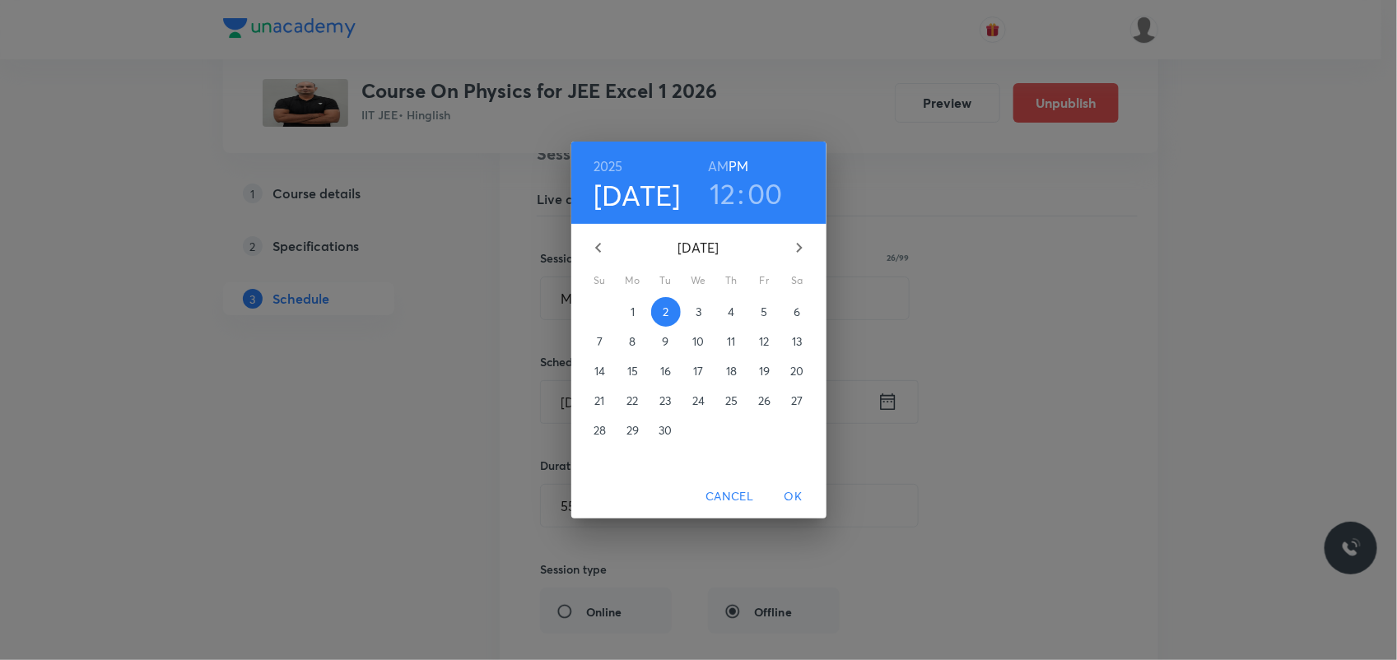
click at [631, 304] on p "1" at bounding box center [633, 312] width 4 height 16
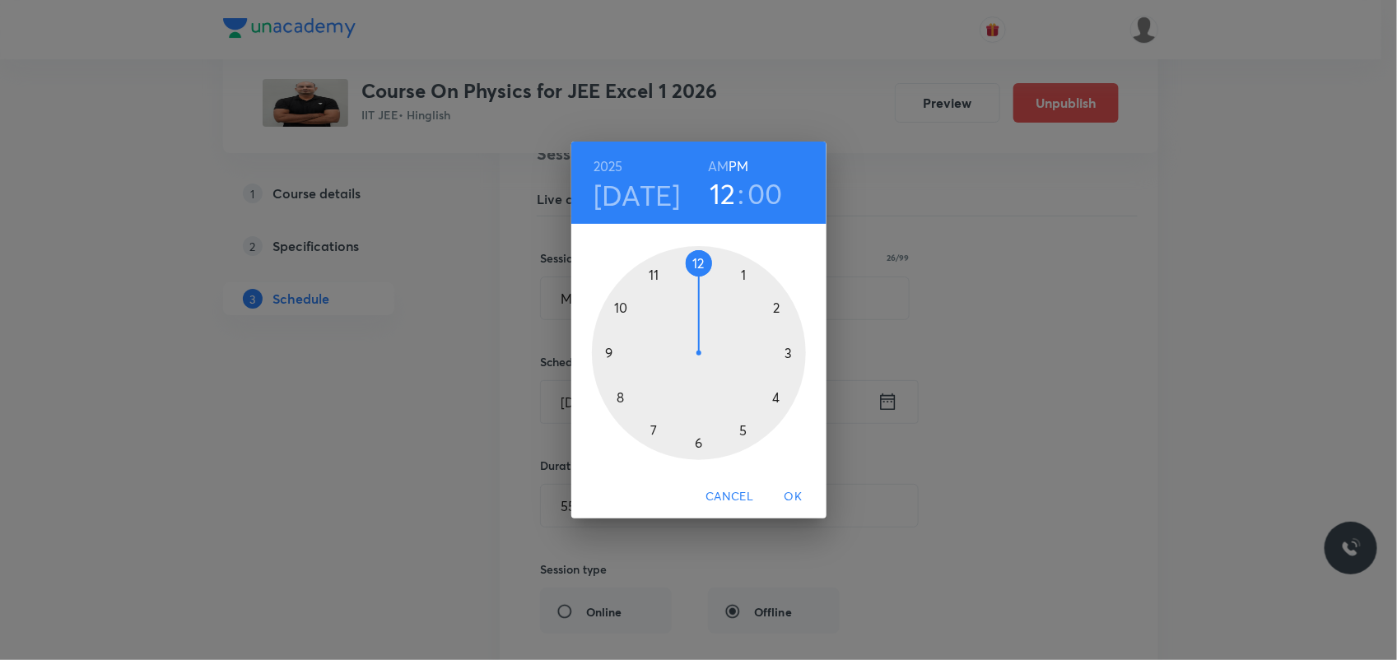
click at [750, 277] on div at bounding box center [699, 353] width 214 height 214
click at [701, 262] on div at bounding box center [699, 353] width 214 height 214
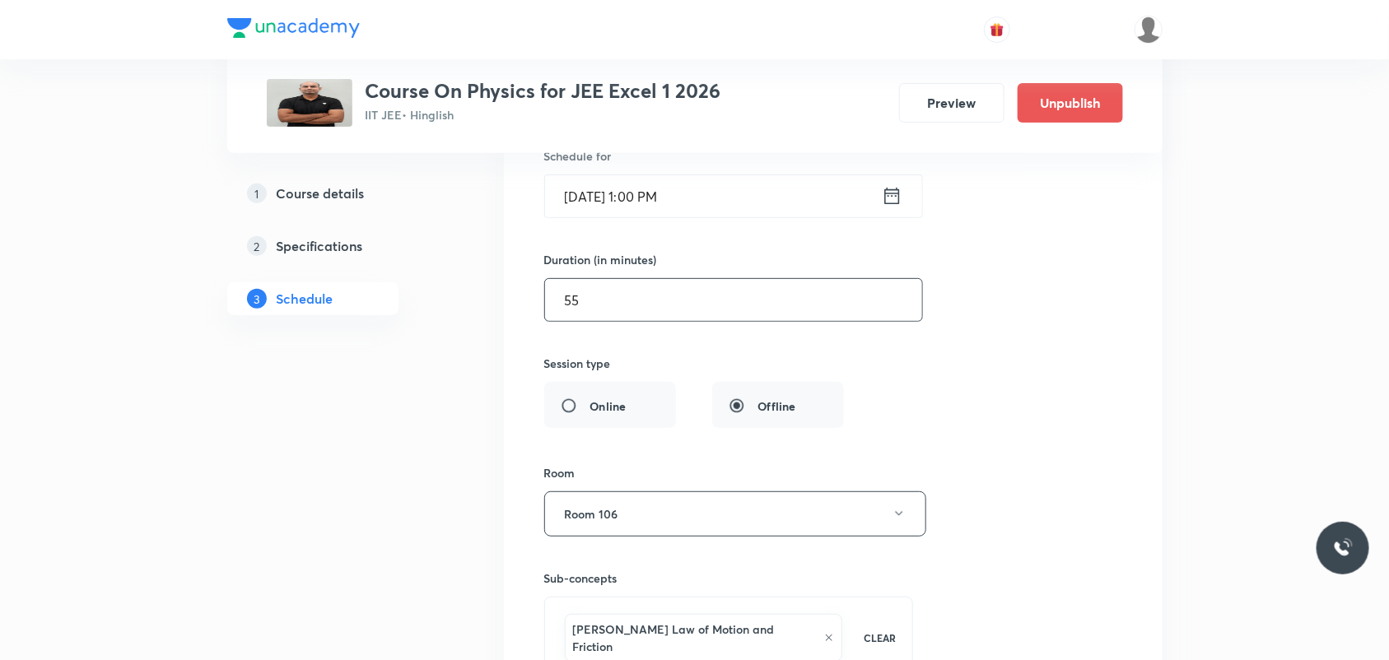
scroll to position [3078, 0]
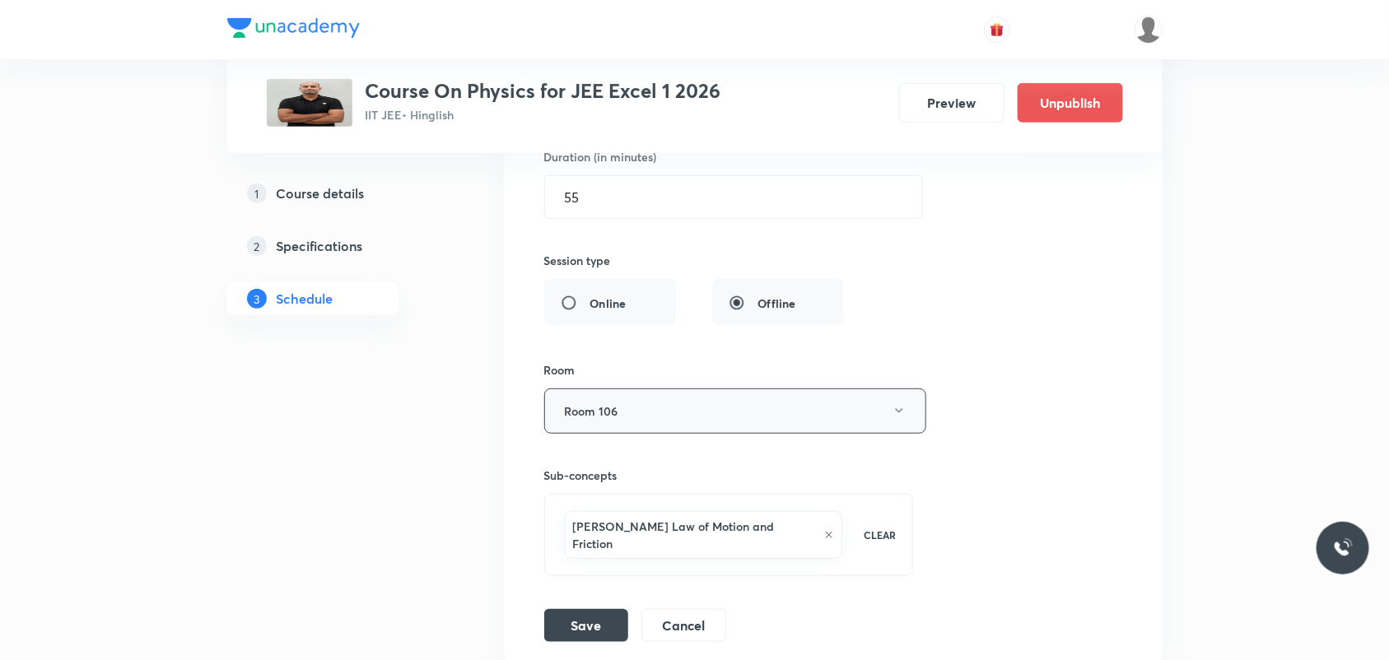
click at [689, 417] on button "Room 106" at bounding box center [735, 411] width 382 height 45
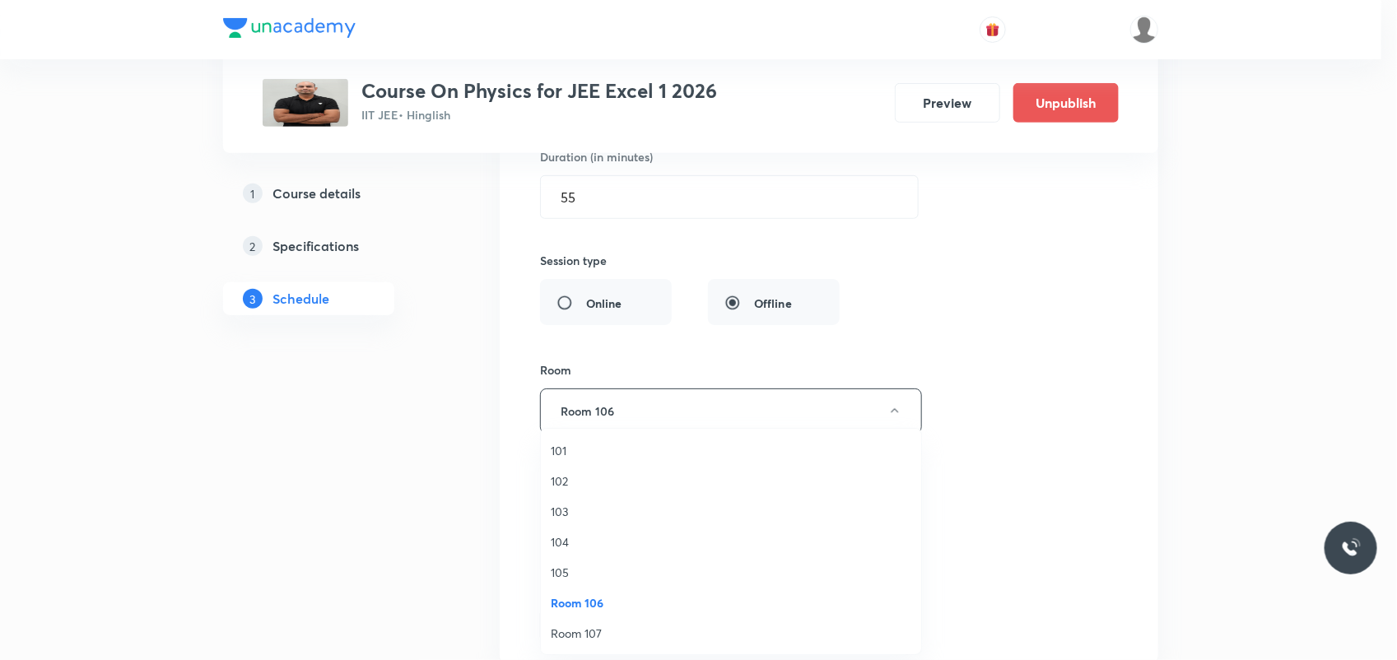
click at [604, 627] on span "Room 107" at bounding box center [731, 633] width 361 height 17
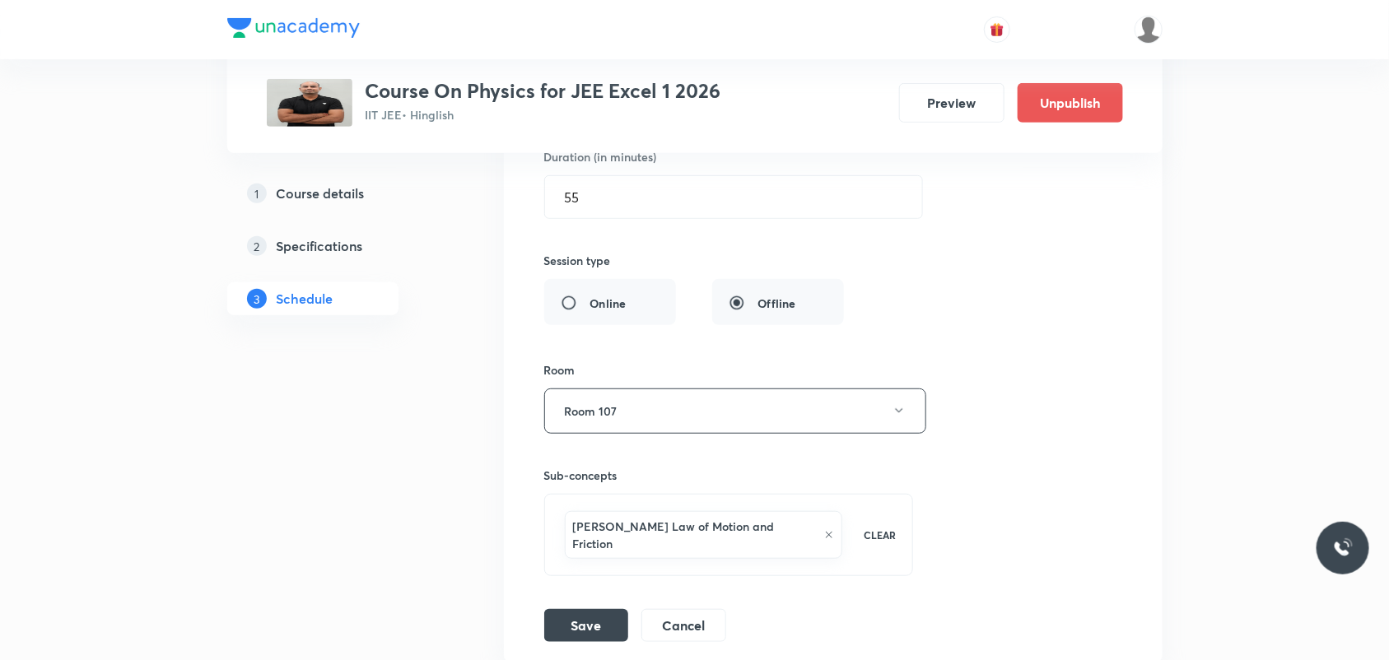
click at [899, 534] on div "Newton's Law of Motion and Friction CLEAR" at bounding box center [729, 535] width 370 height 82
click at [579, 636] on p "Physics Mock Questions" at bounding box center [729, 645] width 368 height 37
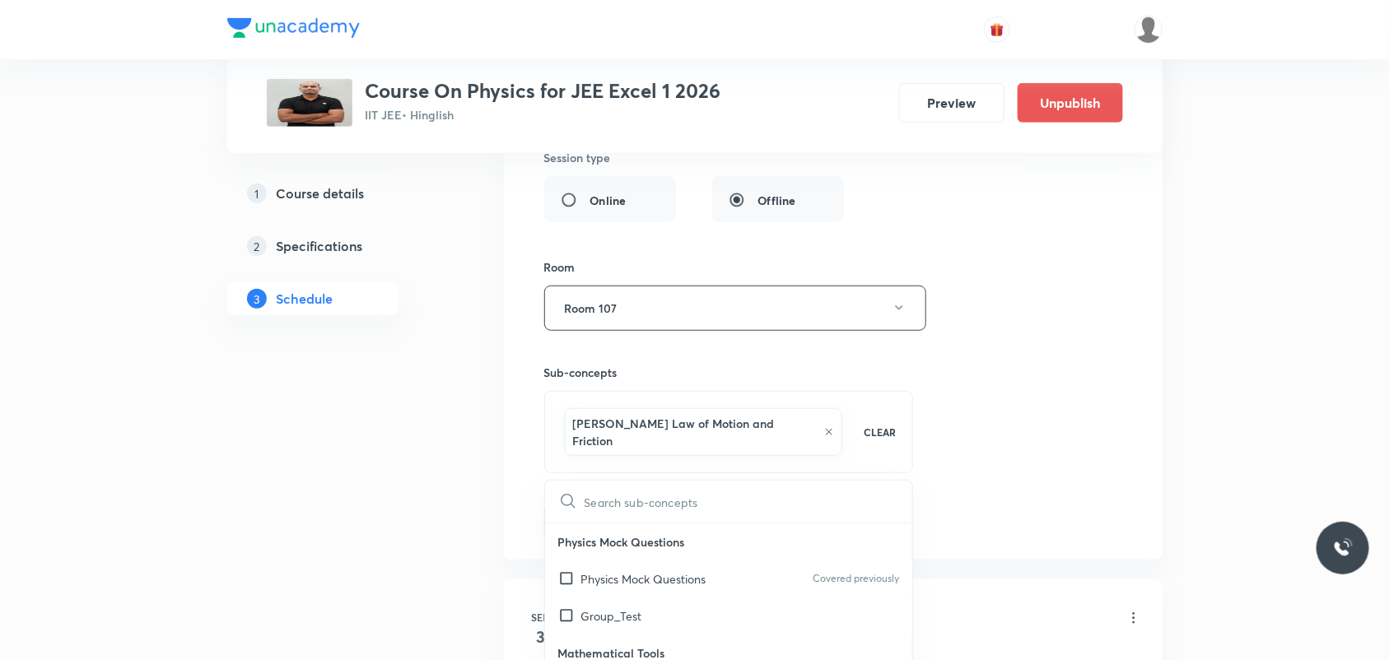
checkbox input "true"
click at [566, 571] on input "checkbox" at bounding box center [569, 579] width 23 height 17
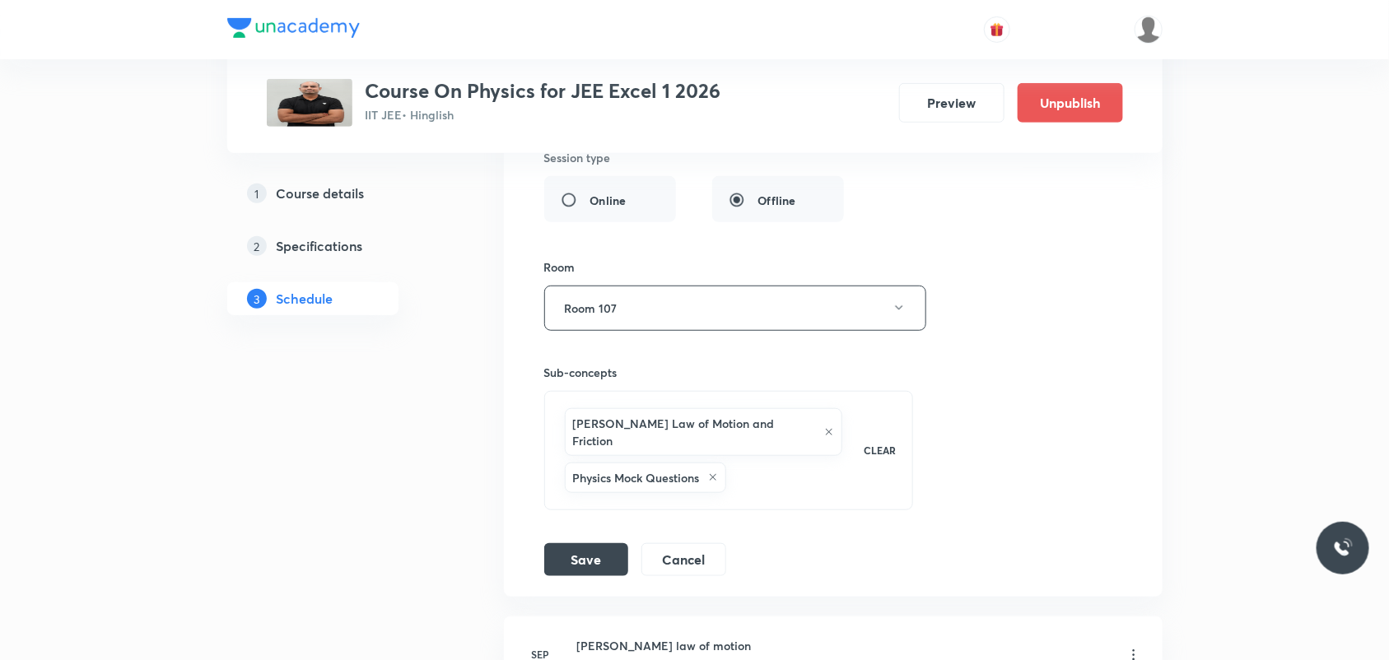
click at [824, 428] on icon at bounding box center [829, 432] width 10 height 10
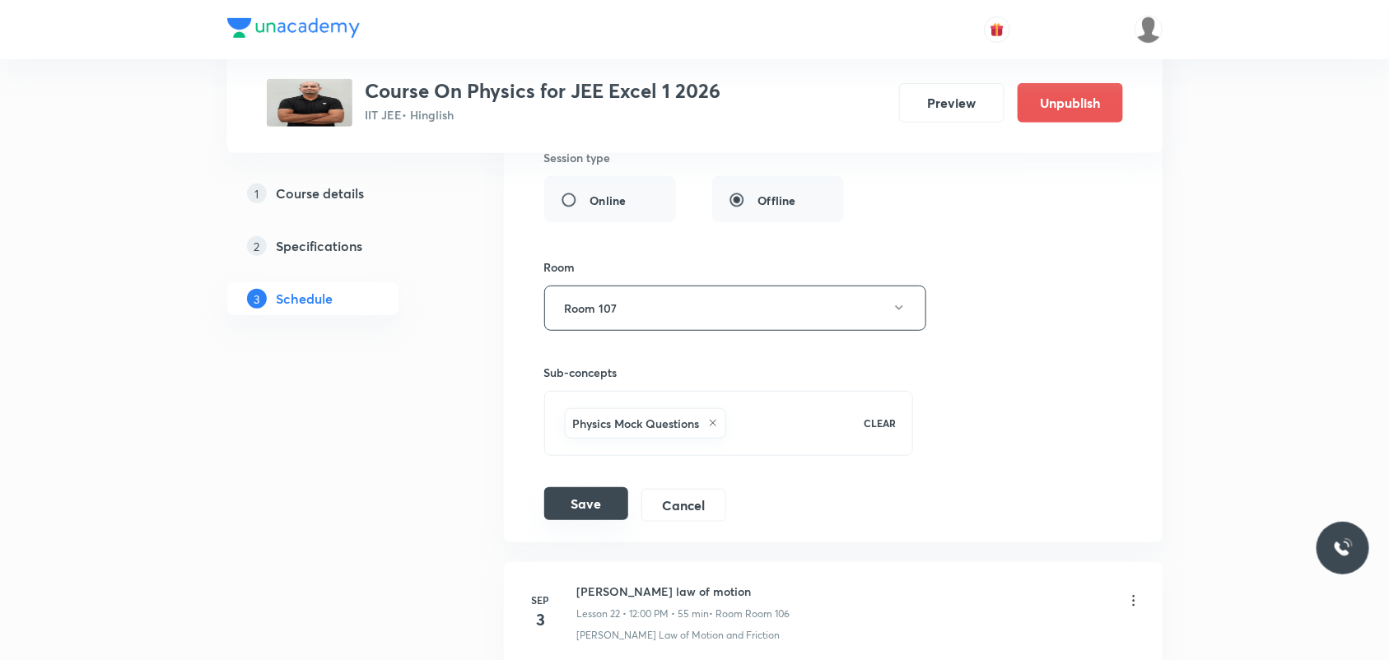
click at [582, 505] on button "Save" at bounding box center [586, 503] width 84 height 33
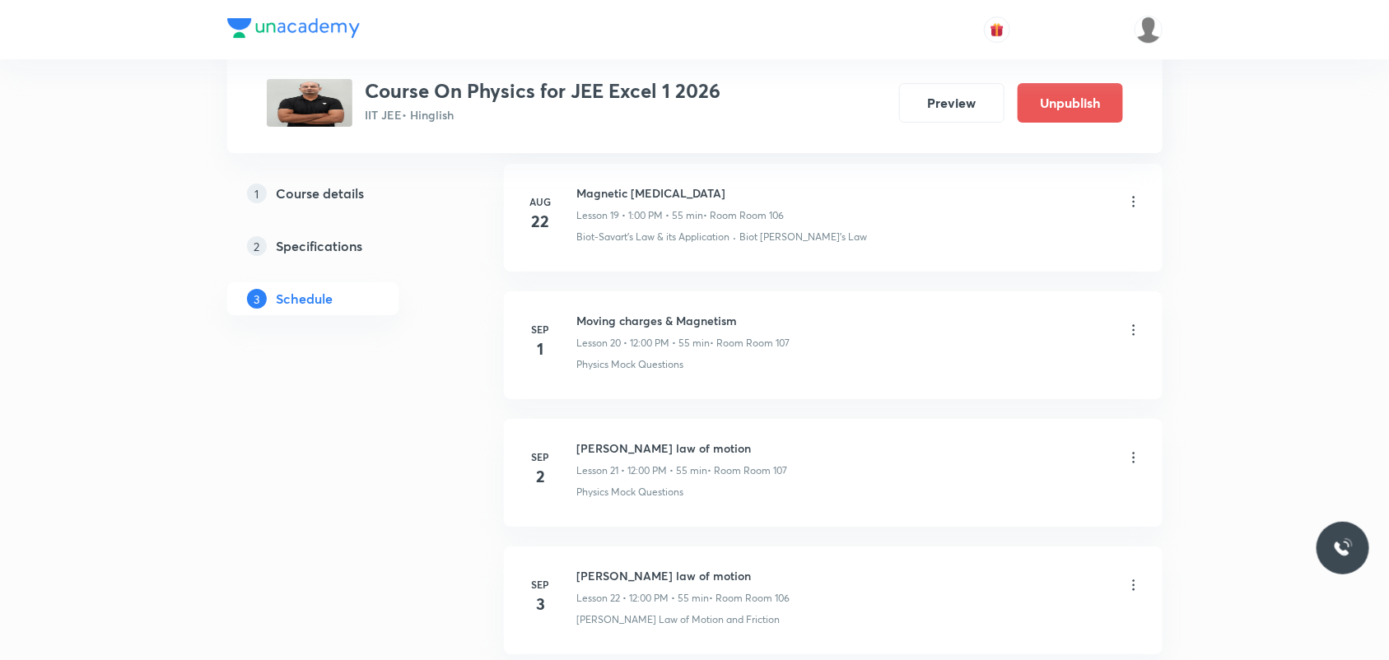
scroll to position [2666, 0]
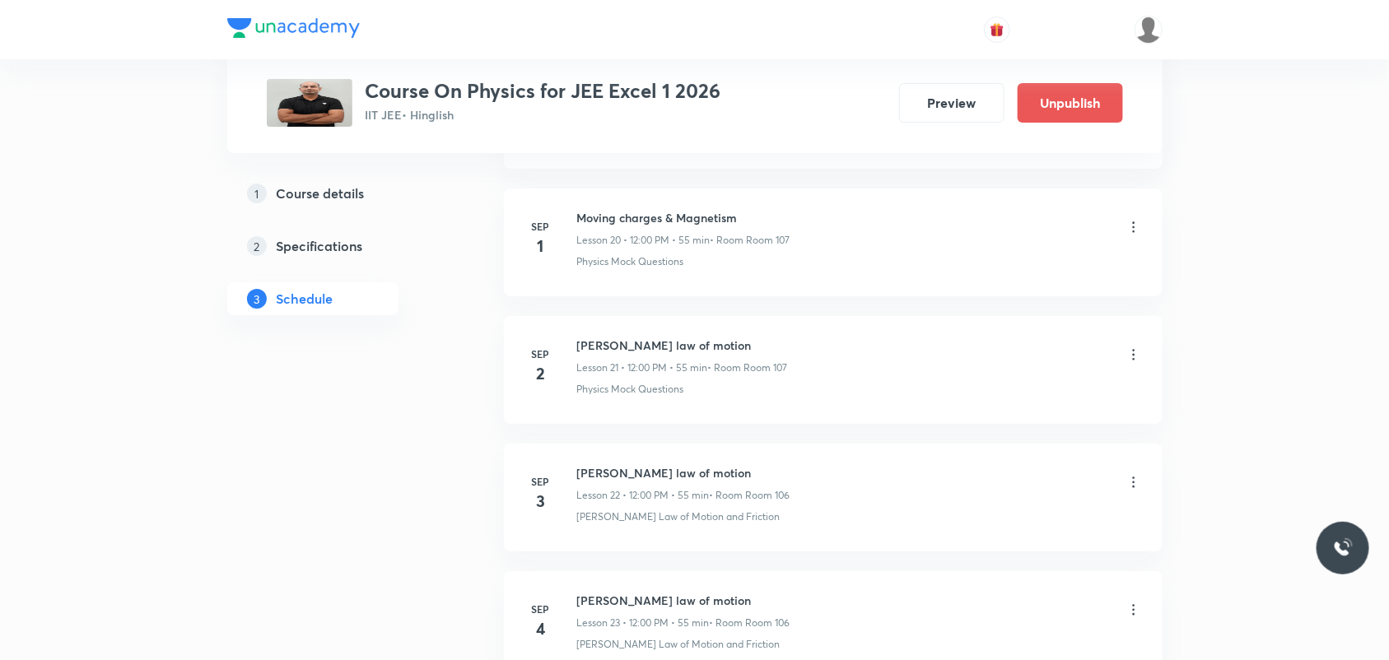
click at [1130, 359] on icon at bounding box center [1134, 355] width 16 height 16
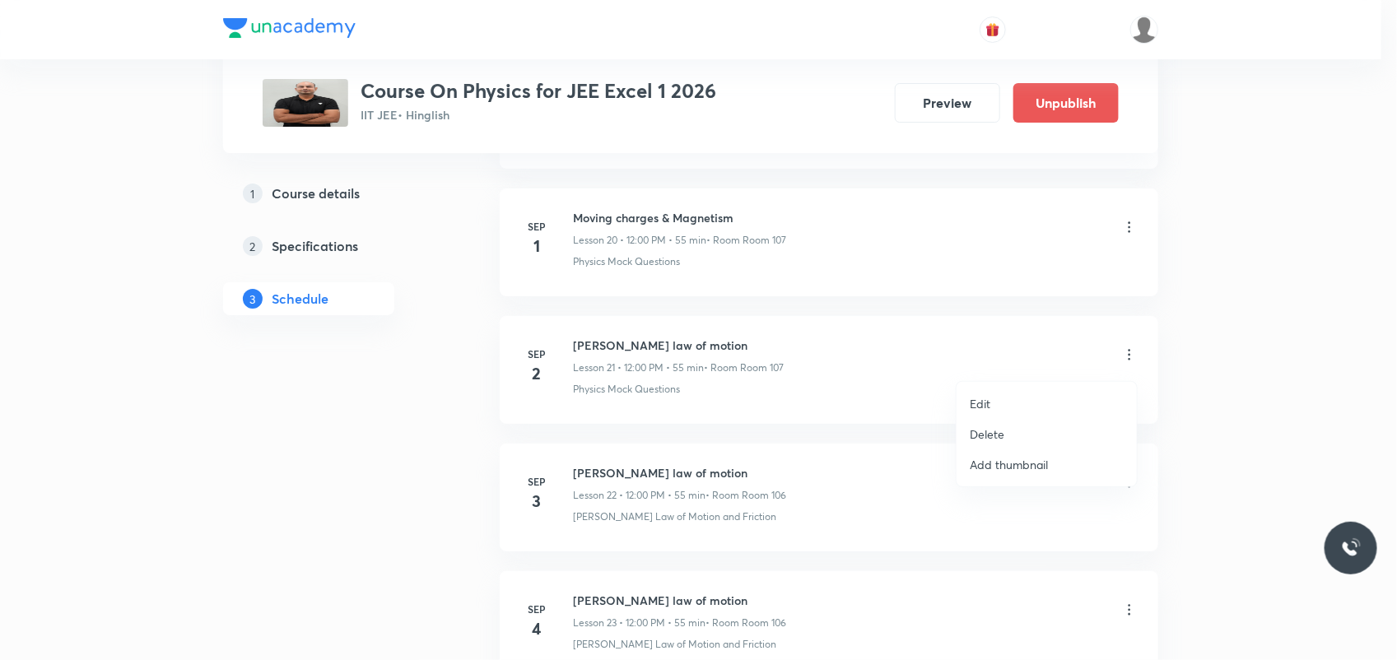
click at [1029, 399] on li "Edit" at bounding box center [1047, 404] width 180 height 30
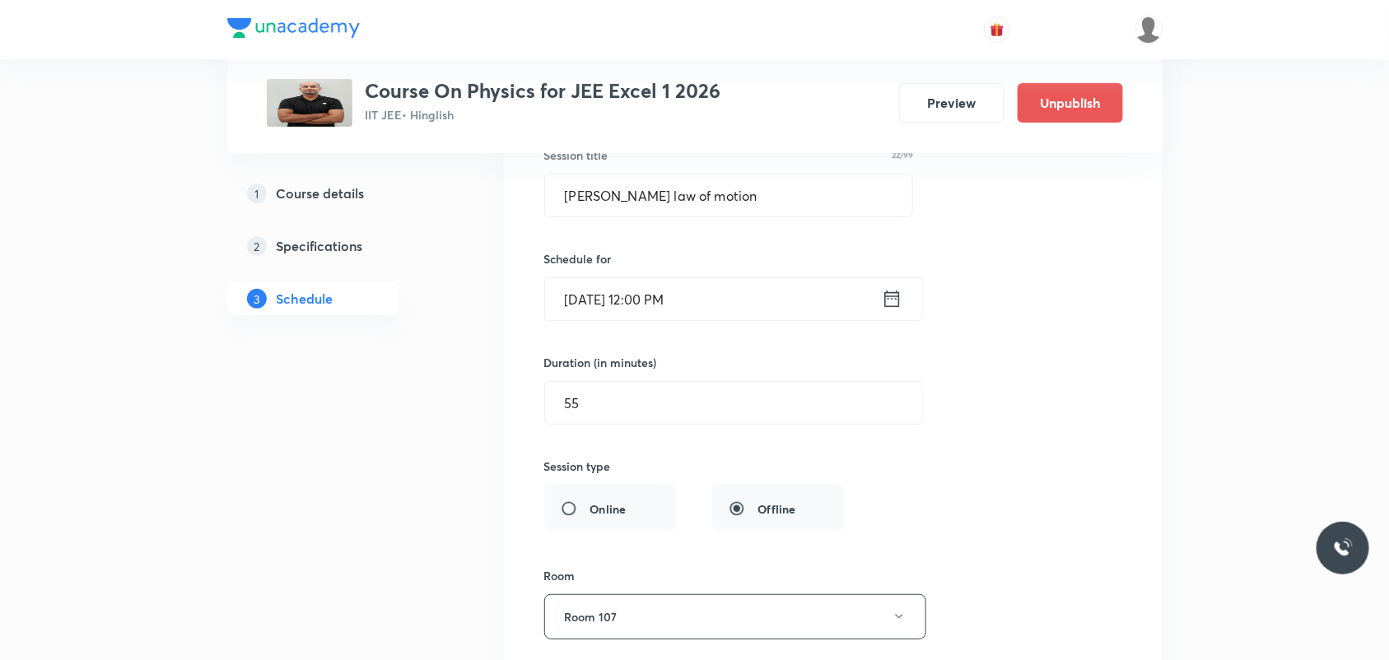
scroll to position [2769, 0]
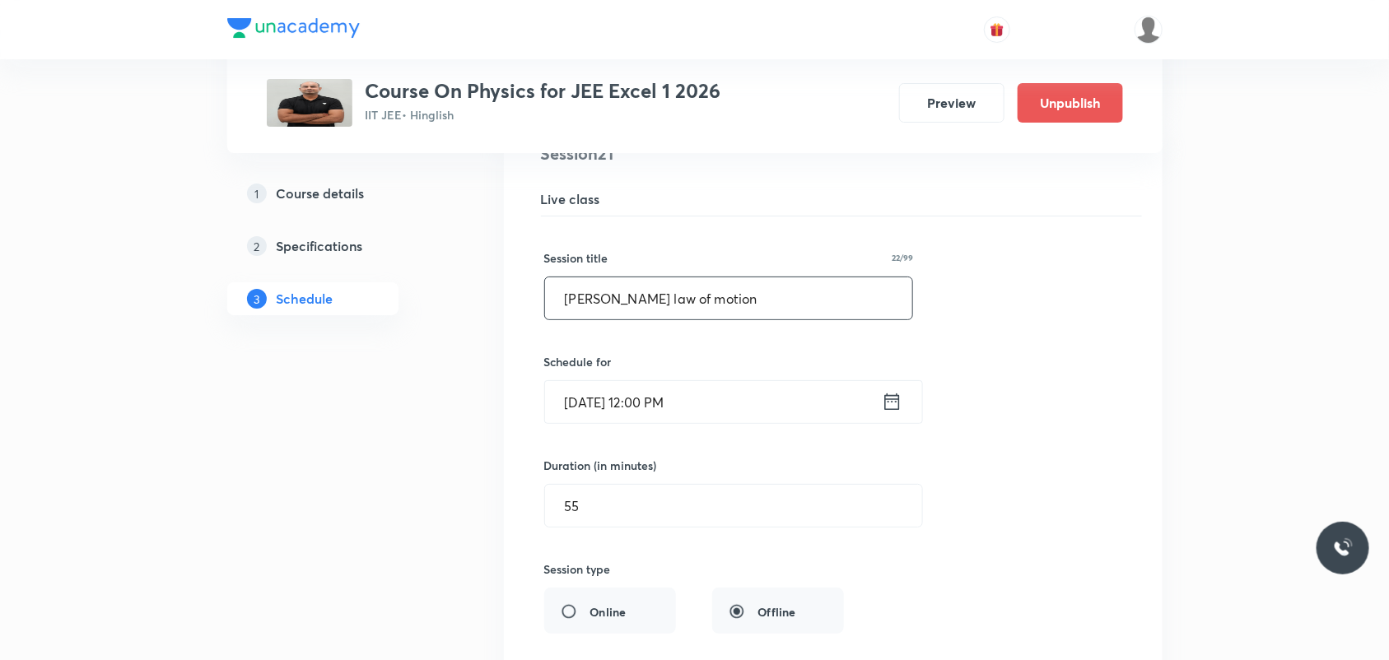
drag, startPoint x: 770, startPoint y: 313, endPoint x: 498, endPoint y: 286, distance: 273.1
paste input "Moving charges & Magnetism"
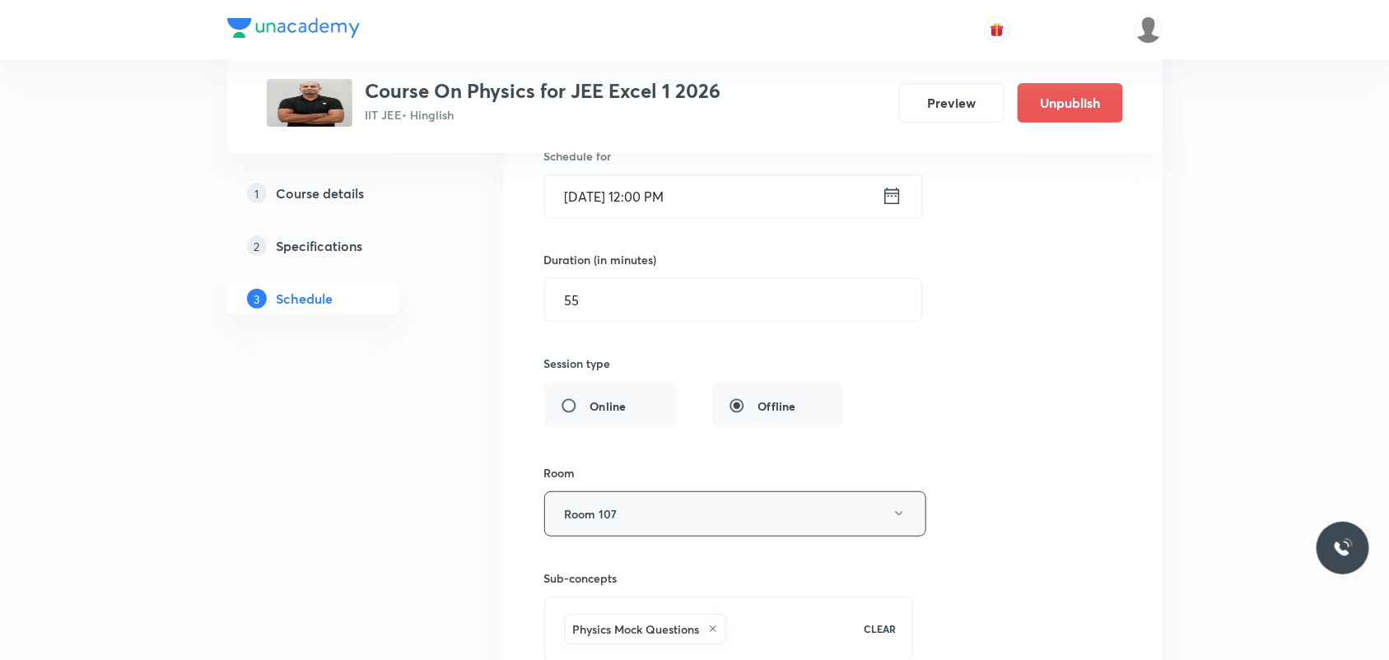
scroll to position [2872, 0]
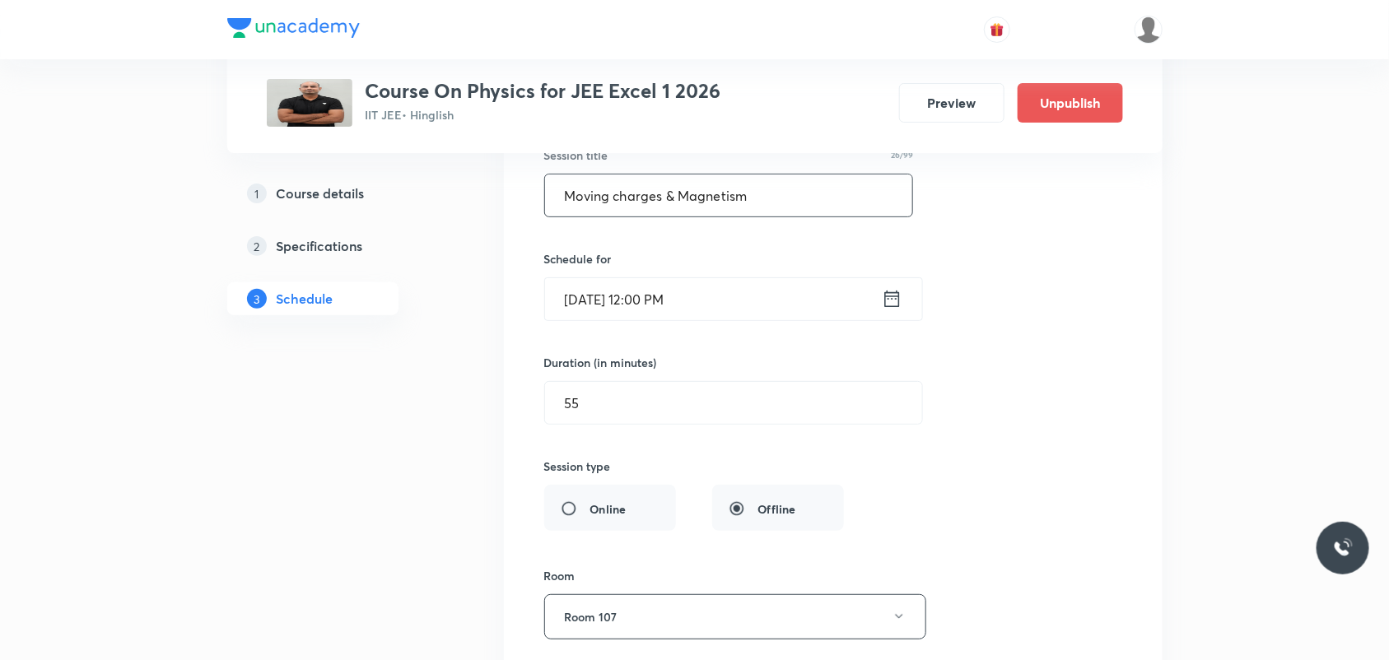
type input "Moving charges & Magnetism"
click at [891, 310] on icon at bounding box center [892, 298] width 21 height 23
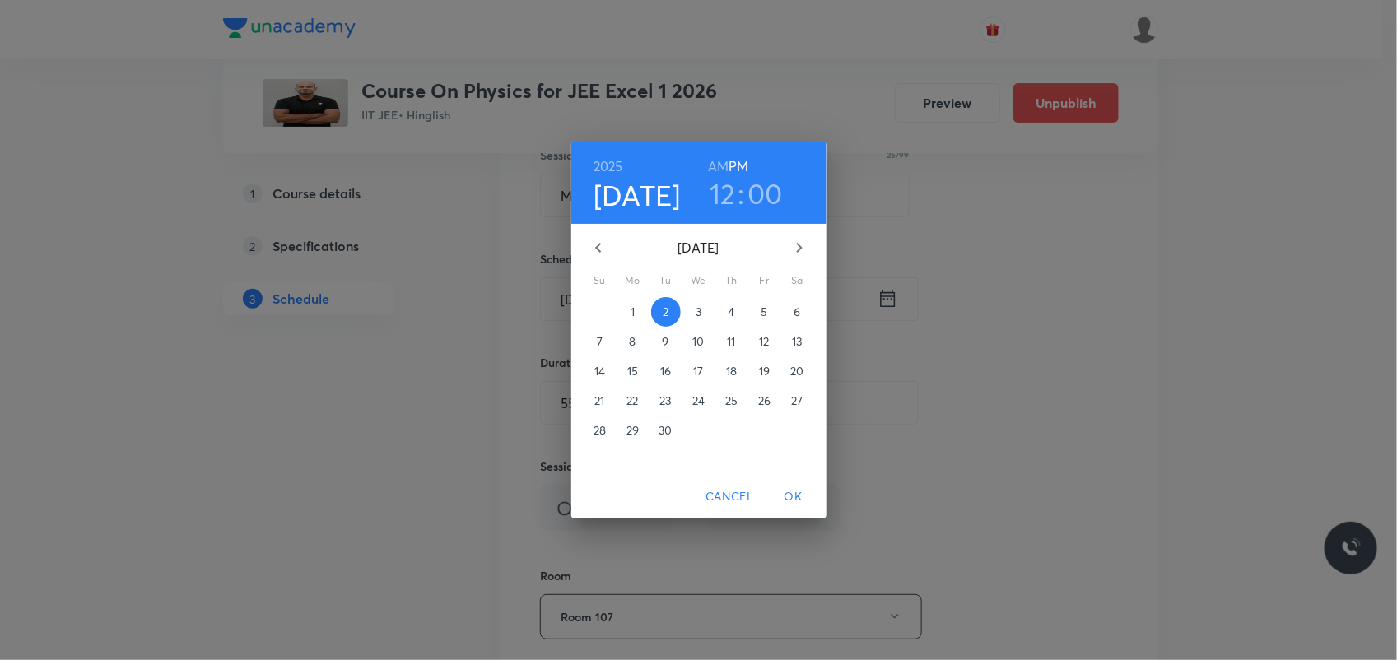
click at [712, 184] on h3 "12" at bounding box center [723, 193] width 26 height 35
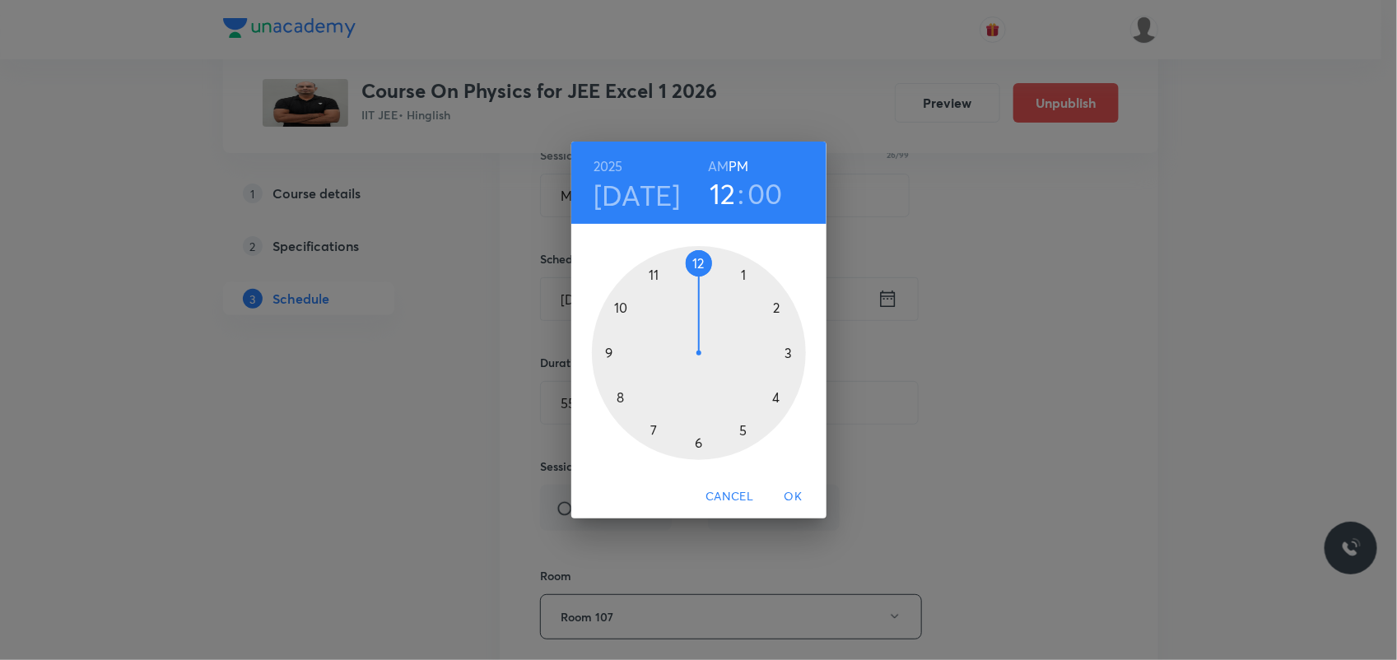
click at [741, 264] on div at bounding box center [699, 353] width 214 height 214
click at [697, 258] on div at bounding box center [699, 353] width 214 height 214
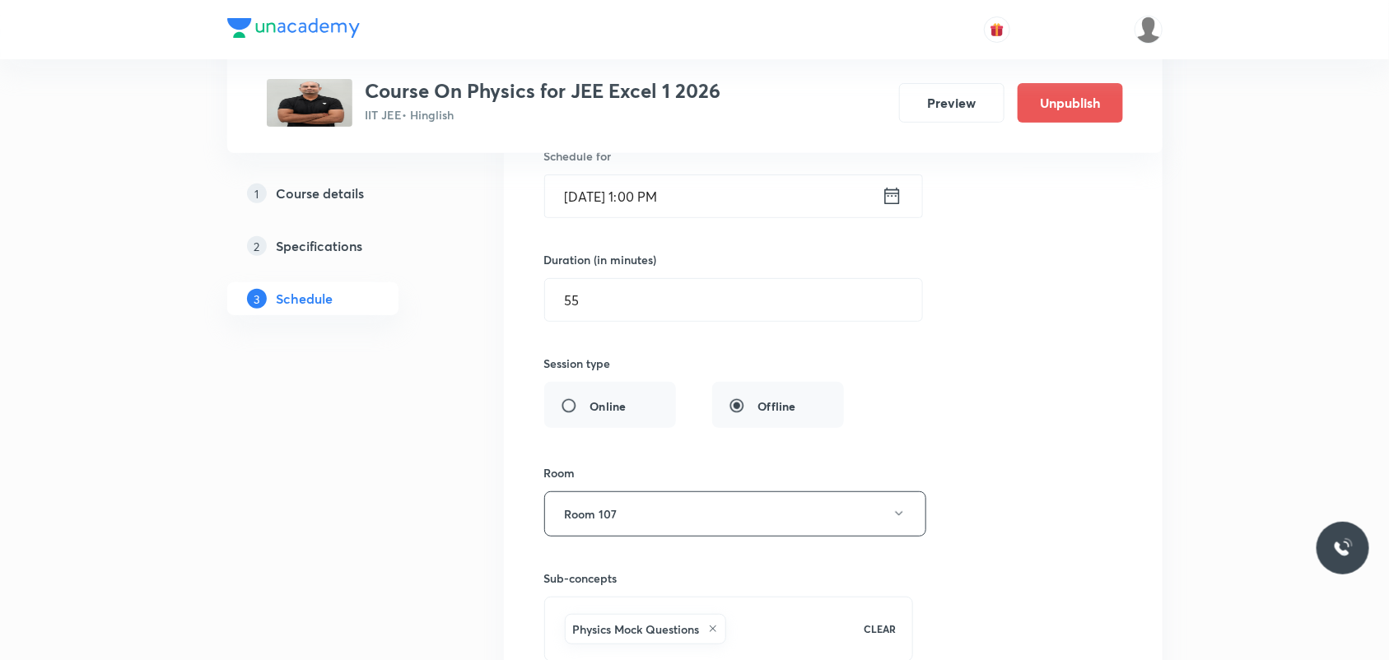
scroll to position [3181, 0]
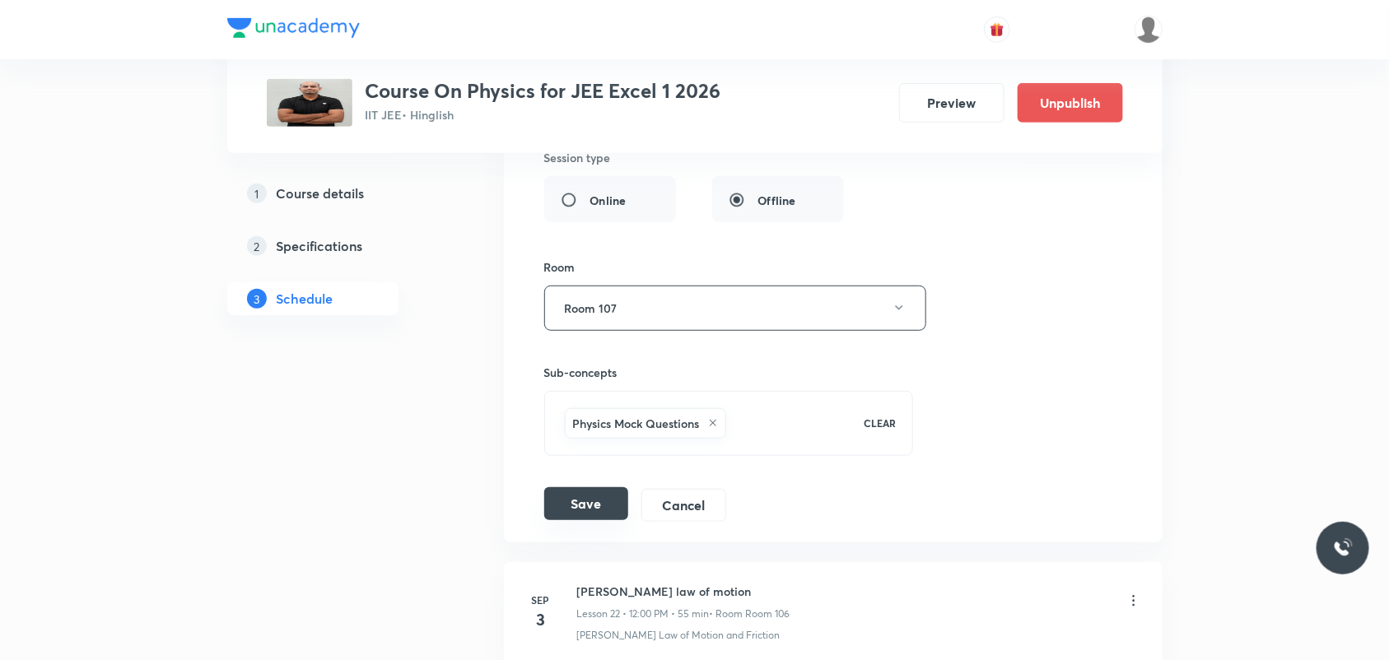
click at [572, 515] on button "Save" at bounding box center [586, 503] width 84 height 33
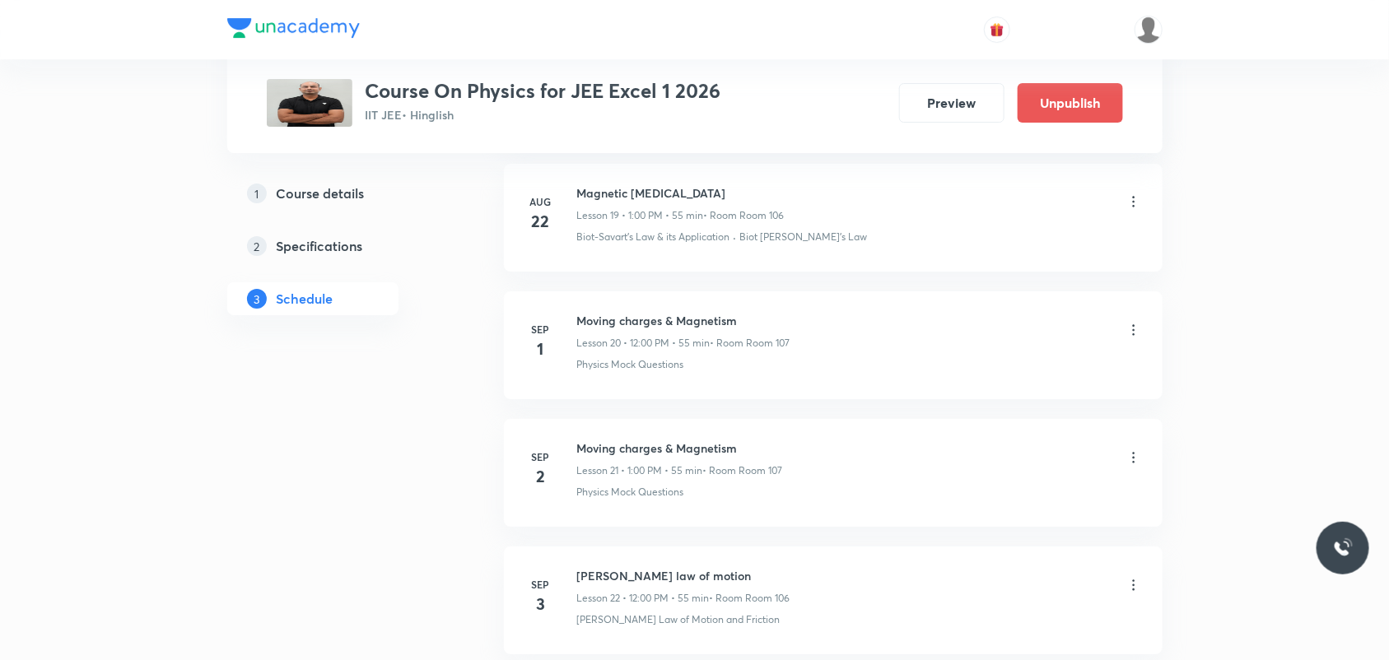
scroll to position [2666, 0]
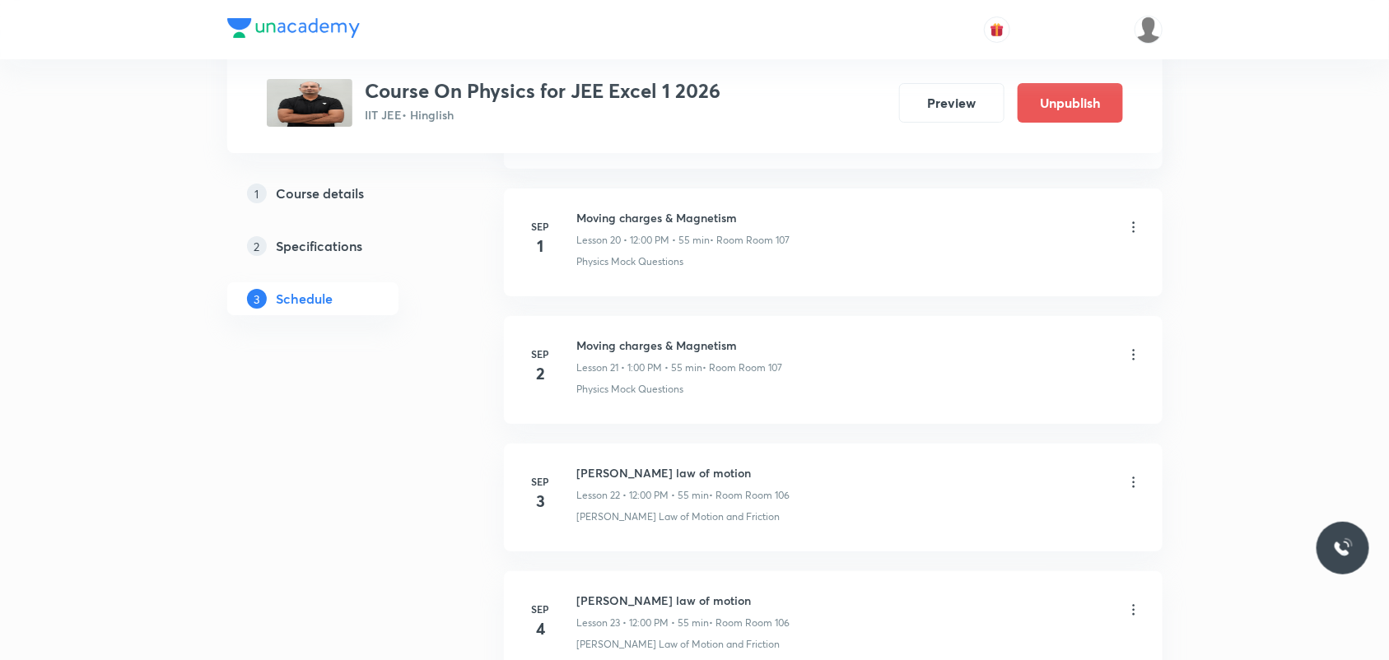
click at [1138, 487] on icon at bounding box center [1134, 482] width 16 height 16
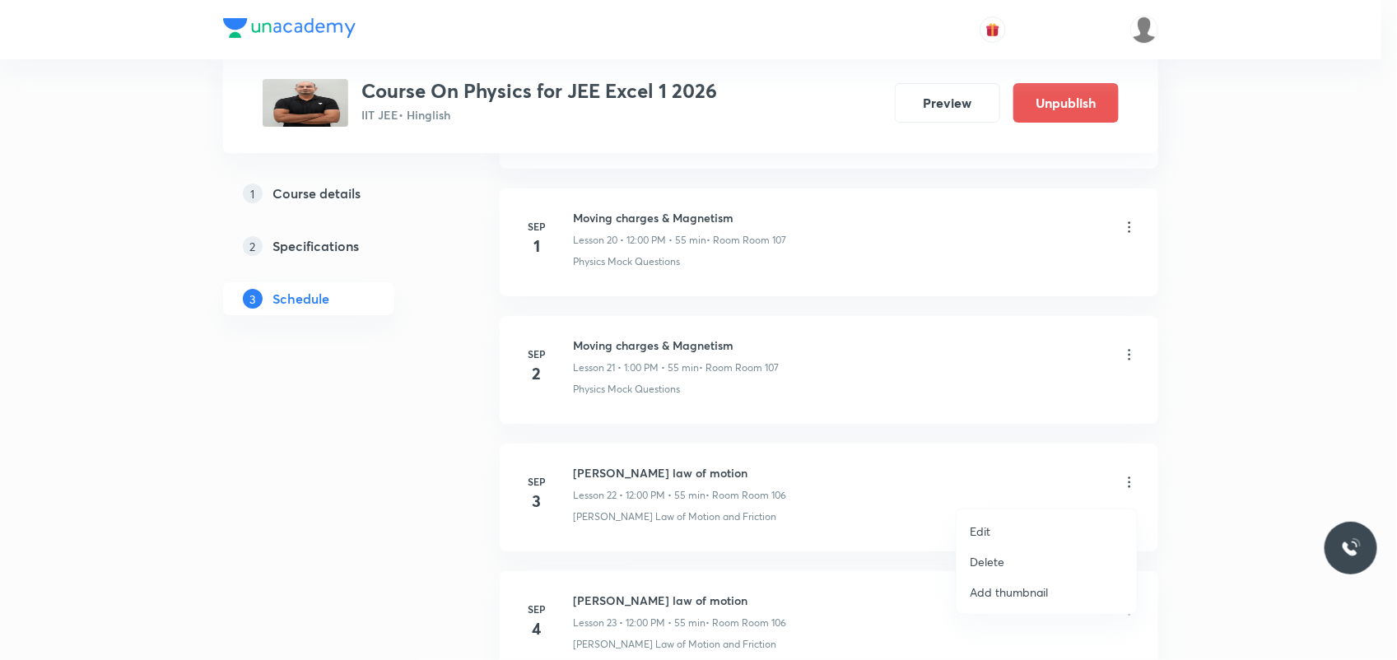
click at [998, 534] on li "Edit" at bounding box center [1047, 531] width 180 height 30
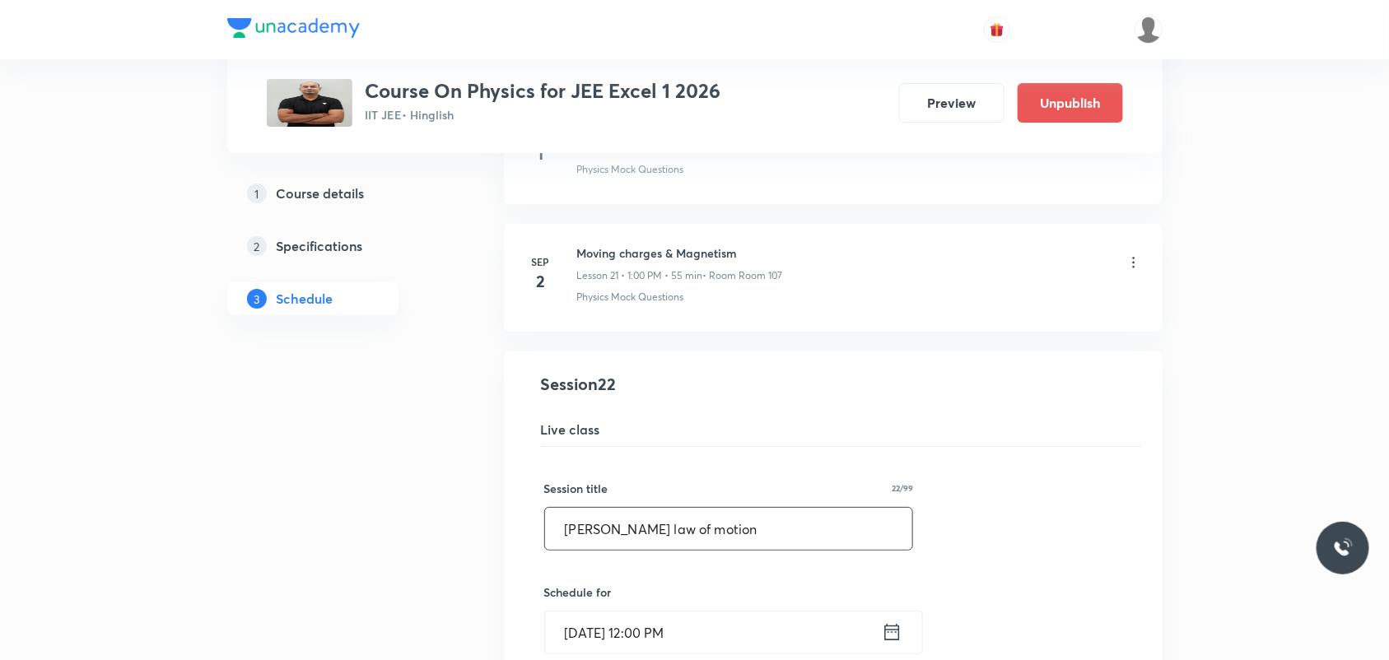
drag, startPoint x: 754, startPoint y: 525, endPoint x: 410, endPoint y: 504, distance: 344.8
paste input "Moving charges & Magnetism"
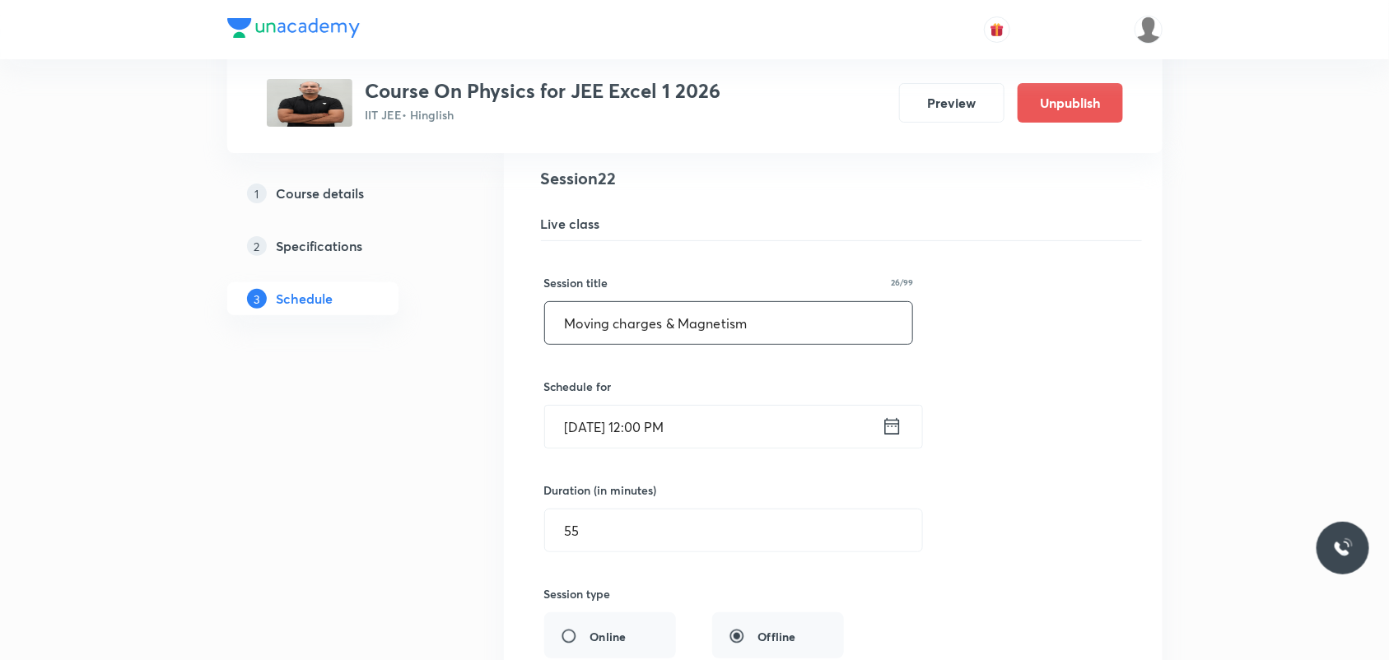
type input "Moving charges & Magnetism"
click at [887, 435] on icon at bounding box center [891, 426] width 15 height 16
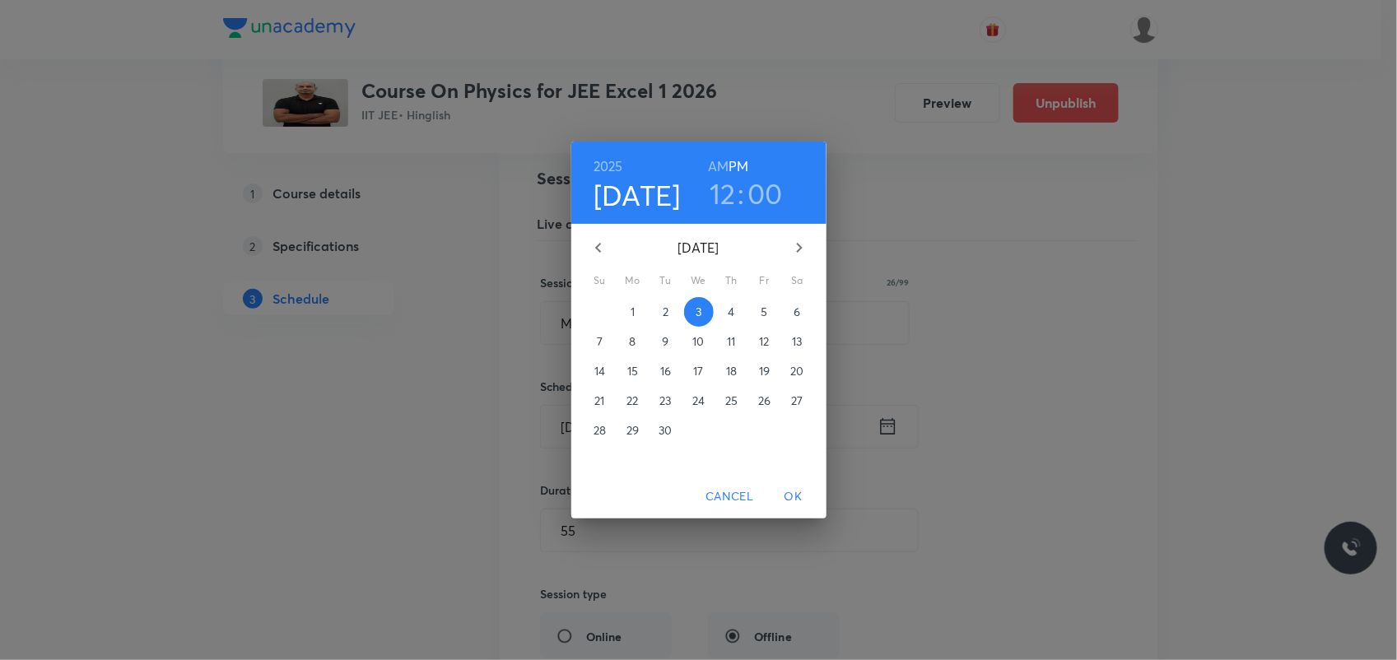
click at [720, 198] on h3 "12" at bounding box center [723, 193] width 26 height 35
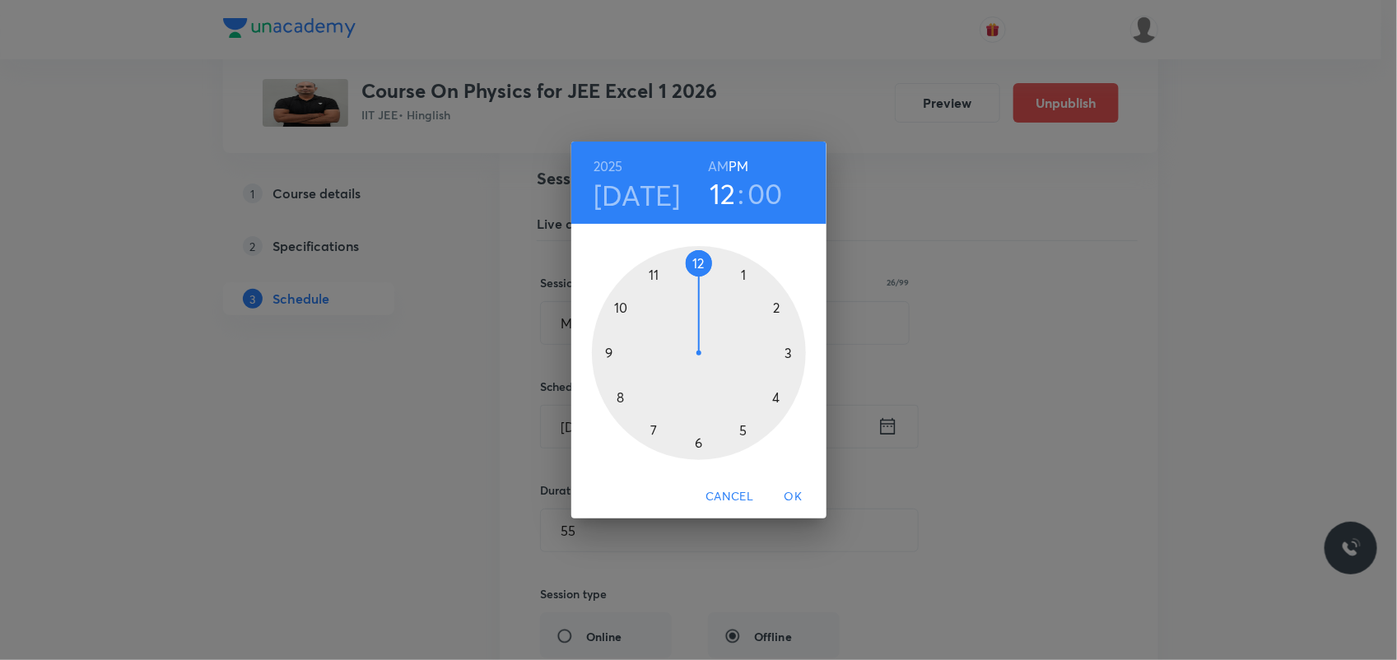
click at [743, 273] on div at bounding box center [699, 353] width 214 height 214
click at [704, 265] on div at bounding box center [699, 353] width 214 height 214
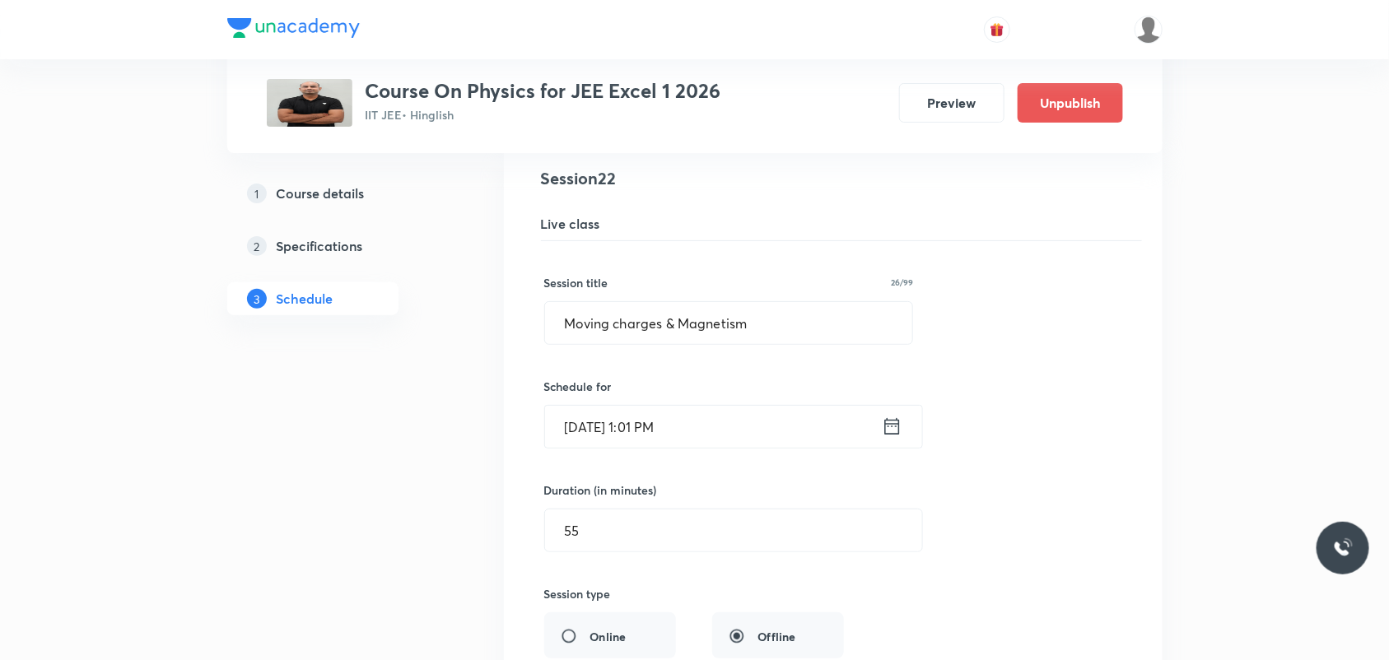
scroll to position [2975, 0]
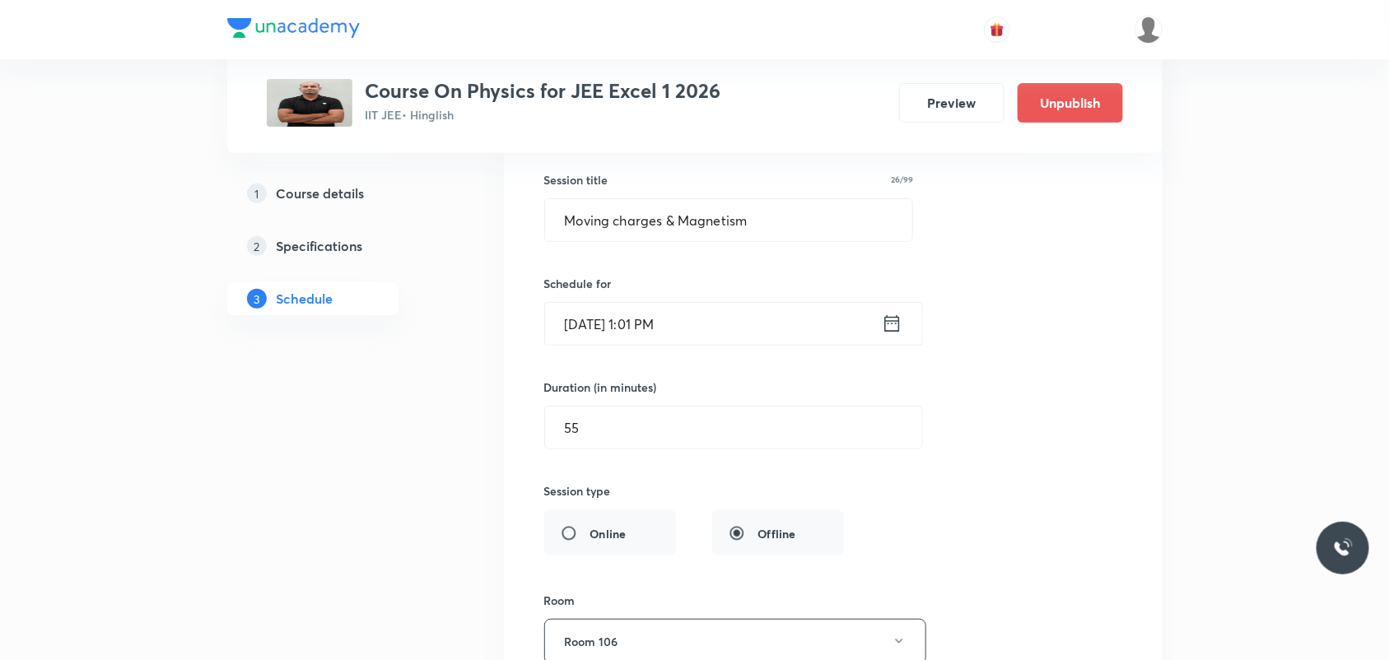
click at [661, 329] on input "Sep 3, 2025, 1:01 PM" at bounding box center [713, 324] width 337 height 42
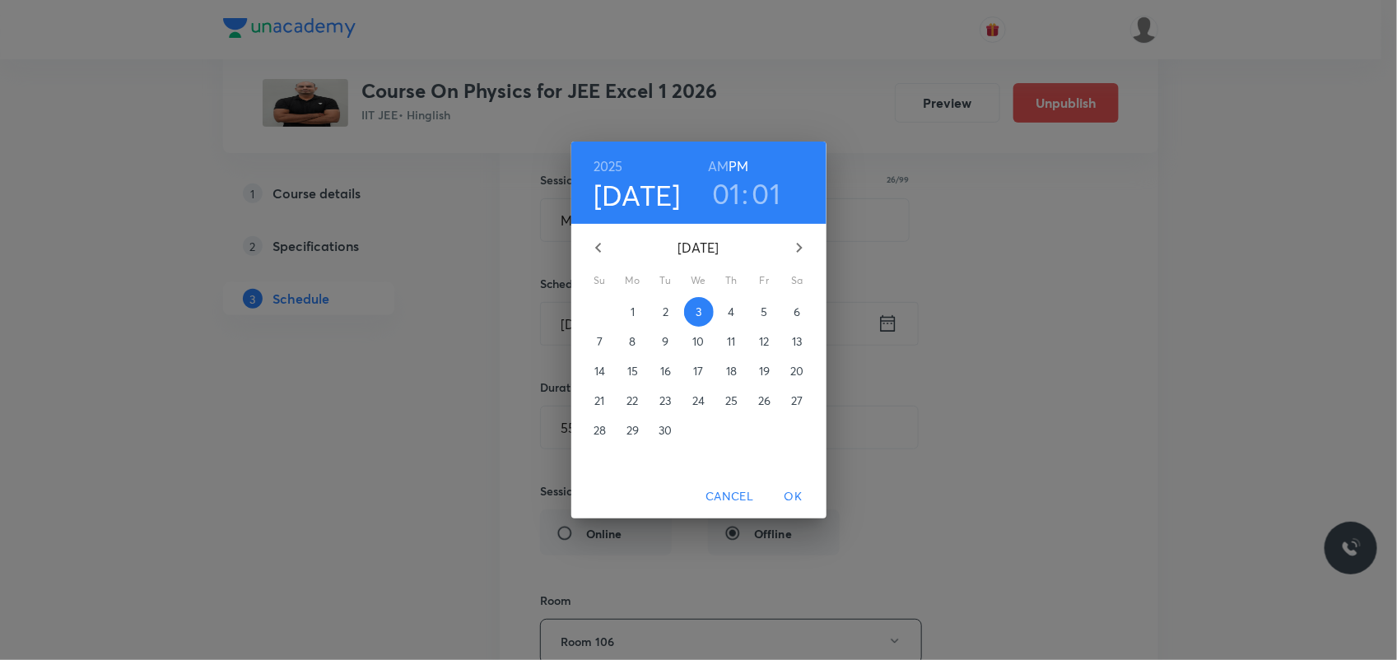
click at [759, 192] on h3 "01" at bounding box center [767, 193] width 29 height 35
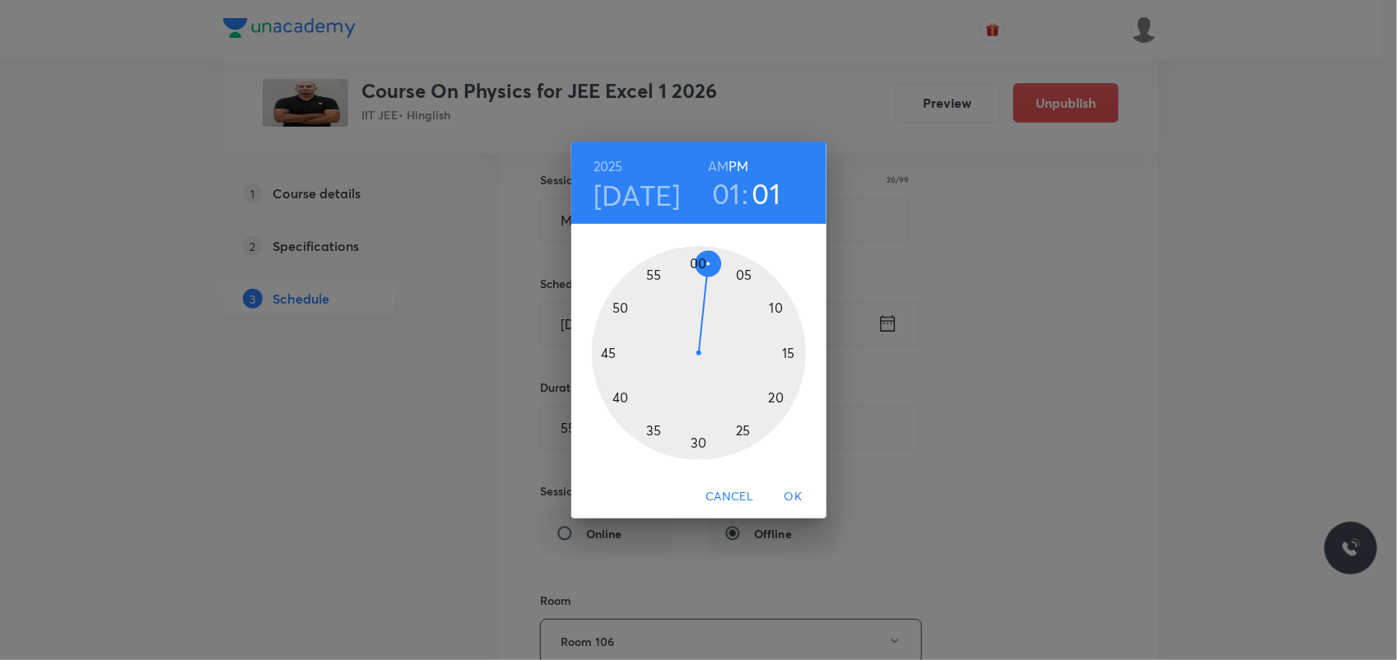
click at [694, 261] on div at bounding box center [699, 353] width 214 height 214
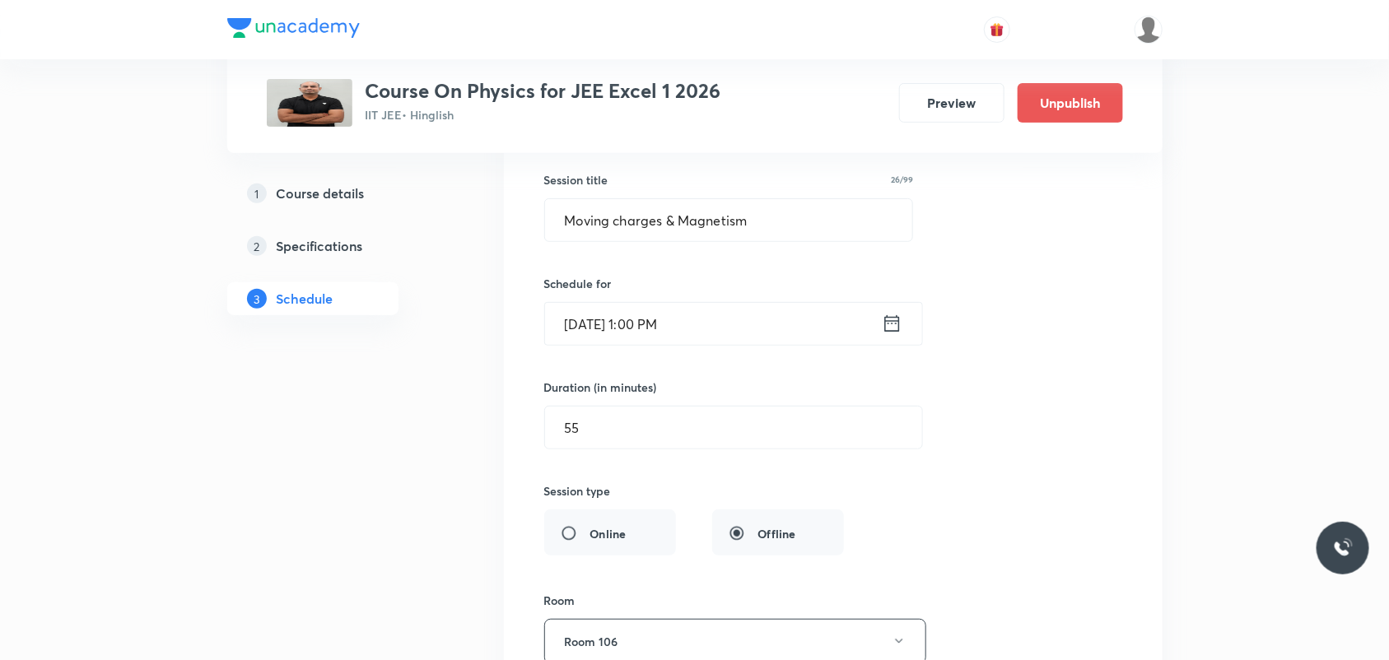
scroll to position [3181, 0]
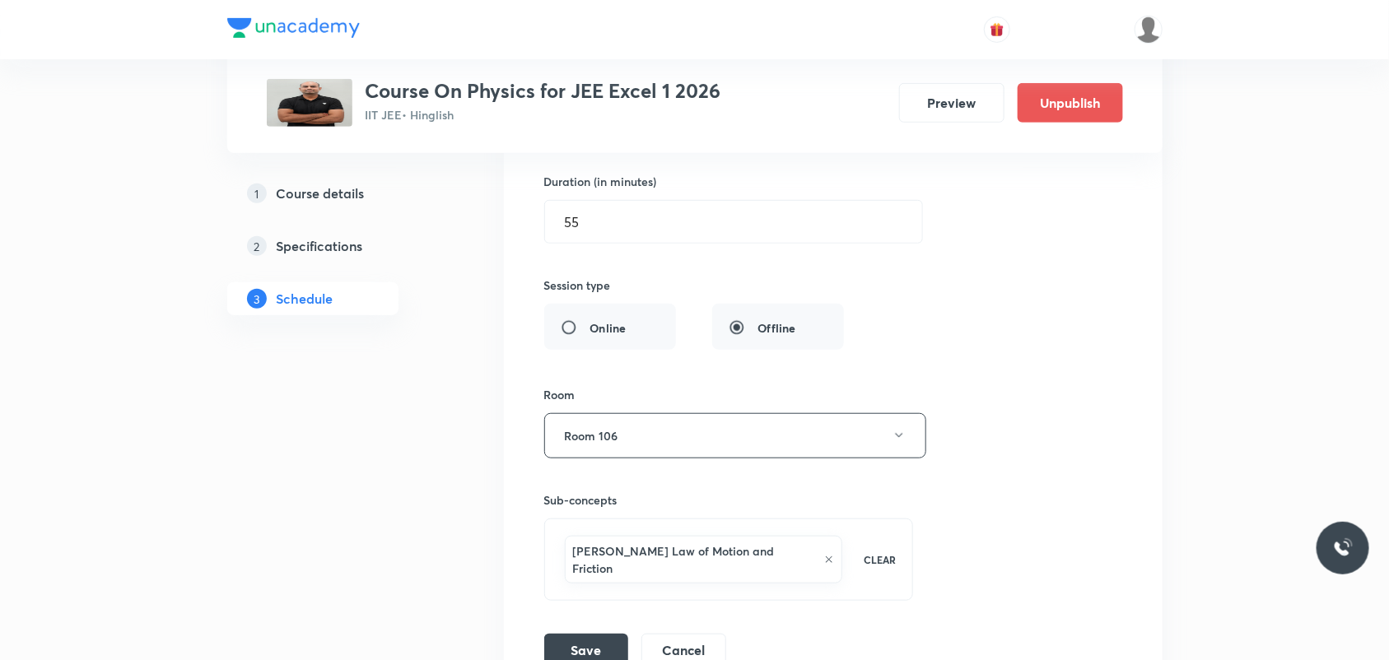
click at [824, 557] on icon at bounding box center [829, 560] width 10 height 10
click at [813, 548] on span "Select concepts that wil be covered in this session" at bounding box center [696, 541] width 268 height 13
click at [609, 643] on p "Physics Mock Questions" at bounding box center [729, 633] width 368 height 37
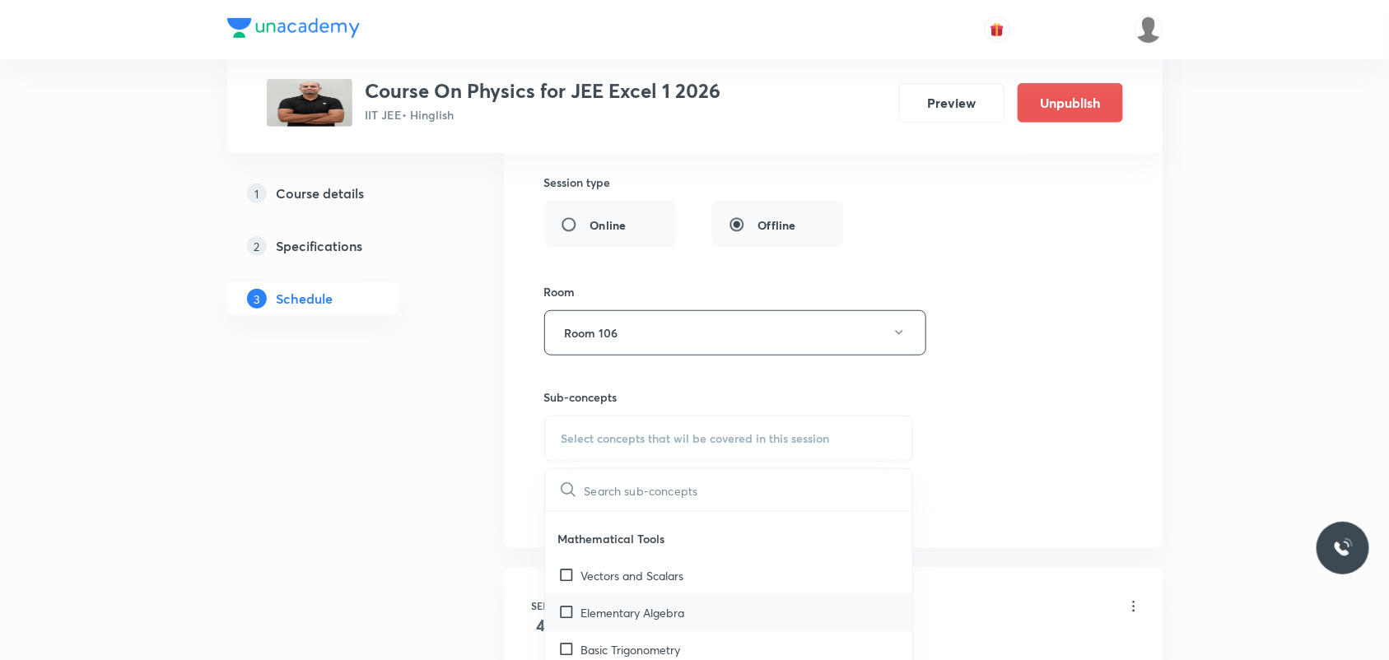
scroll to position [0, 0]
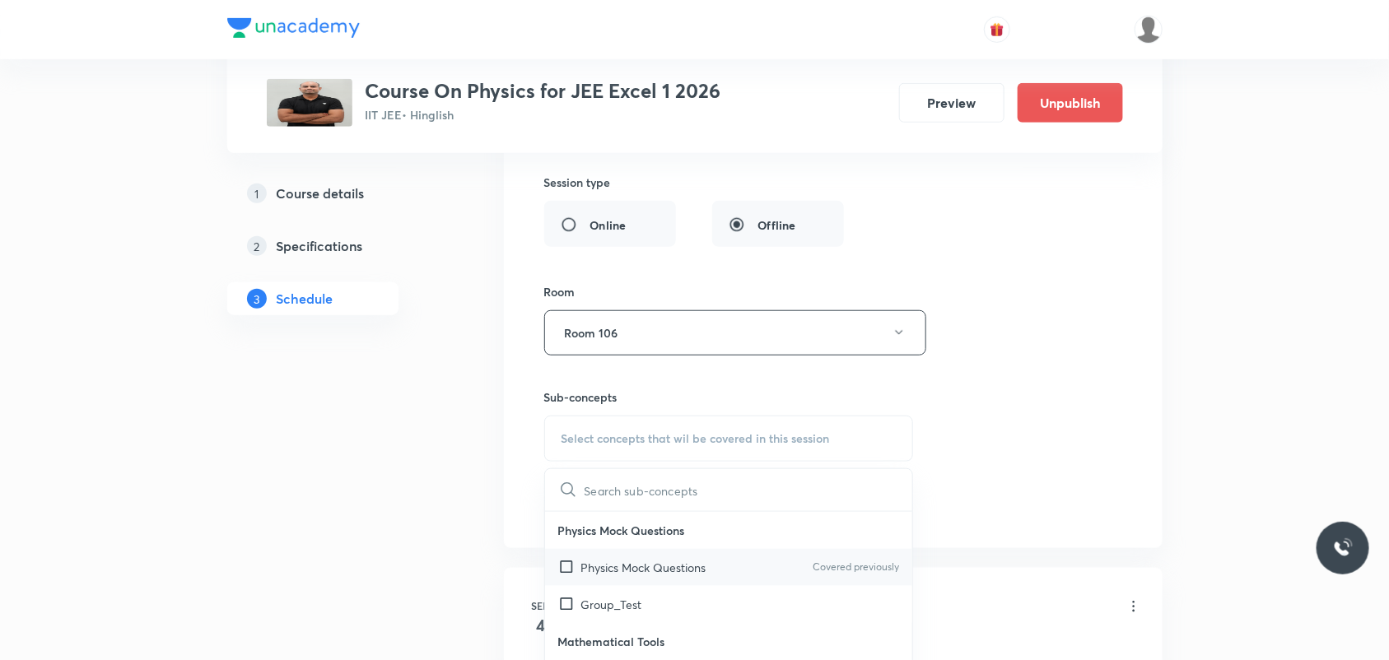
click at [590, 568] on p "Physics Mock Questions" at bounding box center [643, 567] width 125 height 17
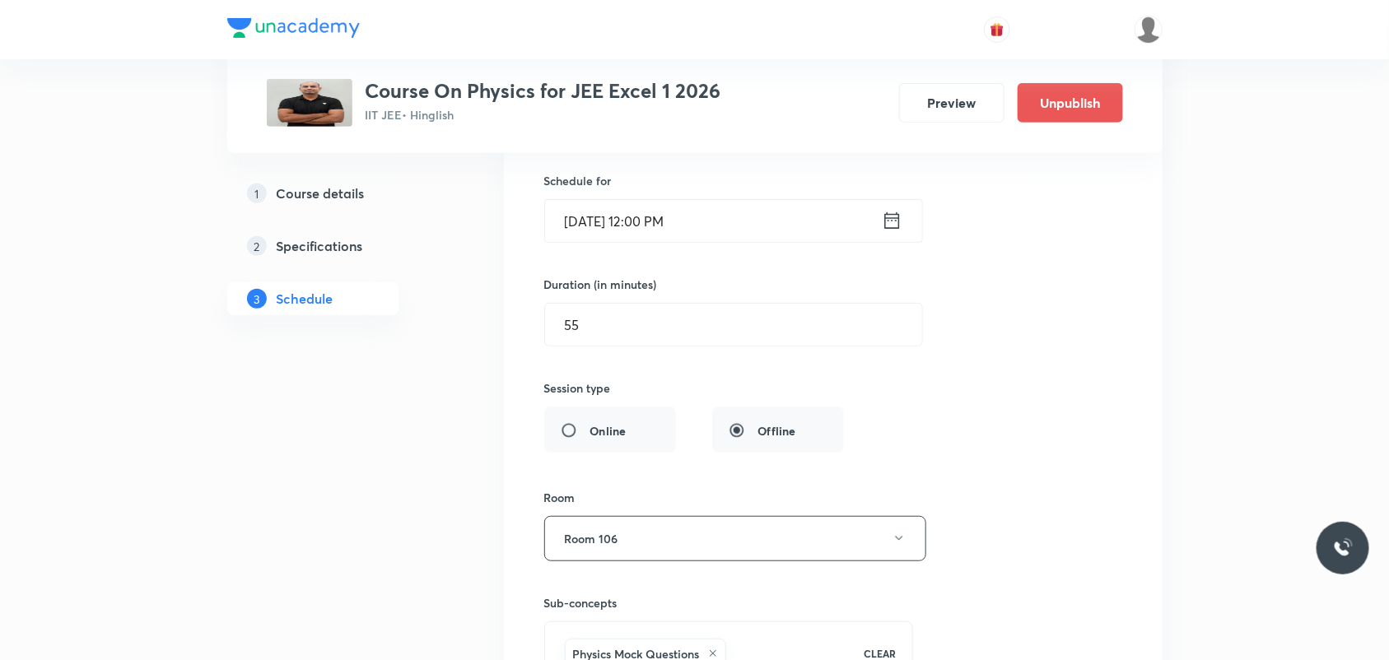
scroll to position [3181, 0]
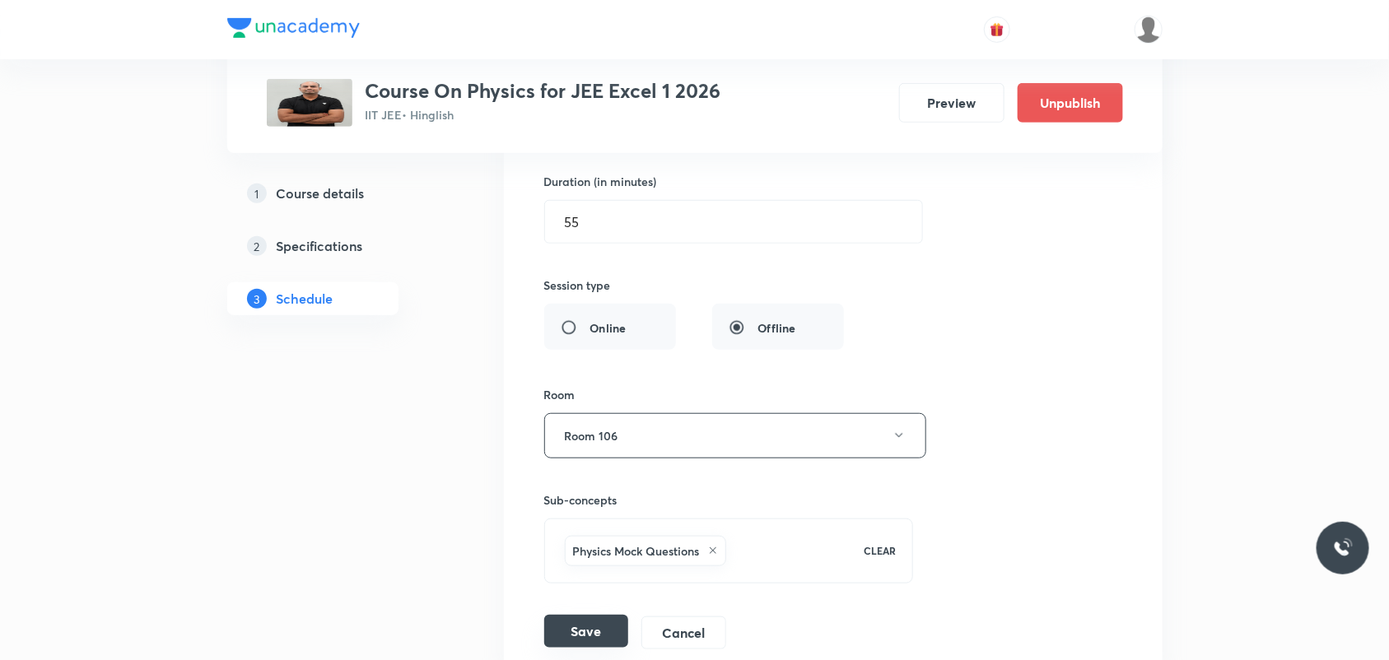
click at [574, 641] on button "Save" at bounding box center [586, 631] width 84 height 33
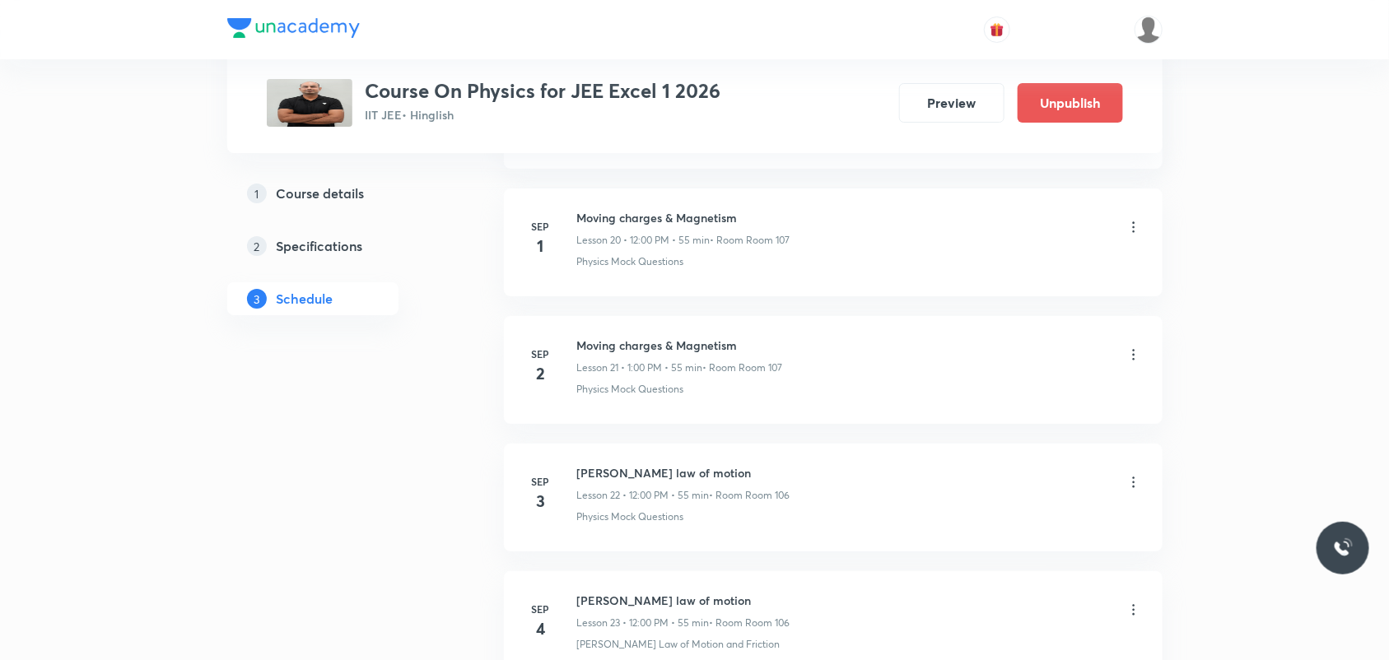
scroll to position [2769, 0]
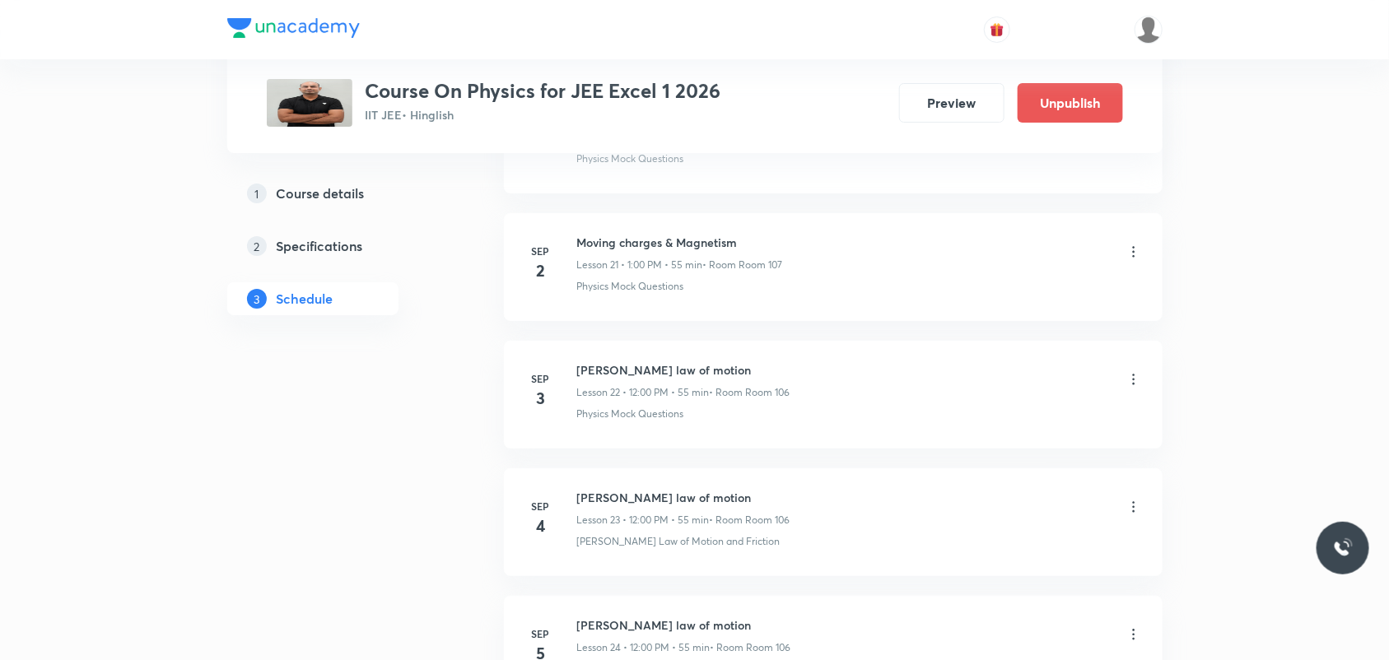
click at [1126, 379] on icon at bounding box center [1134, 379] width 16 height 16
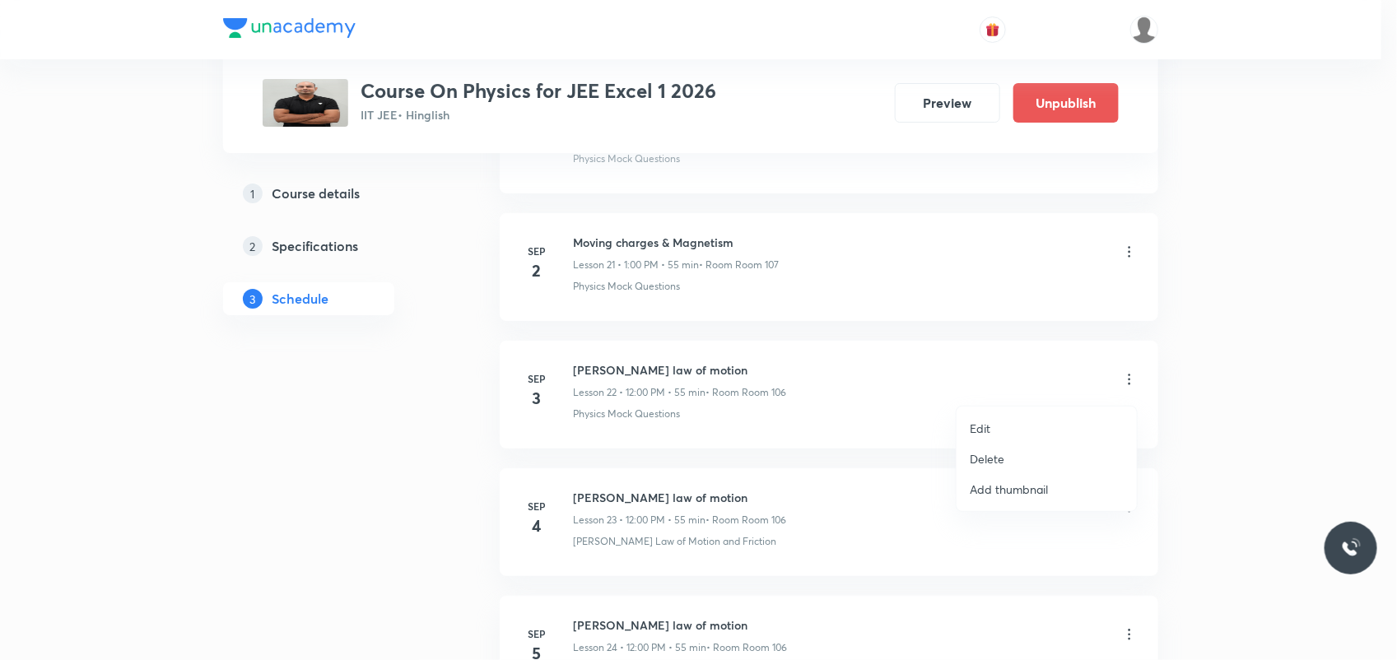
click at [1050, 420] on li "Edit" at bounding box center [1047, 428] width 180 height 30
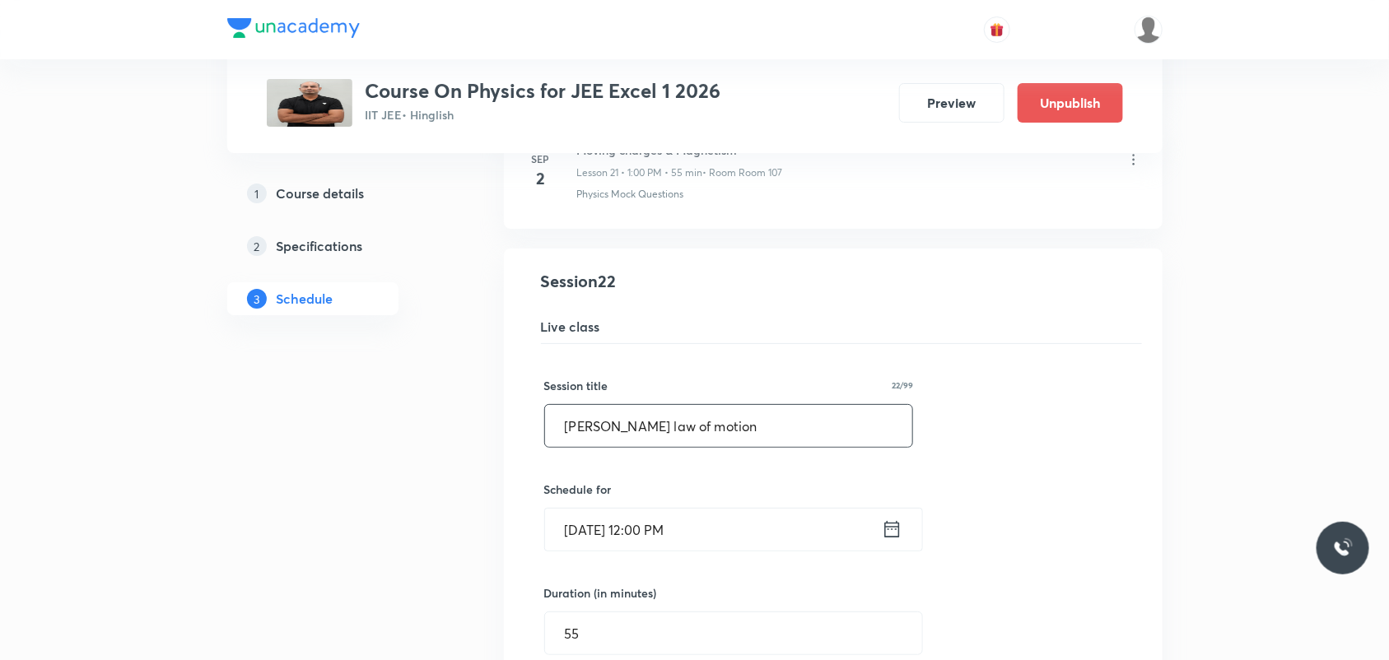
drag, startPoint x: 757, startPoint y: 426, endPoint x: 492, endPoint y: 397, distance: 267.6
click at [504, 398] on li "Newton's law of motion Lesson 22 • Room Room 106 Physics Mock Questions Session…" at bounding box center [833, 665] width 659 height 833
paste input "Moving charges & Magnetism"
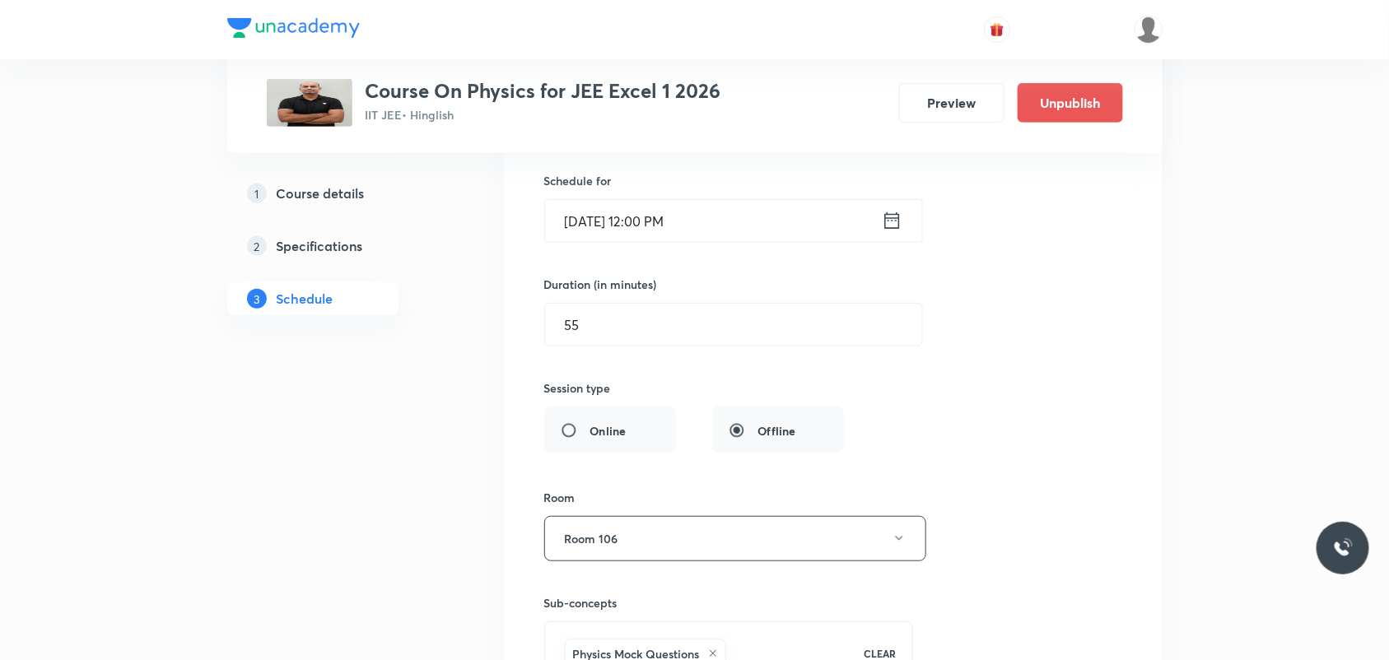
scroll to position [3181, 0]
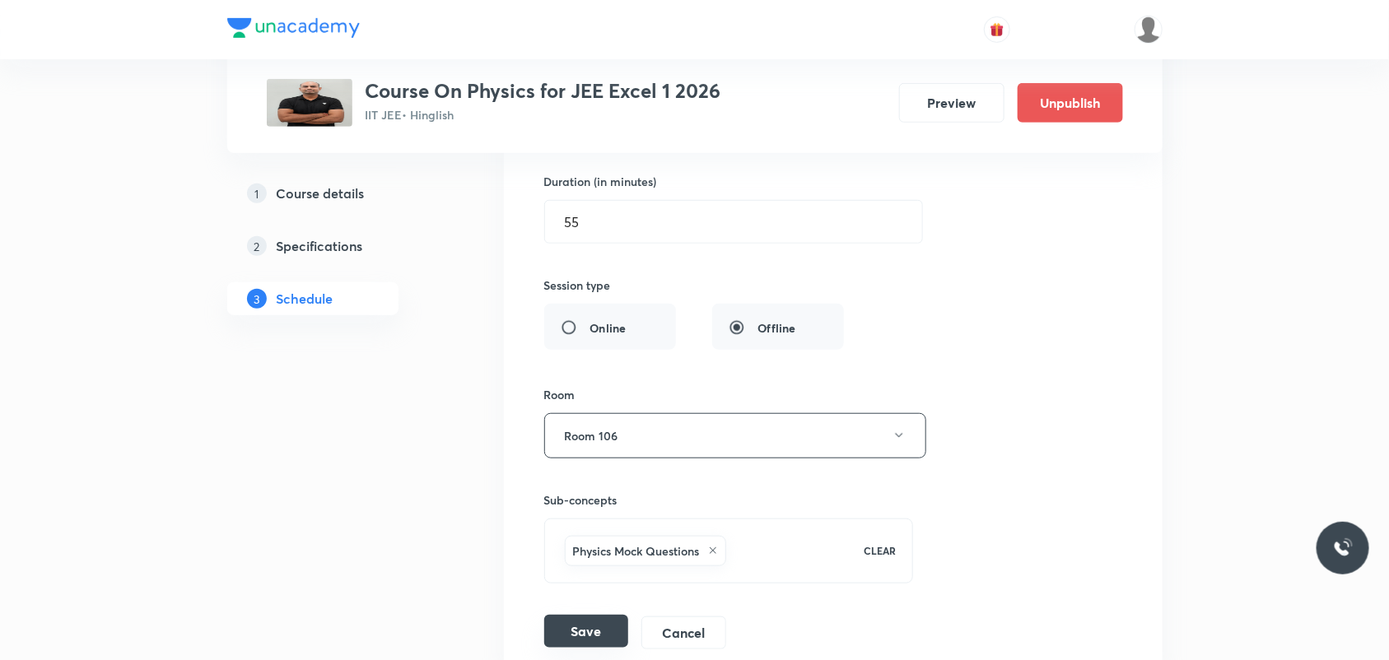
type input "Moving charges & Magnetism"
click at [577, 639] on button "Save" at bounding box center [586, 631] width 84 height 33
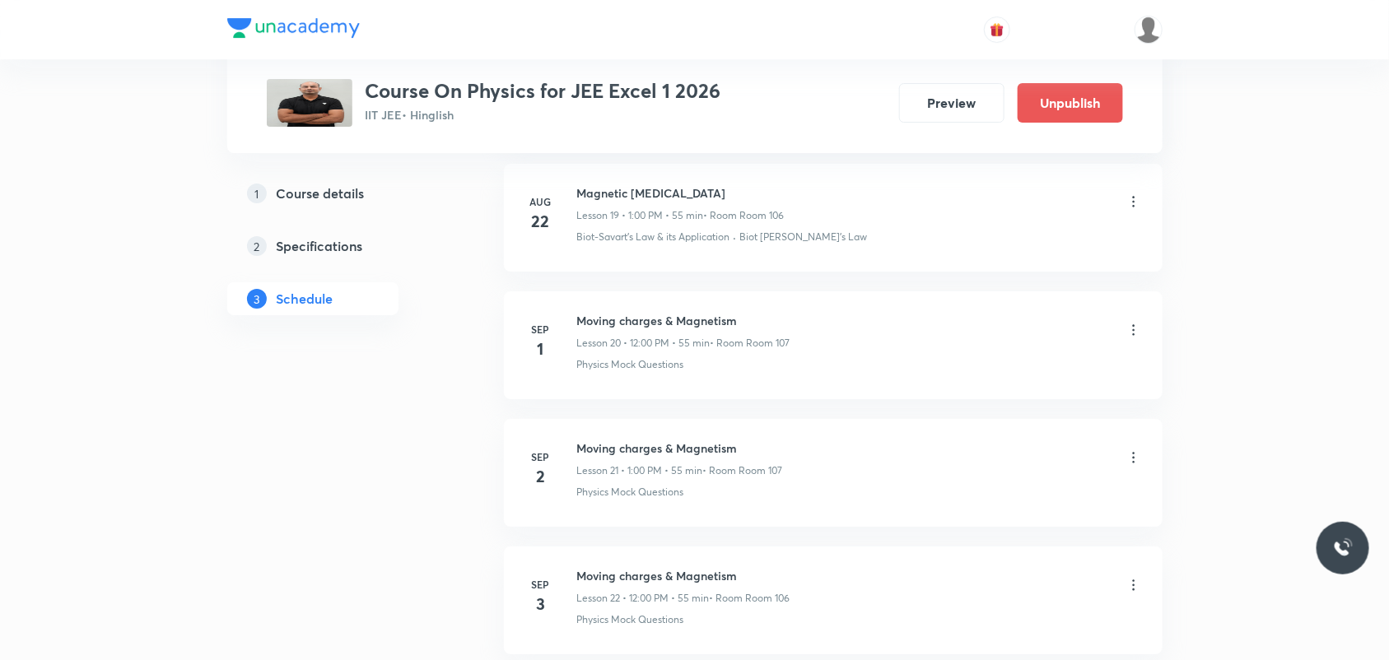
scroll to position [2666, 0]
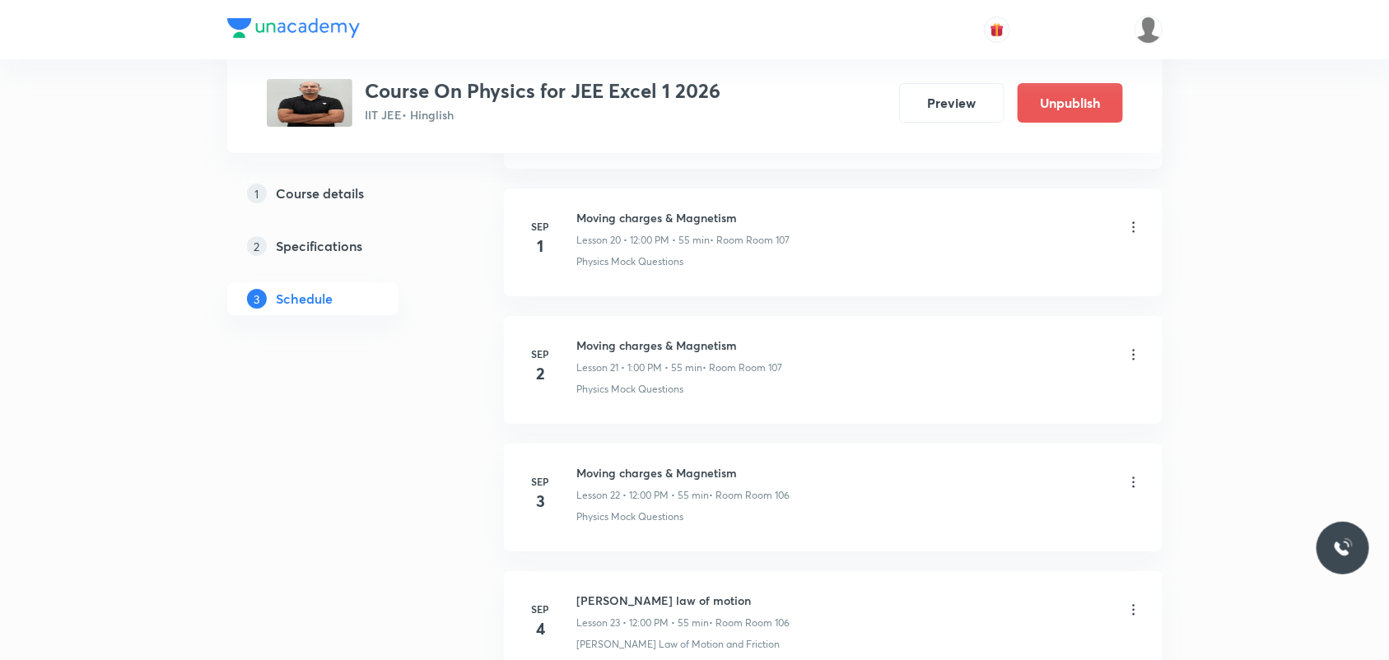
click at [1126, 232] on icon at bounding box center [1134, 227] width 16 height 16
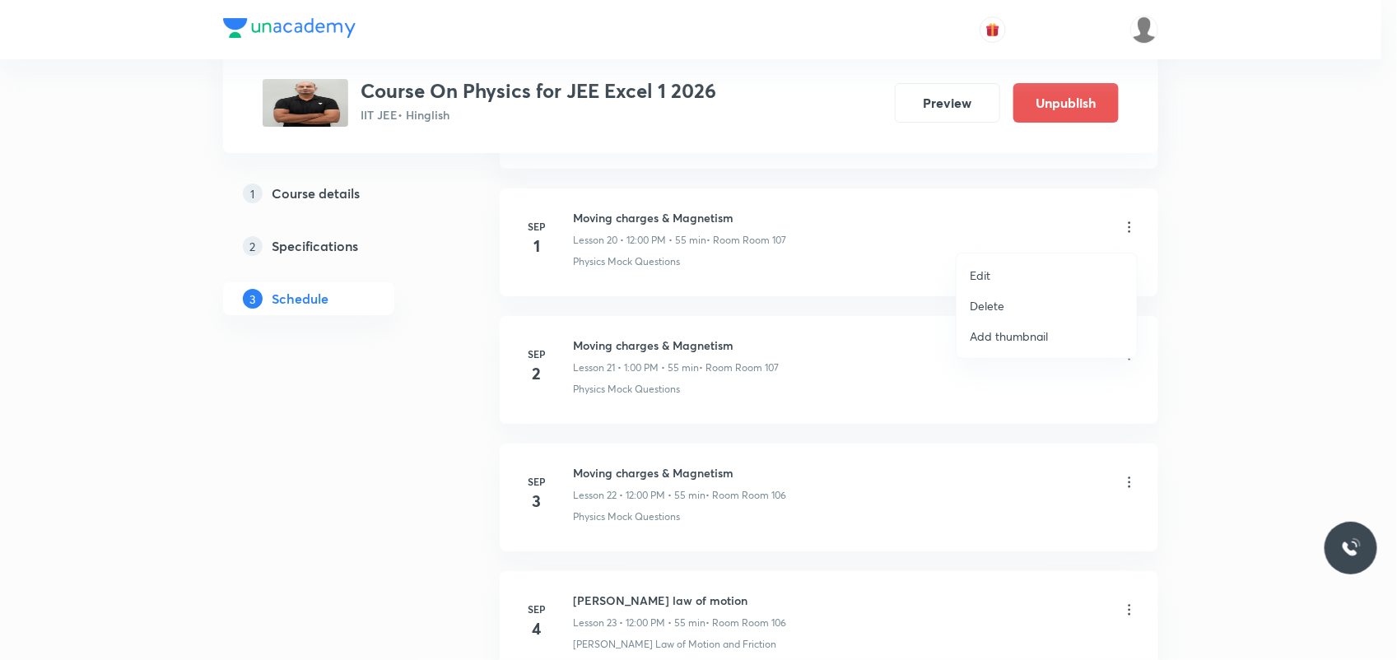
click at [1023, 274] on li "Edit" at bounding box center [1047, 275] width 180 height 30
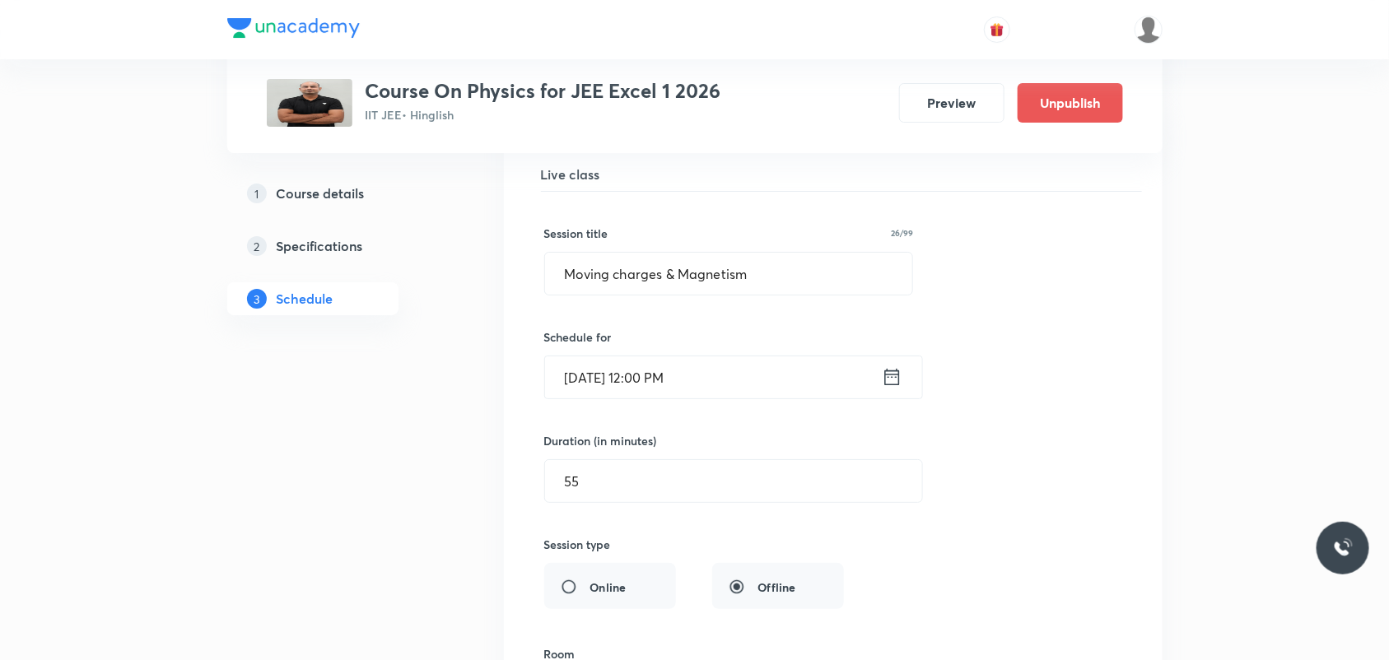
click at [890, 377] on icon at bounding box center [892, 377] width 21 height 23
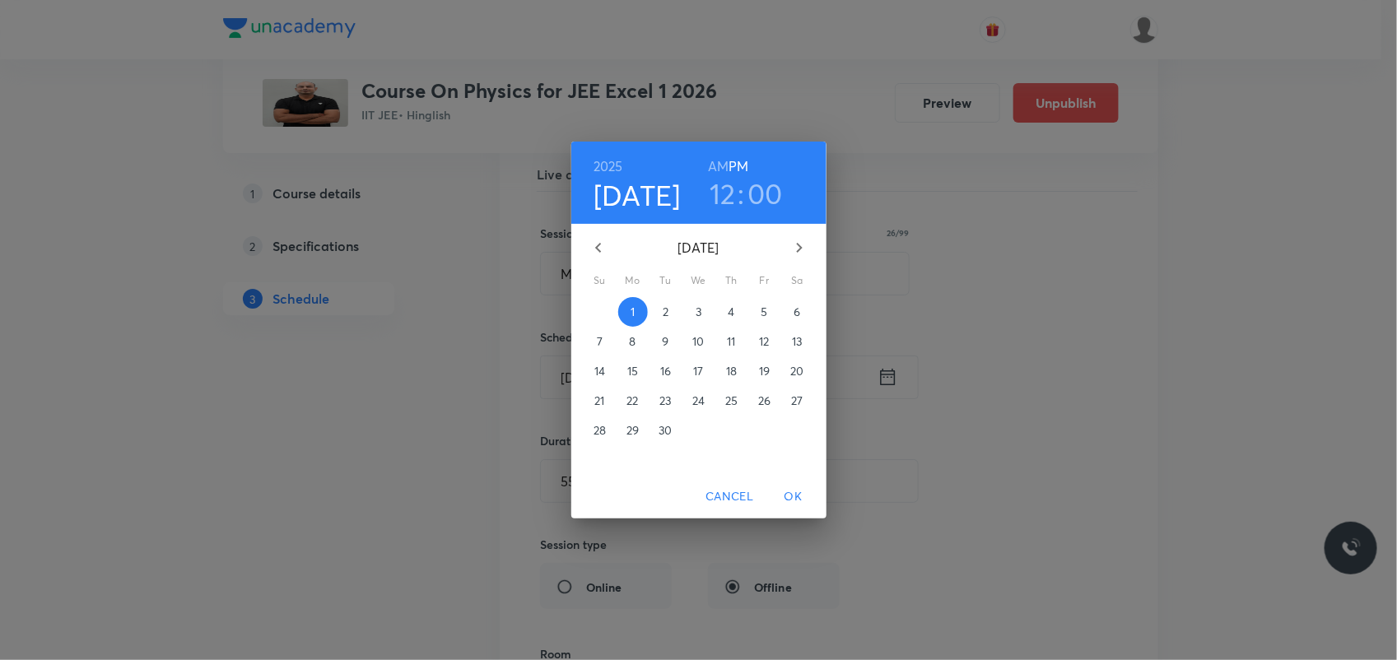
click at [725, 194] on h3 "12" at bounding box center [723, 193] width 26 height 35
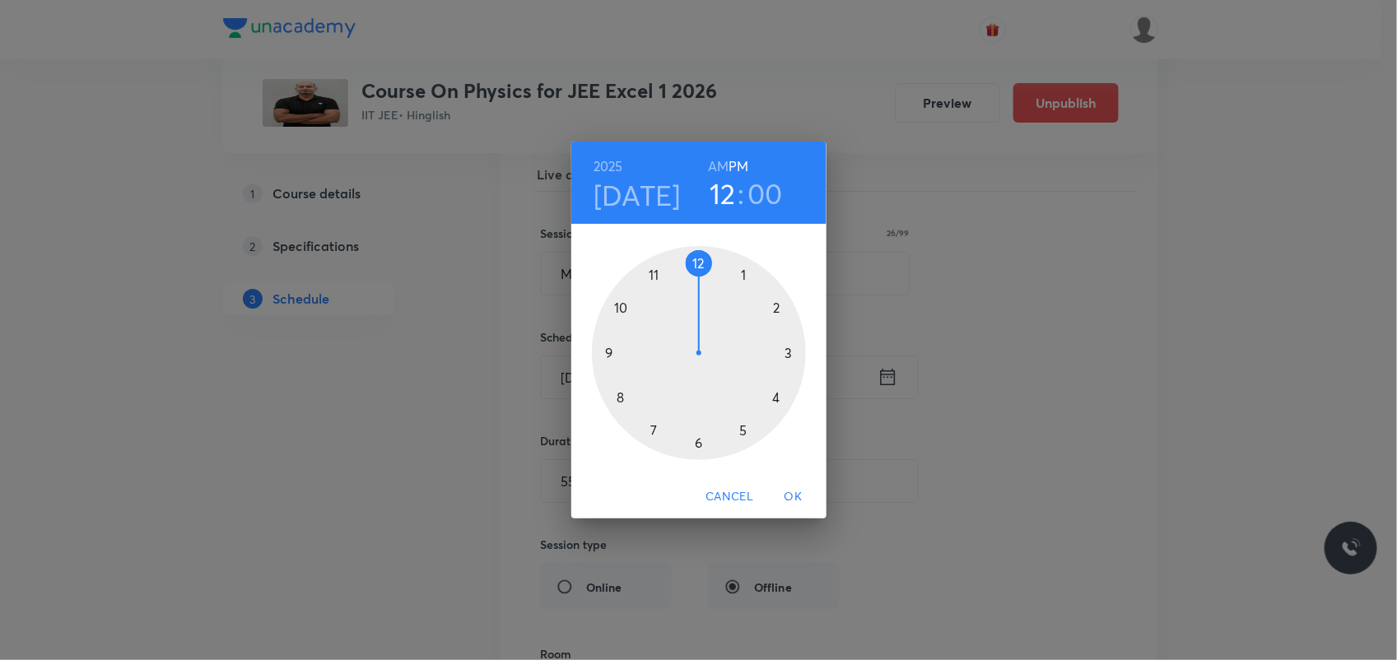
click at [742, 272] on div at bounding box center [699, 353] width 214 height 214
click at [696, 259] on div at bounding box center [699, 353] width 214 height 214
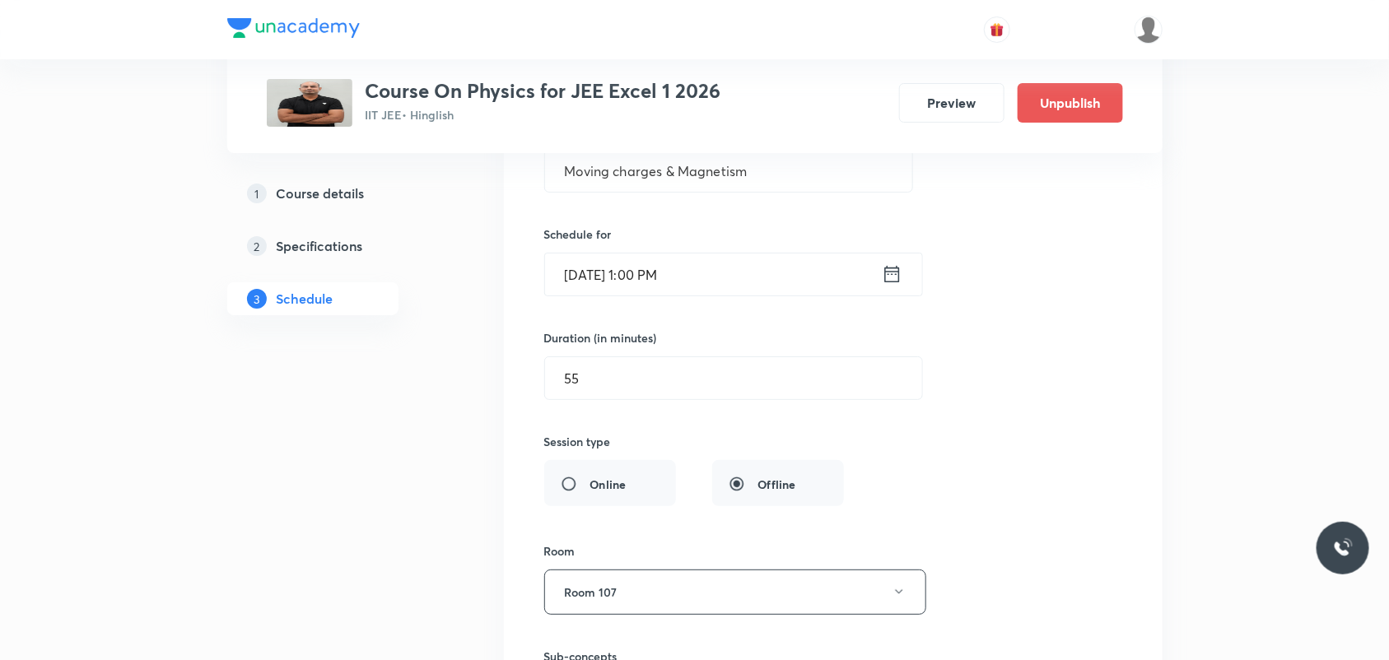
scroll to position [2975, 0]
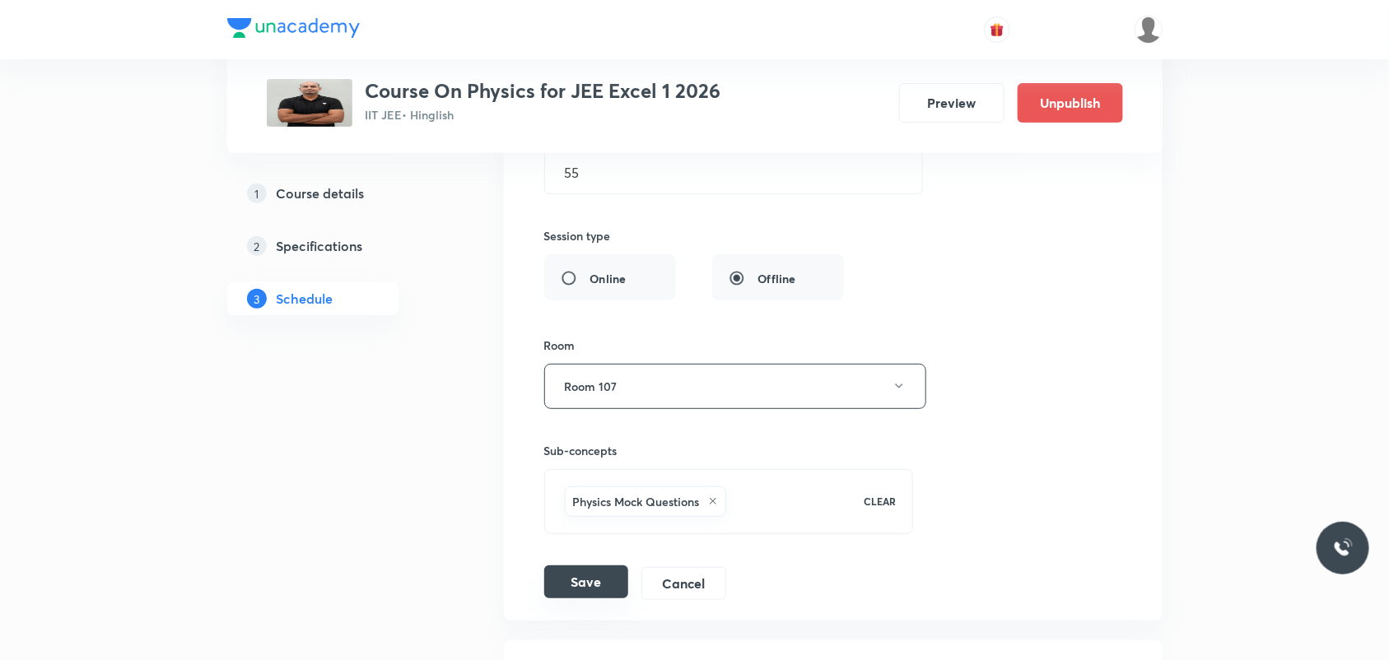
click at [579, 599] on button "Save" at bounding box center [586, 582] width 84 height 33
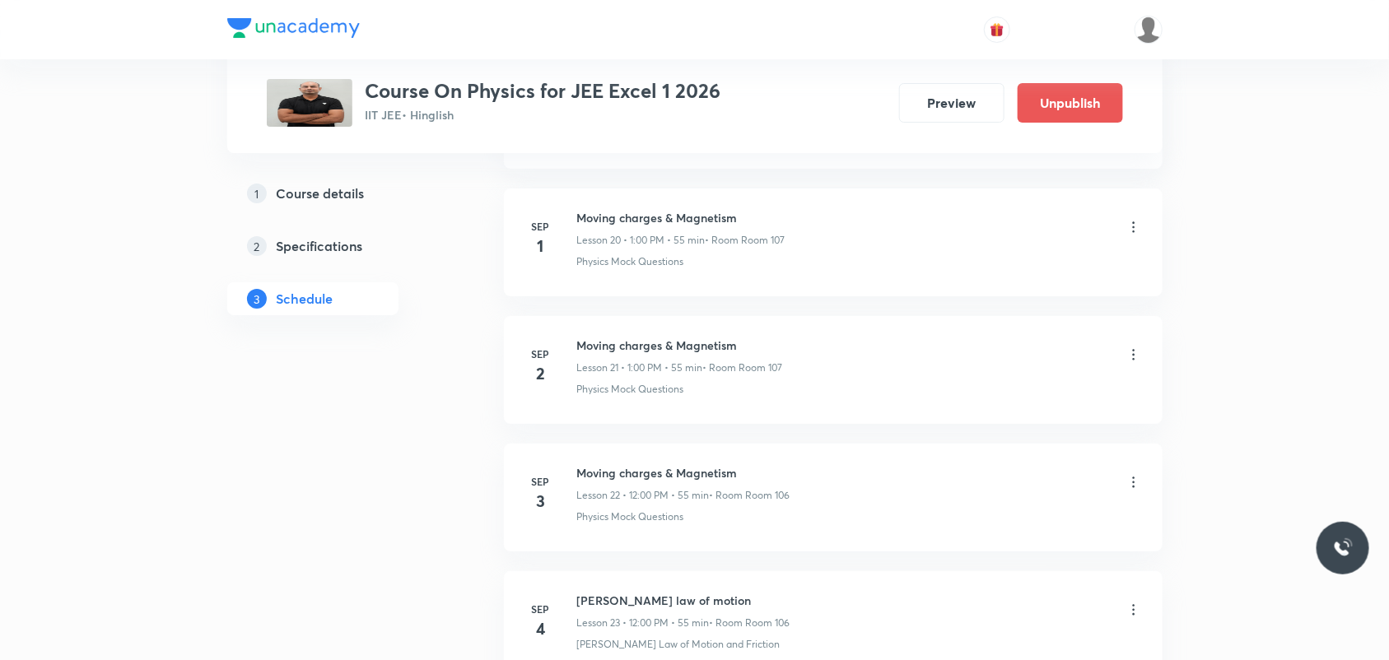
scroll to position [2769, 0]
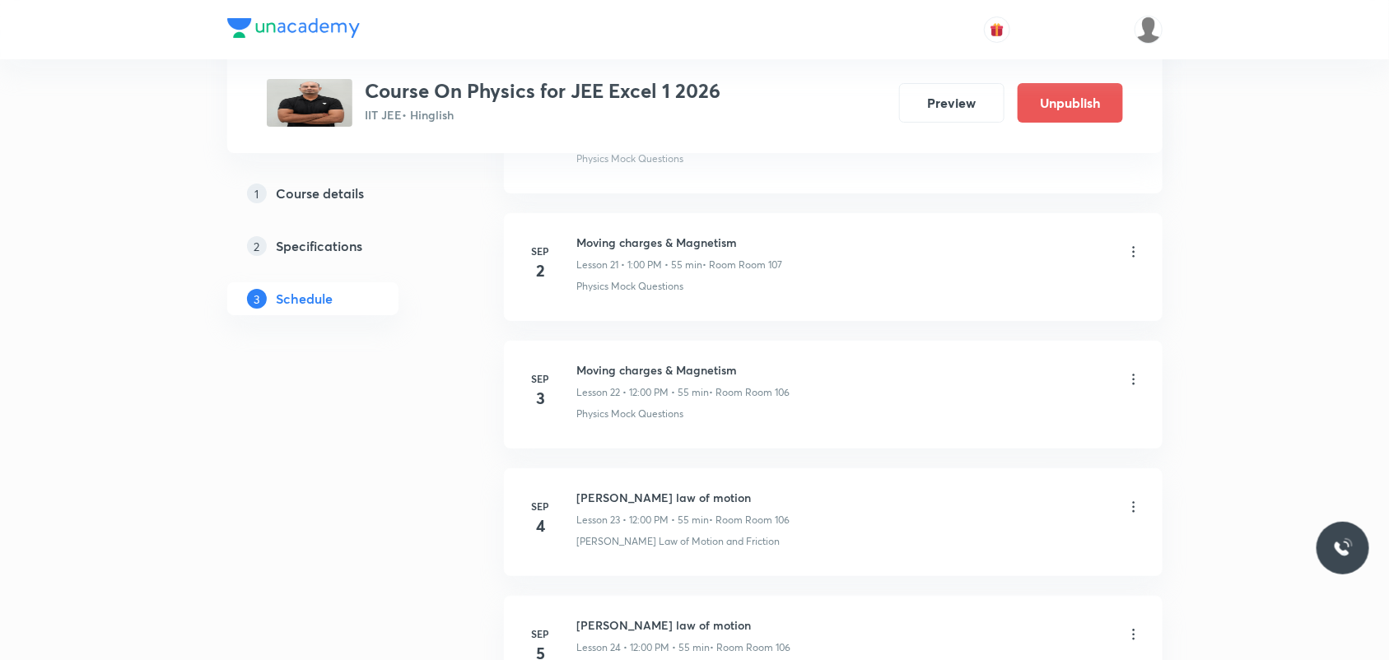
click at [1130, 380] on icon at bounding box center [1134, 379] width 16 height 16
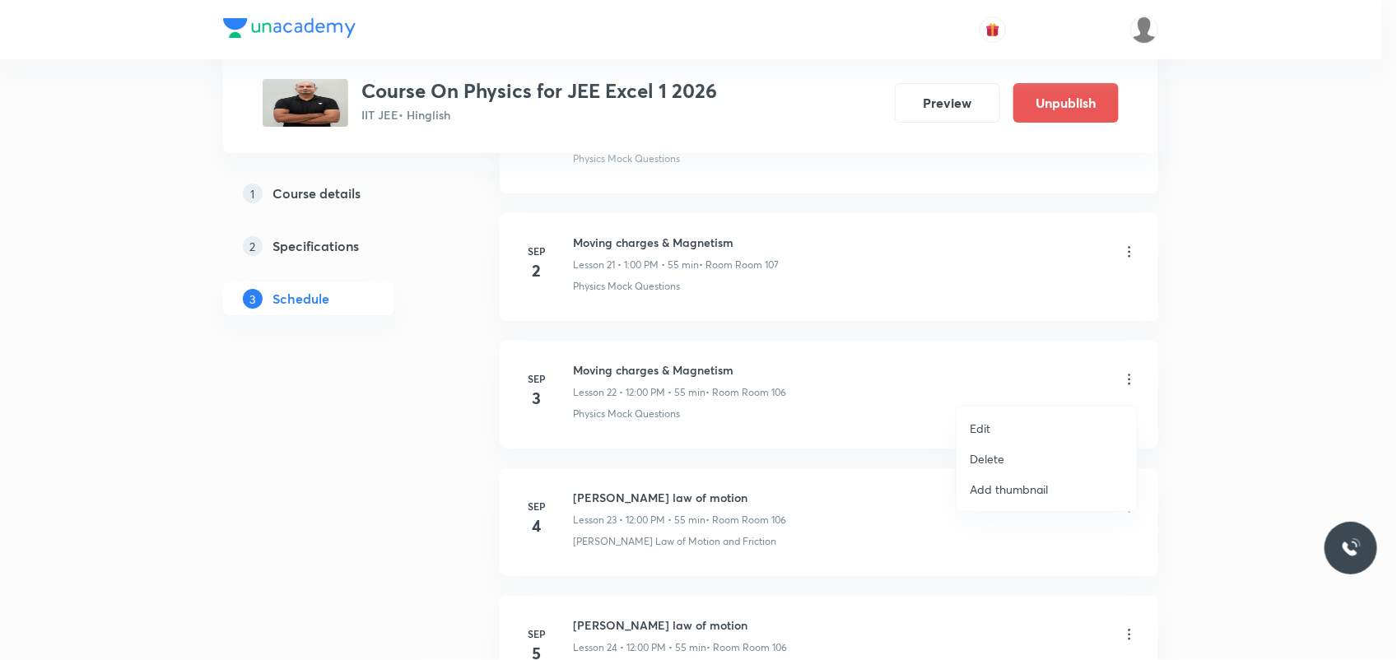
click at [989, 431] on p "Edit" at bounding box center [980, 428] width 21 height 17
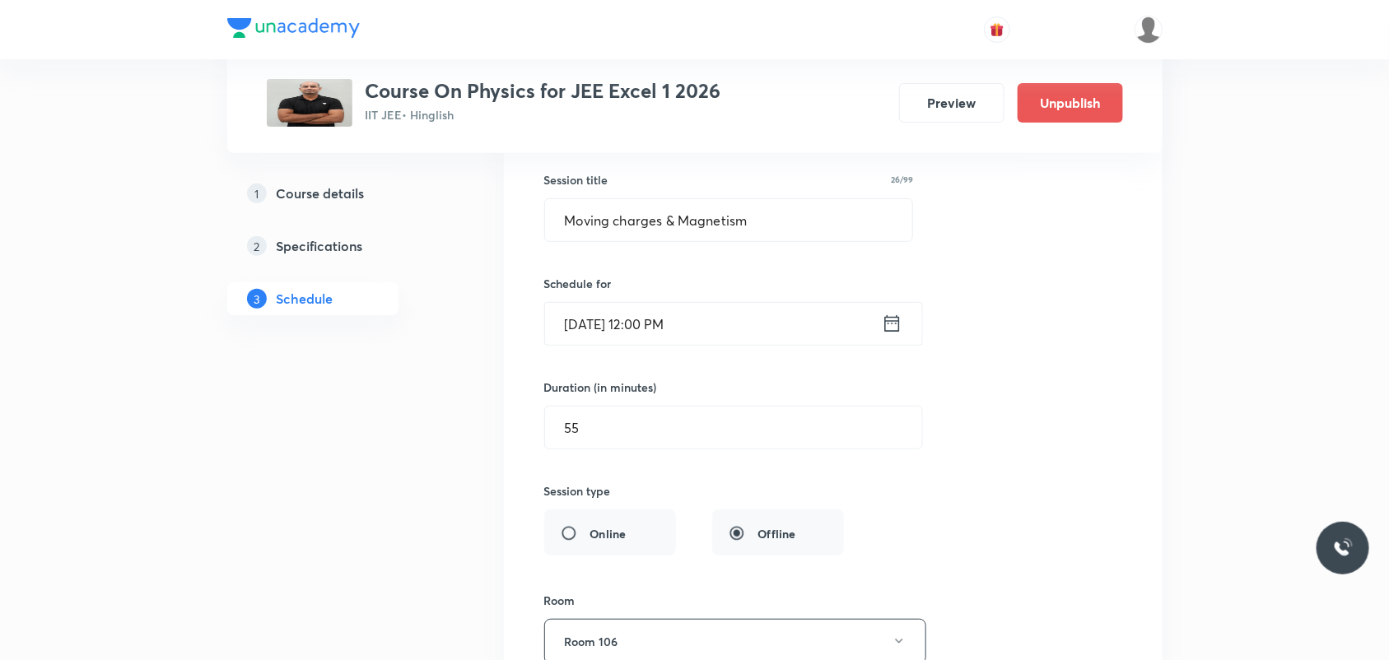
scroll to position [3181, 0]
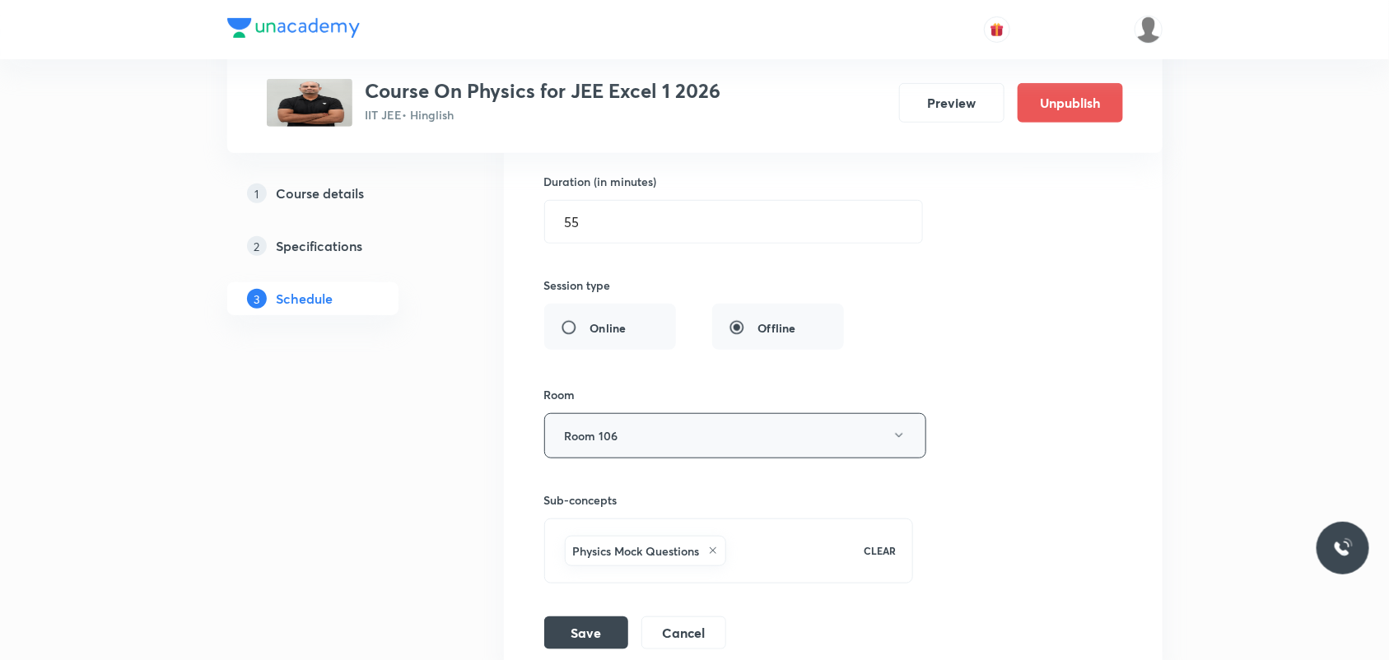
click at [895, 442] on icon "button" at bounding box center [899, 435] width 13 height 13
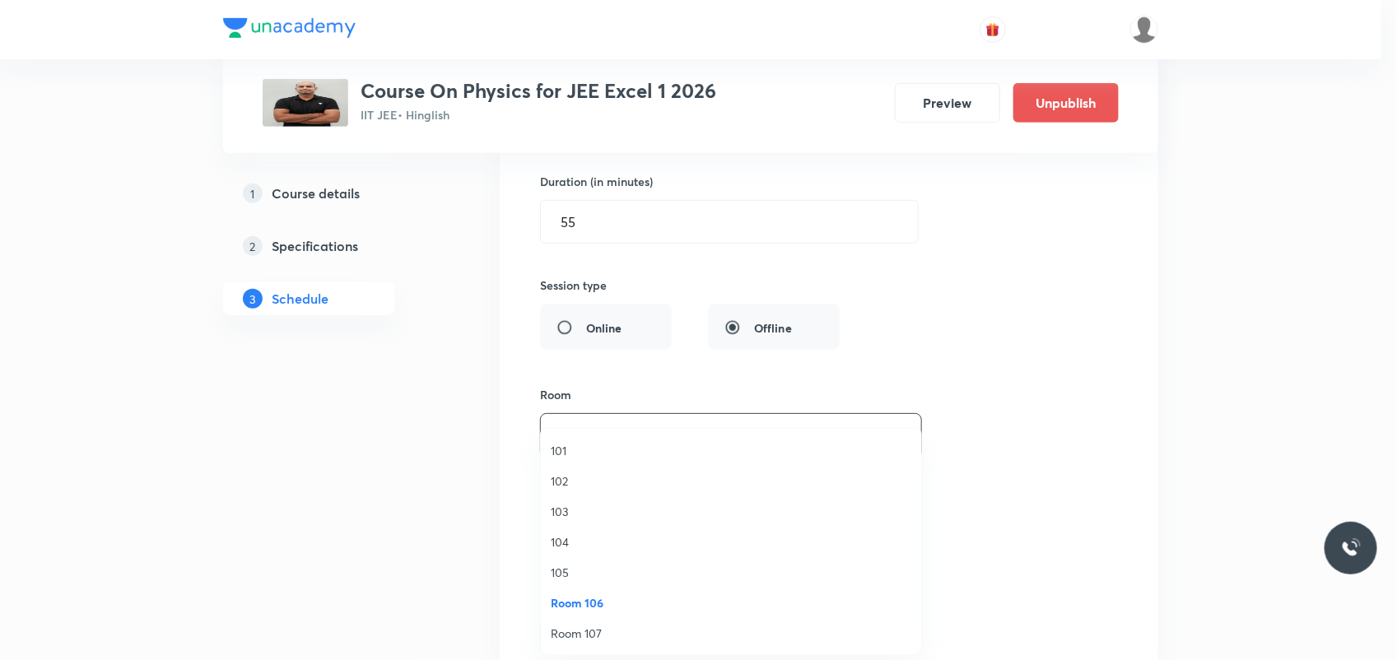
click at [582, 634] on span "Room 107" at bounding box center [731, 633] width 361 height 17
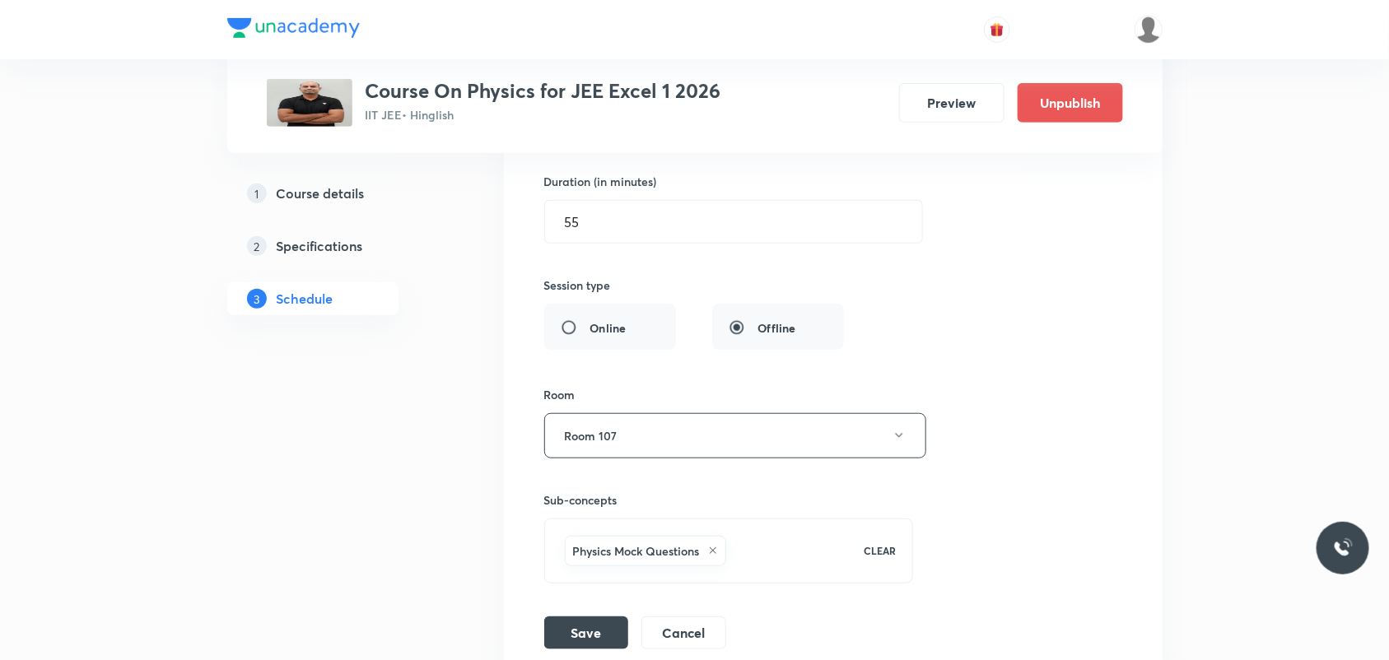
scroll to position [3078, 0]
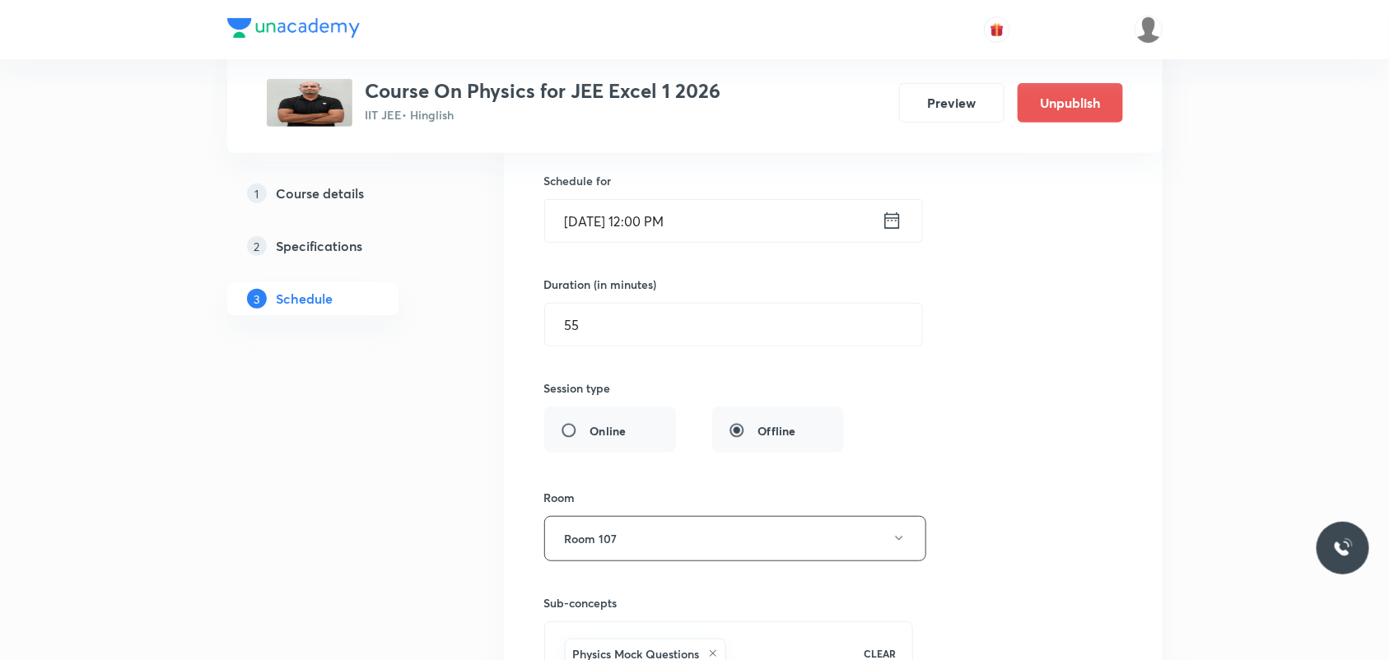
click at [663, 231] on input "Sep 3, 2025, 12:00 PM" at bounding box center [713, 221] width 337 height 42
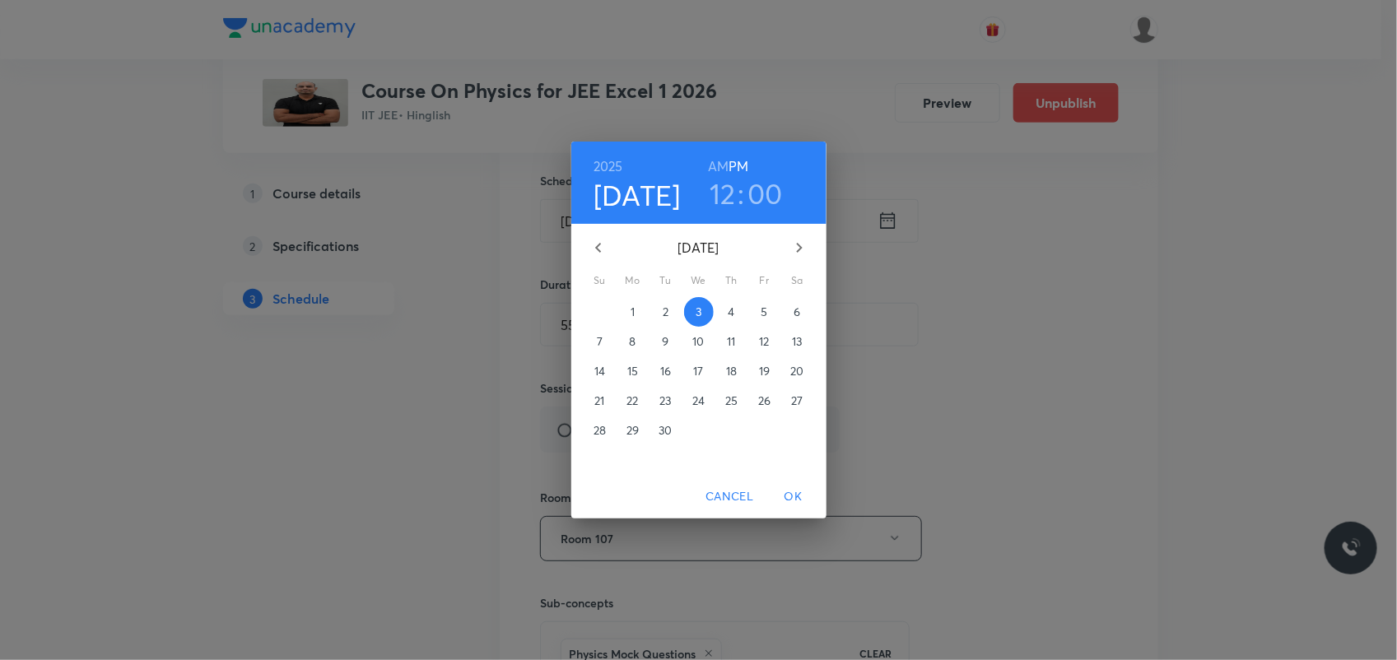
click at [733, 183] on h3 "12" at bounding box center [723, 193] width 26 height 35
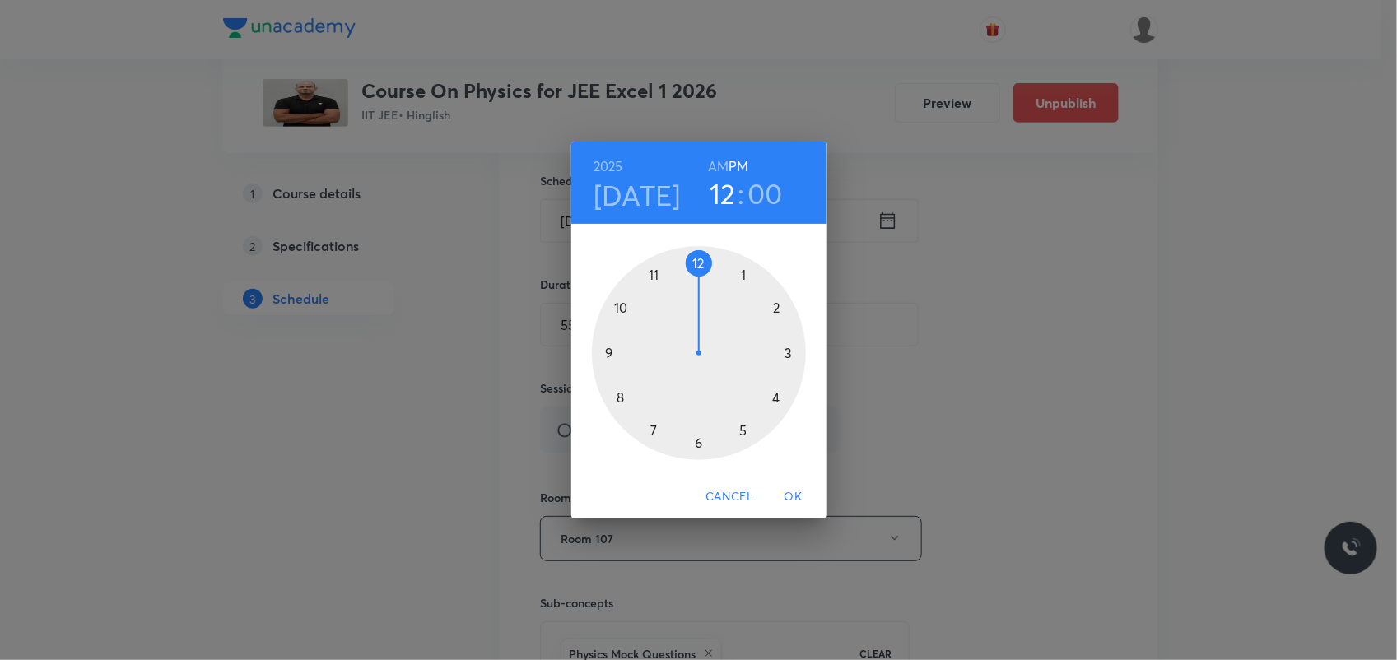
click at [738, 269] on div at bounding box center [699, 353] width 214 height 214
click at [697, 254] on div at bounding box center [699, 353] width 214 height 214
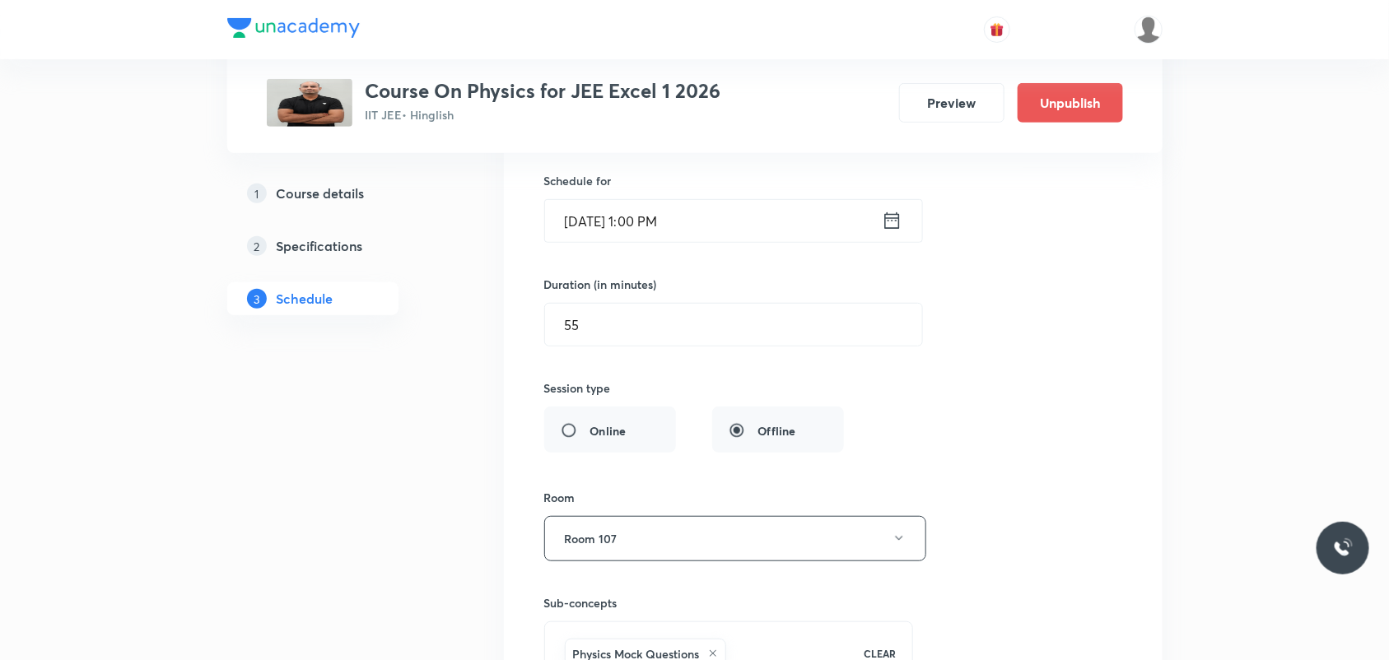
scroll to position [3181, 0]
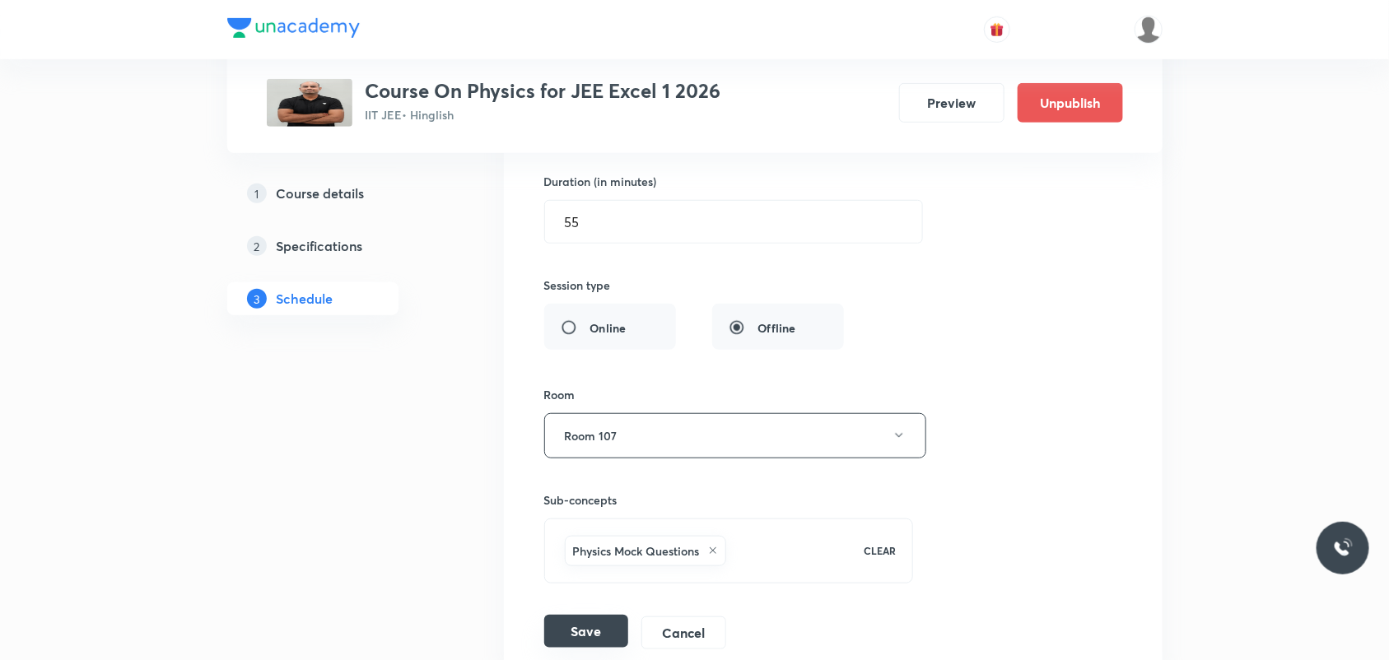
click at [572, 627] on button "Save" at bounding box center [586, 631] width 84 height 33
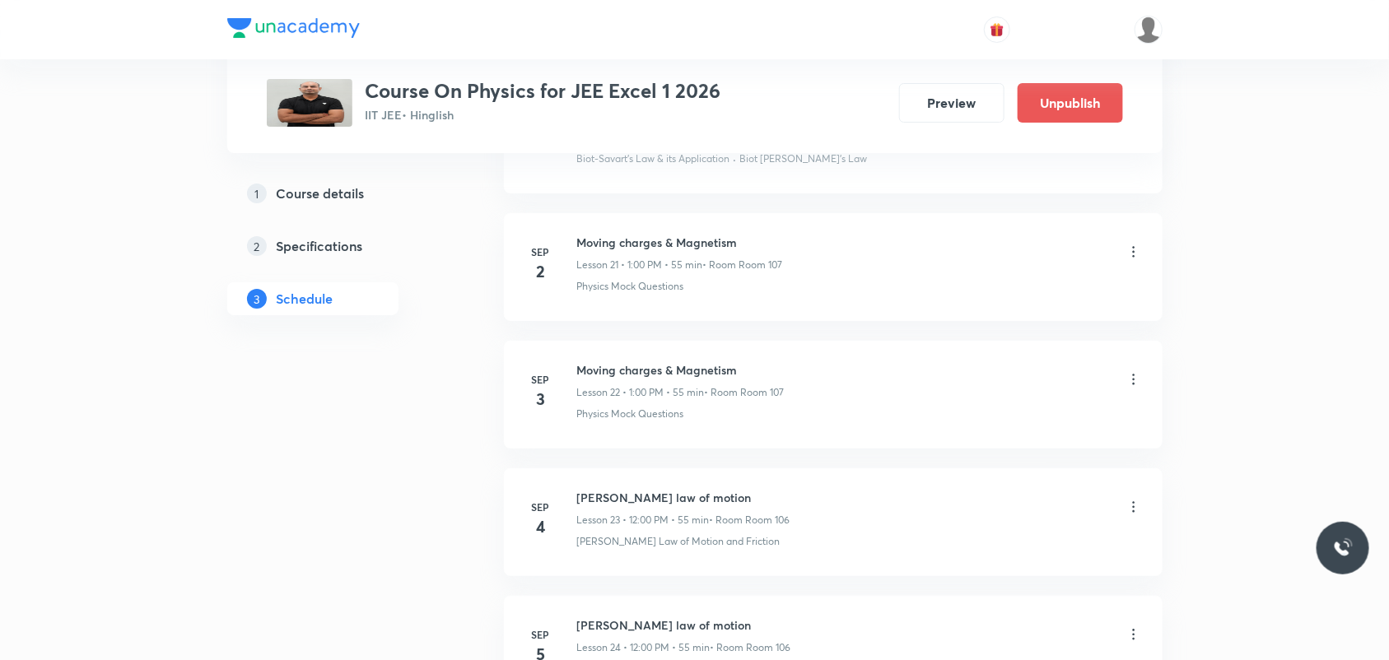
scroll to position [2666, 0]
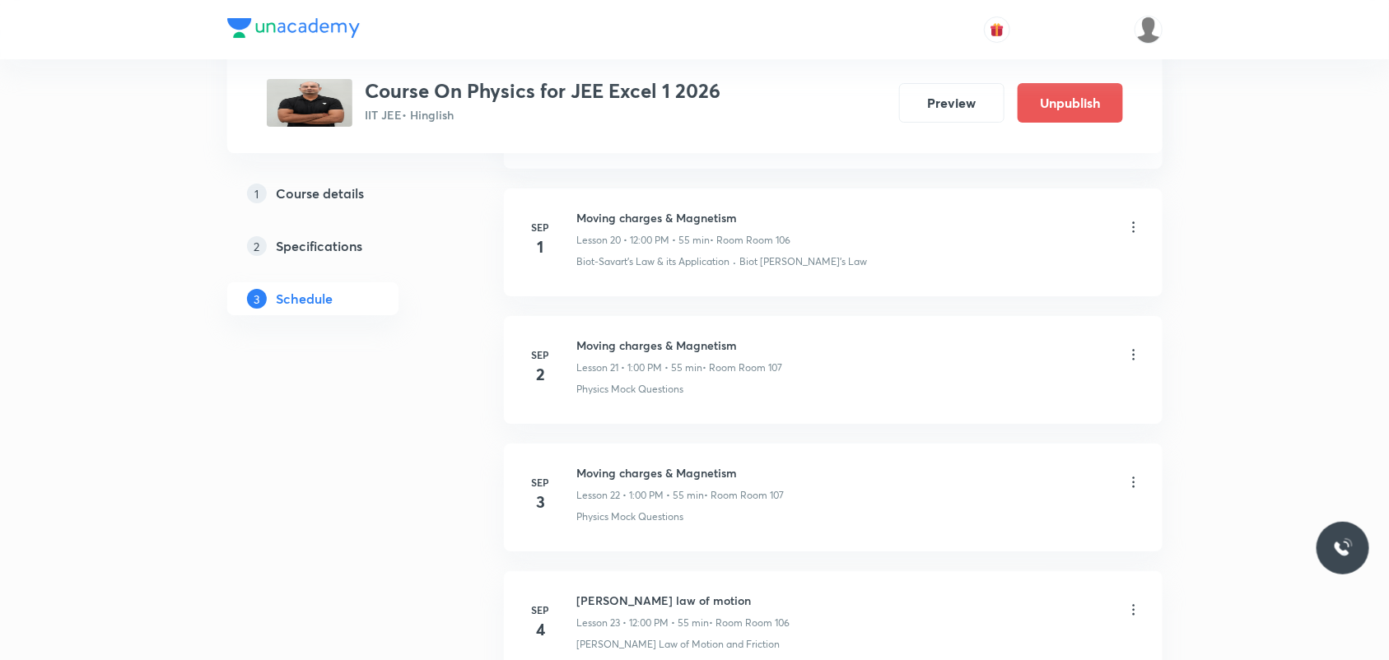
click at [1130, 233] on icon at bounding box center [1134, 227] width 16 height 16
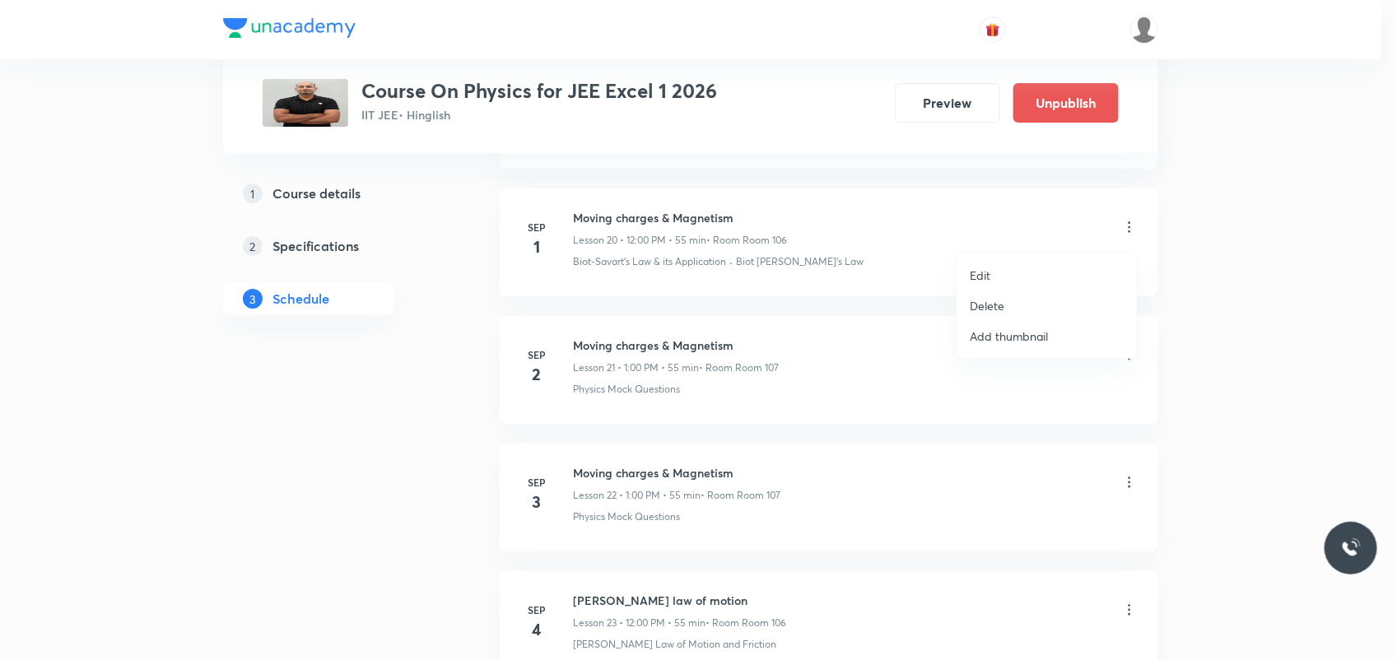
click at [993, 274] on li "Edit" at bounding box center [1047, 275] width 180 height 30
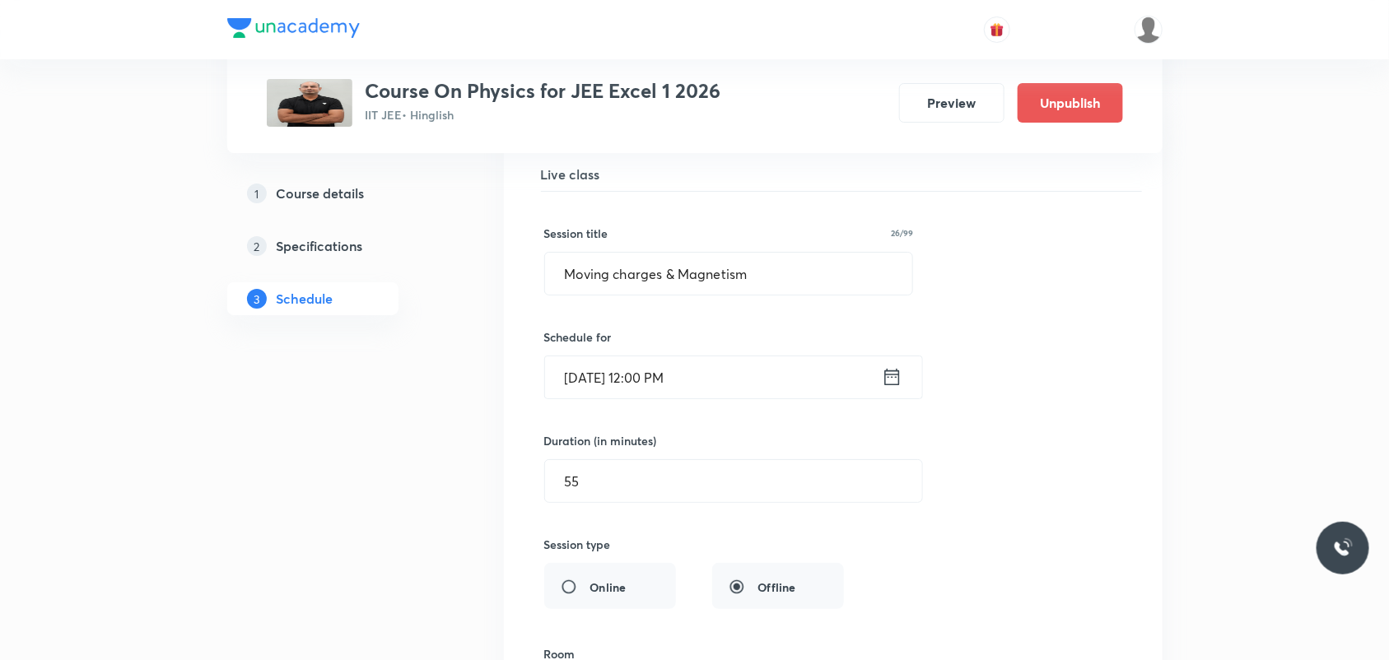
click at [886, 381] on icon at bounding box center [891, 377] width 15 height 16
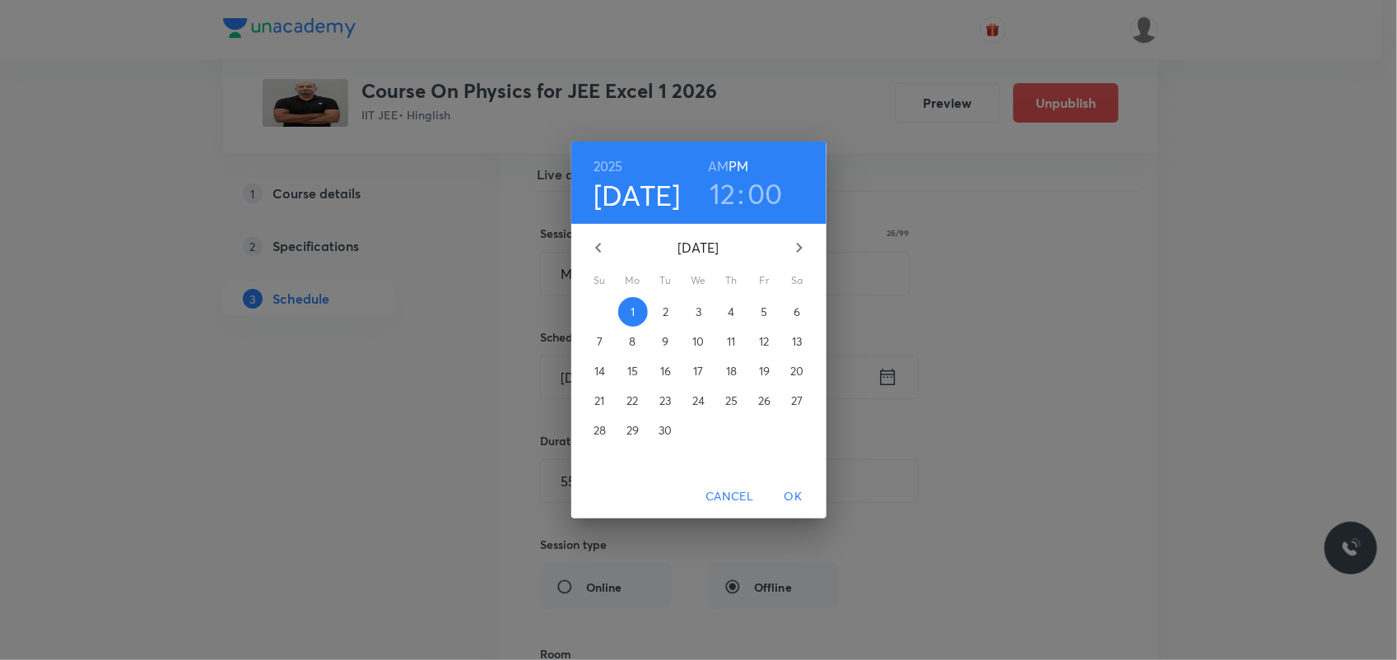
click at [727, 192] on h3 "12" at bounding box center [723, 193] width 26 height 35
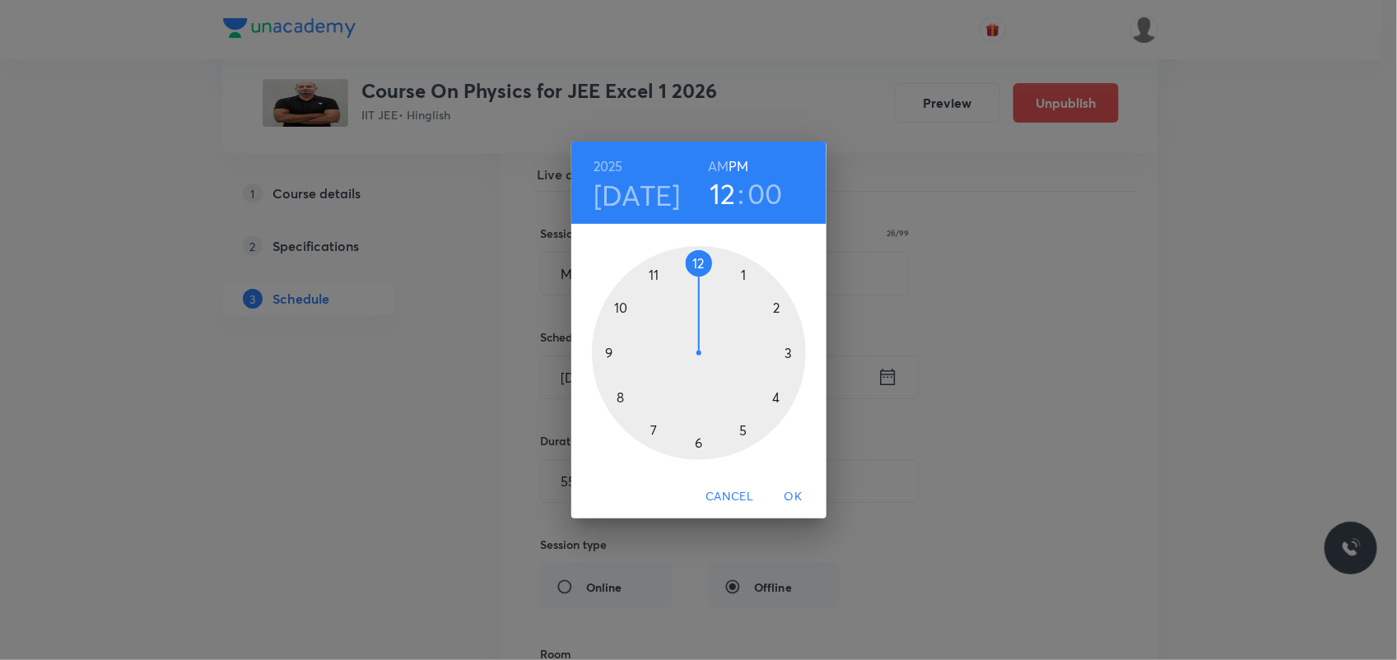
click at [741, 276] on div at bounding box center [699, 353] width 214 height 214
click at [702, 263] on div at bounding box center [699, 353] width 214 height 214
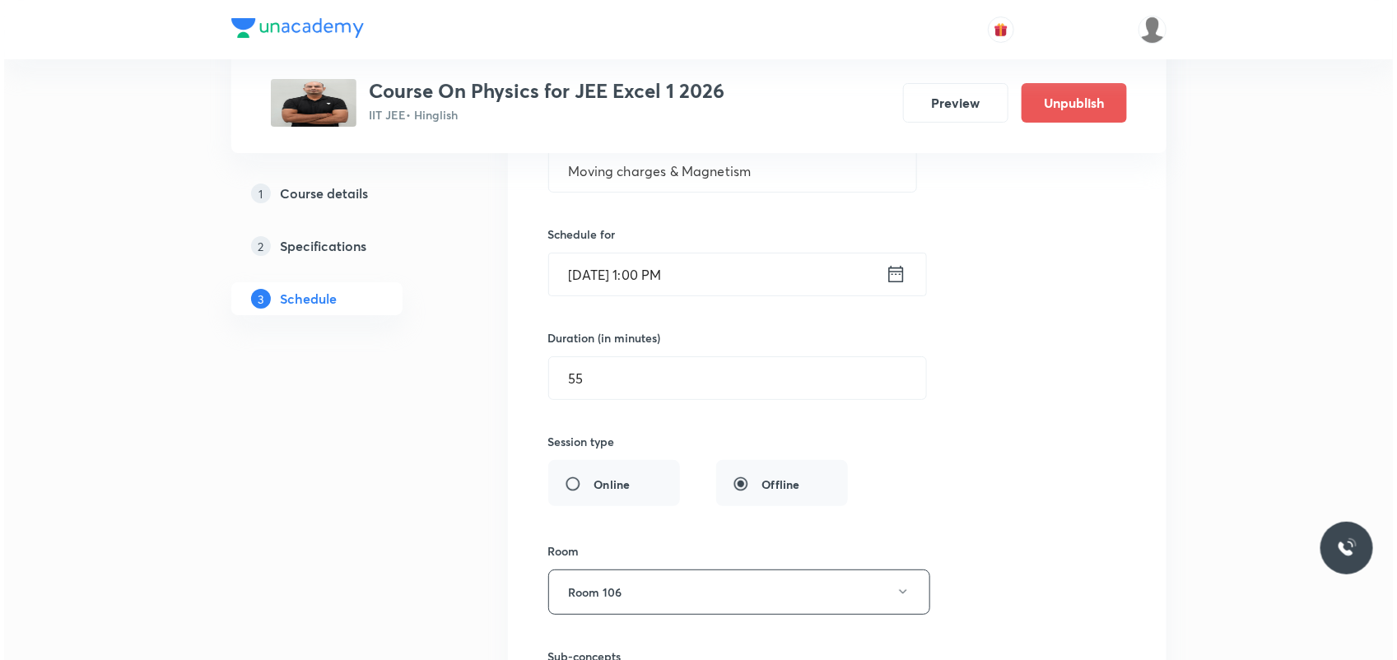
scroll to position [2872, 0]
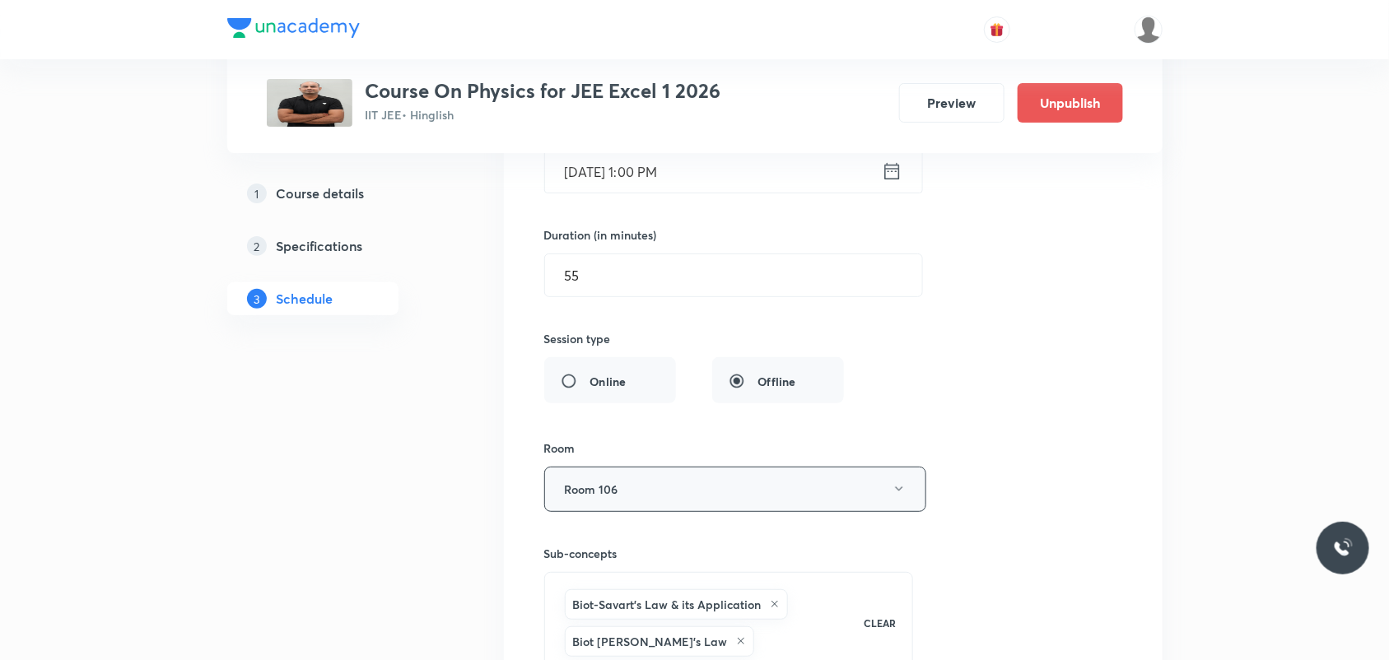
click at [683, 492] on button "Room 106" at bounding box center [735, 489] width 382 height 45
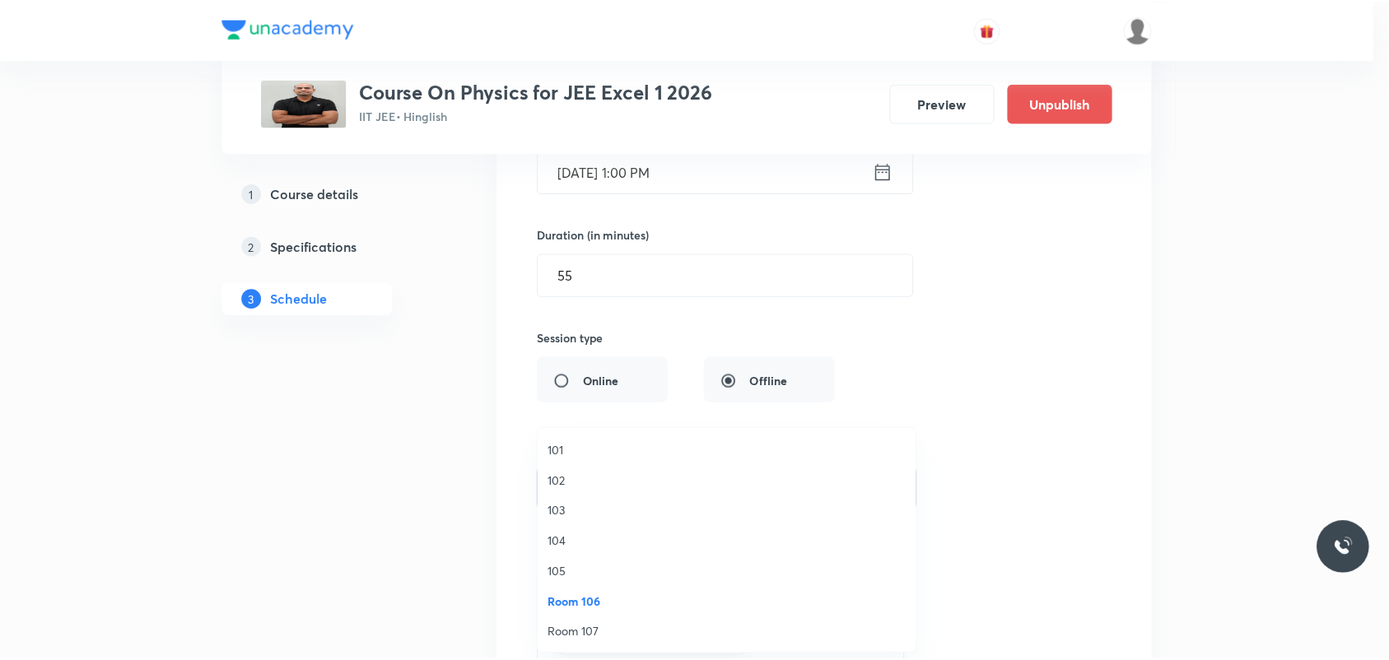
scroll to position [1, 0]
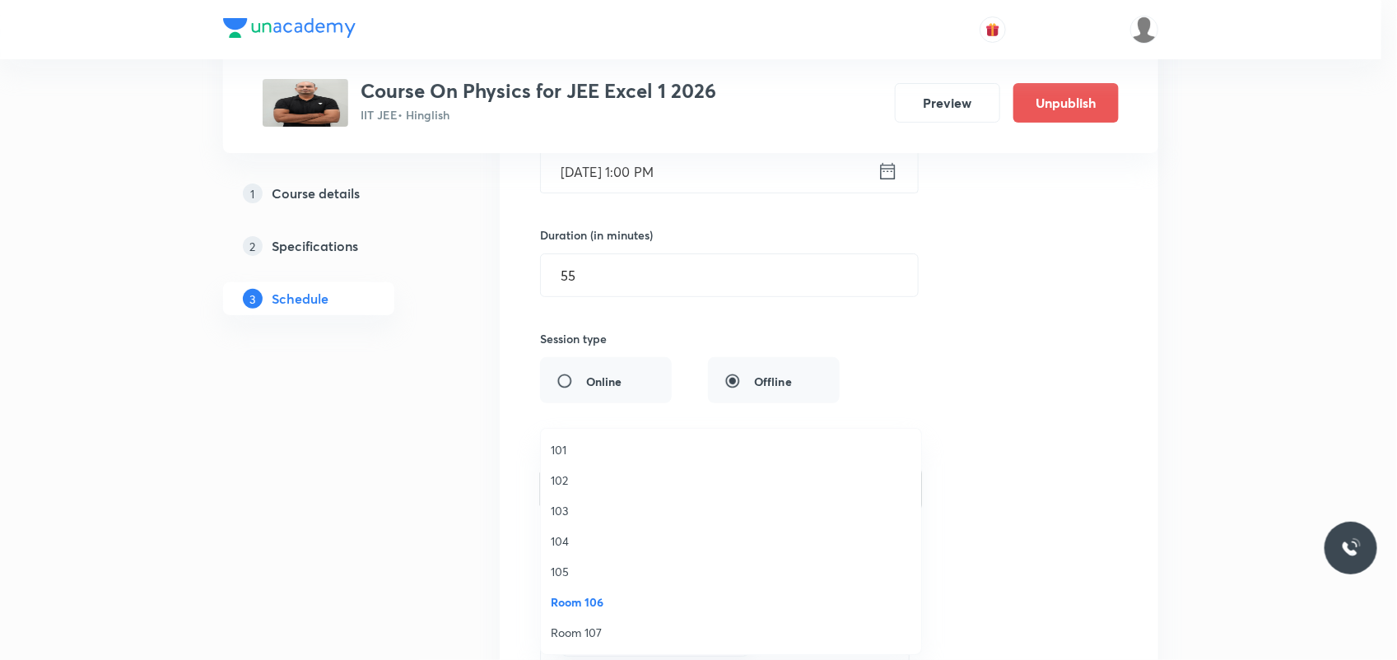
click at [581, 622] on li "Room 107" at bounding box center [731, 633] width 380 height 30
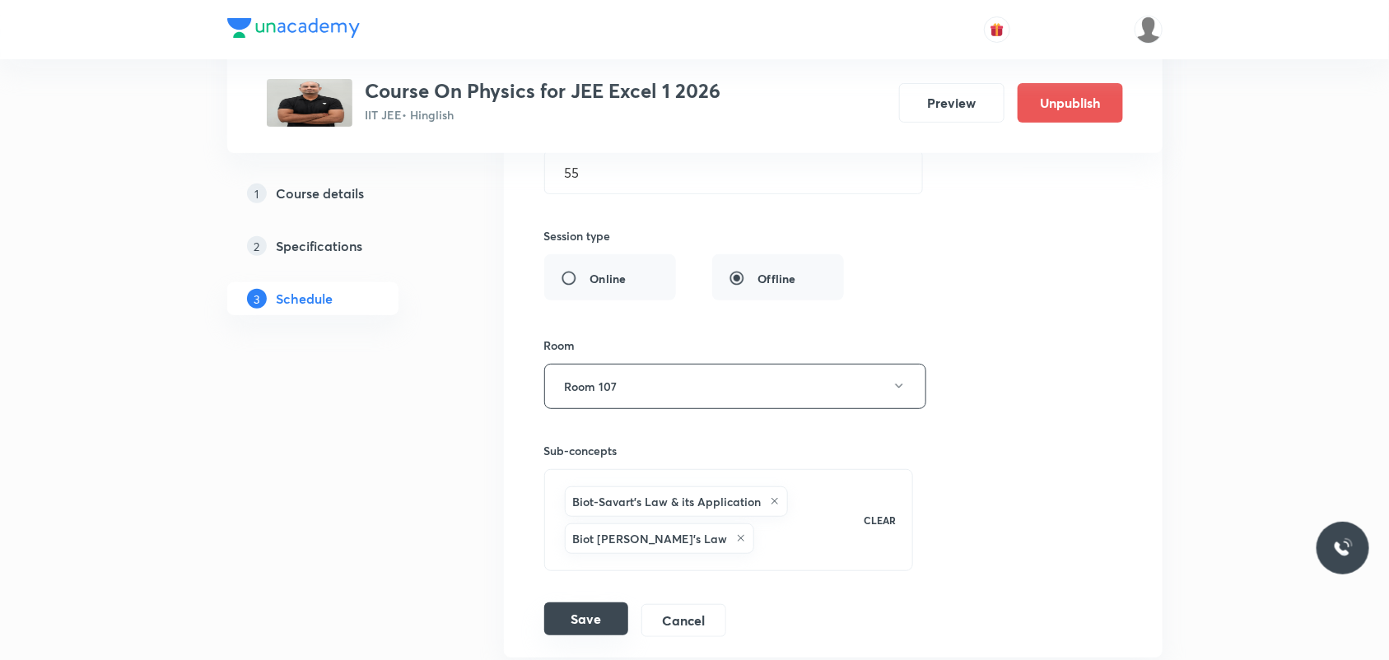
click at [568, 632] on button "Save" at bounding box center [586, 619] width 84 height 33
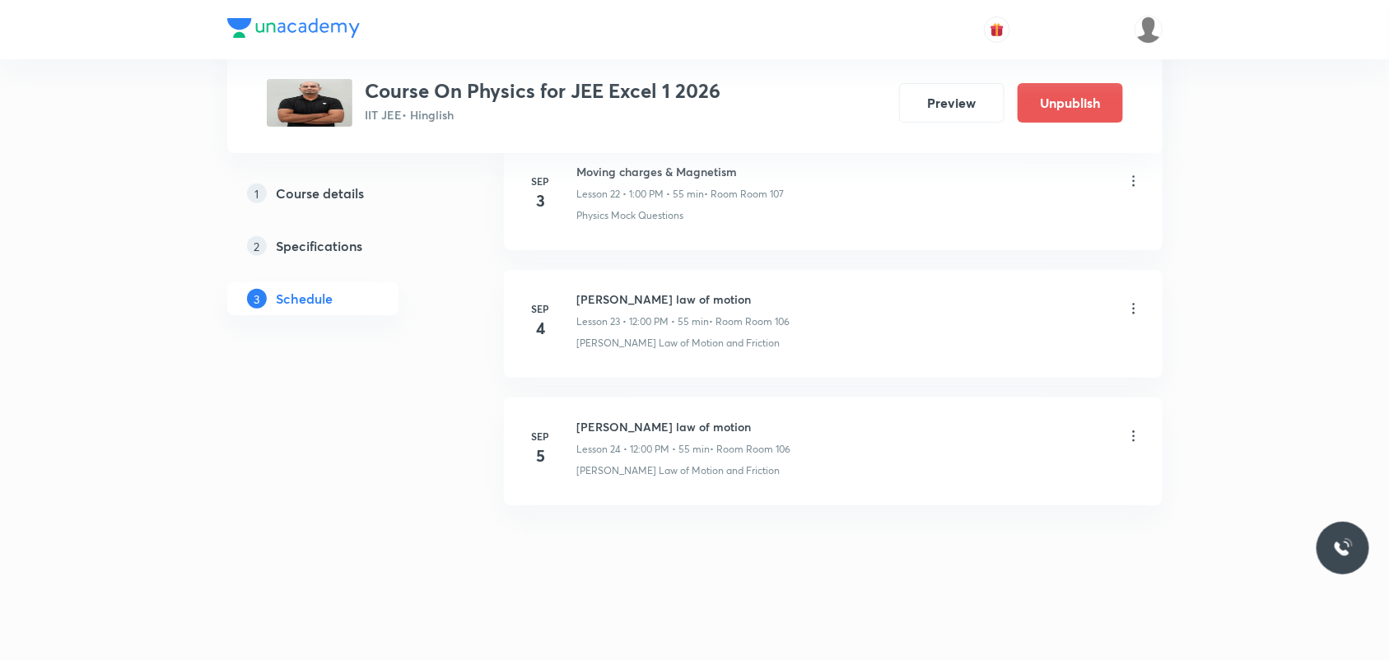
click at [1130, 433] on icon at bounding box center [1134, 436] width 16 height 16
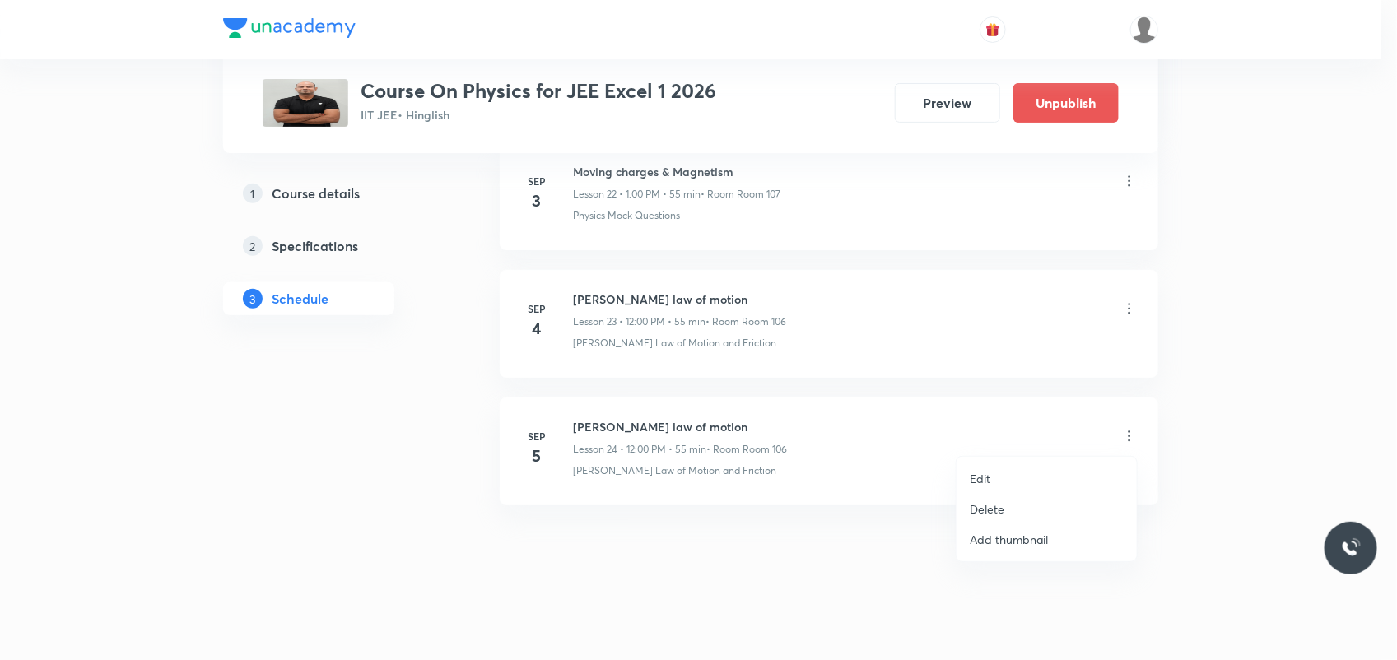
click at [1014, 469] on li "Edit" at bounding box center [1047, 479] width 180 height 30
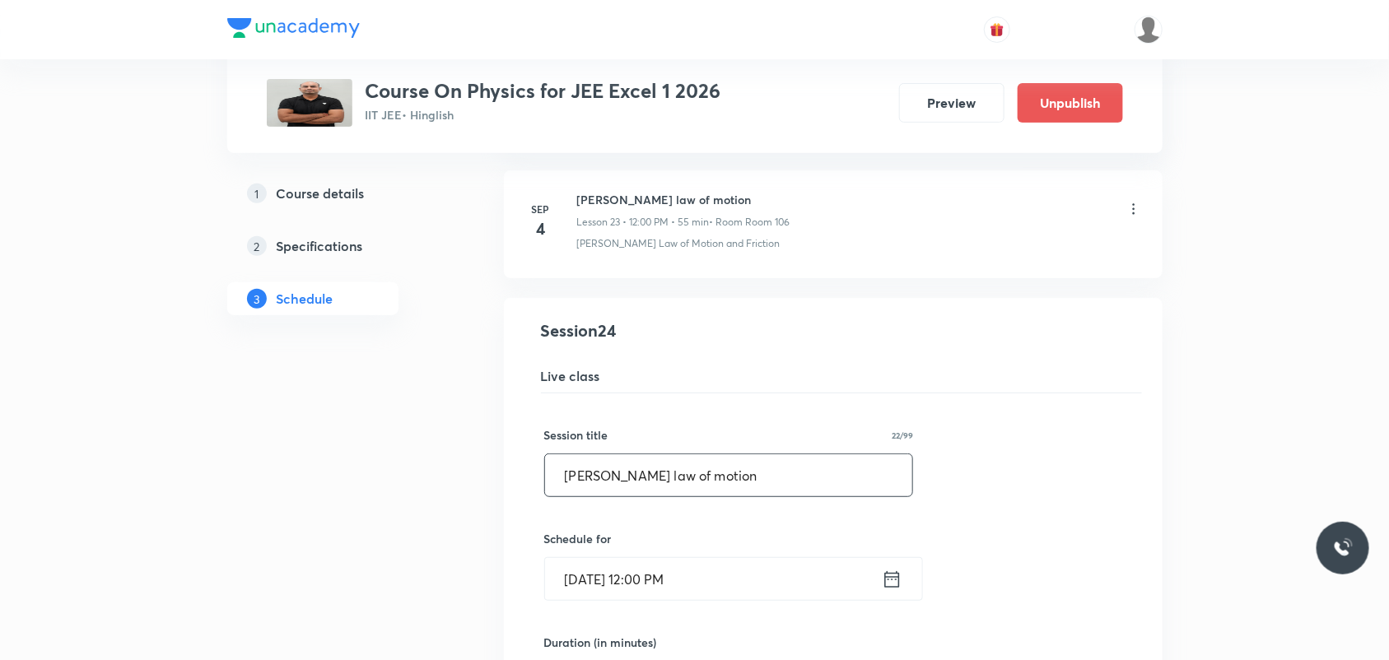
drag, startPoint x: 764, startPoint y: 473, endPoint x: 428, endPoint y: 429, distance: 338.9
paste input "Moving charges & Magnetism"
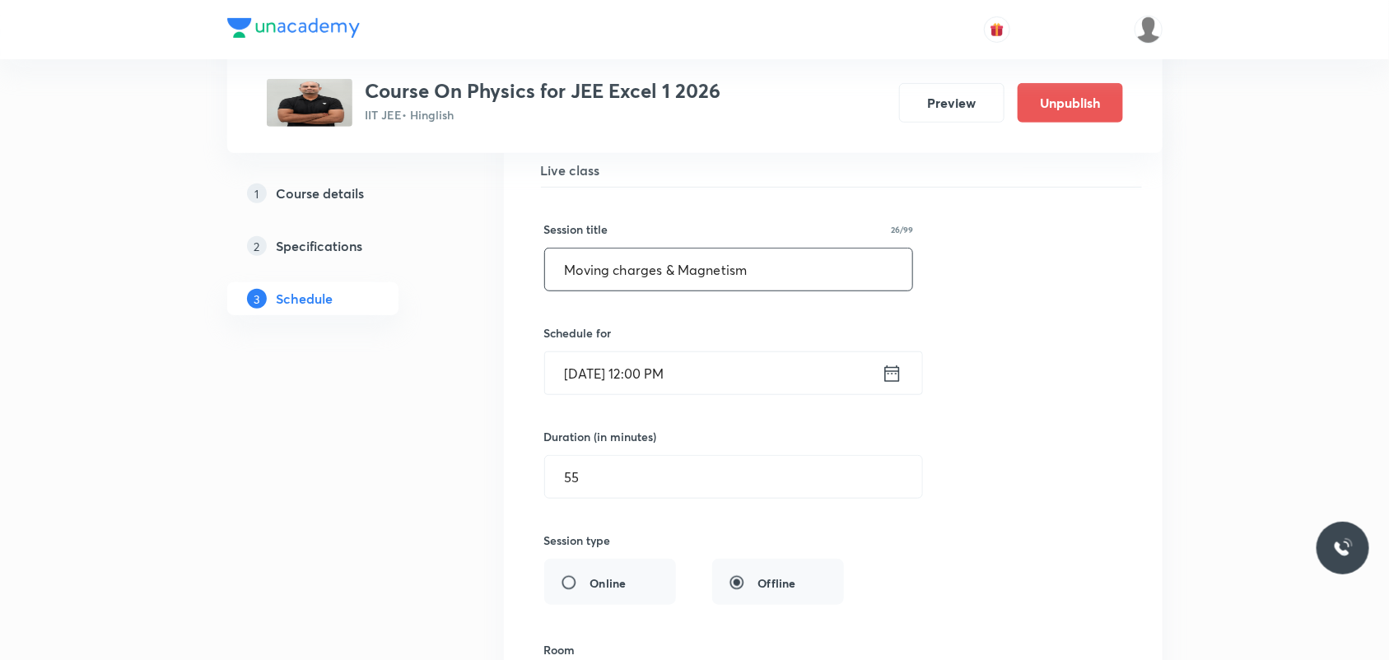
type input "Moving charges & Magnetism"
click at [894, 383] on icon at bounding box center [892, 373] width 21 height 23
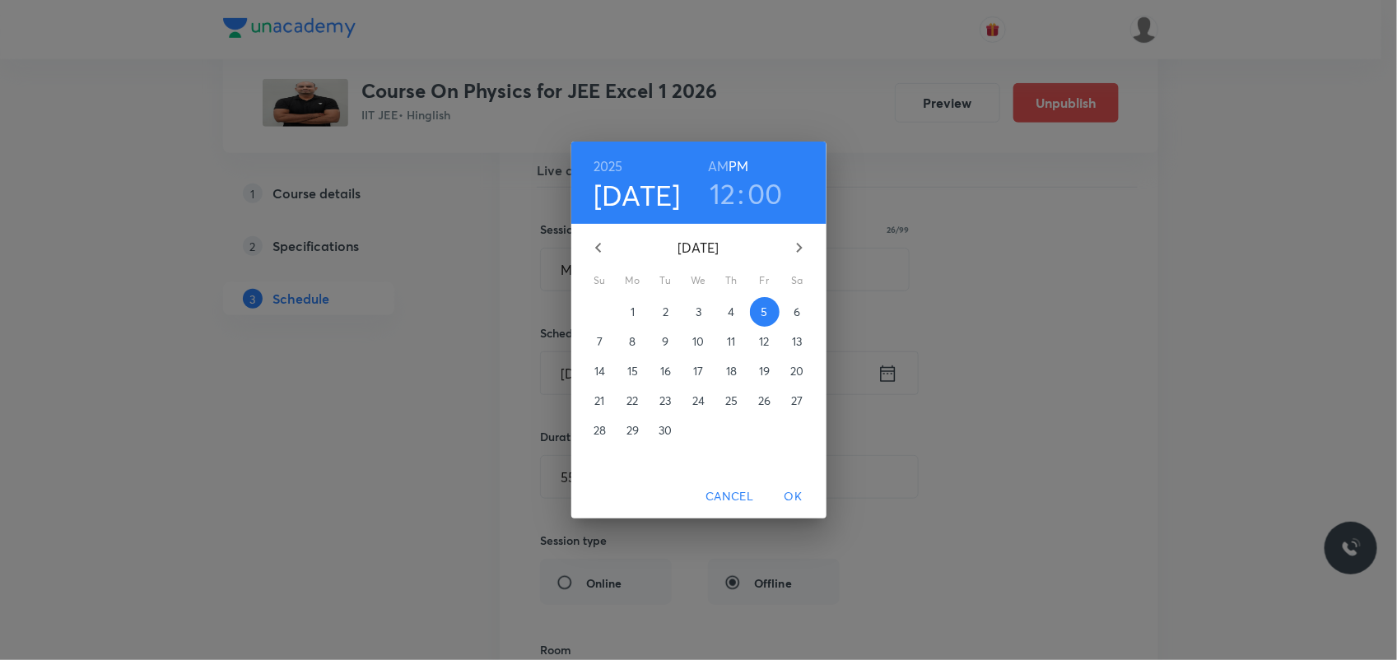
click at [722, 185] on h3 "12" at bounding box center [723, 193] width 26 height 35
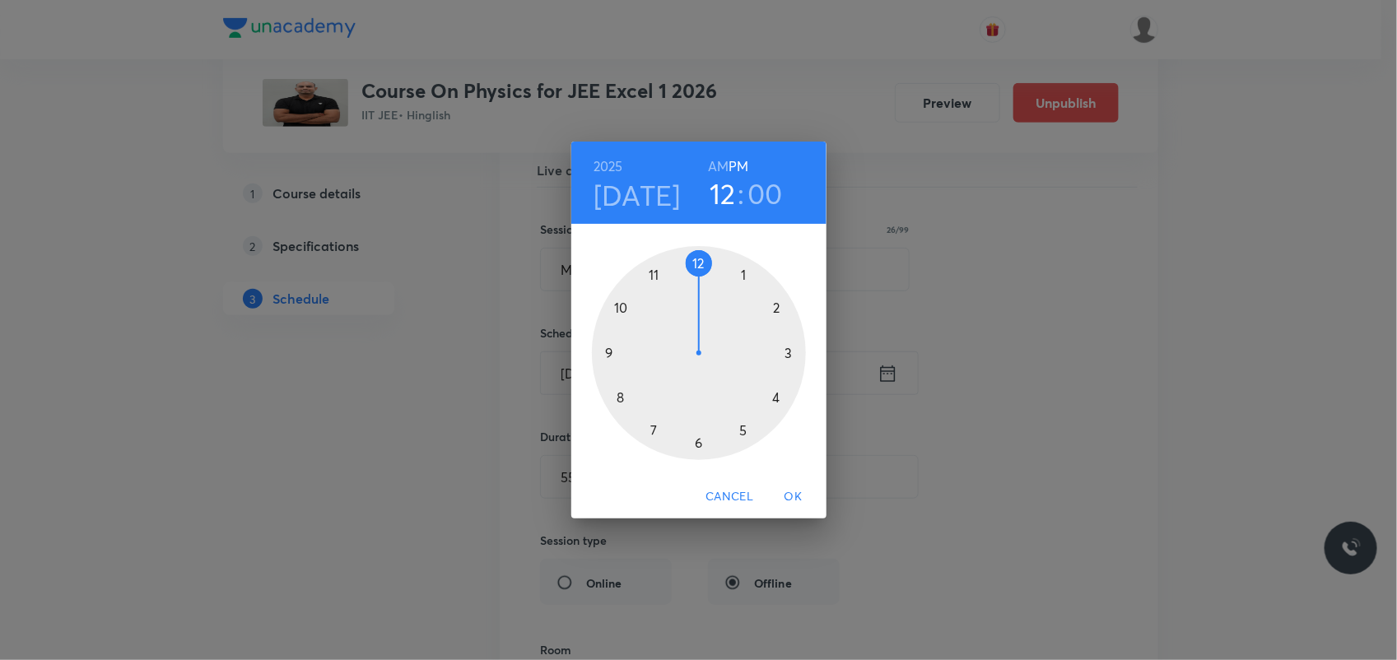
click at [739, 273] on div at bounding box center [699, 353] width 214 height 214
click at [706, 262] on div at bounding box center [699, 353] width 214 height 214
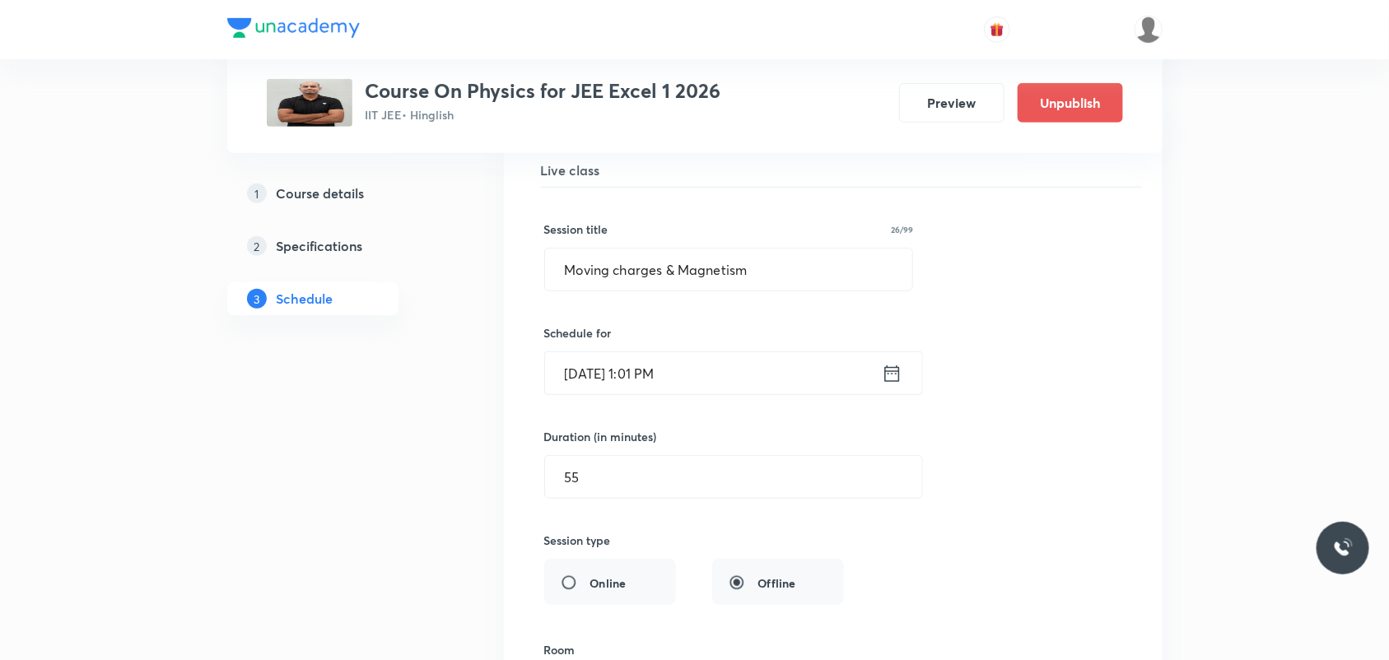
click at [1105, 445] on div "Session title 26/99 Moving charges & Magnetism ​ Schedule for Sep 5, 2025, 1:01…" at bounding box center [833, 555] width 578 height 734
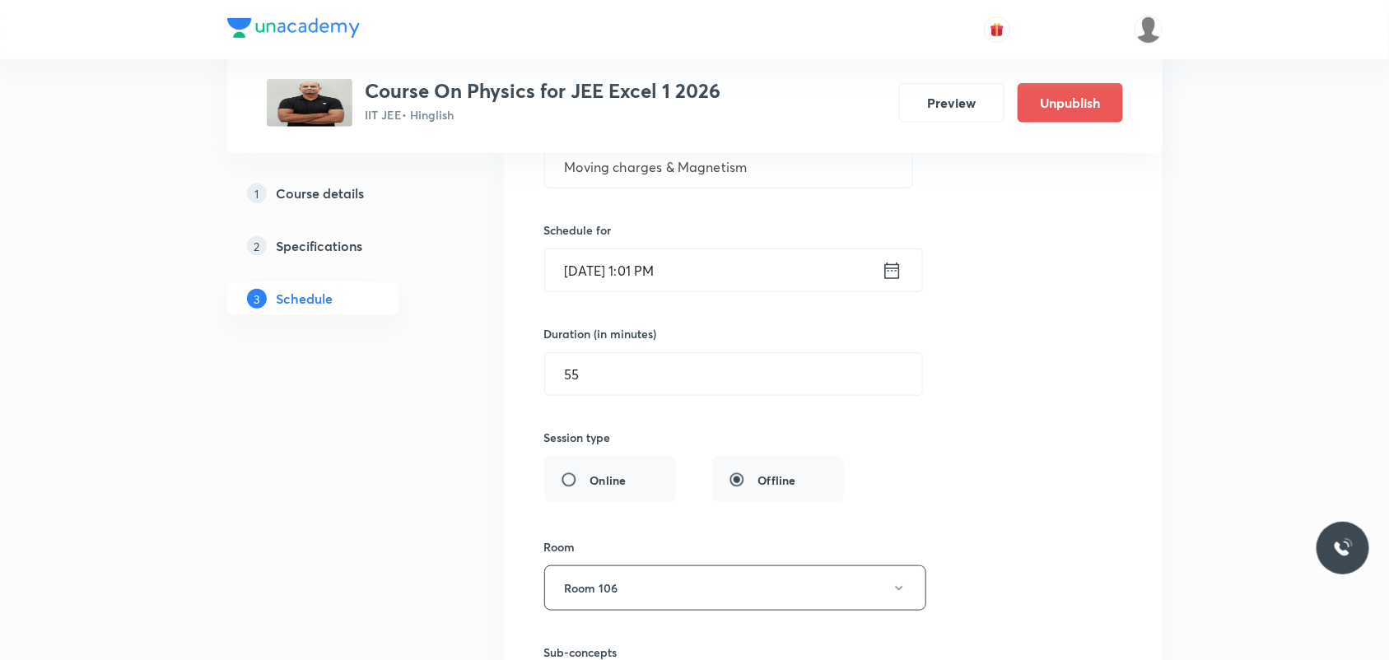
scroll to position [3386, 0]
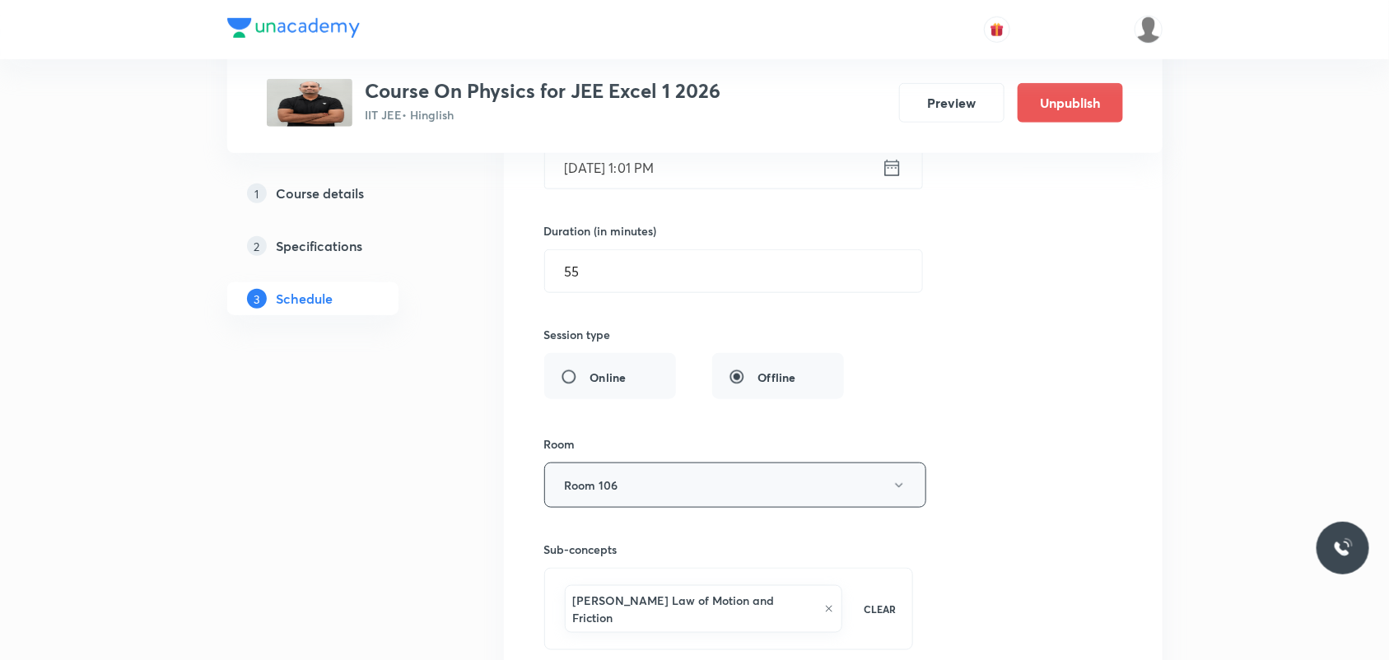
click at [797, 505] on button "Room 106" at bounding box center [735, 485] width 382 height 45
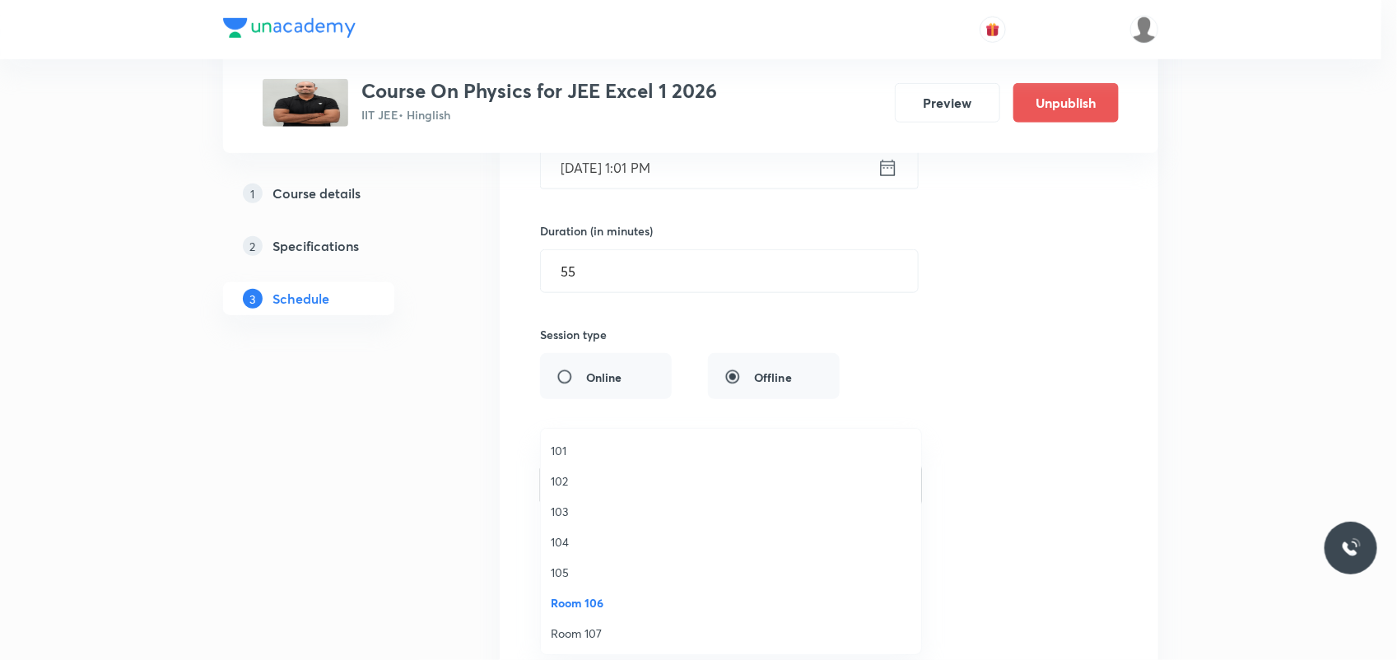
click at [593, 631] on span "Room 107" at bounding box center [731, 633] width 361 height 17
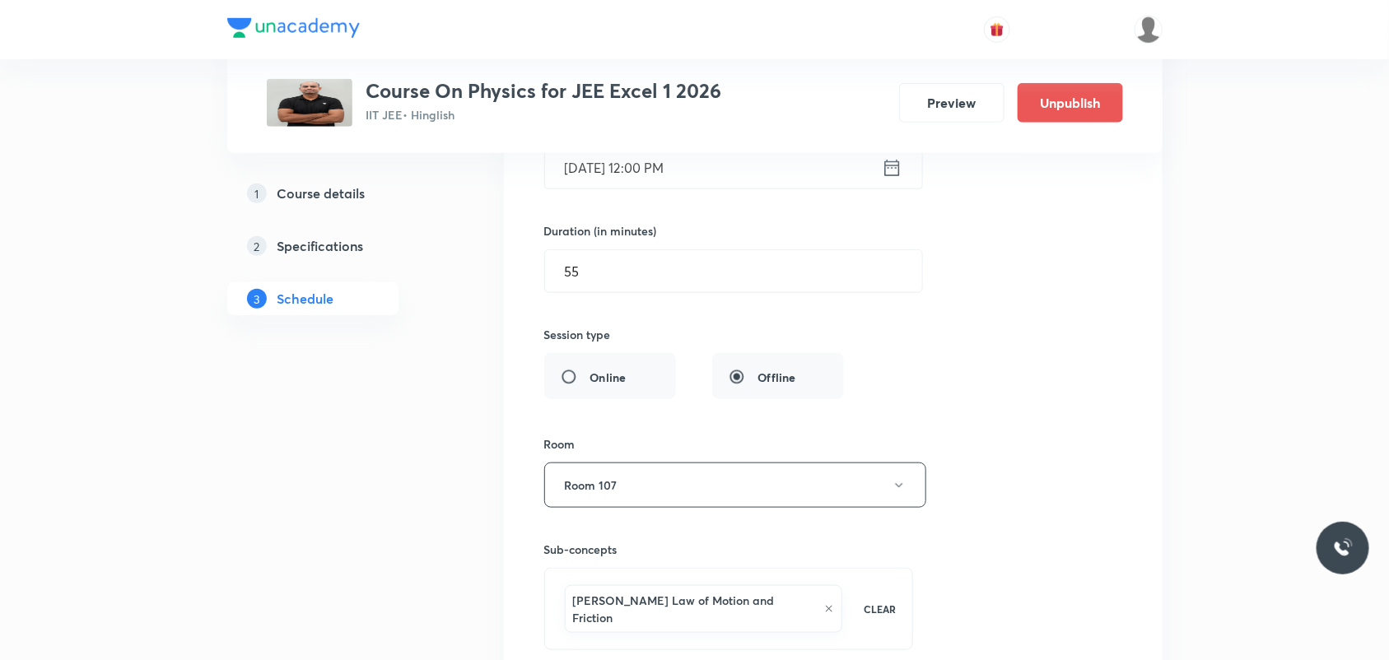
scroll to position [3489, 0]
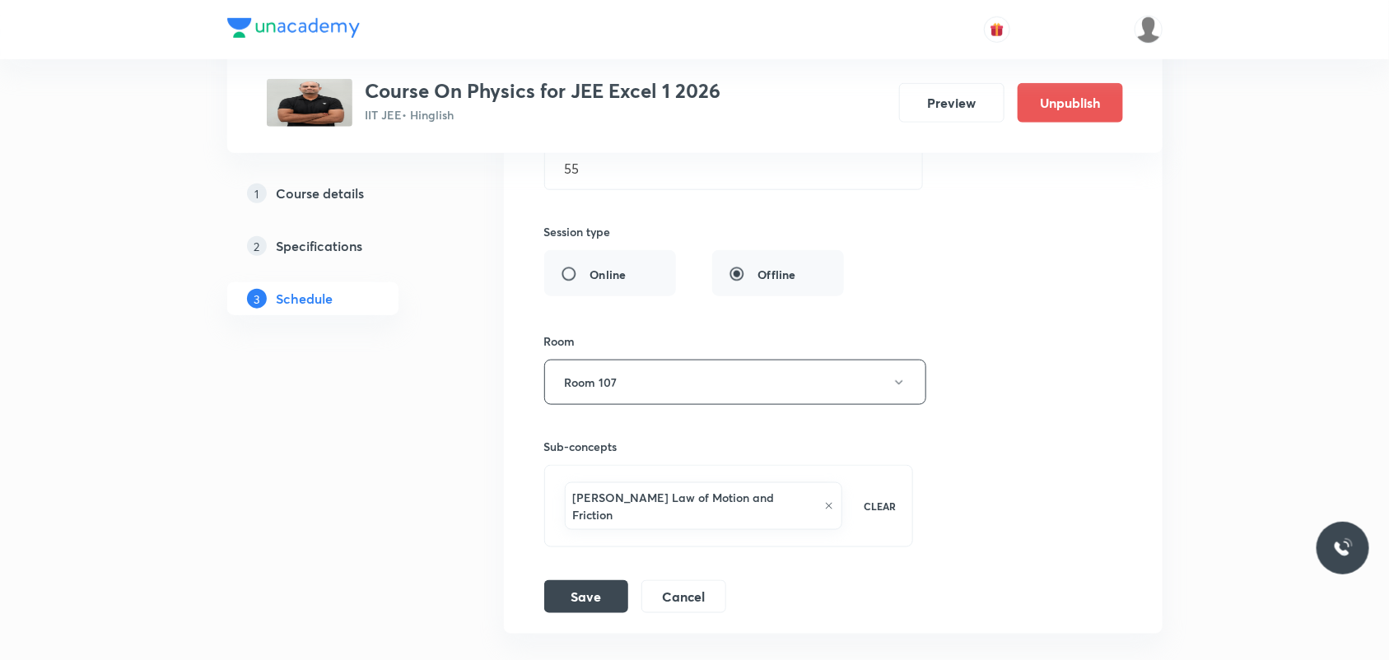
click at [795, 503] on div "Newton's Law of Motion and Friction" at bounding box center [704, 506] width 278 height 48
click at [618, 645] on p "Physics Mock Questions" at bounding box center [643, 653] width 125 height 17
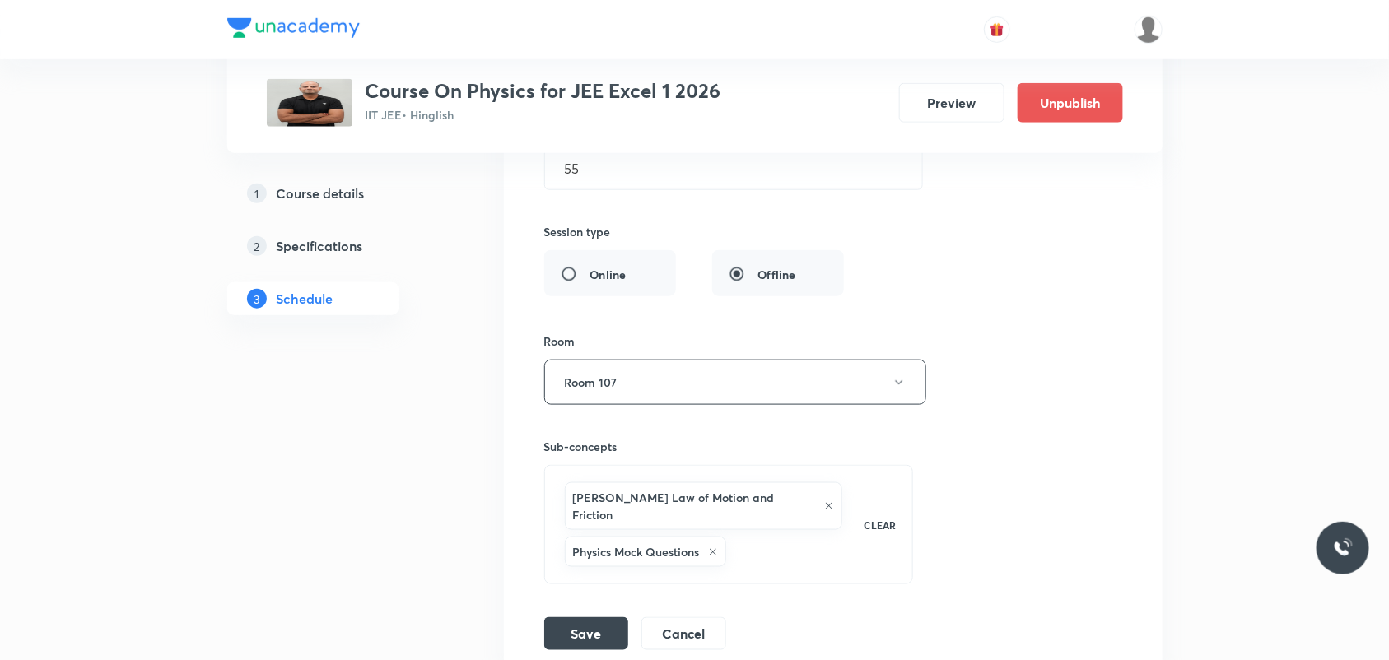
click at [824, 502] on icon at bounding box center [829, 506] width 10 height 10
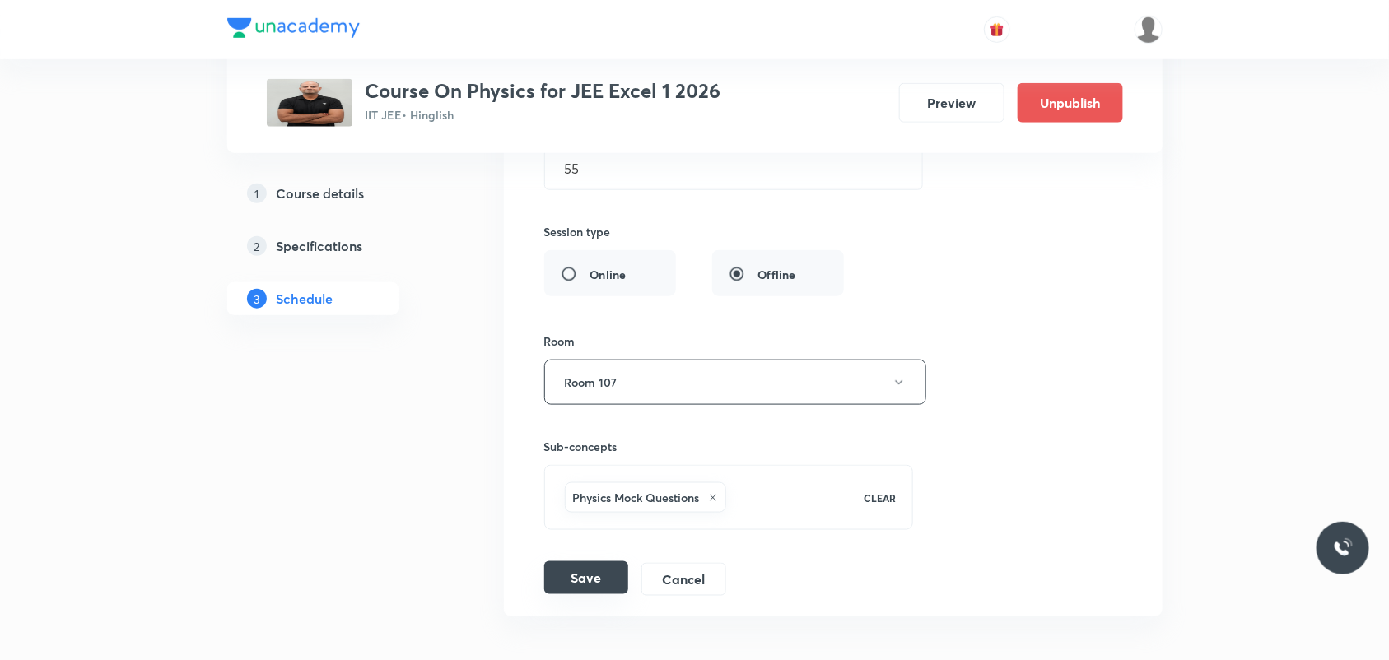
click at [583, 580] on button "Save" at bounding box center [586, 578] width 84 height 33
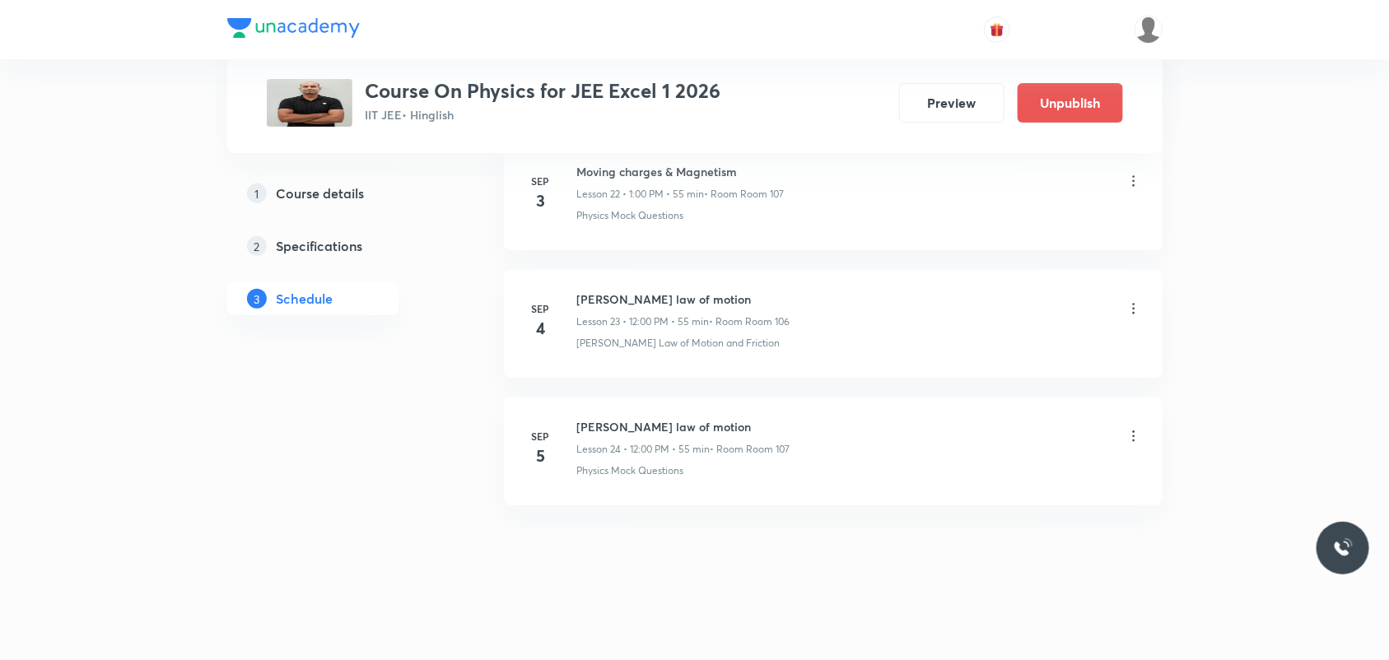
click at [1130, 431] on icon at bounding box center [1134, 436] width 16 height 16
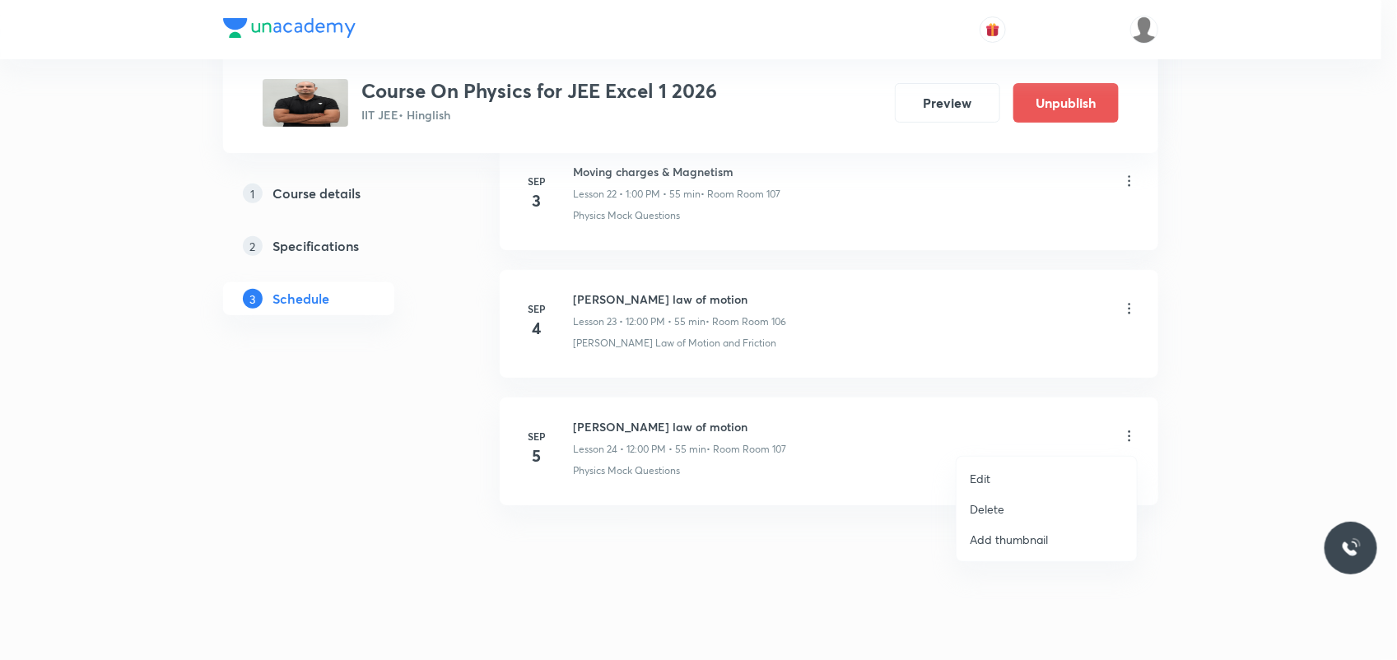
click at [1015, 474] on li "Edit" at bounding box center [1047, 479] width 180 height 30
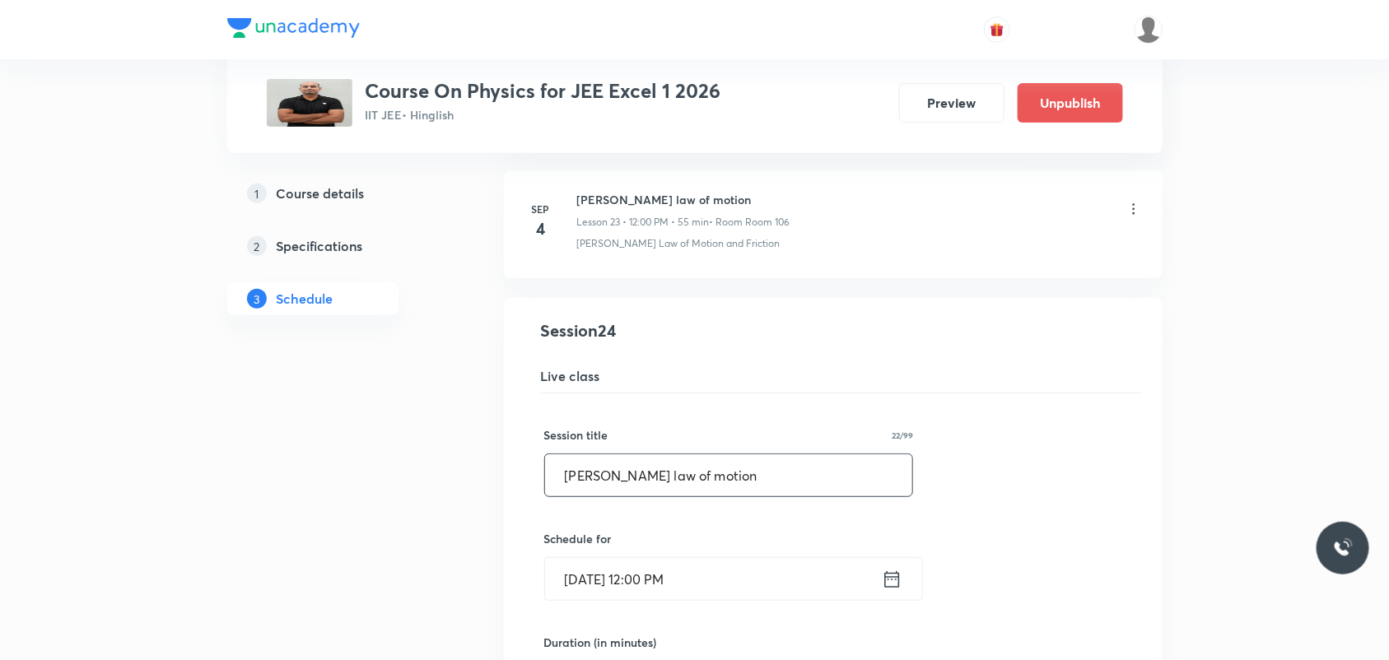
drag, startPoint x: 734, startPoint y: 488, endPoint x: 282, endPoint y: 438, distance: 455.6
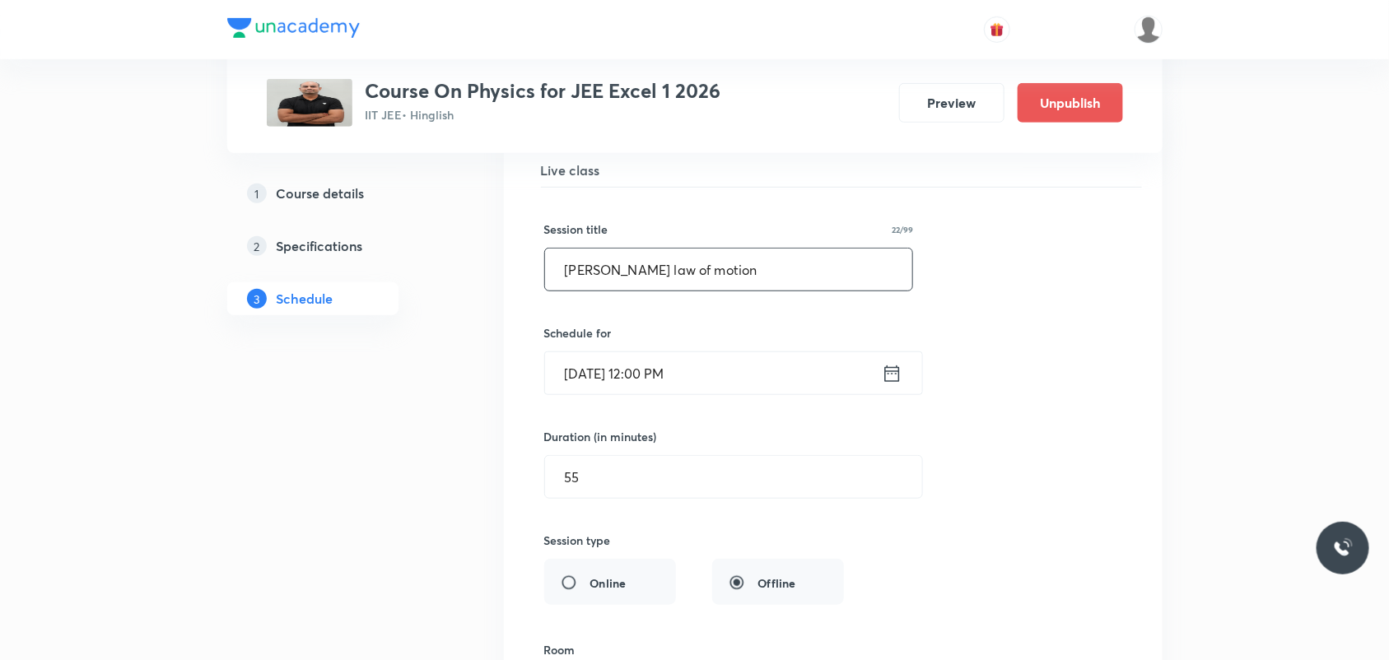
drag, startPoint x: 751, startPoint y: 292, endPoint x: 441, endPoint y: 288, distance: 309.6
paste input "Moving charges & Magnetism"
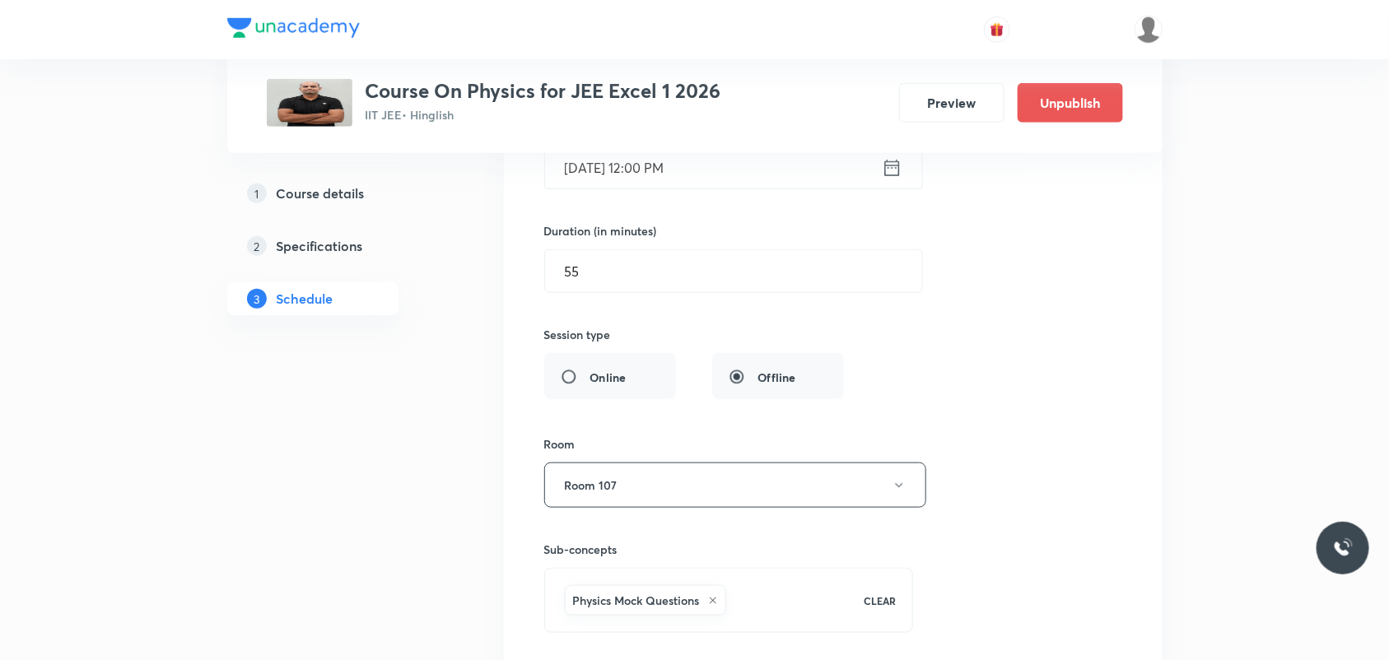
scroll to position [3284, 0]
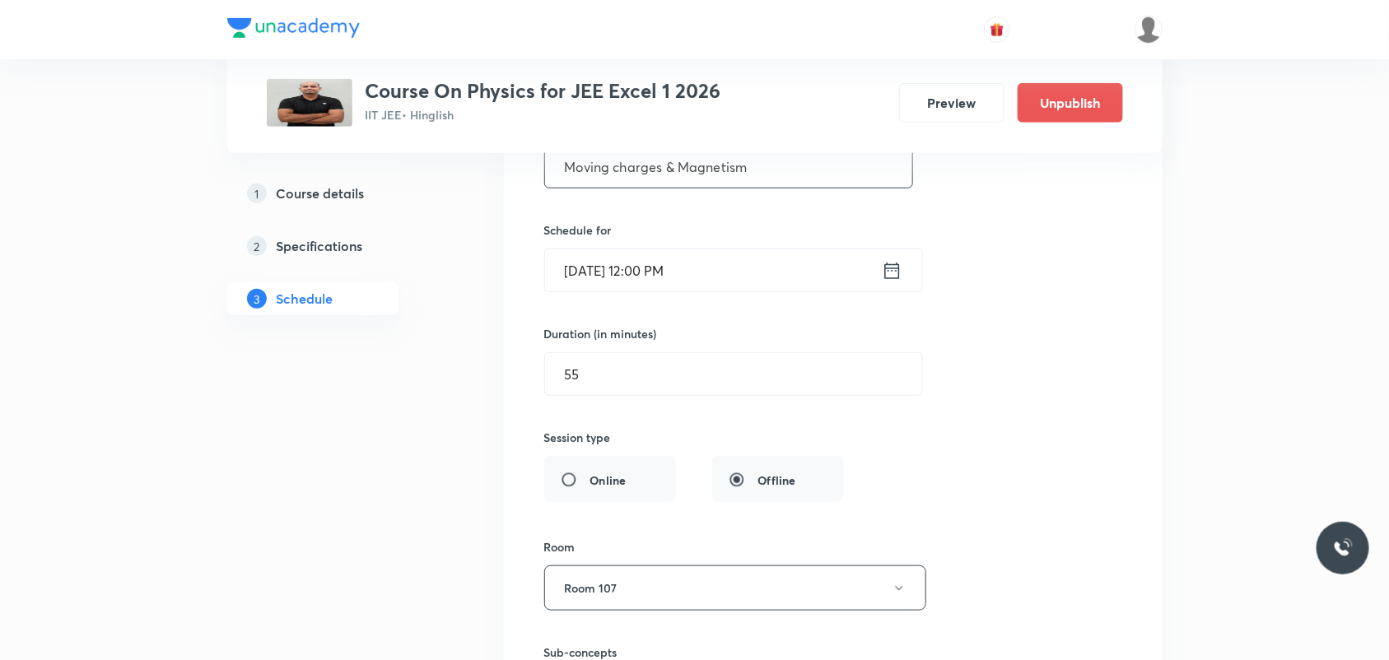
type input "Moving charges & Magnetism"
click at [889, 282] on icon at bounding box center [892, 270] width 21 height 23
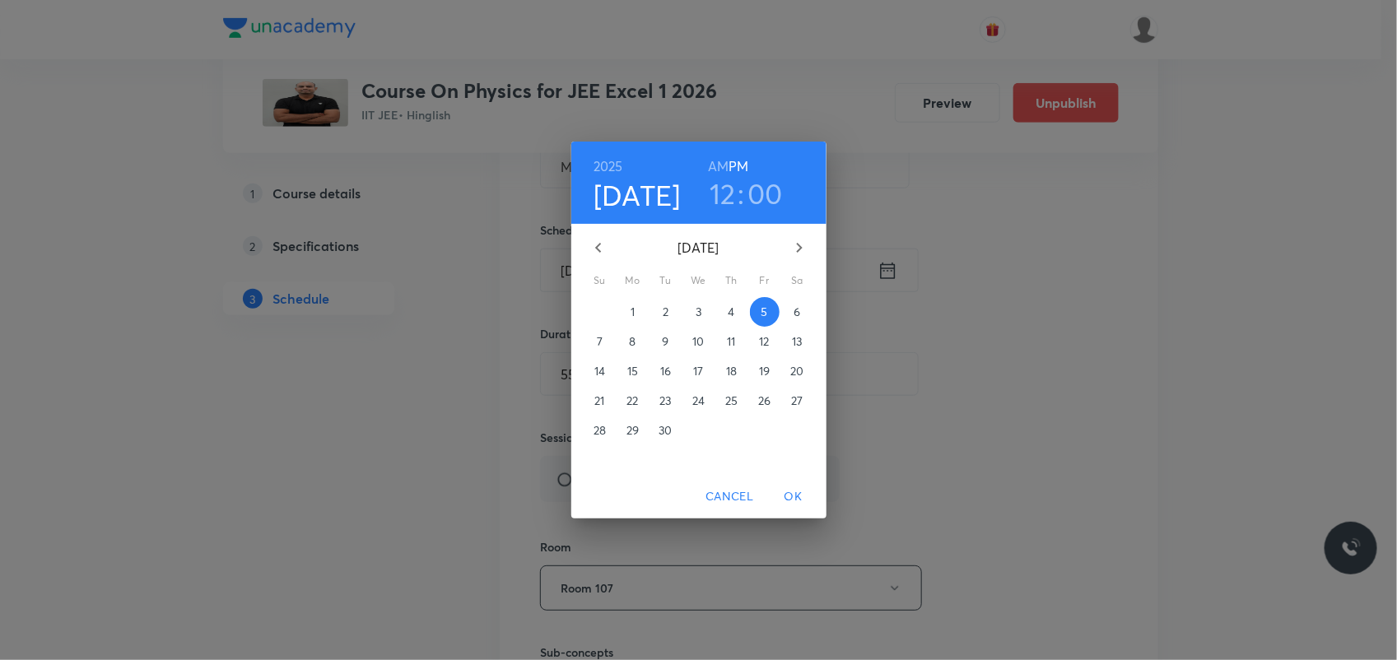
click at [725, 196] on h3 "12" at bounding box center [723, 193] width 26 height 35
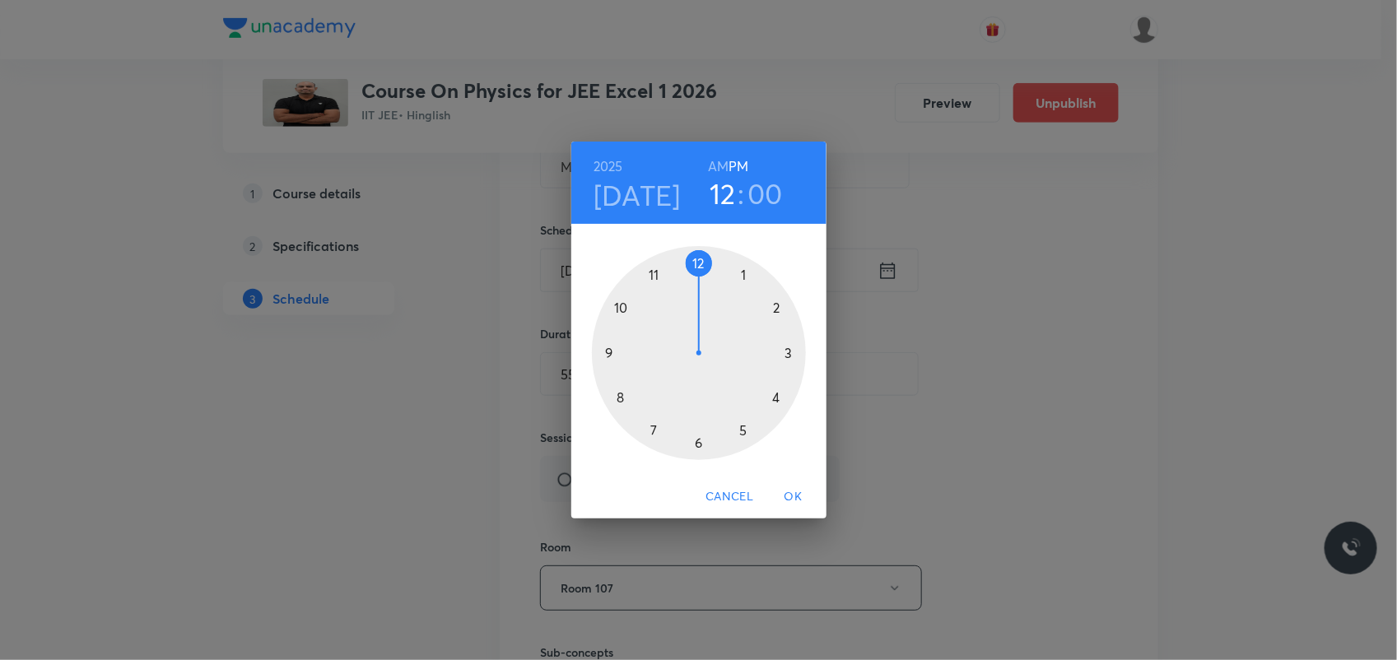
click at [742, 266] on div at bounding box center [699, 353] width 214 height 214
click at [693, 256] on div at bounding box center [699, 353] width 214 height 214
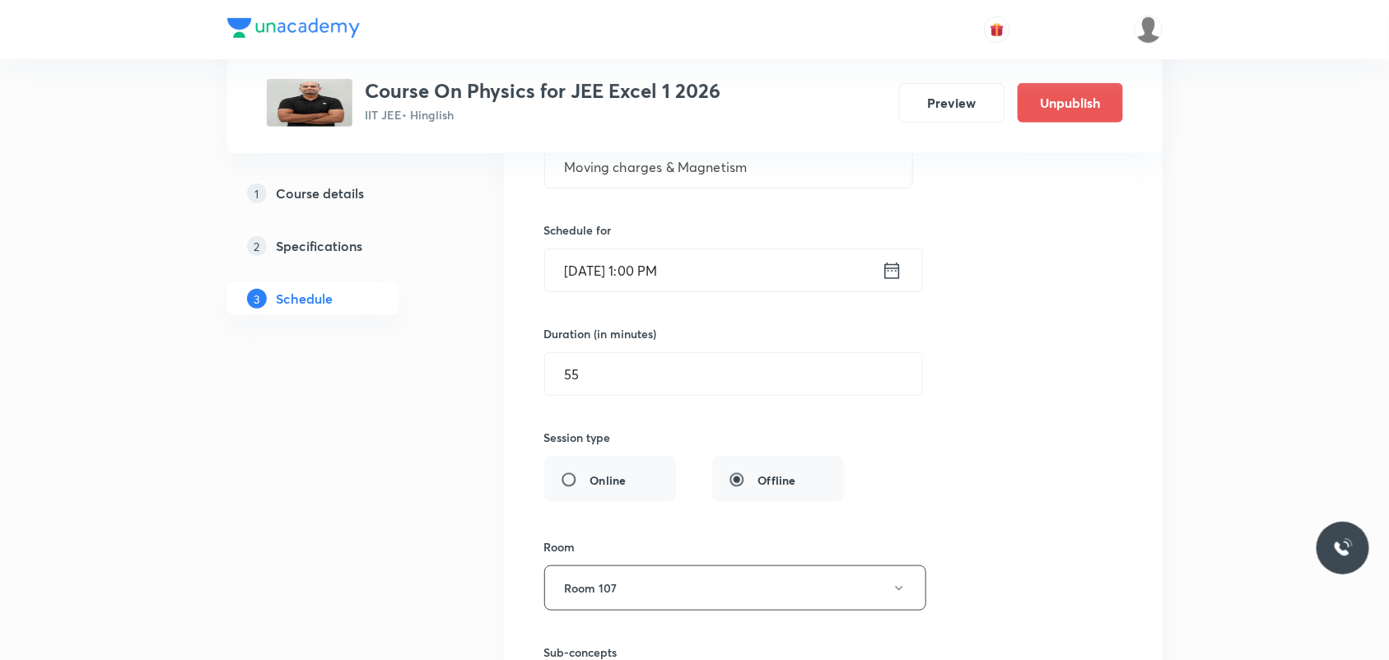
scroll to position [3592, 0]
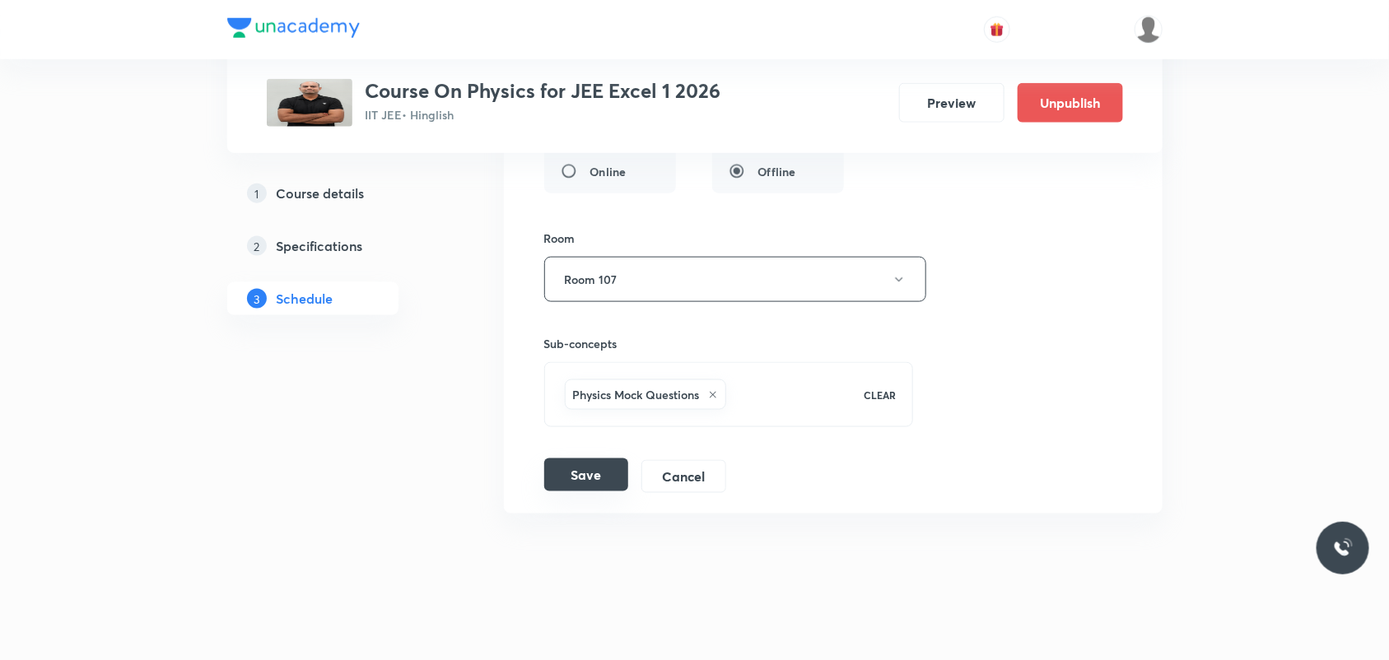
click at [601, 476] on button "Save" at bounding box center [586, 475] width 84 height 33
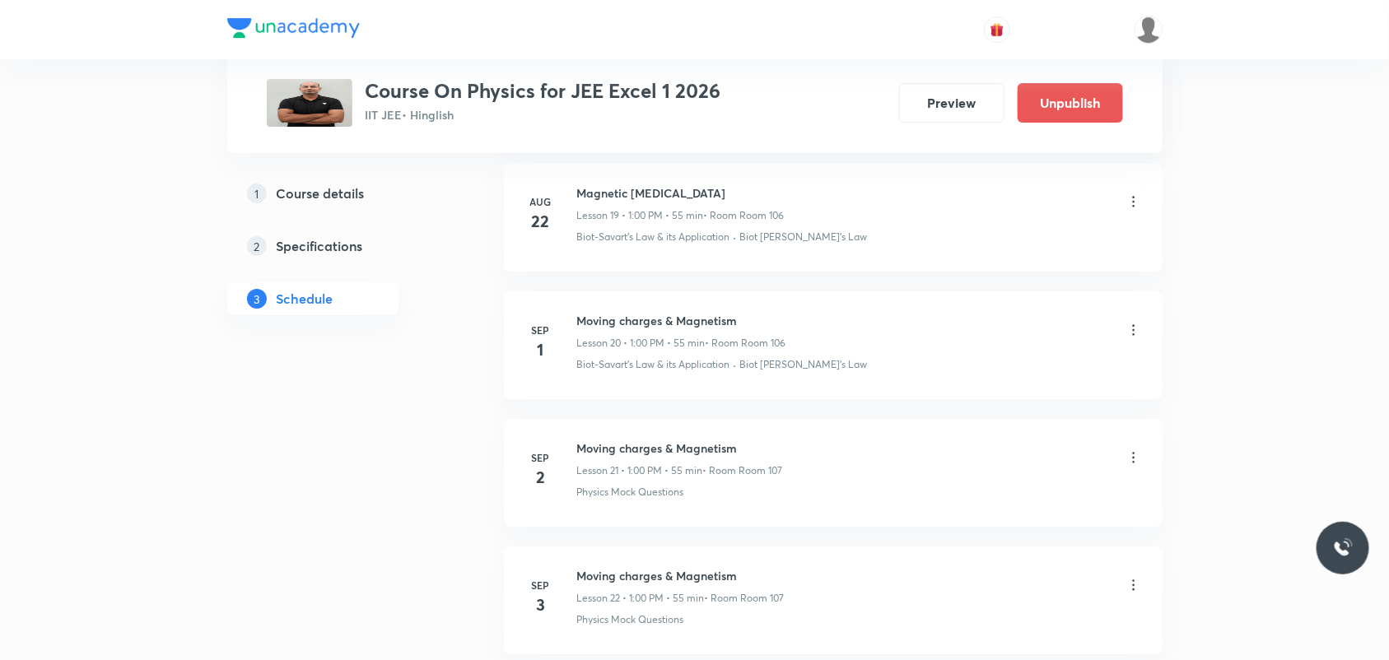
scroll to position [2872, 0]
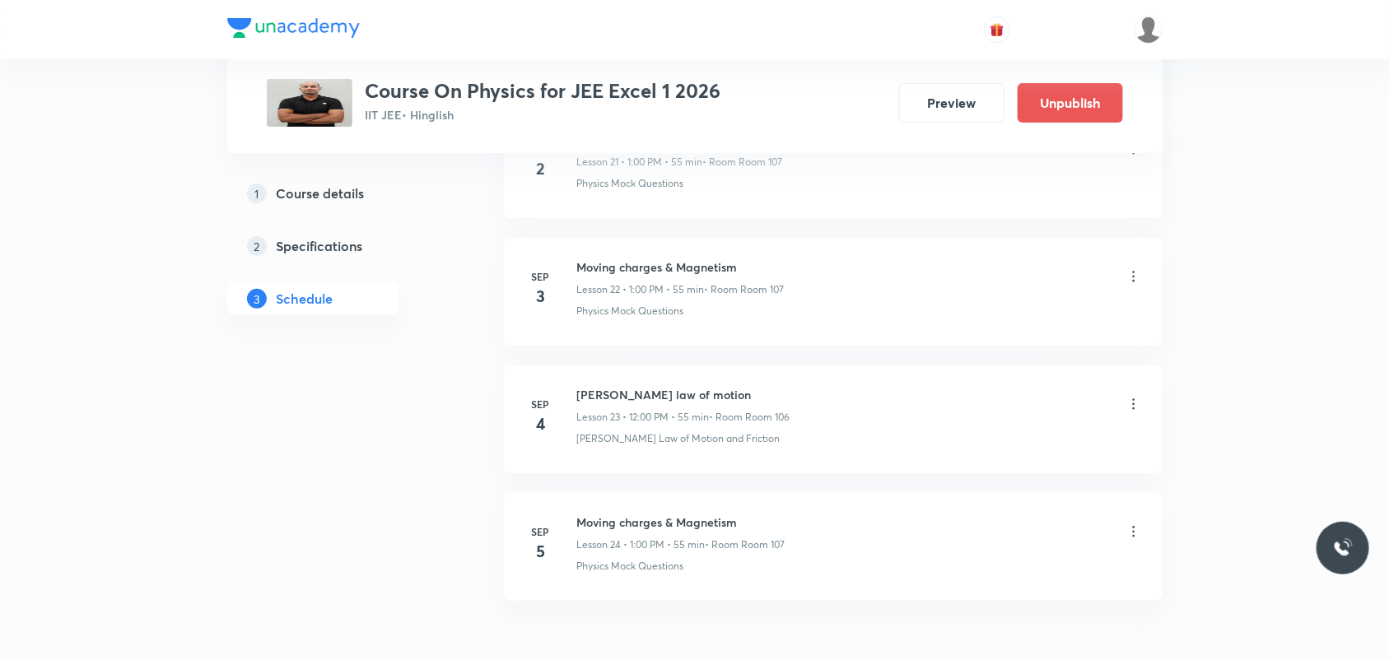
click at [1134, 410] on icon at bounding box center [1134, 404] width 16 height 16
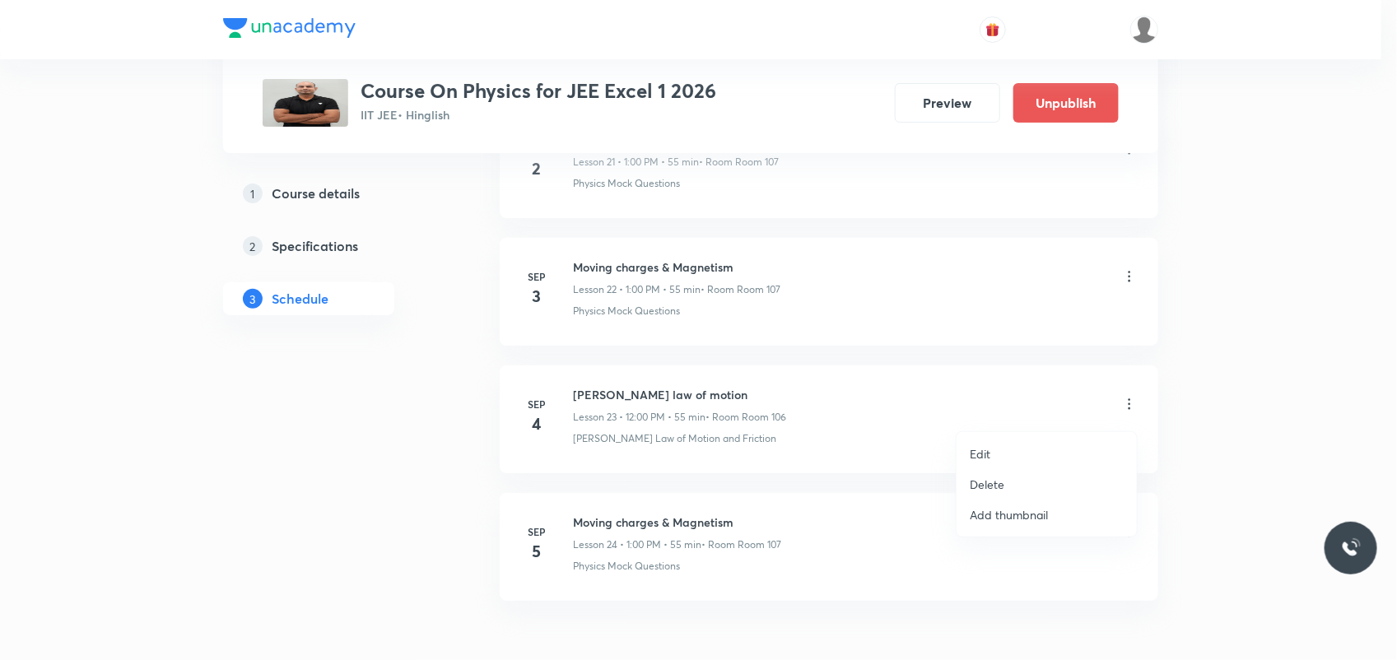
click at [1058, 441] on li "Edit" at bounding box center [1047, 454] width 180 height 30
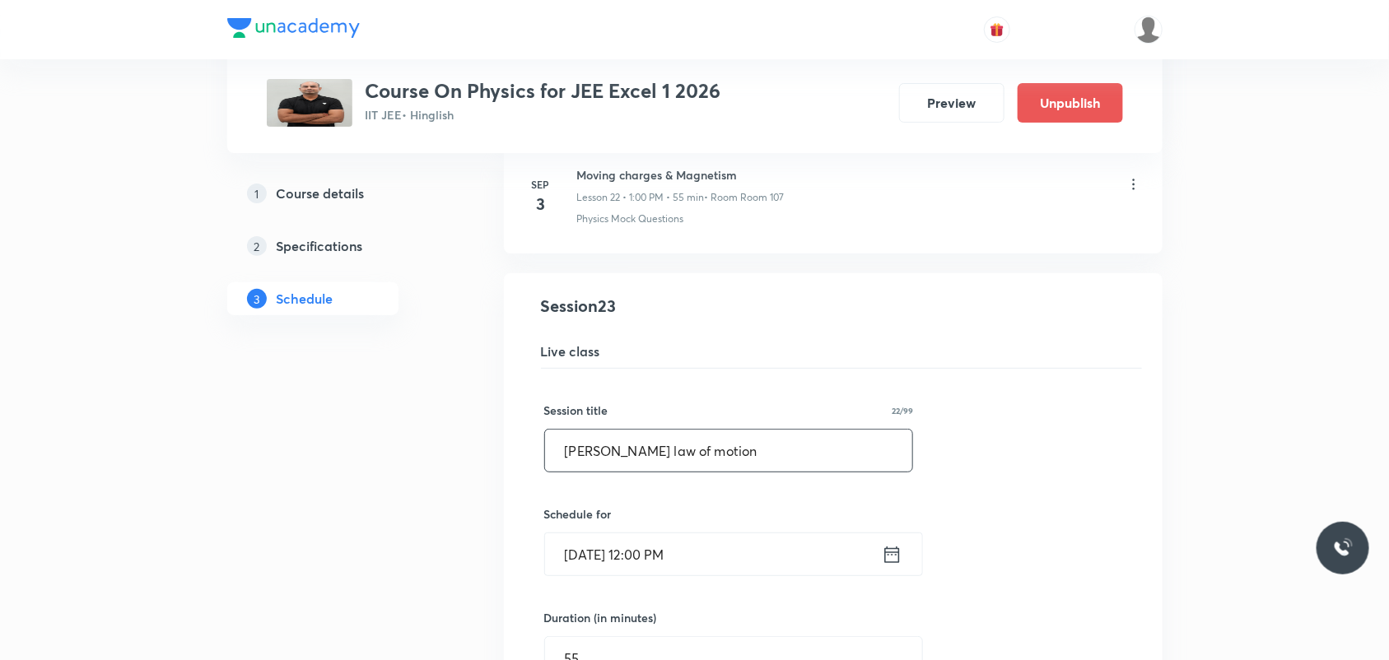
drag, startPoint x: 762, startPoint y: 464, endPoint x: 193, endPoint y: 479, distance: 568.3
paste input "Moving charges & Magnetism"
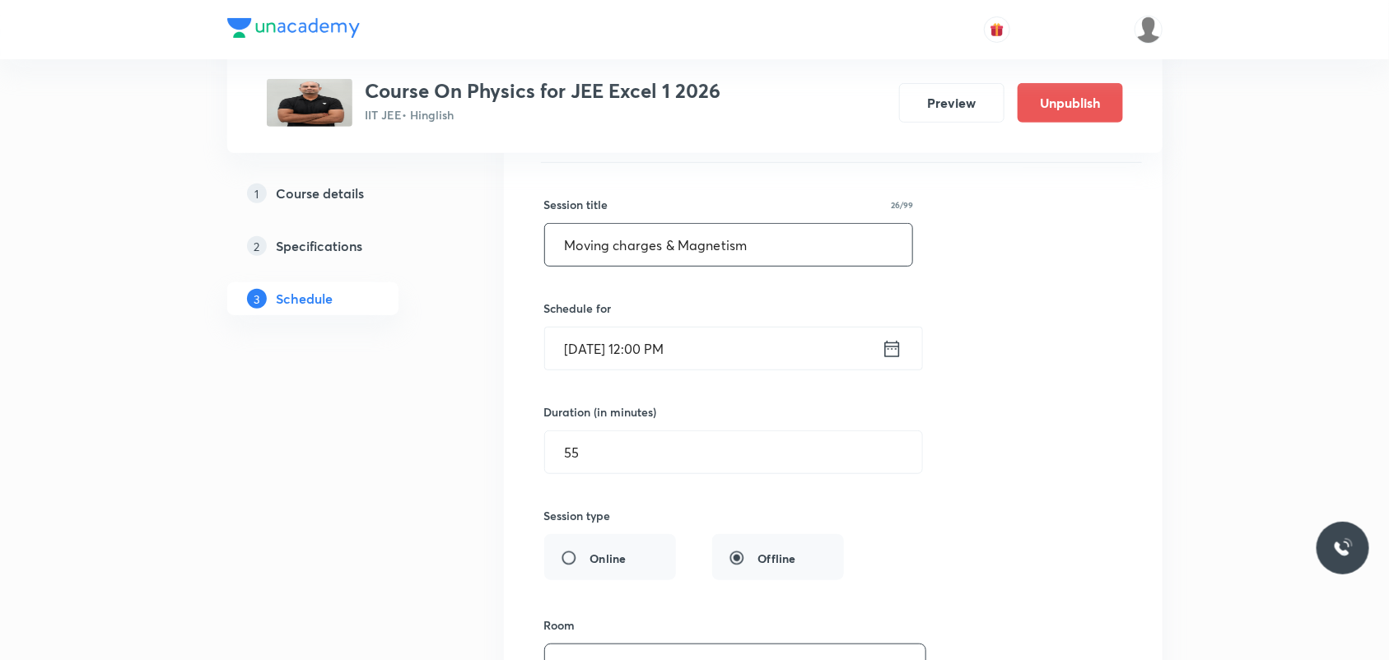
type input "Moving charges & Magnetism"
click at [889, 351] on icon at bounding box center [891, 349] width 15 height 16
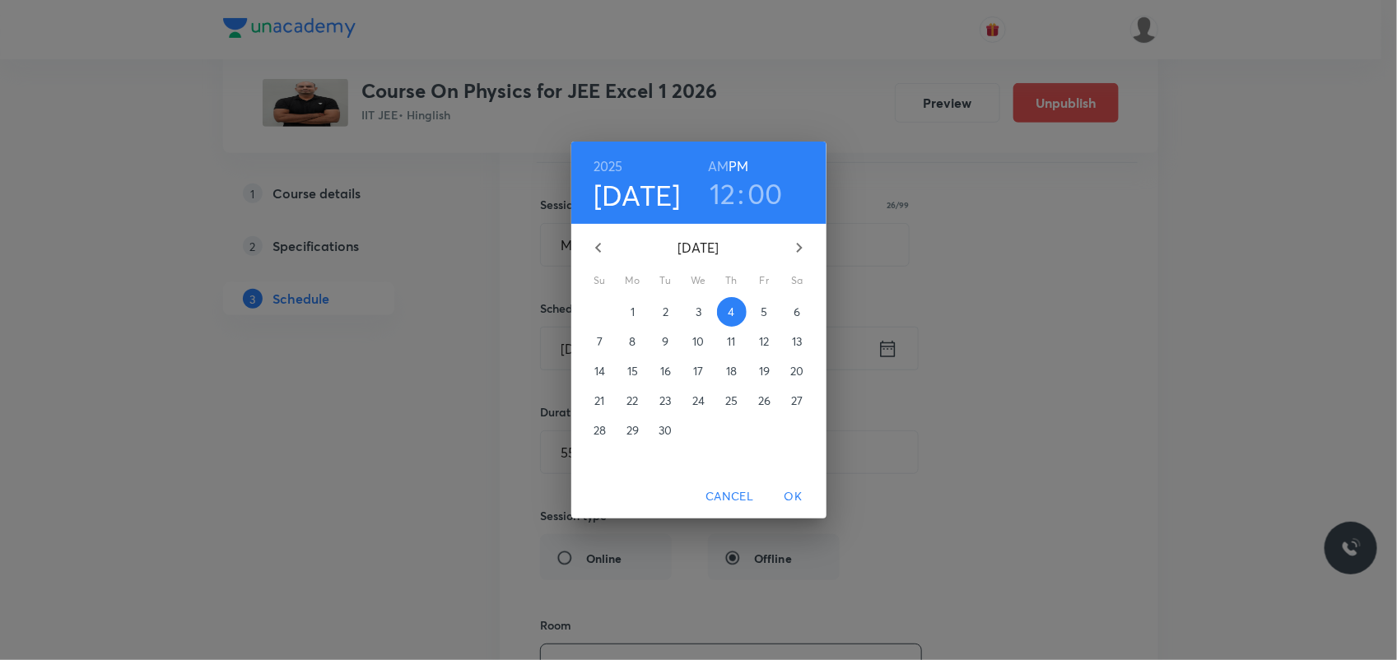
click at [725, 185] on h3 "12" at bounding box center [723, 193] width 26 height 35
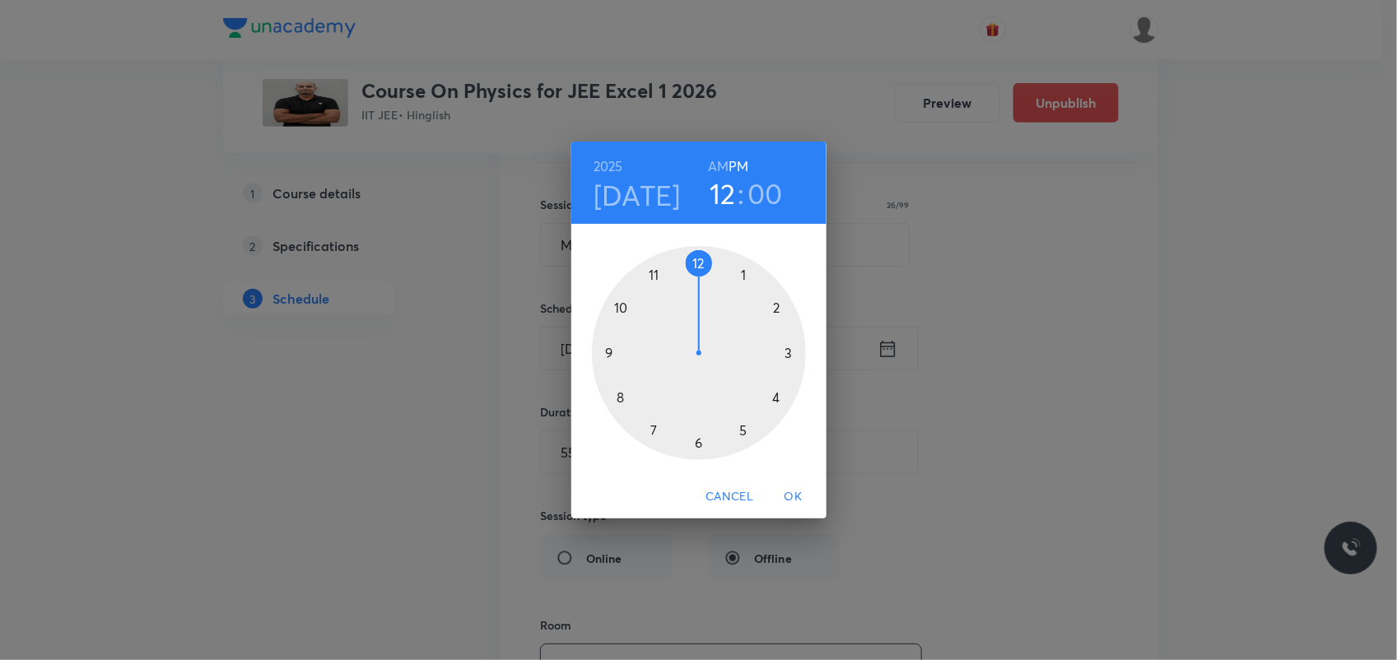
click at [741, 268] on div at bounding box center [699, 353] width 214 height 214
click at [688, 259] on div at bounding box center [699, 353] width 214 height 214
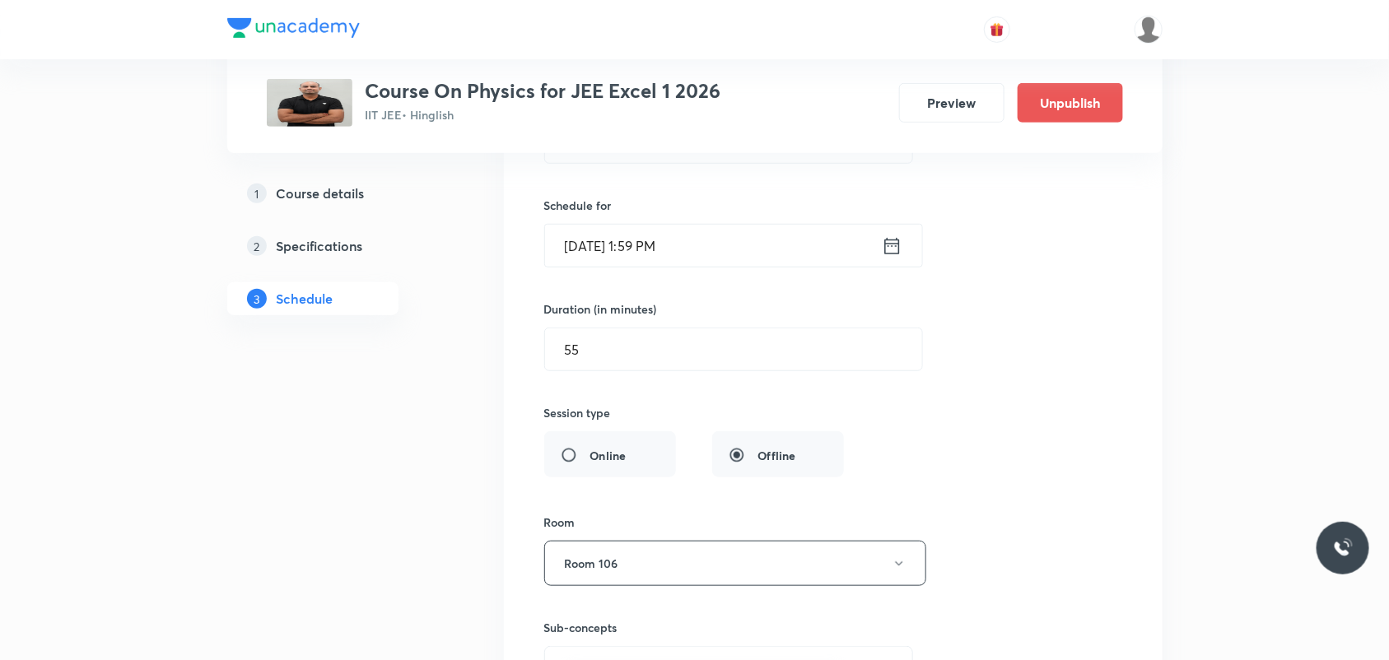
scroll to position [3284, 0]
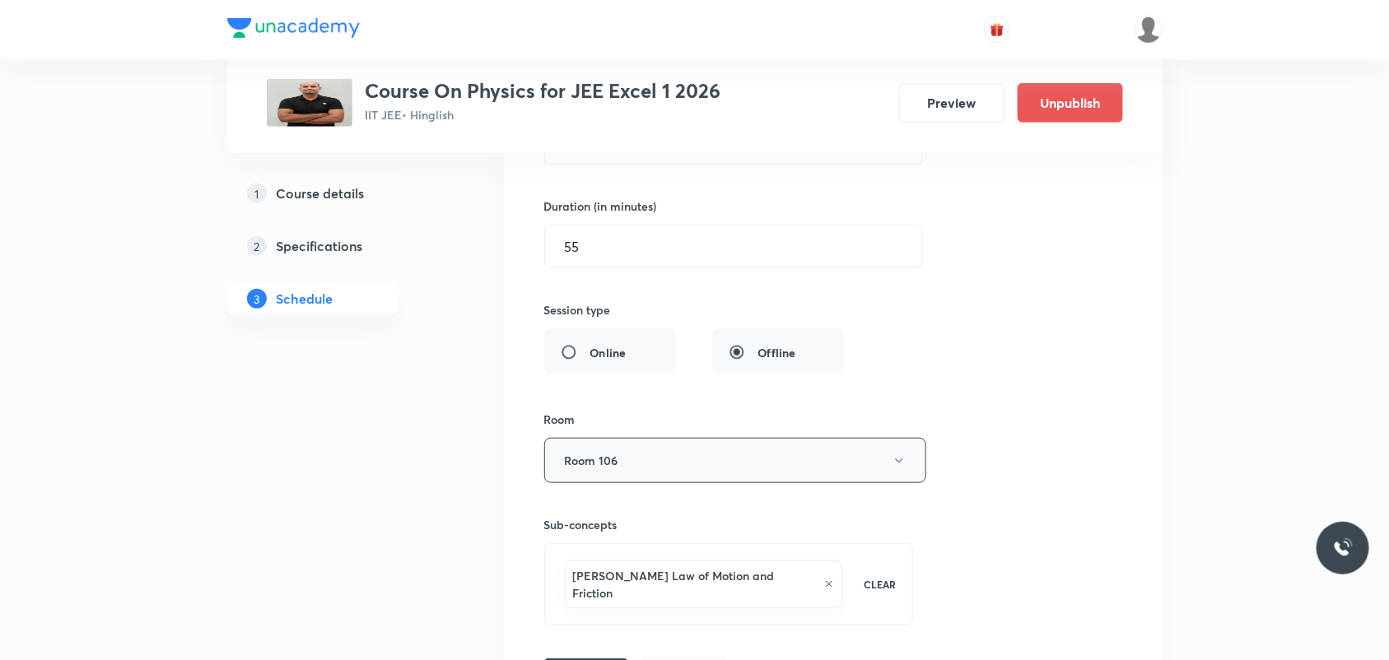
click at [660, 464] on button "Room 106" at bounding box center [735, 460] width 382 height 45
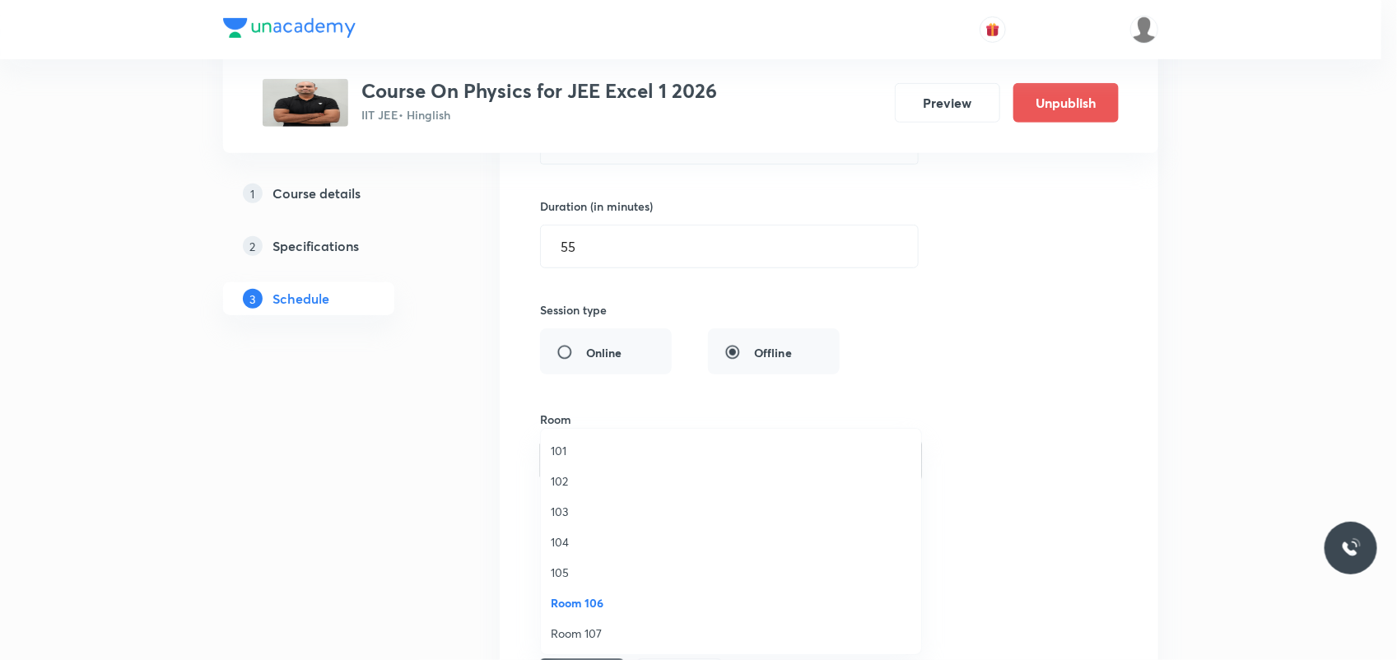
click at [590, 622] on li "Room 107" at bounding box center [731, 633] width 380 height 30
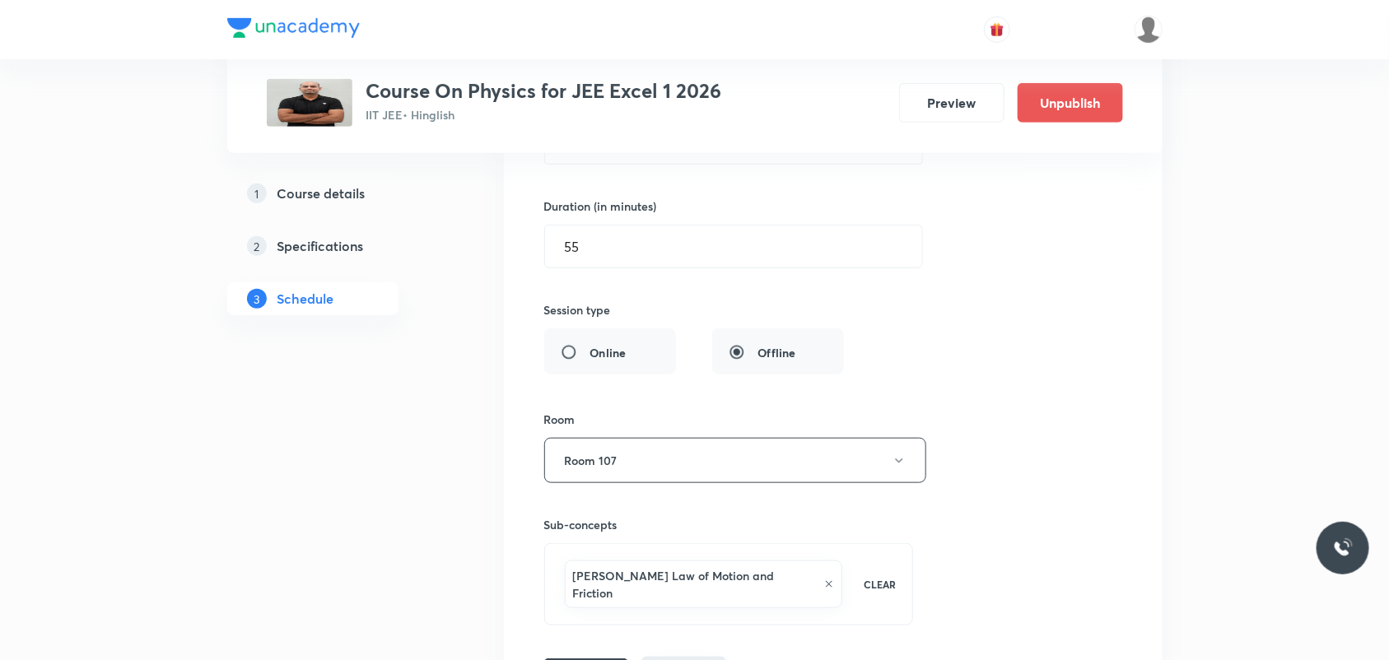
scroll to position [3386, 0]
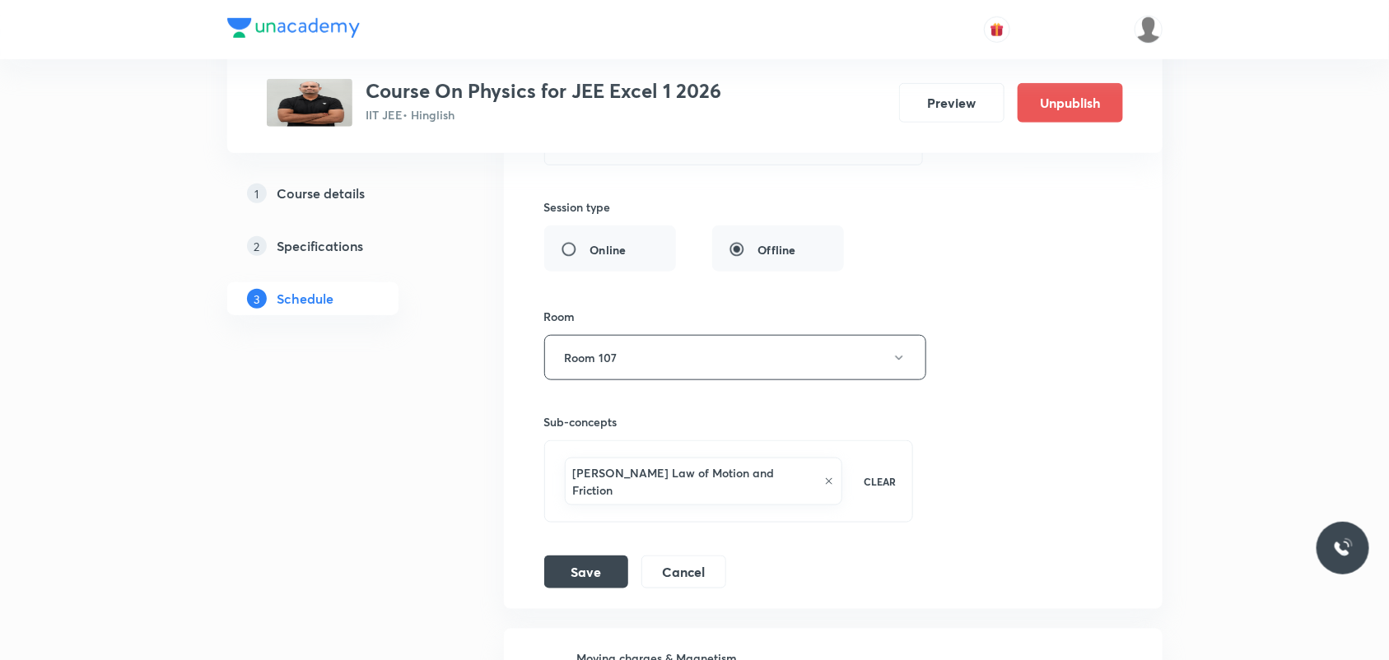
click at [824, 484] on icon at bounding box center [829, 482] width 10 height 10
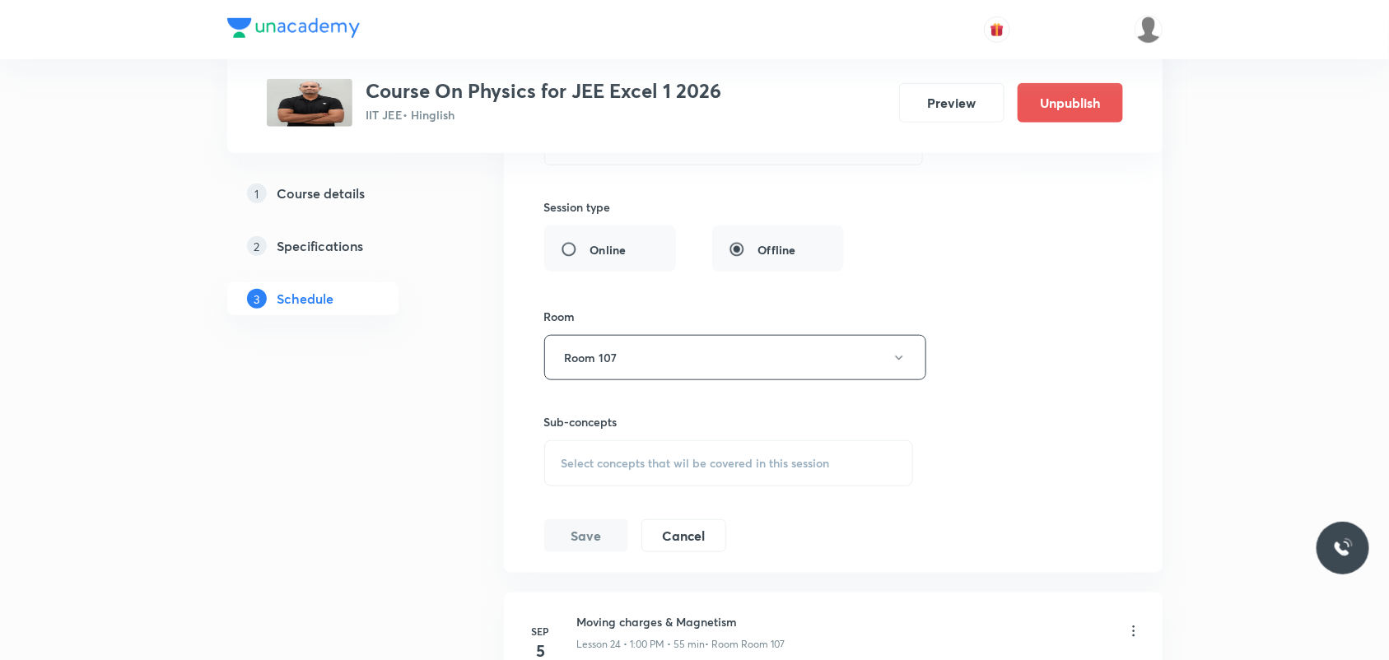
click at [669, 483] on div "Select concepts that wil be covered in this session" at bounding box center [729, 463] width 370 height 46
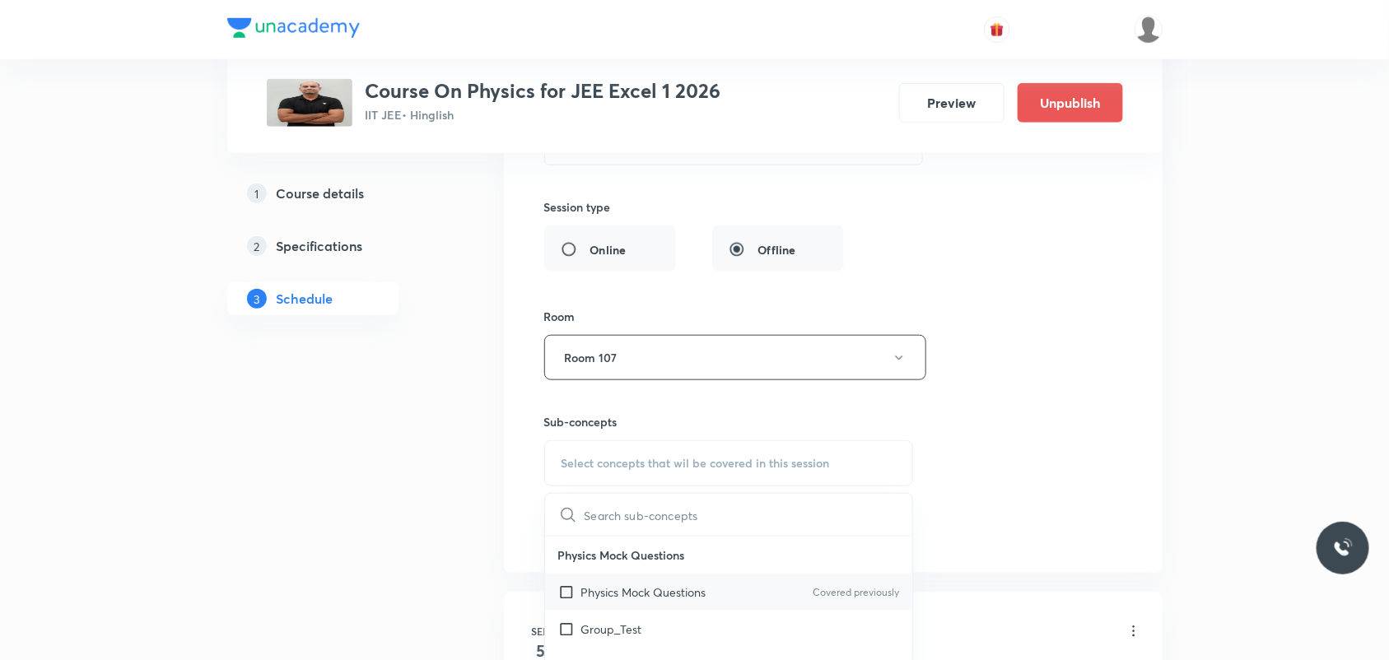
click at [593, 611] on div "Physics Mock Questions Covered previously" at bounding box center [729, 592] width 368 height 37
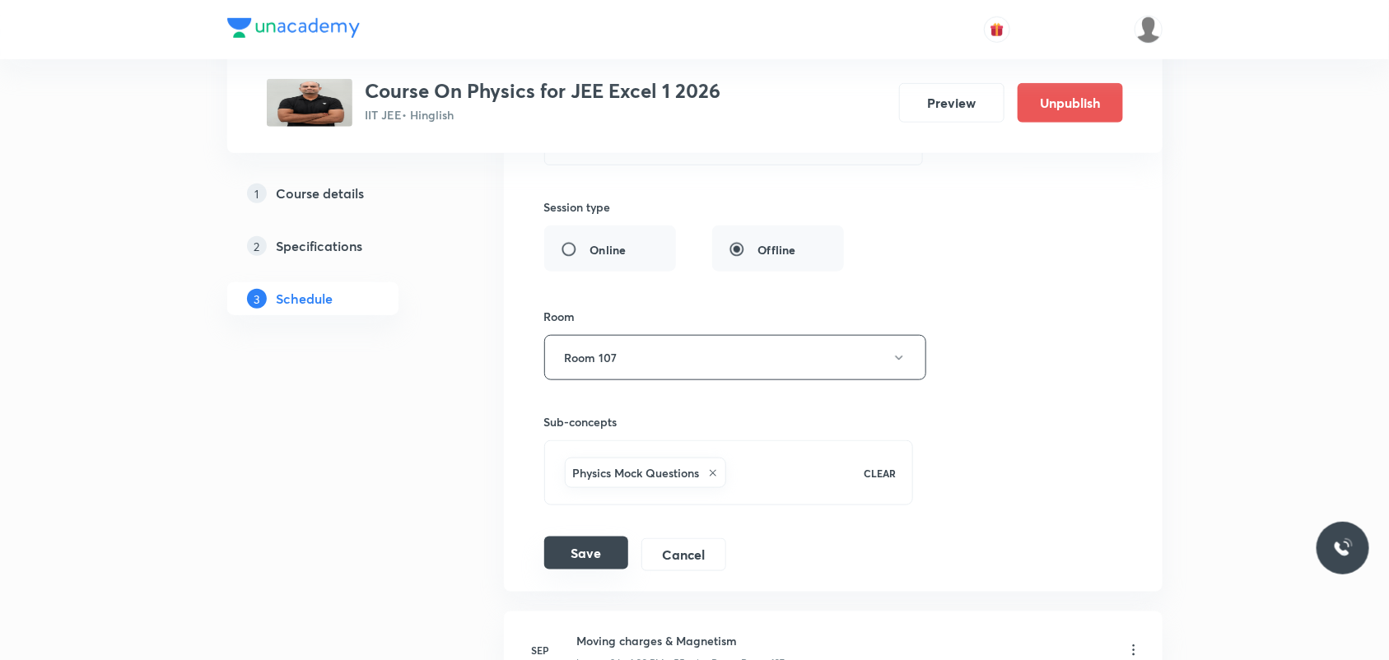
click at [604, 565] on button "Save" at bounding box center [586, 553] width 84 height 33
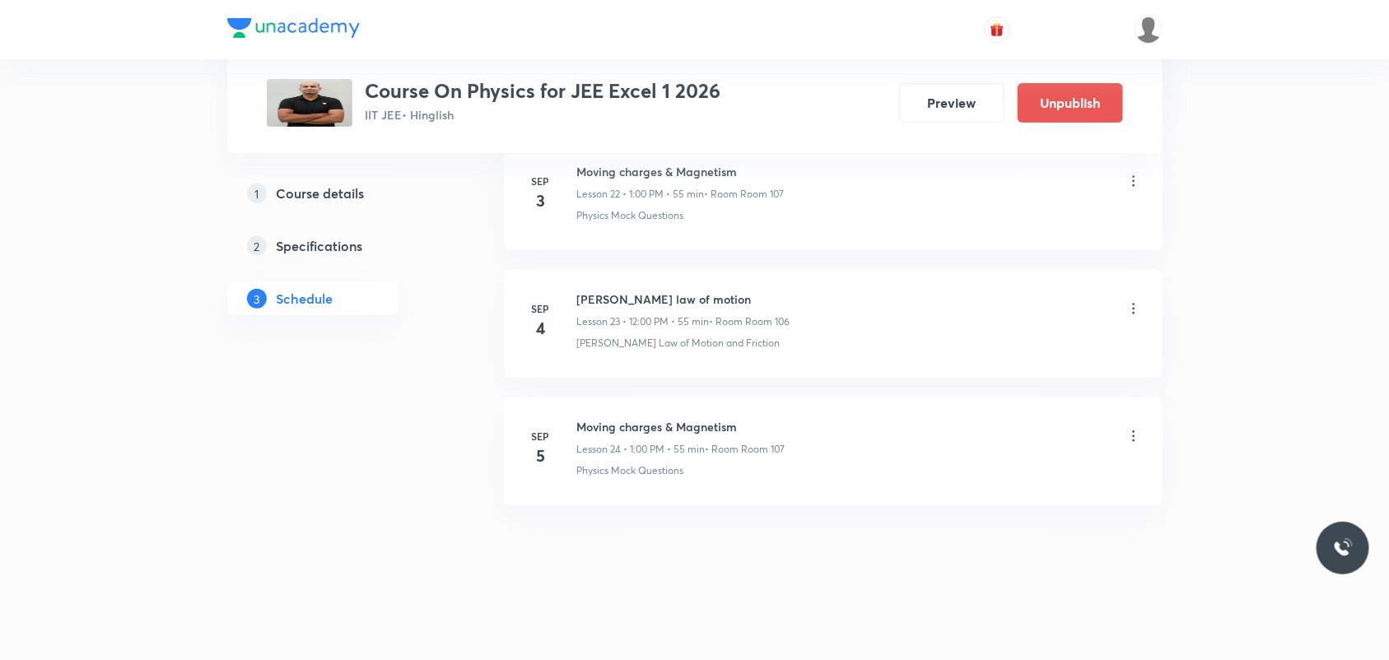
scroll to position [2975, 0]
click at [1135, 303] on icon at bounding box center [1134, 309] width 16 height 16
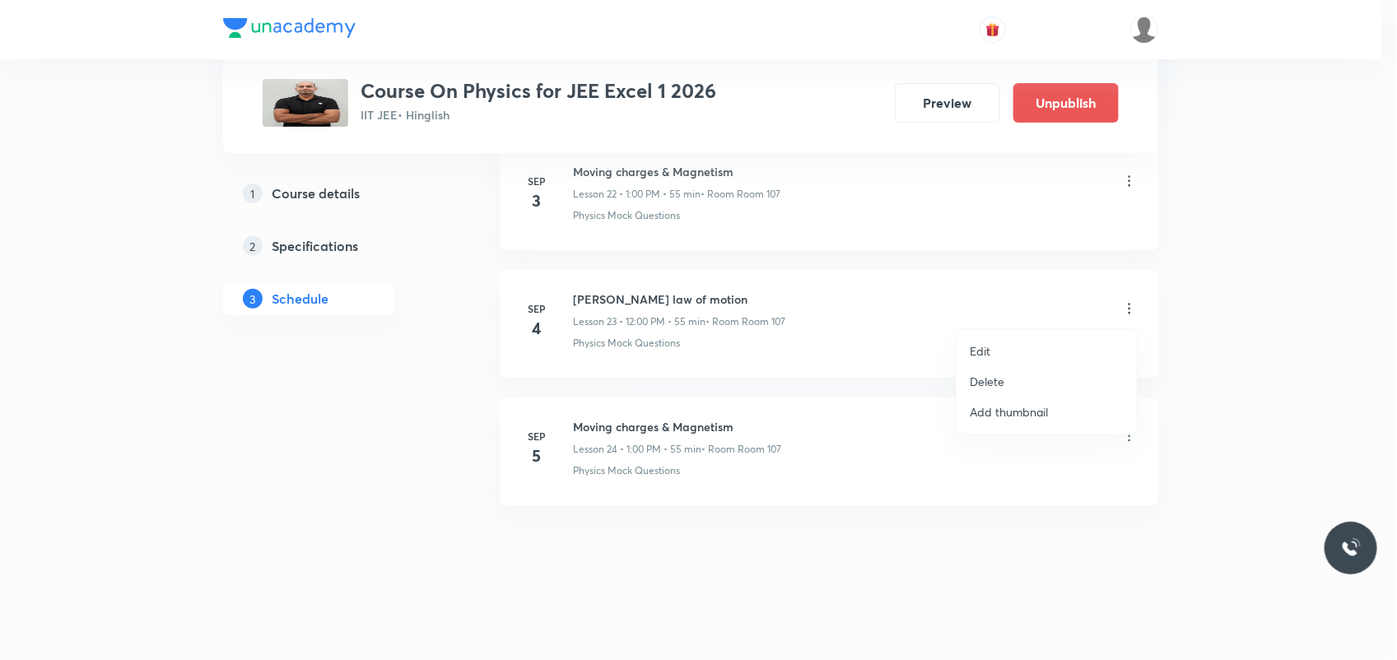
click at [1040, 338] on li "Edit" at bounding box center [1047, 351] width 180 height 30
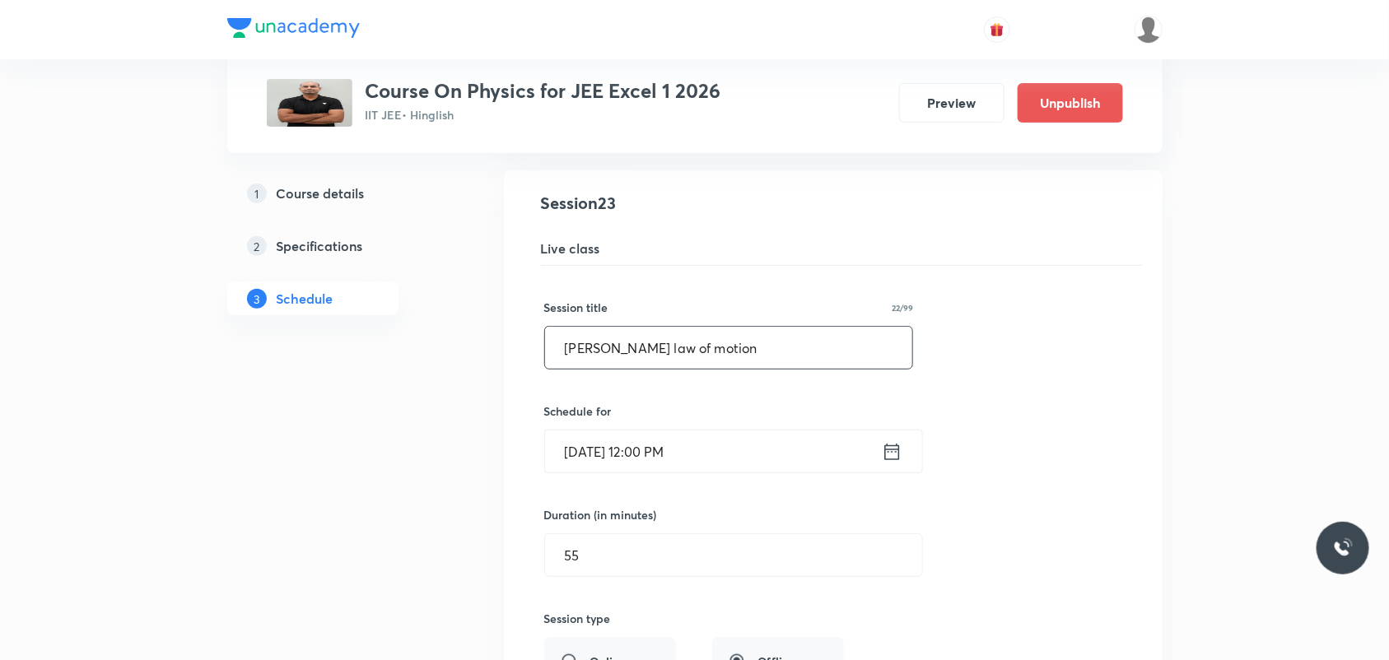
drag, startPoint x: 711, startPoint y: 350, endPoint x: 424, endPoint y: 350, distance: 286.5
paste input "Moving charges & Magnetism"
type input "Moving charges & Magnetism"
click at [899, 461] on icon at bounding box center [892, 451] width 21 height 23
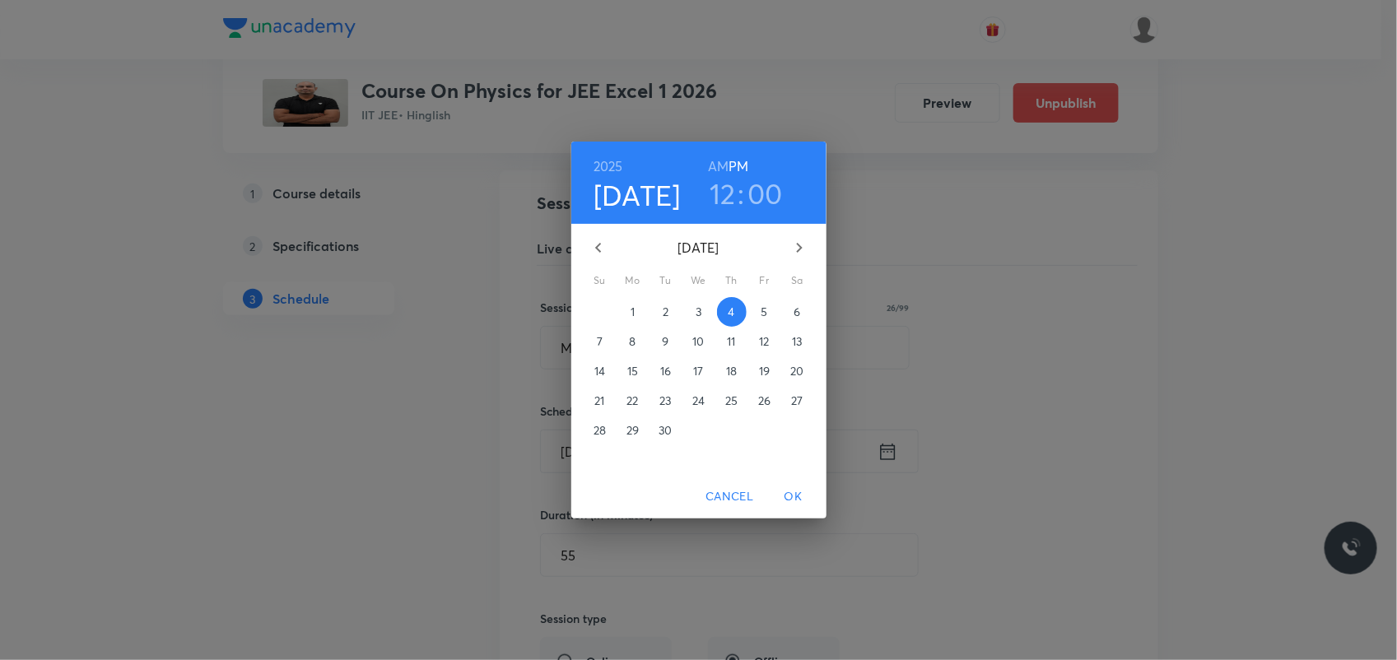
click at [717, 195] on h3 "12" at bounding box center [723, 193] width 26 height 35
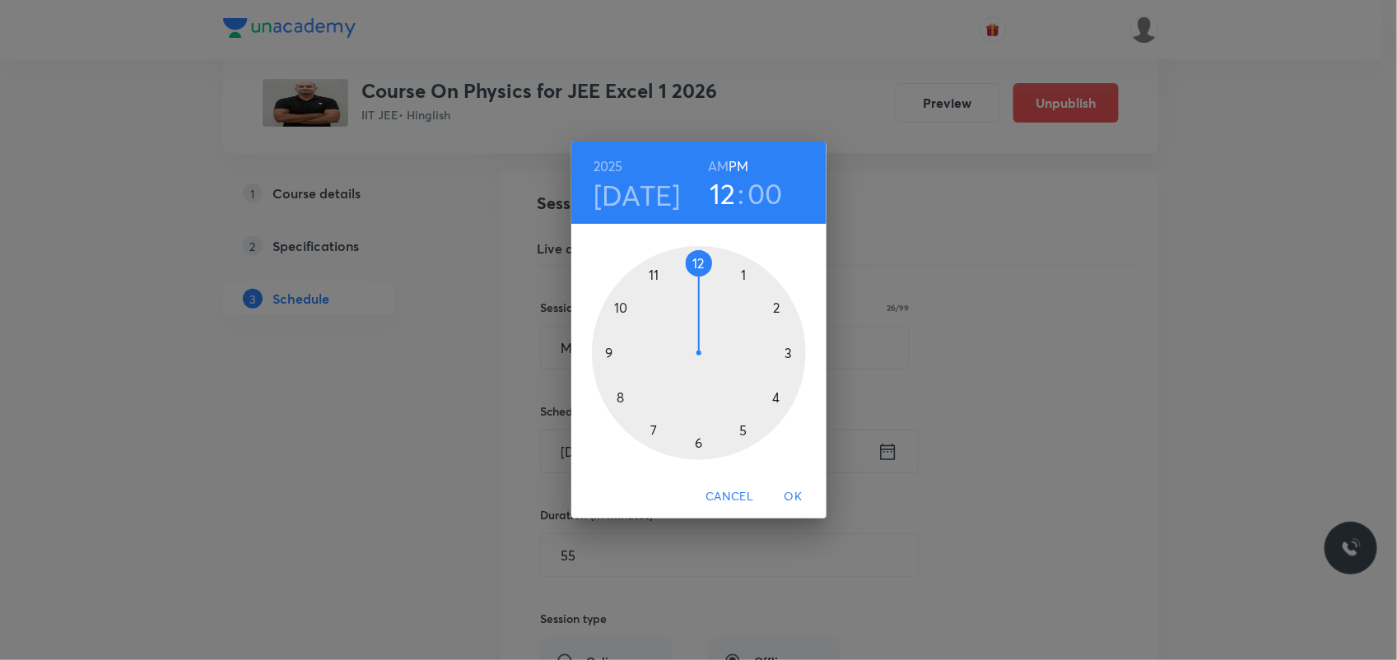
click at [743, 277] on div at bounding box center [699, 353] width 214 height 214
click at [706, 268] on div at bounding box center [699, 353] width 214 height 214
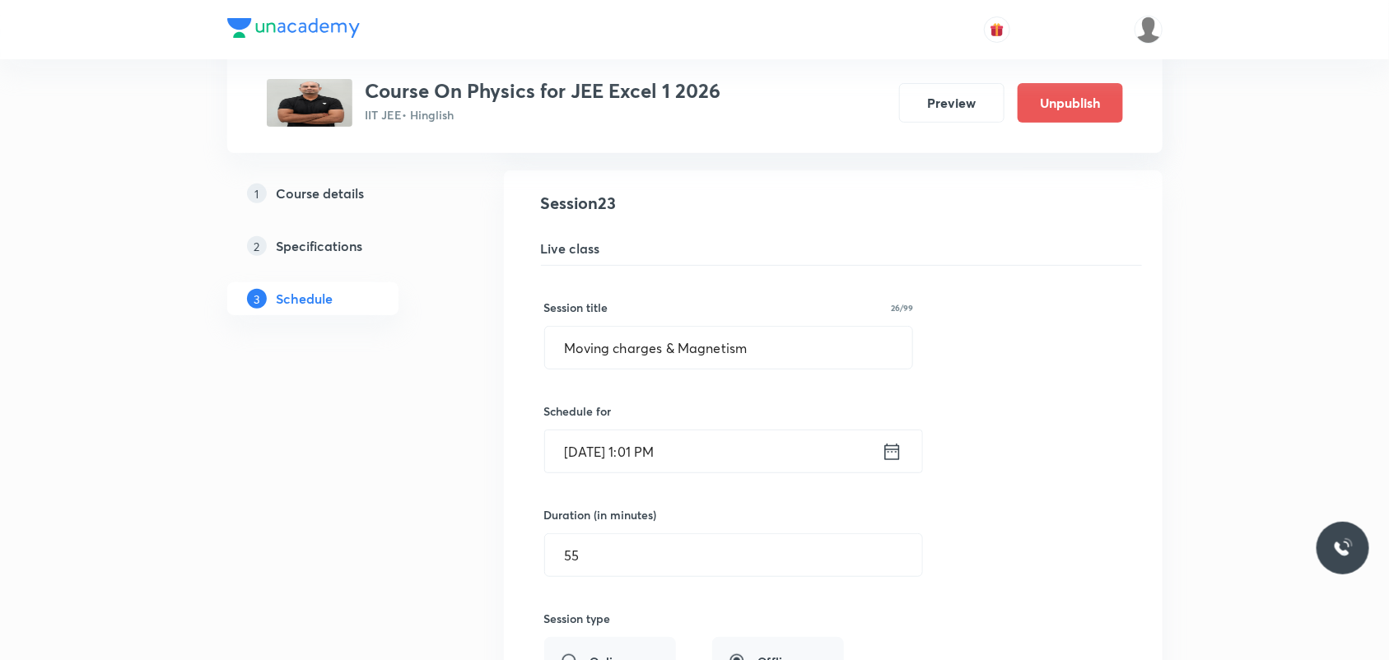
click at [674, 441] on input "Sep 4, 2025, 1:01 PM" at bounding box center [713, 452] width 337 height 42
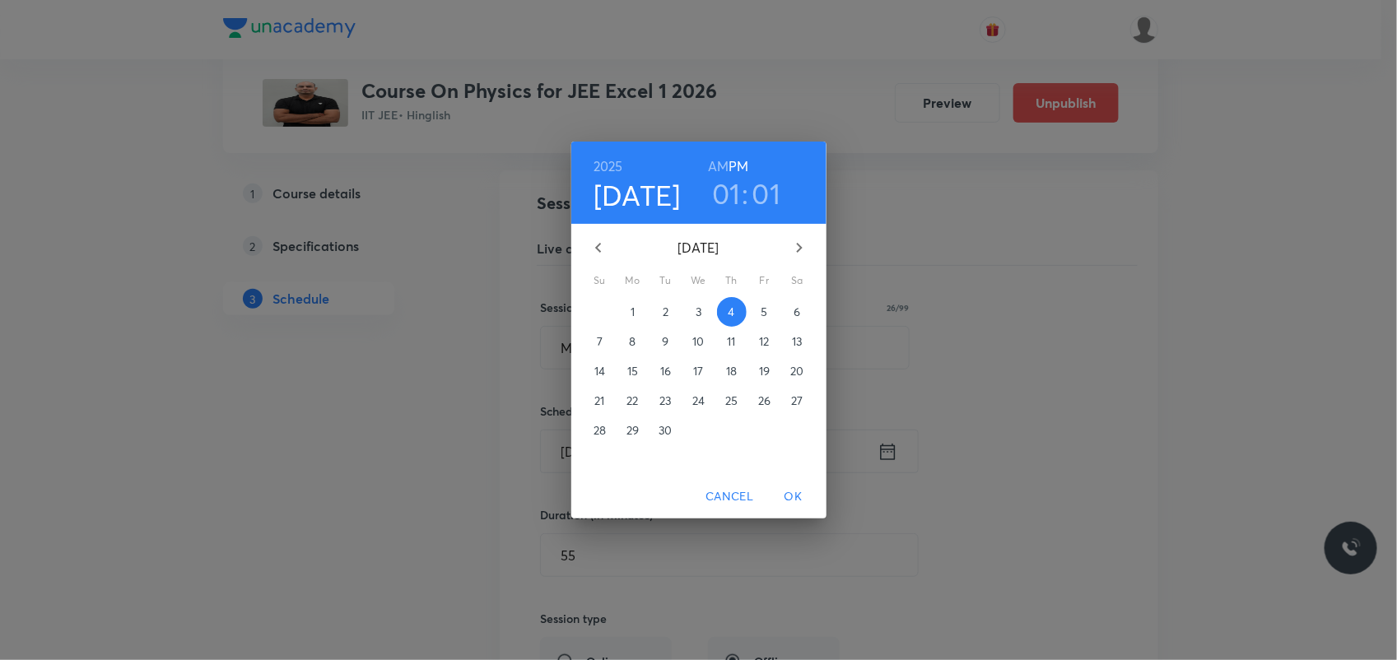
click at [768, 202] on h3 "01" at bounding box center [767, 193] width 29 height 35
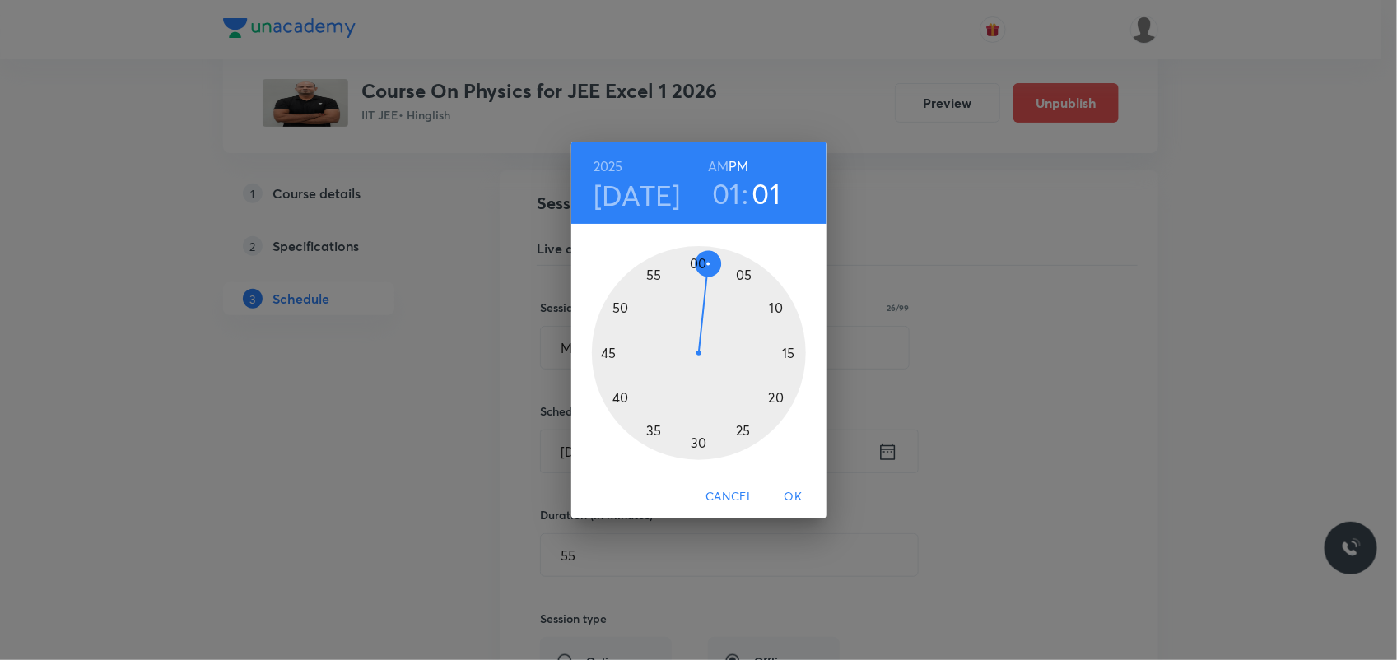
click at [688, 258] on div at bounding box center [699, 353] width 214 height 214
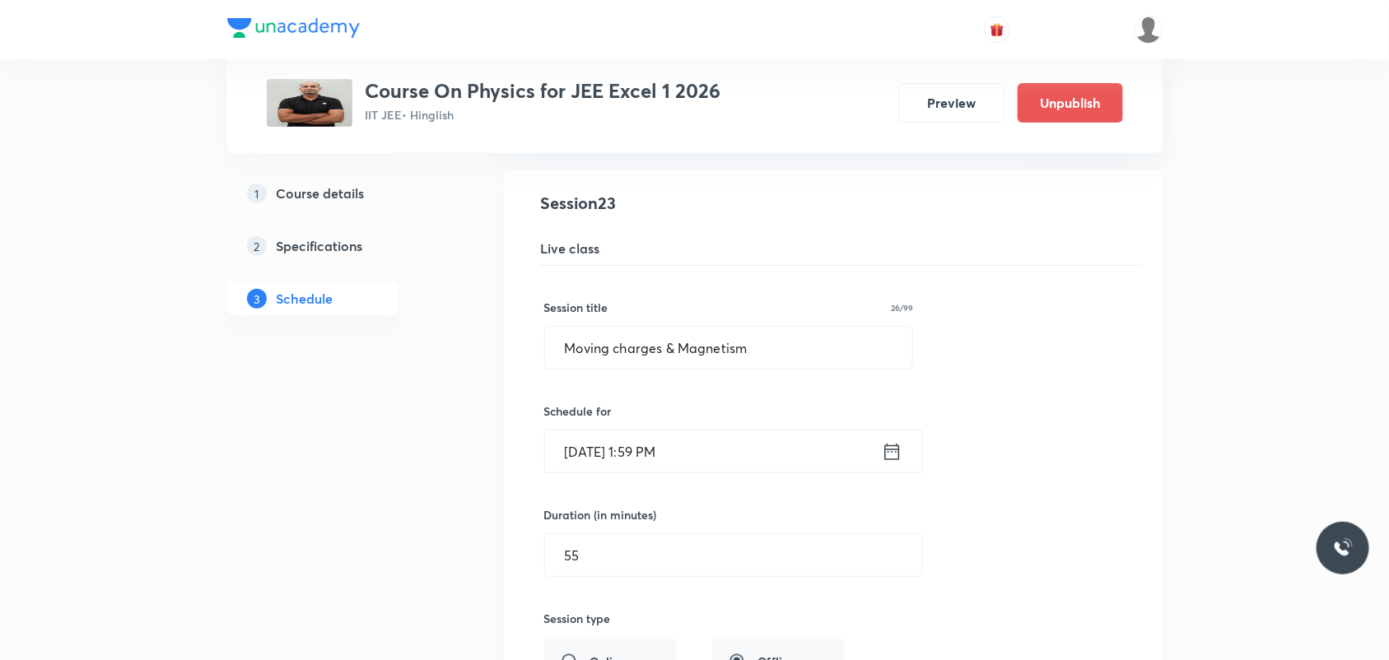
click at [734, 454] on input "Sep 4, 2025, 1:59 PM" at bounding box center [713, 452] width 337 height 42
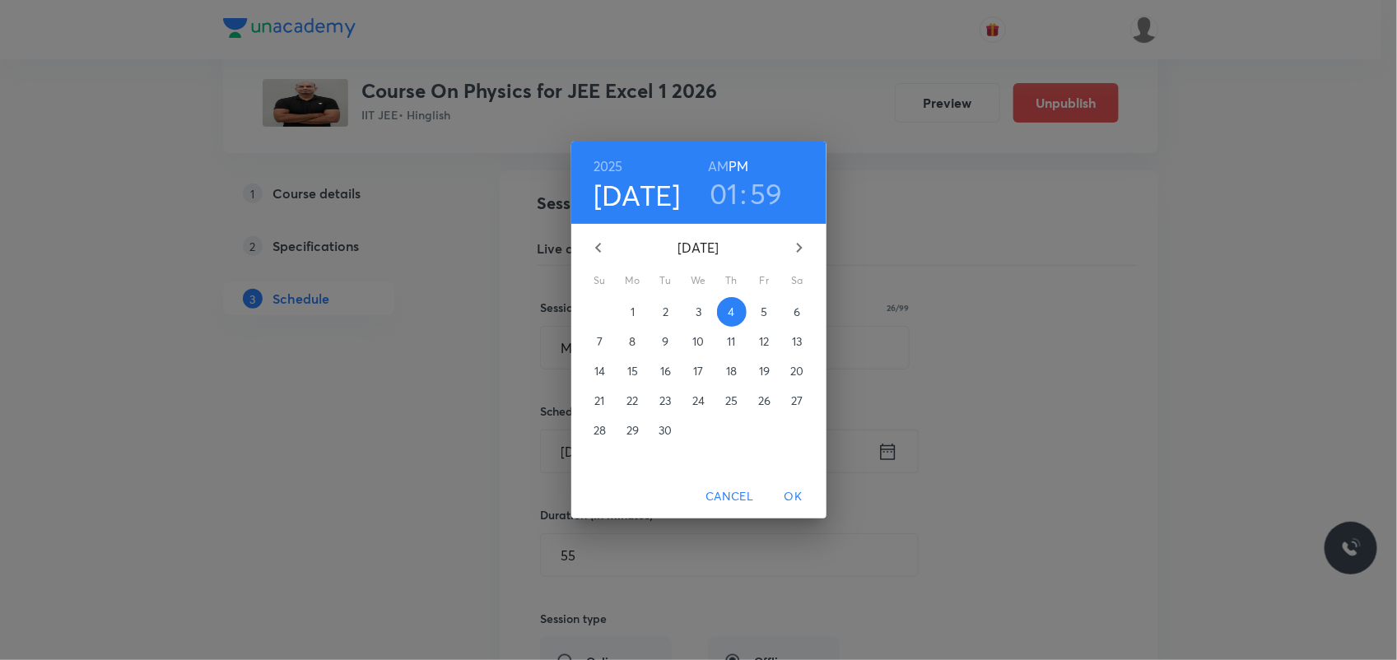
click at [754, 199] on h3 "59" at bounding box center [766, 193] width 33 height 35
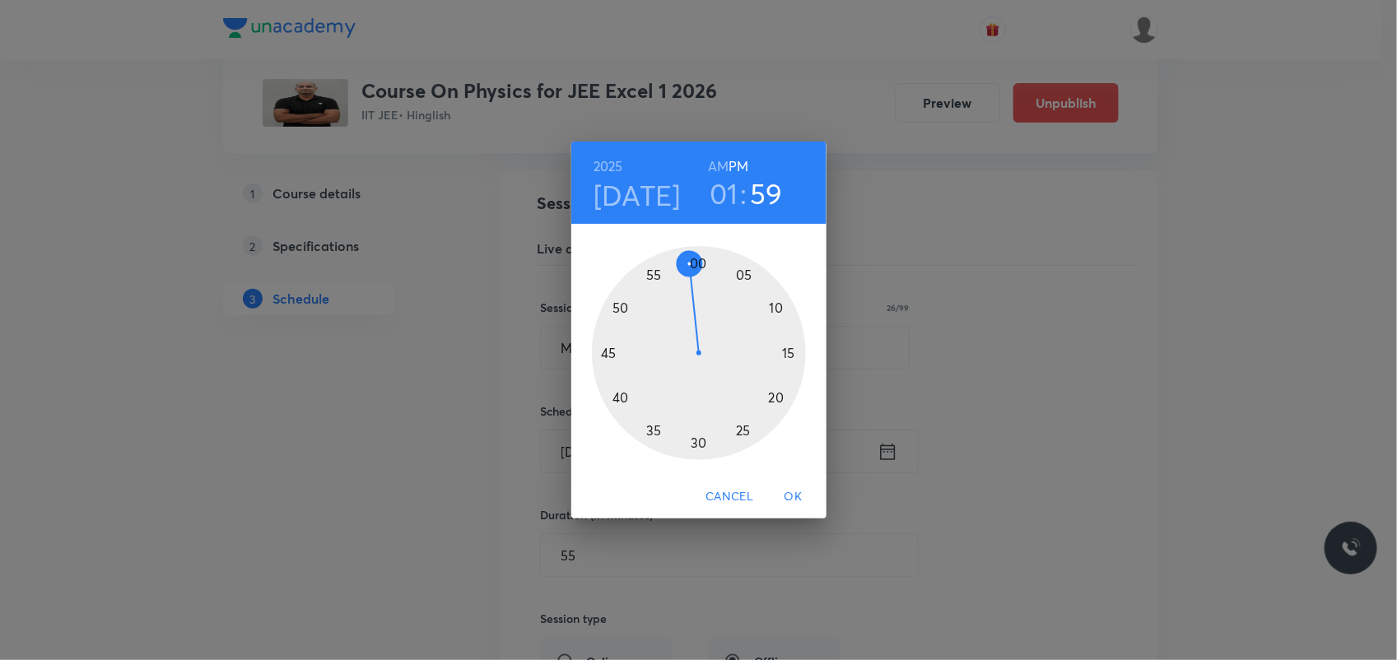
click at [705, 262] on div at bounding box center [699, 353] width 214 height 214
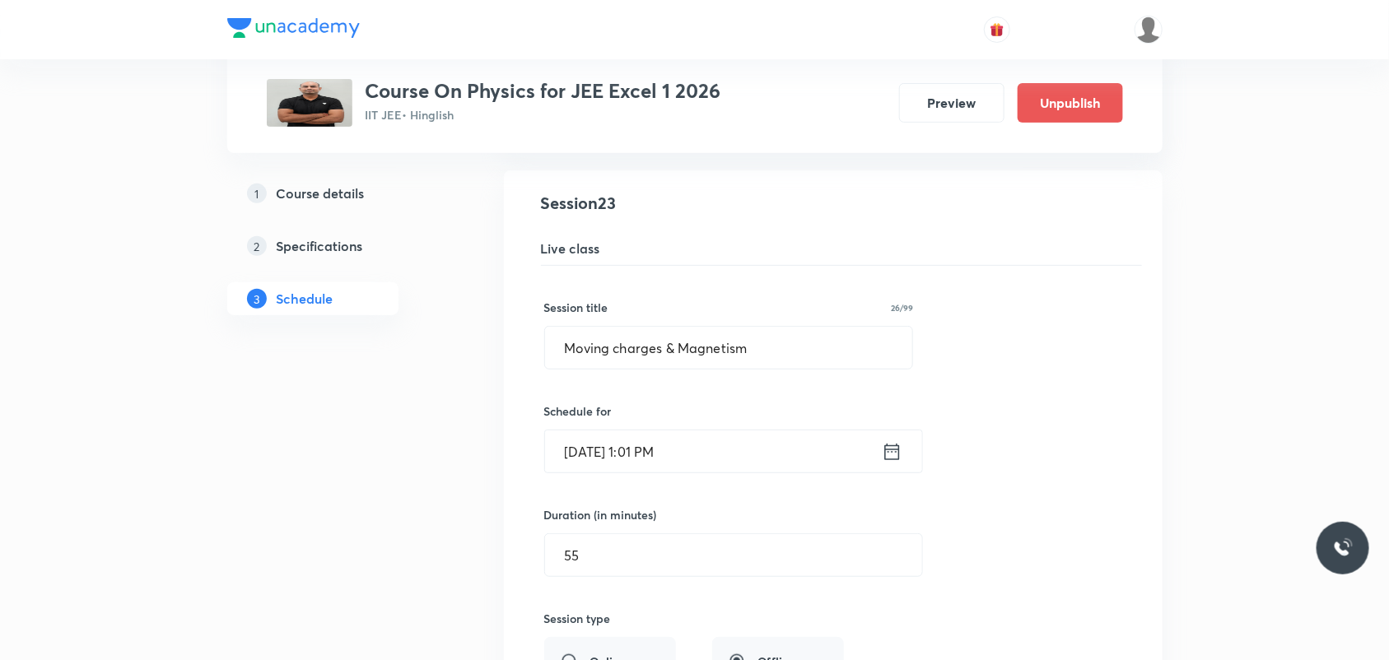
click at [729, 446] on input "Sep 4, 2025, 1:01 PM" at bounding box center [713, 452] width 337 height 42
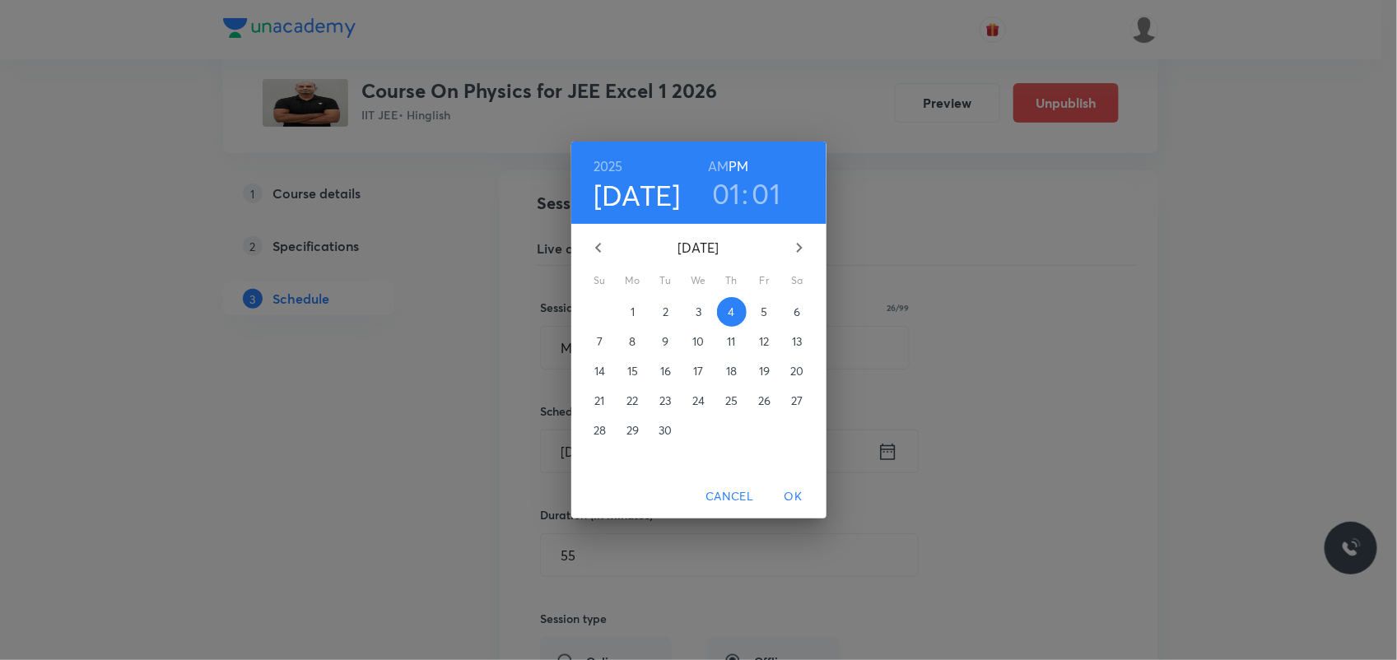
click at [763, 185] on h3 "01" at bounding box center [767, 193] width 29 height 35
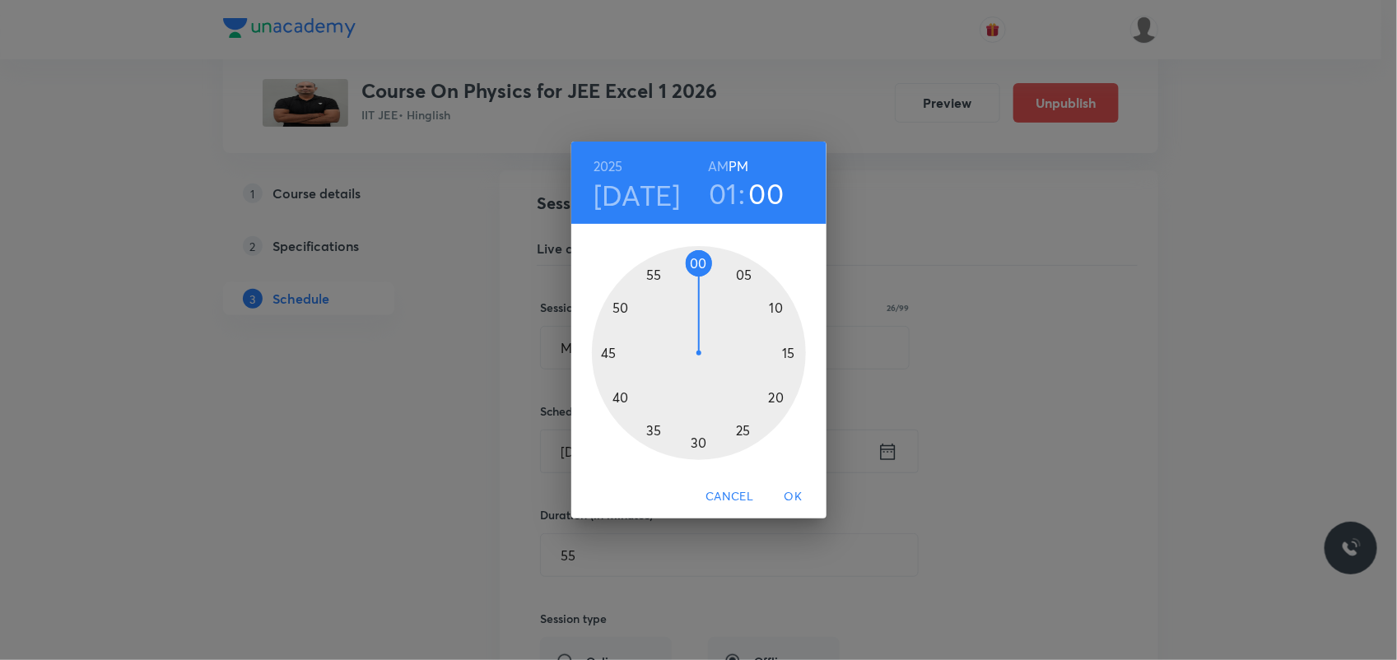
drag, startPoint x: 701, startPoint y: 260, endPoint x: 696, endPoint y: 268, distance: 9.6
click at [696, 268] on div at bounding box center [699, 353] width 214 height 214
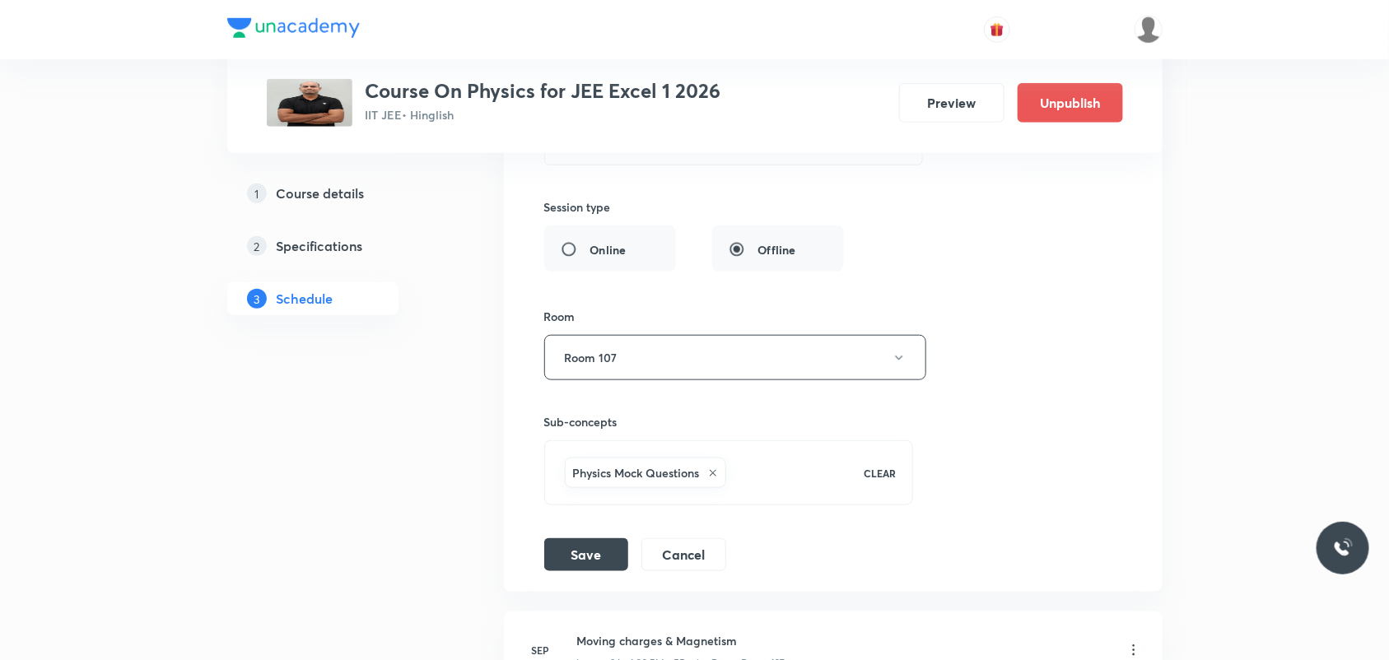
scroll to position [3592, 0]
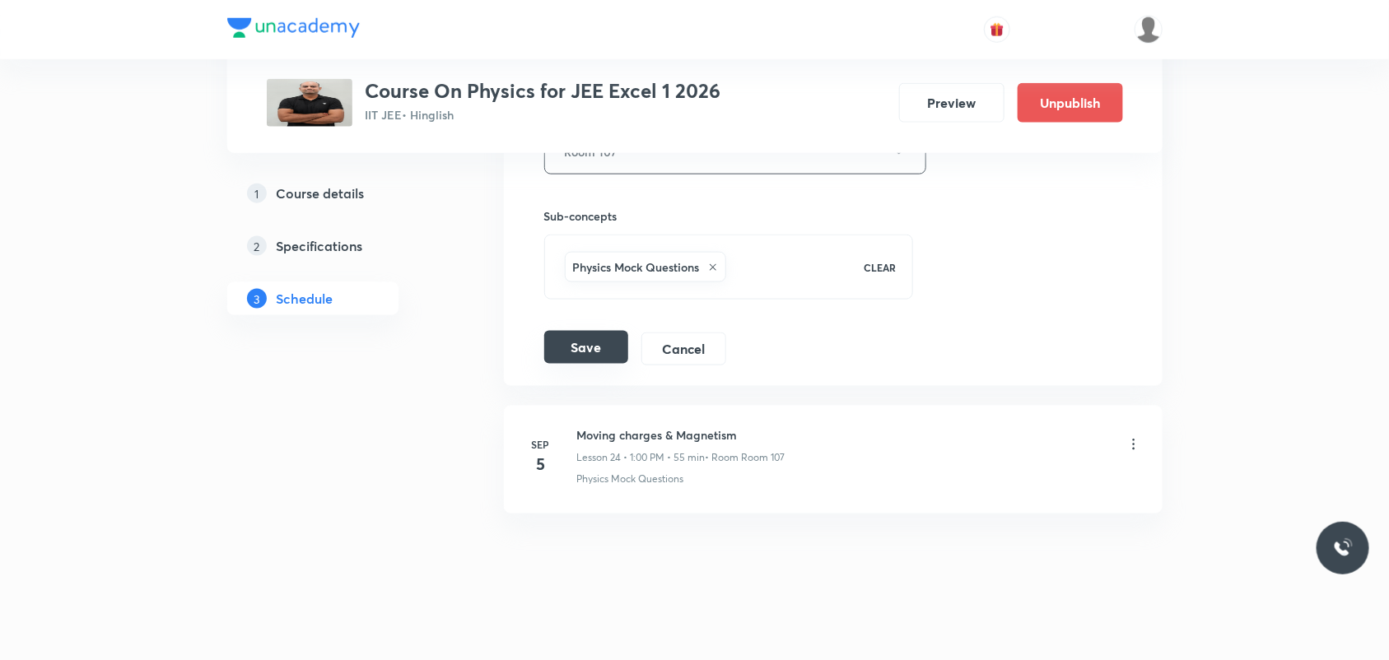
click at [594, 352] on button "Save" at bounding box center [586, 347] width 84 height 33
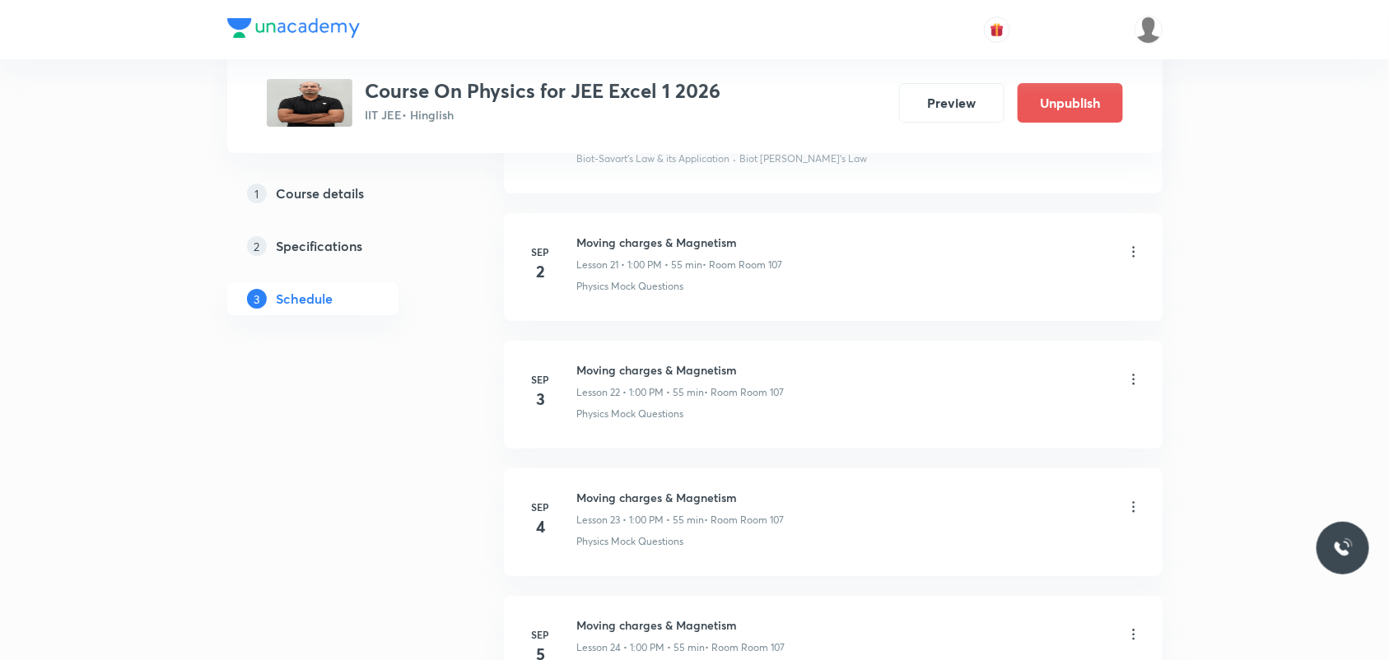
scroll to position [2872, 0]
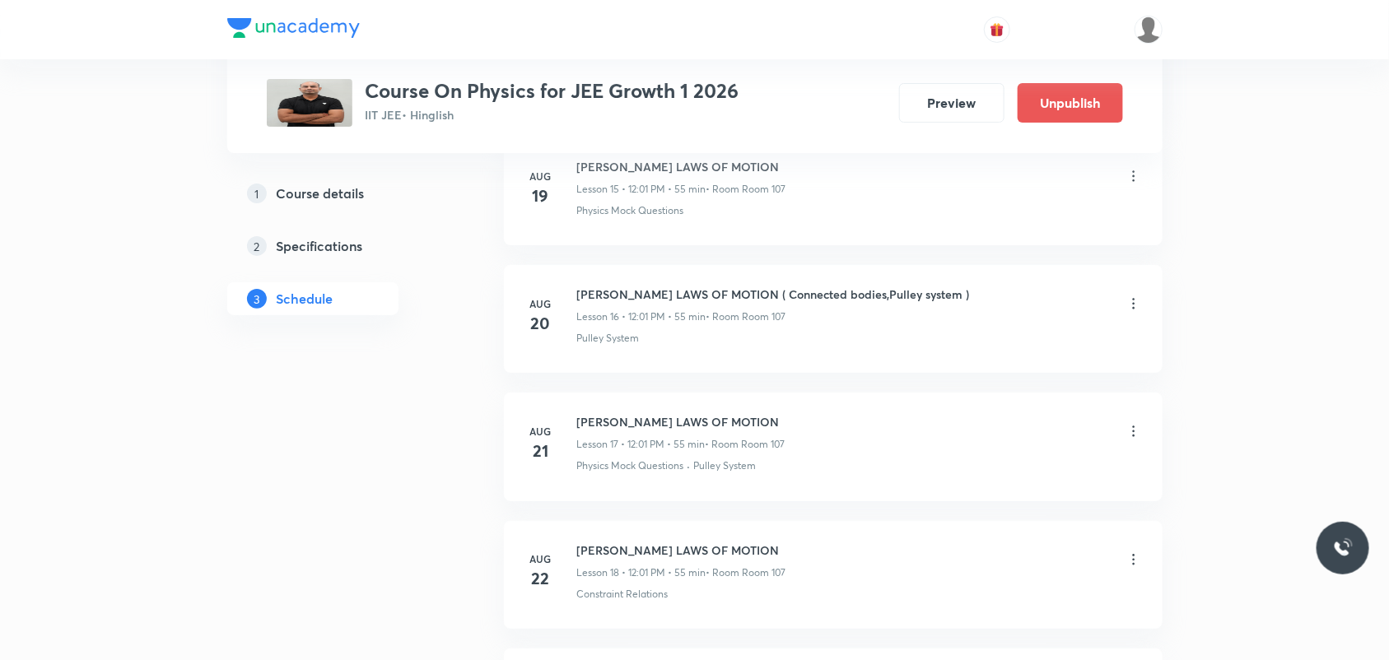
scroll to position [3246, 0]
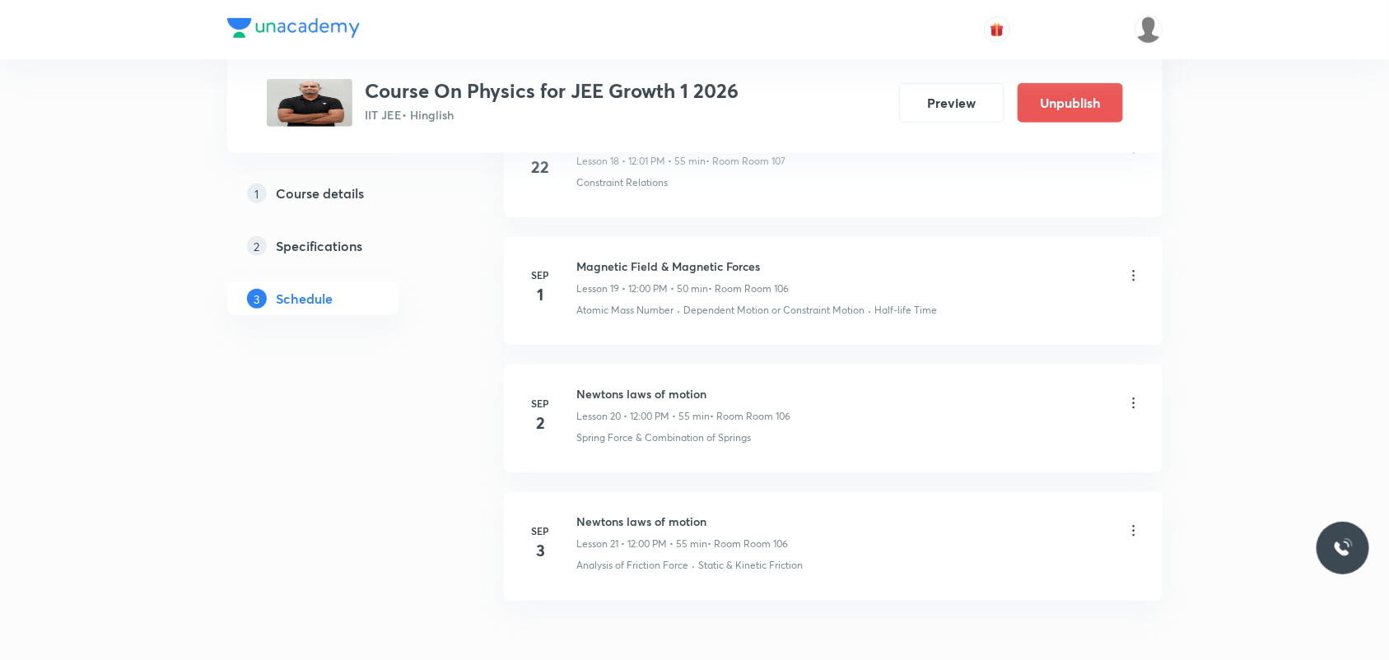
click at [1126, 282] on icon at bounding box center [1134, 276] width 16 height 16
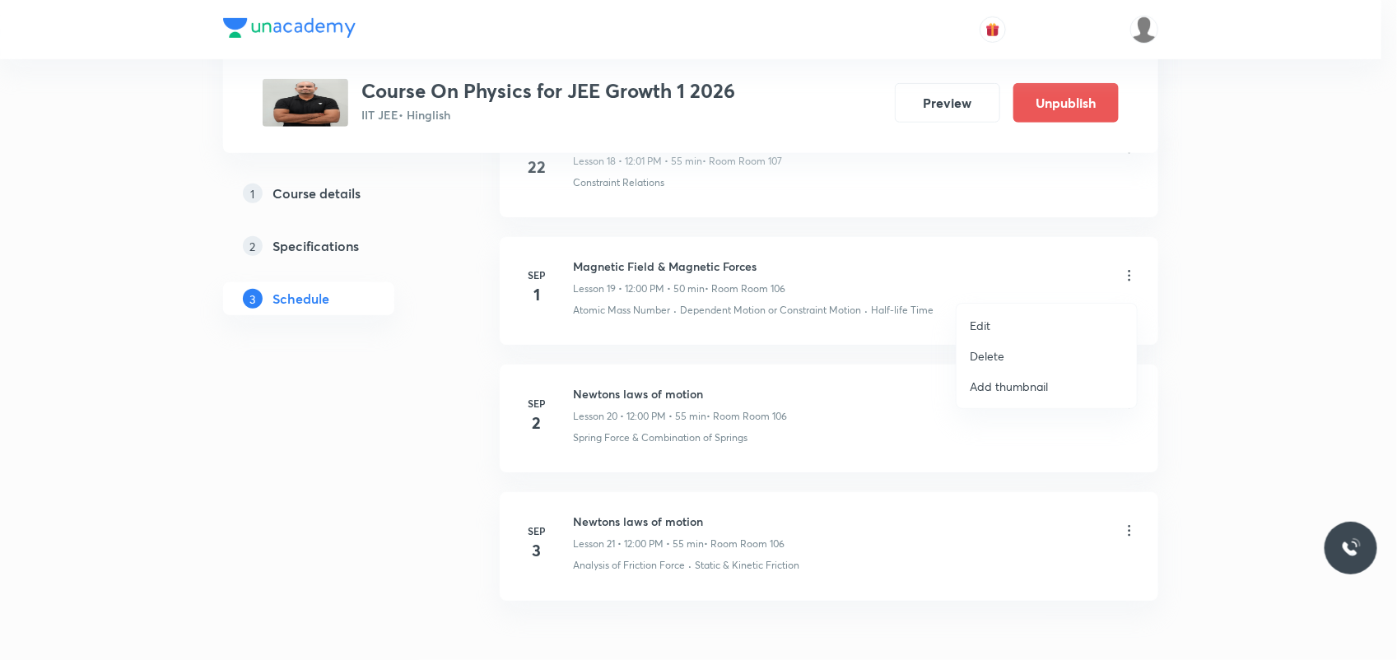
click at [1010, 325] on li "Edit" at bounding box center [1047, 325] width 180 height 30
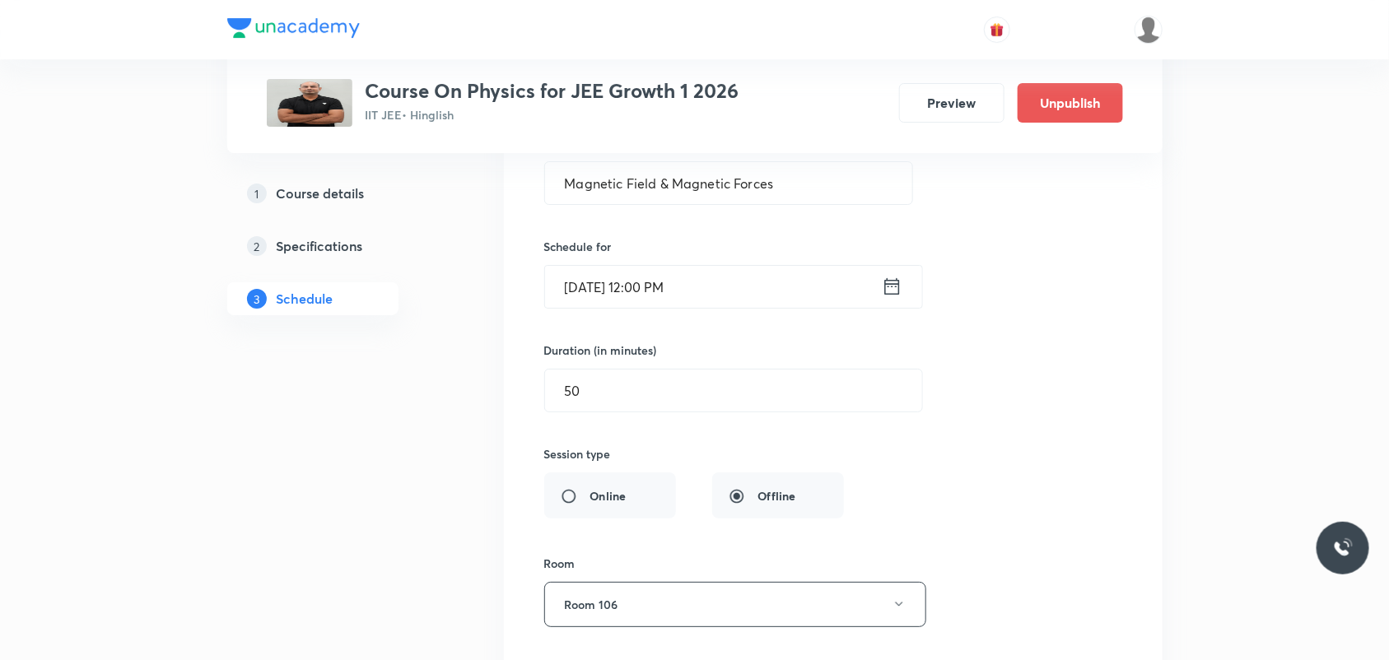
scroll to position [2422, 0]
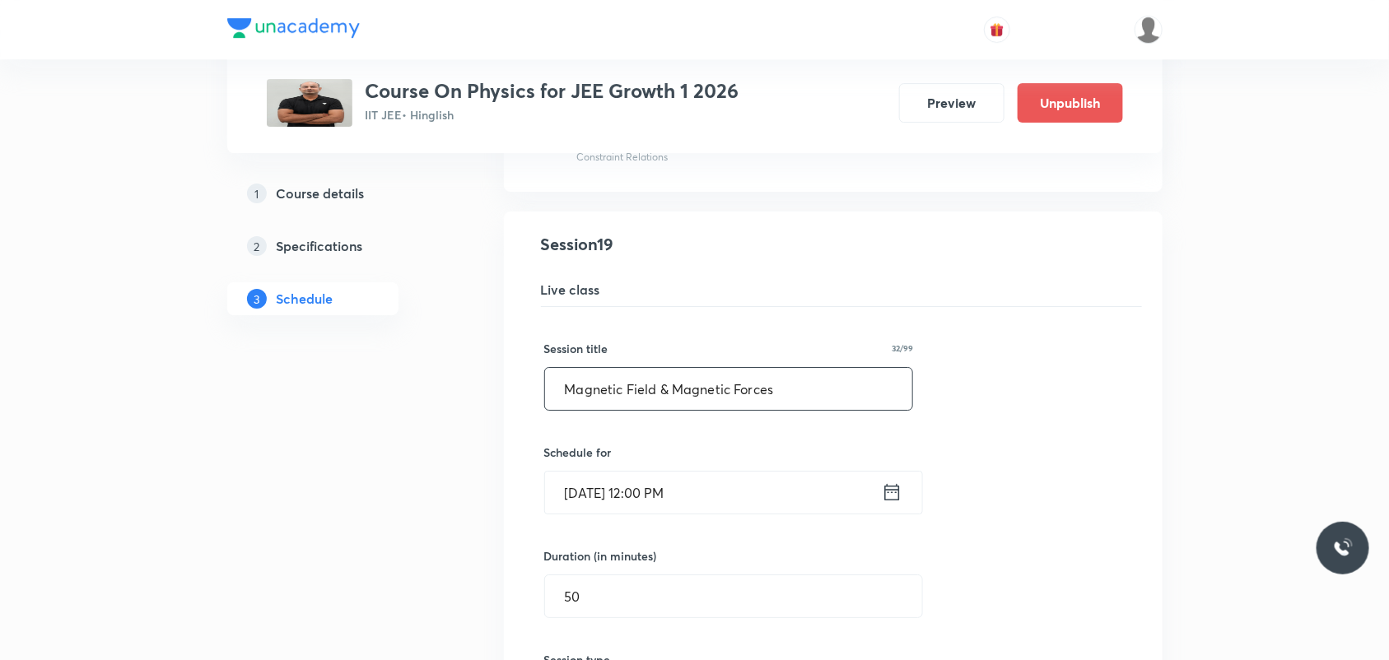
drag, startPoint x: 836, startPoint y: 402, endPoint x: 513, endPoint y: 418, distance: 323.2
click at [513, 418] on li "Magnetic Field & Magnetic Forces Lesson 19 • Room Room 106 Atomic Mass Number ·…" at bounding box center [833, 665] width 659 height 907
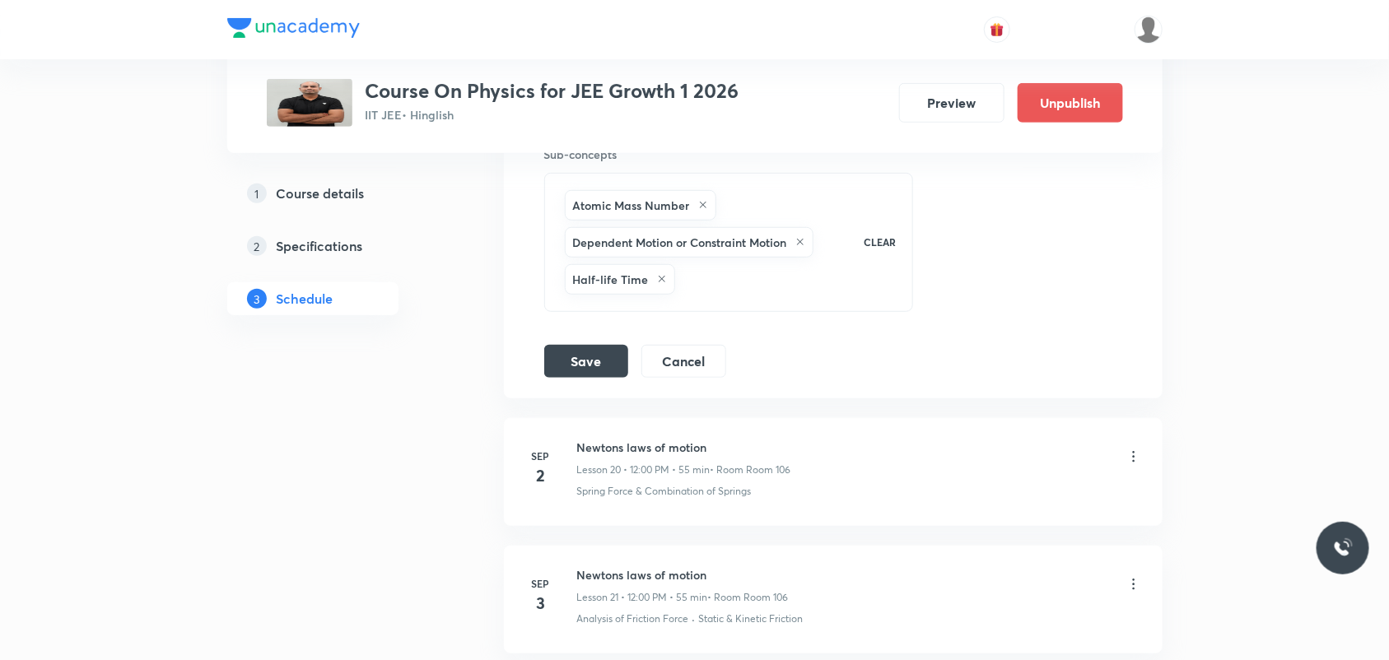
scroll to position [3246, 0]
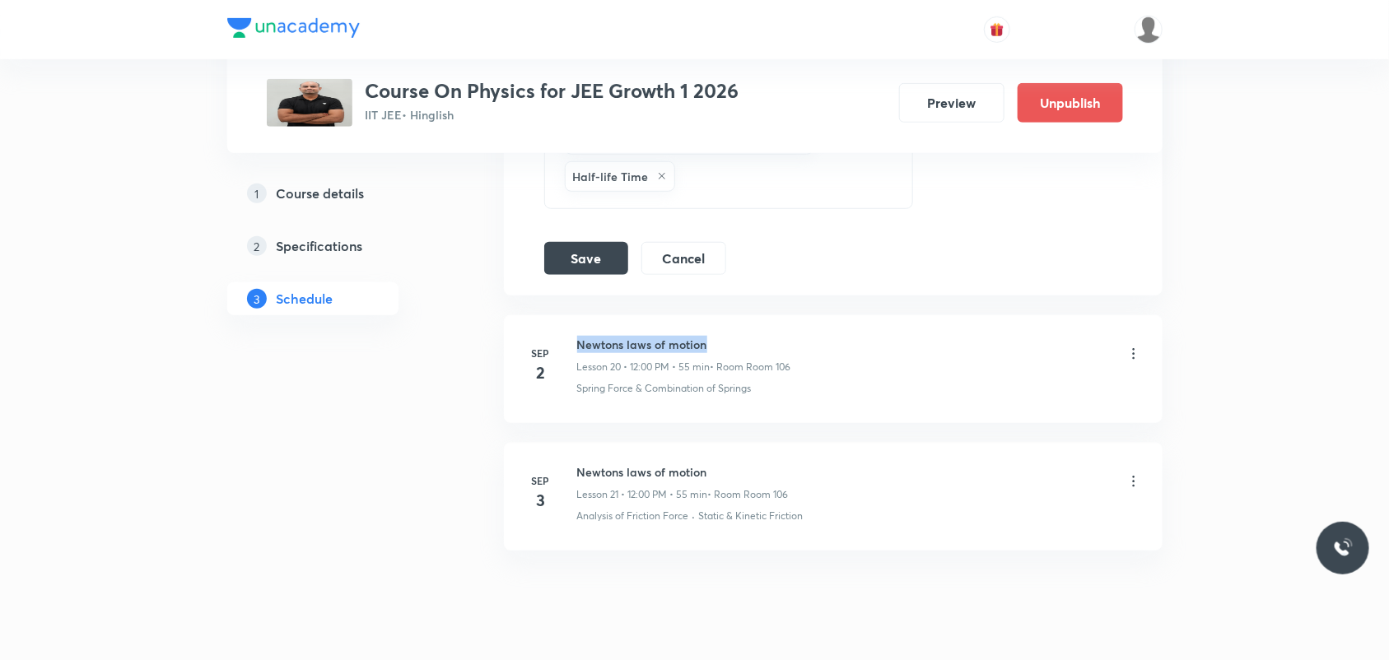
drag, startPoint x: 576, startPoint y: 350, endPoint x: 718, endPoint y: 352, distance: 141.6
click at [718, 352] on h6 "Newtons laws of motion" at bounding box center [684, 344] width 214 height 17
copy h6 "Newtons laws of motion"
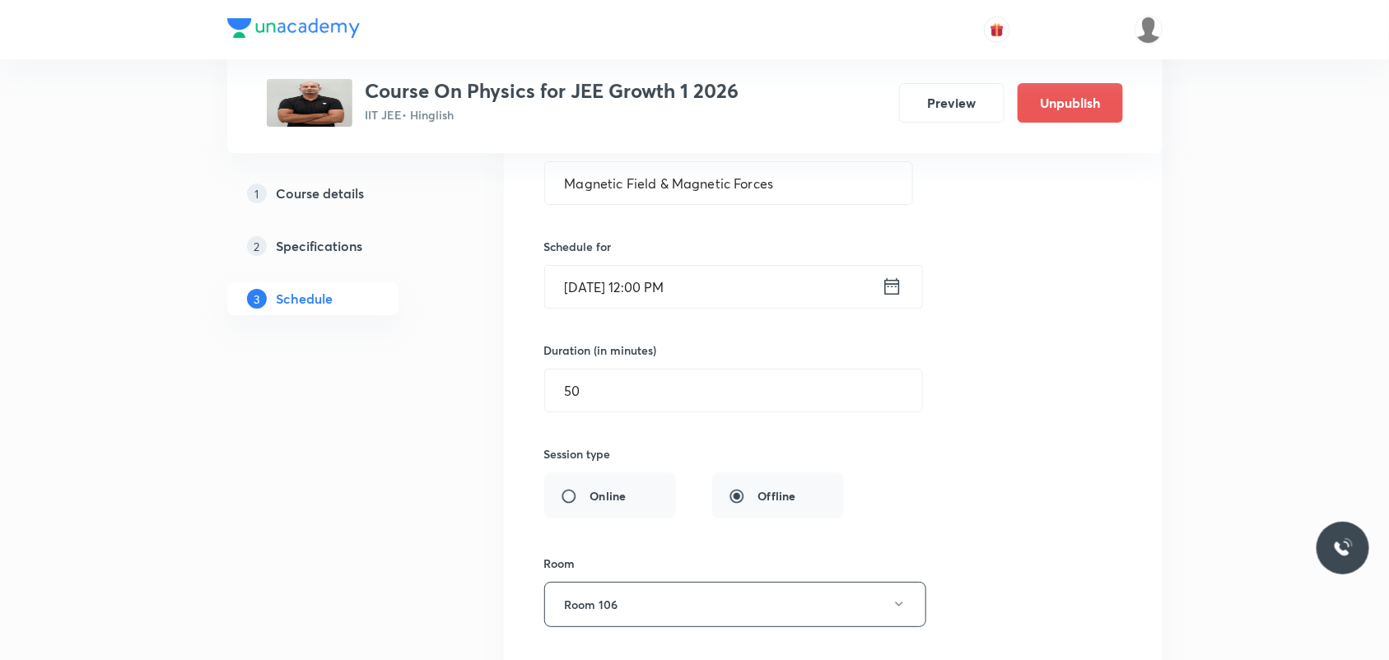
scroll to position [2422, 0]
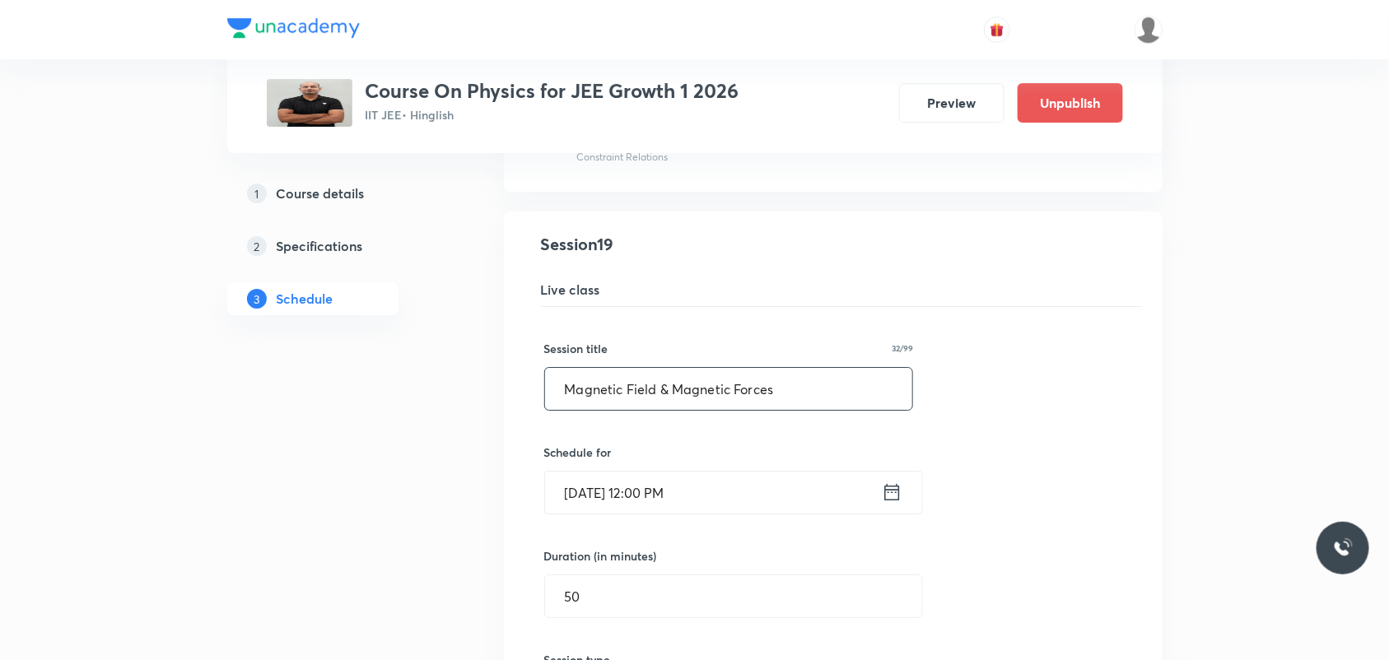
drag, startPoint x: 819, startPoint y: 392, endPoint x: 457, endPoint y: 398, distance: 362.3
paste input "Newtons laws of motion"
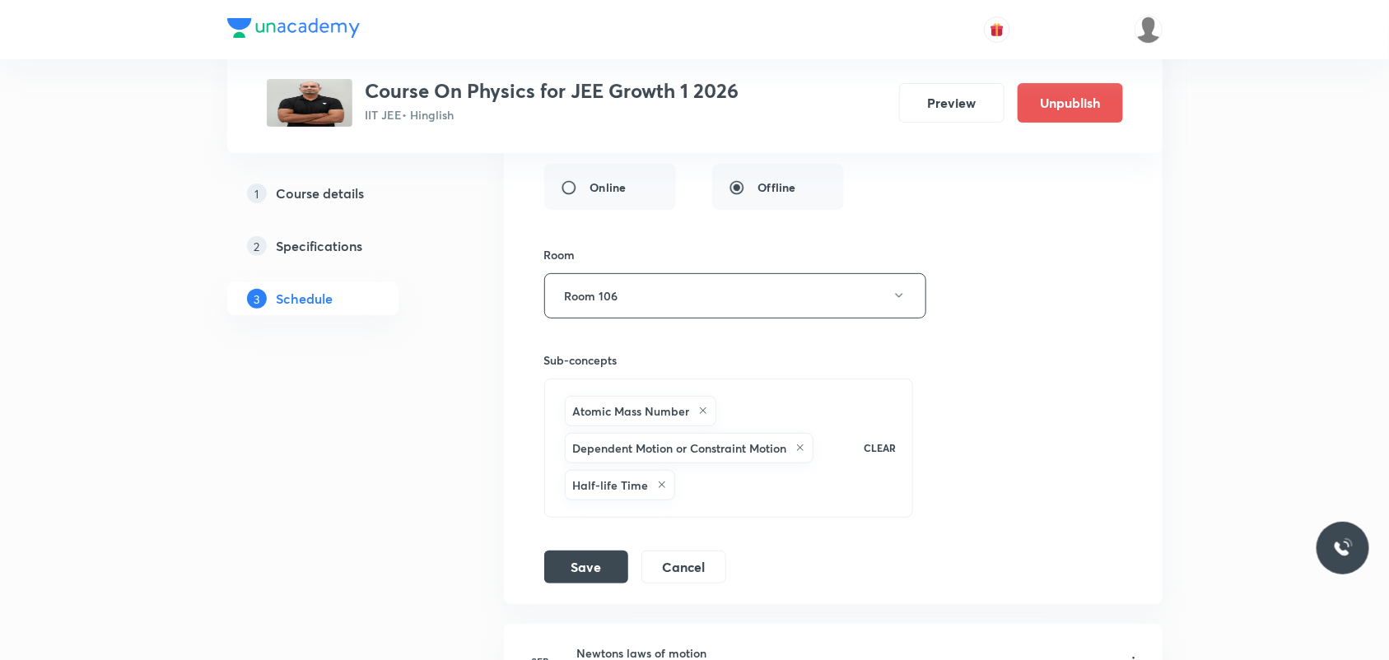
scroll to position [2834, 0]
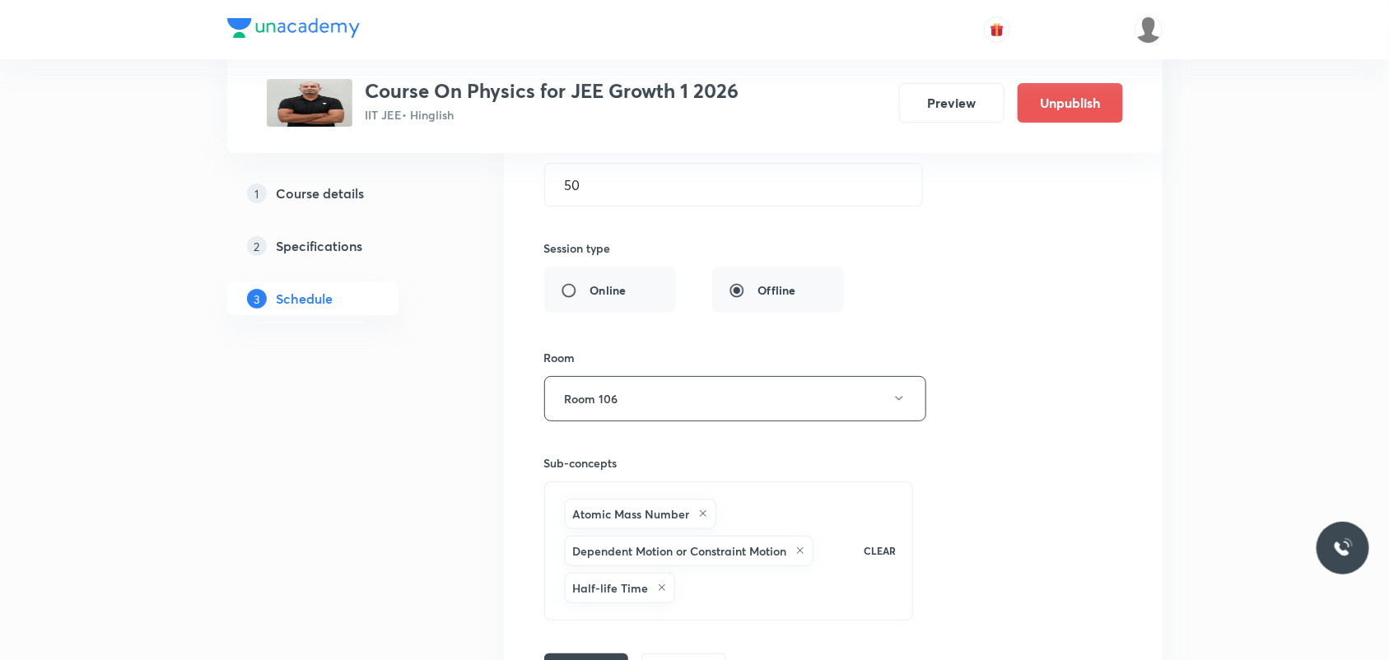
type input "Newtons laws of motion"
click at [997, 525] on div "Session title 22/99 Newtons laws of motion ​ Schedule for [DATE] 12:00 PM ​ Dur…" at bounding box center [833, 290] width 578 height 791
click at [997, 413] on div "Session title 22/99 Newtons laws of motion ​ Schedule for [DATE] 12:00 PM ​ Dur…" at bounding box center [833, 290] width 578 height 791
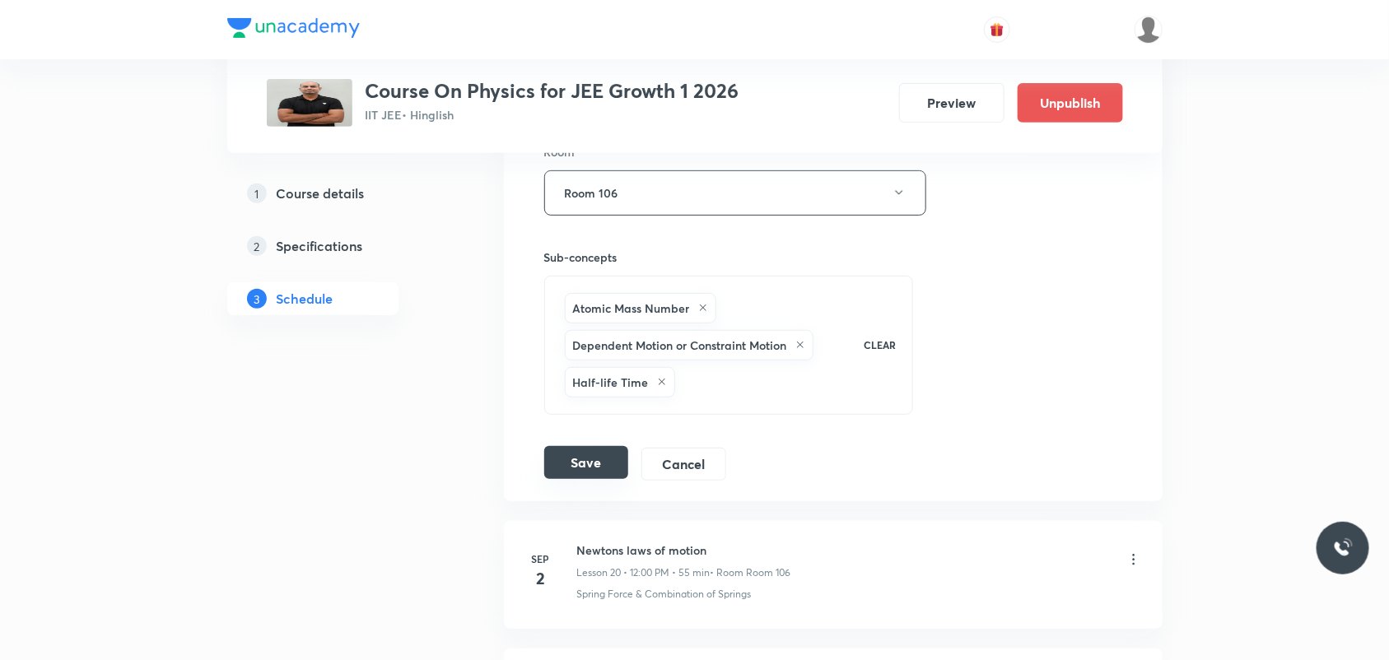
click at [581, 478] on button "Save" at bounding box center [586, 462] width 84 height 33
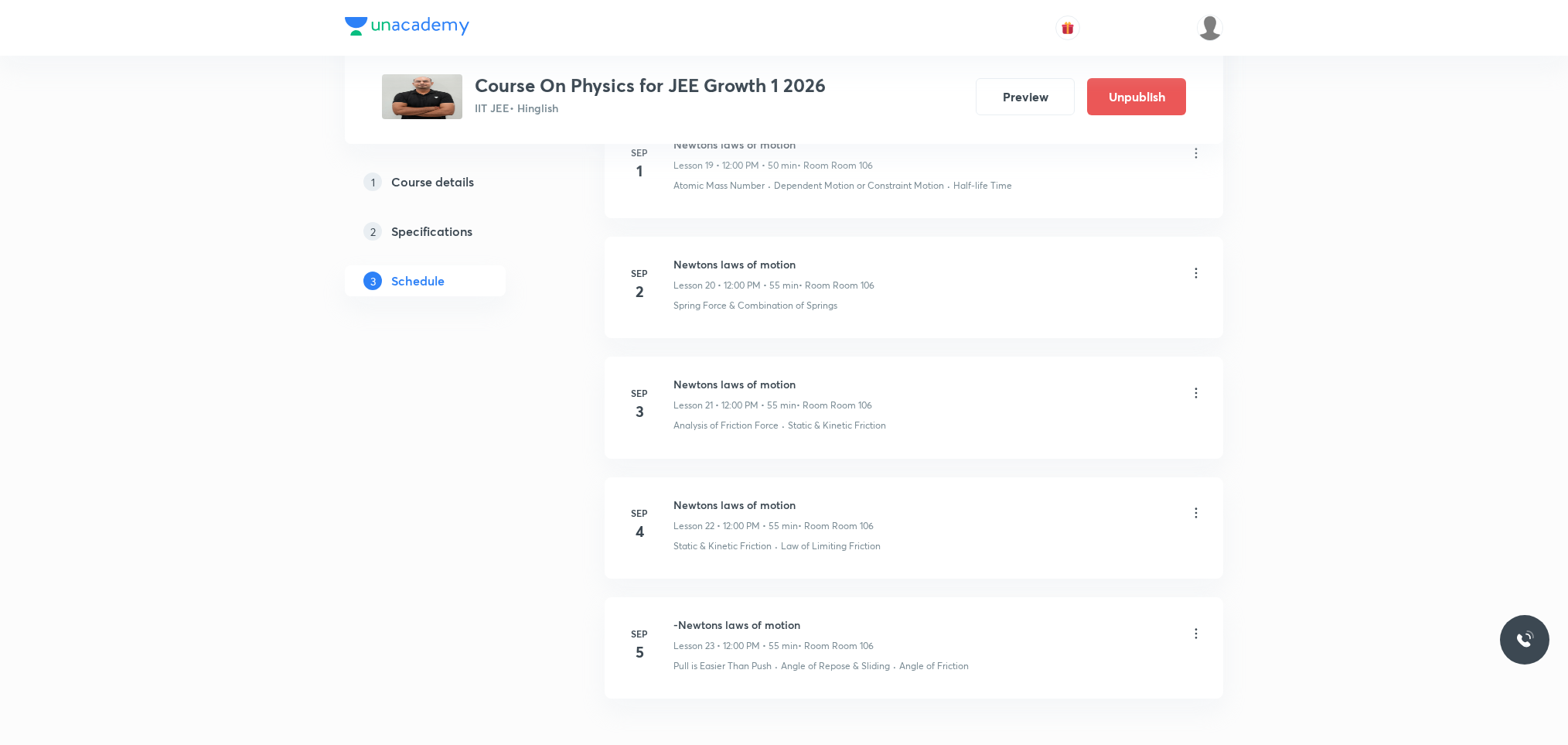
scroll to position [2328, 0]
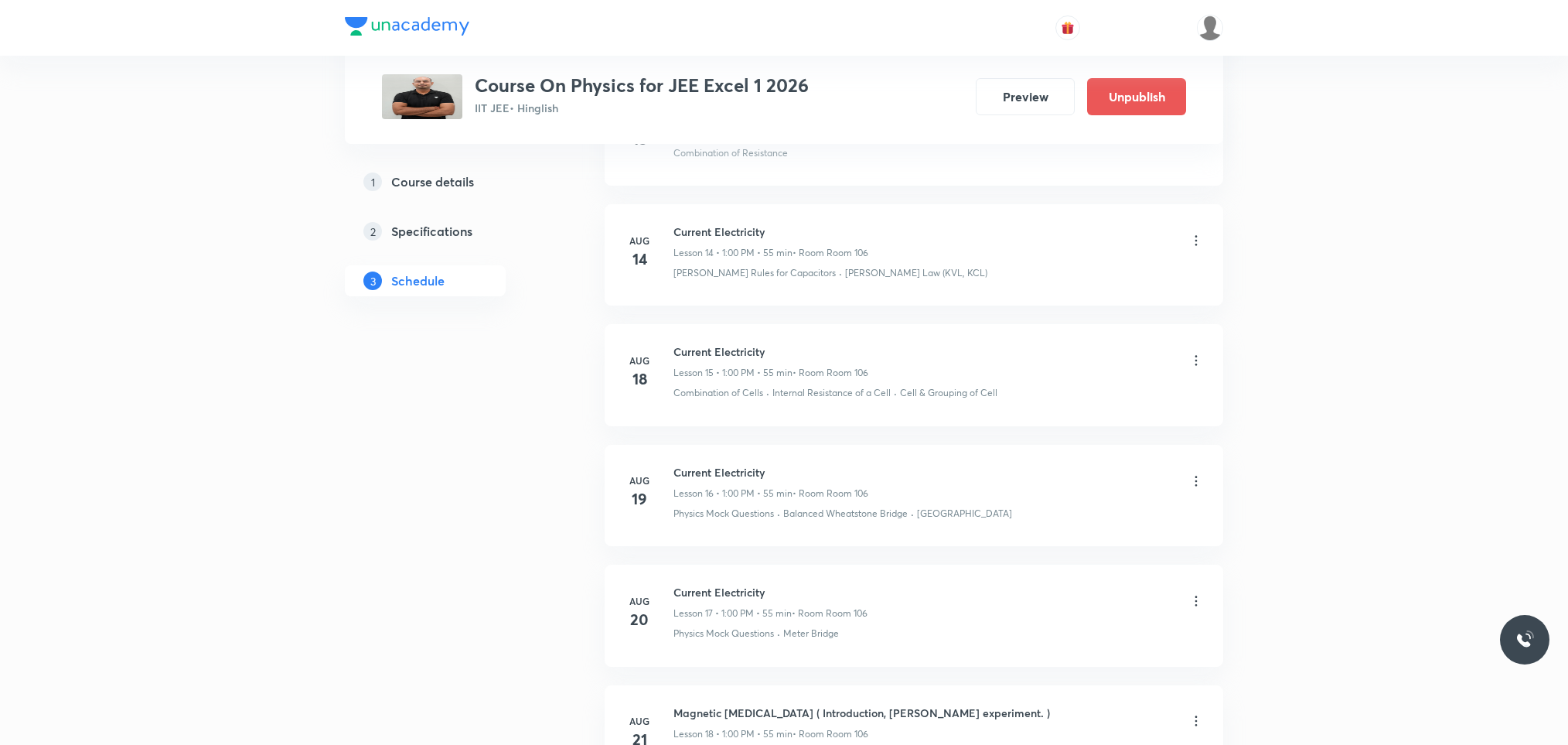
scroll to position [2003, 0]
